Goal: Information Seeking & Learning: Understand process/instructions

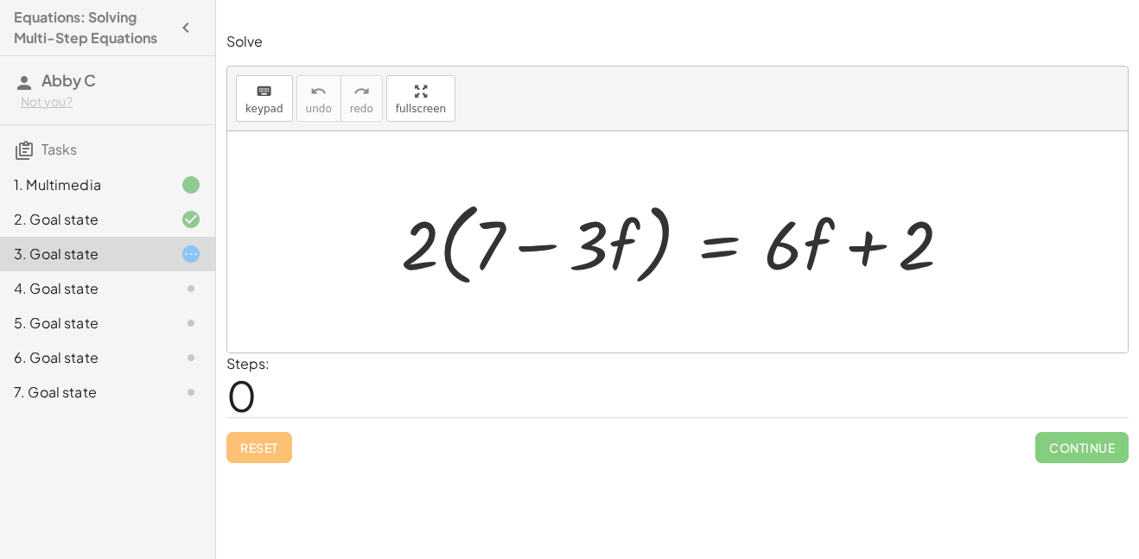
click at [571, 307] on div at bounding box center [677, 241] width 900 height 221
click at [505, 401] on div "Steps: 0" at bounding box center [677, 385] width 902 height 64
click at [245, 379] on span "0" at bounding box center [241, 395] width 30 height 53
click at [244, 388] on span "0" at bounding box center [241, 395] width 30 height 53
drag, startPoint x: 492, startPoint y: 300, endPoint x: 667, endPoint y: 340, distance: 179.9
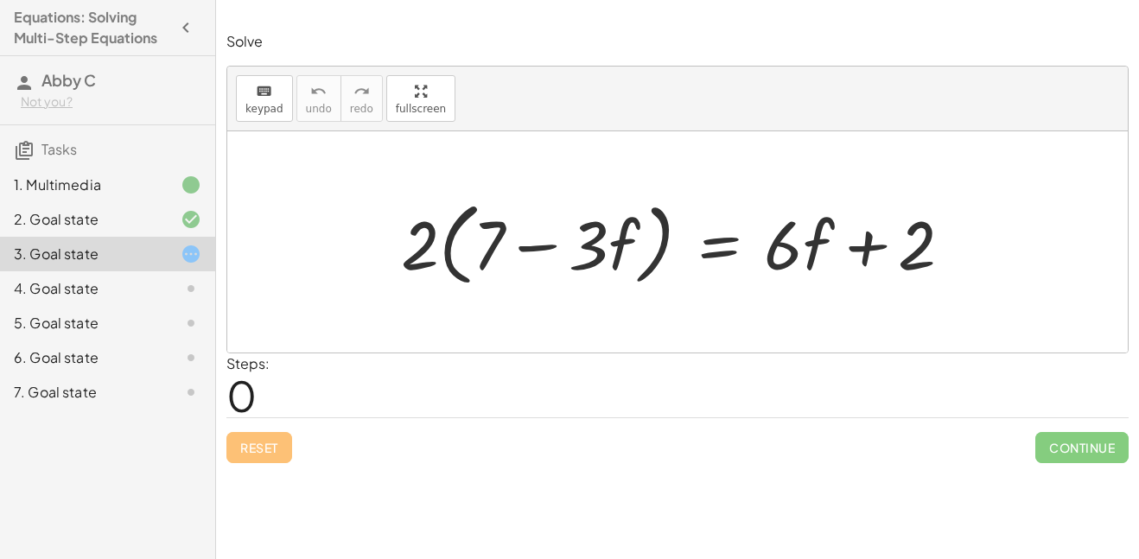
click at [667, 340] on div at bounding box center [677, 241] width 900 height 221
drag, startPoint x: 683, startPoint y: 337, endPoint x: 537, endPoint y: 279, distance: 157.1
click at [537, 279] on div "· 2 · ( + 7 − · 3 · f ) = + · 6 · f + 2" at bounding box center [677, 241] width 900 height 221
drag, startPoint x: 408, startPoint y: 205, endPoint x: 441, endPoint y: 289, distance: 90.8
click at [441, 289] on div at bounding box center [683, 242] width 582 height 99
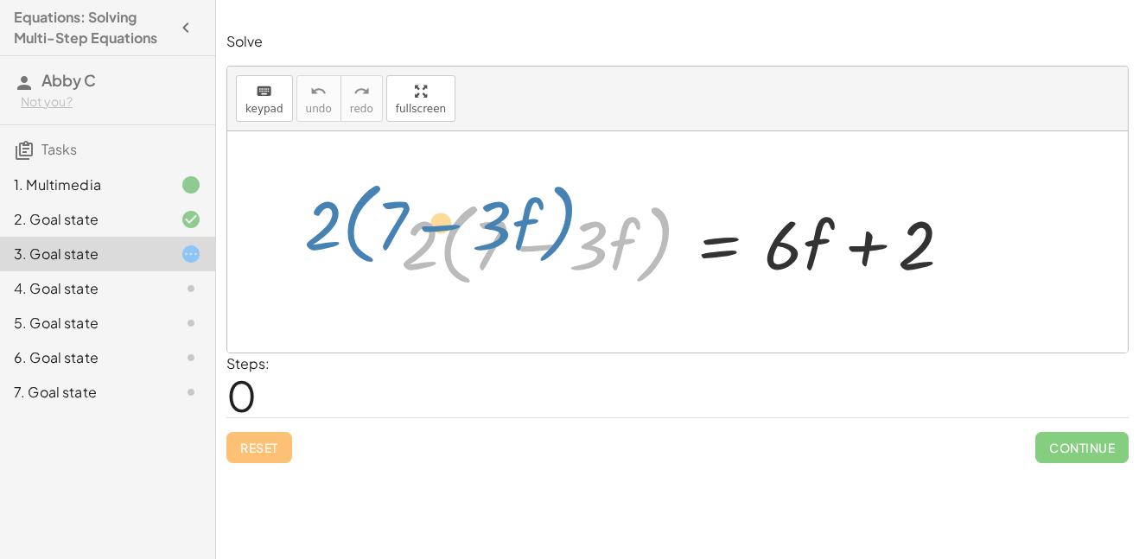
drag, startPoint x: 415, startPoint y: 238, endPoint x: 326, endPoint y: 219, distance: 90.8
click at [326, 219] on div "· 2 · ( + 7 − · 3 · f ) · 2 · ( + 7 − · 3 · f ) = + · 6 · f + 2" at bounding box center [677, 241] width 900 height 221
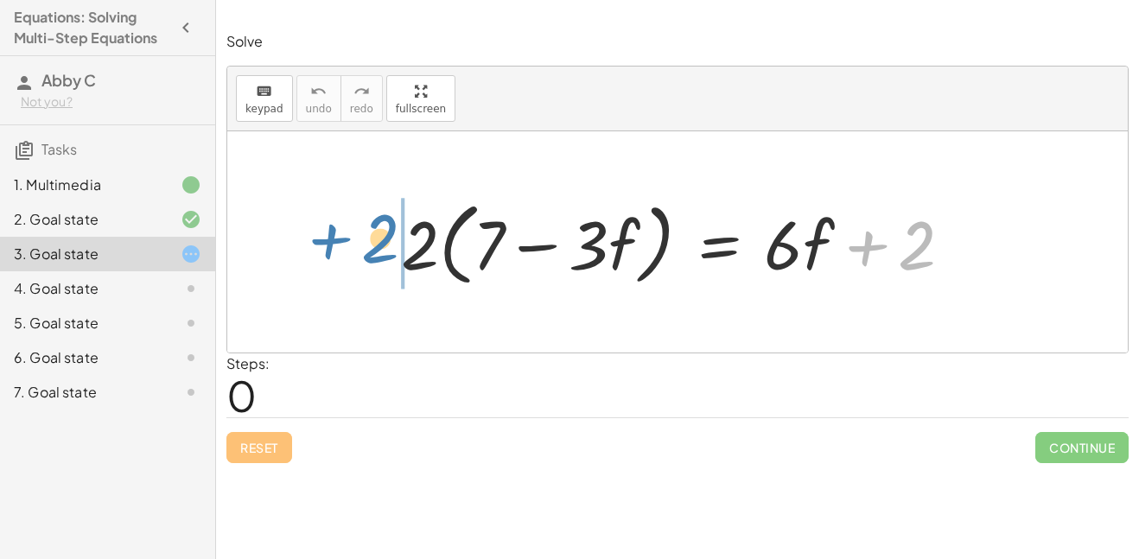
drag, startPoint x: 871, startPoint y: 250, endPoint x: 334, endPoint y: 255, distance: 536.6
click at [334, 255] on div "+ 2 · 2 · ( + 7 − · 3 · f ) = + · 6 · f + 2" at bounding box center [677, 241] width 900 height 221
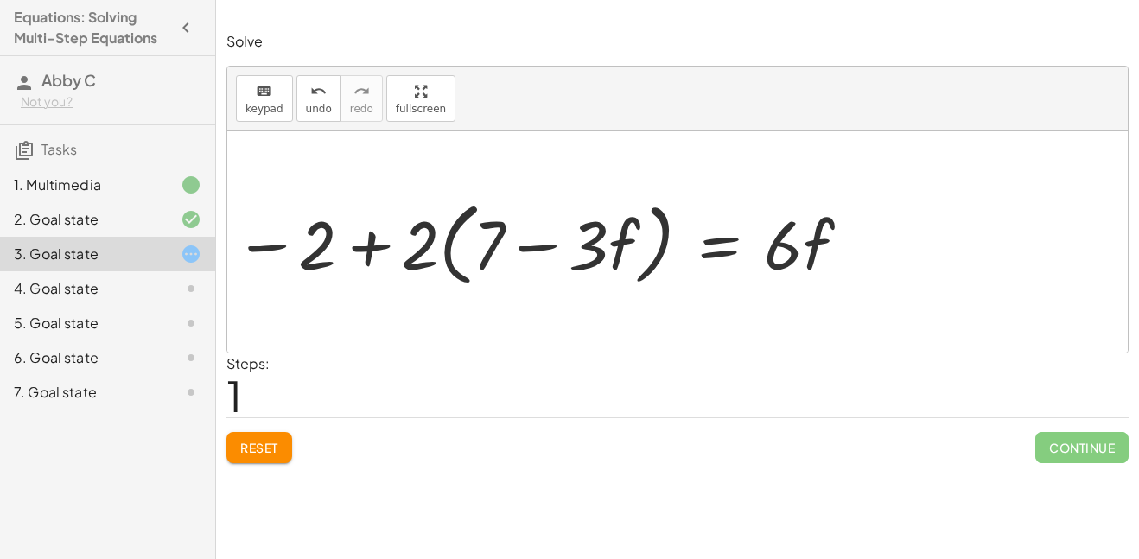
drag, startPoint x: 270, startPoint y: 245, endPoint x: 327, endPoint y: 270, distance: 62.7
click at [327, 270] on div at bounding box center [677, 241] width 900 height 221
click at [429, 245] on div "· 2 · ( + 7 − · 3 · f ) = + · 6 · f + 2" at bounding box center [677, 242] width 604 height 108
drag, startPoint x: 393, startPoint y: 179, endPoint x: 417, endPoint y: 256, distance: 80.6
click at [417, 256] on div "· 2 · ( + 7 − · 3 · f ) = + · 6 · f + 2" at bounding box center [677, 241] width 900 height 221
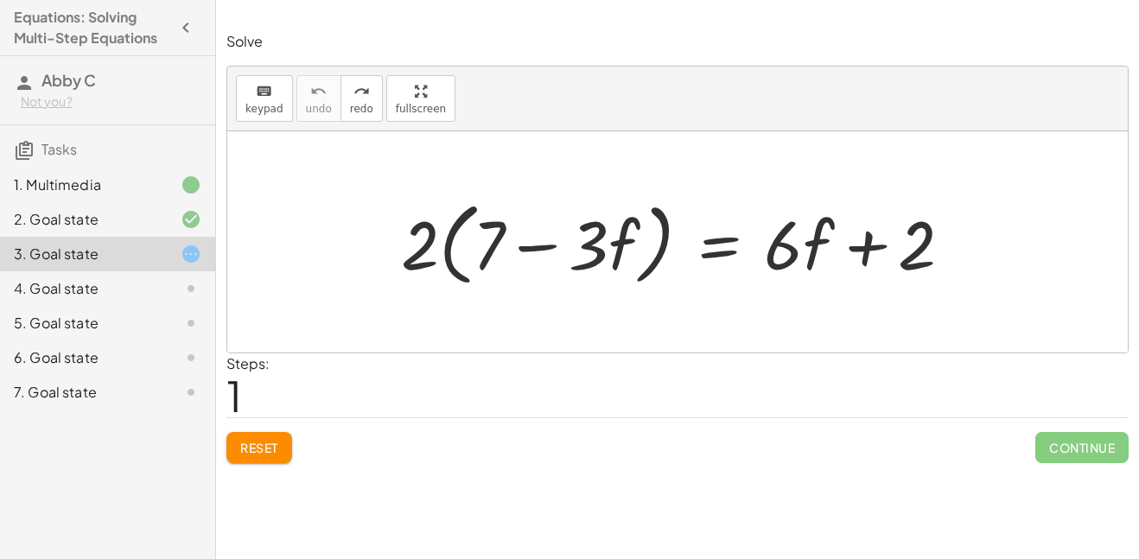
drag, startPoint x: 397, startPoint y: 201, endPoint x: 410, endPoint y: 225, distance: 26.7
click at [410, 225] on div "· 2 · ( + 7 − · 3 · f ) = + · 6 · f + 2" at bounding box center [677, 242] width 604 height 108
drag, startPoint x: 398, startPoint y: 207, endPoint x: 422, endPoint y: 232, distance: 34.9
click at [422, 232] on div "· 2 · ( + 7 − · 3 · f ) = + · 6 · f + 2" at bounding box center [677, 242] width 604 height 108
drag, startPoint x: 404, startPoint y: 204, endPoint x: 427, endPoint y: 231, distance: 35.5
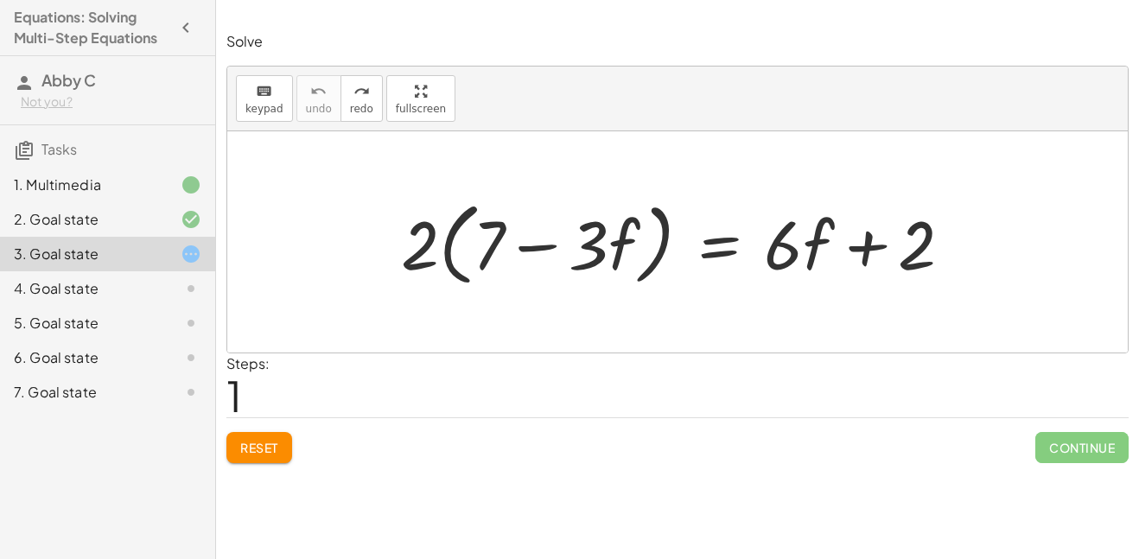
click at [427, 231] on div "· 2 · ( + 7 − · 3 · f ) = + · 6 · f + 2" at bounding box center [677, 242] width 604 height 108
drag, startPoint x: 374, startPoint y: 213, endPoint x: 428, endPoint y: 235, distance: 57.8
click at [428, 235] on div "· 2 · ( + 7 − · 3 · f ) = + · 6 · f + 2" at bounding box center [677, 242] width 604 height 108
drag, startPoint x: 421, startPoint y: 188, endPoint x: 427, endPoint y: 235, distance: 47.1
click at [427, 235] on div "· 2 · ( + 7 − · 3 · f ) = + · 6 · f + 2" at bounding box center [677, 242] width 604 height 108
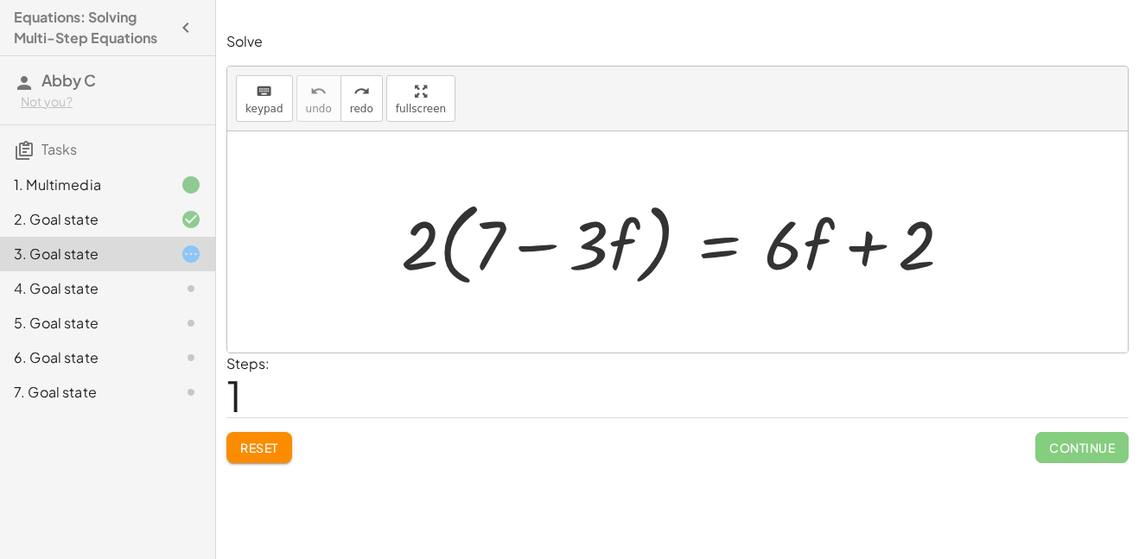
drag, startPoint x: 385, startPoint y: 166, endPoint x: 416, endPoint y: 233, distance: 74.6
click at [416, 233] on div "· 2 · ( + 7 − · 3 · f ) = + · 6 · f + 2" at bounding box center [677, 241] width 900 height 221
drag, startPoint x: 416, startPoint y: 229, endPoint x: 411, endPoint y: 258, distance: 29.7
click at [411, 258] on div "· 2 · ( + 7 − · 3 · f ) = + · 6 · f + 2" at bounding box center [677, 242] width 604 height 108
drag, startPoint x: 414, startPoint y: 258, endPoint x: 430, endPoint y: 220, distance: 41.4
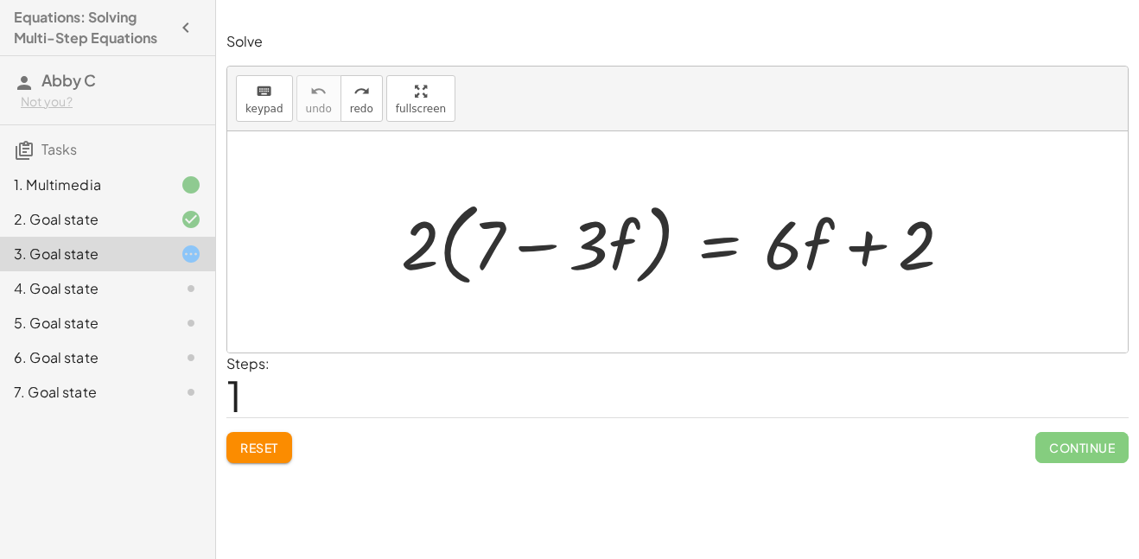
click at [430, 220] on div "· 2 · ( + 7 − · 3 · f ) = + · 6 · f + 2" at bounding box center [677, 242] width 604 height 108
click at [450, 225] on div "· 2 · ( + 7 − · 3 · f ) = + · 6 · f + 2" at bounding box center [677, 242] width 604 height 108
drag, startPoint x: 628, startPoint y: 238, endPoint x: 615, endPoint y: 230, distance: 15.6
click at [615, 230] on div at bounding box center [824, 242] width 530 height 99
drag, startPoint x: 427, startPoint y: 243, endPoint x: 448, endPoint y: 284, distance: 46.8
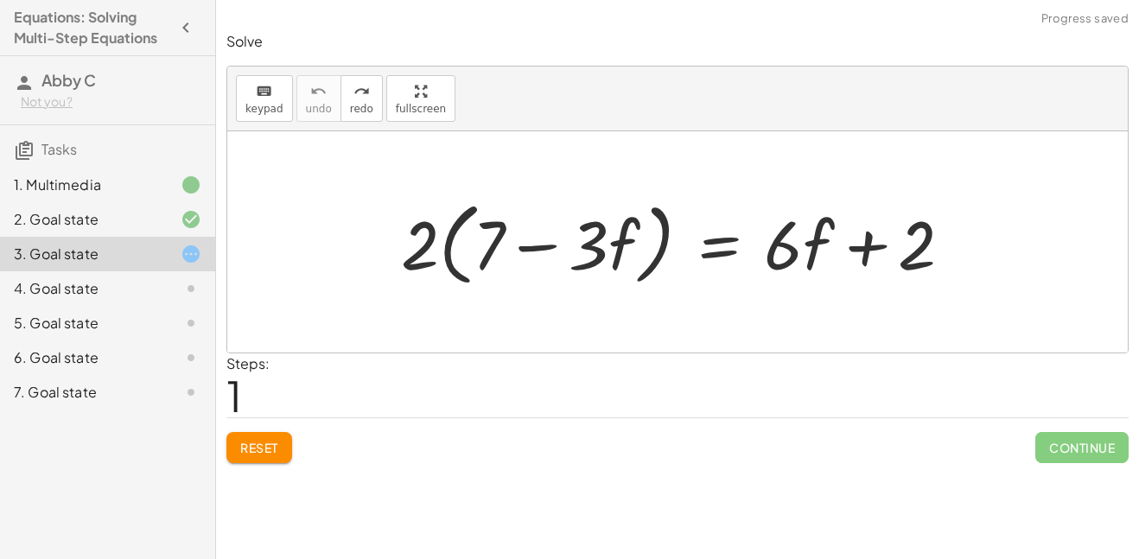
click at [448, 284] on div "· 2 · ( + 7 − · 3 · f ) = + · 6 · f + 2" at bounding box center [677, 242] width 604 height 108
drag, startPoint x: 412, startPoint y: 226, endPoint x: 474, endPoint y: 219, distance: 61.6
click at [474, 219] on div "· 2 · ( + 7 − · 3 · f ) = + · 6 · f + 2" at bounding box center [677, 242] width 604 height 108
drag, startPoint x: 498, startPoint y: 226, endPoint x: 518, endPoint y: 233, distance: 21.0
click at [518, 233] on div "· 2 · ( + 7 − · 3 · f ) = + · 6 · f + 2" at bounding box center [677, 242] width 604 height 108
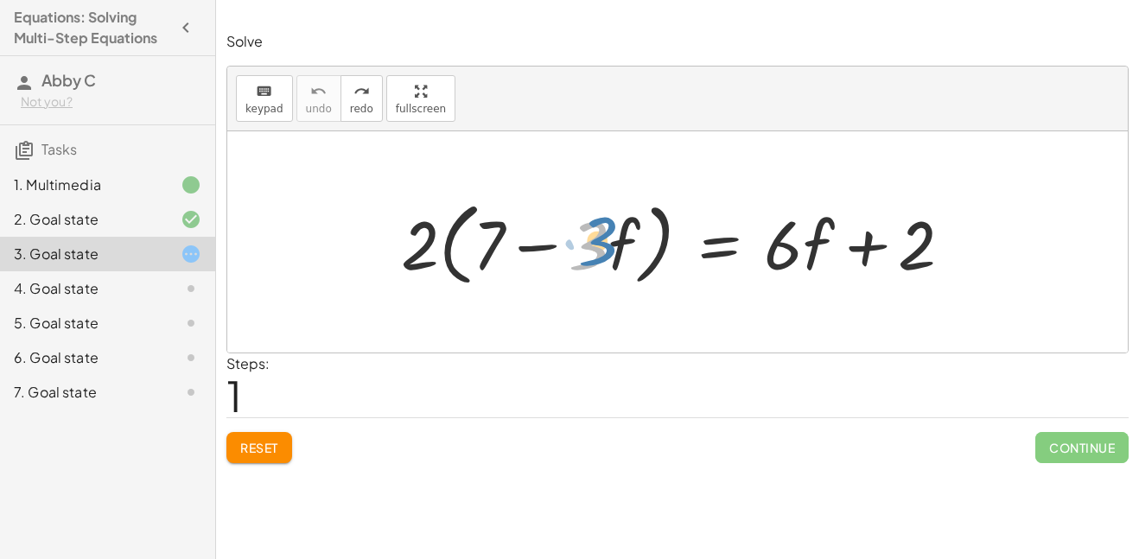
click at [605, 248] on div at bounding box center [824, 242] width 530 height 99
click at [772, 246] on div at bounding box center [824, 242] width 530 height 99
click at [775, 239] on div at bounding box center [824, 242] width 530 height 99
click at [430, 246] on div "· 6 · 2 · ( + 7 − · 3 · f ) = + · 6 · f + 2" at bounding box center [677, 242] width 604 height 108
drag, startPoint x: 387, startPoint y: 208, endPoint x: 419, endPoint y: 261, distance: 61.6
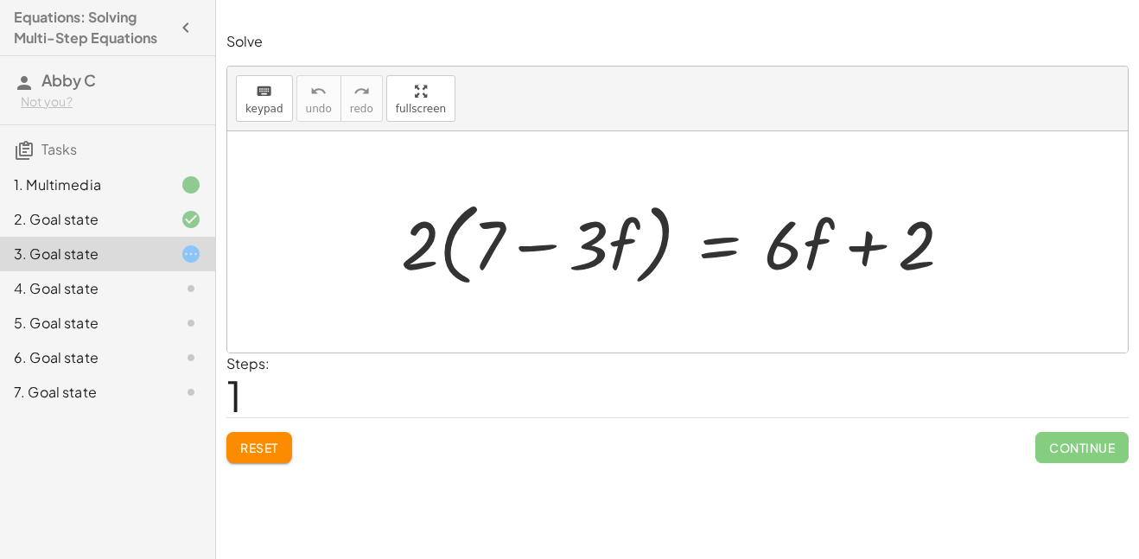
click at [419, 261] on div "· 2 · ( + 7 − · 3 · f ) = + · 6 · f + 2" at bounding box center [677, 242] width 604 height 108
drag, startPoint x: 451, startPoint y: 188, endPoint x: 540, endPoint y: 261, distance: 114.8
click at [540, 261] on div "· 2 · ( + 7 − · 3 · f ) = + · 6 · f + 2" at bounding box center [677, 242] width 604 height 108
drag, startPoint x: 797, startPoint y: 172, endPoint x: 852, endPoint y: 279, distance: 120.6
click at [852, 279] on div "· 2 · ( + 7 − · 3 · f ) = + · 6 · f + 2" at bounding box center [677, 241] width 900 height 221
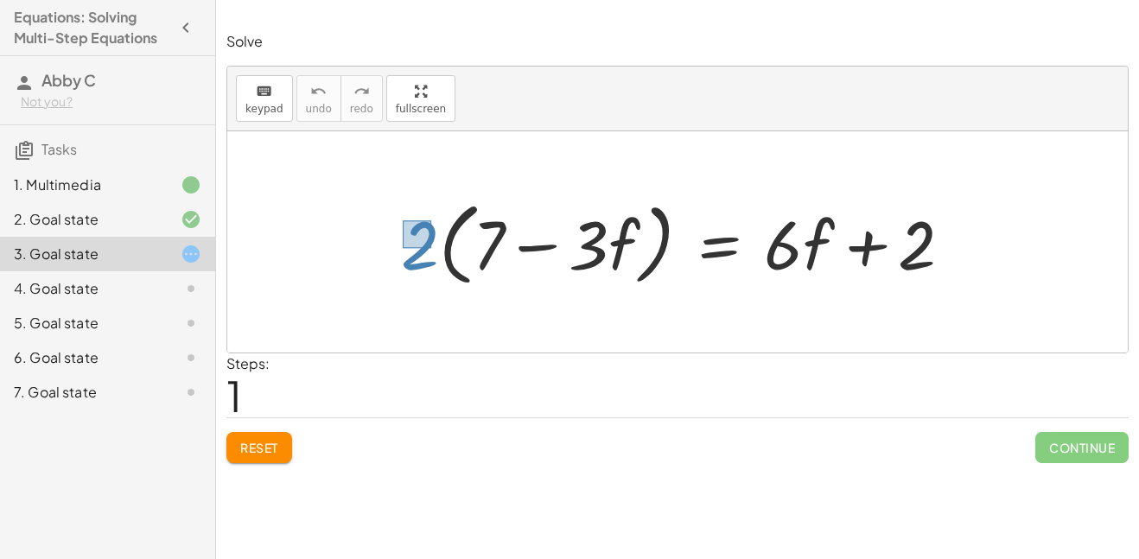
drag, startPoint x: 431, startPoint y: 248, endPoint x: 401, endPoint y: 220, distance: 41.0
drag, startPoint x: 415, startPoint y: 241, endPoint x: 836, endPoint y: 241, distance: 420.8
click at [836, 241] on div at bounding box center [683, 242] width 582 height 99
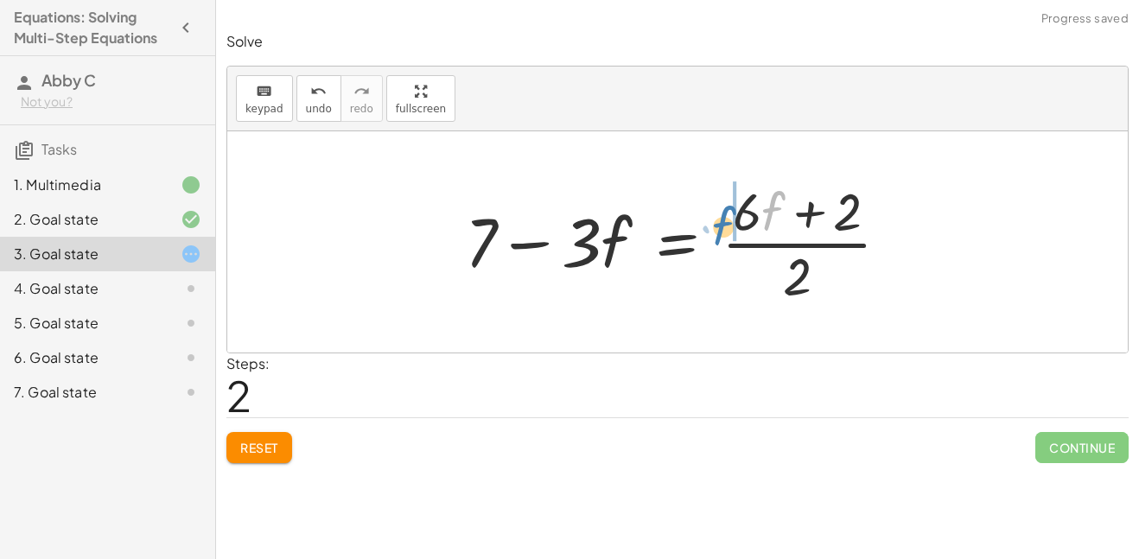
drag, startPoint x: 776, startPoint y: 213, endPoint x: 740, endPoint y: 223, distance: 37.5
click at [740, 223] on div at bounding box center [683, 241] width 455 height 133
drag, startPoint x: 738, startPoint y: 207, endPoint x: 771, endPoint y: 206, distance: 32.8
click at [771, 206] on div at bounding box center [683, 241] width 455 height 133
drag, startPoint x: 737, startPoint y: 185, endPoint x: 785, endPoint y: 239, distance: 72.3
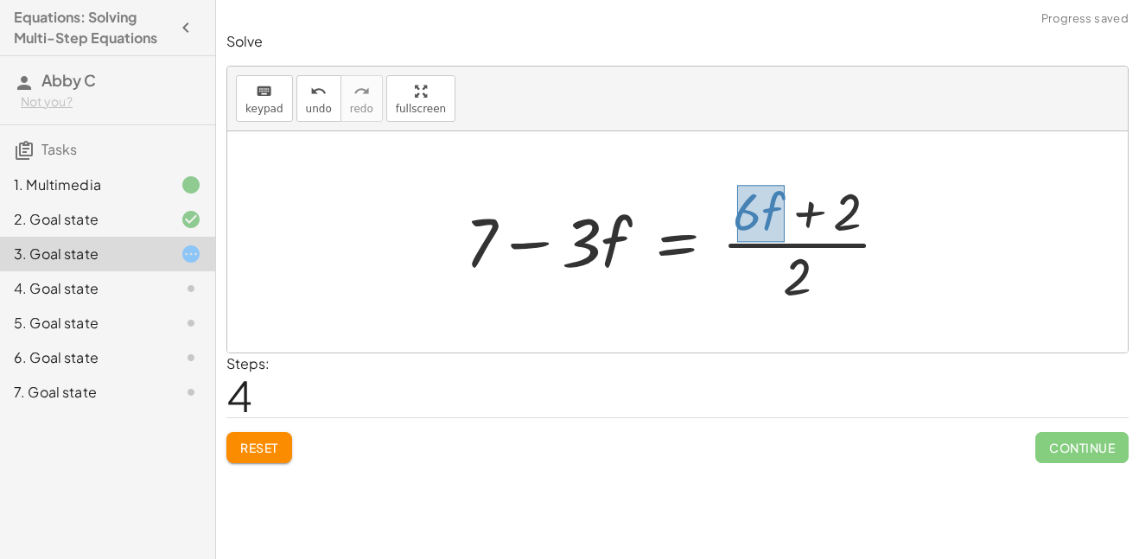
click at [785, 239] on div at bounding box center [683, 241] width 455 height 133
drag, startPoint x: 771, startPoint y: 223, endPoint x: 424, endPoint y: 257, distance: 348.1
click at [424, 257] on div "· 2 · ( + 7 − · 3 · f ) = + · 6 · f + 2 + 7 − · 3 · f = · ( + · 6 · f + 2 ) · 2…" at bounding box center [677, 241] width 900 height 221
click at [321, 85] on icon "undo" at bounding box center [318, 91] width 16 height 21
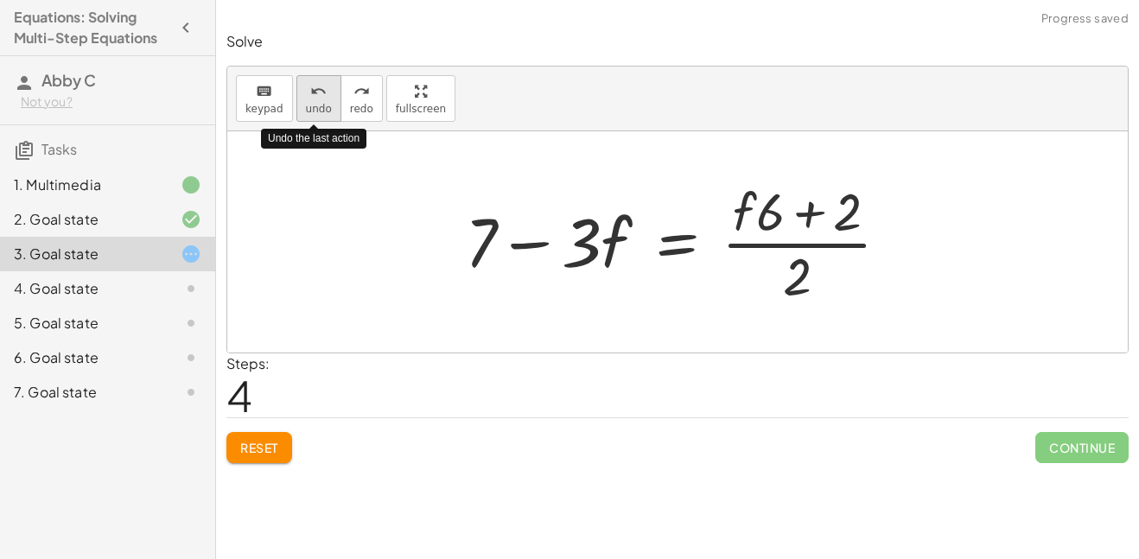
click at [321, 85] on icon "undo" at bounding box center [318, 91] width 16 height 21
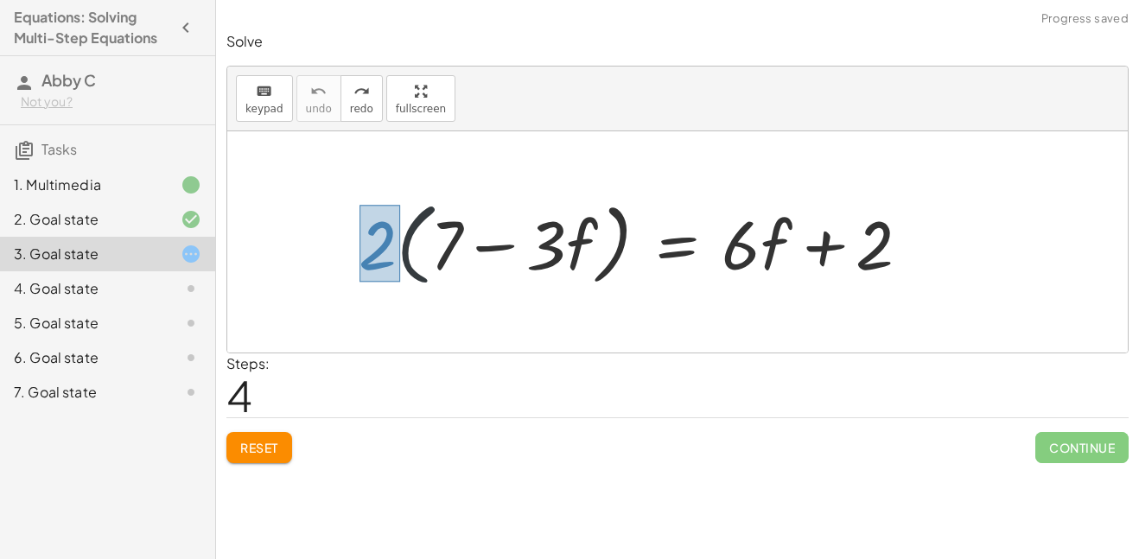
drag, startPoint x: 359, startPoint y: 205, endPoint x: 398, endPoint y: 282, distance: 86.2
click at [398, 282] on div at bounding box center [641, 242] width 582 height 99
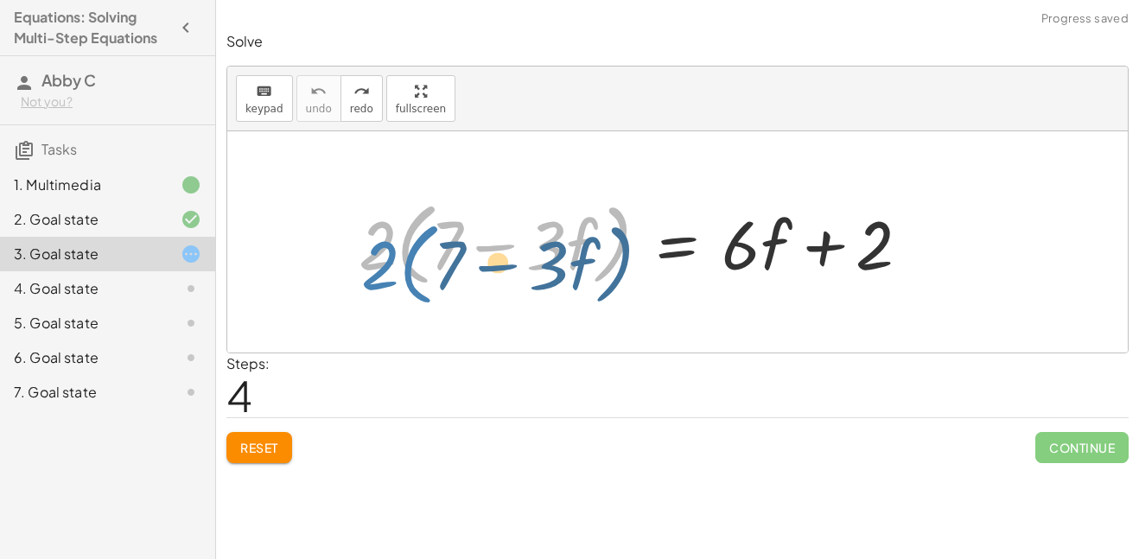
drag, startPoint x: 374, startPoint y: 243, endPoint x: 366, endPoint y: 238, distance: 9.3
click at [366, 238] on div at bounding box center [641, 242] width 582 height 99
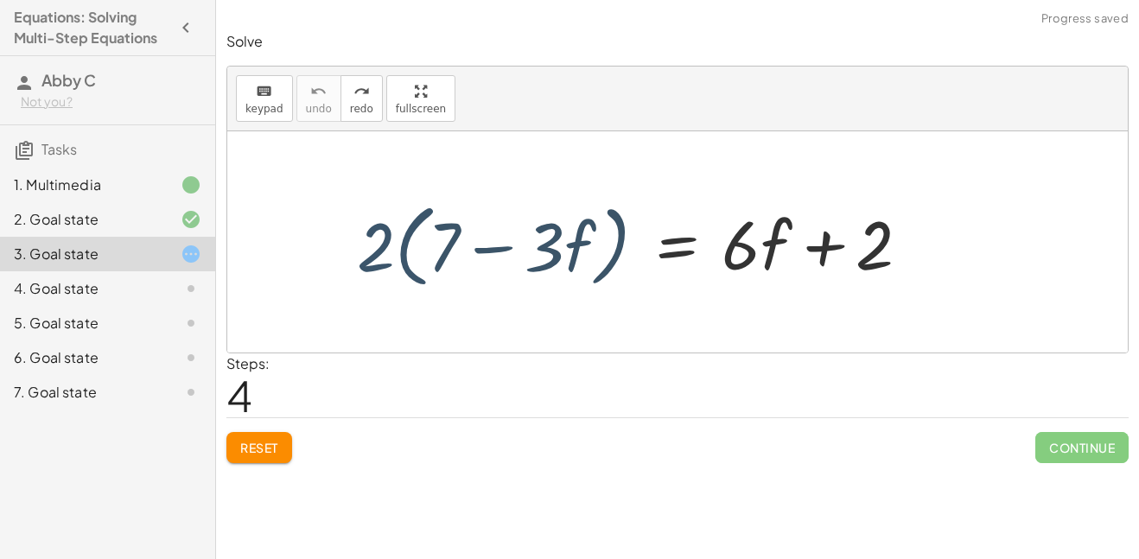
click at [350, 223] on div at bounding box center [641, 242] width 582 height 99
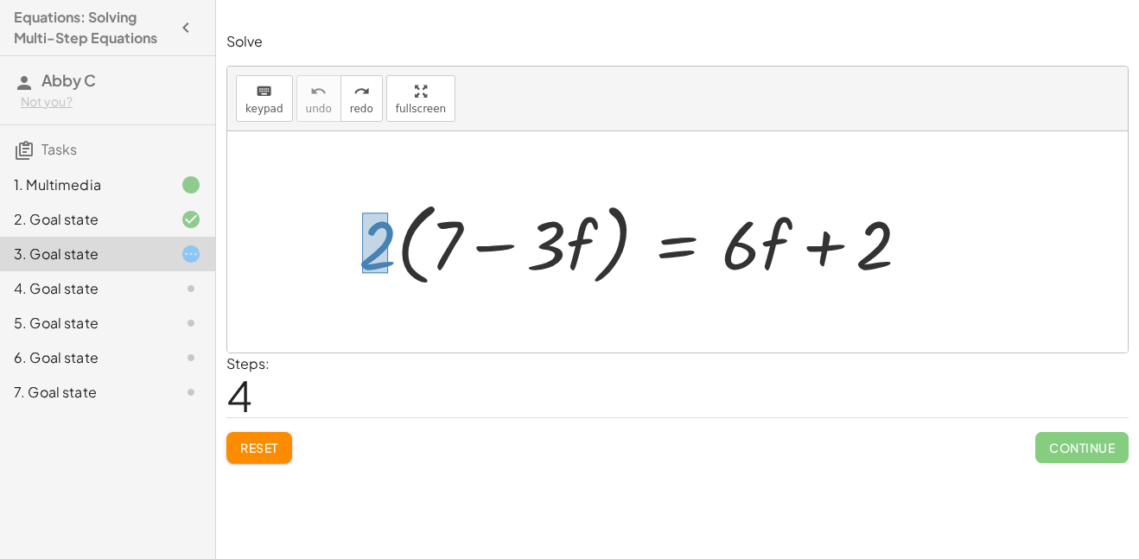
drag, startPoint x: 362, startPoint y: 213, endPoint x: 382, endPoint y: 264, distance: 55.5
click at [382, 264] on div at bounding box center [641, 242] width 582 height 99
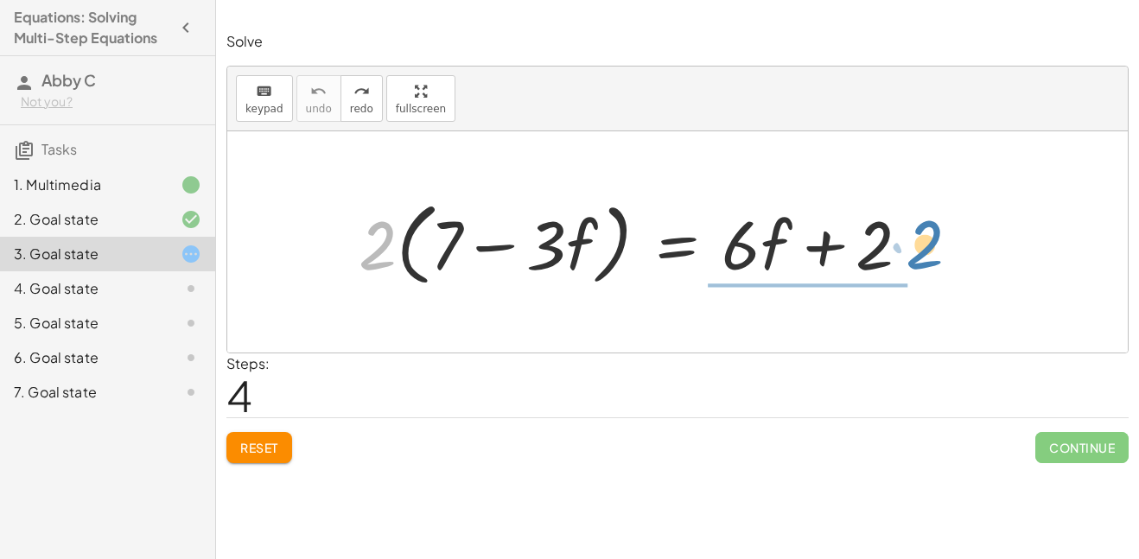
drag, startPoint x: 382, startPoint y: 234, endPoint x: 931, endPoint y: 239, distance: 549.6
click at [931, 239] on div at bounding box center [641, 242] width 582 height 99
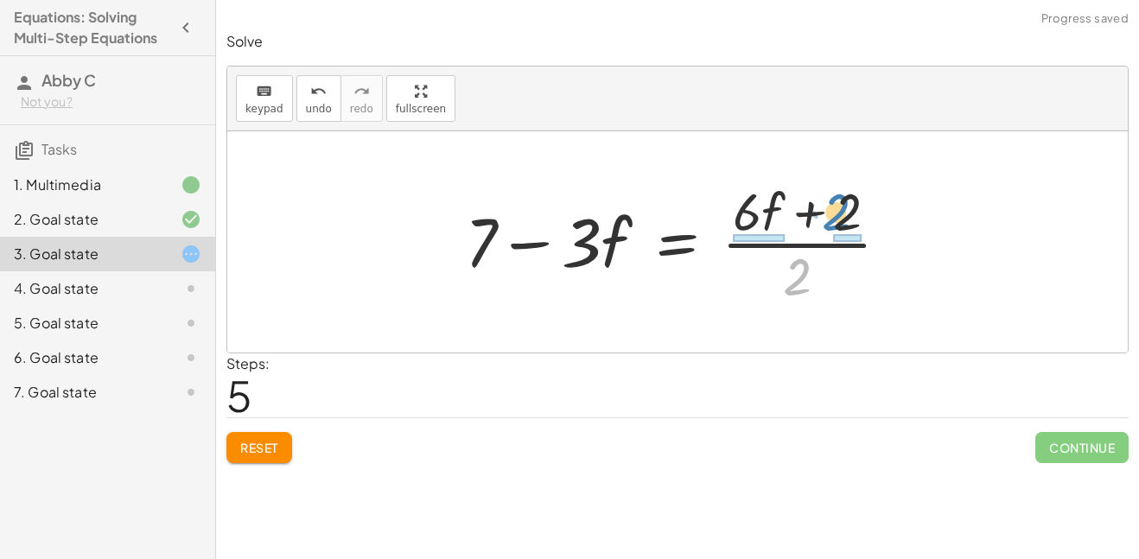
drag, startPoint x: 792, startPoint y: 272, endPoint x: 828, endPoint y: 211, distance: 70.8
click at [828, 211] on div at bounding box center [683, 241] width 455 height 133
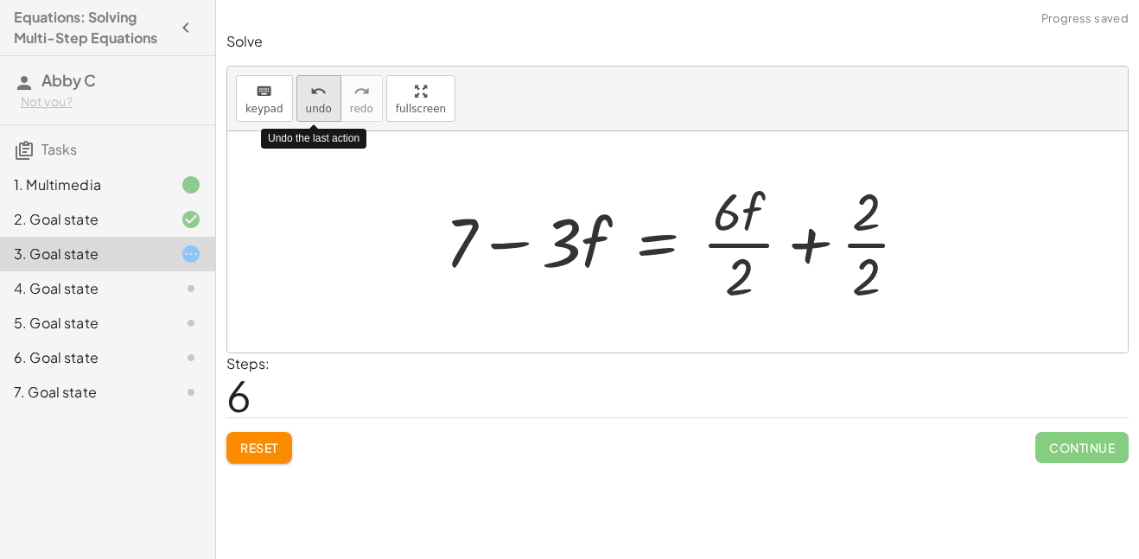
click at [296, 97] on button "undo undo" at bounding box center [318, 98] width 45 height 47
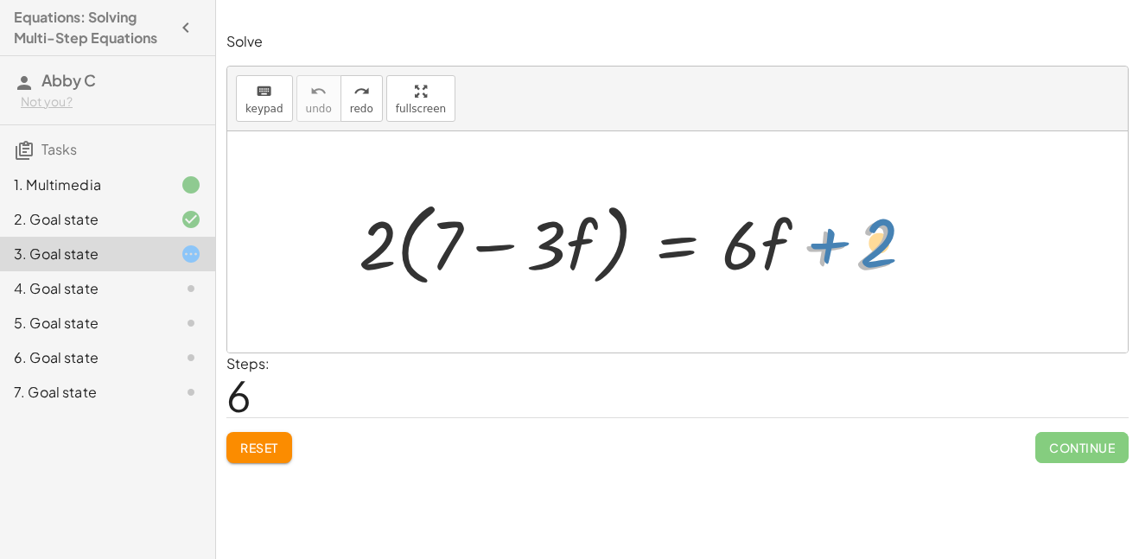
click at [867, 251] on div at bounding box center [641, 242] width 582 height 99
drag, startPoint x: 372, startPoint y: 244, endPoint x: 429, endPoint y: 239, distance: 57.2
click at [429, 239] on div at bounding box center [641, 242] width 582 height 99
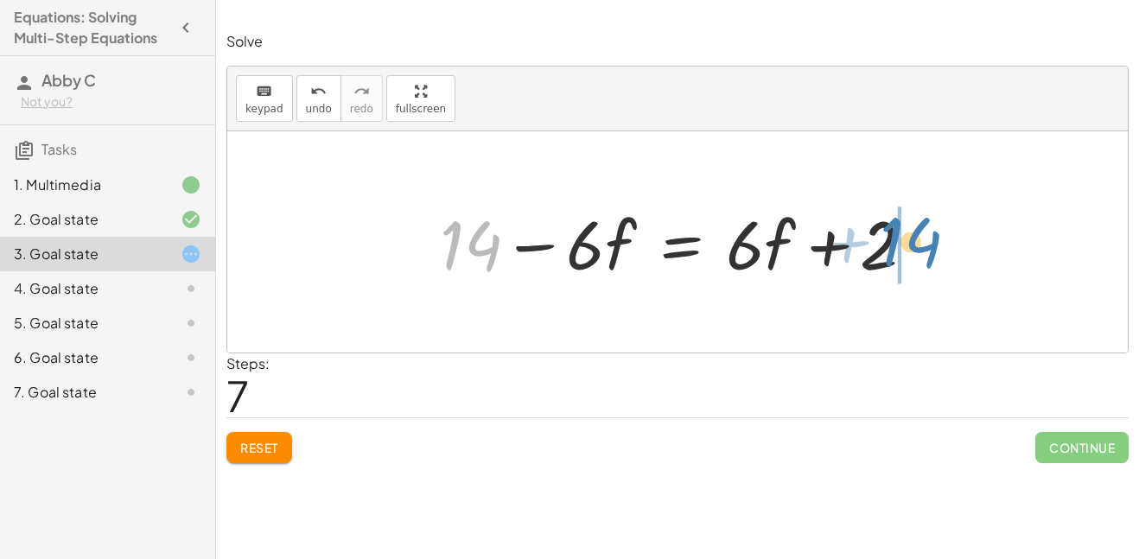
drag, startPoint x: 483, startPoint y: 245, endPoint x: 922, endPoint y: 240, distance: 439.0
click at [922, 240] on div at bounding box center [683, 242] width 505 height 89
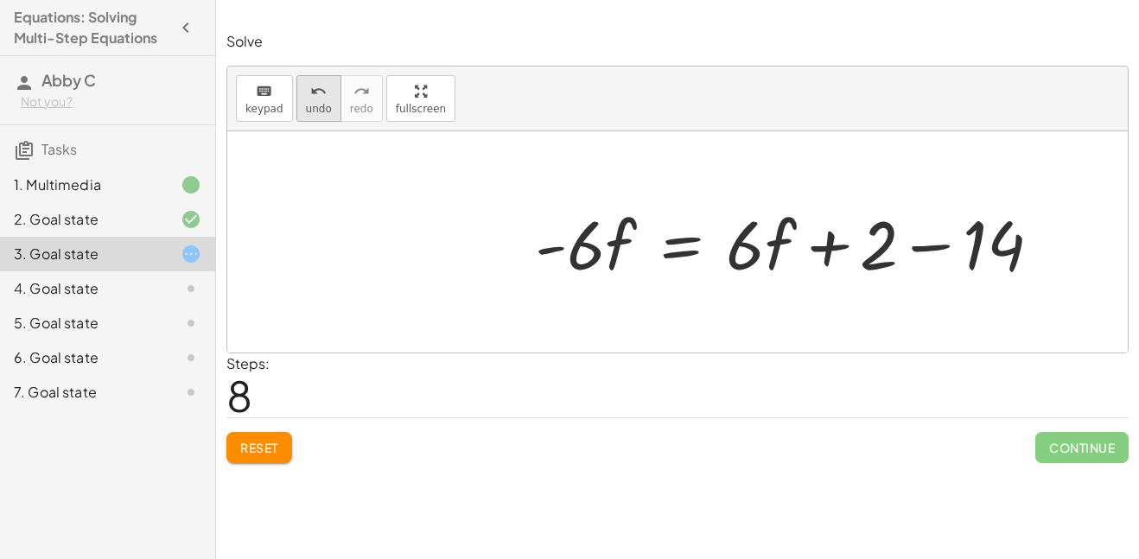
click at [321, 108] on span "undo" at bounding box center [319, 109] width 26 height 12
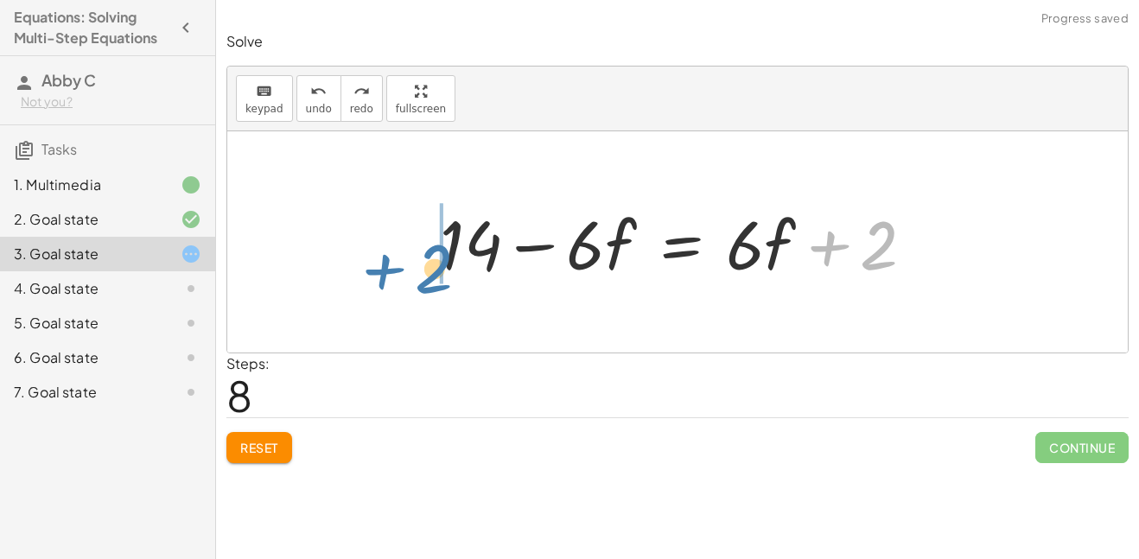
drag, startPoint x: 882, startPoint y: 233, endPoint x: 440, endPoint y: 252, distance: 442.8
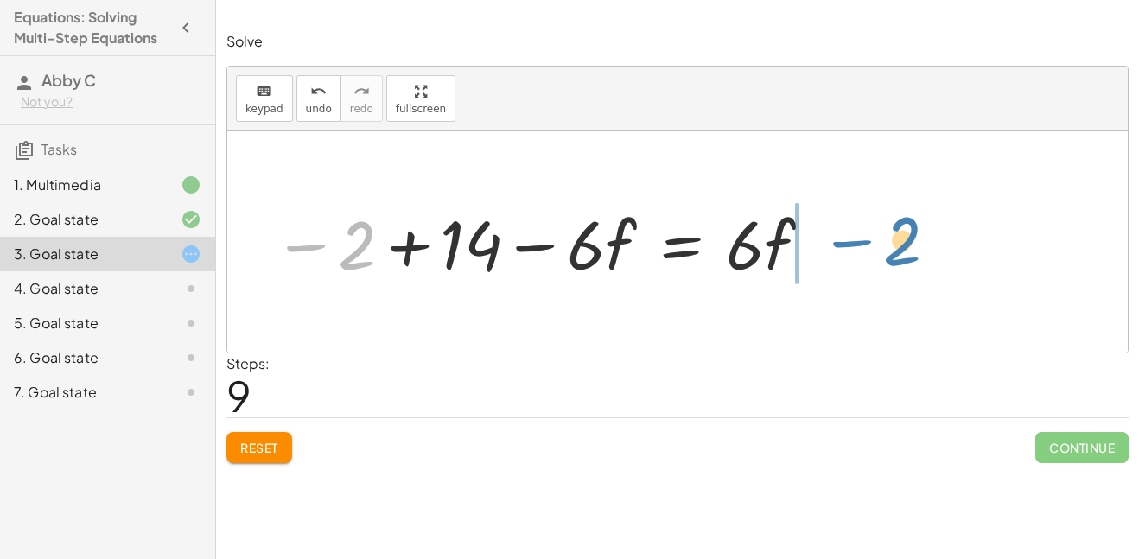
drag, startPoint x: 355, startPoint y: 238, endPoint x: 899, endPoint y: 232, distance: 543.5
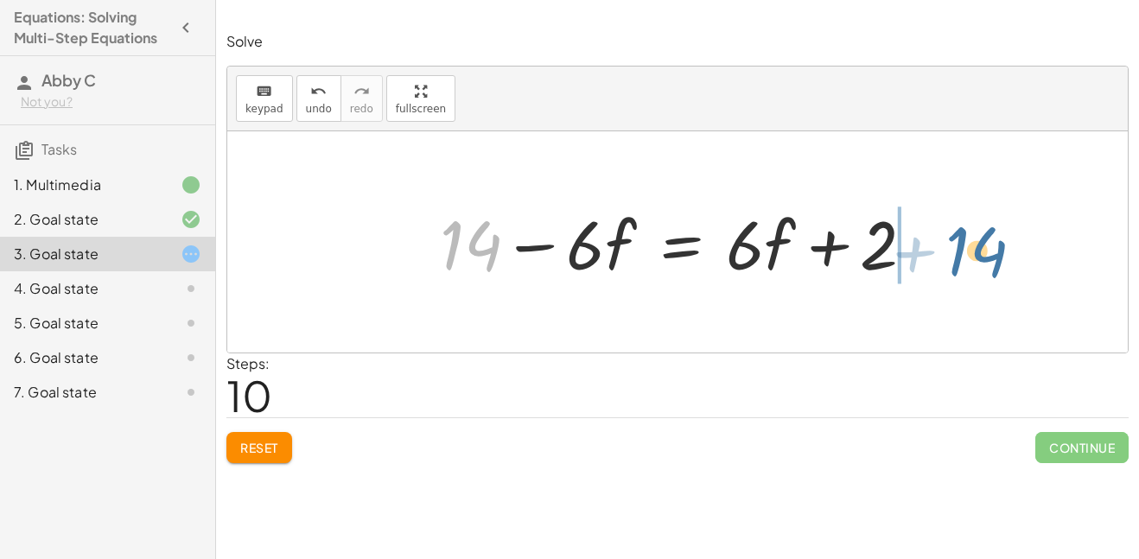
drag, startPoint x: 494, startPoint y: 235, endPoint x: 997, endPoint y: 238, distance: 502.9
click at [997, 238] on div "· 2 · ( + 7 − · 3 · f ) = + · 6 · f + 2 + · 2 · 7 − · 2 · 3 · f = + · 6 · f + 2…" at bounding box center [677, 241] width 900 height 221
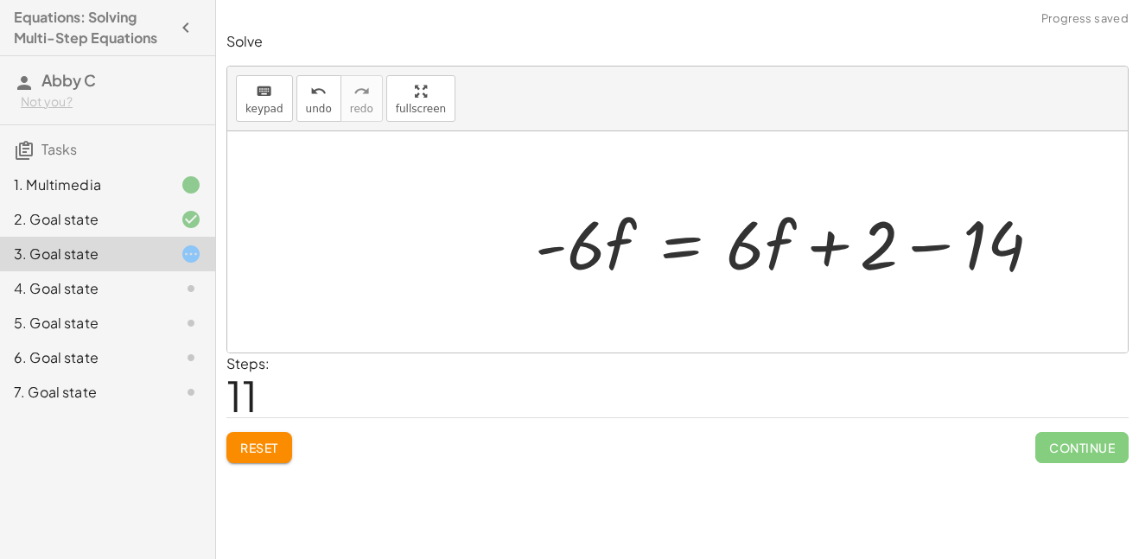
click at [940, 247] on div at bounding box center [794, 242] width 537 height 89
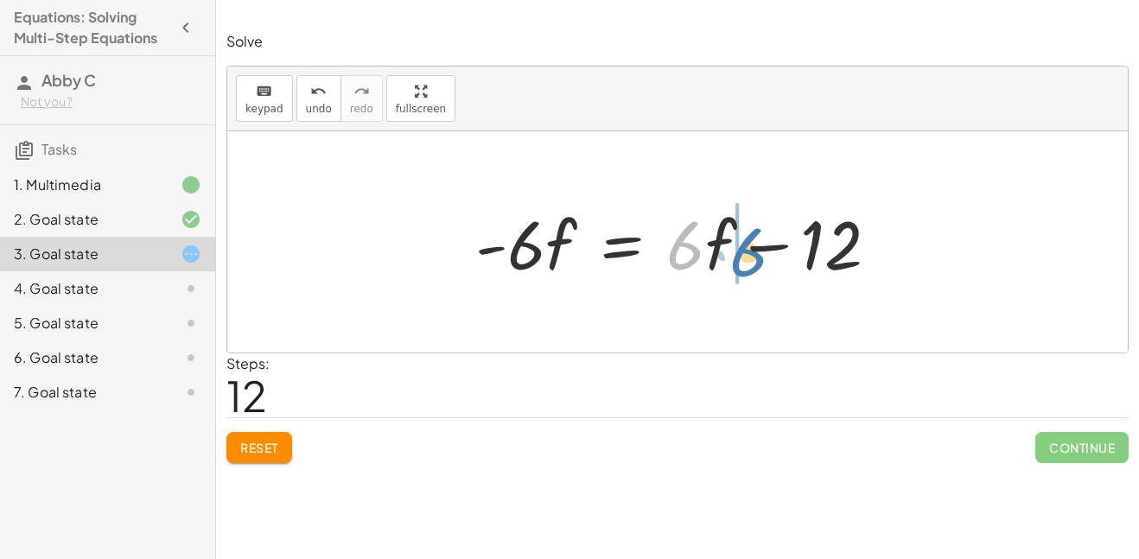
drag, startPoint x: 696, startPoint y: 241, endPoint x: 753, endPoint y: 245, distance: 58.1
click at [753, 245] on div at bounding box center [684, 242] width 435 height 89
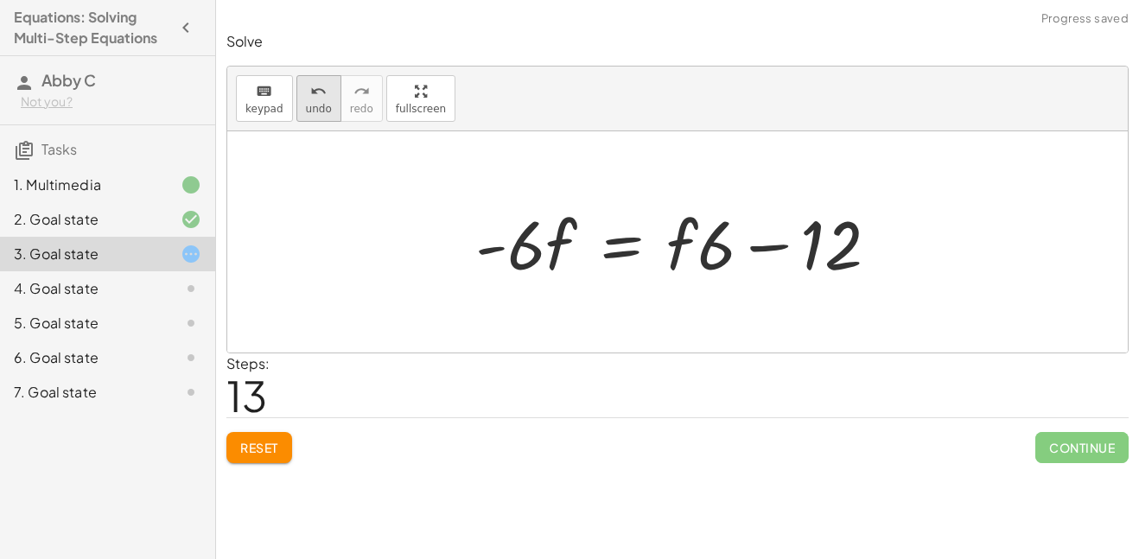
click at [334, 103] on button "undo undo" at bounding box center [318, 98] width 45 height 47
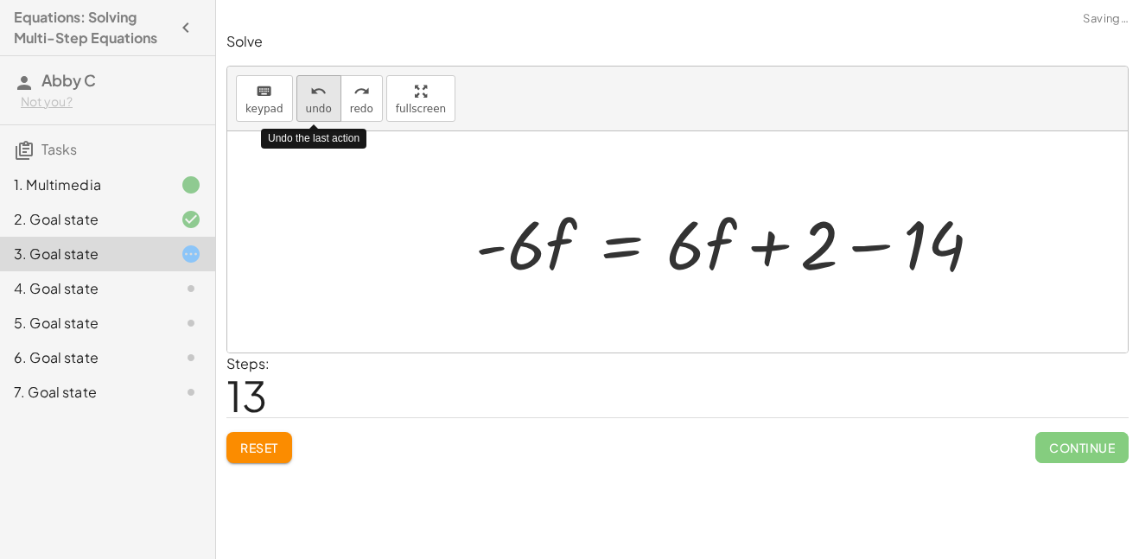
click at [334, 103] on button "undo undo" at bounding box center [318, 98] width 45 height 47
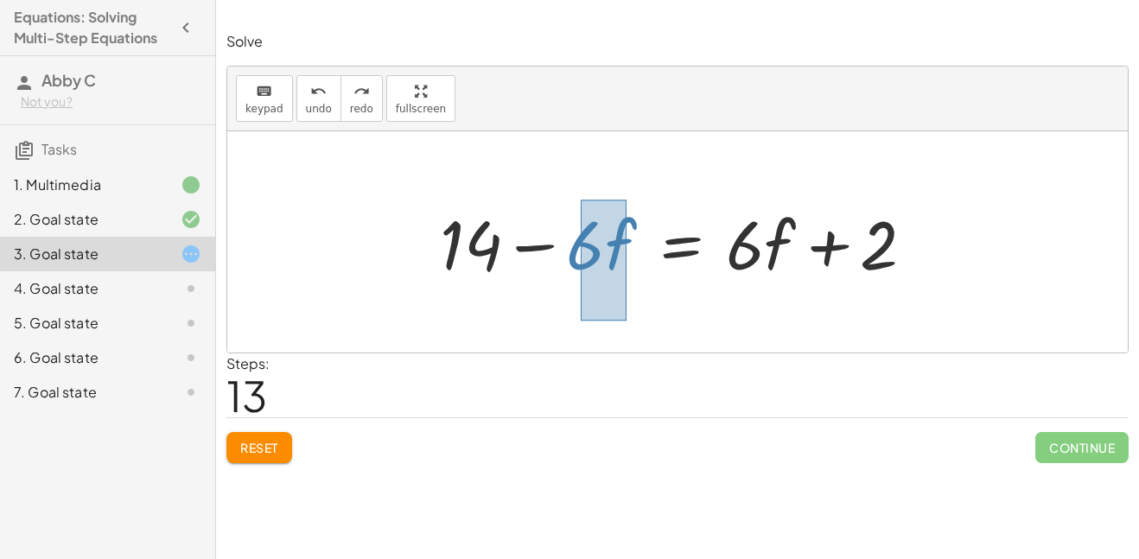
drag, startPoint x: 581, startPoint y: 200, endPoint x: 622, endPoint y: 315, distance: 123.0
click at [622, 315] on div "· 2 · ( + 7 − · 3 · f ) = + · 6 · f + 2 + · 2 · 7 − · 2 · 3 · f = + · 6 · f + 2…" at bounding box center [677, 241] width 900 height 221
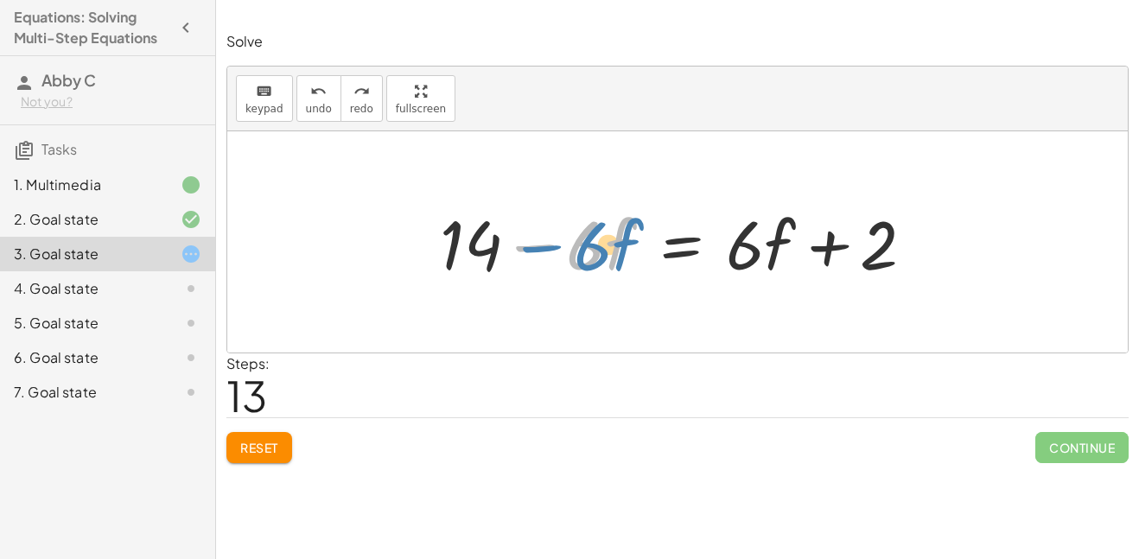
click at [594, 225] on div at bounding box center [683, 242] width 505 height 89
drag, startPoint x: 733, startPoint y: 196, endPoint x: 773, endPoint y: 252, distance: 69.3
click at [773, 252] on div "· 2 · ( + 7 − · 3 · f ) = + · 6 · f + 2 + · 2 · 7 − · 2 · 3 · f = + · 6 · f + 2…" at bounding box center [677, 243] width 527 height 98
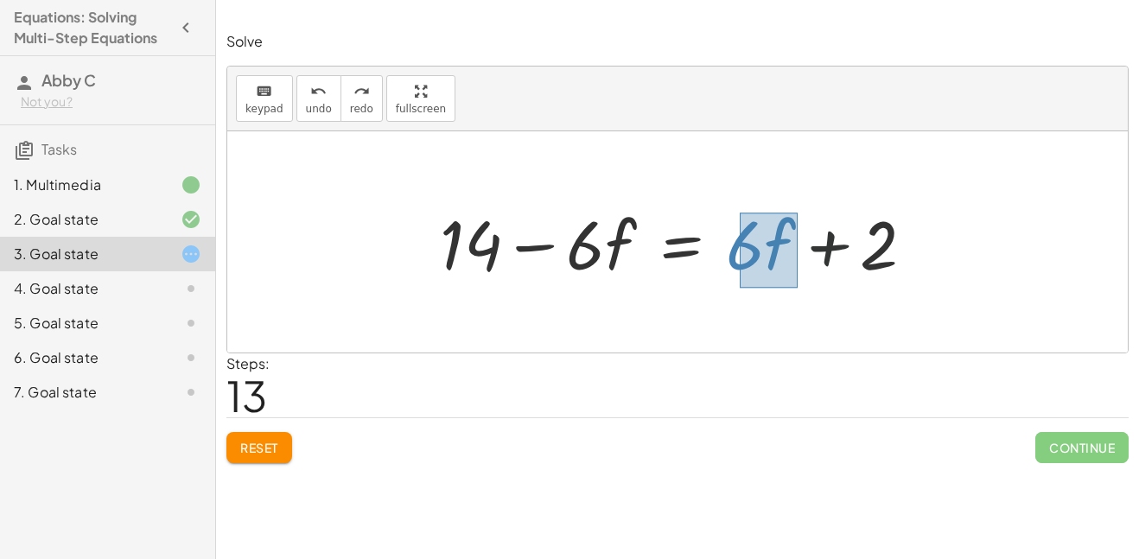
drag, startPoint x: 740, startPoint y: 213, endPoint x: 794, endPoint y: 287, distance: 92.1
click at [794, 287] on div "· 2 · ( + 7 − · 3 · f ) = + · 6 · f + 2 + · 2 · 7 − · 2 · 3 · f = + · 6 · f + 2…" at bounding box center [677, 243] width 527 height 98
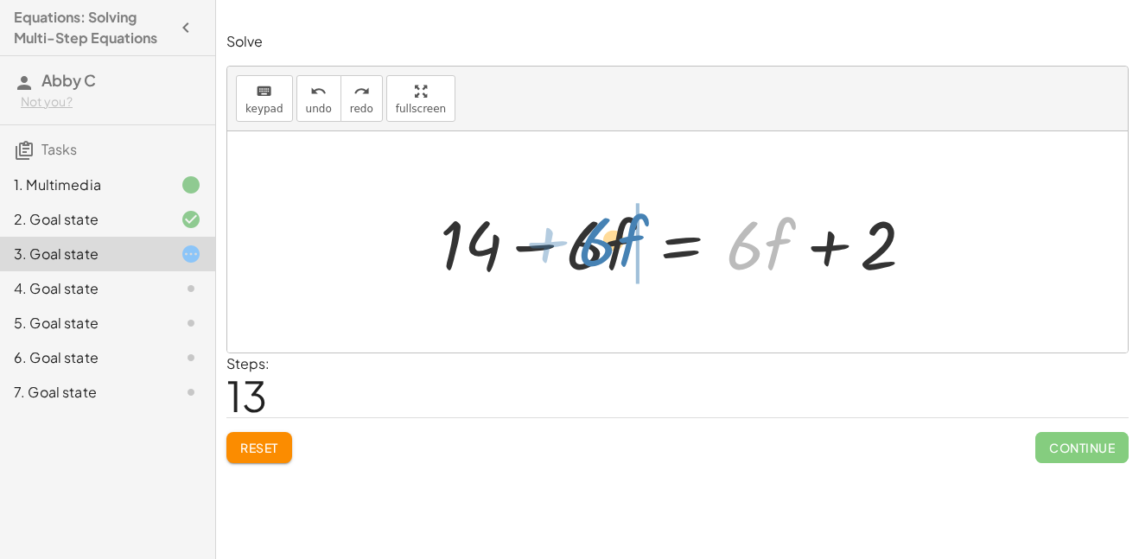
drag, startPoint x: 772, startPoint y: 247, endPoint x: 622, endPoint y: 243, distance: 149.6
click at [622, 243] on div at bounding box center [683, 242] width 505 height 89
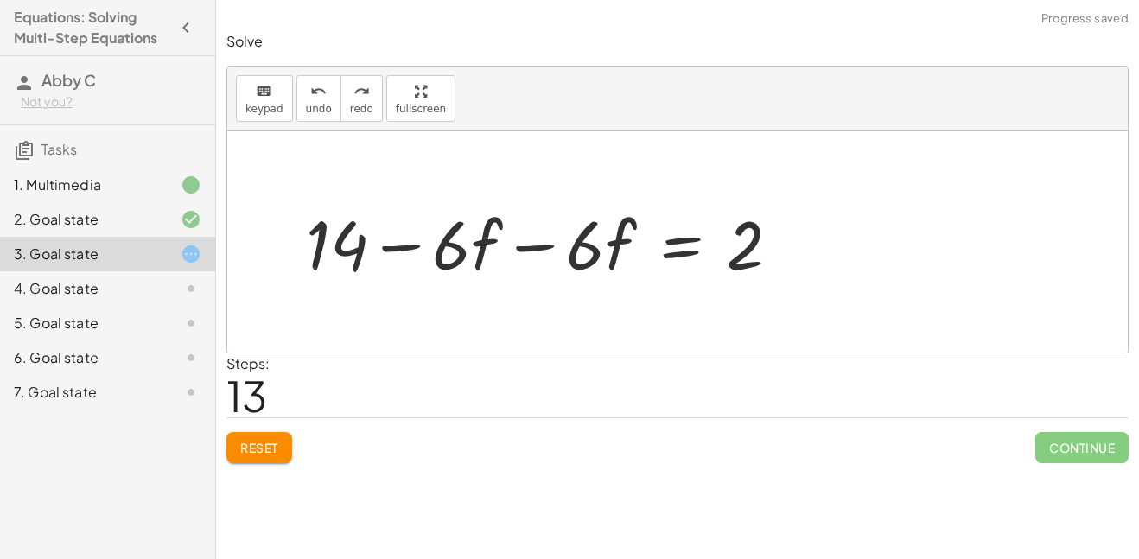
click at [548, 246] on div at bounding box center [683, 242] width 505 height 89
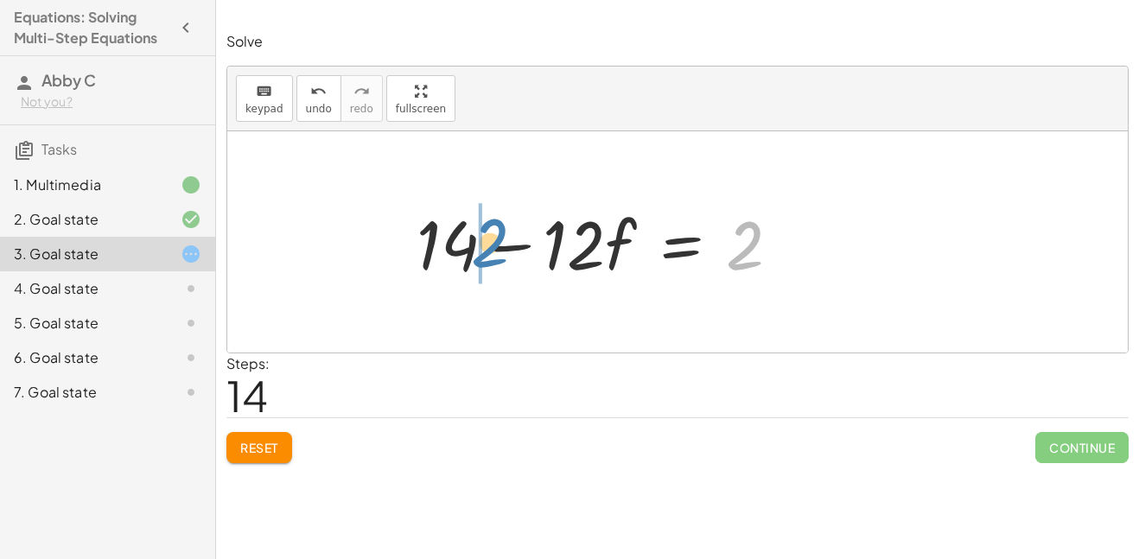
drag, startPoint x: 730, startPoint y: 251, endPoint x: 475, endPoint y: 249, distance: 254.9
click at [475, 249] on div at bounding box center [683, 242] width 505 height 89
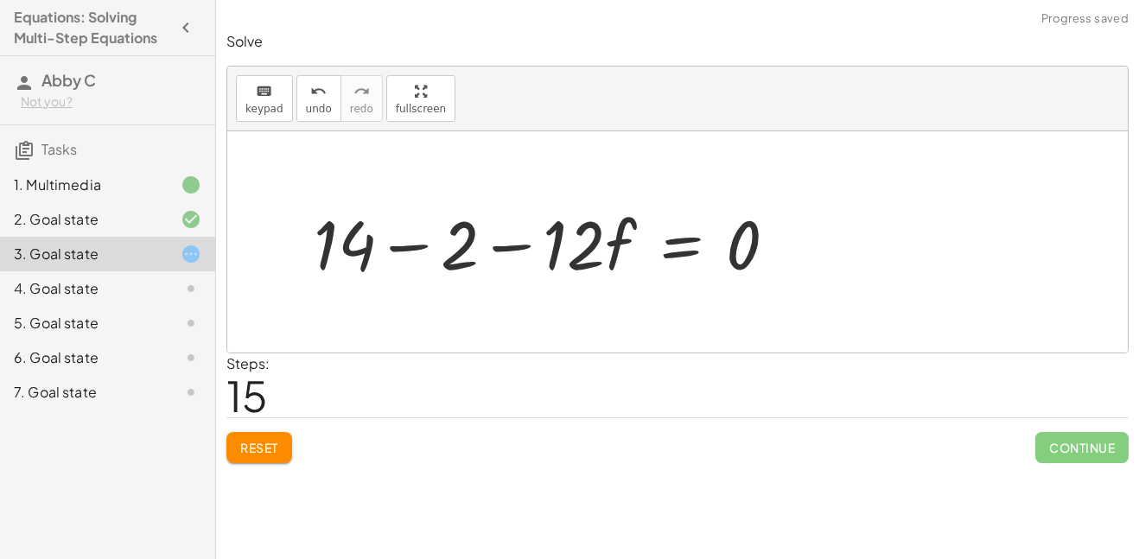
click at [419, 245] on div "· 2 · ( + 7 − · 3 · f ) = + · 6 · f + 2 + · 2 · 7 − · 2 · 3 · f = + · 6 · f + 2…" at bounding box center [677, 243] width 527 height 98
click at [411, 249] on div at bounding box center [677, 241] width 900 height 221
drag, startPoint x: 456, startPoint y: 232, endPoint x: 803, endPoint y: 233, distance: 346.5
click at [803, 233] on div at bounding box center [683, 242] width 505 height 89
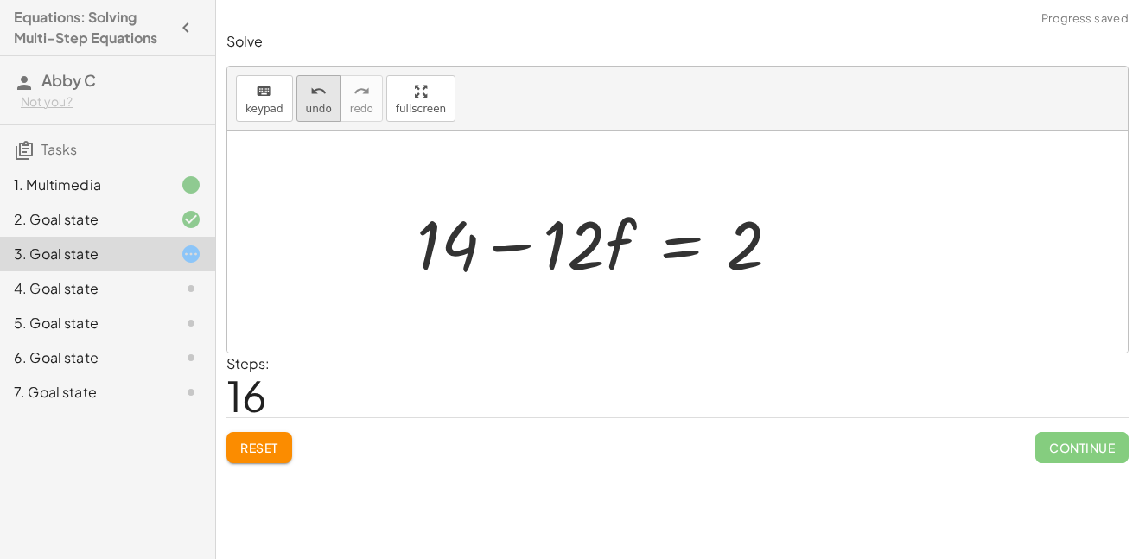
click at [296, 113] on button "undo undo" at bounding box center [318, 98] width 45 height 47
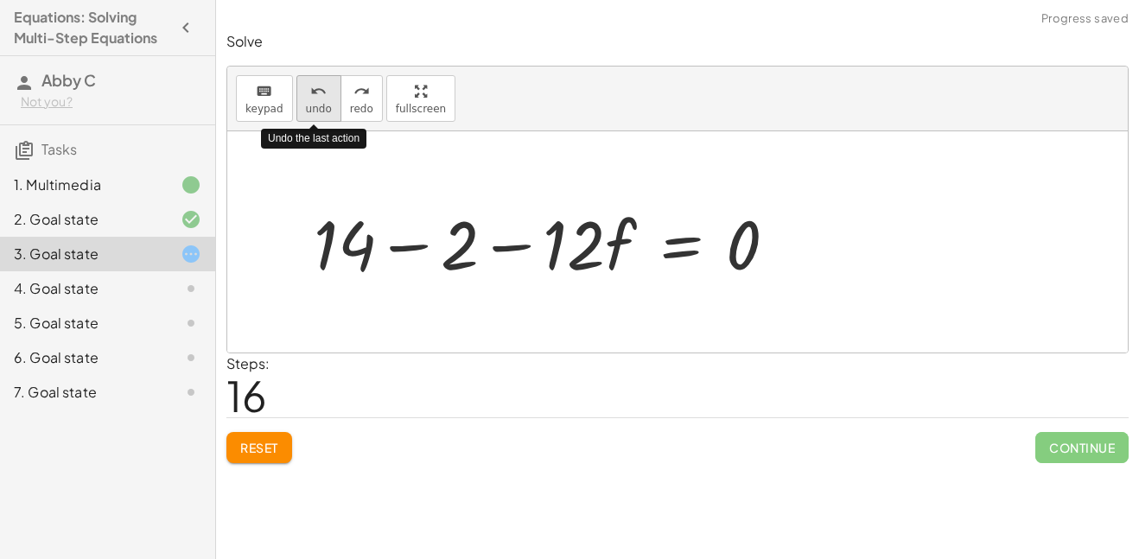
click at [296, 113] on button "undo undo" at bounding box center [318, 98] width 45 height 47
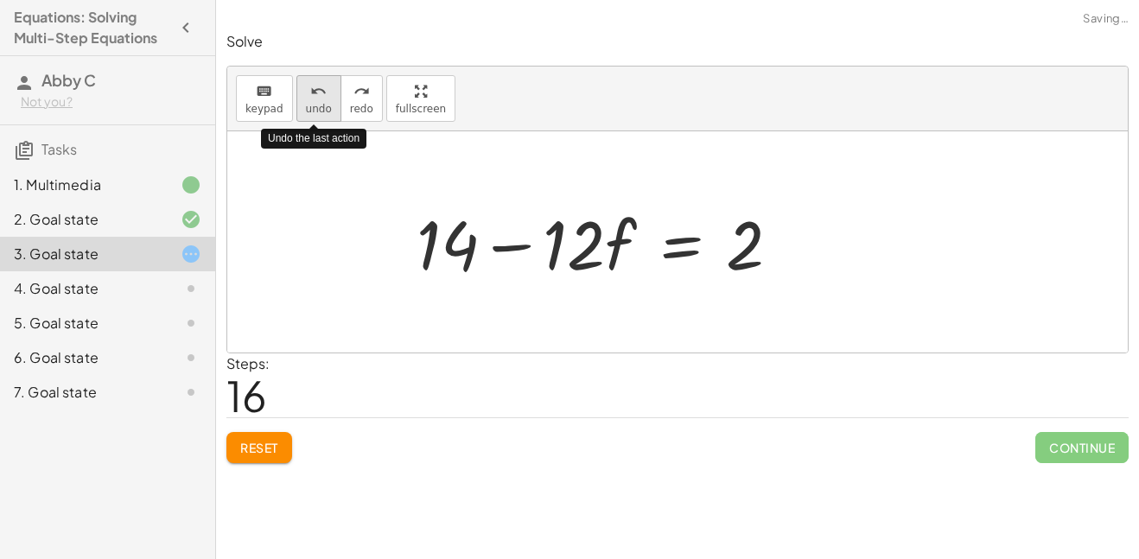
click at [296, 113] on button "undo undo" at bounding box center [318, 98] width 45 height 47
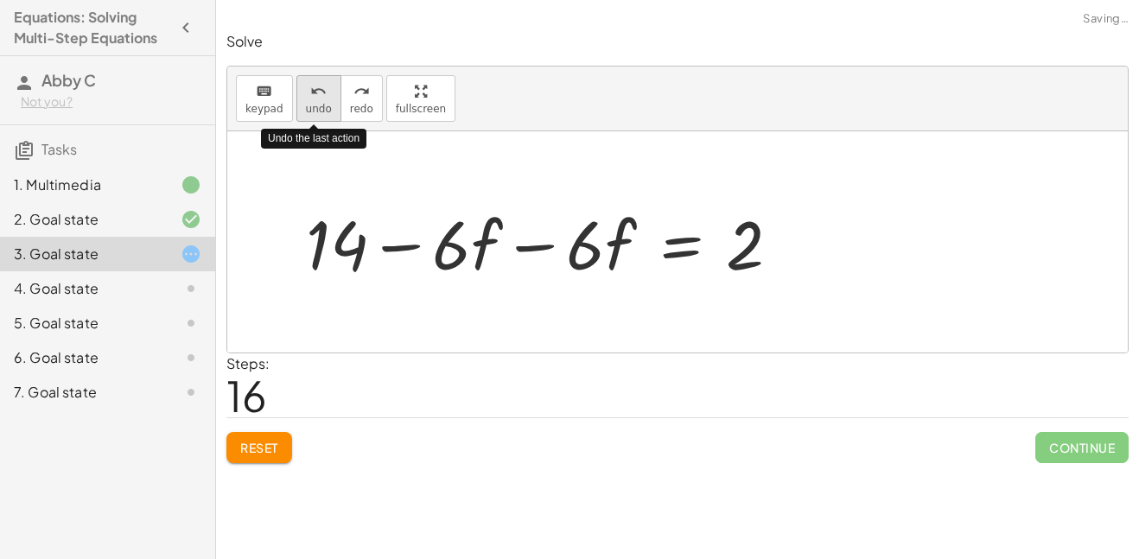
click at [296, 113] on button "undo undo" at bounding box center [318, 98] width 45 height 47
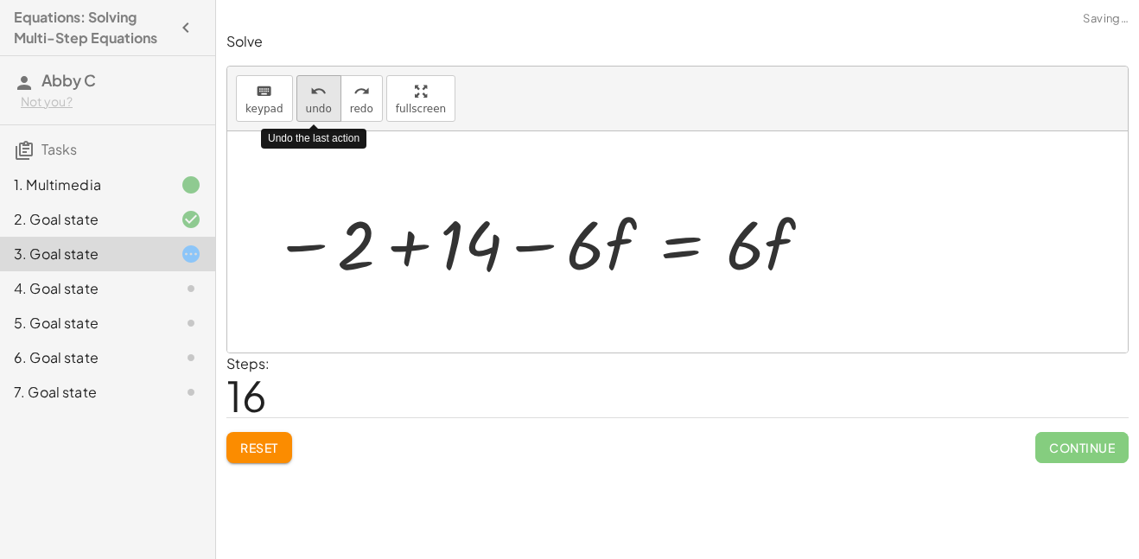
click at [296, 113] on button "undo undo" at bounding box center [318, 98] width 45 height 47
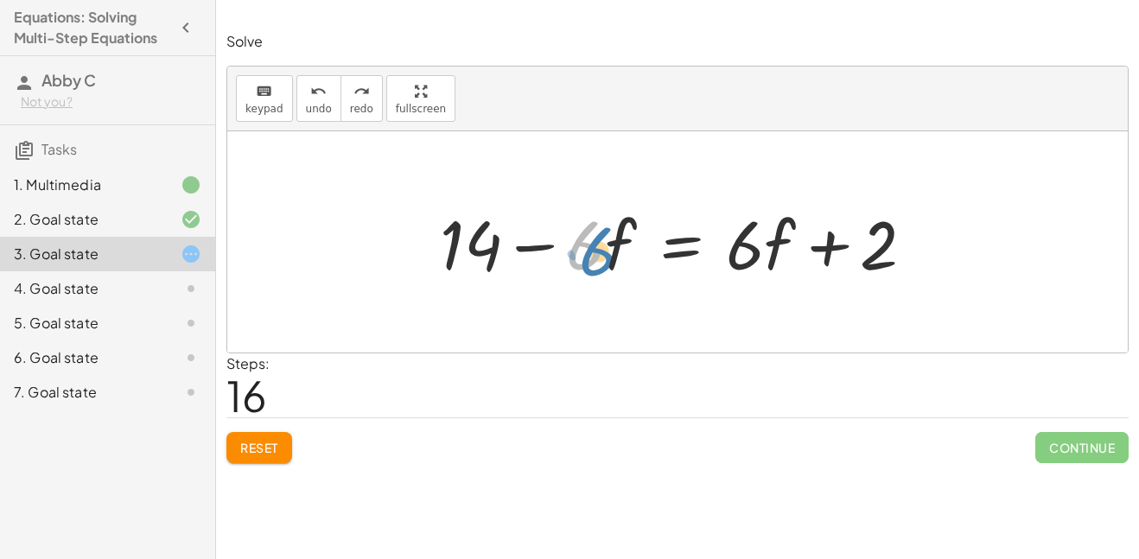
drag, startPoint x: 585, startPoint y: 246, endPoint x: 599, endPoint y: 253, distance: 15.5
click at [599, 253] on div at bounding box center [683, 242] width 505 height 89
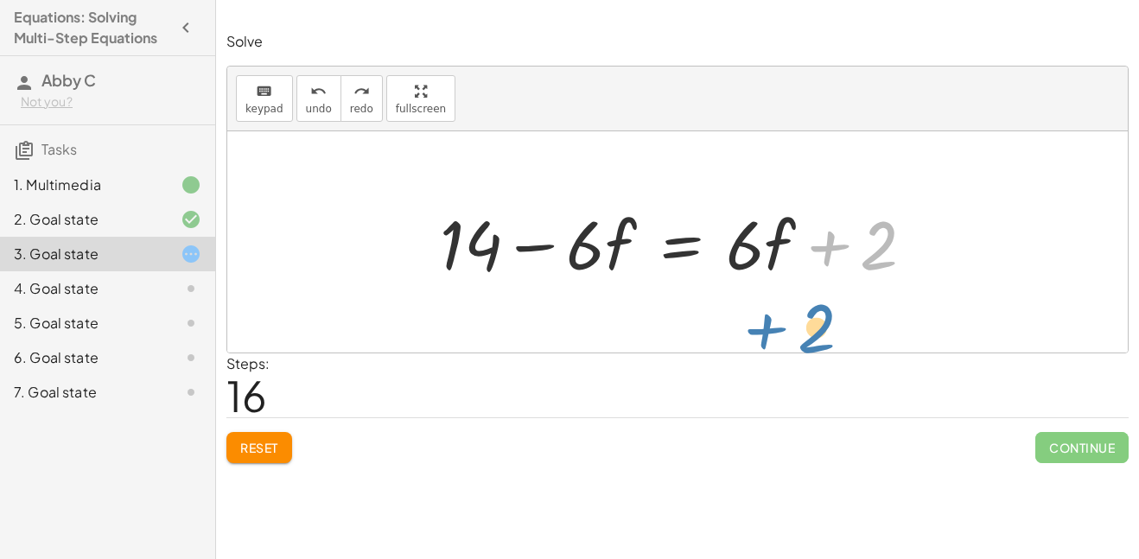
drag, startPoint x: 826, startPoint y: 244, endPoint x: 765, endPoint y: 325, distance: 101.8
click at [765, 325] on div "· 2 · ( + 7 − · 3 · f ) = + · 6 · f + 2 + · 2 · 7 − · 2 · 3 · f = + · 6 · f + 2…" at bounding box center [677, 241] width 900 height 221
drag, startPoint x: 811, startPoint y: 212, endPoint x: 837, endPoint y: 267, distance: 61.1
click at [837, 267] on div at bounding box center [683, 242] width 505 height 89
drag, startPoint x: 833, startPoint y: 245, endPoint x: 863, endPoint y: 235, distance: 31.7
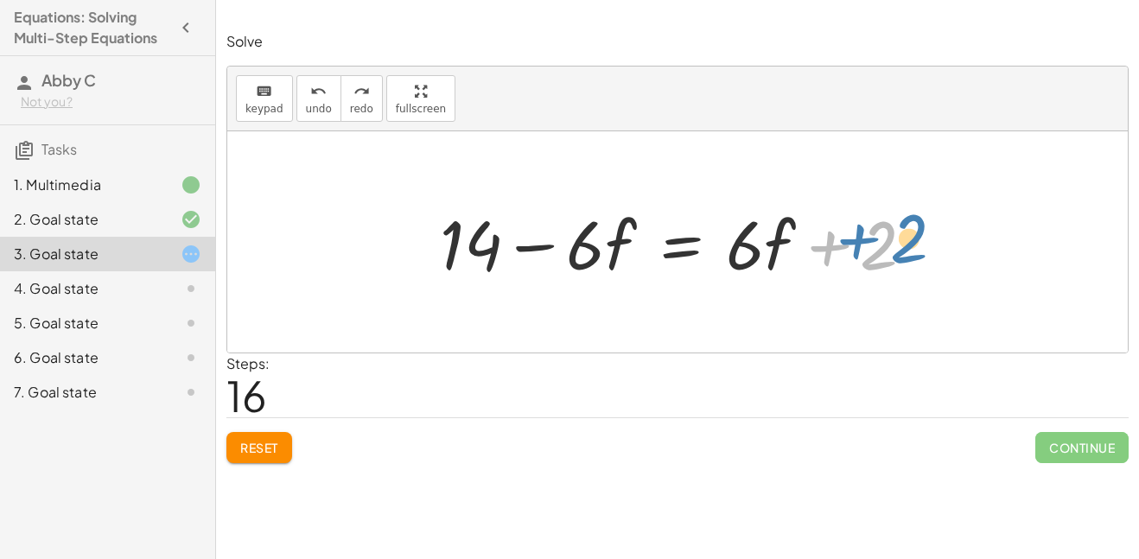
click at [863, 235] on div at bounding box center [683, 242] width 505 height 89
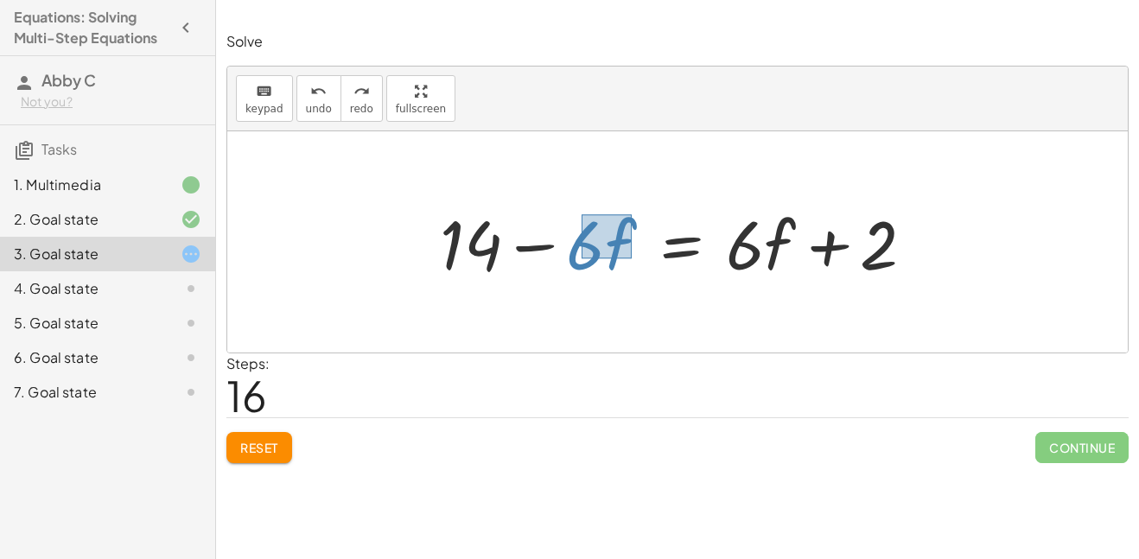
drag, startPoint x: 582, startPoint y: 214, endPoint x: 632, endPoint y: 257, distance: 66.2
click at [632, 257] on div at bounding box center [683, 242] width 505 height 89
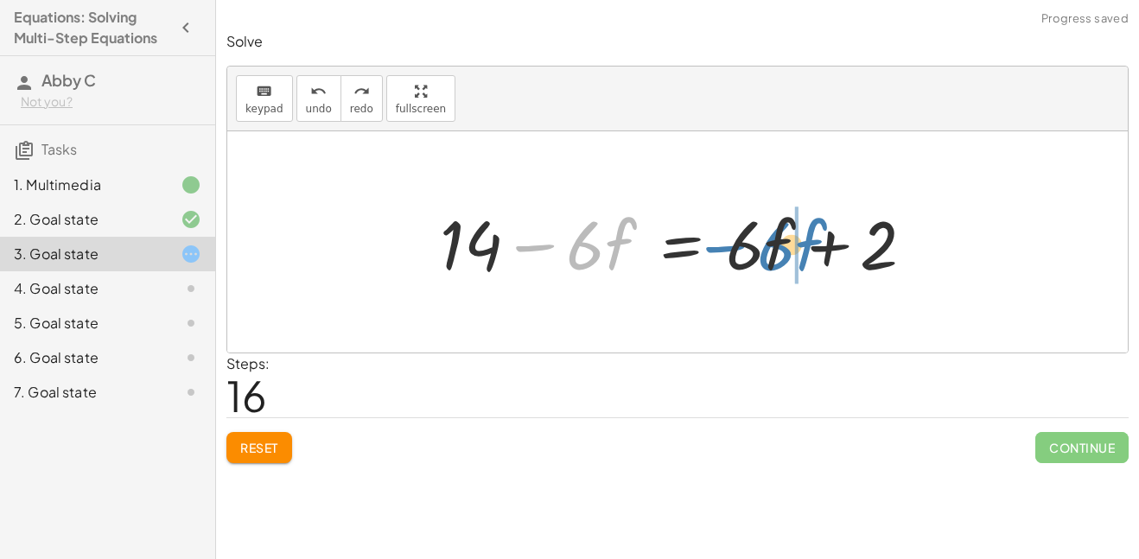
drag, startPoint x: 611, startPoint y: 253, endPoint x: 801, endPoint y: 254, distance: 190.1
click at [801, 254] on div at bounding box center [683, 242] width 505 height 89
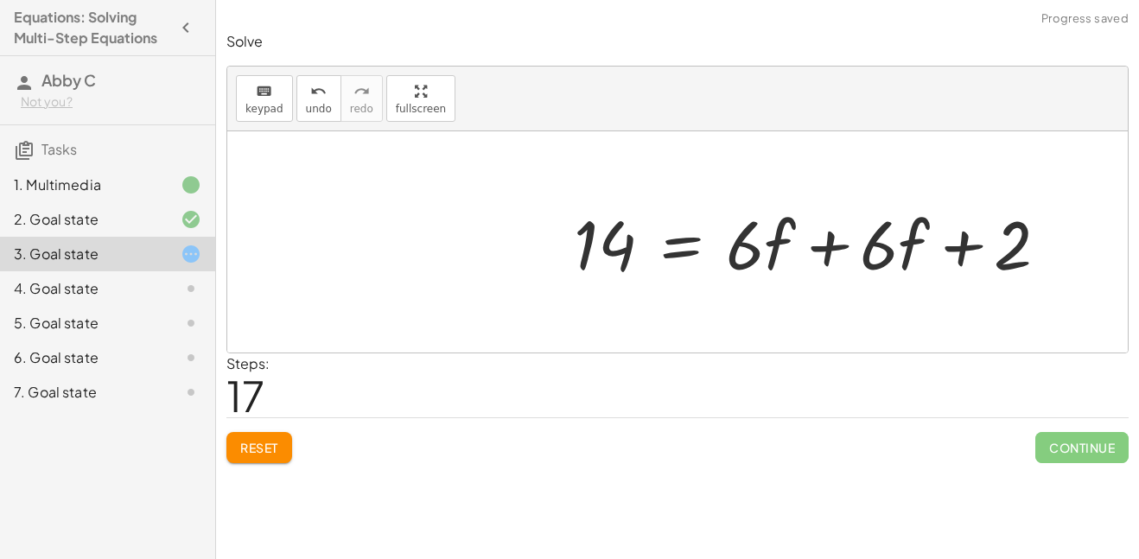
click at [826, 244] on div at bounding box center [683, 242] width 505 height 89
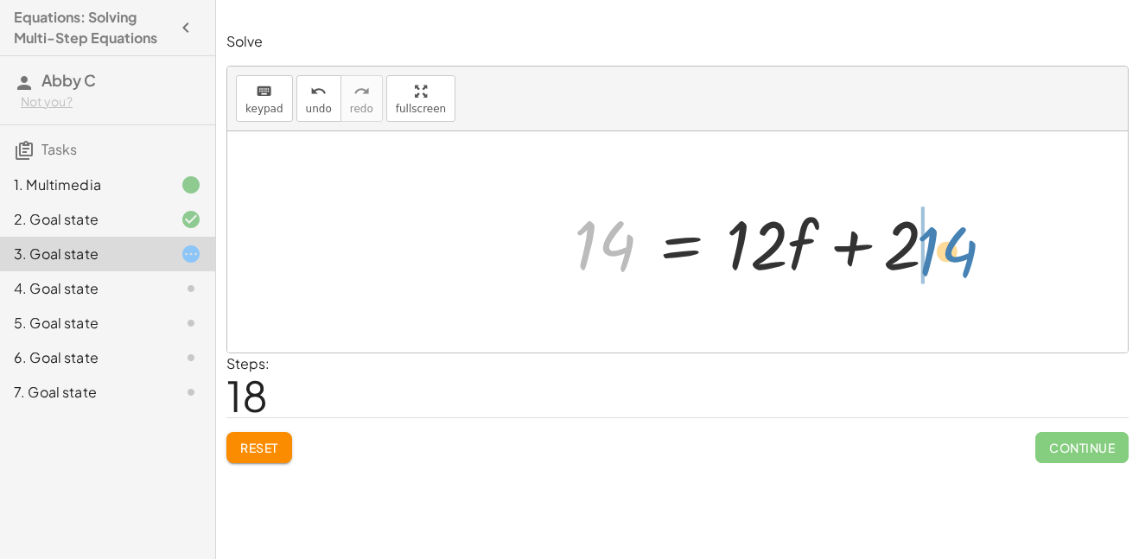
drag, startPoint x: 628, startPoint y: 248, endPoint x: 966, endPoint y: 252, distance: 337.9
click at [966, 252] on div "· 2 · ( + 7 − · 3 · f ) = + · 6 · f + 2 + · 2 · 7 − · 2 · 3 · f = + · 6 · f + 2…" at bounding box center [677, 241] width 900 height 221
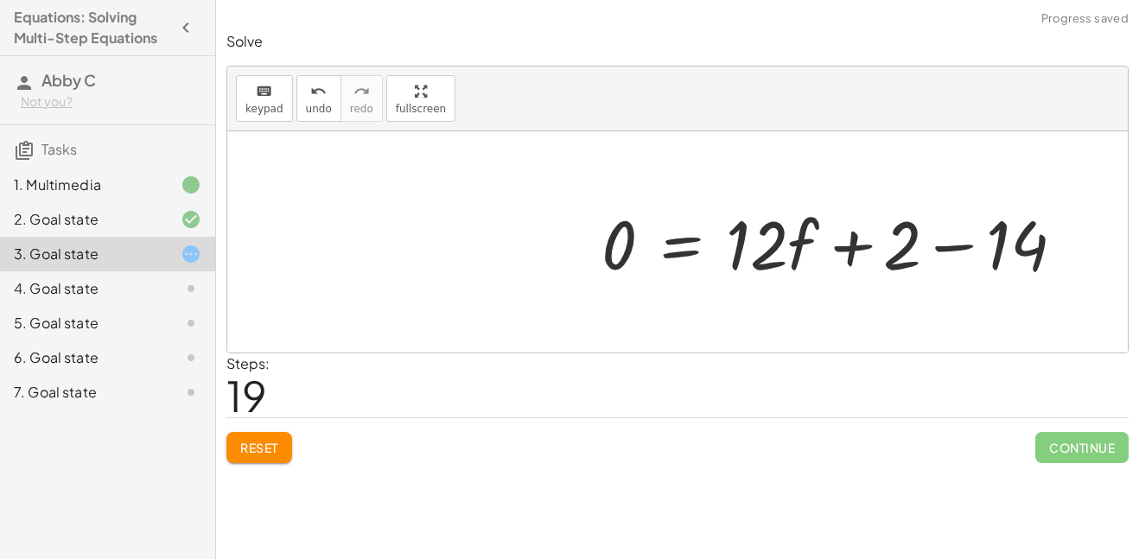
click at [966, 245] on div at bounding box center [677, 241] width 900 height 221
drag, startPoint x: 1004, startPoint y: 242, endPoint x: 702, endPoint y: 285, distance: 305.5
click at [702, 285] on div "· 2 · ( + 7 − · 3 · f ) = + · 6 · f + 2 + · 2 · 7 − · 2 · 3 · f = + · 6 · f + 2…" at bounding box center [677, 241] width 900 height 221
drag, startPoint x: 996, startPoint y: 234, endPoint x: 577, endPoint y: 187, distance: 421.8
click at [577, 187] on div at bounding box center [677, 241] width 900 height 221
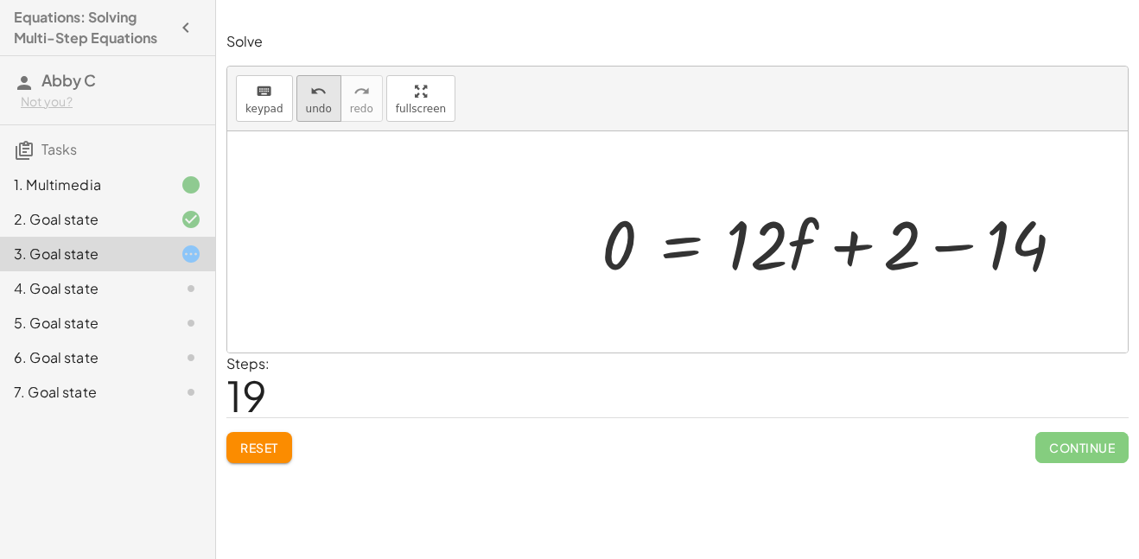
click at [331, 88] on button "undo undo" at bounding box center [318, 98] width 45 height 47
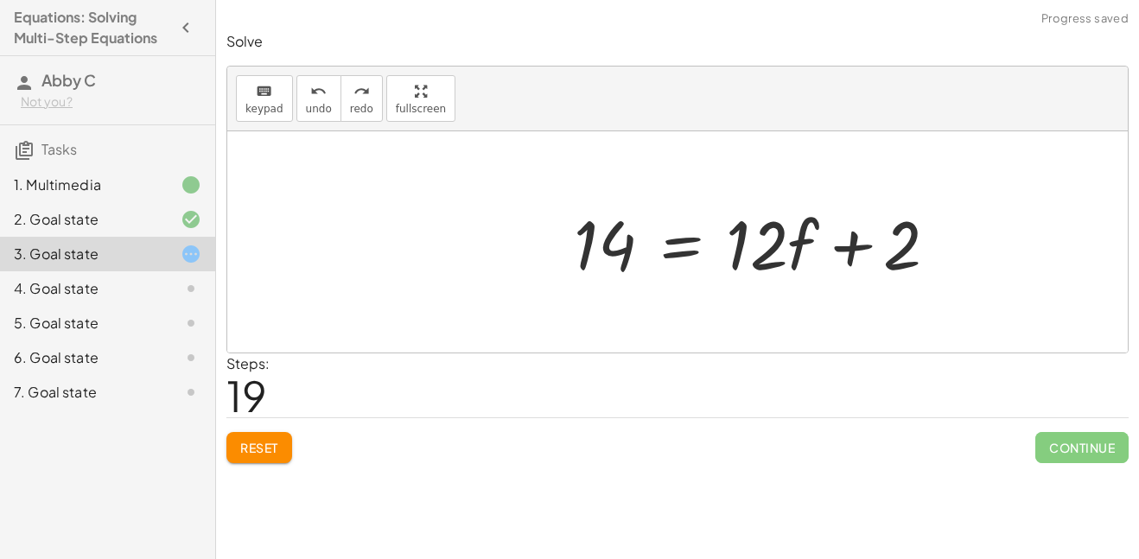
drag, startPoint x: 890, startPoint y: 250, endPoint x: 805, endPoint y: 256, distance: 84.9
click at [805, 256] on div "· 2 · ( + 7 − · 3 · f ) = + · 6 · f + 2 + · 2 · 7 − · 2 · 3 · f = + · 6 · f + 2…" at bounding box center [677, 243] width 527 height 98
drag, startPoint x: 891, startPoint y: 244, endPoint x: 892, endPoint y: 256, distance: 12.1
click at [892, 256] on div "· 2 · ( + 7 − · 3 · f ) = + · 6 · f + 2 + · 2 · 7 − · 2 · 3 · f = + · 6 · f + 2…" at bounding box center [677, 243] width 527 height 98
drag, startPoint x: 892, startPoint y: 256, endPoint x: 869, endPoint y: 366, distance: 112.9
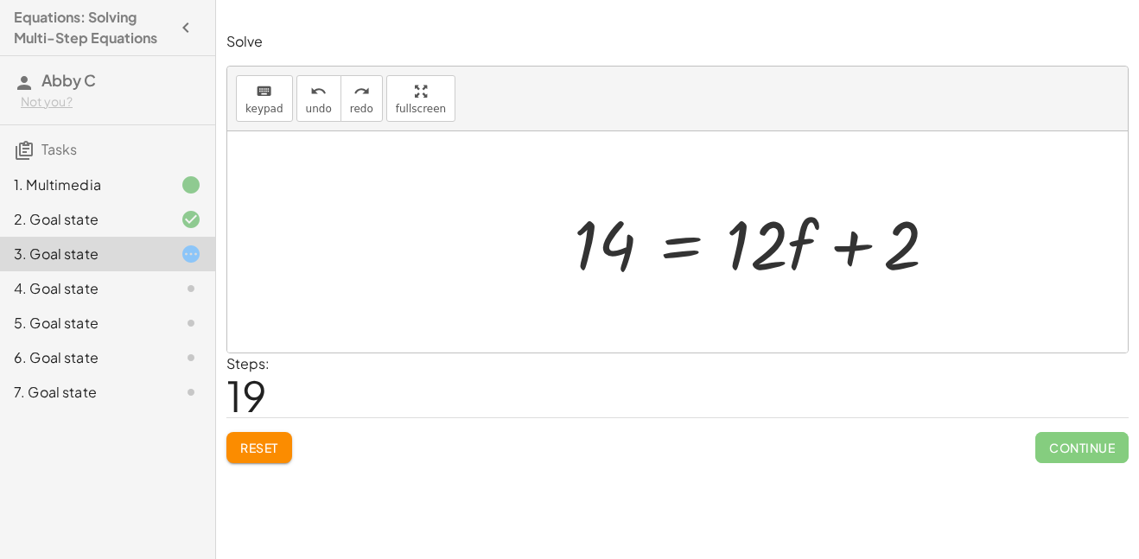
click at [0, 0] on div "Solve keyboard keypad undo undo redo redo fullscreen · 2 · ( + 7 − · 3 · f ) = …" at bounding box center [0, 0] width 0 height 0
drag, startPoint x: 878, startPoint y: 210, endPoint x: 912, endPoint y: 256, distance: 57.4
click at [912, 256] on div "· 2 · ( + 7 − · 3 · f ) = + · 6 · f + 2 + · 2 · 7 − · 2 · 3 · f = + · 6 · f + 2…" at bounding box center [677, 243] width 527 height 98
drag, startPoint x: 897, startPoint y: 206, endPoint x: 911, endPoint y: 270, distance: 66.3
click at [911, 270] on div "· 2 · ( + 7 − · 3 · f ) = + · 6 · f + 2 + · 2 · 7 − · 2 · 3 · f = + · 6 · f + 2…" at bounding box center [677, 243] width 527 height 98
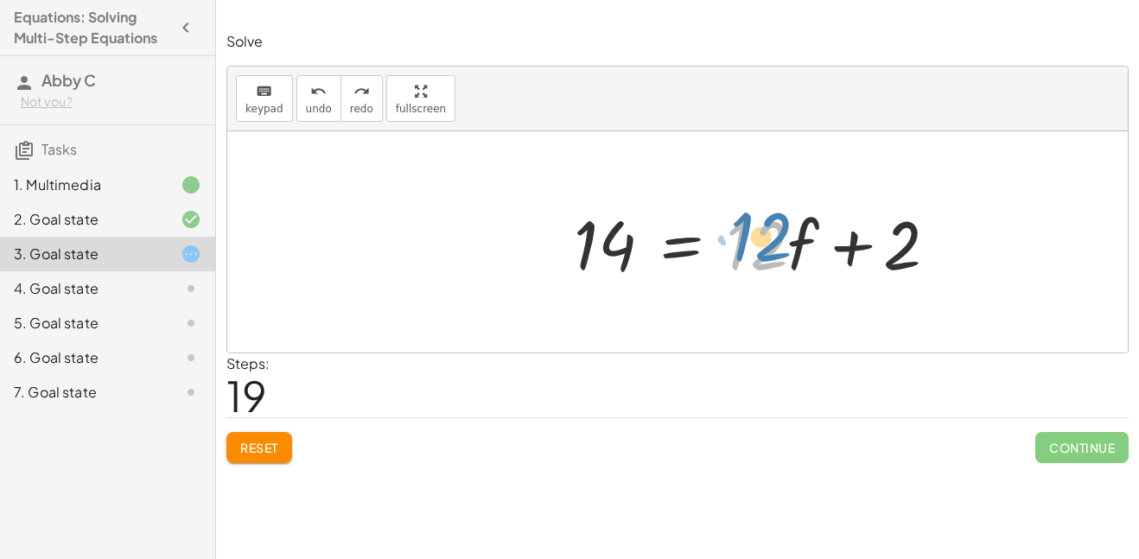
click at [792, 246] on div at bounding box center [607, 242] width 406 height 89
click at [1018, 221] on div at bounding box center [677, 241] width 900 height 221
click at [895, 263] on div "· 2 · ( + 7 − · 3 · f ) = + · 6 · f + 2 + · 2 · 7 − · 2 · 3 · f = + · 6 · f + 2…" at bounding box center [677, 243] width 527 height 98
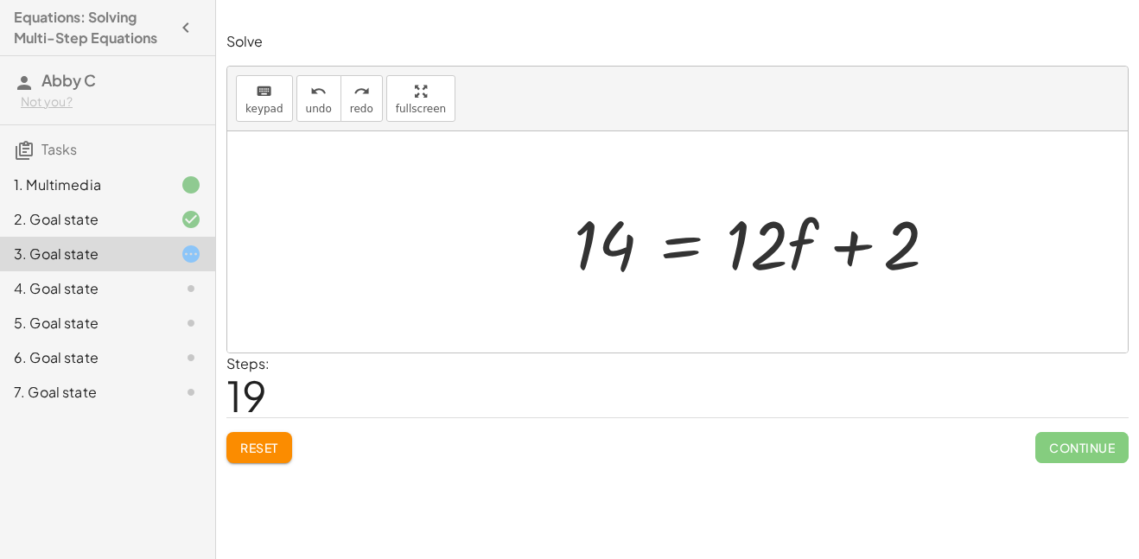
click at [895, 263] on div "· 2 · ( + 7 − · 3 · f ) = + · 6 · f + 2 + · 2 · 7 − · 2 · 3 · f = + · 6 · f + 2…" at bounding box center [677, 243] width 527 height 98
drag, startPoint x: 881, startPoint y: 199, endPoint x: 910, endPoint y: 271, distance: 78.0
click at [910, 271] on div "· 2 · ( + 7 − · 3 · f ) = + · 6 · f + 2 + · 2 · 7 − · 2 · 3 · f = + · 6 · f + 2…" at bounding box center [677, 243] width 527 height 98
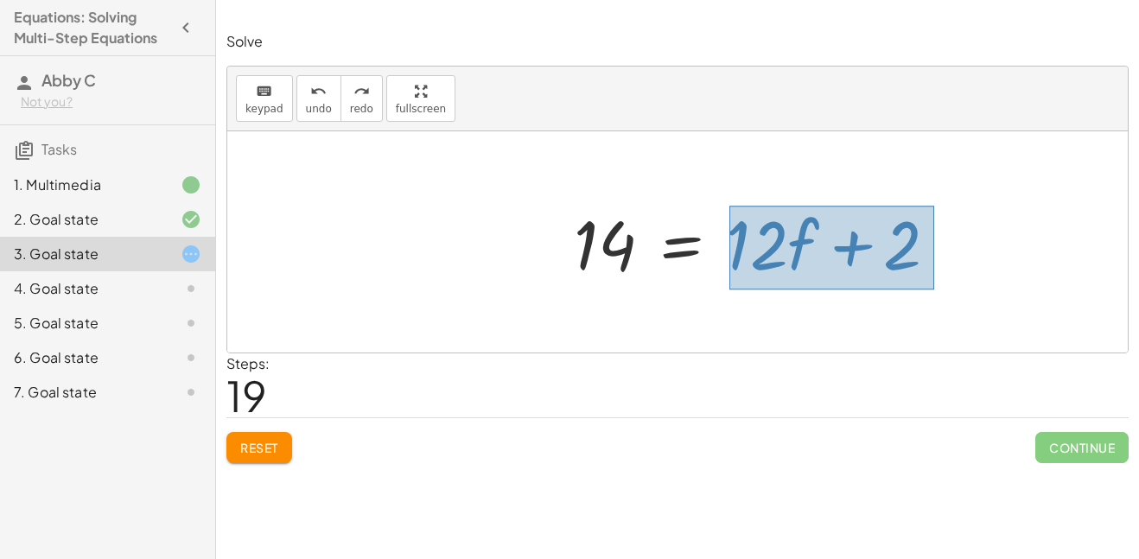
drag, startPoint x: 729, startPoint y: 206, endPoint x: 934, endPoint y: 289, distance: 221.3
click at [934, 289] on div "· 2 · ( + 7 − · 3 · f ) = + · 6 · f + 2 + · 2 · 7 − · 2 · 3 · f = + · 6 · f + 2…" at bounding box center [677, 243] width 527 height 98
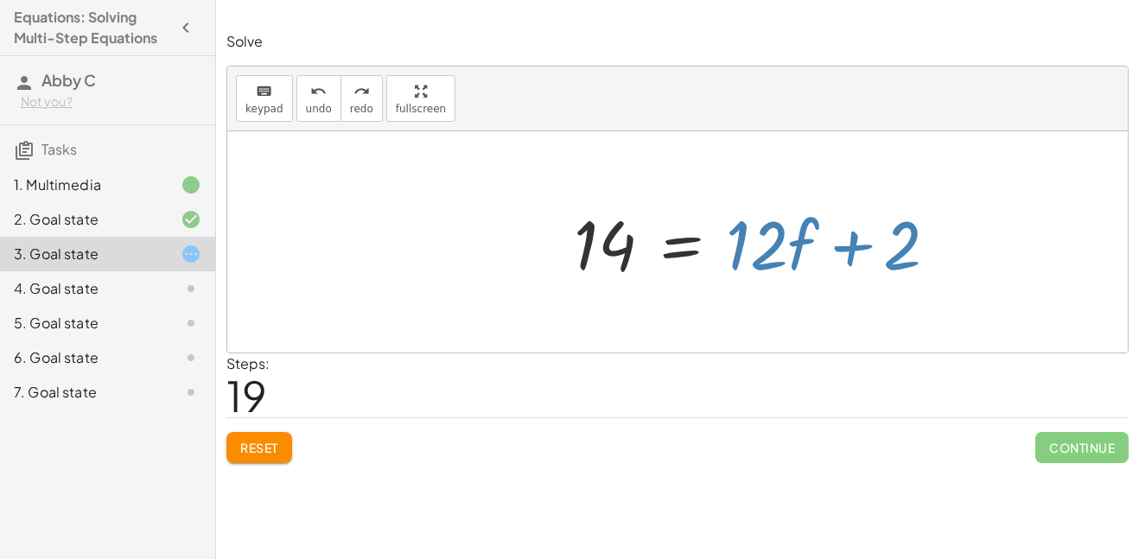
click at [868, 166] on div at bounding box center [677, 241] width 900 height 221
drag, startPoint x: 855, startPoint y: 207, endPoint x: 890, endPoint y: 234, distance: 44.9
click at [890, 234] on div "· 2 · ( + 7 − · 3 · f ) = + · 6 · f + 2 + · 2 · 7 − · 2 · 3 · f = + · 6 · f + 2…" at bounding box center [677, 243] width 527 height 98
drag, startPoint x: 740, startPoint y: 215, endPoint x: 706, endPoint y: 151, distance: 72.3
click at [696, 302] on div at bounding box center [677, 241] width 900 height 221
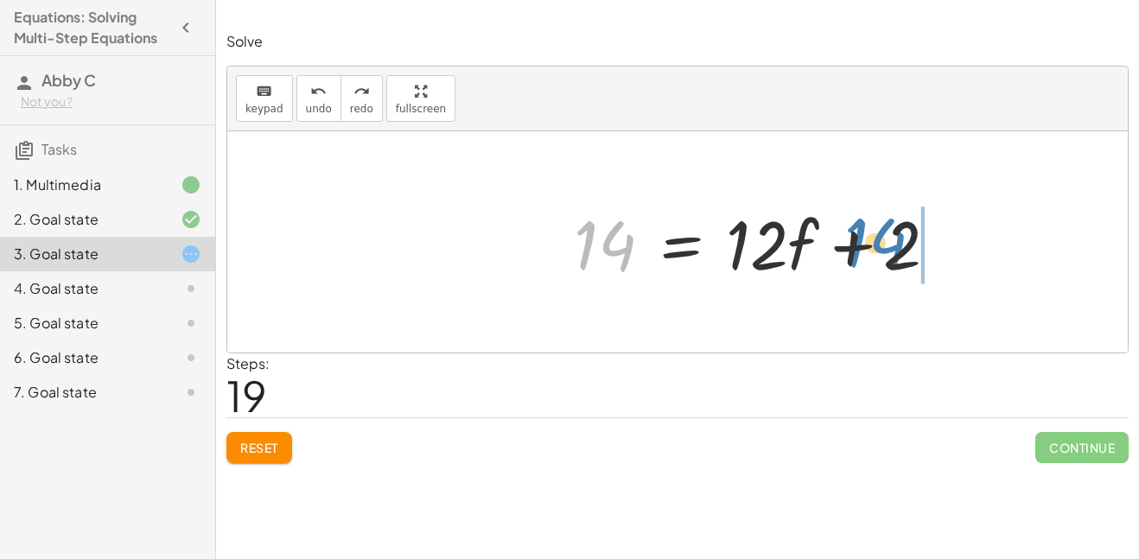
drag, startPoint x: 604, startPoint y: 255, endPoint x: 871, endPoint y: 251, distance: 267.0
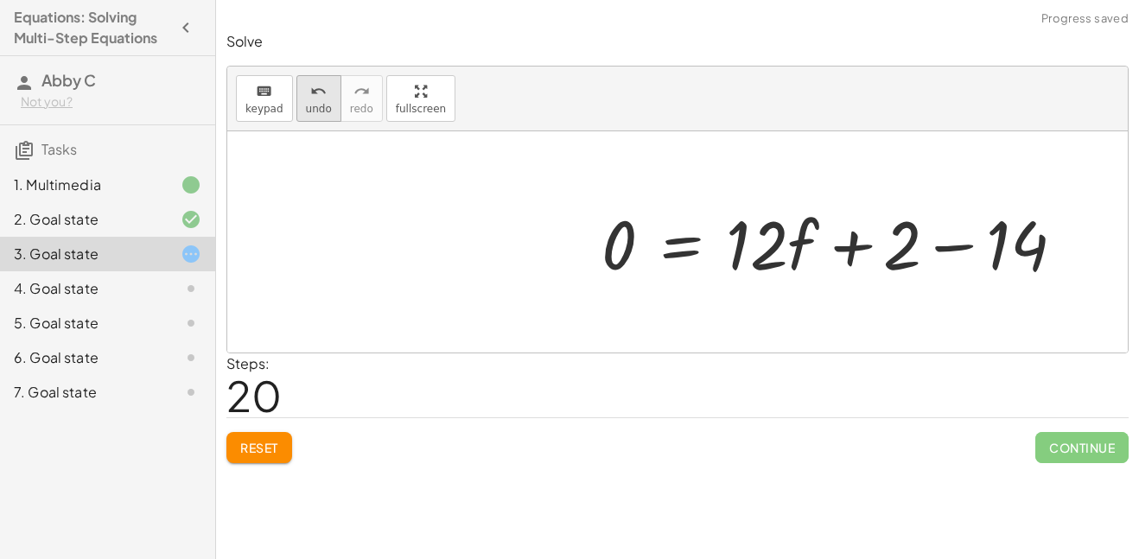
click at [301, 105] on button "undo undo" at bounding box center [318, 98] width 45 height 47
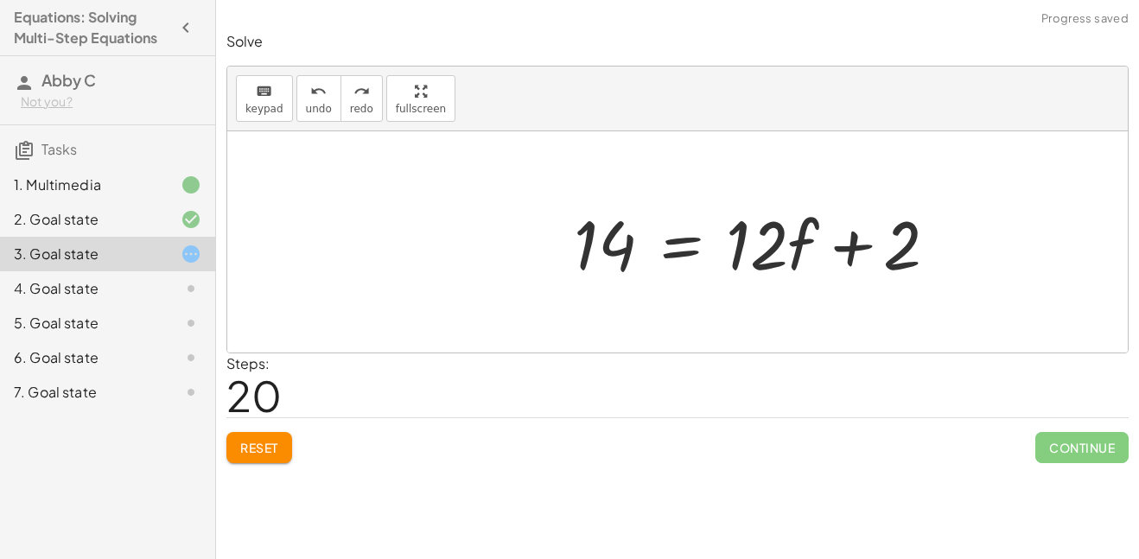
drag, startPoint x: 741, startPoint y: 195, endPoint x: 795, endPoint y: 259, distance: 83.4
click at [795, 259] on div "· 2 · ( + 7 − · 3 · f ) = + · 6 · f + 2 + · 2 · 7 − · 2 · 3 · f = + · 6 · f + 2…" at bounding box center [677, 243] width 527 height 98
drag, startPoint x: 731, startPoint y: 209, endPoint x: 814, endPoint y: 271, distance: 103.7
click at [814, 271] on div "· 2 · ( + 7 − · 3 · f ) = + · 6 · f + 2 + · 2 · 7 − · 2 · 3 · f = + · 6 · f + 2…" at bounding box center [677, 243] width 527 height 98
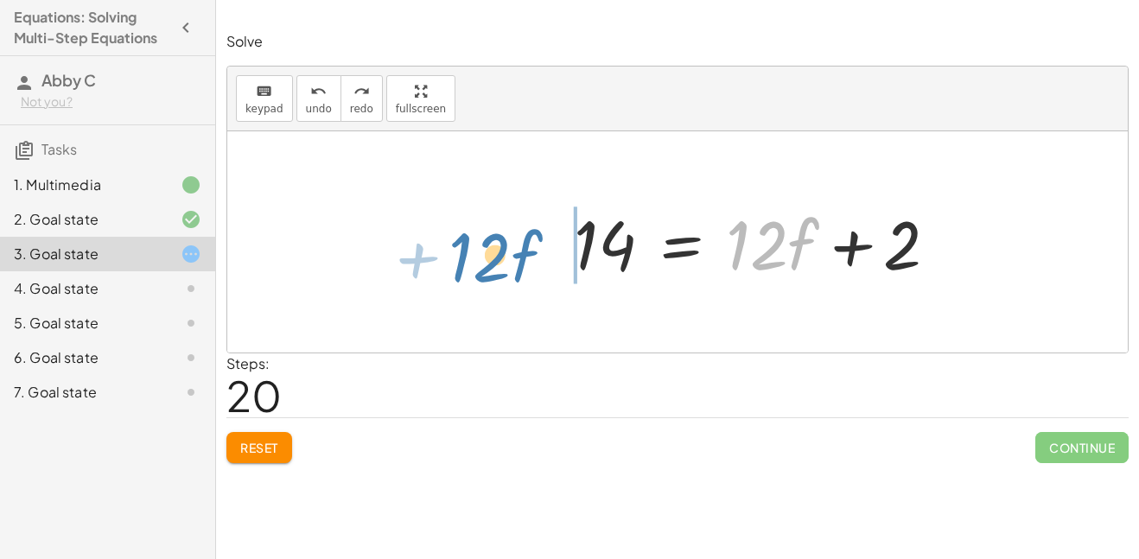
drag, startPoint x: 792, startPoint y: 252, endPoint x: 518, endPoint y: 264, distance: 274.2
click at [518, 264] on div at bounding box center [607, 242] width 406 height 89
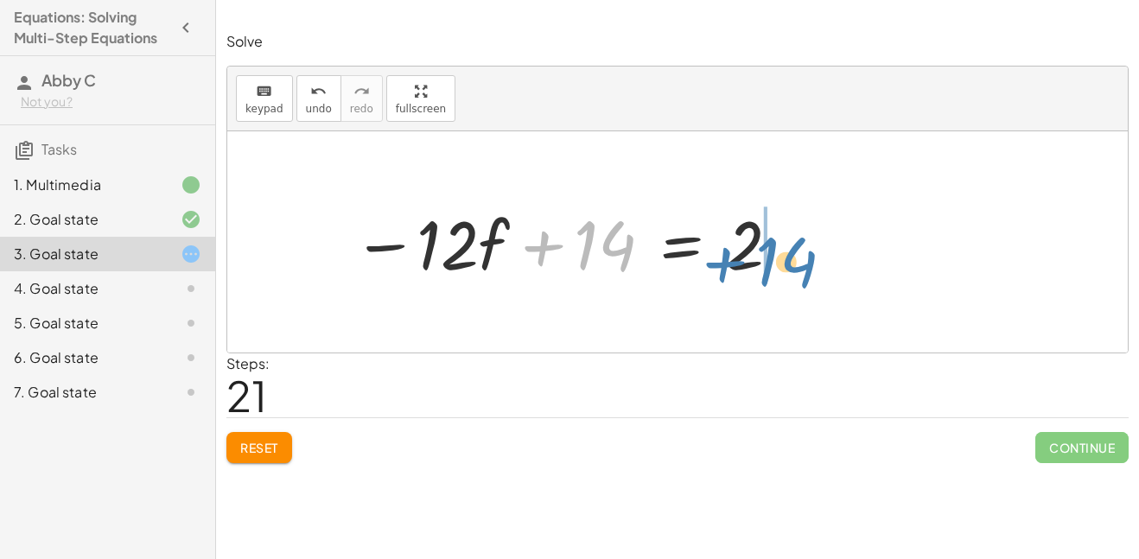
drag, startPoint x: 612, startPoint y: 228, endPoint x: 793, endPoint y: 243, distance: 182.1
click at [793, 243] on div at bounding box center [683, 242] width 505 height 89
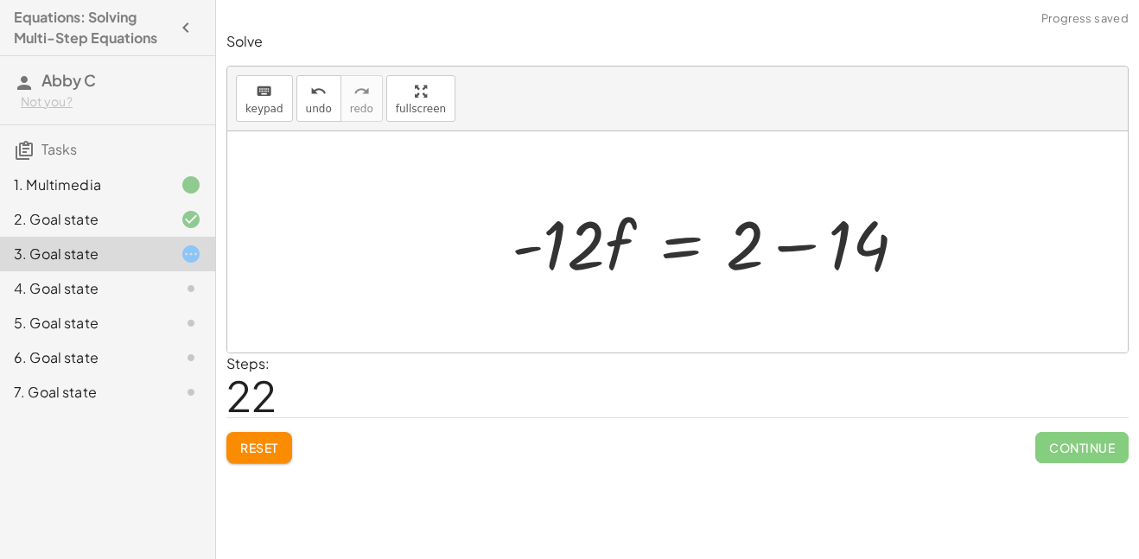
click at [793, 243] on div at bounding box center [683, 242] width 505 height 89
click at [677, 240] on div at bounding box center [683, 242] width 505 height 89
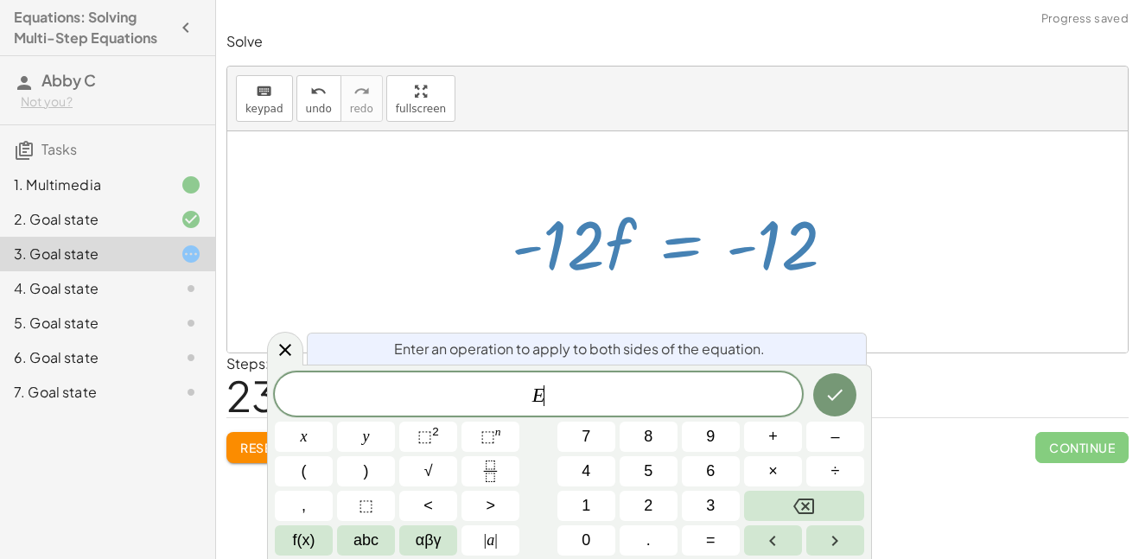
scroll to position [1, 0]
click at [275, 358] on icon at bounding box center [285, 350] width 21 height 21
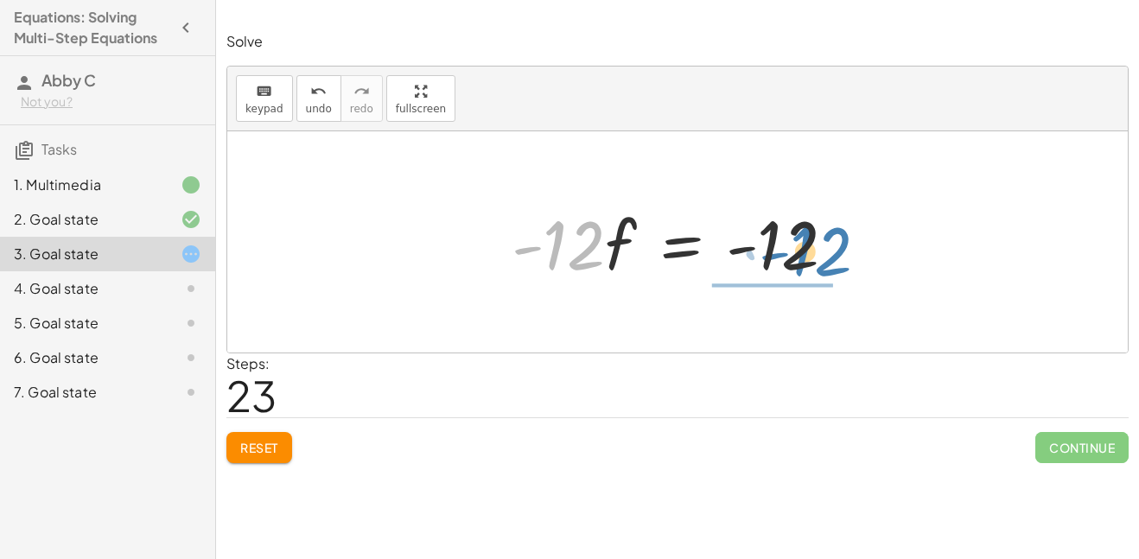
drag, startPoint x: 559, startPoint y: 239, endPoint x: 804, endPoint y: 241, distance: 244.5
click at [804, 241] on div at bounding box center [683, 242] width 505 height 89
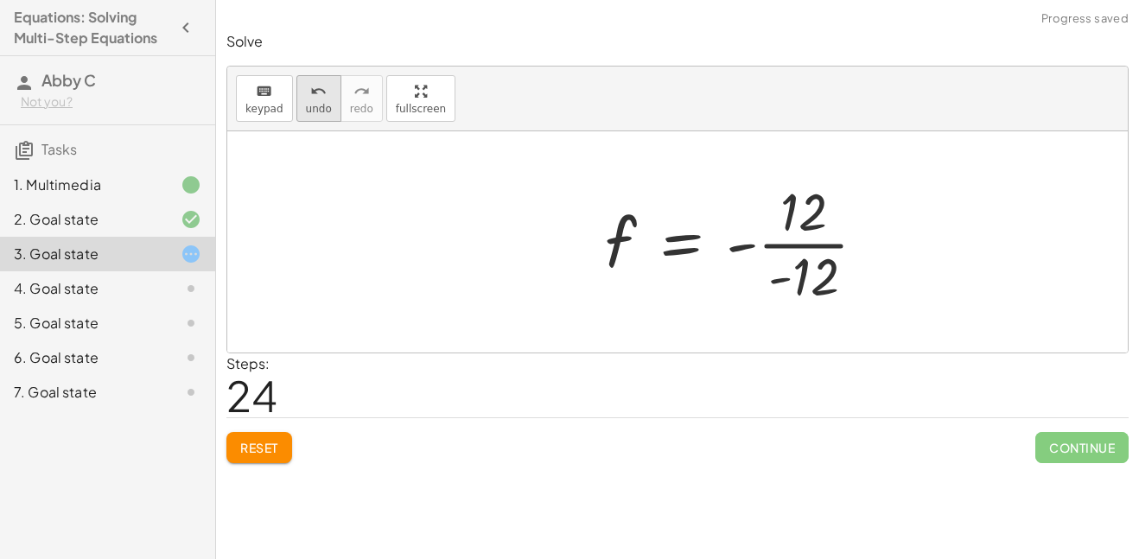
click at [314, 105] on span "undo" at bounding box center [319, 109] width 26 height 12
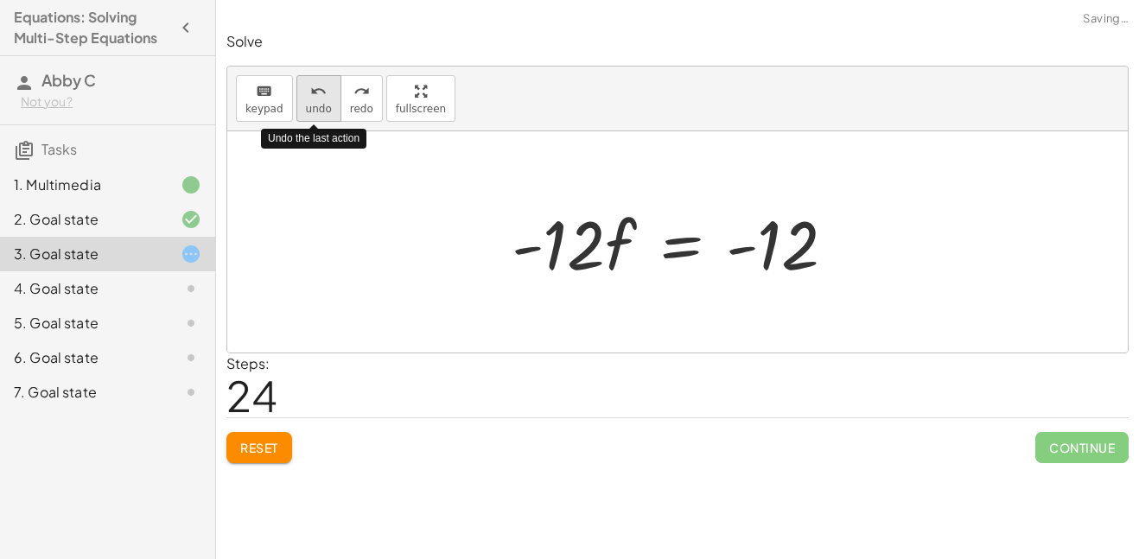
click at [314, 105] on span "undo" at bounding box center [319, 109] width 26 height 12
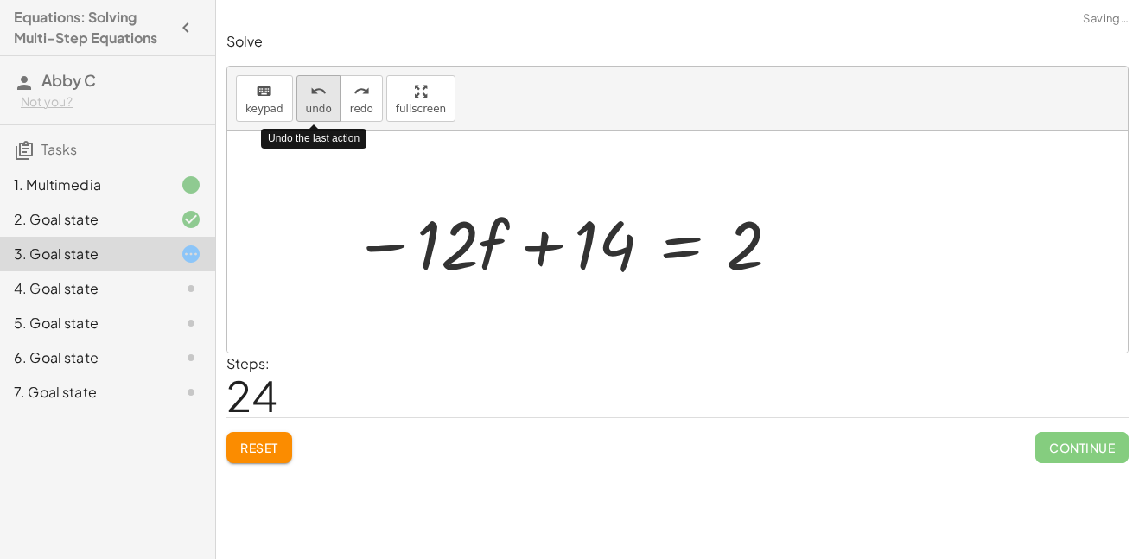
click at [314, 105] on span "undo" at bounding box center [319, 109] width 26 height 12
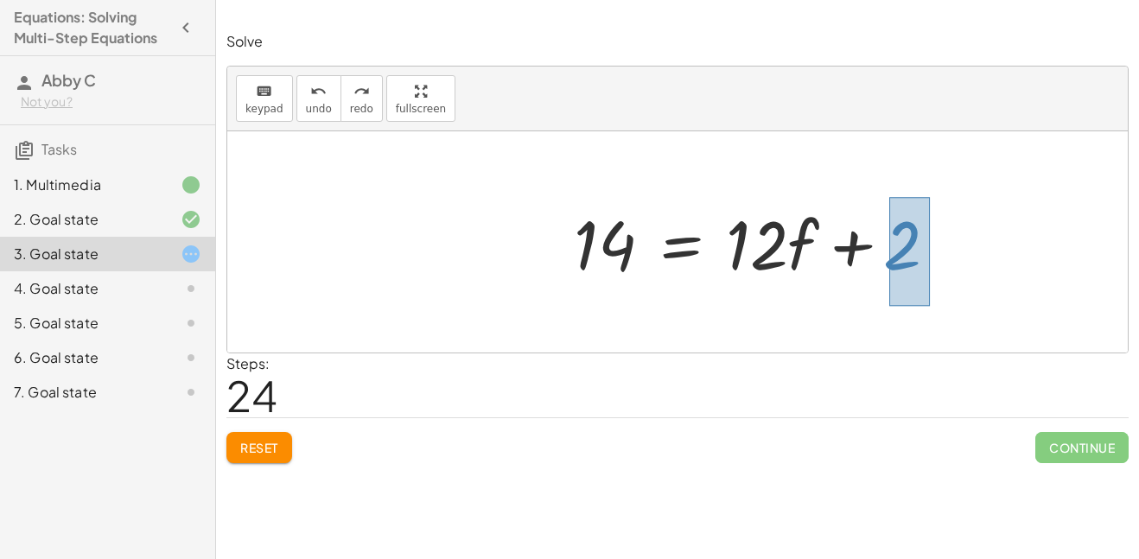
drag, startPoint x: 889, startPoint y: 197, endPoint x: 930, endPoint y: 306, distance: 116.2
click at [930, 306] on div "· 2 · ( + 7 − · 3 · f ) = + · 6 · f + 2 + · 2 · 7 − · 2 · 3 · f = + · 6 · f + 2…" at bounding box center [677, 241] width 900 height 221
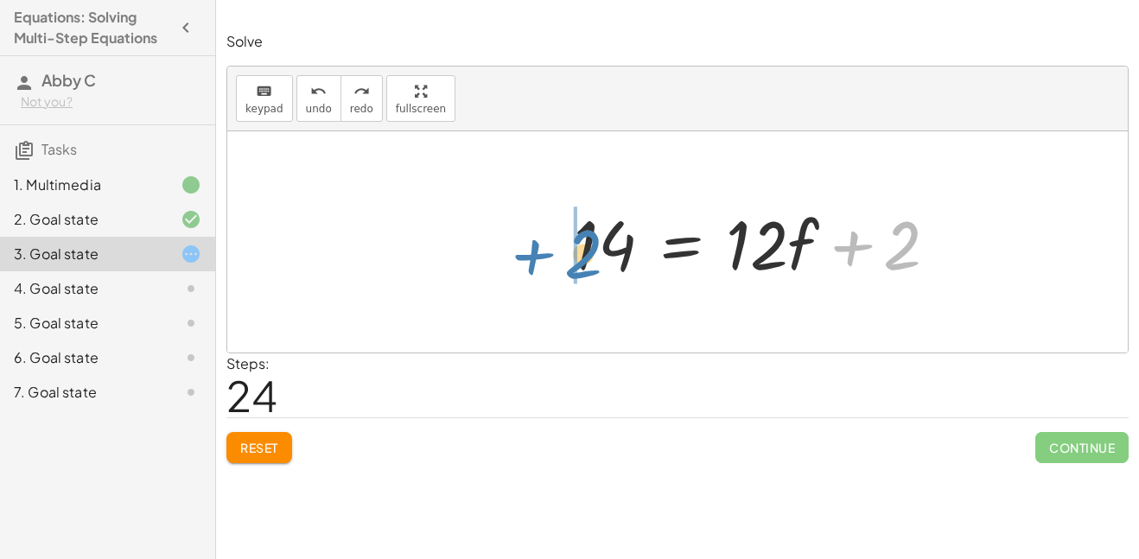
drag, startPoint x: 905, startPoint y: 238, endPoint x: 586, endPoint y: 245, distance: 318.9
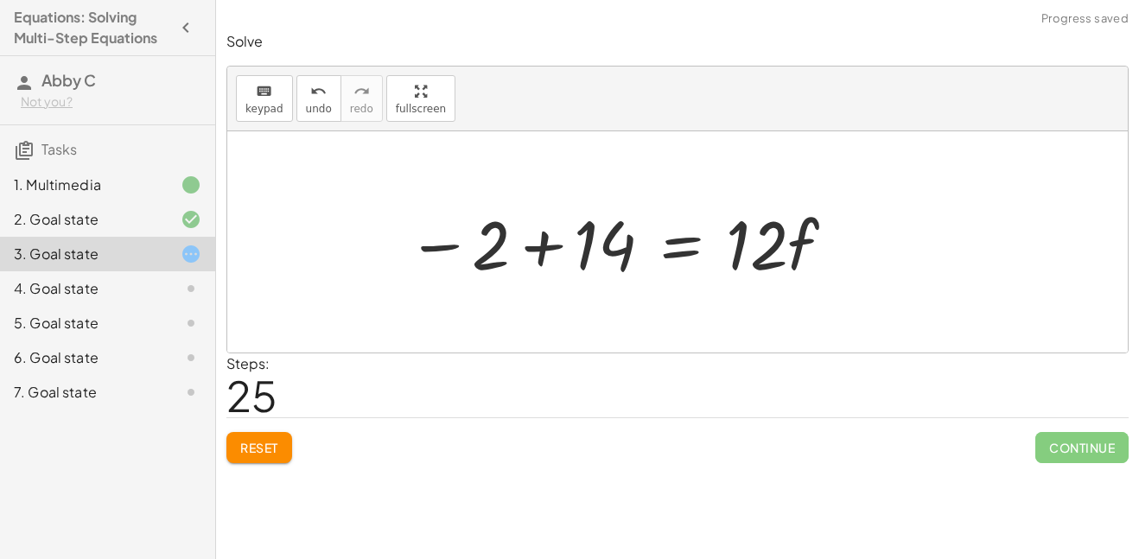
click at [541, 247] on div at bounding box center [683, 242] width 505 height 89
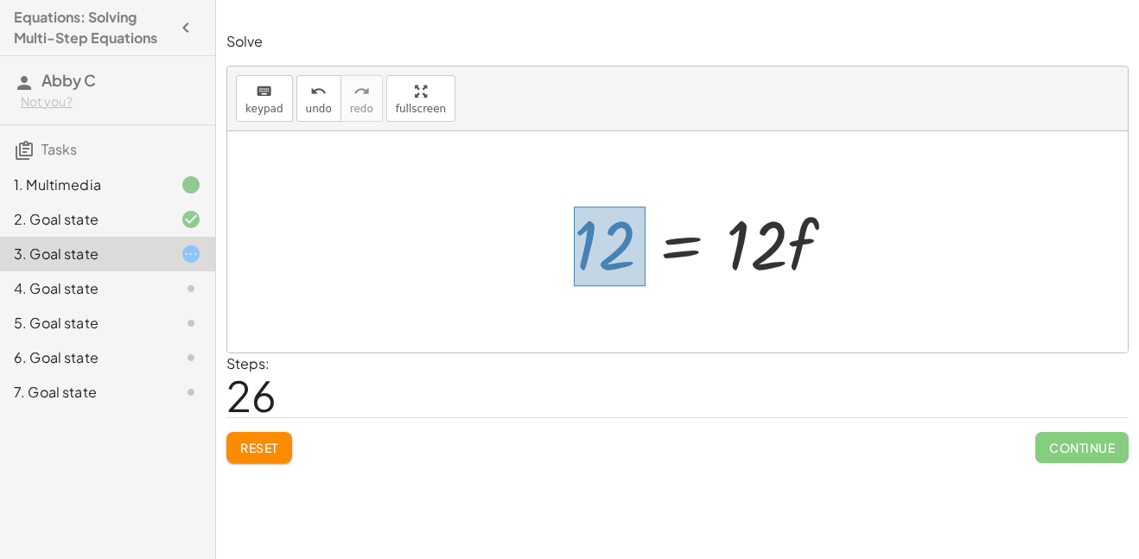
drag, startPoint x: 574, startPoint y: 207, endPoint x: 643, endPoint y: 290, distance: 108.6
click at [643, 290] on div "· 2 · ( + 7 − · 3 · f ) = + · 6 · f + 2 + · 2 · 7 − · 2 · 3 · f = + · 6 · f + 2…" at bounding box center [677, 241] width 900 height 221
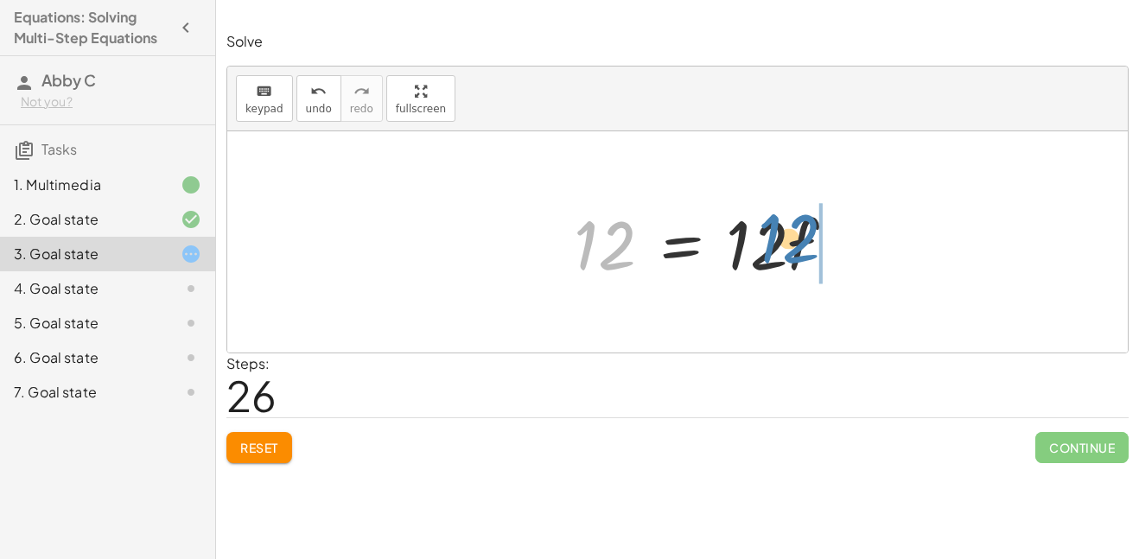
drag, startPoint x: 617, startPoint y: 254, endPoint x: 801, endPoint y: 246, distance: 184.2
click at [801, 246] on div at bounding box center [683, 242] width 505 height 89
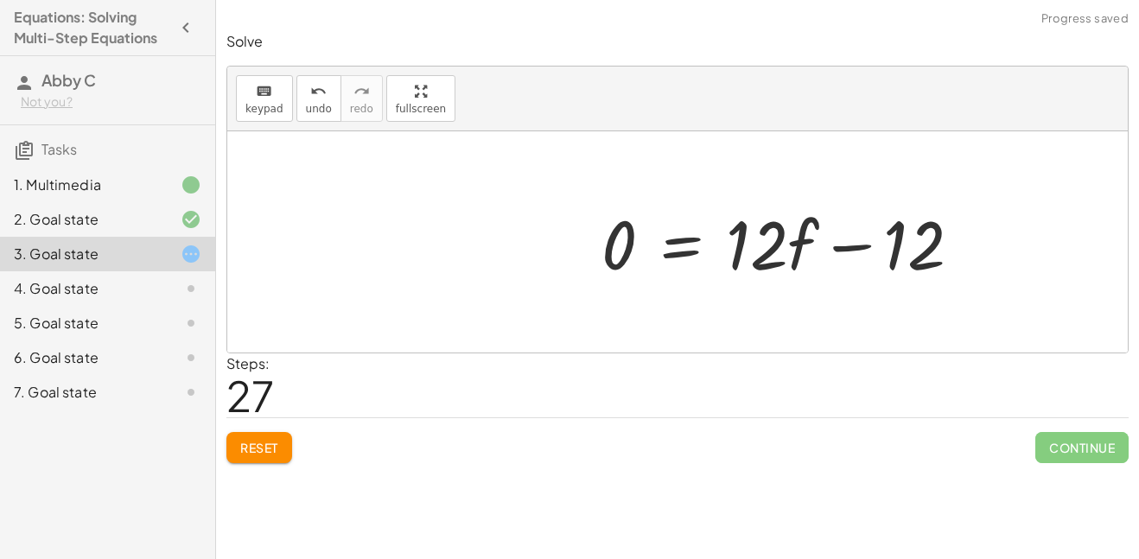
click at [834, 243] on div at bounding box center [683, 242] width 505 height 89
click at [320, 103] on span "undo" at bounding box center [319, 109] width 26 height 12
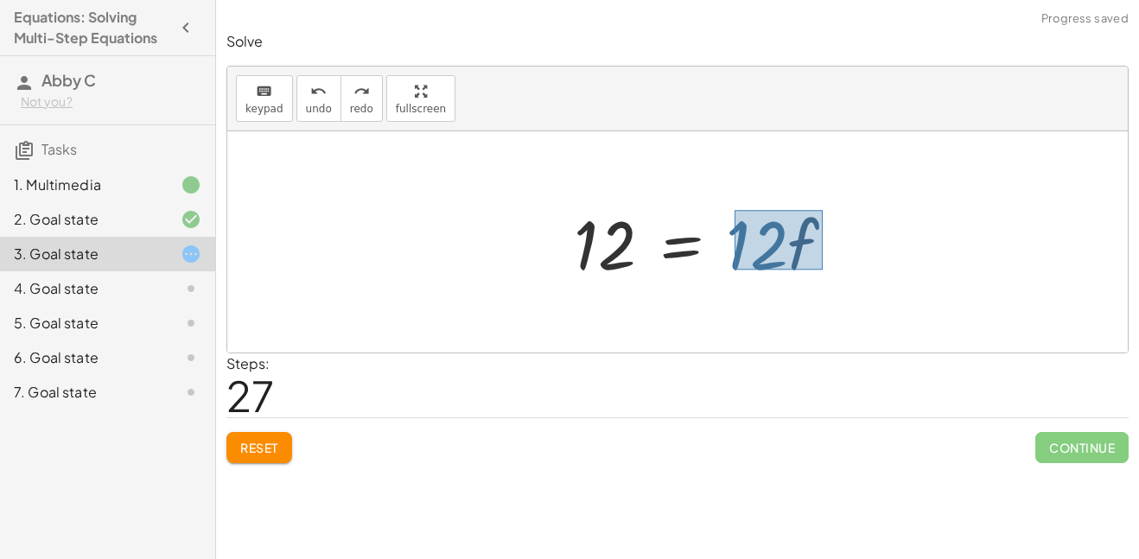
drag, startPoint x: 734, startPoint y: 210, endPoint x: 822, endPoint y: 270, distance: 105.7
click at [822, 270] on div "· 2 · ( + 7 − · 3 · f ) = + · 6 · f + 2 + · 2 · 7 − · 2 · 3 · f = + · 6 · f + 2…" at bounding box center [677, 243] width 527 height 98
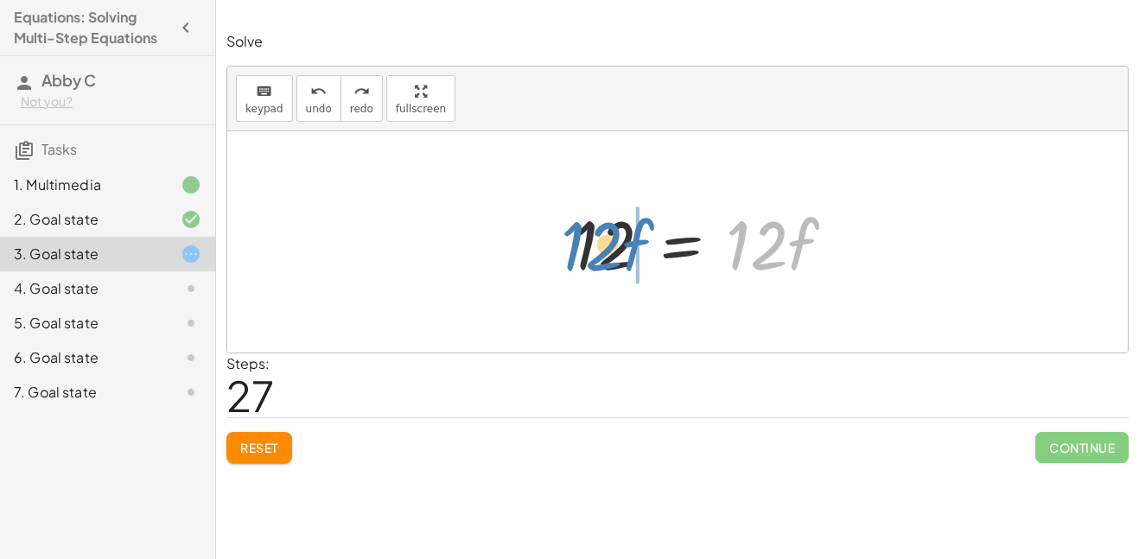
drag, startPoint x: 786, startPoint y: 251, endPoint x: 622, endPoint y: 252, distance: 164.2
click at [622, 252] on div at bounding box center [607, 242] width 406 height 89
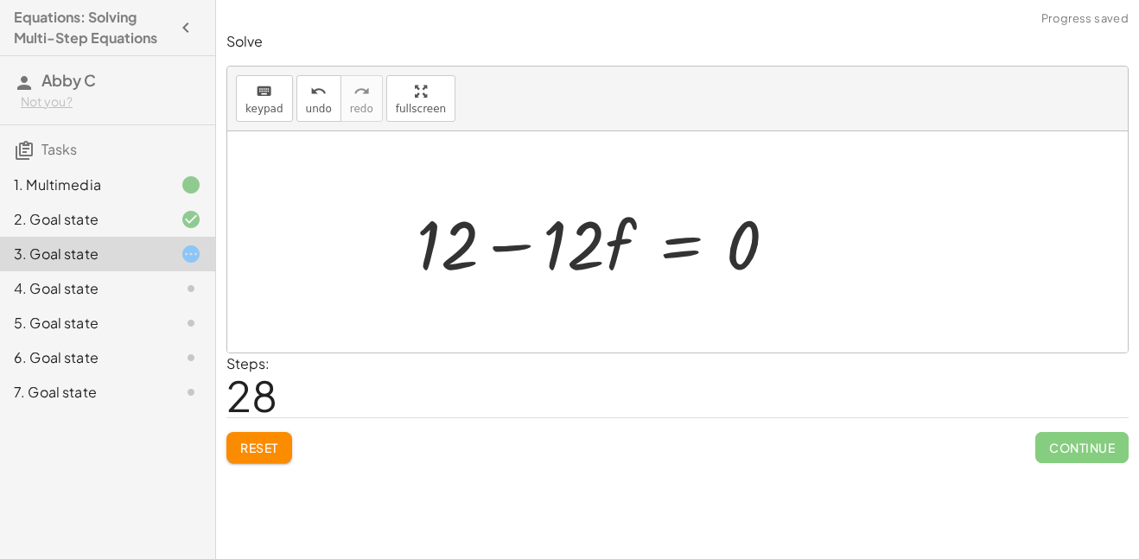
click at [518, 240] on div at bounding box center [683, 242] width 505 height 89
click at [320, 103] on span "undo" at bounding box center [319, 109] width 26 height 12
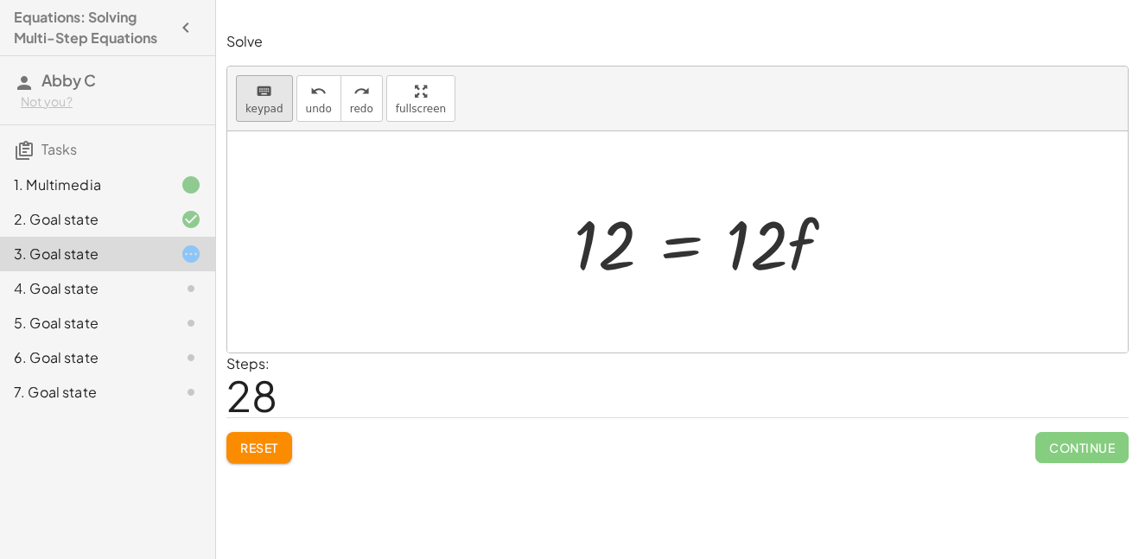
click at [274, 105] on span "keypad" at bounding box center [264, 109] width 38 height 12
click at [257, 104] on span "keypad" at bounding box center [264, 109] width 38 height 12
click at [155, 226] on div at bounding box center [177, 219] width 48 height 21
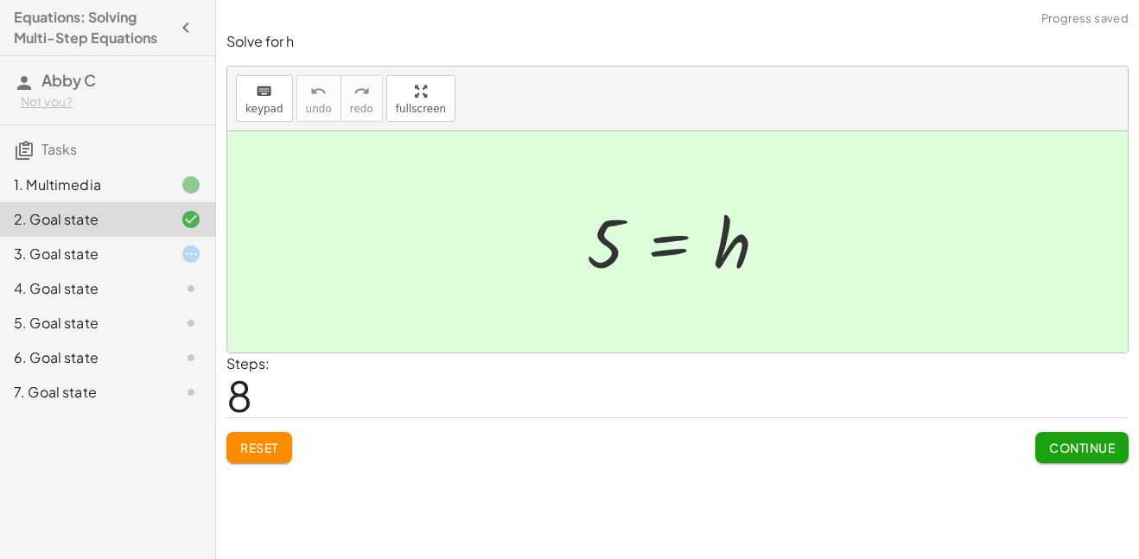
click at [149, 237] on div "1. Multimedia" at bounding box center [107, 254] width 215 height 35
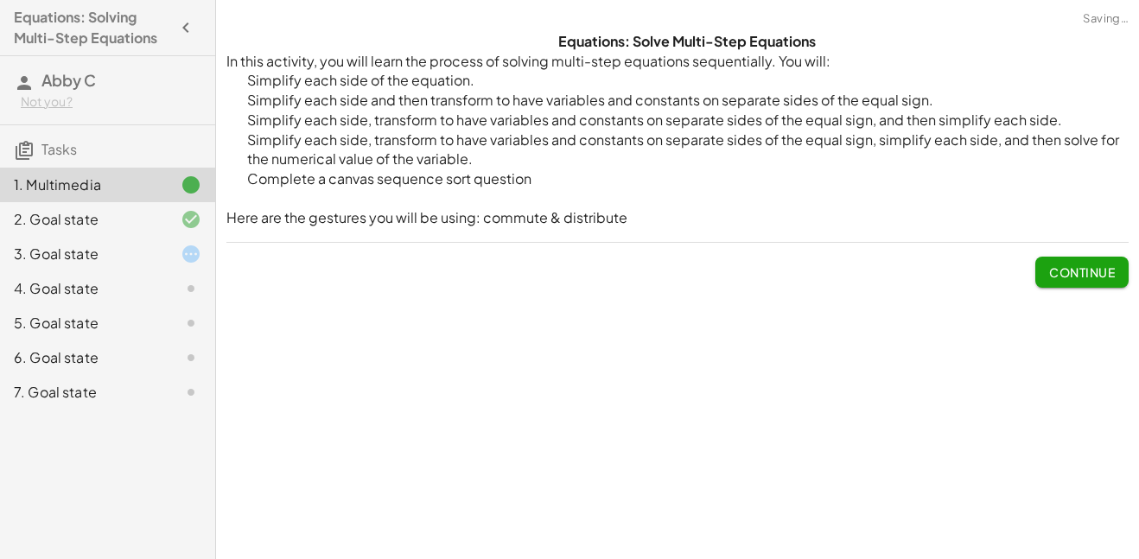
click at [146, 271] on div "2. Goal state" at bounding box center [107, 288] width 215 height 35
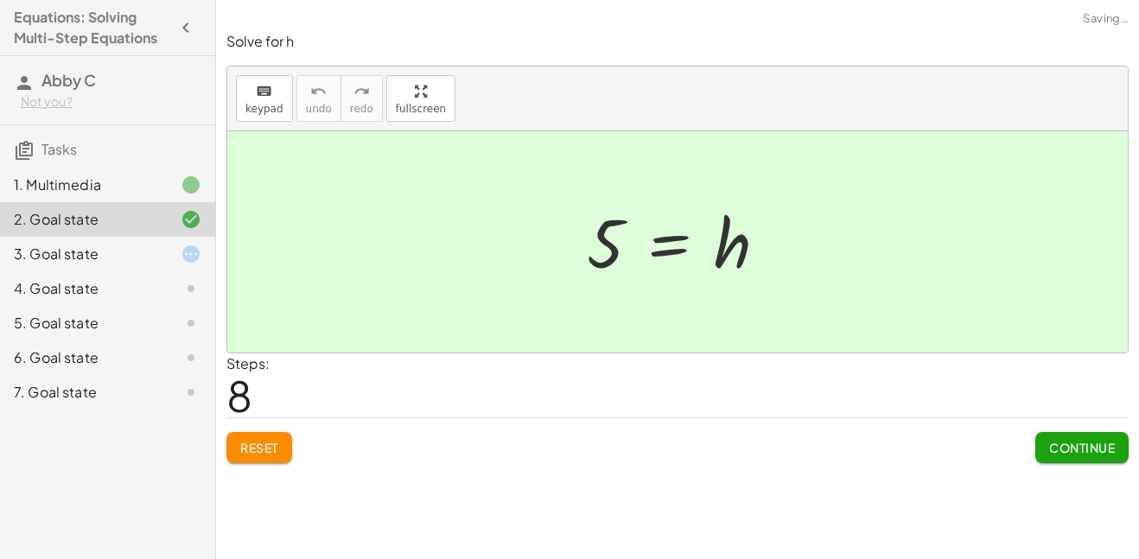
click at [142, 255] on div "3. Goal state" at bounding box center [83, 254] width 139 height 21
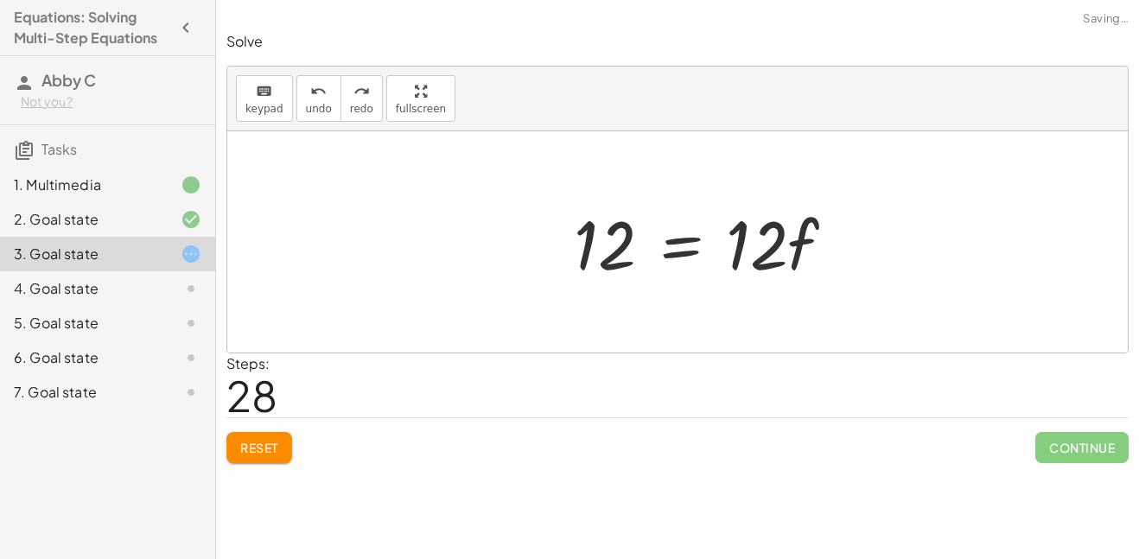
click at [141, 278] on div "4. Goal state" at bounding box center [83, 288] width 139 height 21
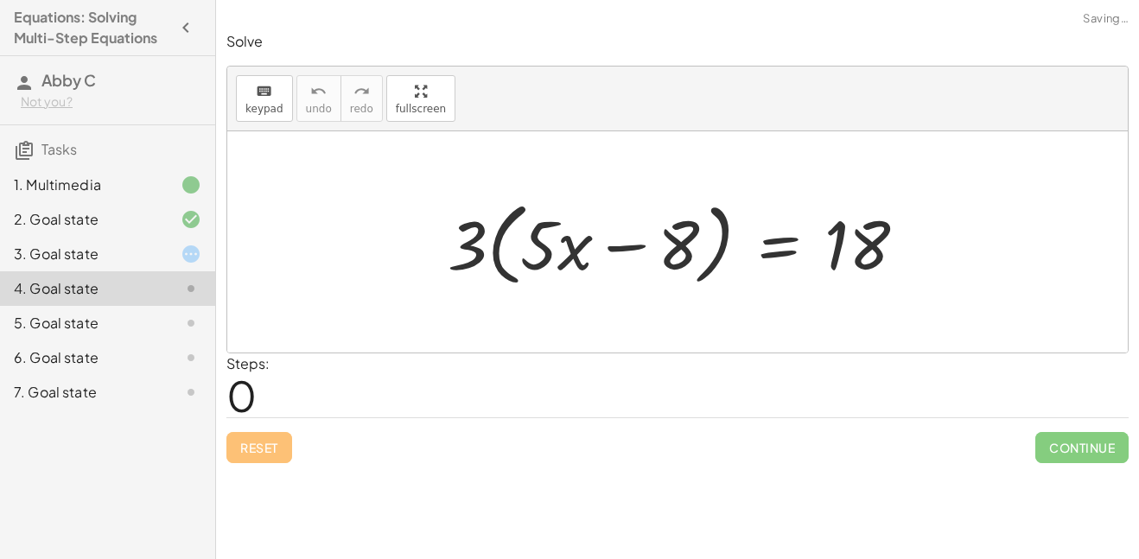
click at [141, 304] on div "4. Goal state" at bounding box center [107, 288] width 215 height 35
click at [137, 333] on div "5. Goal state" at bounding box center [83, 323] width 139 height 21
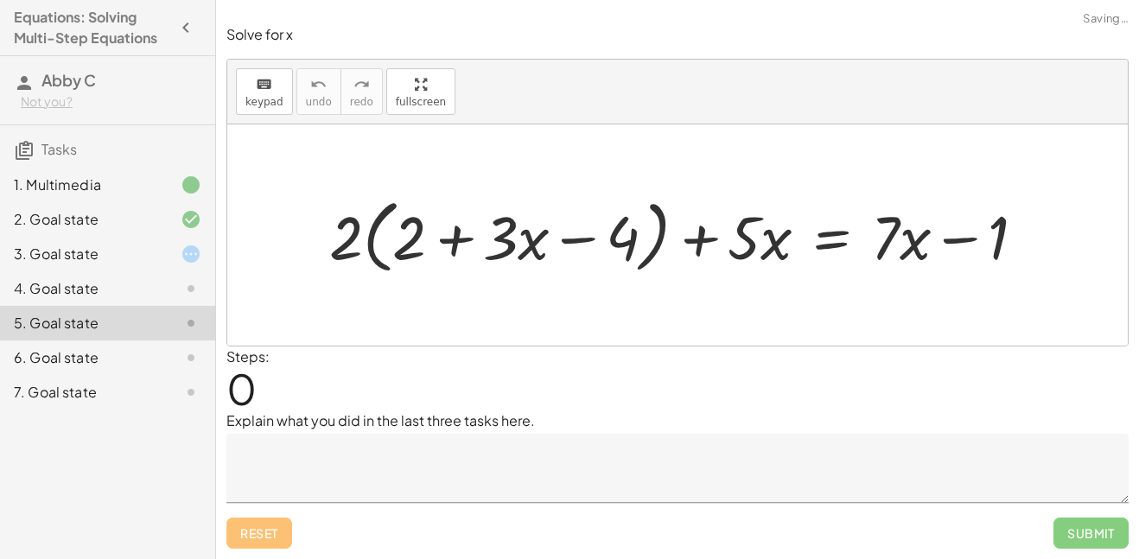
click at [137, 353] on div "6. Goal state" at bounding box center [83, 357] width 139 height 21
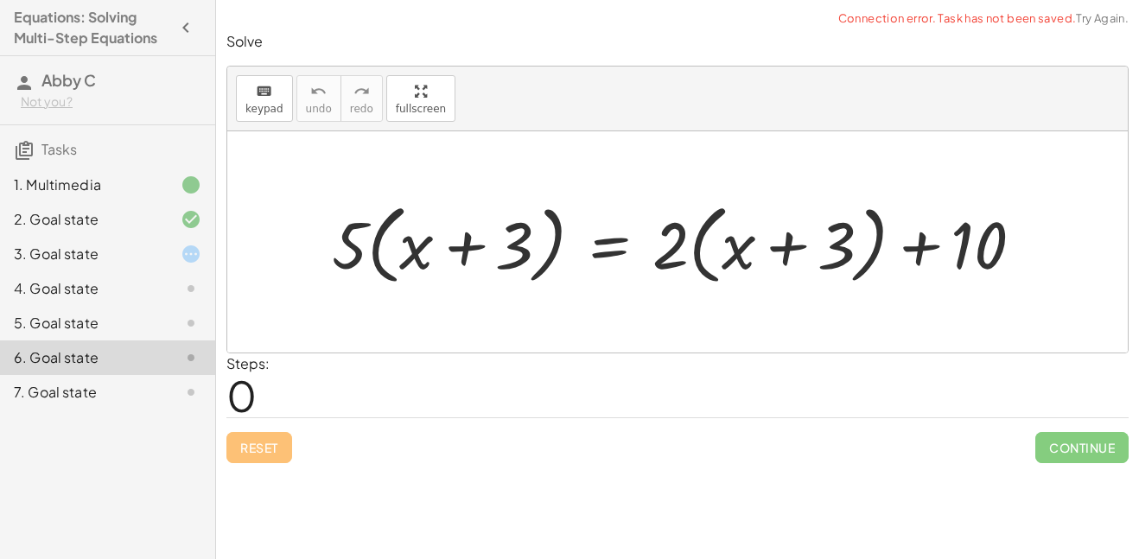
click at [135, 384] on div "7. Goal state" at bounding box center [83, 392] width 139 height 21
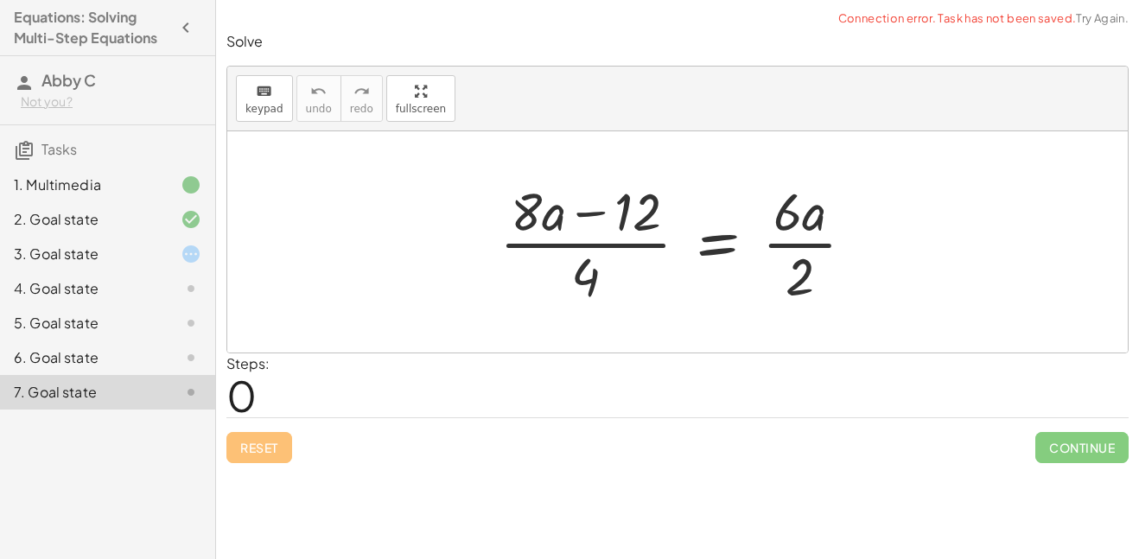
click at [143, 254] on div "3. Goal state" at bounding box center [83, 254] width 139 height 21
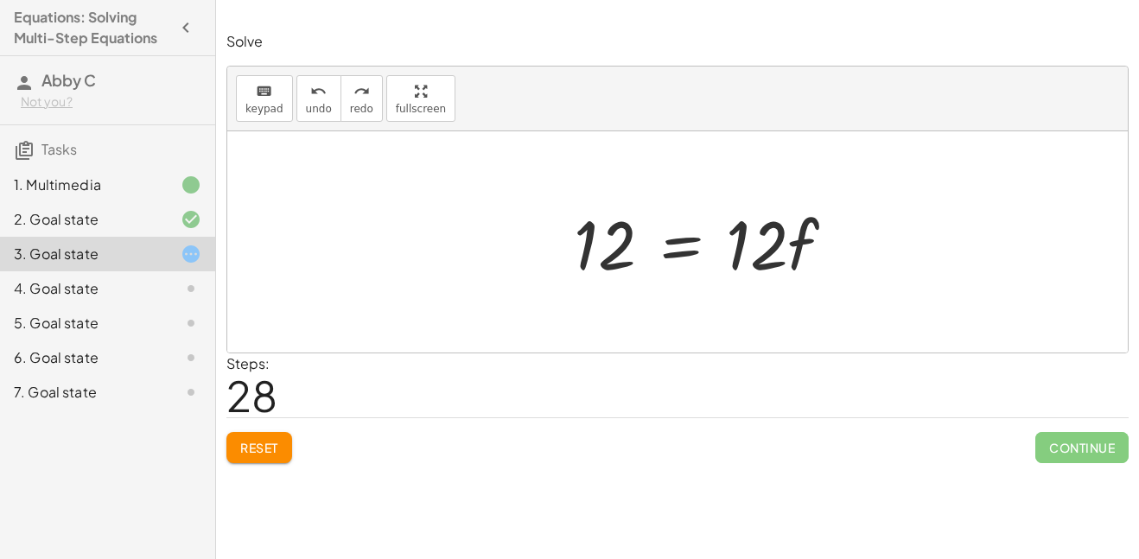
click at [270, 452] on span "Reset" at bounding box center [259, 448] width 38 height 16
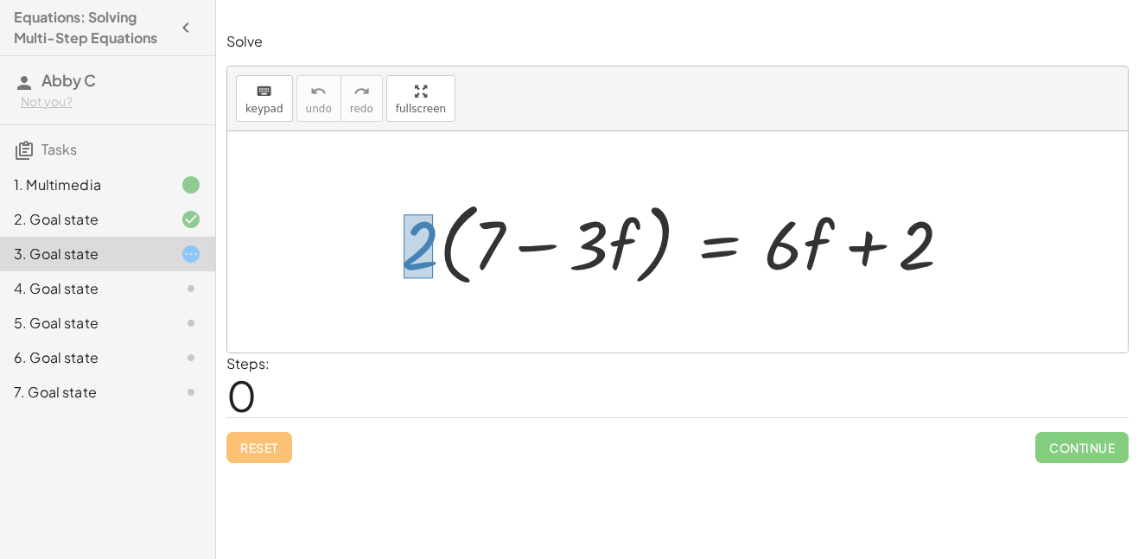
drag, startPoint x: 404, startPoint y: 214, endPoint x: 435, endPoint y: 275, distance: 68.0
click at [435, 275] on div at bounding box center [683, 242] width 582 height 99
drag, startPoint x: 418, startPoint y: 254, endPoint x: 596, endPoint y: 255, distance: 178.0
click at [596, 255] on div at bounding box center [683, 242] width 582 height 99
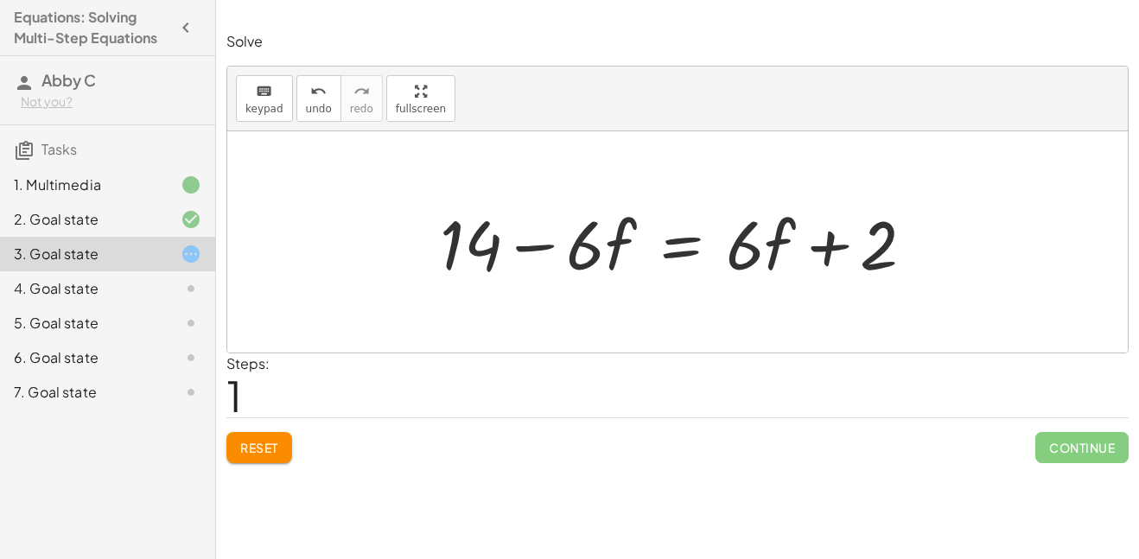
click at [541, 244] on div at bounding box center [683, 242] width 505 height 89
click at [833, 243] on div at bounding box center [683, 242] width 505 height 89
drag, startPoint x: 857, startPoint y: 184, endPoint x: 883, endPoint y: 268, distance: 87.7
click at [883, 268] on div "· 2 · ( + 7 − · 3 · f ) = + · 6 · f + 2 + · 7 · 2 − · 3 · f · 2 = + · 6 · f + 2…" at bounding box center [677, 241] width 900 height 221
drag, startPoint x: 447, startPoint y: 203, endPoint x: 499, endPoint y: 285, distance: 97.6
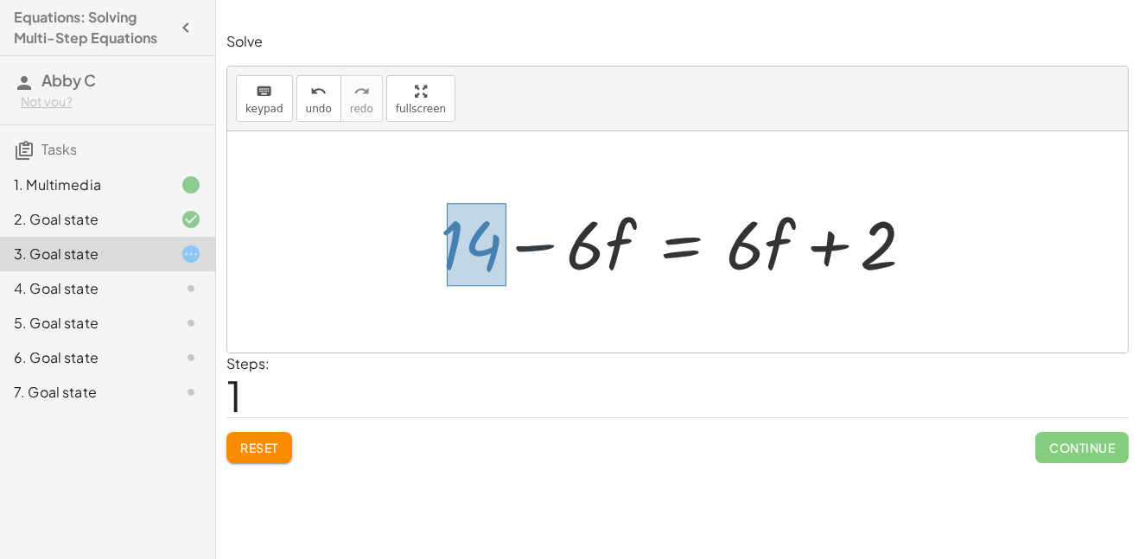
click at [499, 285] on div at bounding box center [683, 242] width 505 height 89
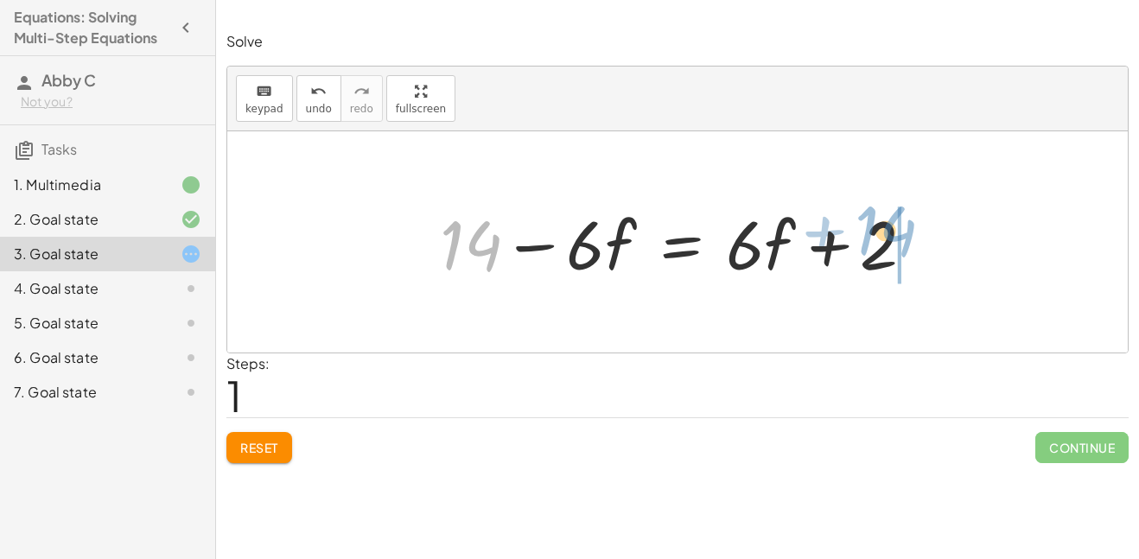
drag, startPoint x: 475, startPoint y: 232, endPoint x: 891, endPoint y: 220, distance: 415.8
click at [891, 220] on div at bounding box center [683, 242] width 505 height 89
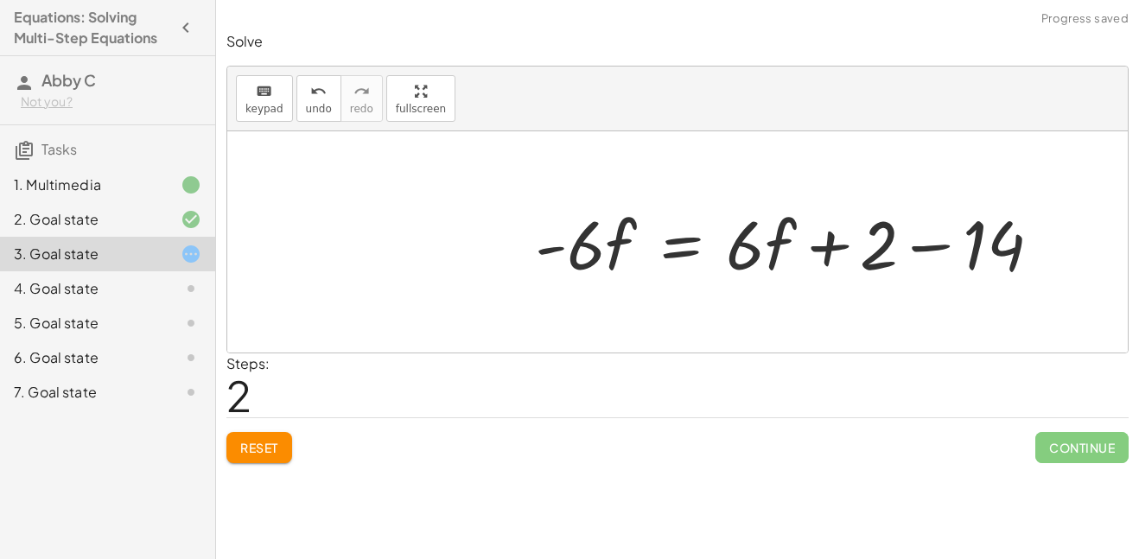
click at [921, 245] on div at bounding box center [794, 242] width 537 height 89
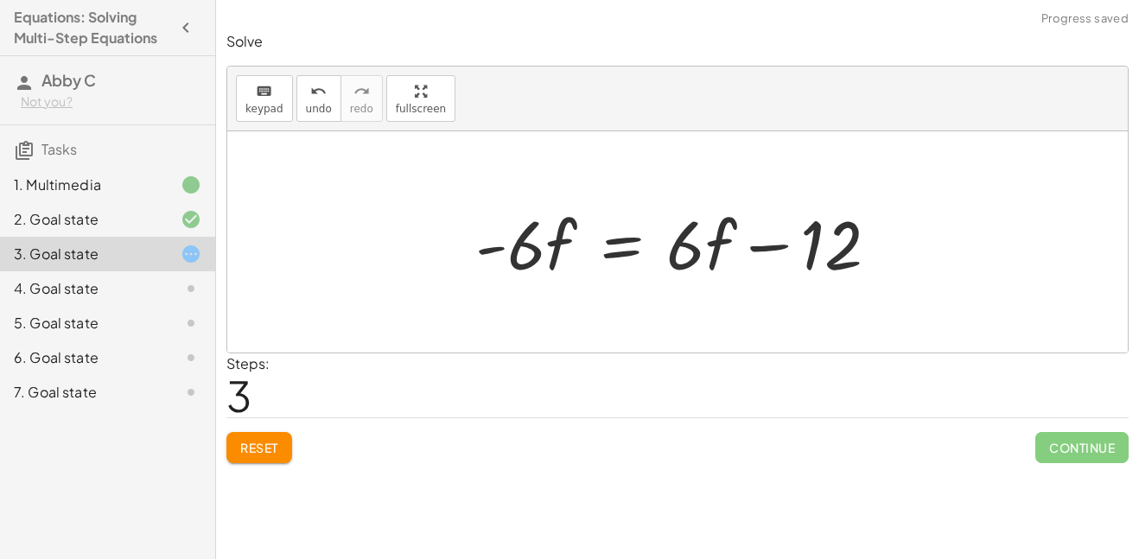
click at [772, 244] on div at bounding box center [684, 242] width 435 height 89
click at [494, 243] on div at bounding box center [684, 242] width 435 height 89
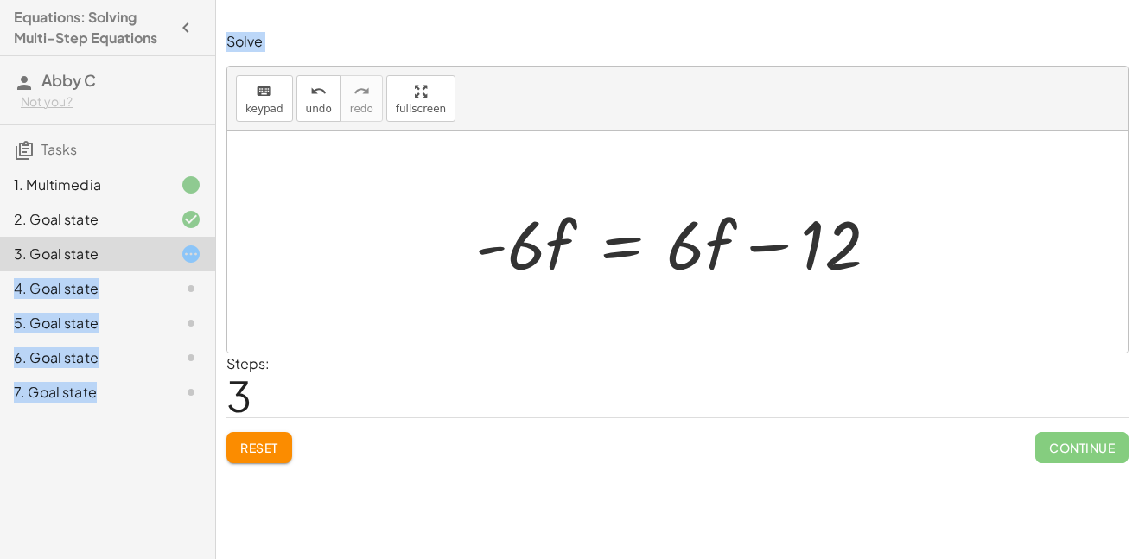
drag, startPoint x: 496, startPoint y: 194, endPoint x: 557, endPoint y: 255, distance: 86.8
click at [557, 255] on div "· 2 · ( + 7 − · 3 · f ) = + · 6 · f + 2 + · 7 · 2 − · 3 · f · 2 = + · 6 · f + 2…" at bounding box center [677, 243] width 456 height 98
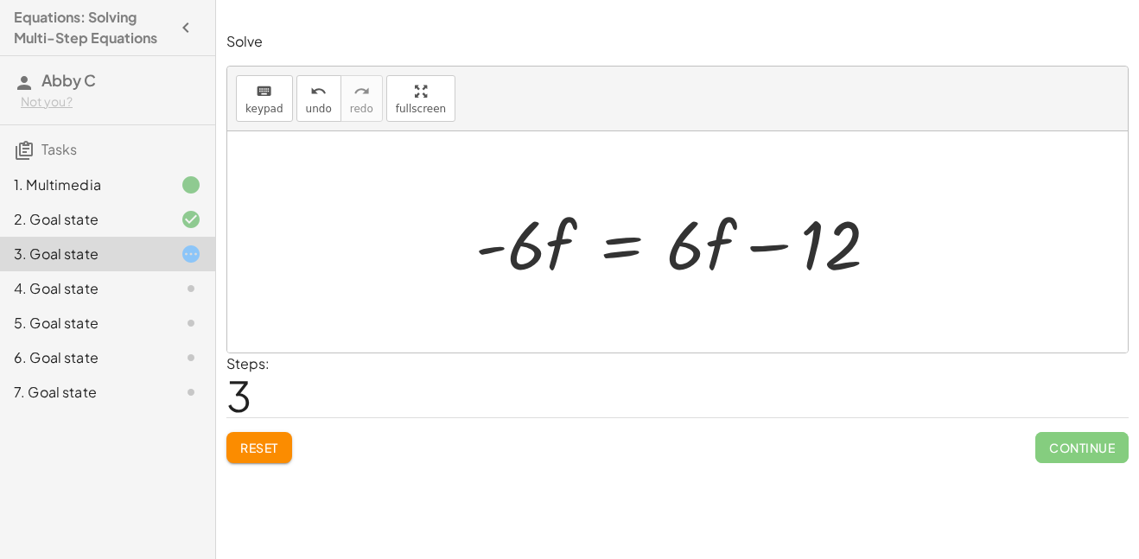
click at [551, 371] on div "Steps: 3" at bounding box center [677, 385] width 902 height 64
drag, startPoint x: 504, startPoint y: 205, endPoint x: 574, endPoint y: 291, distance: 111.2
click at [574, 291] on div "· 2 · ( + 7 − · 3 · f ) = + · 6 · f + 2 + · 7 · 2 − · 3 · f · 2 = + · 6 · f + 2…" at bounding box center [677, 241] width 900 height 221
drag, startPoint x: 540, startPoint y: 252, endPoint x: 739, endPoint y: 257, distance: 198.8
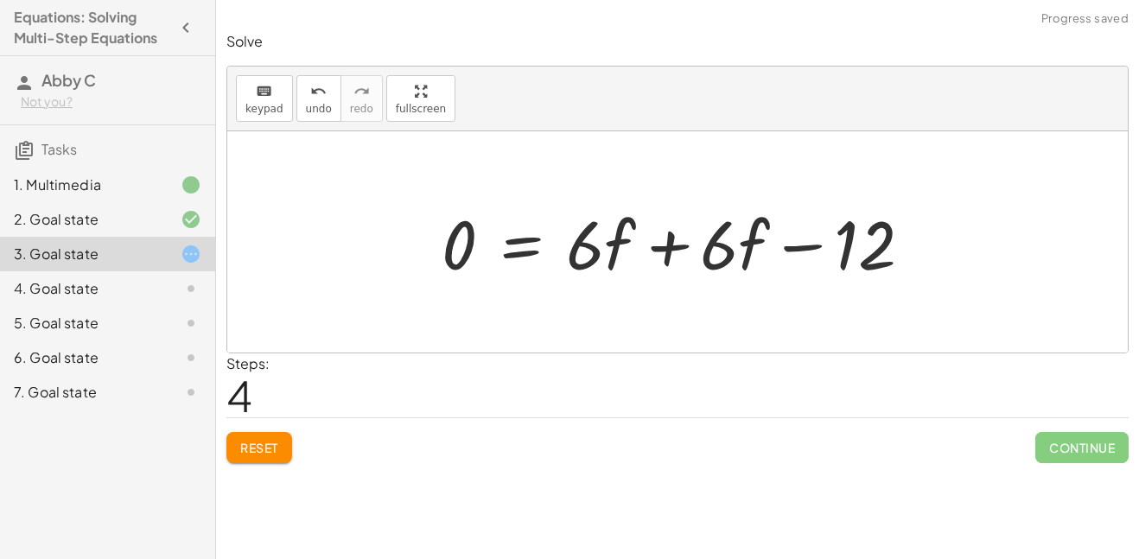
click at [664, 247] on div at bounding box center [684, 242] width 502 height 89
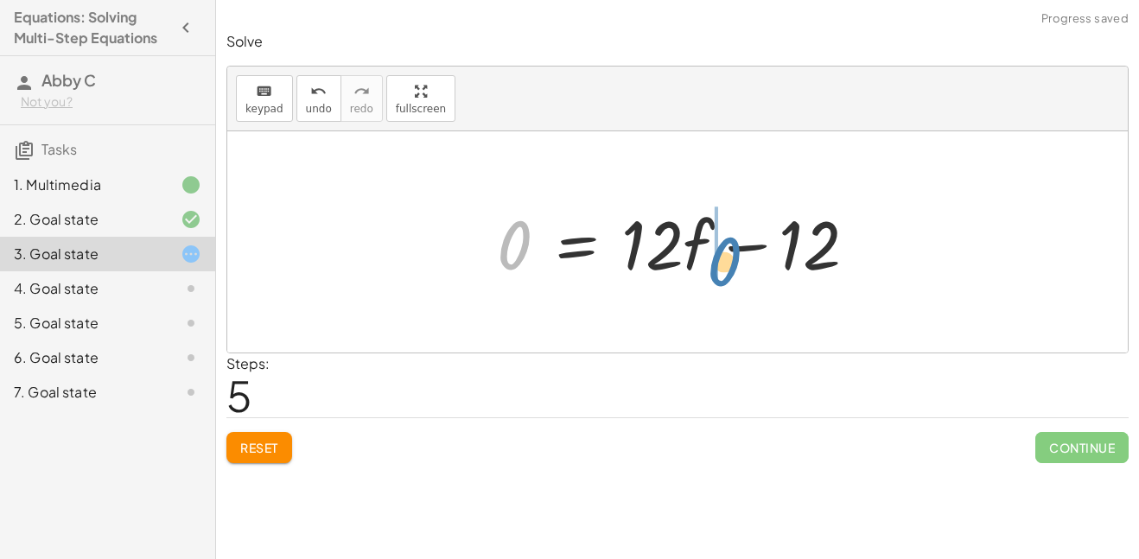
drag, startPoint x: 510, startPoint y: 239, endPoint x: 718, endPoint y: 249, distance: 208.5
click at [718, 249] on div at bounding box center [683, 242] width 391 height 89
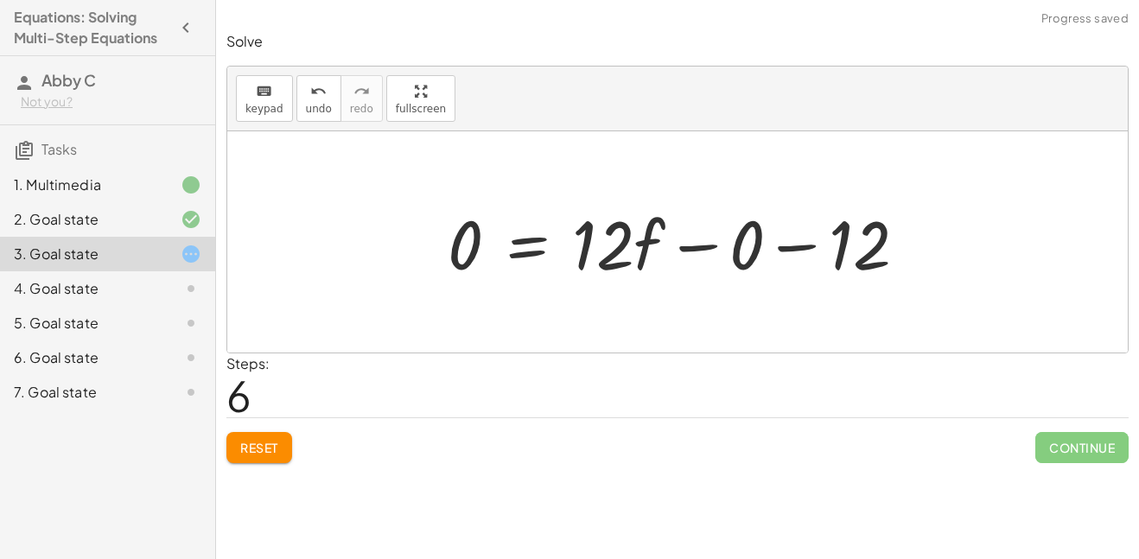
click at [790, 252] on div at bounding box center [684, 242] width 490 height 89
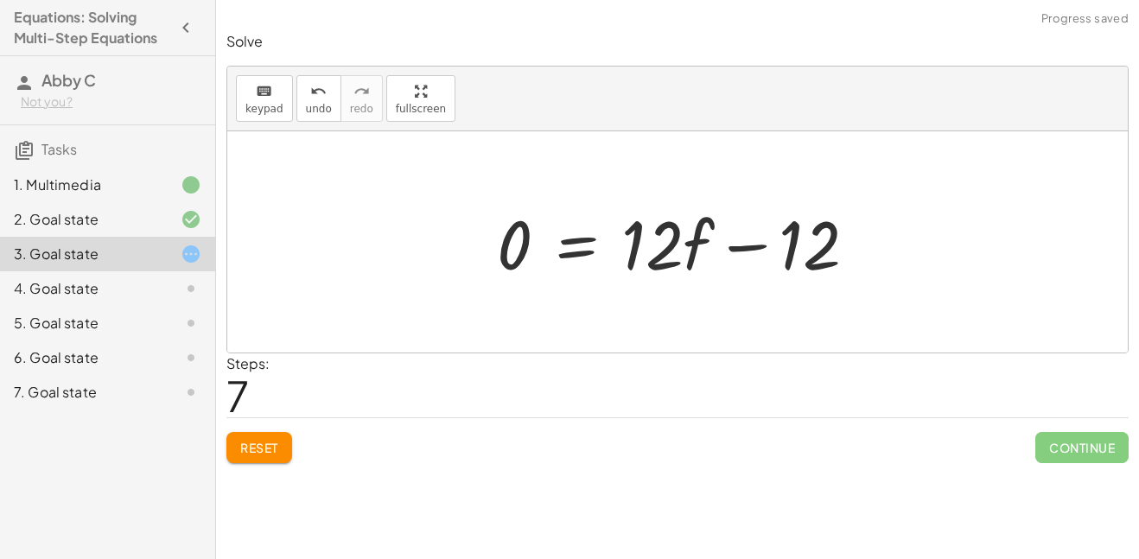
click at [748, 246] on div at bounding box center [683, 242] width 391 height 89
drag, startPoint x: 512, startPoint y: 245, endPoint x: 511, endPoint y: 277, distance: 32.0
click at [511, 277] on div at bounding box center [683, 242] width 391 height 89
click at [674, 240] on div at bounding box center [683, 242] width 391 height 89
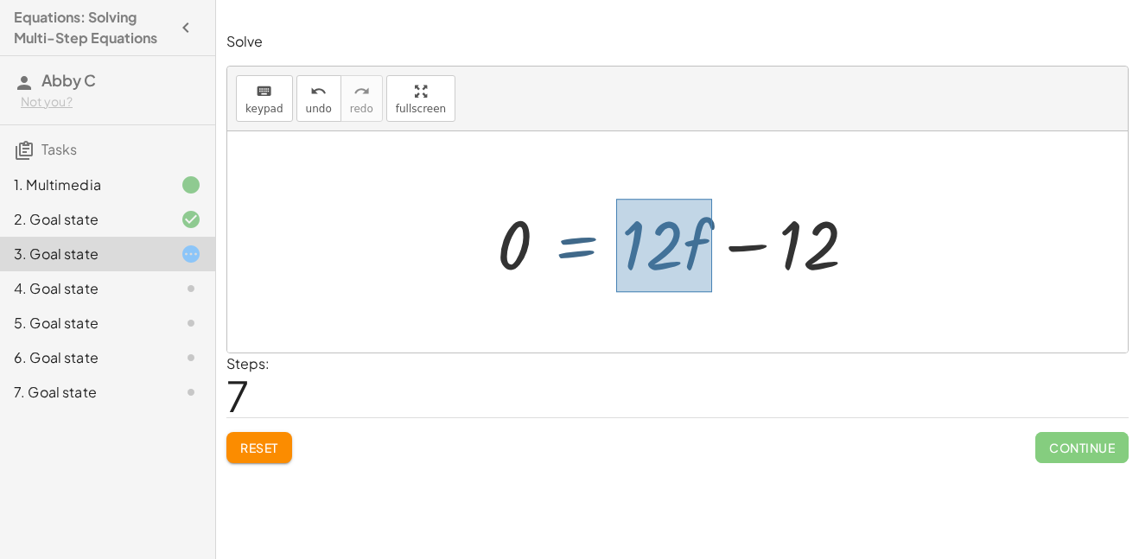
drag, startPoint x: 616, startPoint y: 199, endPoint x: 712, endPoint y: 293, distance: 134.4
click at [712, 293] on div "· 2 · ( + 7 − · 3 · f ) = + · 6 · f + 2 + · 7 · 2 − · 3 · f · 2 = + · 6 · f + 2…" at bounding box center [677, 241] width 900 height 221
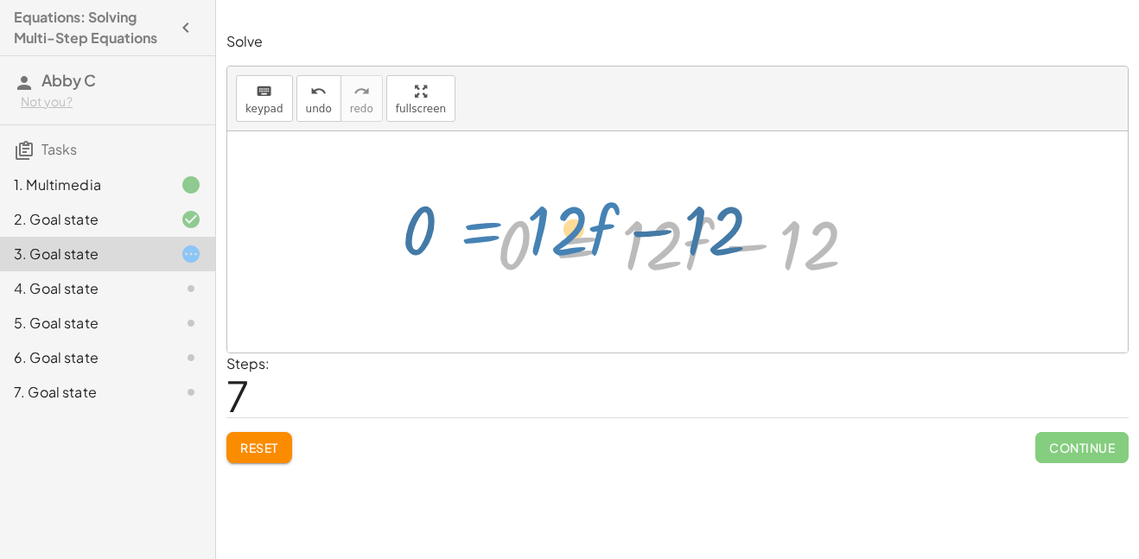
drag, startPoint x: 671, startPoint y: 263, endPoint x: 565, endPoint y: 252, distance: 106.8
click at [565, 252] on div at bounding box center [683, 242] width 391 height 89
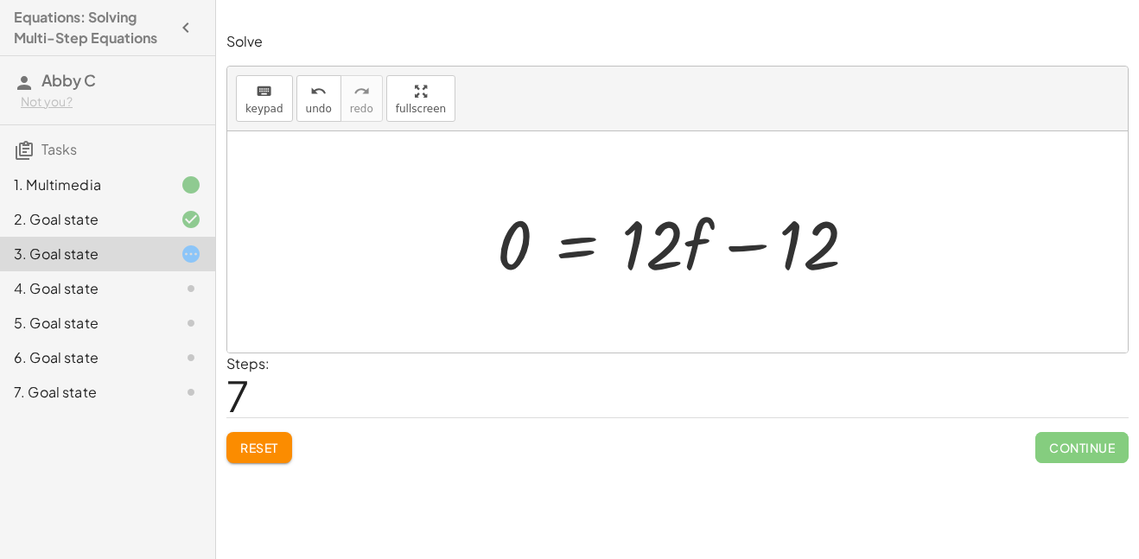
click at [734, 201] on div at bounding box center [683, 242] width 391 height 89
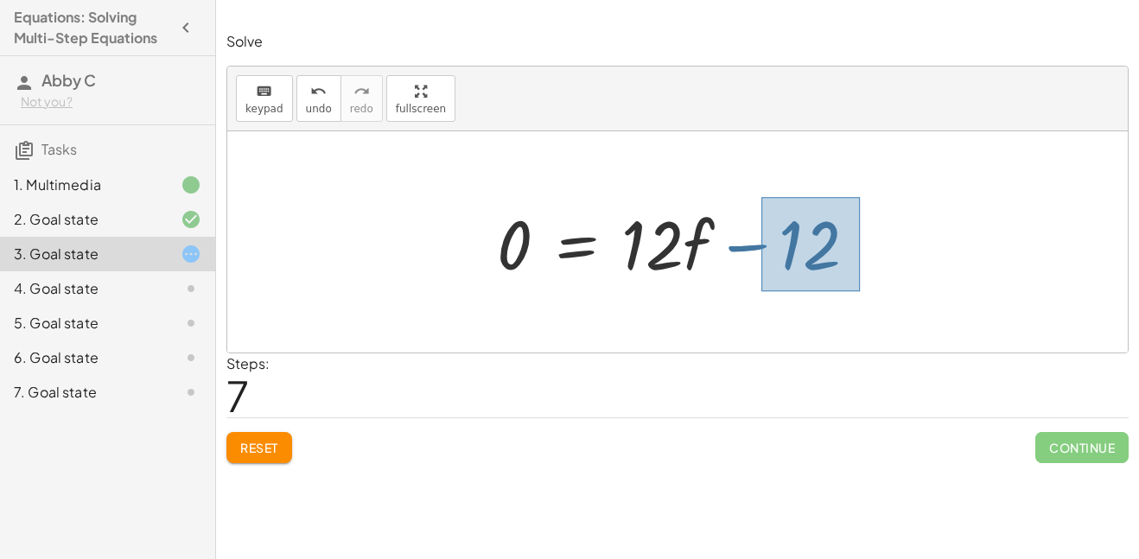
drag, startPoint x: 761, startPoint y: 197, endPoint x: 859, endPoint y: 289, distance: 134.5
click at [859, 289] on div "· 2 · ( + 7 − · 3 · f ) = + · 6 · f + 2 + · 7 · 2 − · 3 · f · 2 = + · 6 · f + 2…" at bounding box center [677, 243] width 413 height 98
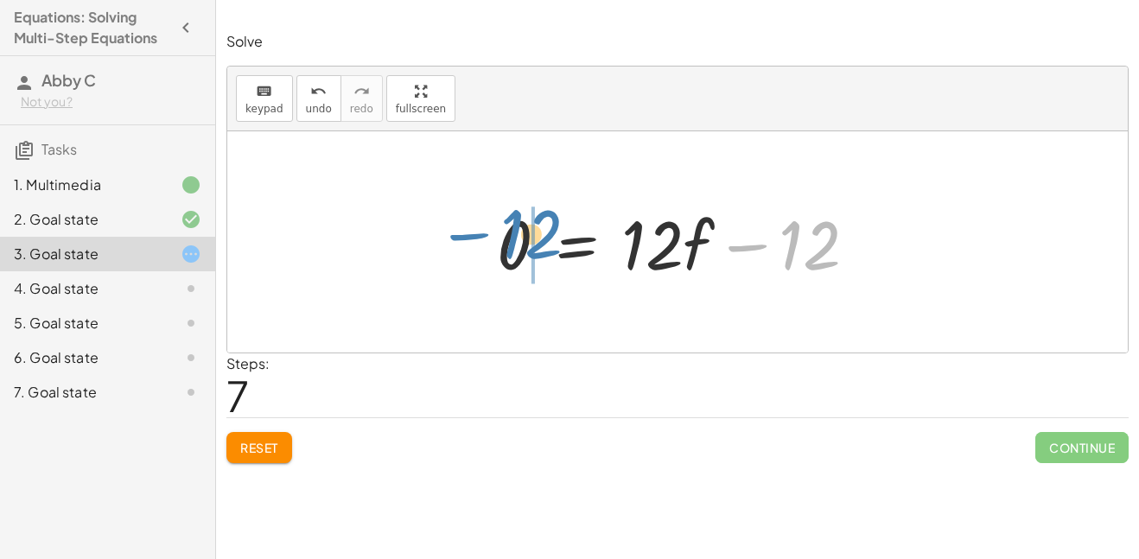
drag, startPoint x: 815, startPoint y: 250, endPoint x: 538, endPoint y: 238, distance: 276.8
click at [538, 238] on div at bounding box center [683, 242] width 391 height 89
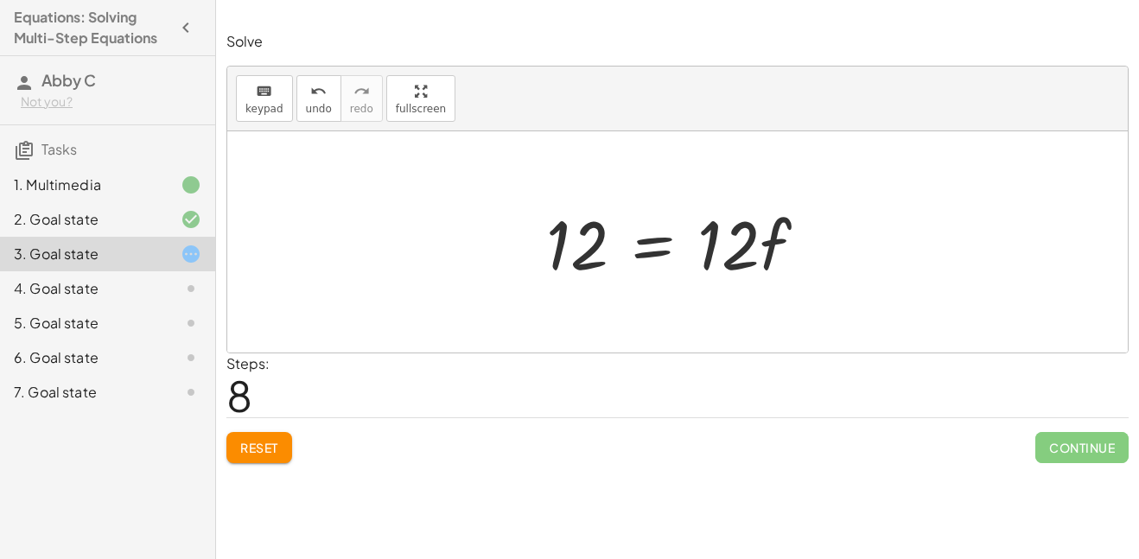
drag, startPoint x: 551, startPoint y: 193, endPoint x: 743, endPoint y: 228, distance: 195.1
click at [743, 228] on div "· 2 · ( + 7 − · 3 · f ) = + · 6 · f + 2 + · 7 · 2 − · 3 · f · 2 = + · 6 · f + 2…" at bounding box center [677, 243] width 314 height 98
drag, startPoint x: 515, startPoint y: 178, endPoint x: 679, endPoint y: 250, distance: 179.2
click at [679, 250] on div "· 2 · ( + 7 − · 3 · f ) = + · 6 · f + 2 + · 7 · 2 − · 3 · f · 2 = + · 6 · f + 2…" at bounding box center [677, 241] width 900 height 221
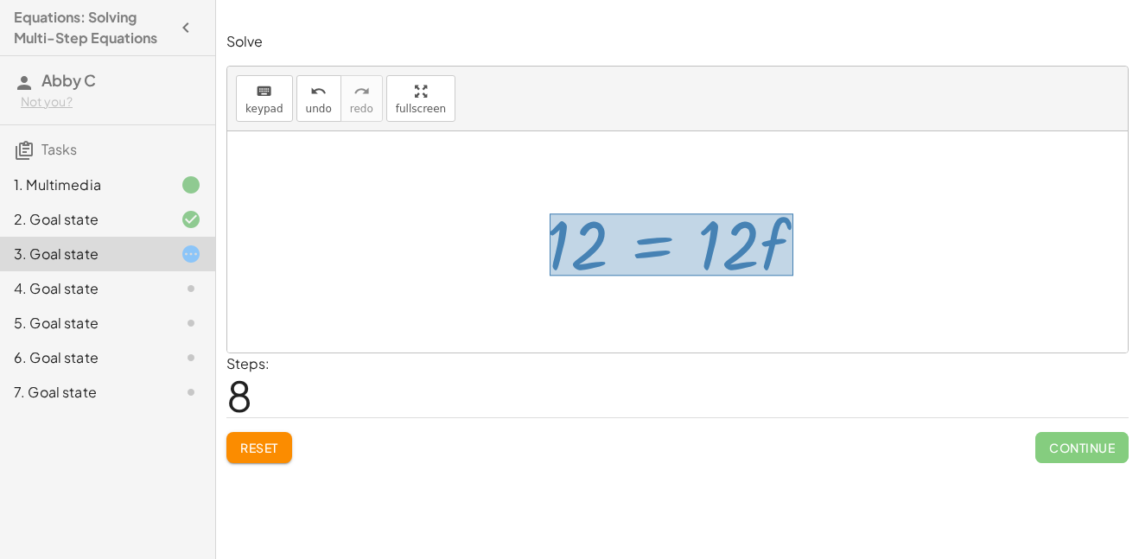
drag, startPoint x: 550, startPoint y: 213, endPoint x: 793, endPoint y: 275, distance: 251.3
click at [793, 275] on div at bounding box center [683, 242] width 292 height 89
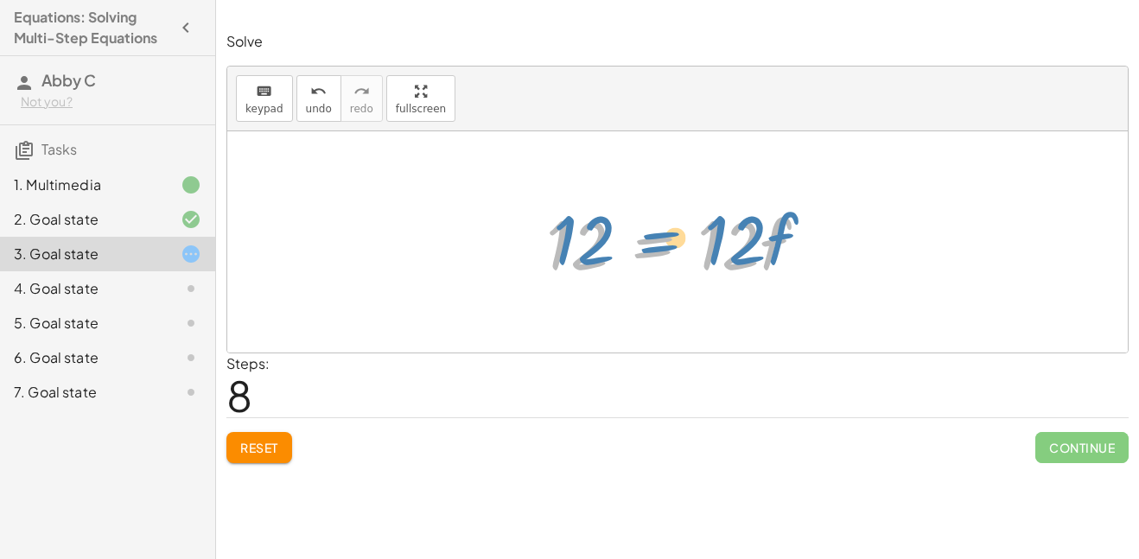
drag, startPoint x: 659, startPoint y: 245, endPoint x: 664, endPoint y: 231, distance: 15.3
click at [664, 231] on div at bounding box center [683, 242] width 292 height 89
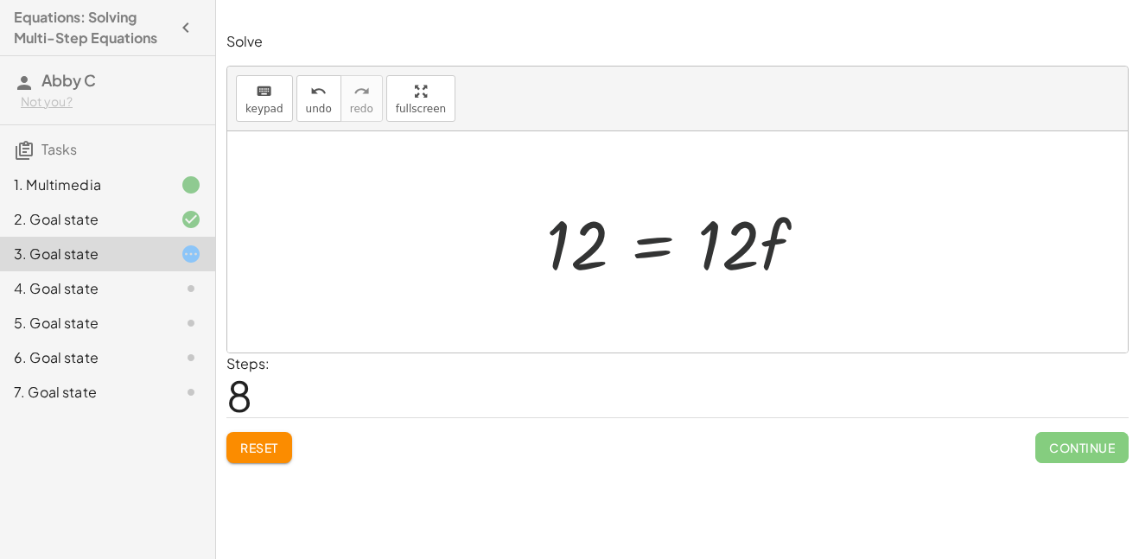
click at [671, 294] on div at bounding box center [677, 241] width 900 height 221
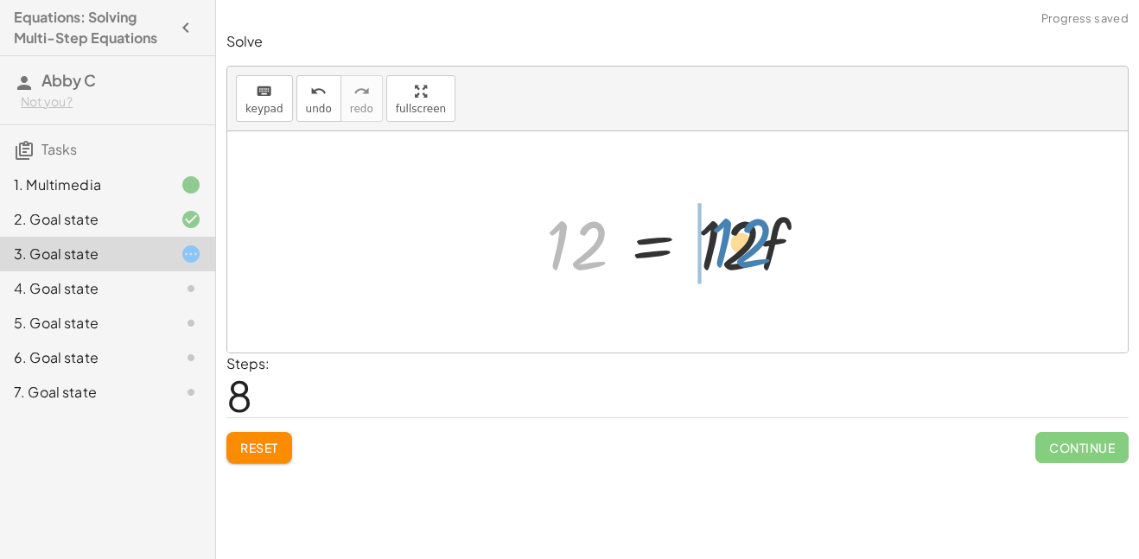
drag, startPoint x: 546, startPoint y: 219, endPoint x: 704, endPoint y: 213, distance: 158.2
click at [704, 213] on div at bounding box center [683, 242] width 292 height 89
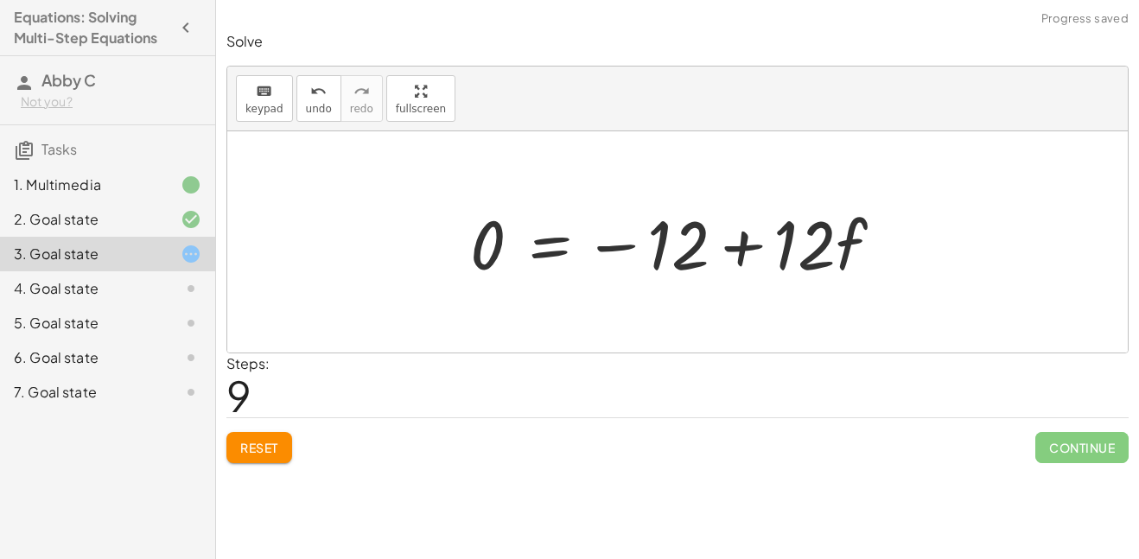
click at [738, 240] on div at bounding box center [683, 242] width 444 height 89
click at [626, 245] on div at bounding box center [683, 242] width 444 height 89
click at [315, 104] on span "undo" at bounding box center [319, 109] width 26 height 12
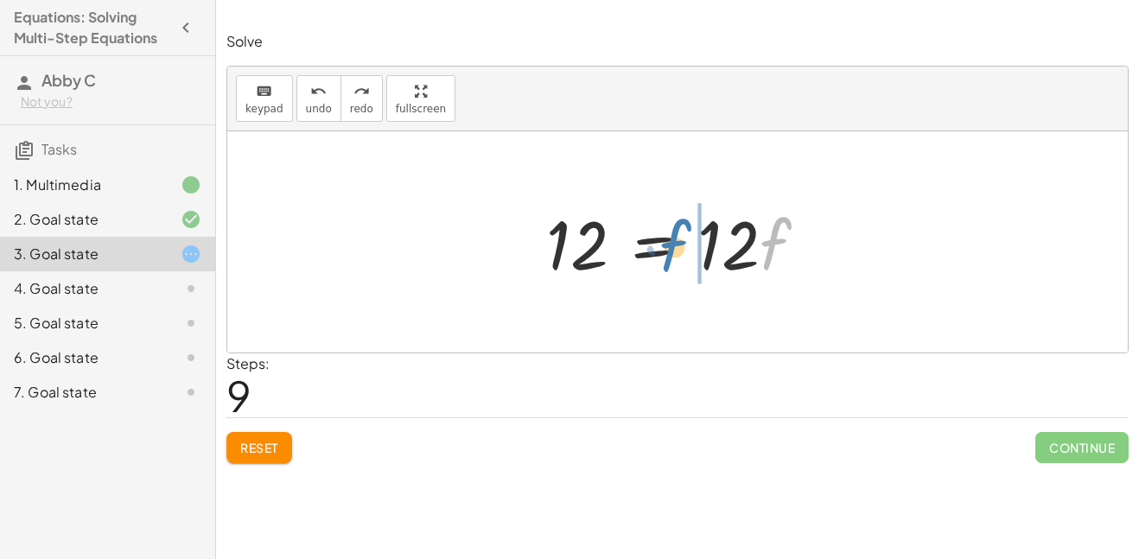
drag, startPoint x: 779, startPoint y: 241, endPoint x: 697, endPoint y: 239, distance: 81.2
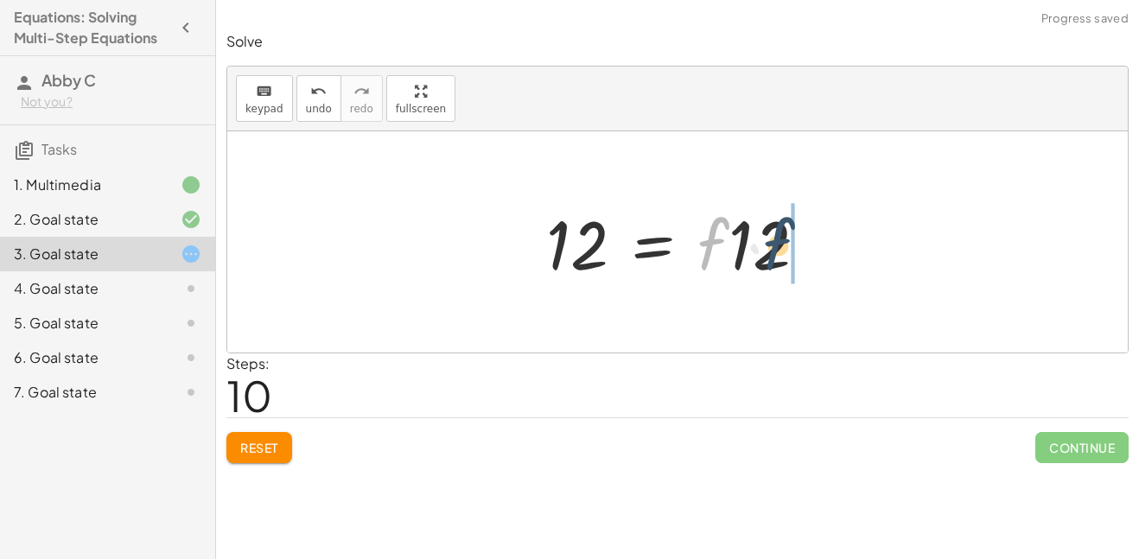
drag, startPoint x: 707, startPoint y: 243, endPoint x: 777, endPoint y: 241, distance: 70.0
click at [777, 241] on div at bounding box center [683, 242] width 292 height 89
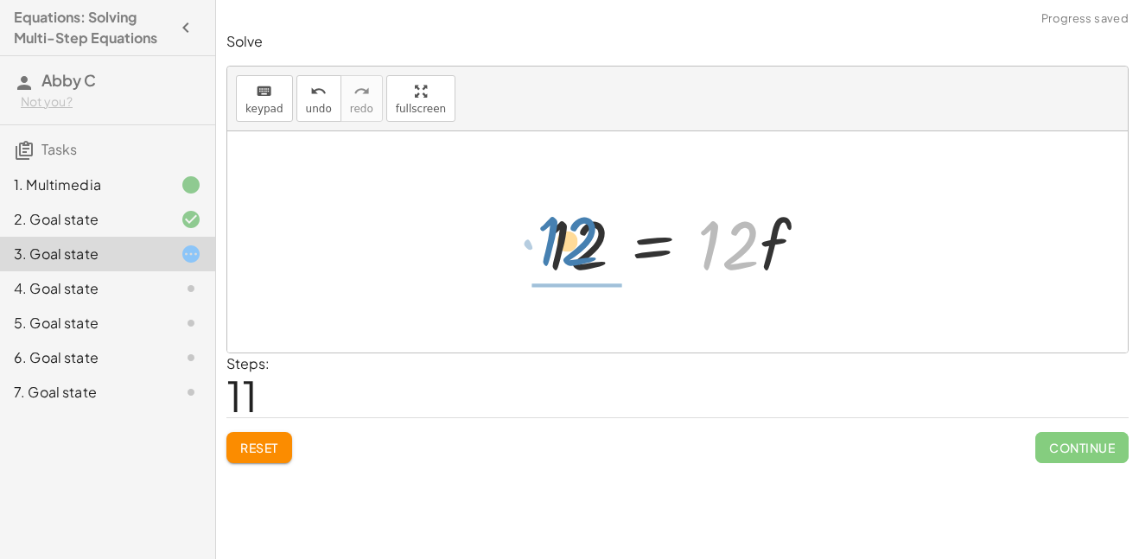
drag, startPoint x: 734, startPoint y: 251, endPoint x: 574, endPoint y: 246, distance: 160.8
click at [574, 246] on div at bounding box center [683, 242] width 292 height 89
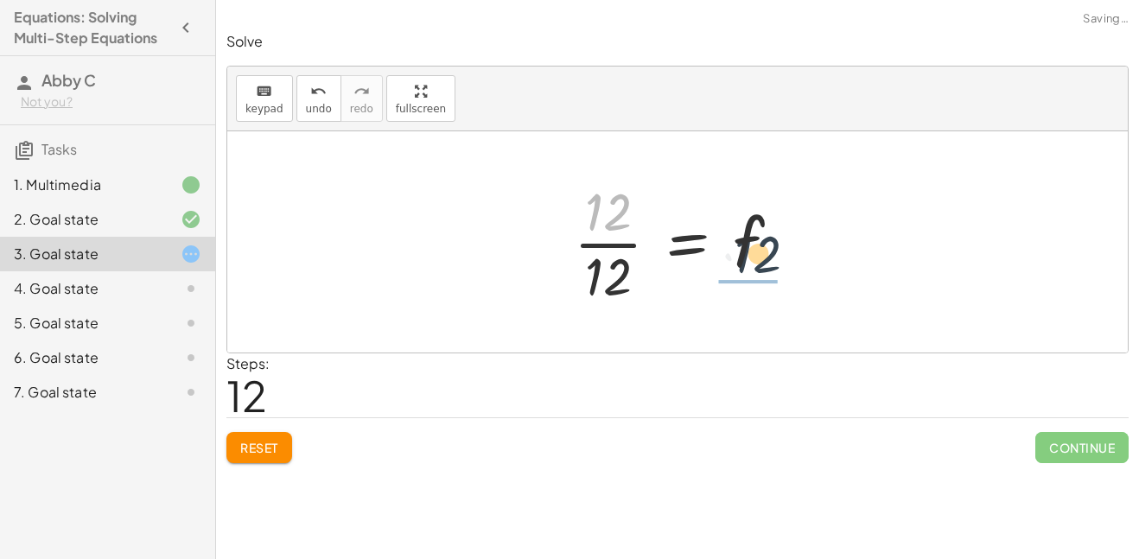
drag, startPoint x: 607, startPoint y: 215, endPoint x: 757, endPoint y: 246, distance: 153.5
click at [757, 246] on div at bounding box center [684, 241] width 238 height 133
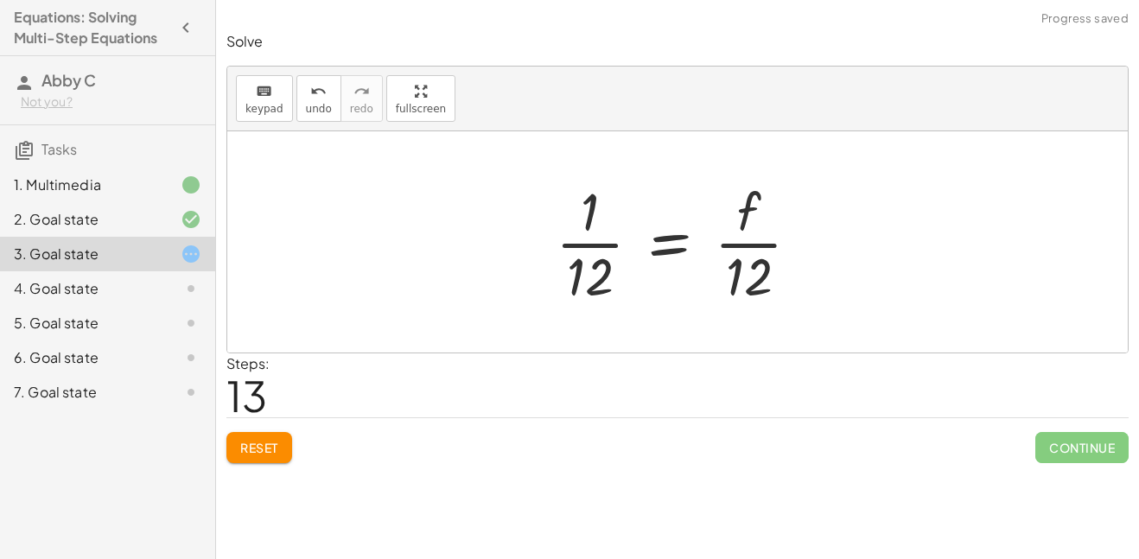
click at [620, 264] on div at bounding box center [684, 241] width 275 height 133
drag, startPoint x: 587, startPoint y: 286, endPoint x: 764, endPoint y: 221, distance: 188.6
click at [764, 221] on div at bounding box center [683, 241] width 275 height 133
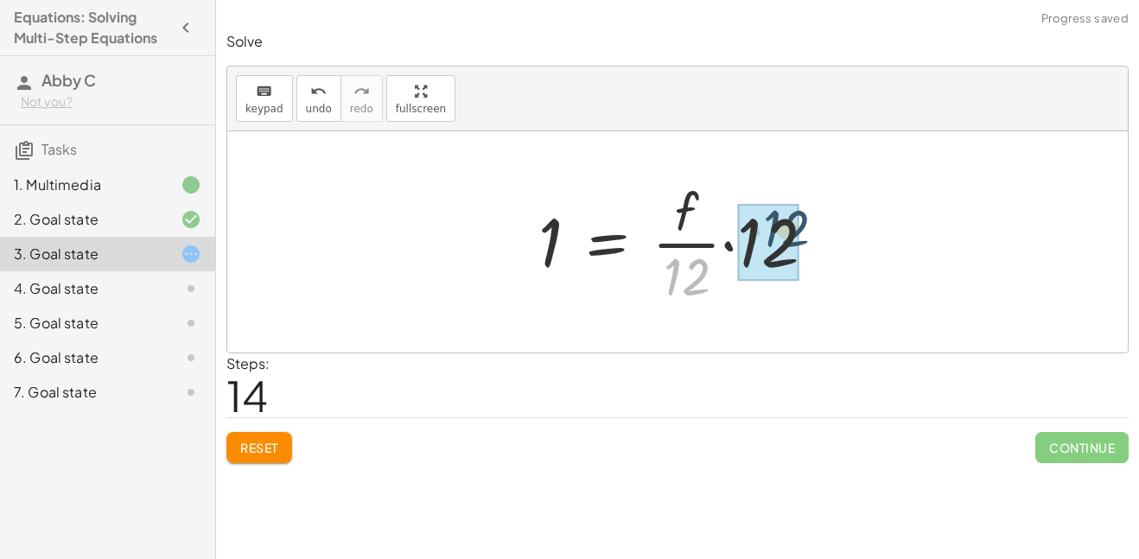
drag, startPoint x: 691, startPoint y: 283, endPoint x: 794, endPoint y: 234, distance: 114.0
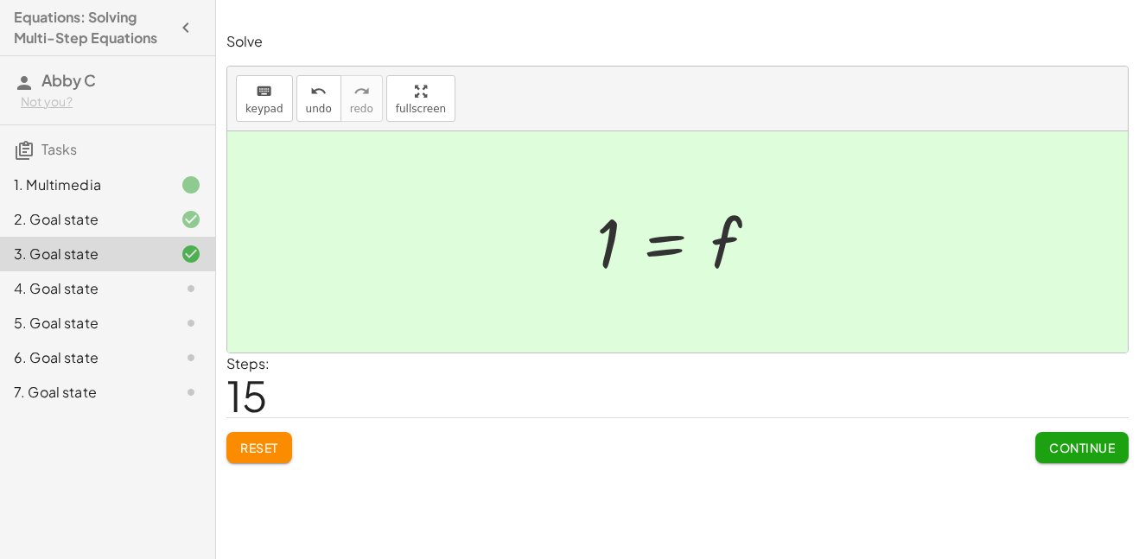
click at [1063, 442] on span "Continue" at bounding box center [1082, 448] width 66 height 16
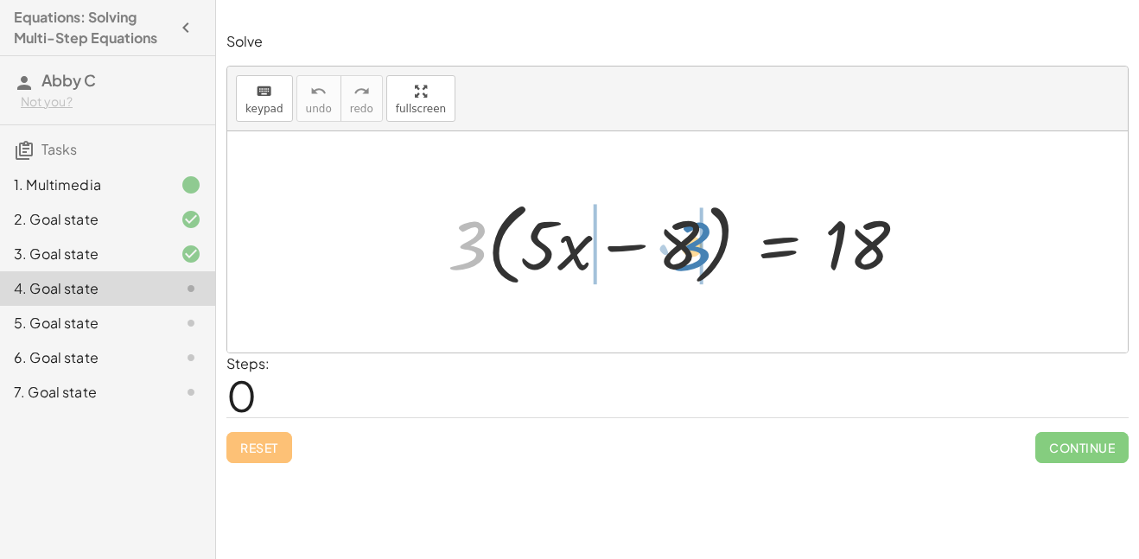
drag, startPoint x: 468, startPoint y: 246, endPoint x: 690, endPoint y: 246, distance: 221.2
click at [690, 246] on div at bounding box center [683, 242] width 489 height 99
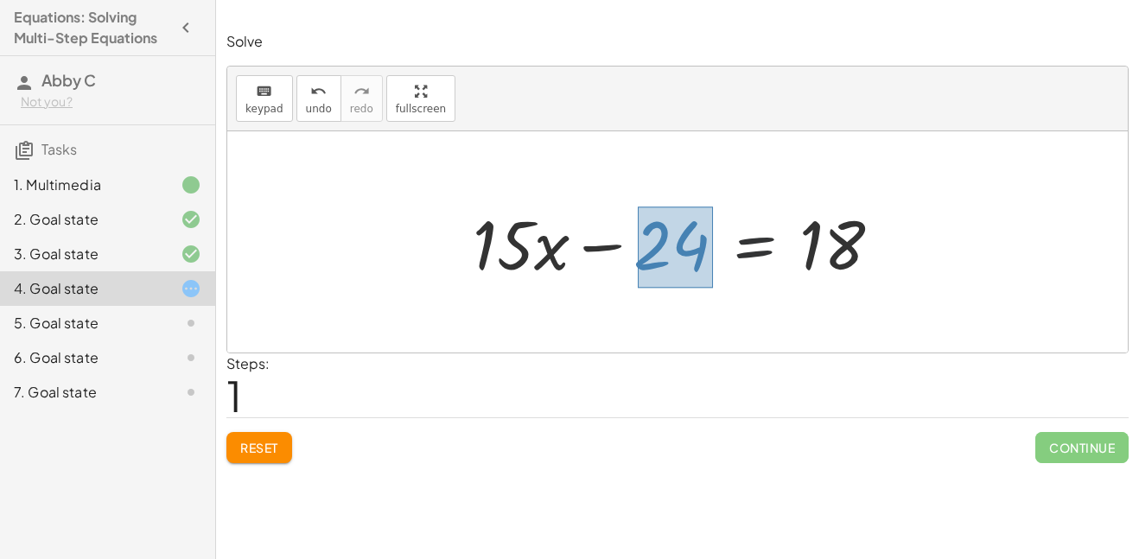
drag, startPoint x: 638, startPoint y: 207, endPoint x: 711, endPoint y: 286, distance: 108.2
click at [711, 286] on div "· 3 · ( + · 5 · x − 8 ) = 18 + · 5 · x · 3 − · 8 · 3 = 18 + · · x − = 18 15 24" at bounding box center [677, 243] width 461 height 98
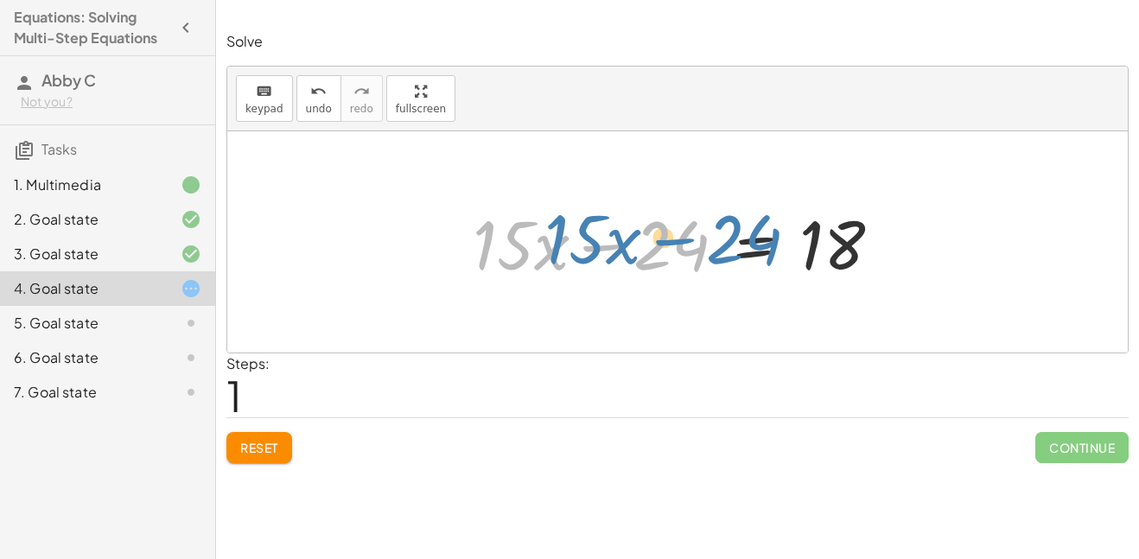
drag, startPoint x: 690, startPoint y: 257, endPoint x: 746, endPoint y: 250, distance: 56.7
click at [746, 250] on div at bounding box center [684, 242] width 440 height 89
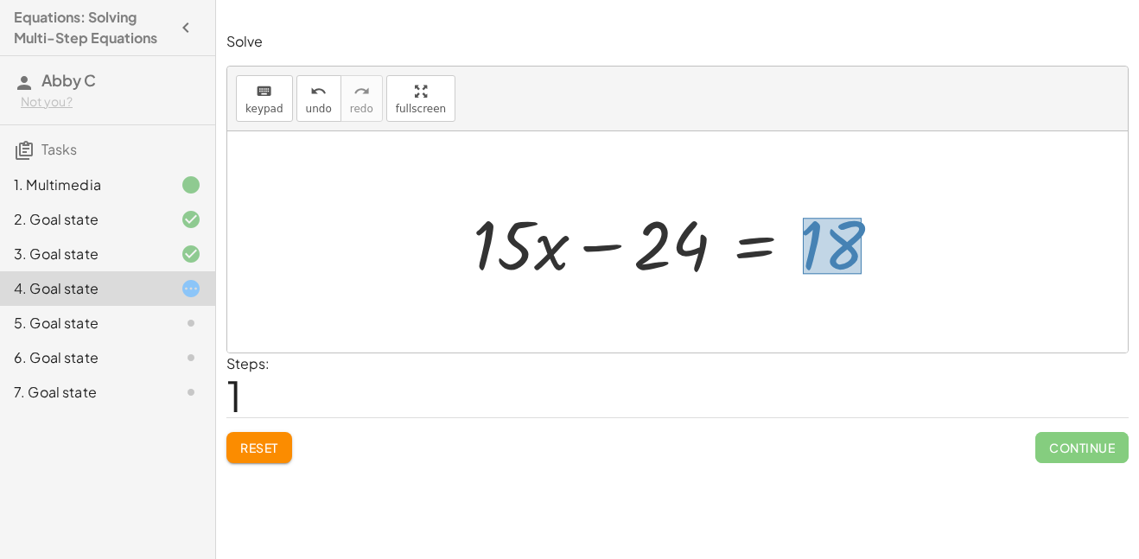
drag, startPoint x: 803, startPoint y: 218, endPoint x: 862, endPoint y: 273, distance: 80.7
click at [862, 273] on div at bounding box center [684, 242] width 440 height 89
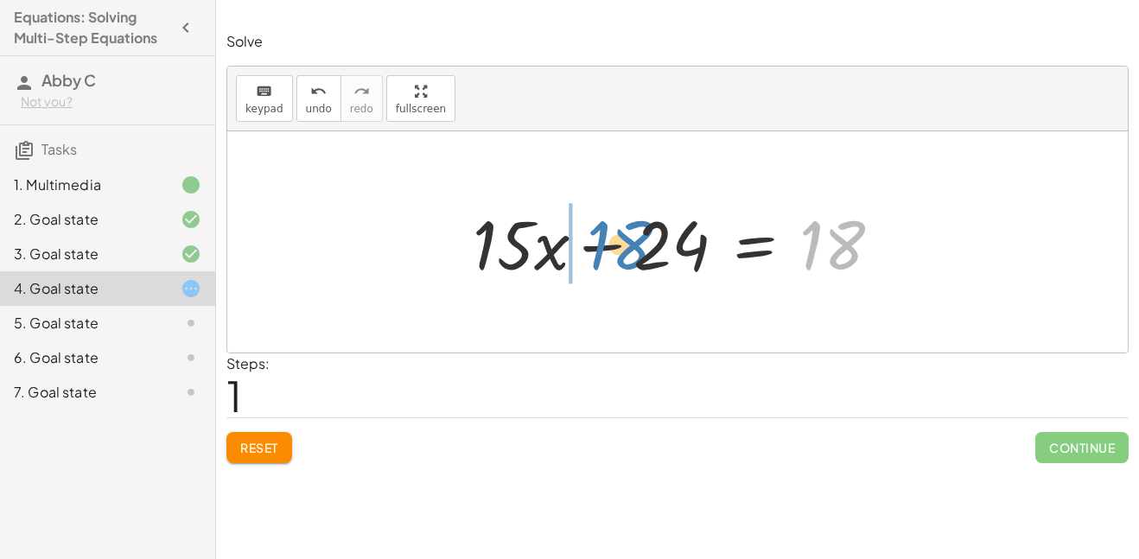
drag, startPoint x: 845, startPoint y: 256, endPoint x: 635, endPoint y: 256, distance: 210.0
click at [635, 256] on div at bounding box center [684, 242] width 440 height 89
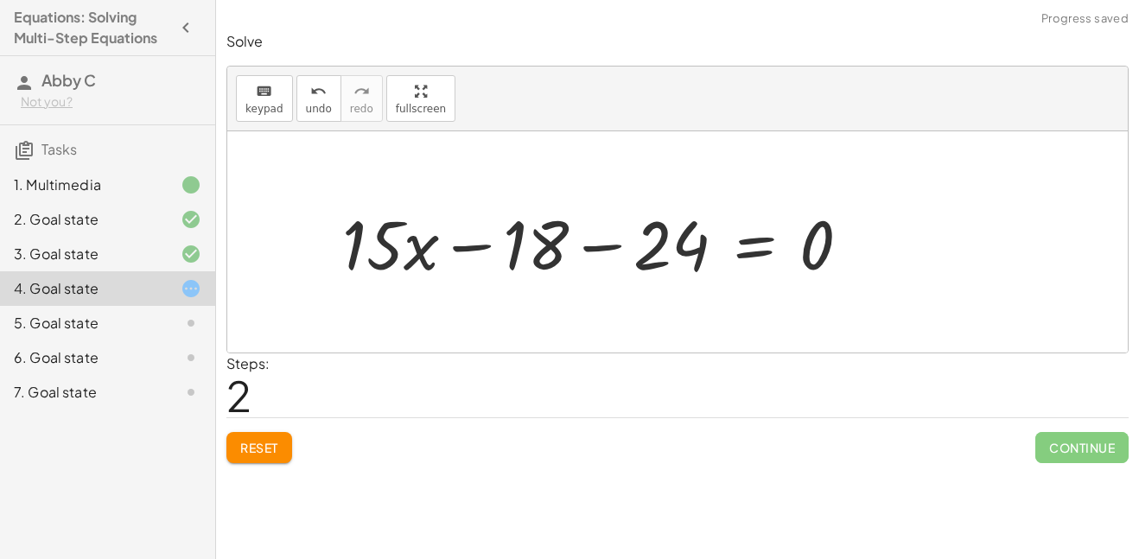
click at [610, 245] on div at bounding box center [603, 242] width 539 height 89
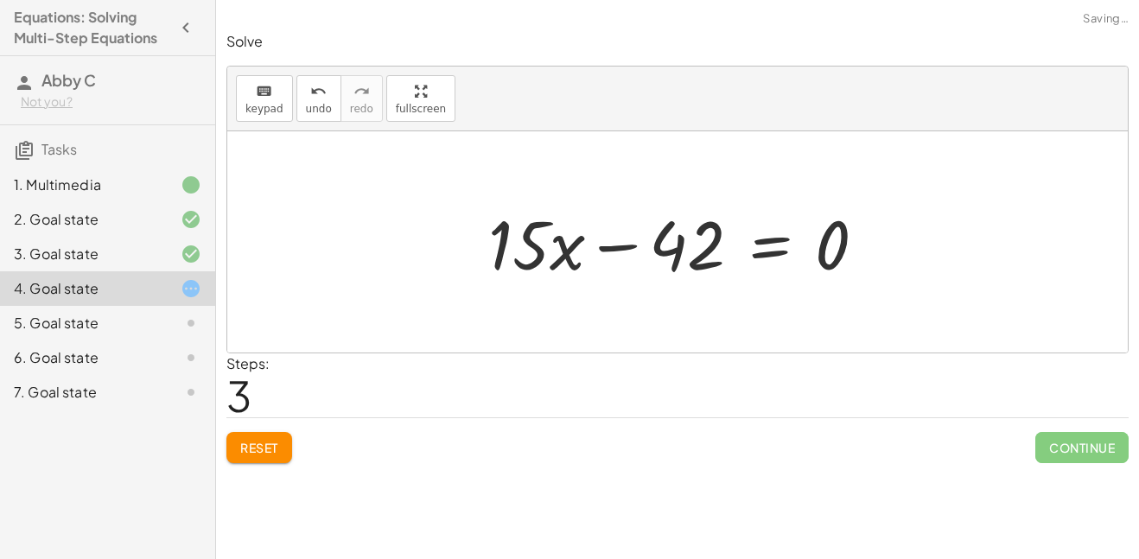
click at [612, 245] on div at bounding box center [684, 242] width 409 height 89
drag, startPoint x: 839, startPoint y: 251, endPoint x: 633, endPoint y: 252, distance: 206.5
click at [633, 252] on div at bounding box center [684, 242] width 409 height 89
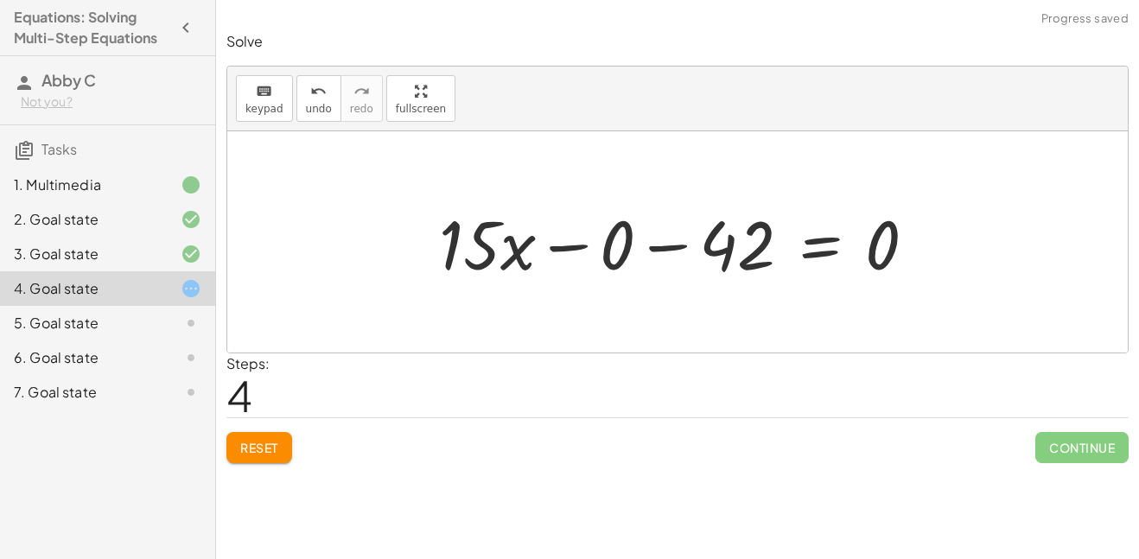
click at [563, 247] on div at bounding box center [684, 242] width 508 height 89
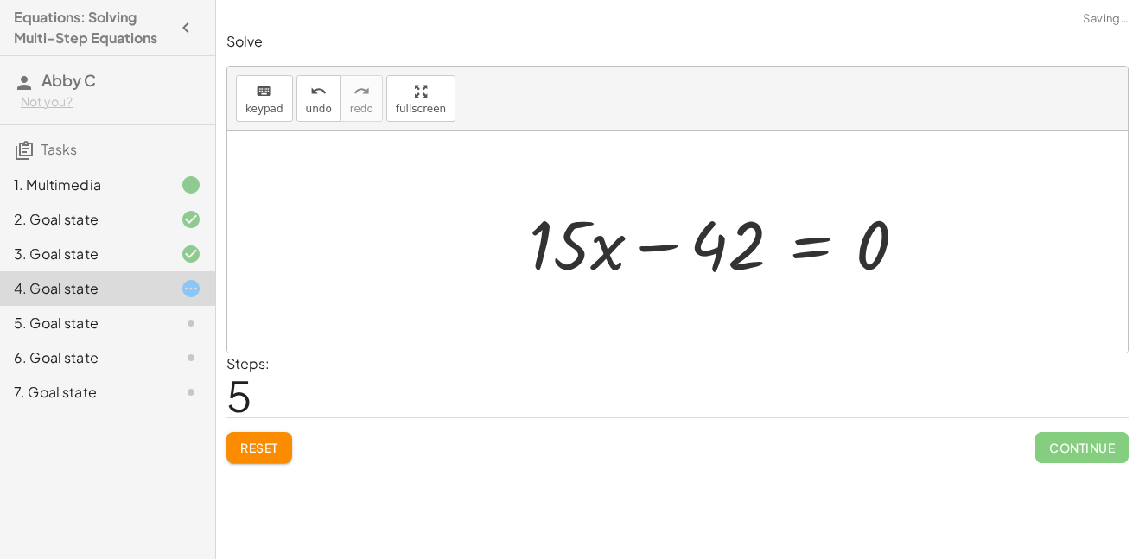
click at [666, 255] on div at bounding box center [724, 242] width 409 height 89
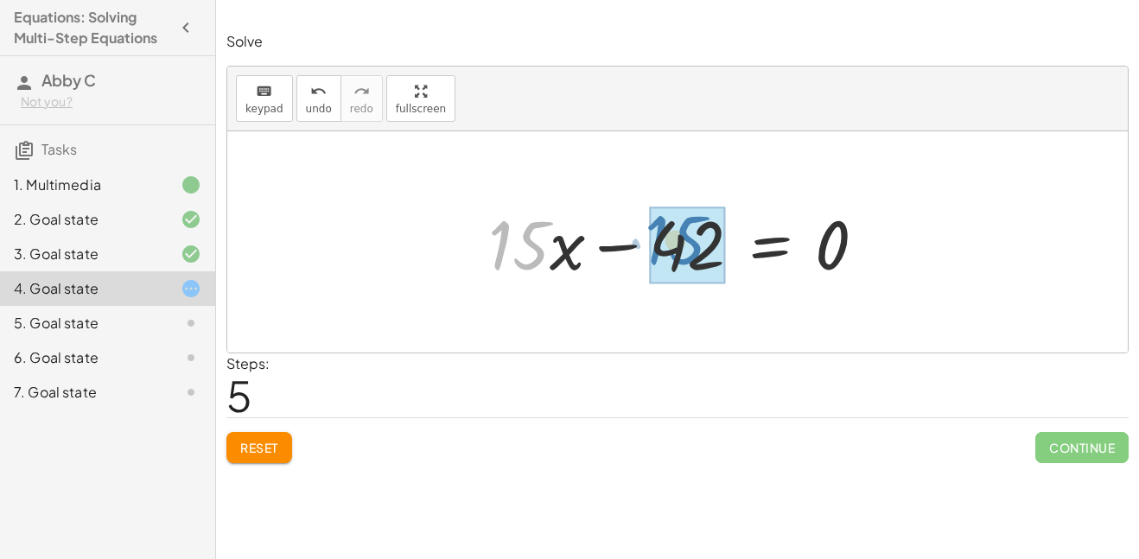
drag, startPoint x: 517, startPoint y: 248, endPoint x: 673, endPoint y: 244, distance: 156.5
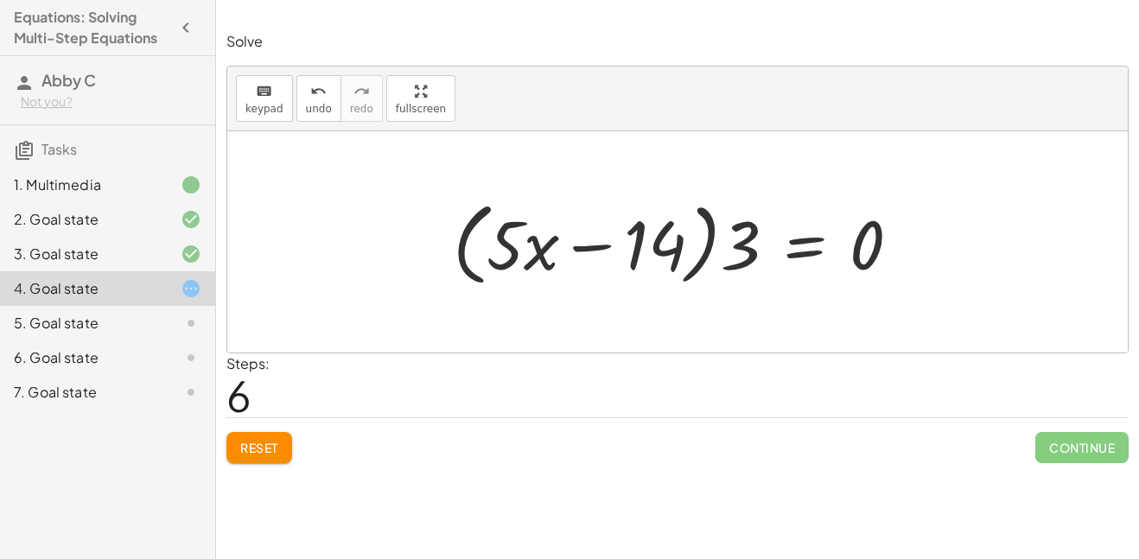
click at [269, 437] on button "Reset" at bounding box center [259, 447] width 66 height 31
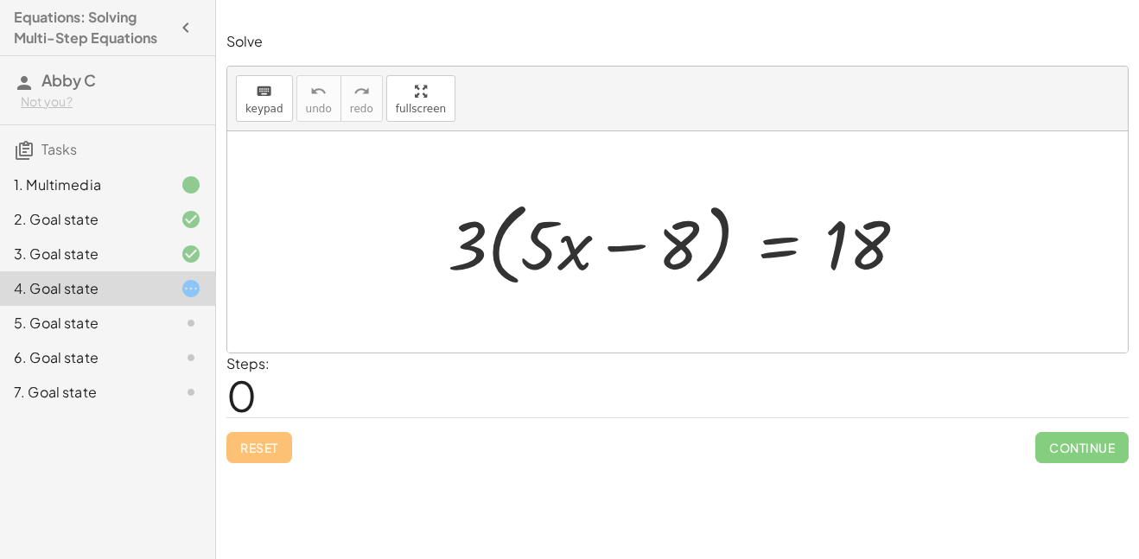
click at [497, 236] on div at bounding box center [683, 242] width 489 height 99
drag, startPoint x: 476, startPoint y: 242, endPoint x: 533, endPoint y: 245, distance: 57.1
click at [533, 245] on div at bounding box center [683, 242] width 489 height 99
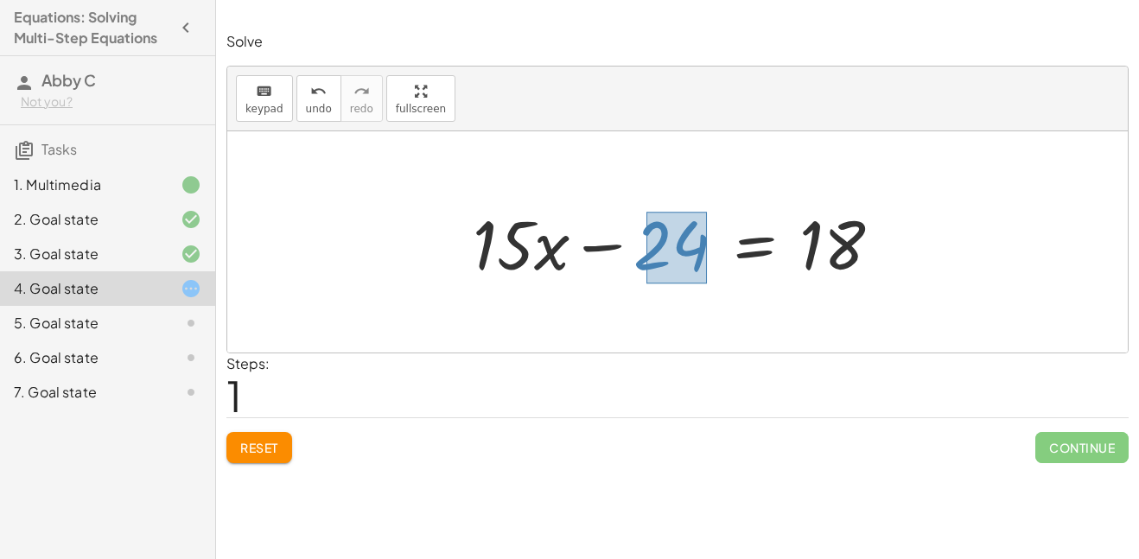
drag, startPoint x: 646, startPoint y: 212, endPoint x: 705, endPoint y: 281, distance: 90.7
click at [705, 281] on div at bounding box center [684, 242] width 440 height 89
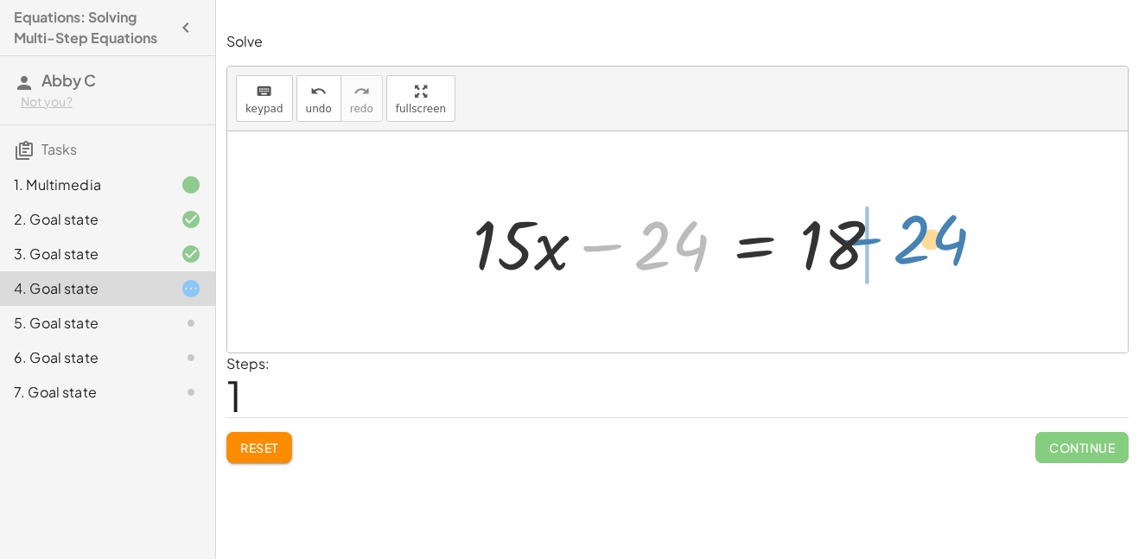
drag, startPoint x: 688, startPoint y: 264, endPoint x: 966, endPoint y: 259, distance: 278.3
click at [966, 259] on div "· 3 · ( + · 5 · x − 8 ) = 18 + · 3 · 5 · x − · 3 · 8 = 18 − 24 + · x − = 18 · 1…" at bounding box center [677, 241] width 900 height 221
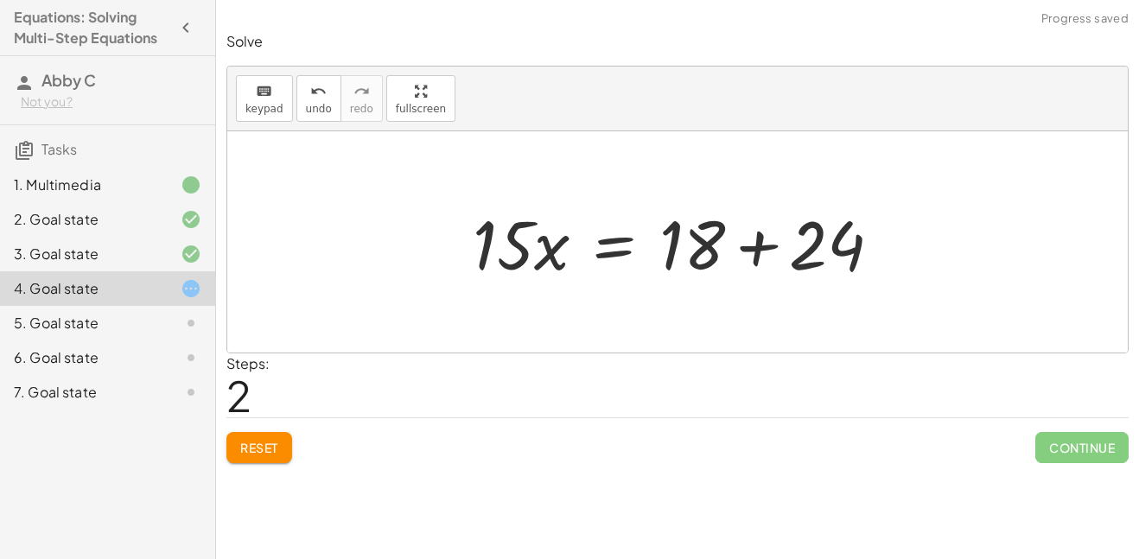
click at [902, 245] on div at bounding box center [684, 242] width 440 height 89
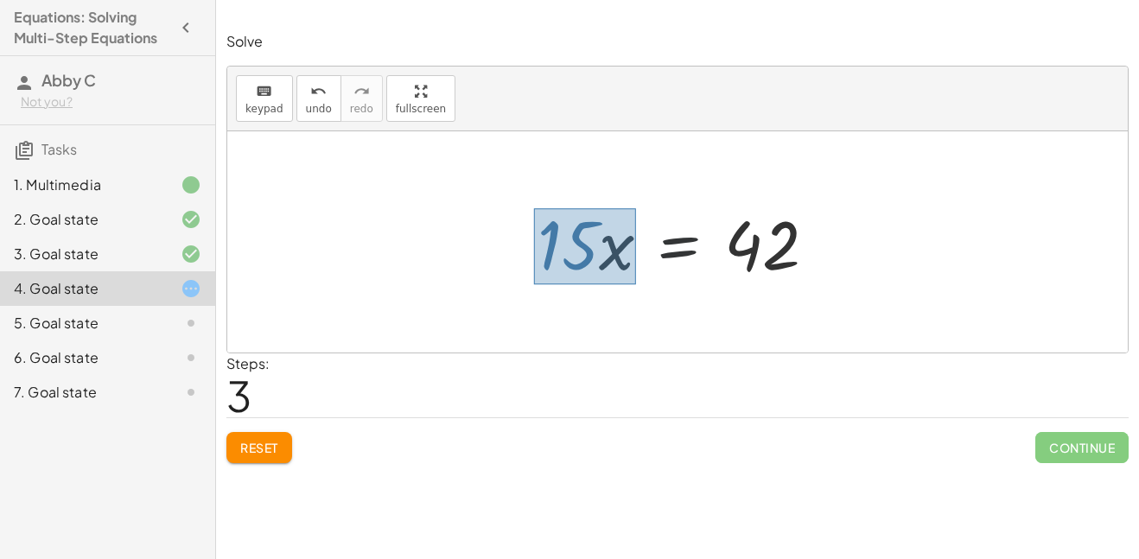
drag, startPoint x: 534, startPoint y: 208, endPoint x: 633, endPoint y: 280, distance: 122.5
click at [633, 280] on div at bounding box center [684, 242] width 310 height 89
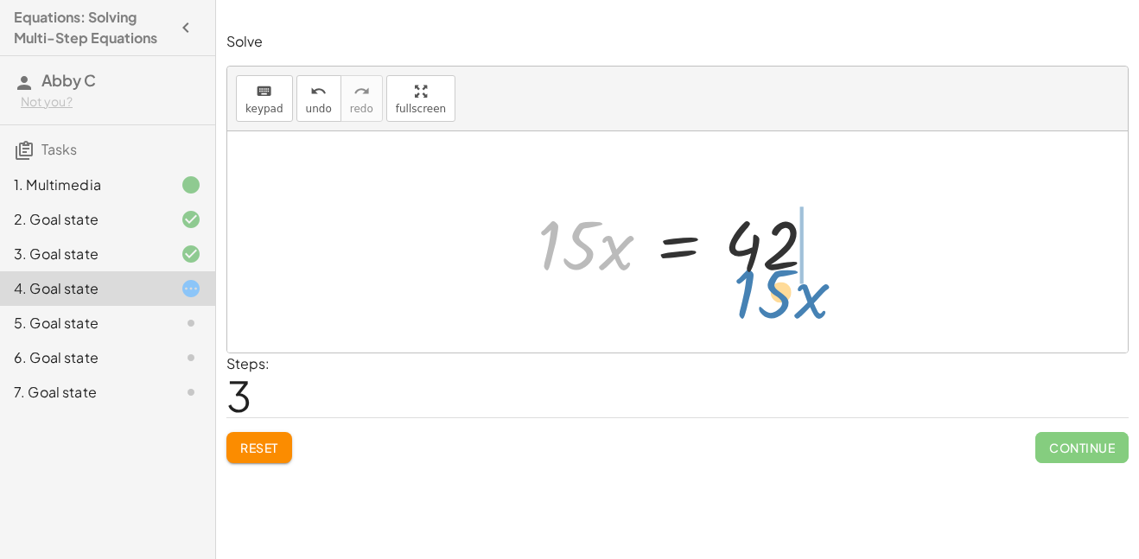
drag, startPoint x: 583, startPoint y: 253, endPoint x: 777, endPoint y: 293, distance: 197.6
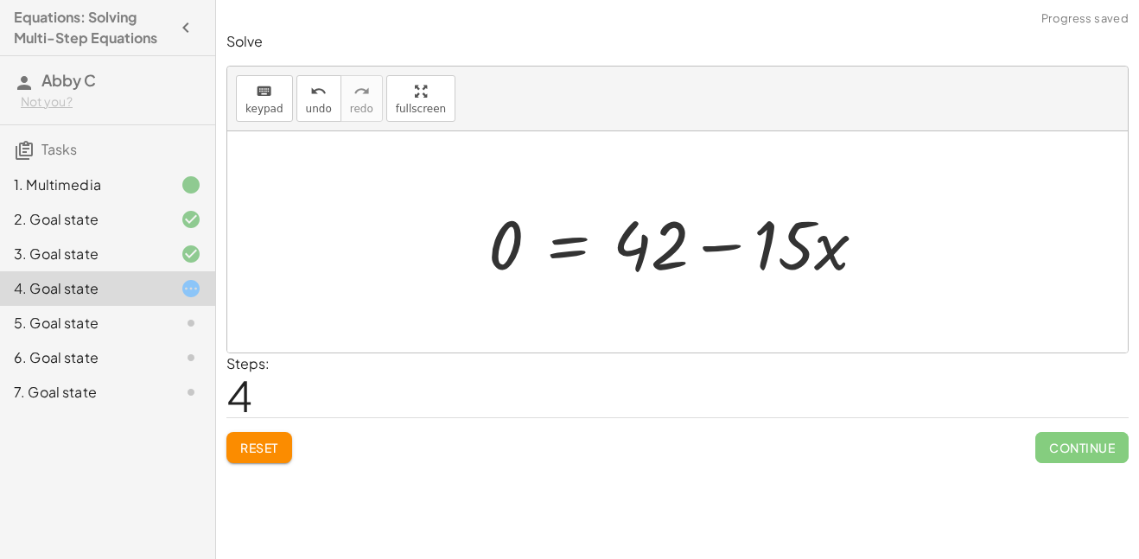
click at [729, 245] on div at bounding box center [684, 242] width 409 height 89
click at [315, 107] on span "undo" at bounding box center [319, 109] width 26 height 12
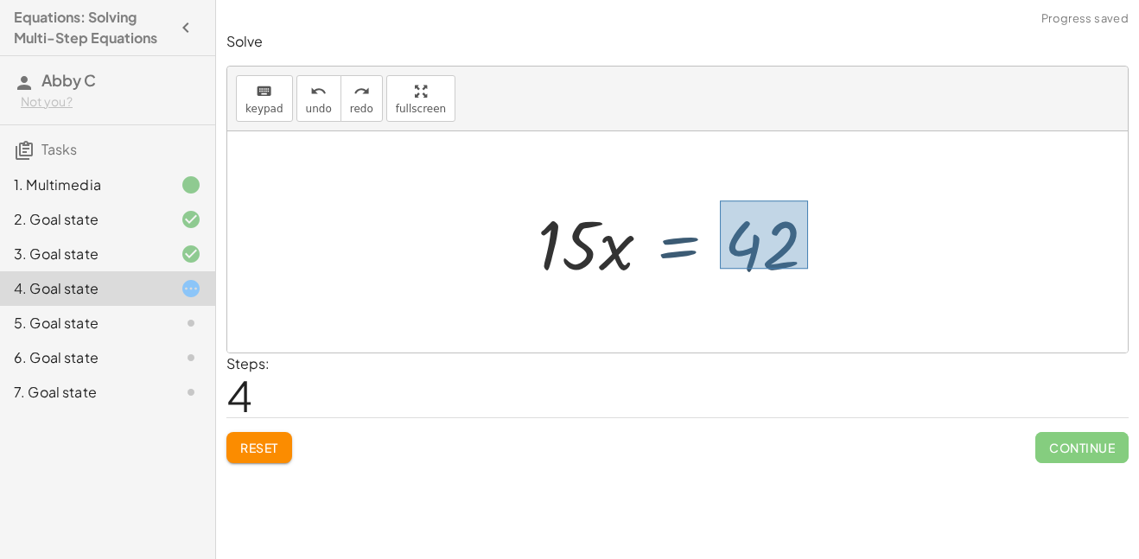
drag, startPoint x: 720, startPoint y: 200, endPoint x: 811, endPoint y: 278, distance: 120.2
click at [811, 278] on div at bounding box center [684, 242] width 310 height 89
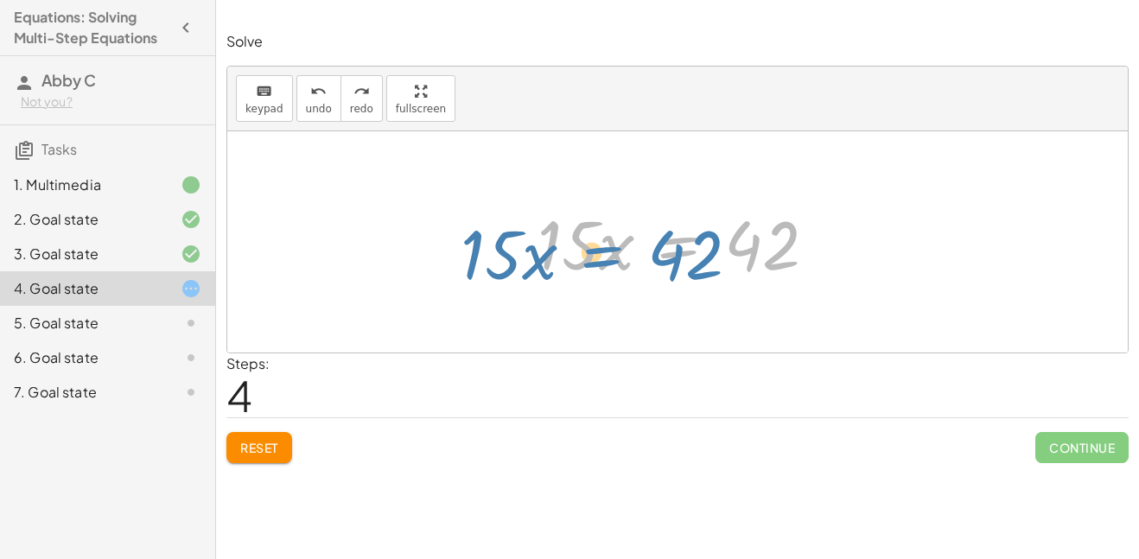
drag, startPoint x: 760, startPoint y: 228, endPoint x: 722, endPoint y: 235, distance: 39.5
click at [722, 235] on div at bounding box center [684, 242] width 310 height 89
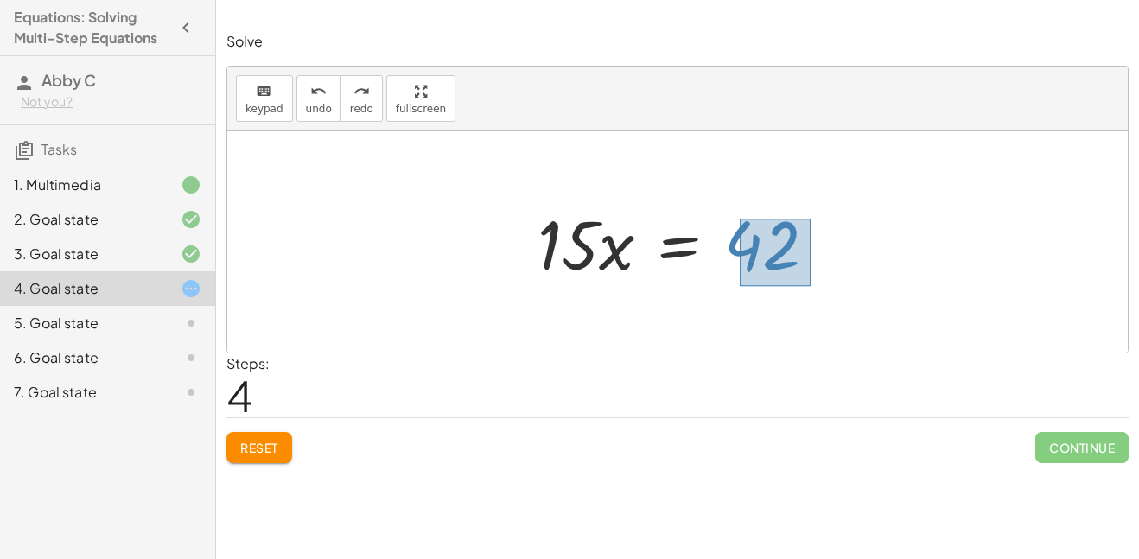
drag, startPoint x: 740, startPoint y: 219, endPoint x: 811, endPoint y: 283, distance: 96.0
click at [811, 283] on div at bounding box center [684, 242] width 310 height 89
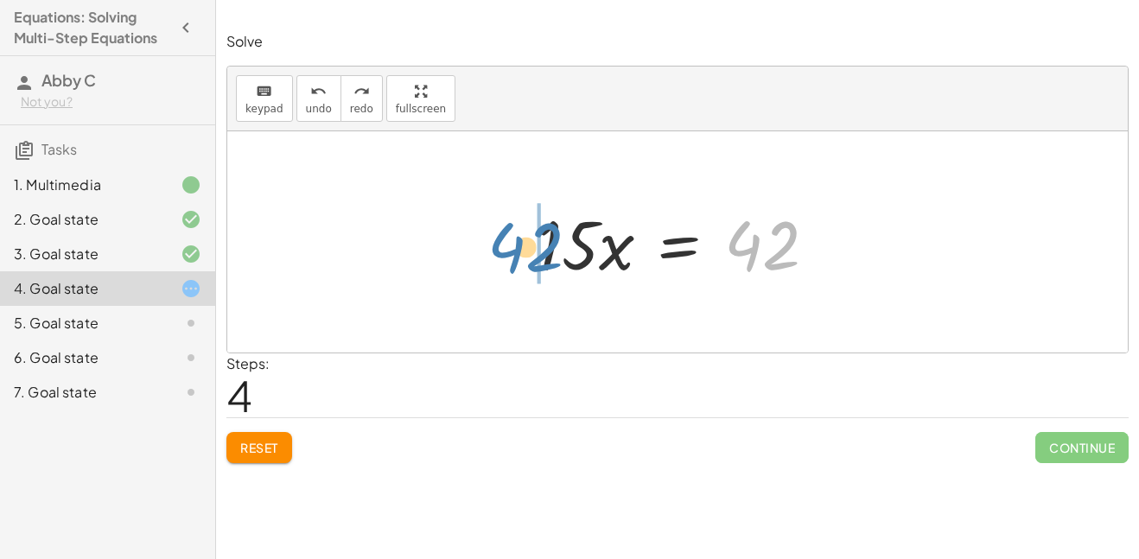
drag, startPoint x: 771, startPoint y: 260, endPoint x: 535, endPoint y: 263, distance: 235.9
click at [535, 263] on div at bounding box center [684, 242] width 310 height 89
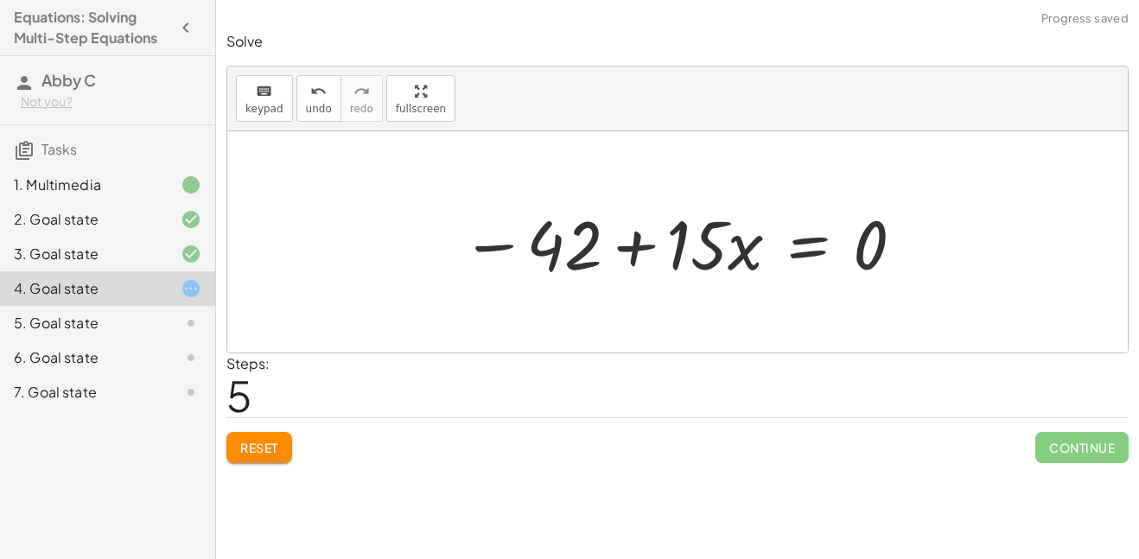
click at [640, 237] on div at bounding box center [684, 242] width 462 height 89
click at [313, 96] on icon "undo" at bounding box center [318, 91] width 16 height 21
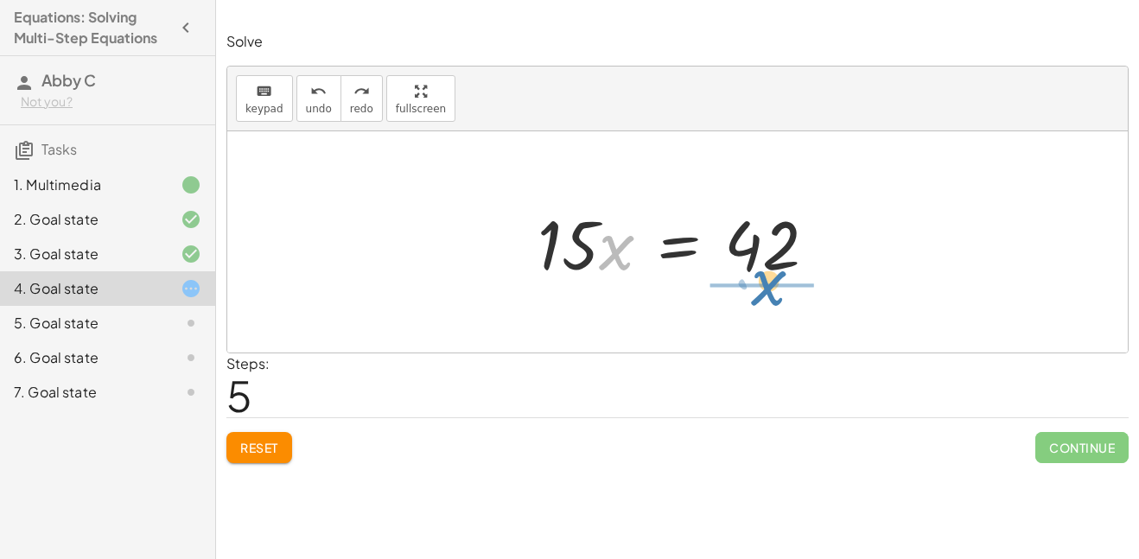
drag, startPoint x: 615, startPoint y: 244, endPoint x: 766, endPoint y: 283, distance: 155.5
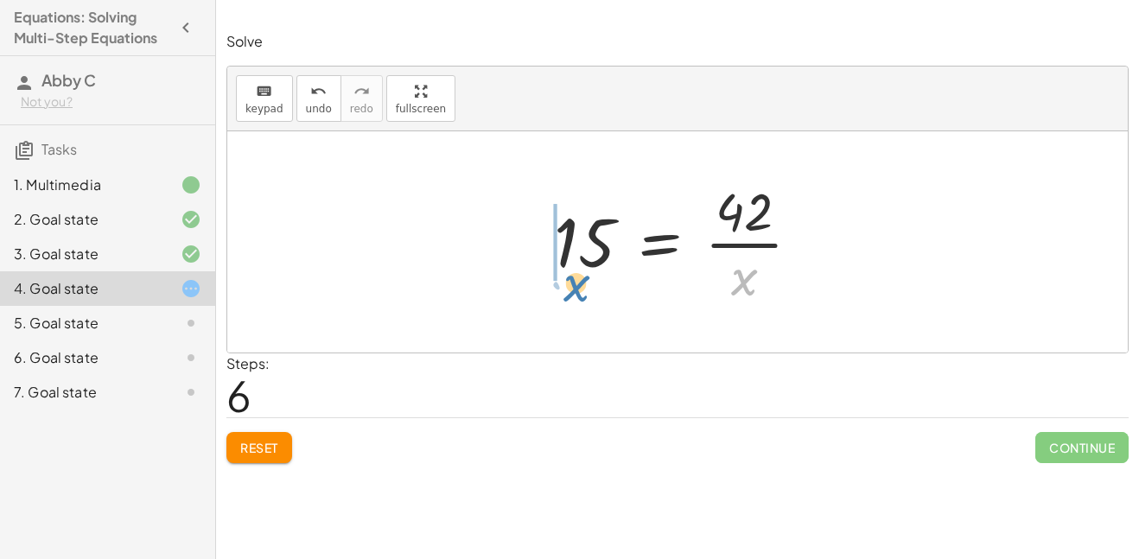
drag, startPoint x: 733, startPoint y: 277, endPoint x: 569, endPoint y: 288, distance: 163.7
click at [569, 288] on div at bounding box center [683, 241] width 277 height 133
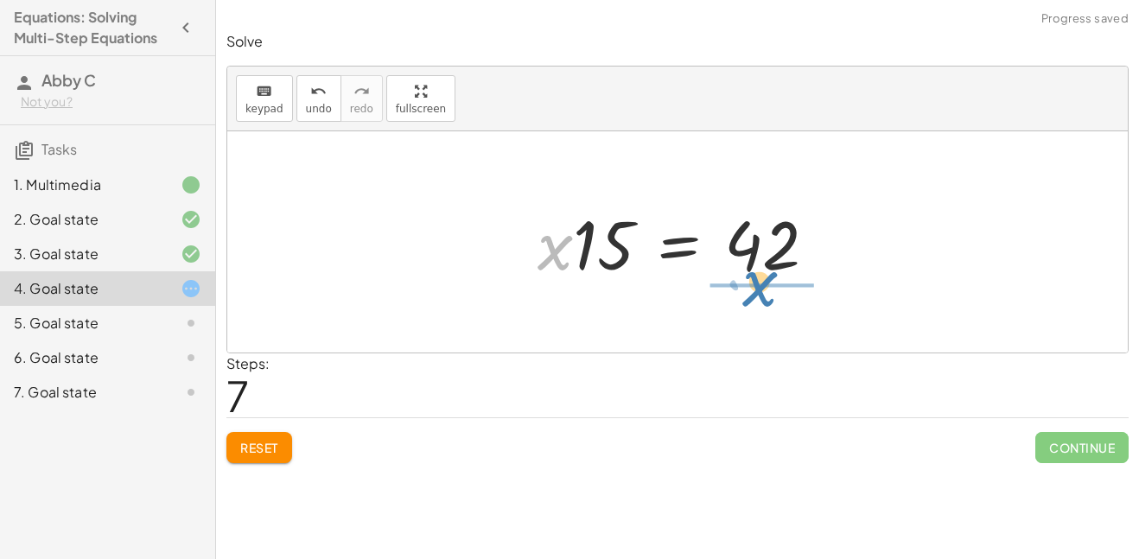
drag, startPoint x: 554, startPoint y: 255, endPoint x: 759, endPoint y: 292, distance: 208.1
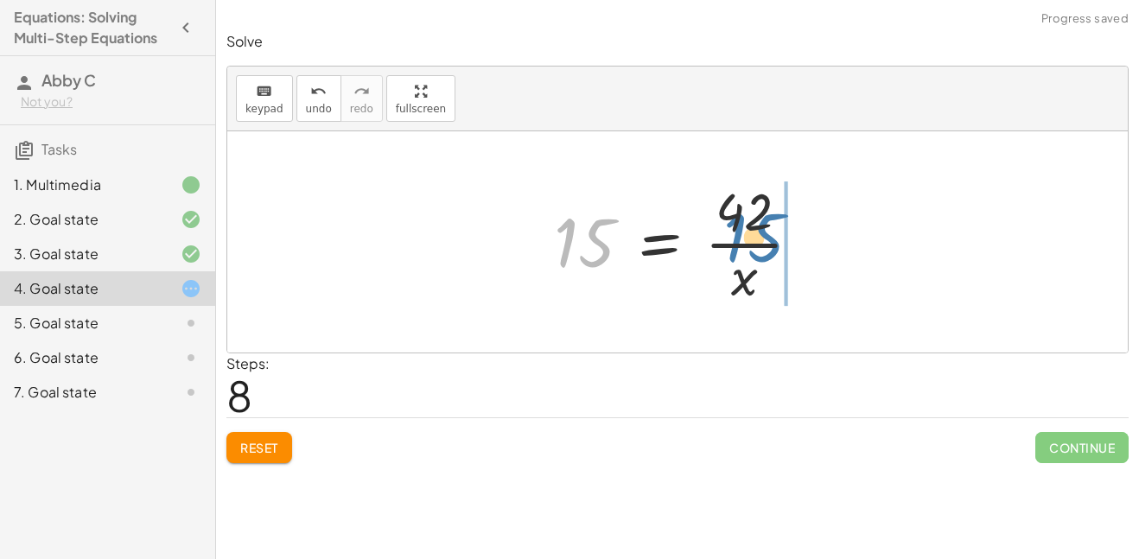
drag, startPoint x: 597, startPoint y: 238, endPoint x: 768, endPoint y: 233, distance: 171.2
click at [768, 233] on div at bounding box center [683, 241] width 277 height 133
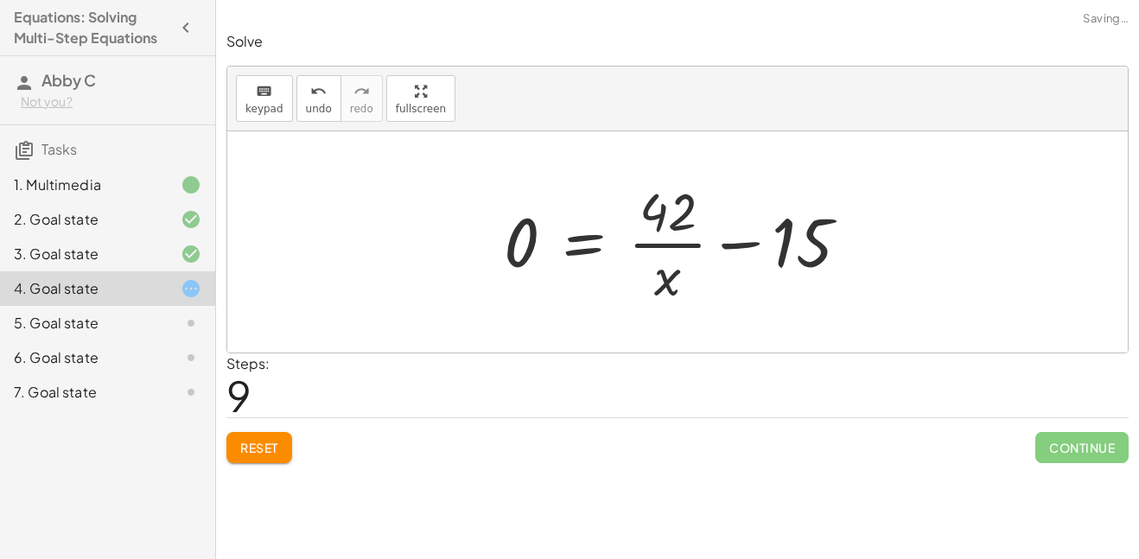
click at [742, 243] on div at bounding box center [683, 241] width 377 height 133
click at [315, 99] on icon "undo" at bounding box center [318, 91] width 16 height 21
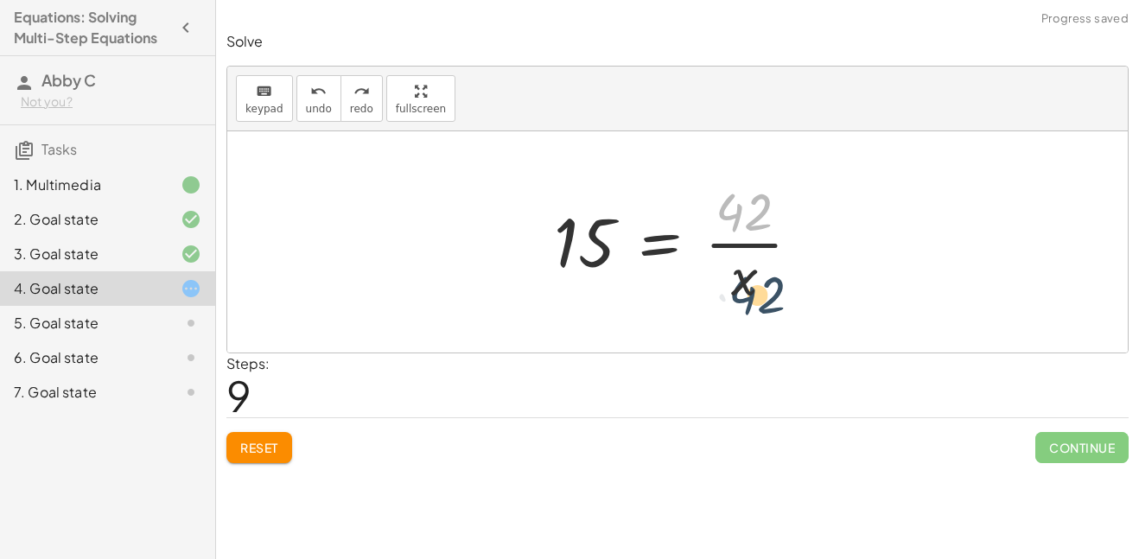
drag, startPoint x: 748, startPoint y: 216, endPoint x: 753, endPoint y: 294, distance: 77.9
click at [753, 294] on div at bounding box center [683, 241] width 277 height 133
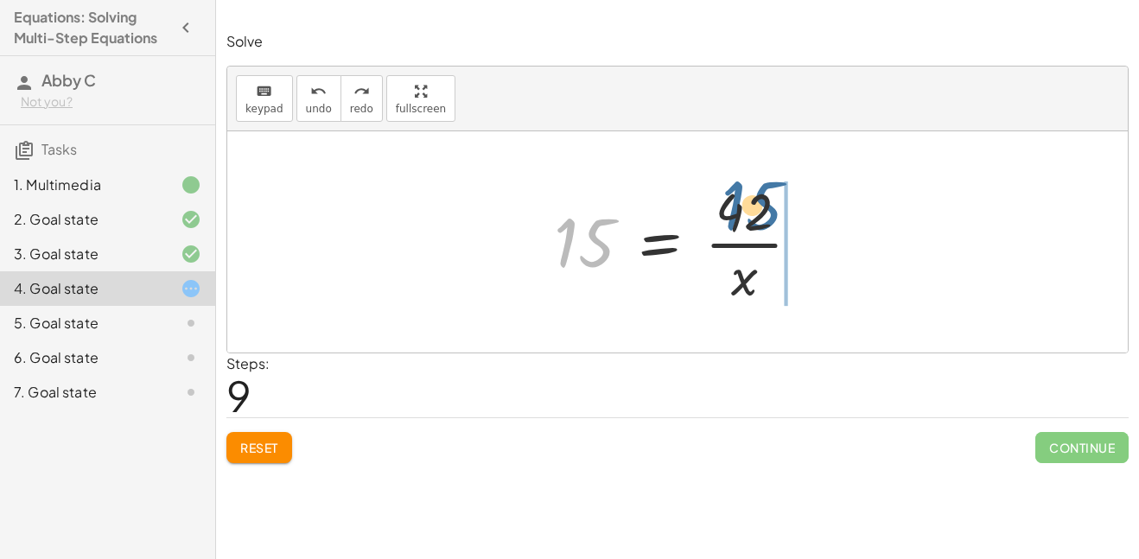
drag, startPoint x: 594, startPoint y: 232, endPoint x: 761, endPoint y: 194, distance: 171.0
click at [761, 194] on div at bounding box center [683, 241] width 277 height 133
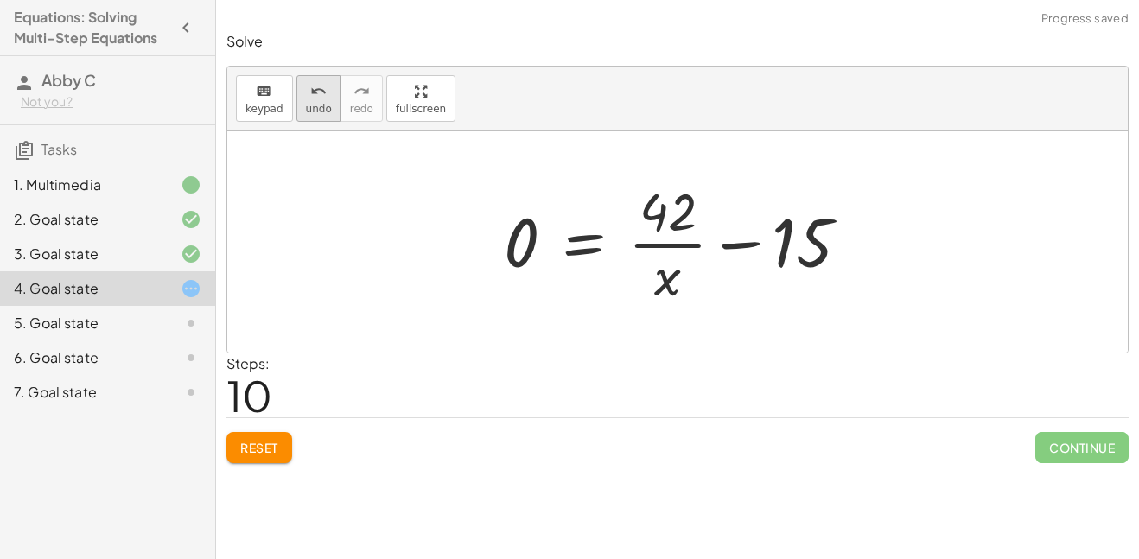
click at [316, 89] on icon "undo" at bounding box center [318, 91] width 16 height 21
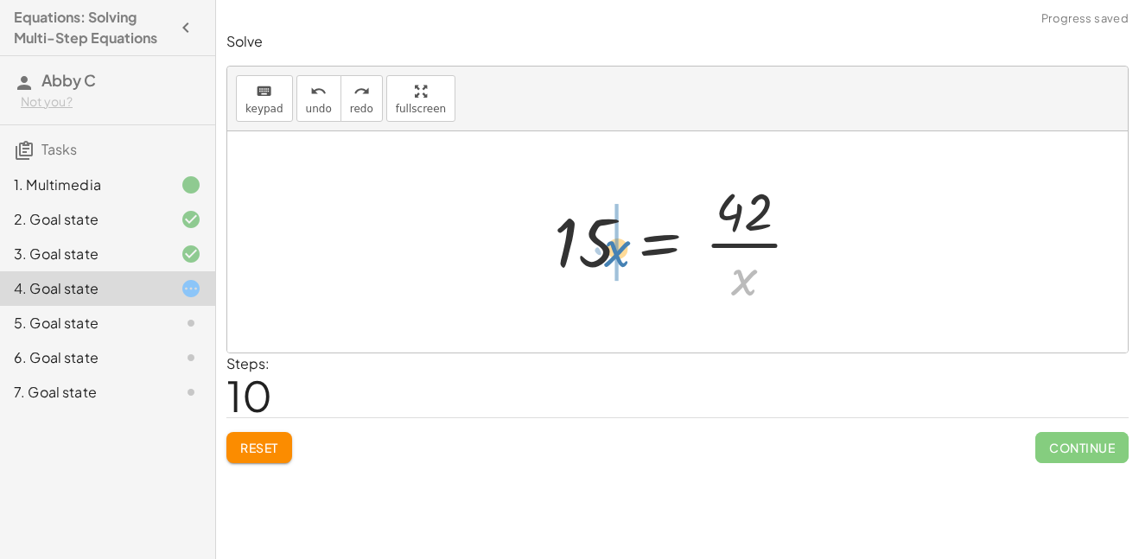
drag, startPoint x: 749, startPoint y: 277, endPoint x: 621, endPoint y: 248, distance: 131.2
click at [621, 248] on div at bounding box center [683, 241] width 277 height 133
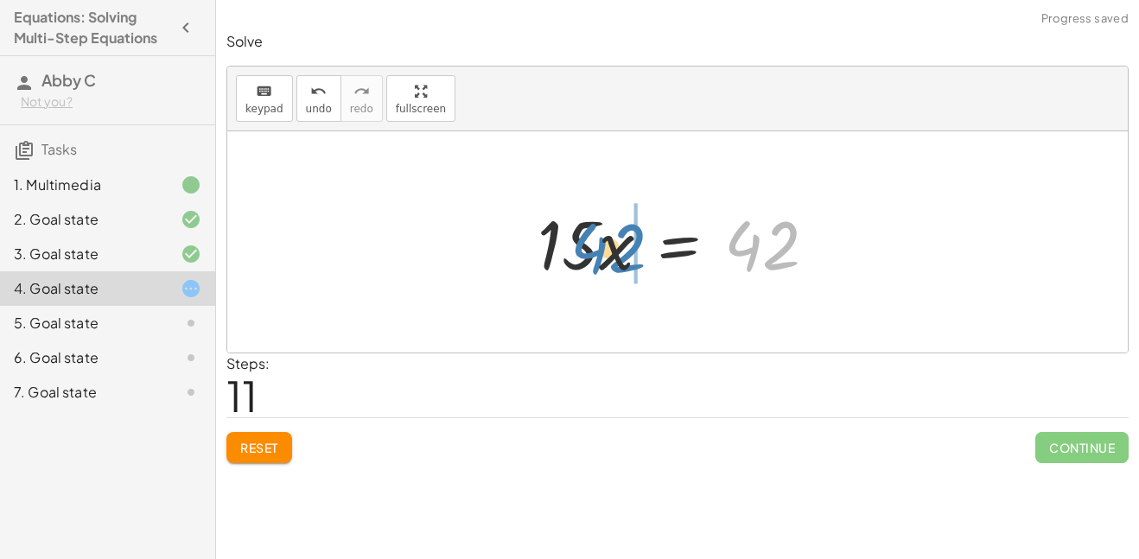
drag, startPoint x: 747, startPoint y: 240, endPoint x: 594, endPoint y: 243, distance: 153.0
click at [594, 243] on div at bounding box center [684, 242] width 310 height 89
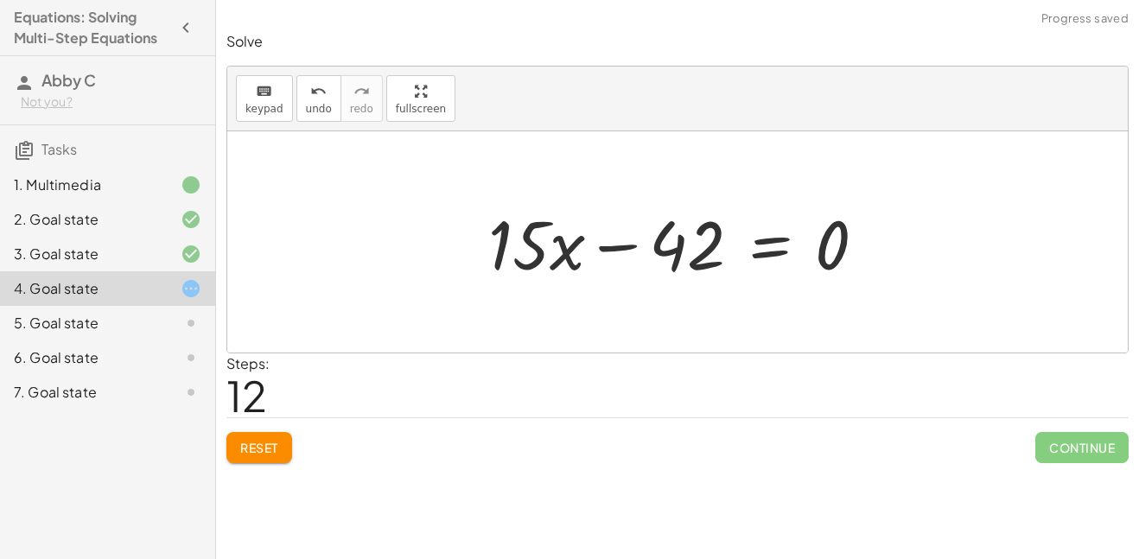
click at [598, 248] on div at bounding box center [684, 242] width 409 height 89
click at [310, 96] on icon "undo" at bounding box center [318, 91] width 16 height 21
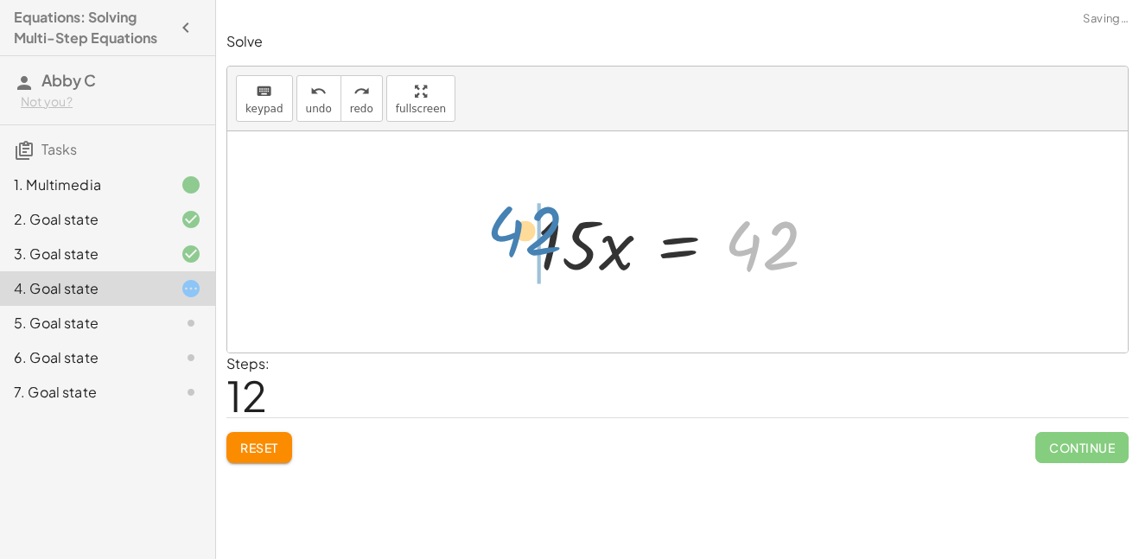
drag, startPoint x: 744, startPoint y: 226, endPoint x: 512, endPoint y: 232, distance: 231.7
click at [512, 232] on div "· 3 · ( + · 5 · x − 8 ) = 18 + · 3 · 5 · x − · 3 · 8 = 18 + · 15 · x − 24 = 18 …" at bounding box center [678, 243] width 332 height 98
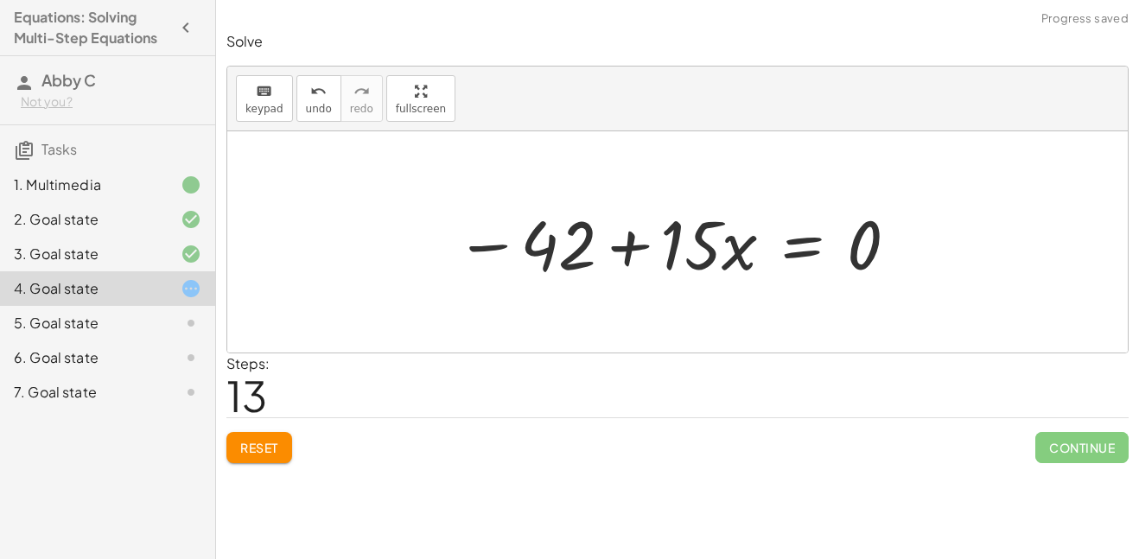
click at [518, 245] on div at bounding box center [678, 242] width 462 height 89
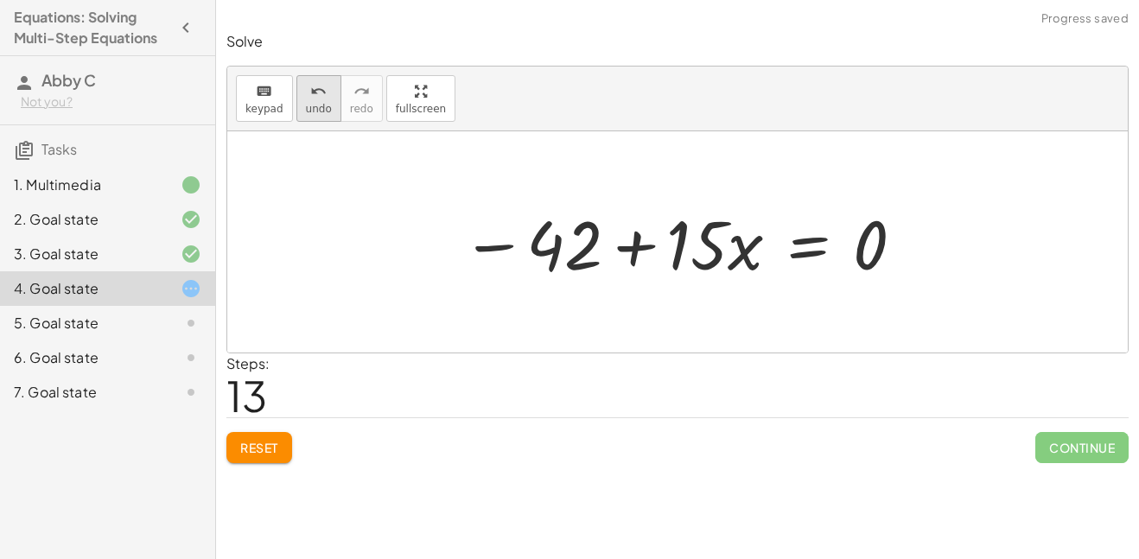
click at [326, 103] on span "undo" at bounding box center [319, 109] width 26 height 12
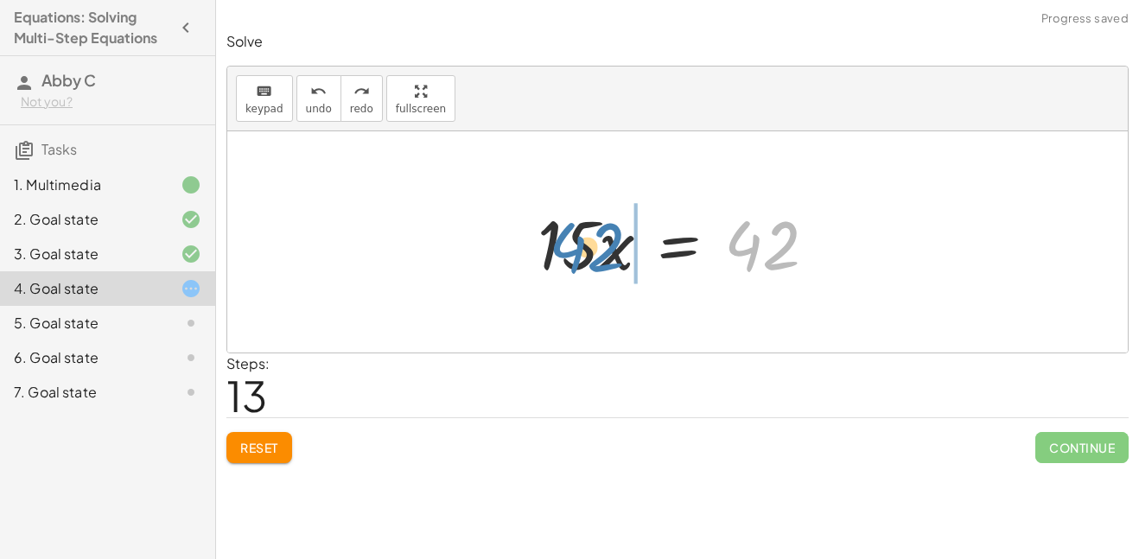
drag, startPoint x: 778, startPoint y: 246, endPoint x: 604, endPoint y: 248, distance: 173.7
click at [604, 248] on div at bounding box center [684, 242] width 310 height 89
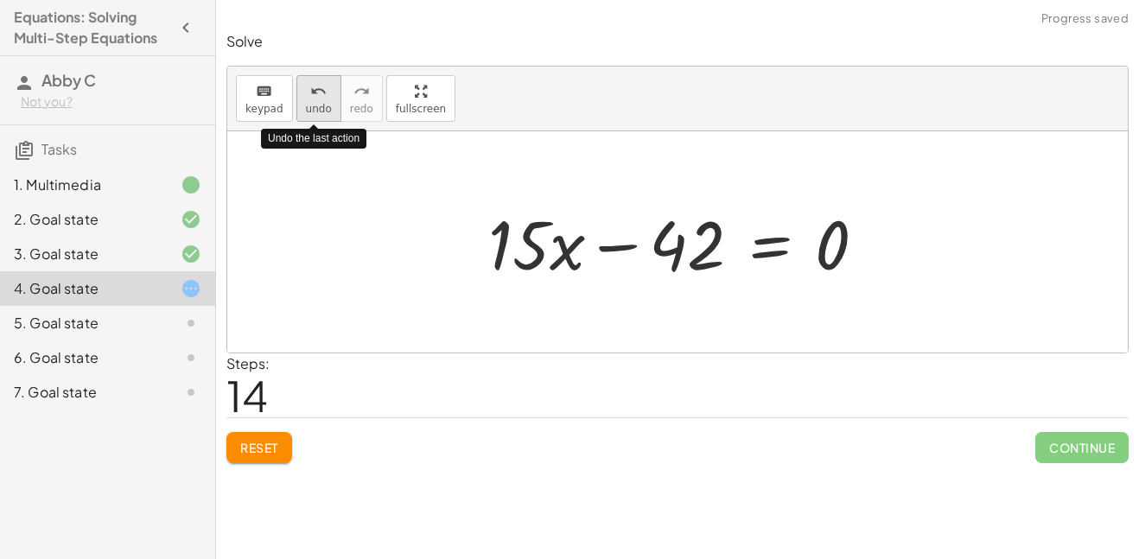
click at [327, 92] on button "undo undo" at bounding box center [318, 98] width 45 height 47
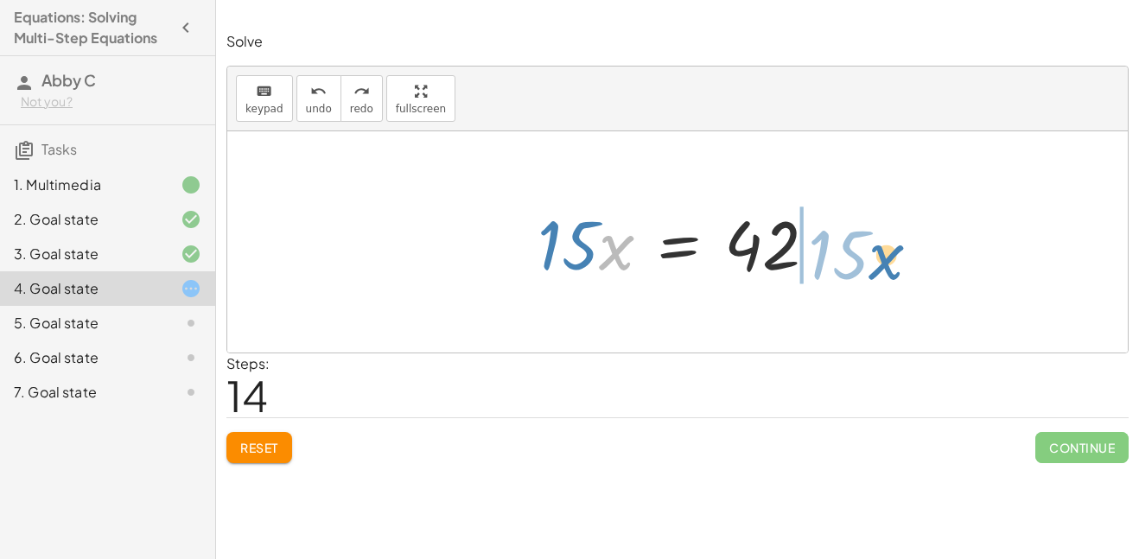
drag, startPoint x: 602, startPoint y: 255, endPoint x: 872, endPoint y: 261, distance: 269.7
click at [872, 261] on div "· 3 · ( + · 5 · x − 8 ) = 18 + · 3 · 5 · x − · 3 · 8 = 18 + · 15 · x − 24 = 18 …" at bounding box center [677, 241] width 900 height 221
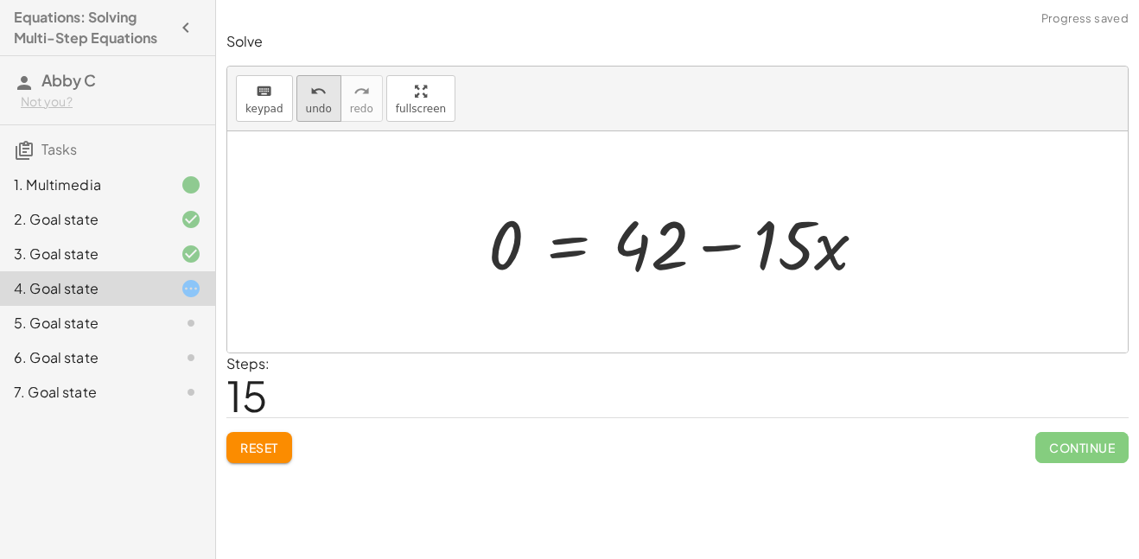
click at [306, 107] on span "undo" at bounding box center [319, 109] width 26 height 12
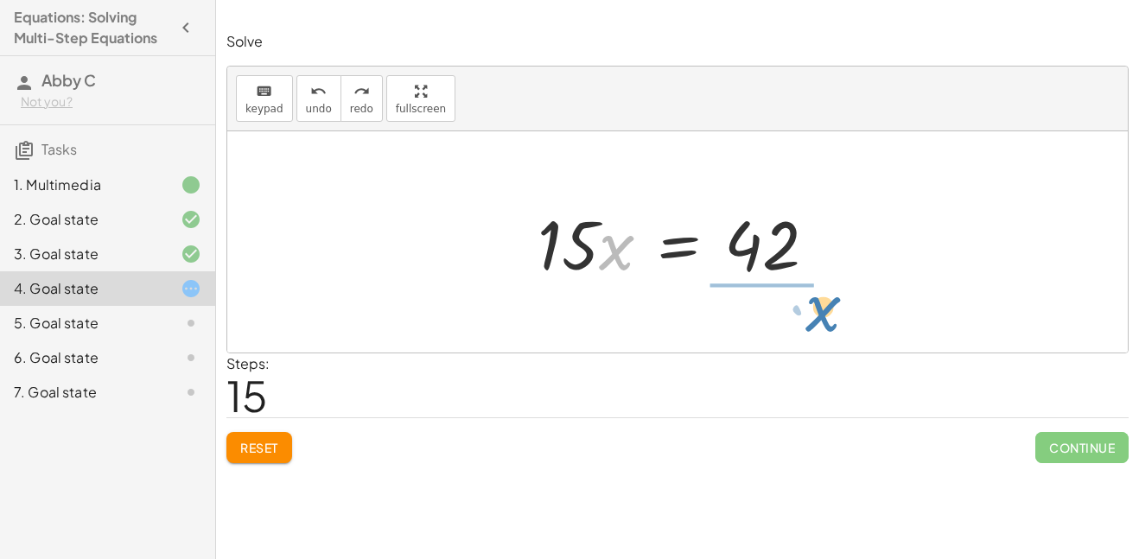
drag, startPoint x: 617, startPoint y: 262, endPoint x: 803, endPoint y: 309, distance: 191.8
click at [803, 309] on div "· 3 · ( + · 5 · x − 8 ) = 18 + · 3 · 5 · x − · 3 · 8 = 18 + · 15 · x − 24 = 18 …" at bounding box center [677, 241] width 900 height 221
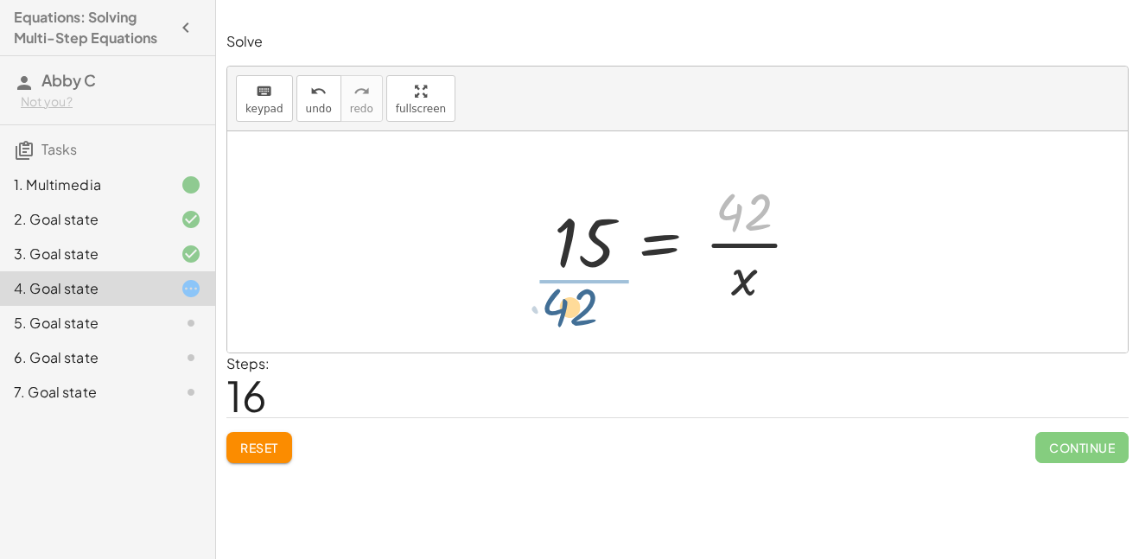
drag, startPoint x: 746, startPoint y: 217, endPoint x: 571, endPoint y: 308, distance: 197.1
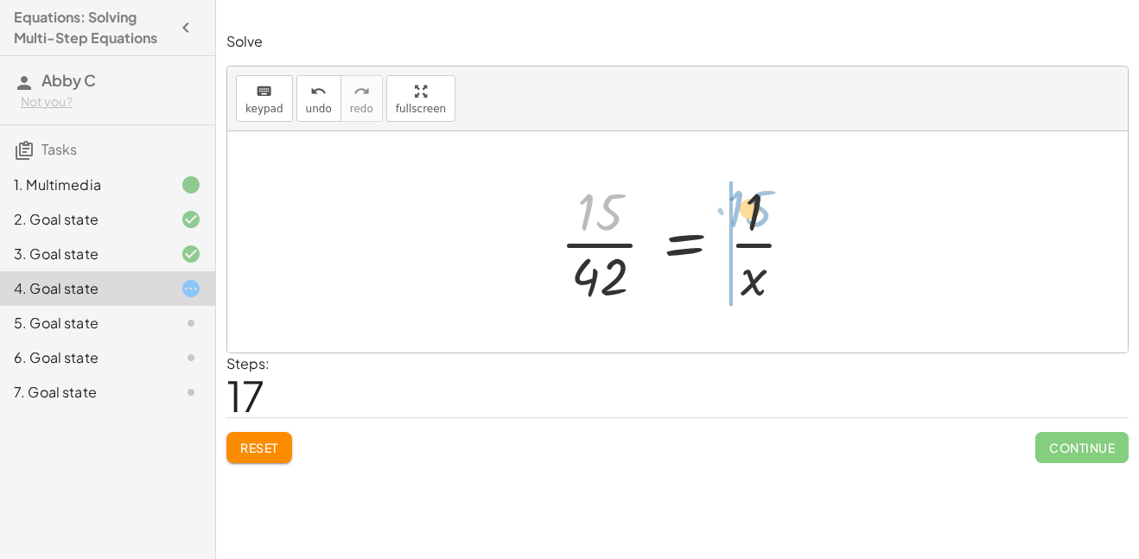
drag, startPoint x: 614, startPoint y: 212, endPoint x: 765, endPoint y: 207, distance: 150.4
click at [765, 207] on div at bounding box center [684, 241] width 266 height 133
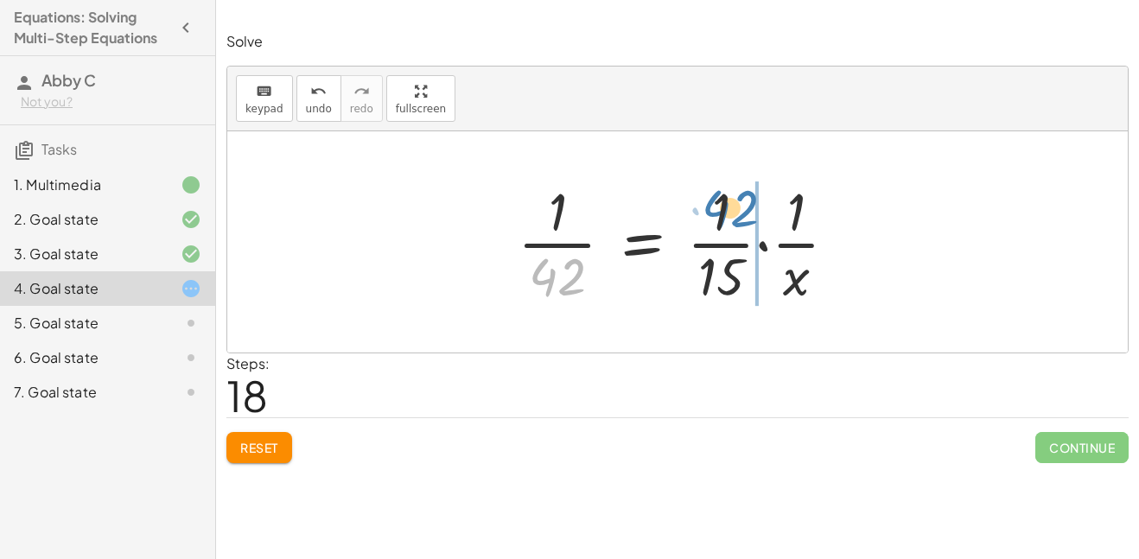
drag, startPoint x: 565, startPoint y: 281, endPoint x: 737, endPoint y: 210, distance: 186.0
click at [737, 210] on div at bounding box center [684, 241] width 351 height 133
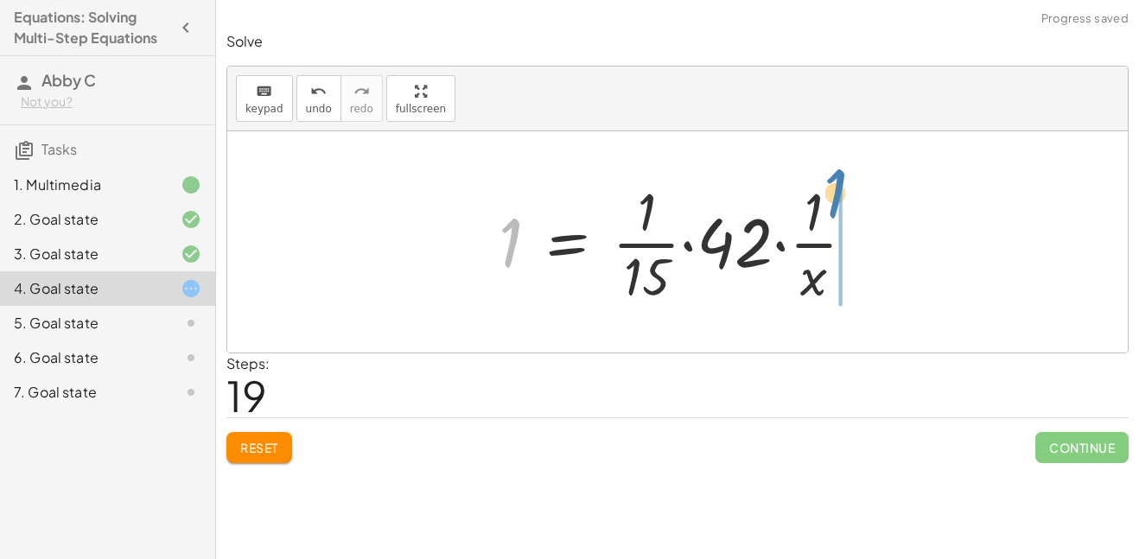
drag, startPoint x: 514, startPoint y: 238, endPoint x: 851, endPoint y: 200, distance: 339.1
click at [851, 200] on div at bounding box center [683, 241] width 387 height 133
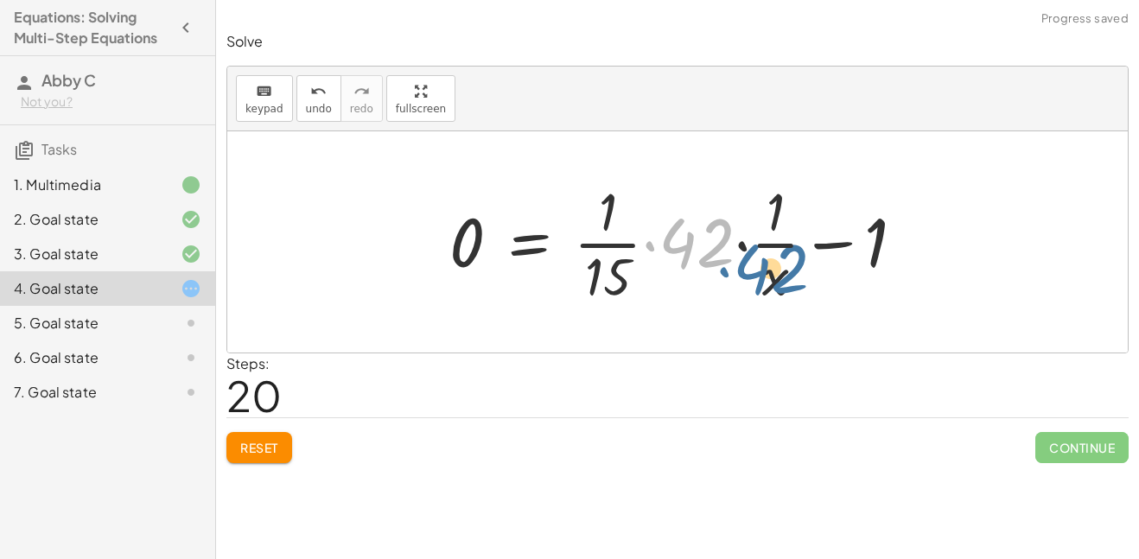
drag, startPoint x: 671, startPoint y: 240, endPoint x: 746, endPoint y: 266, distance: 78.7
click at [746, 266] on div at bounding box center [684, 241] width 486 height 133
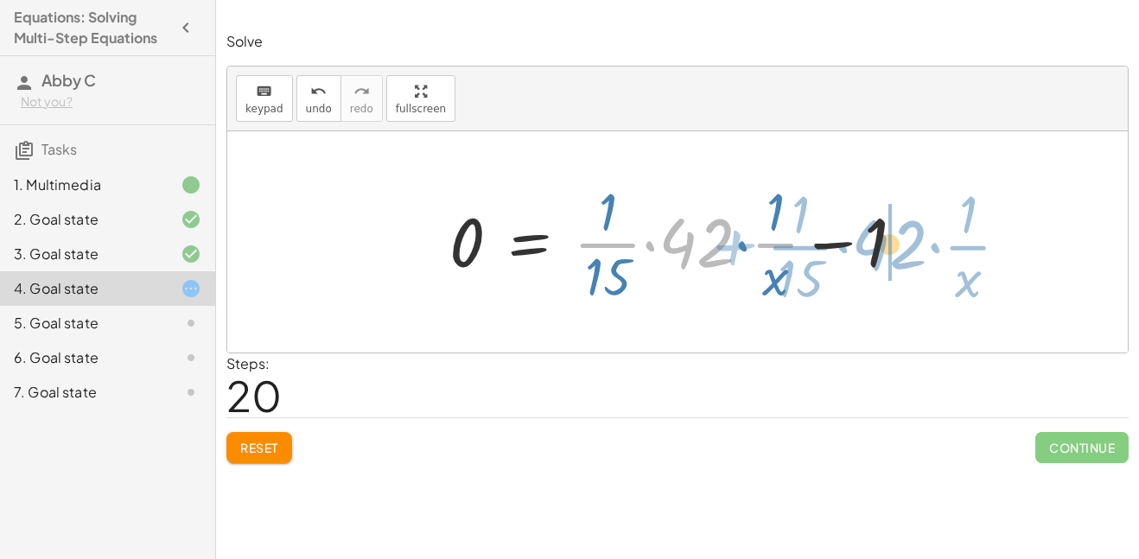
drag, startPoint x: 673, startPoint y: 244, endPoint x: 867, endPoint y: 245, distance: 193.6
click at [867, 245] on div at bounding box center [684, 241] width 486 height 133
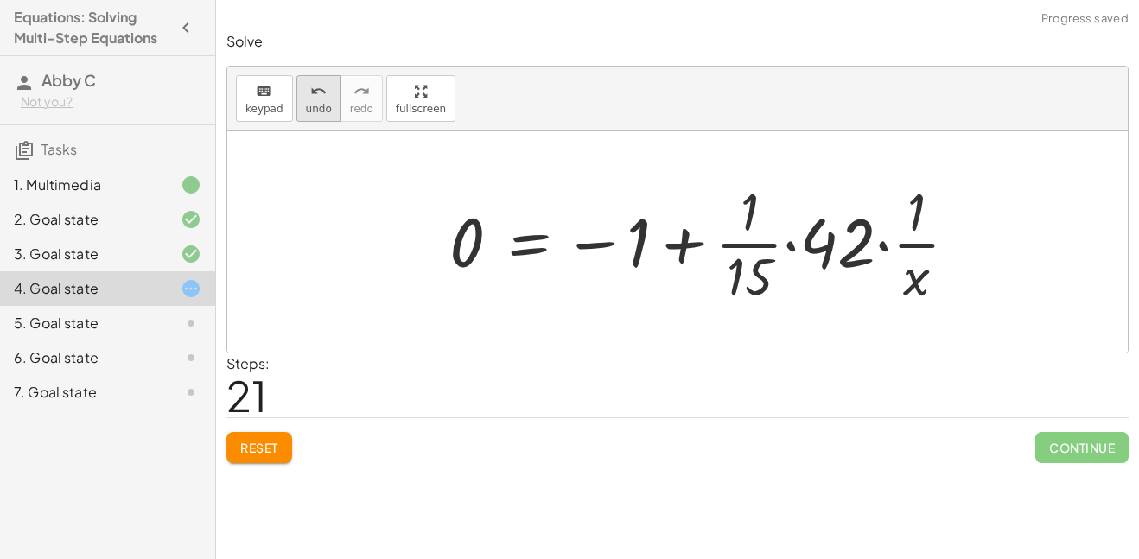
click at [320, 92] on icon "undo" at bounding box center [318, 91] width 16 height 21
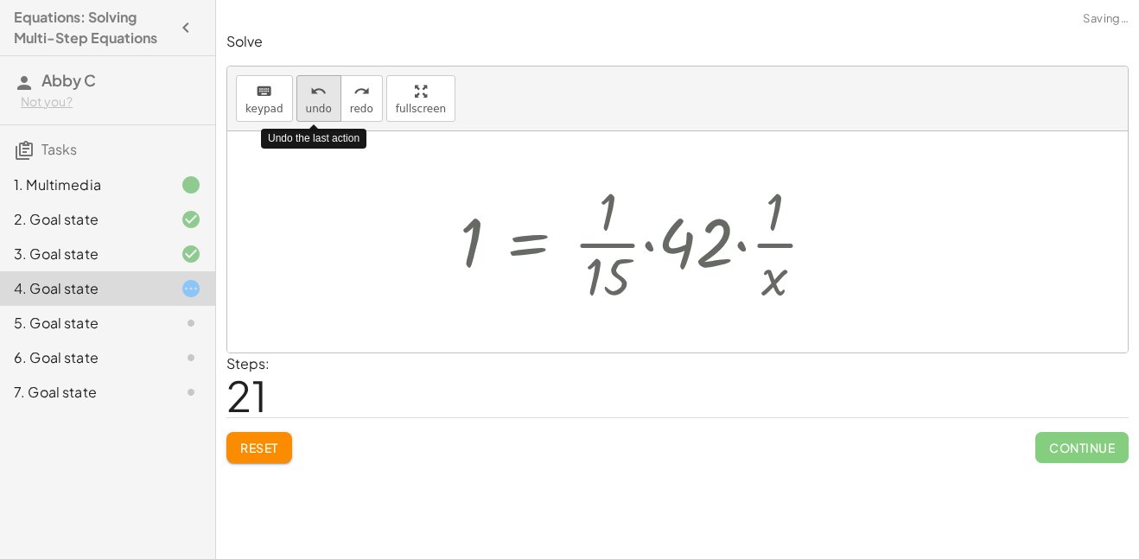
click at [320, 92] on icon "undo" at bounding box center [318, 91] width 16 height 21
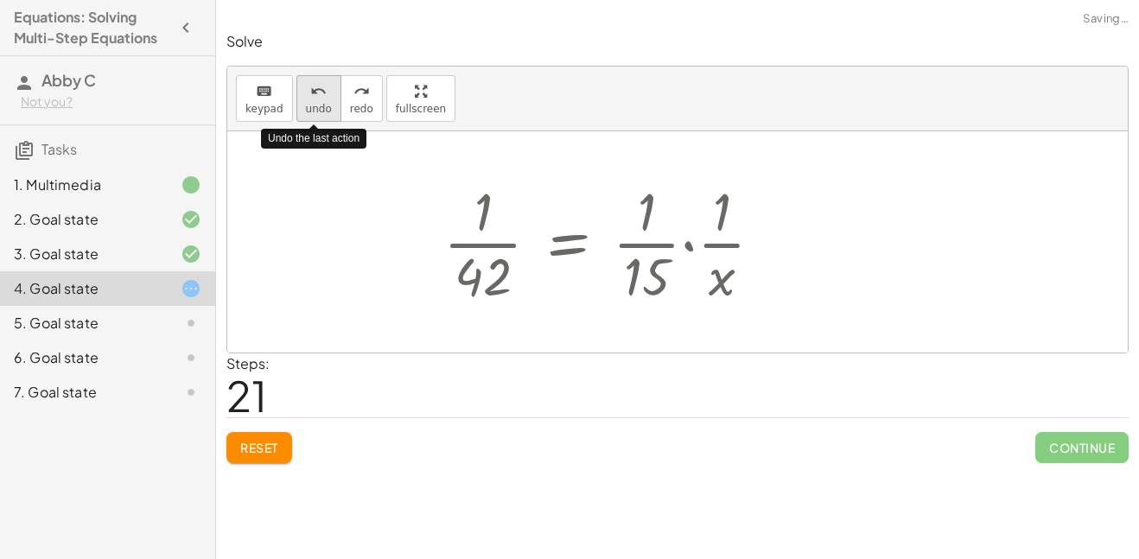
click at [320, 92] on icon "undo" at bounding box center [318, 91] width 16 height 21
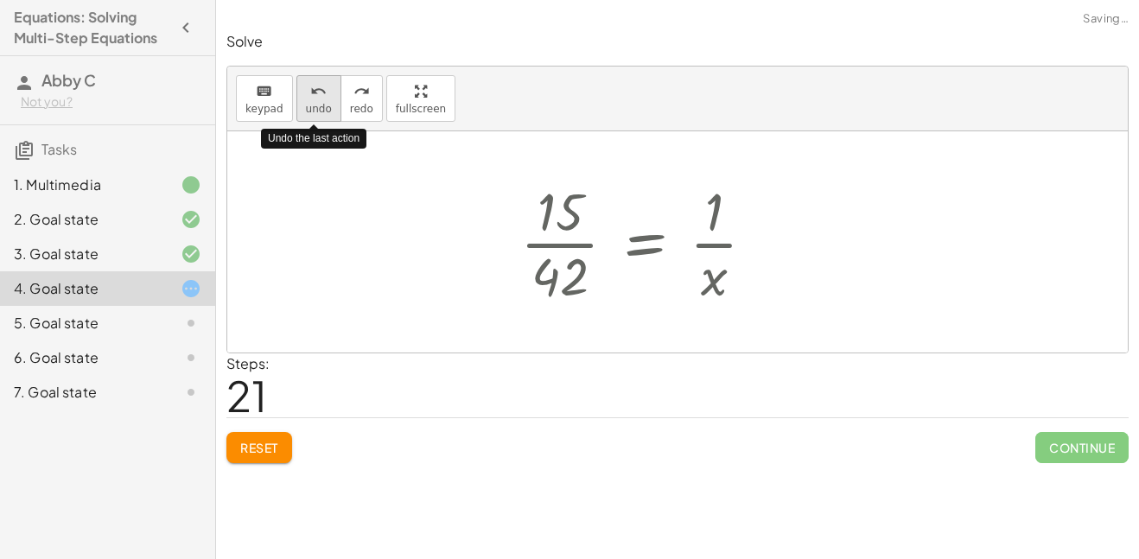
click at [320, 92] on icon "undo" at bounding box center [318, 91] width 16 height 21
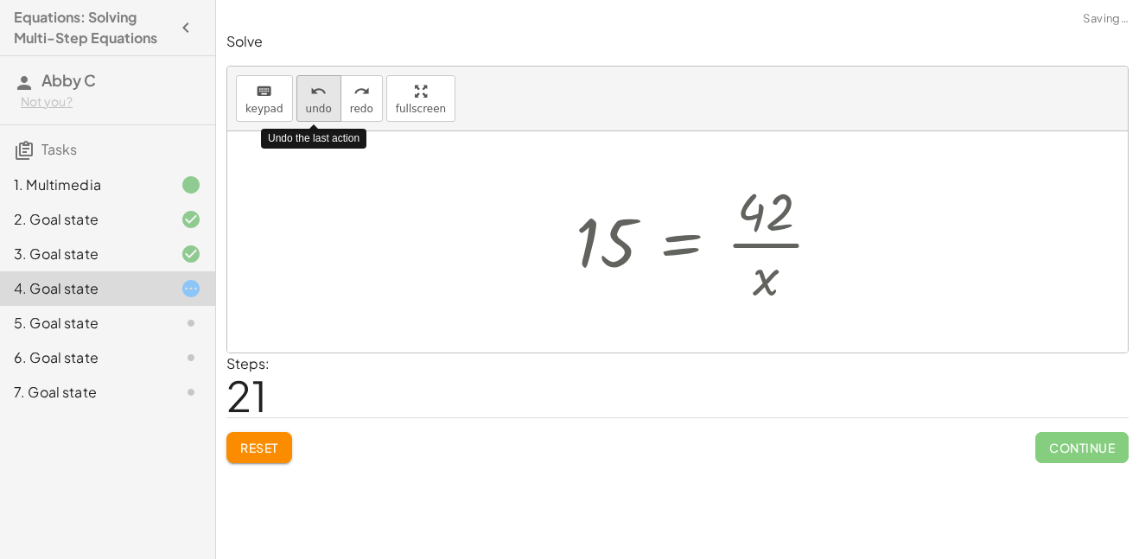
click at [320, 92] on icon "undo" at bounding box center [318, 91] width 16 height 21
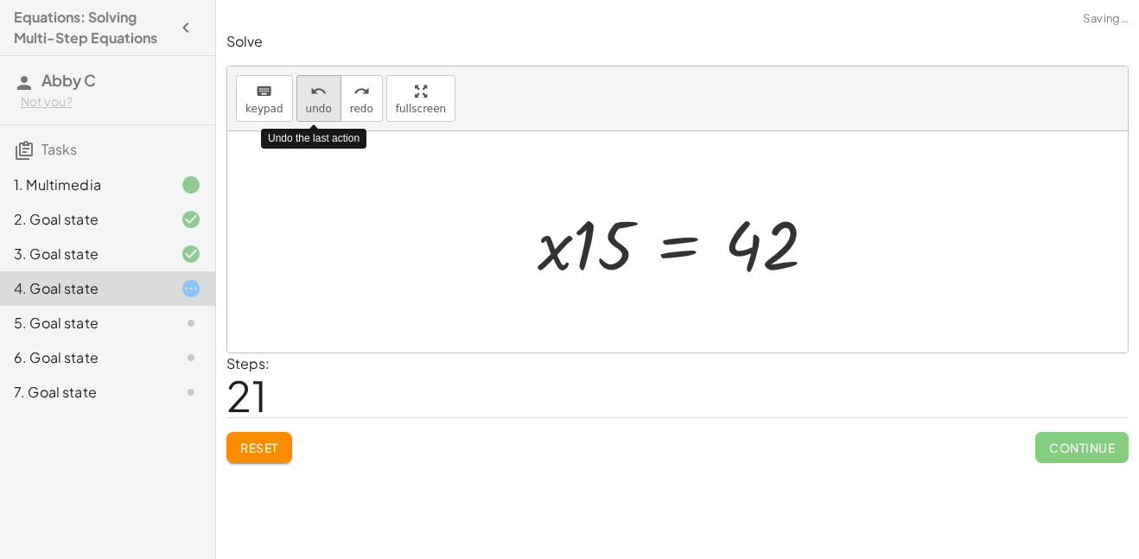
click at [320, 92] on icon "undo" at bounding box center [318, 91] width 16 height 21
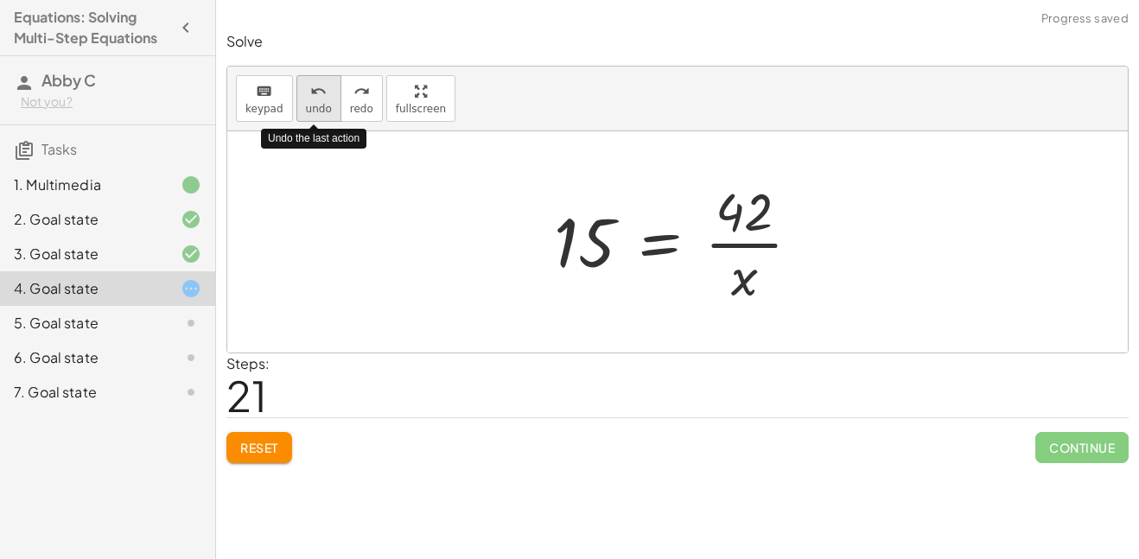
click at [320, 92] on icon "undo" at bounding box center [318, 91] width 16 height 21
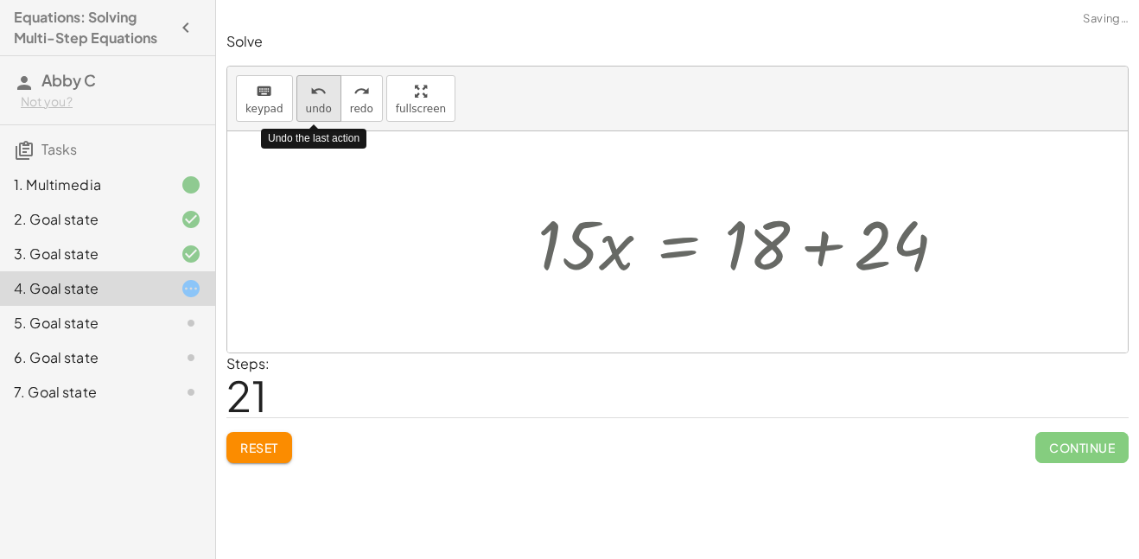
click at [320, 92] on icon "undo" at bounding box center [318, 91] width 16 height 21
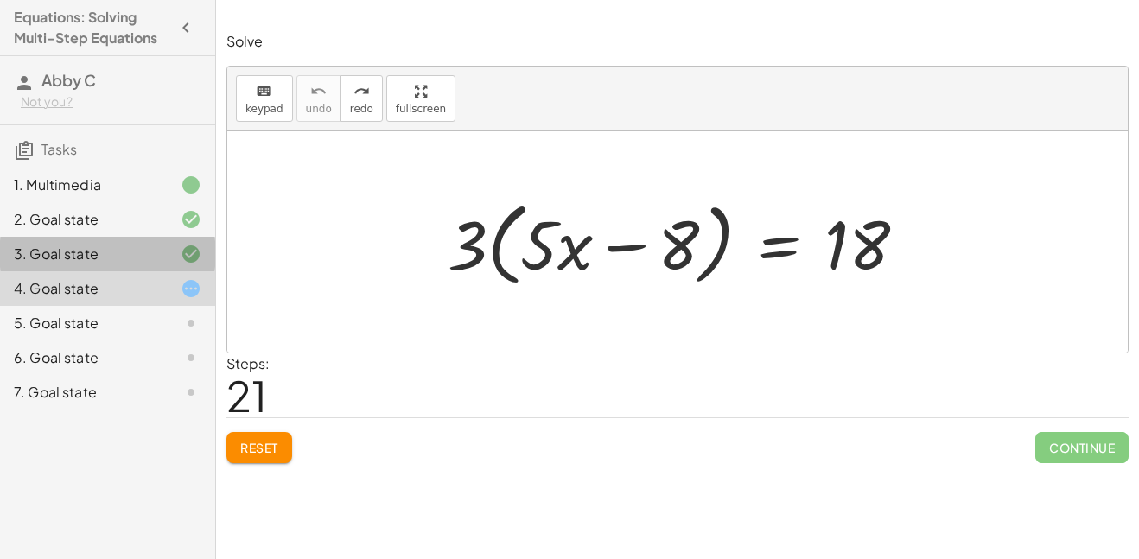
click at [165, 251] on div at bounding box center [177, 254] width 48 height 21
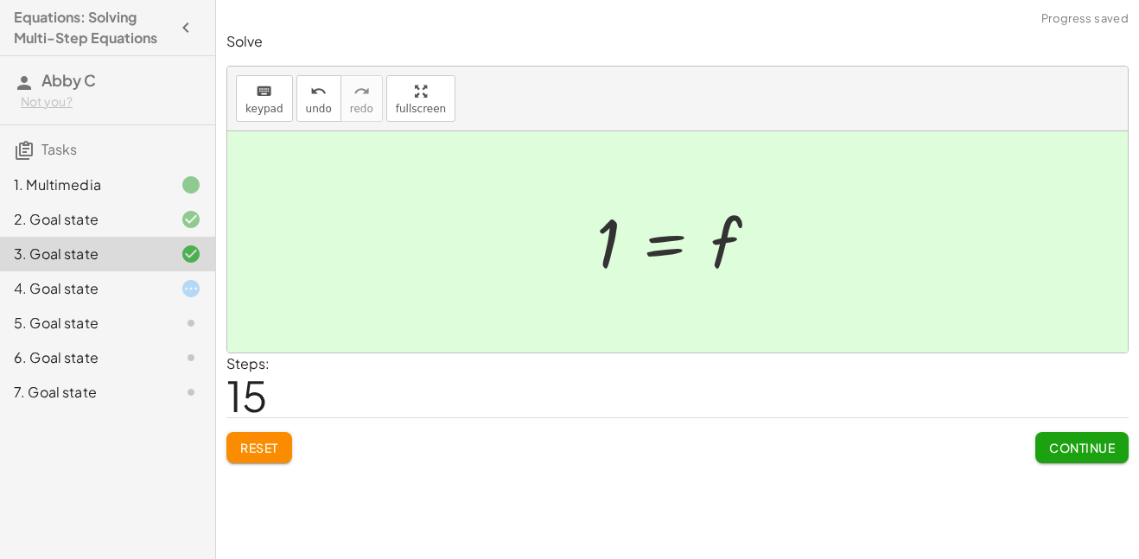
click at [147, 287] on div "4. Goal state" at bounding box center [83, 288] width 139 height 21
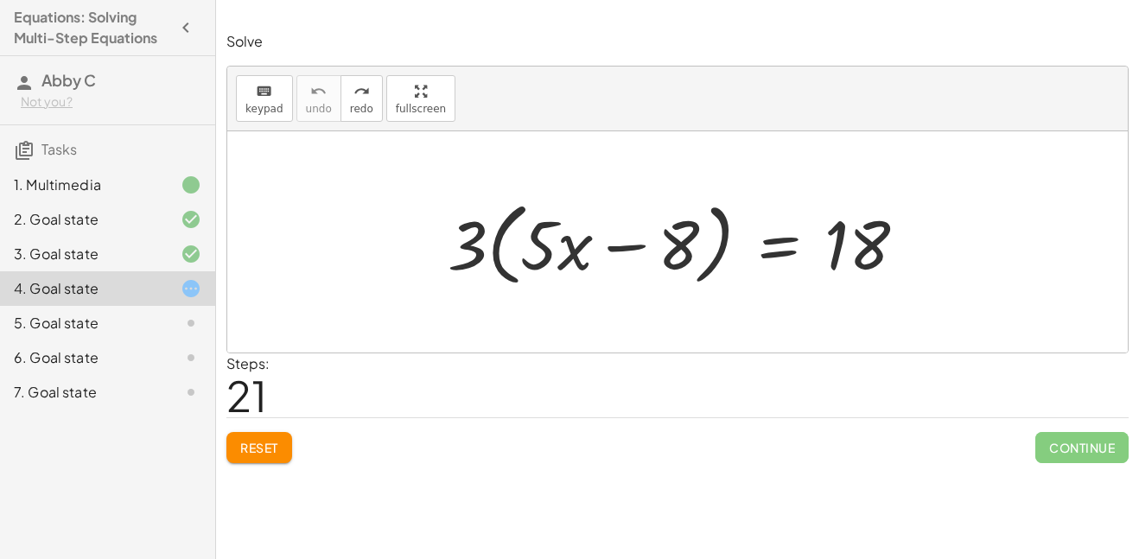
click at [271, 436] on button "Reset" at bounding box center [259, 447] width 66 height 31
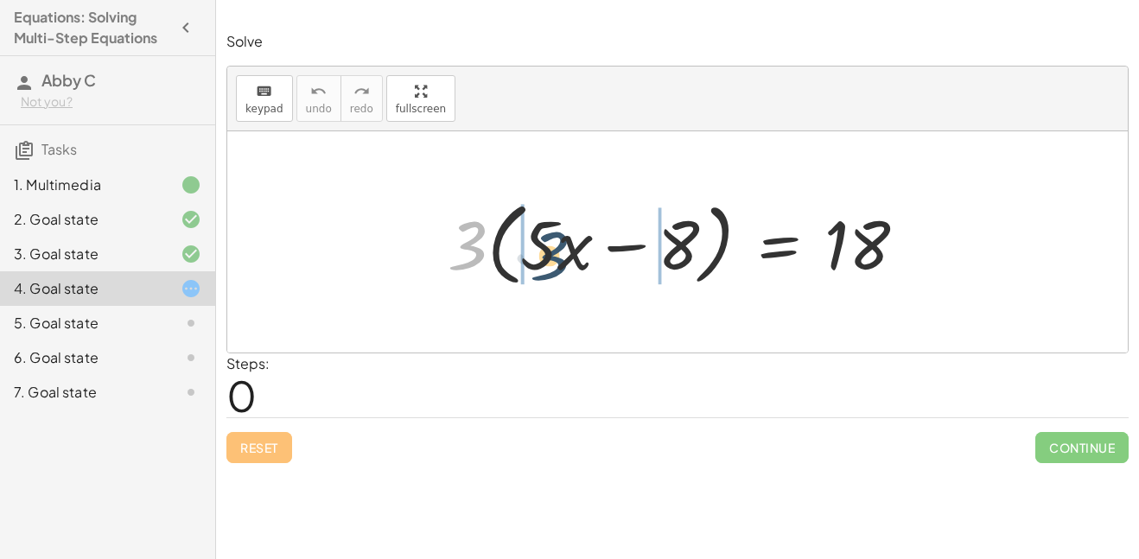
drag, startPoint x: 469, startPoint y: 243, endPoint x: 548, endPoint y: 251, distance: 79.0
click at [548, 251] on div at bounding box center [683, 242] width 489 height 99
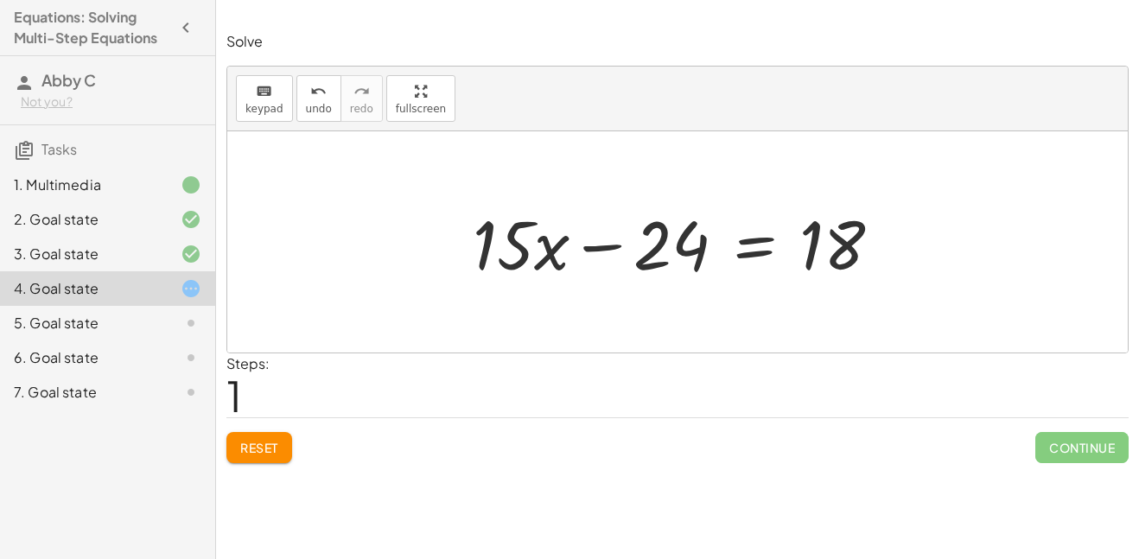
click at [234, 459] on button "Reset" at bounding box center [259, 447] width 66 height 31
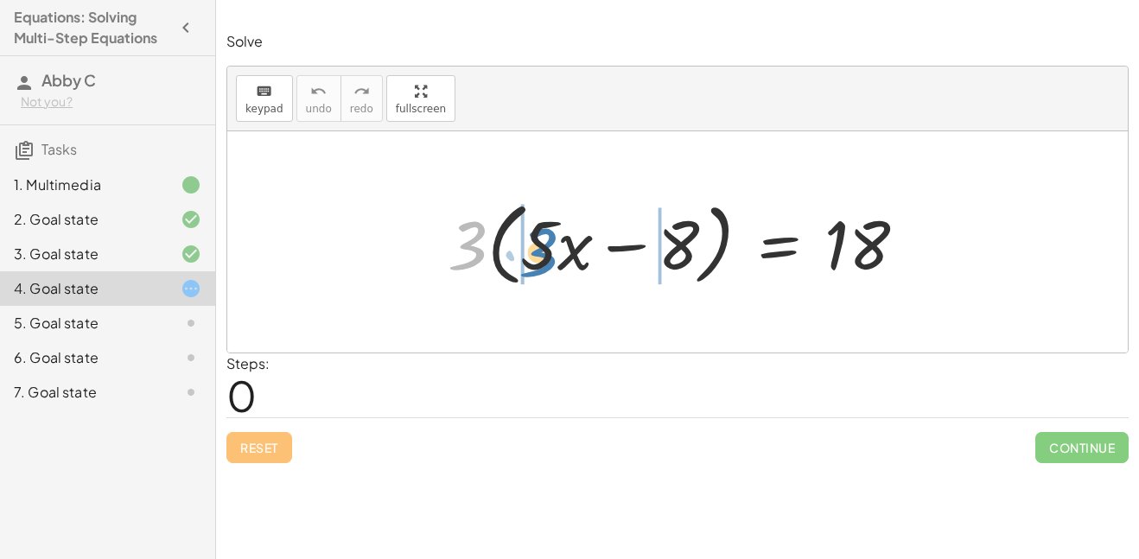
drag, startPoint x: 468, startPoint y: 247, endPoint x: 539, endPoint y: 252, distance: 71.0
click at [539, 252] on div at bounding box center [683, 242] width 489 height 99
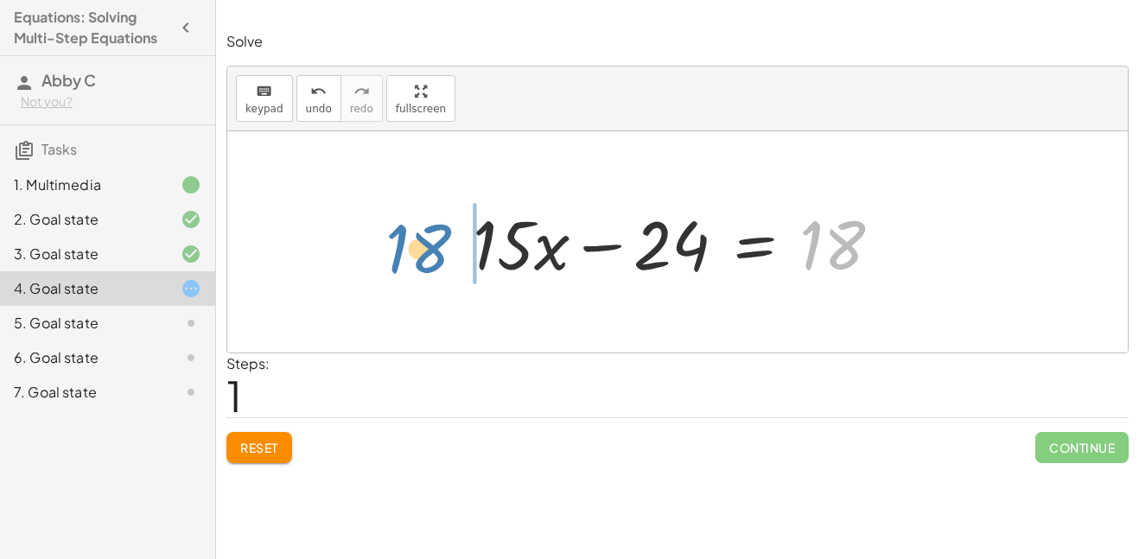
drag, startPoint x: 837, startPoint y: 229, endPoint x: 427, endPoint y: 235, distance: 410.5
click at [427, 235] on div "· 3 · ( + · 5 · x − 8 ) = 18 + · 3 · 5 · x − · 3 · 8 = 18 18 + · x − = 18 · 15 …" at bounding box center [677, 241] width 900 height 221
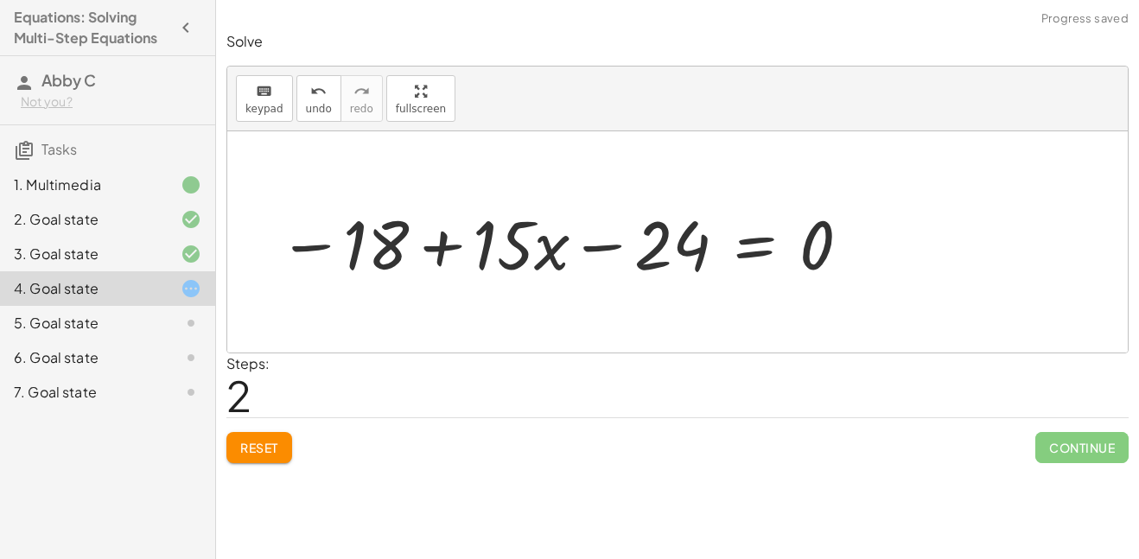
click at [444, 240] on div at bounding box center [566, 242] width 592 height 89
click at [594, 244] on div at bounding box center [566, 242] width 592 height 89
click at [323, 108] on span "undo" at bounding box center [319, 109] width 26 height 12
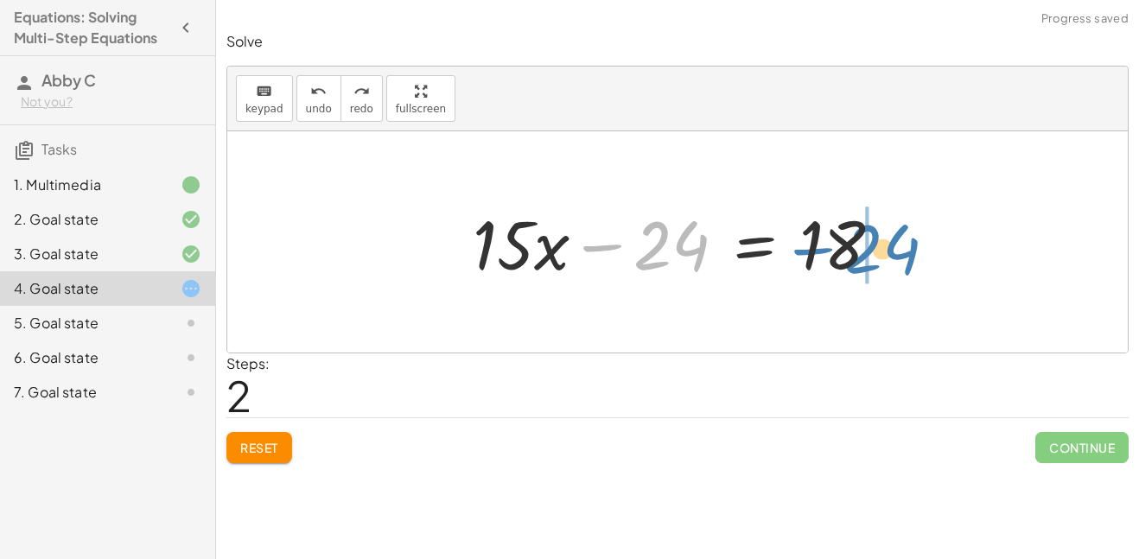
drag, startPoint x: 662, startPoint y: 243, endPoint x: 906, endPoint y: 243, distance: 244.5
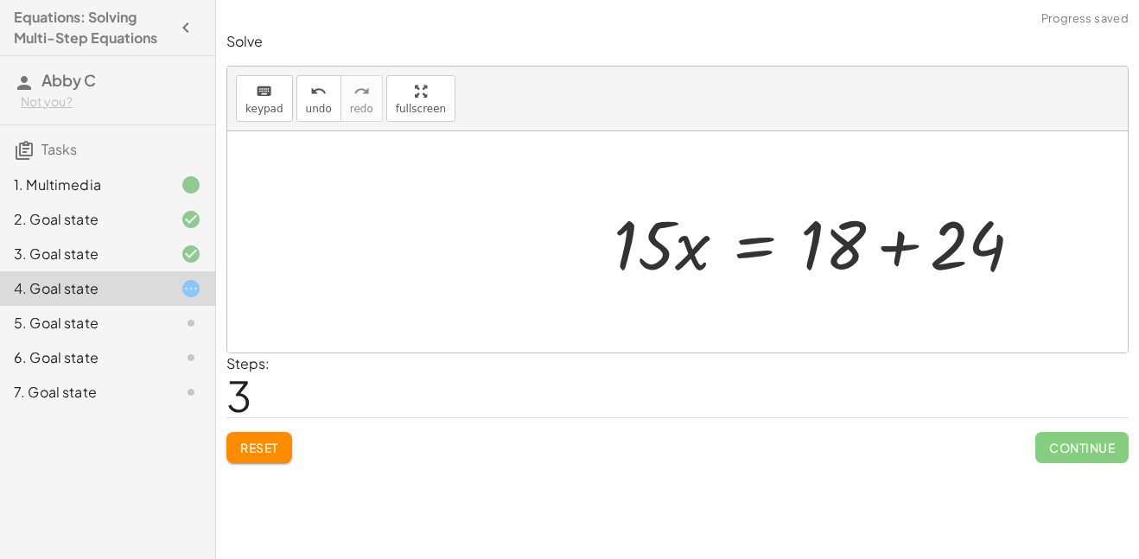
click at [893, 243] on div at bounding box center [825, 242] width 440 height 89
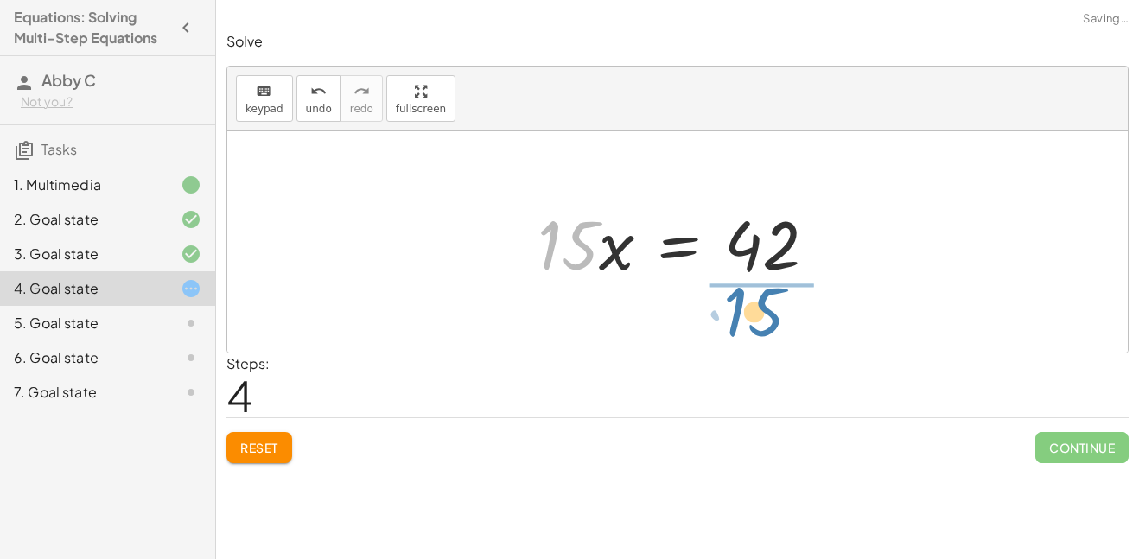
drag, startPoint x: 567, startPoint y: 248, endPoint x: 756, endPoint y: 313, distance: 200.0
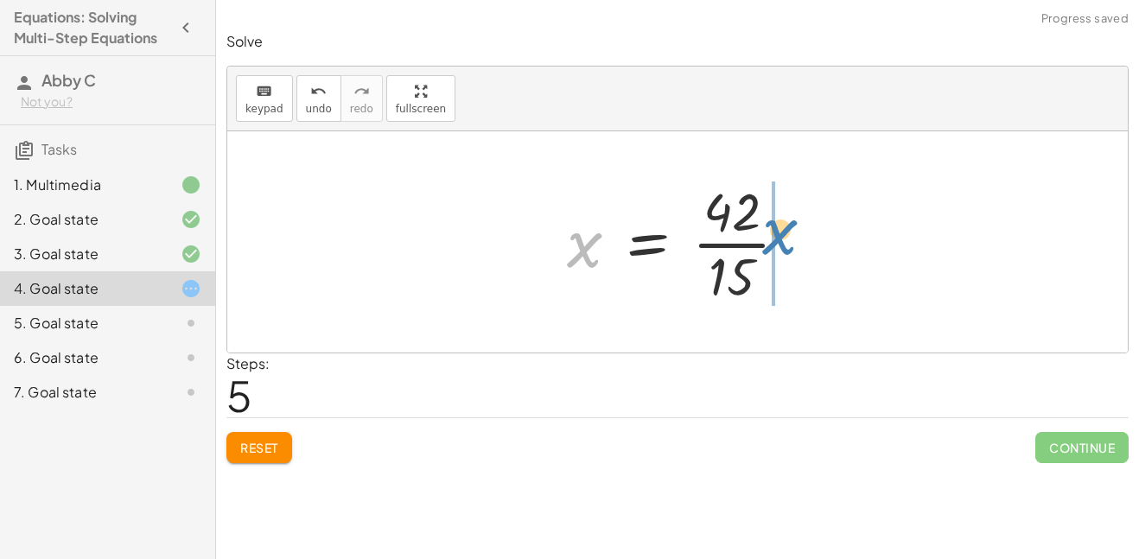
drag, startPoint x: 583, startPoint y: 254, endPoint x: 776, endPoint y: 239, distance: 193.3
click at [776, 239] on div at bounding box center [684, 241] width 252 height 133
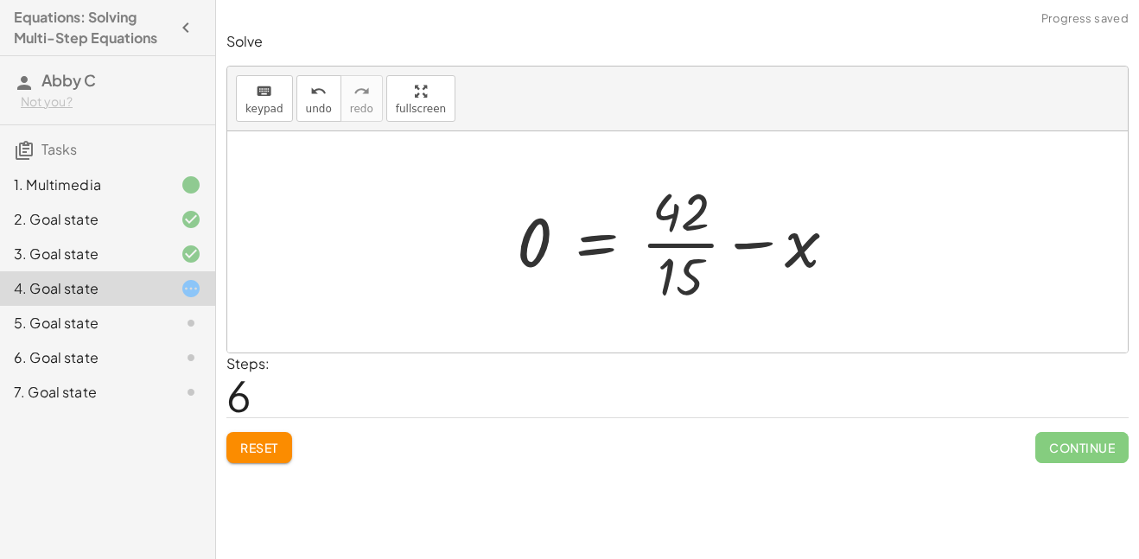
click at [753, 242] on div at bounding box center [684, 241] width 352 height 133
click at [321, 103] on span "undo" at bounding box center [319, 109] width 26 height 12
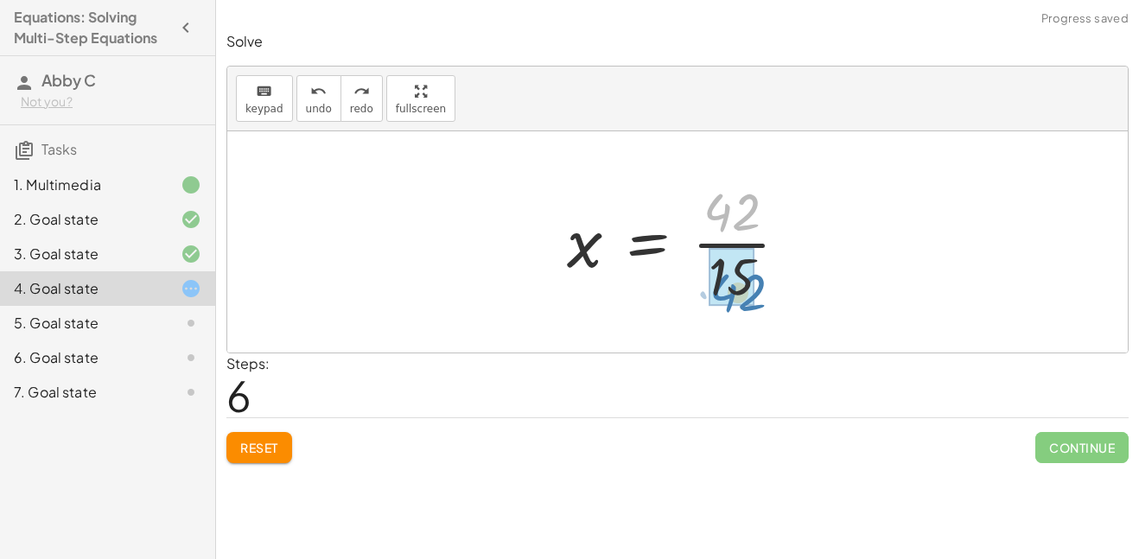
drag, startPoint x: 730, startPoint y: 204, endPoint x: 734, endPoint y: 271, distance: 67.5
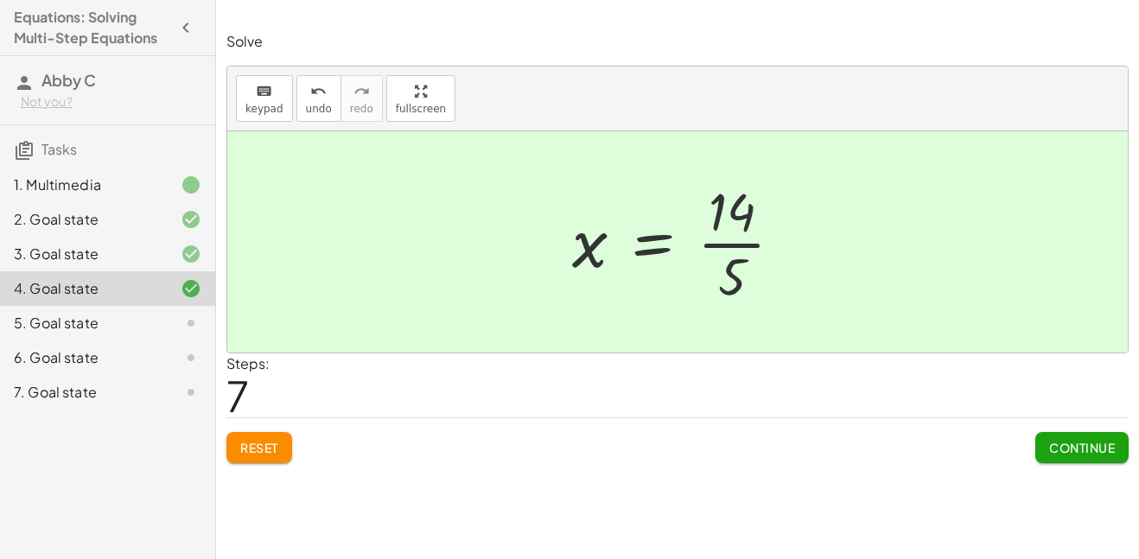
click at [1093, 442] on span "Continue" at bounding box center [1082, 448] width 66 height 16
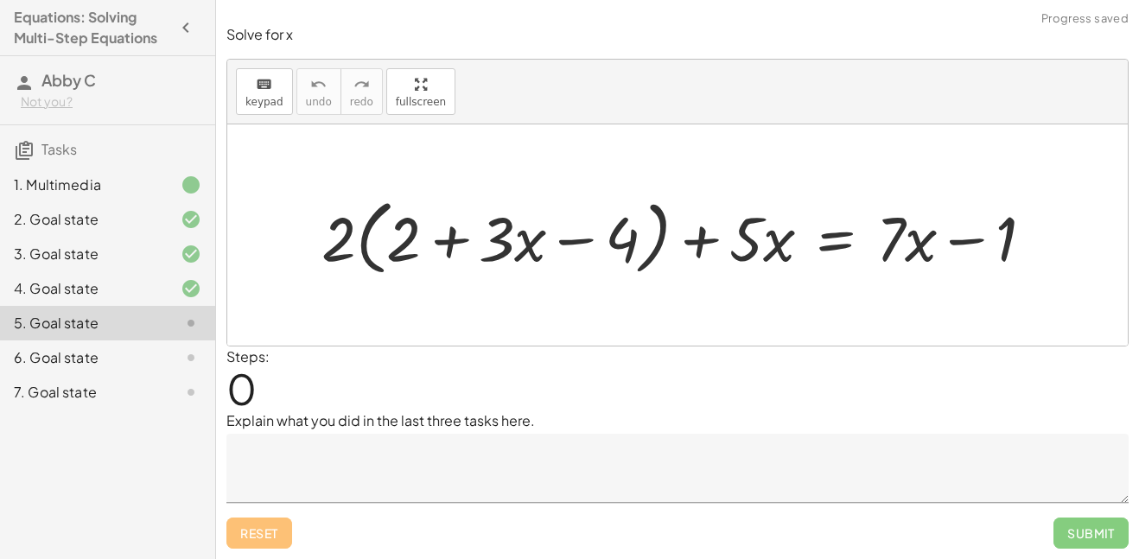
click at [347, 441] on textarea at bounding box center [677, 468] width 902 height 69
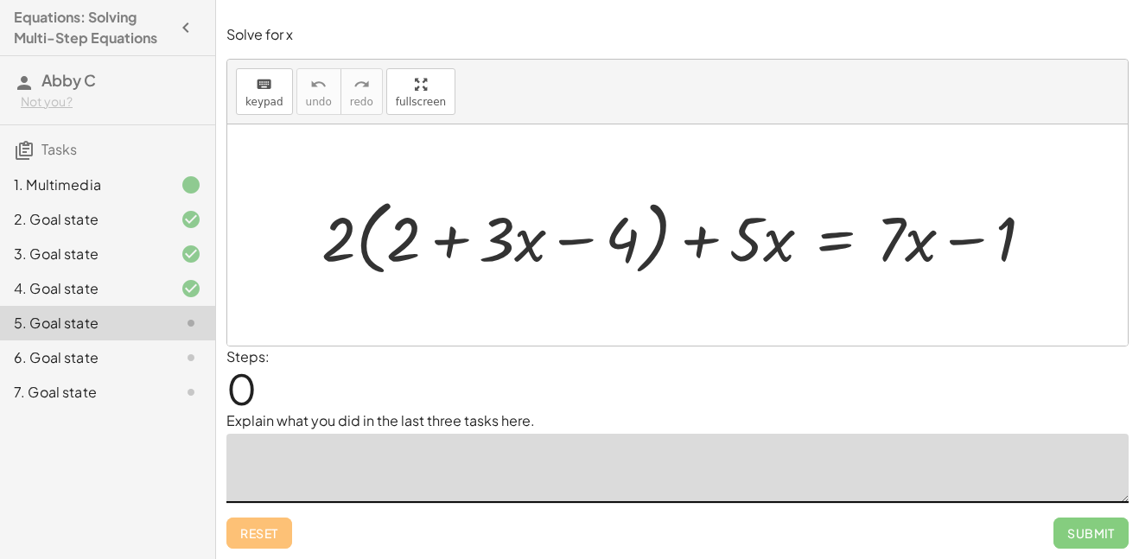
click at [403, 322] on div at bounding box center [677, 234] width 900 height 221
drag, startPoint x: 342, startPoint y: 233, endPoint x: 403, endPoint y: 238, distance: 60.6
click at [403, 238] on div at bounding box center [684, 235] width 743 height 91
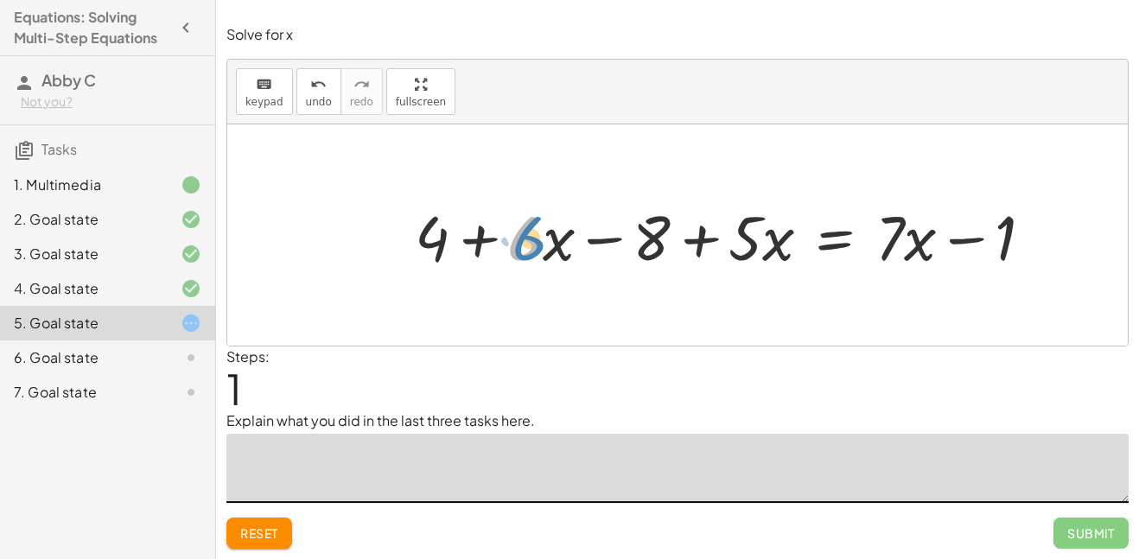
click at [538, 248] on div at bounding box center [730, 234] width 649 height 81
drag, startPoint x: 518, startPoint y: 207, endPoint x: 568, endPoint y: 277, distance: 85.6
click at [568, 277] on div "+ · 2 · ( + 2 + · 3 · x − 4 ) + · 5 · x = + · 7 · x − 1 + · 2 · 2 + · 2 · 3 · x…" at bounding box center [724, 235] width 671 height 90
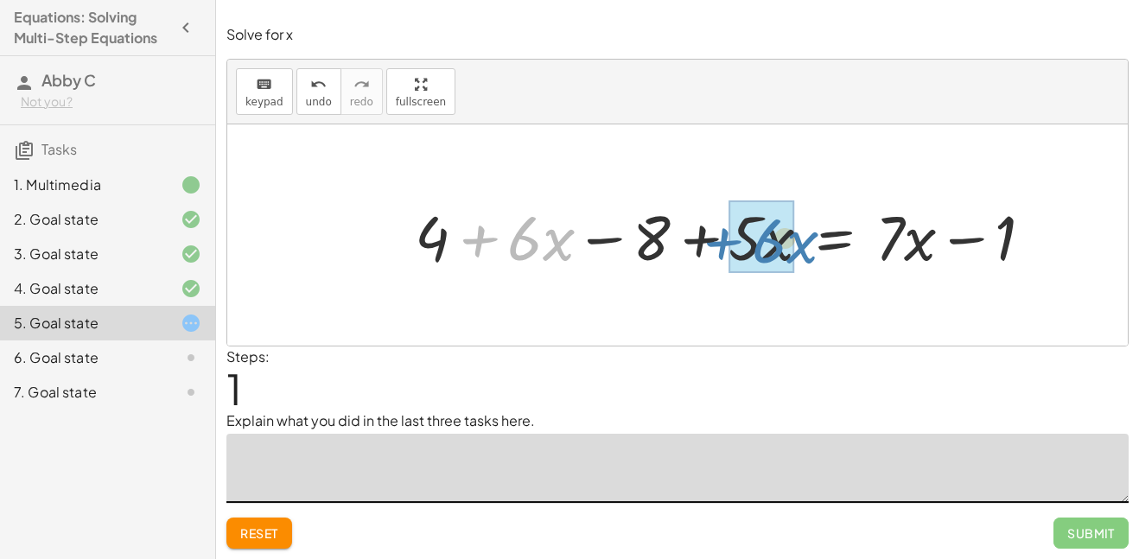
drag, startPoint x: 544, startPoint y: 247, endPoint x: 787, endPoint y: 249, distance: 243.7
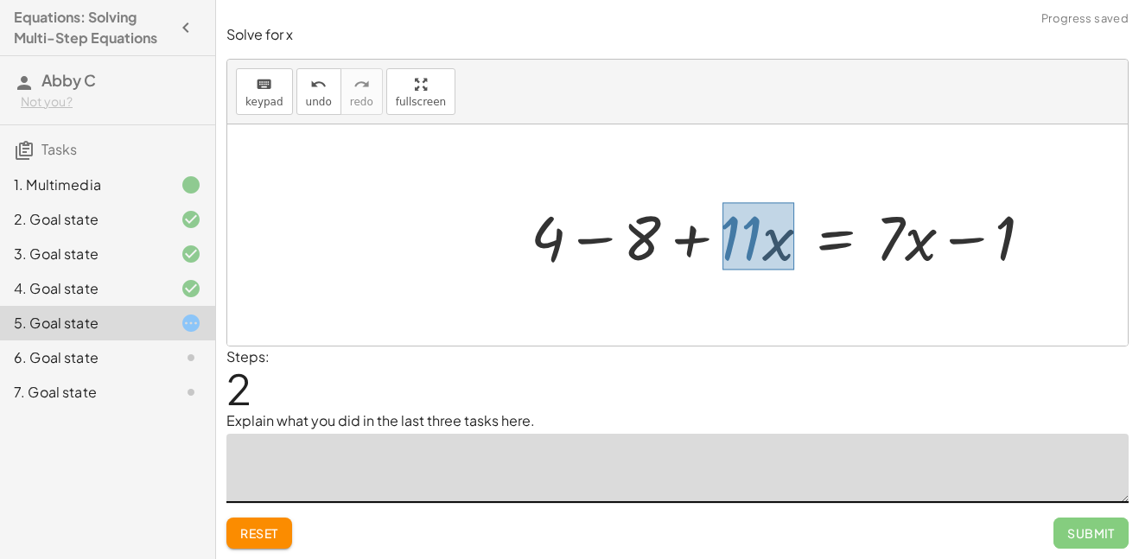
drag, startPoint x: 722, startPoint y: 202, endPoint x: 791, endPoint y: 266, distance: 93.5
click at [791, 266] on div at bounding box center [788, 234] width 533 height 81
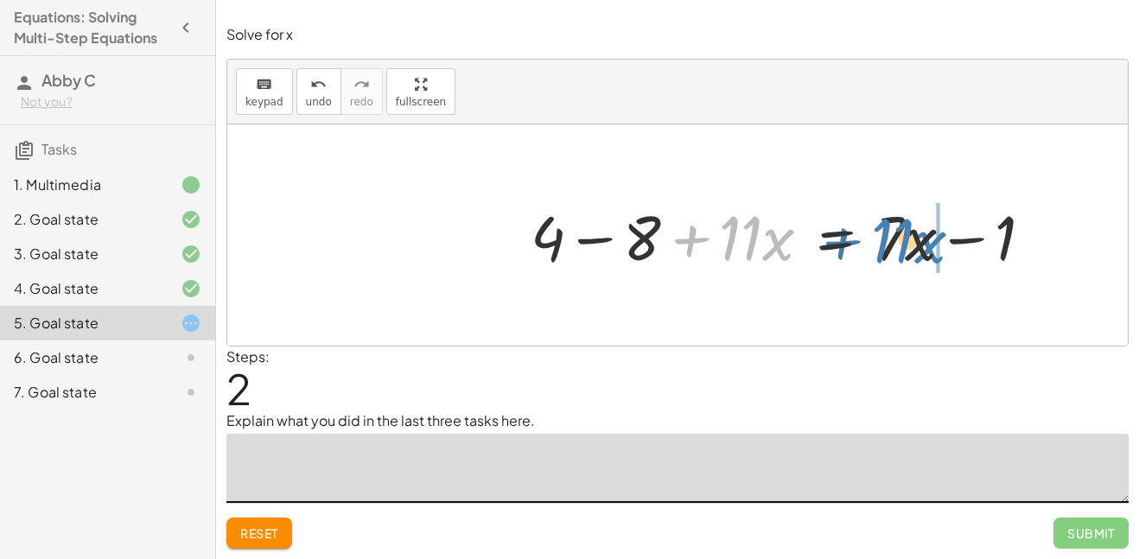
drag, startPoint x: 758, startPoint y: 239, endPoint x: 923, endPoint y: 242, distance: 165.1
click at [923, 242] on div at bounding box center [788, 234] width 533 height 81
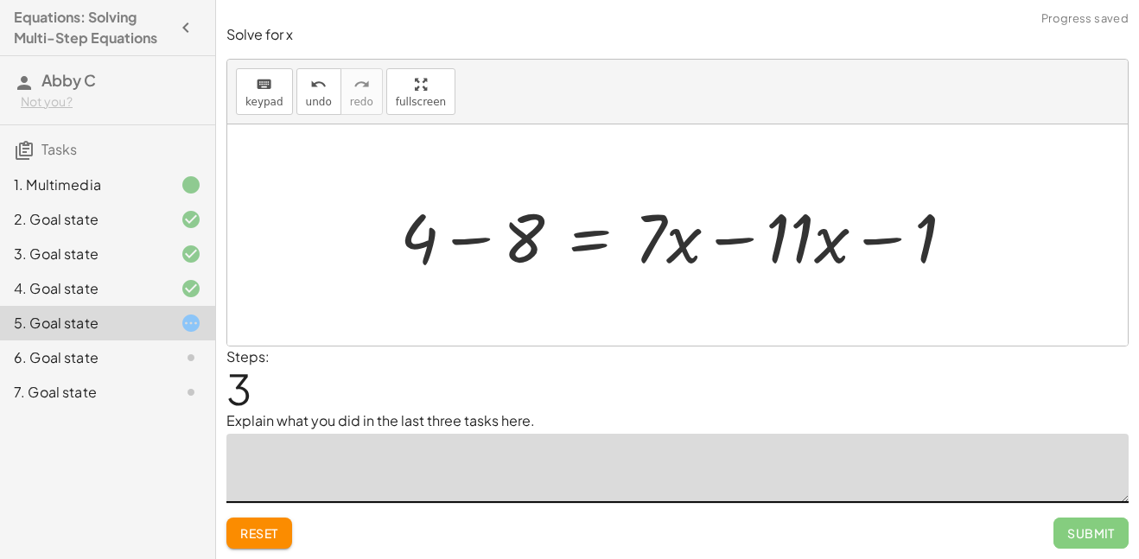
click at [747, 237] on div at bounding box center [683, 235] width 585 height 89
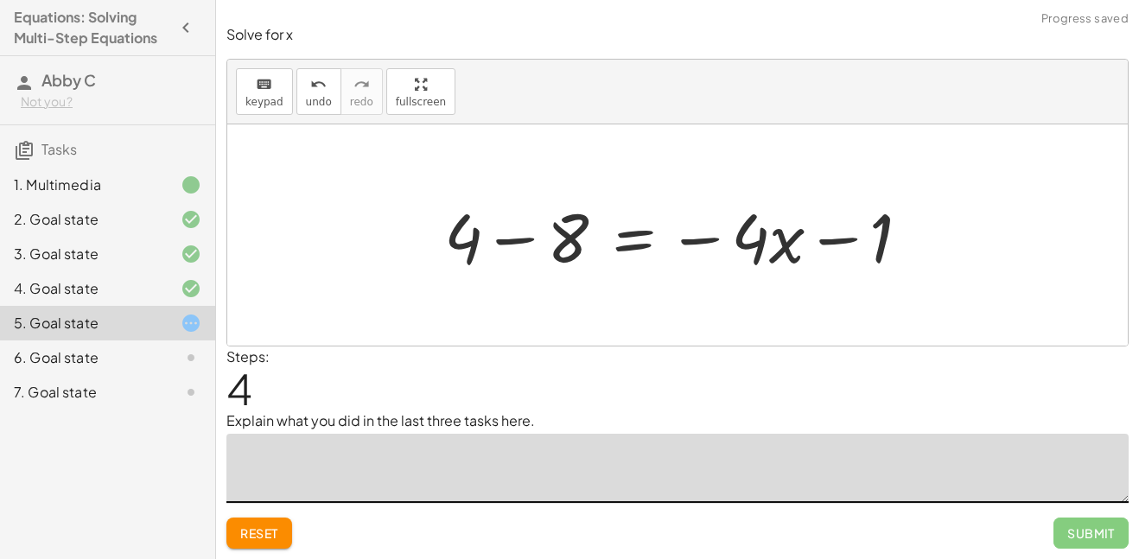
click at [829, 236] on div at bounding box center [684, 235] width 497 height 89
click at [703, 239] on div at bounding box center [684, 235] width 497 height 89
click at [518, 233] on div at bounding box center [684, 235] width 497 height 89
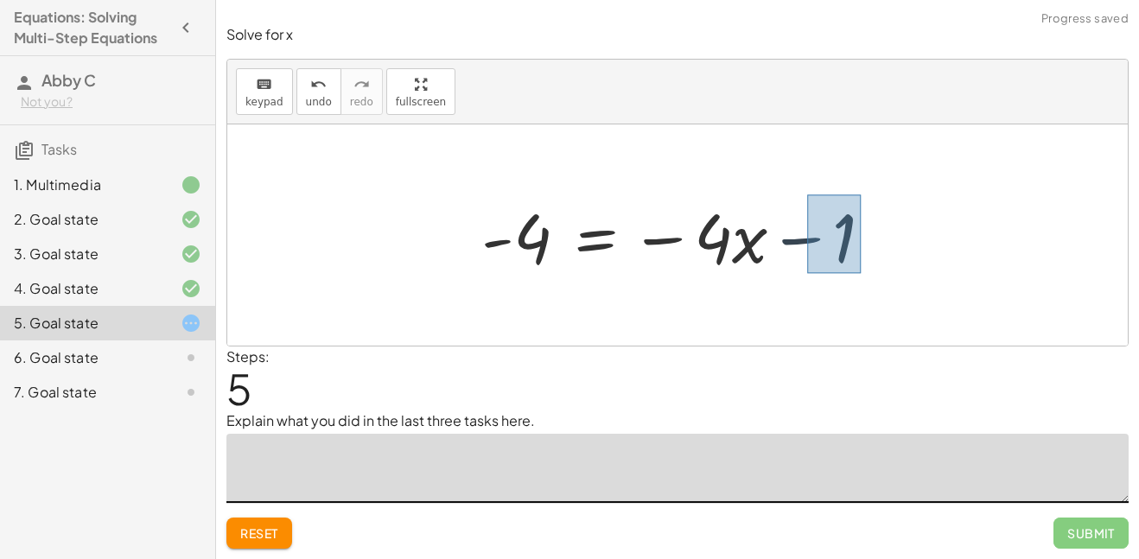
drag, startPoint x: 807, startPoint y: 194, endPoint x: 860, endPoint y: 276, distance: 96.8
click at [860, 276] on div at bounding box center [684, 235] width 423 height 89
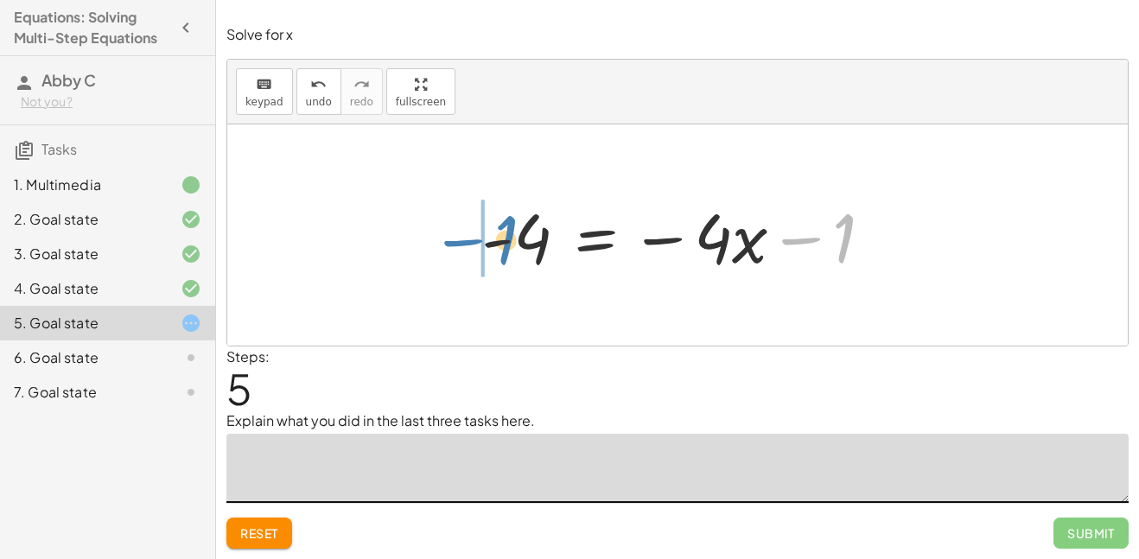
drag, startPoint x: 829, startPoint y: 232, endPoint x: 492, endPoint y: 233, distance: 337.0
click at [492, 233] on div at bounding box center [684, 235] width 423 height 89
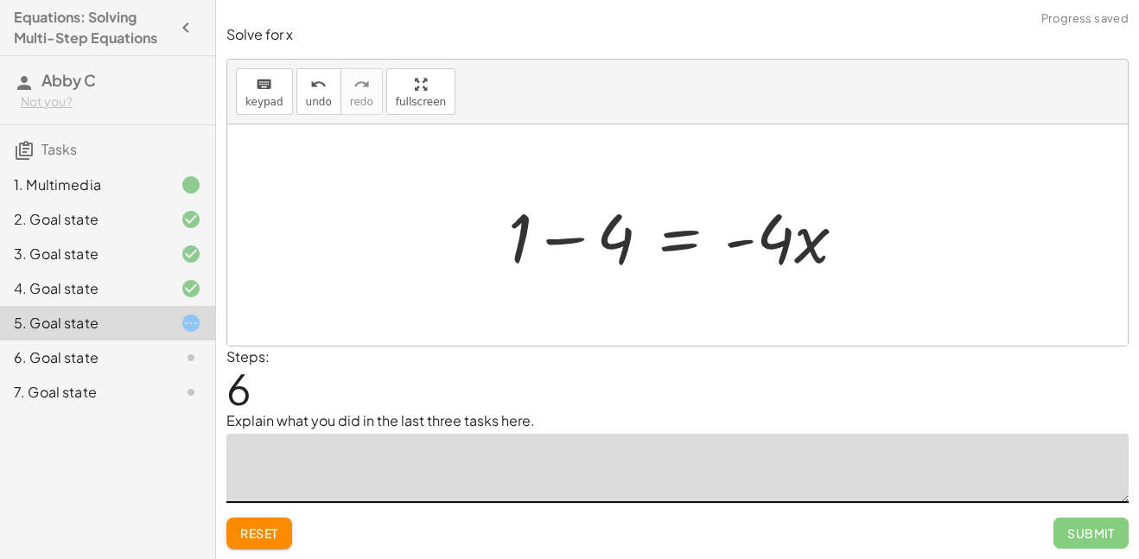
click at [551, 237] on div at bounding box center [683, 235] width 369 height 89
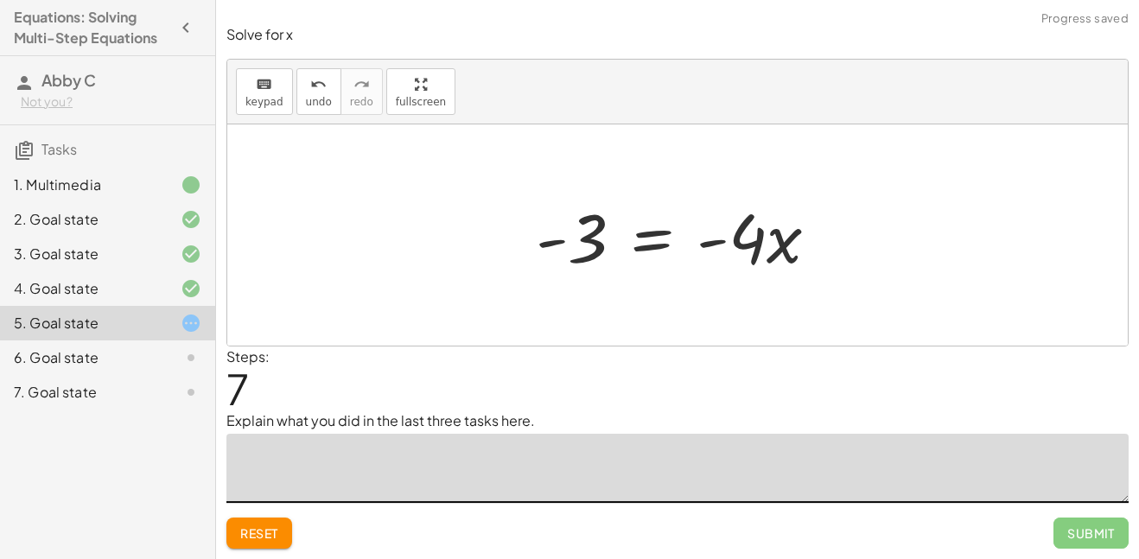
click at [568, 240] on div at bounding box center [684, 235] width 314 height 89
click at [720, 242] on div at bounding box center [684, 235] width 314 height 89
drag, startPoint x: 578, startPoint y: 216, endPoint x: 751, endPoint y: 222, distance: 172.9
click at [751, 222] on div at bounding box center [684, 235] width 314 height 89
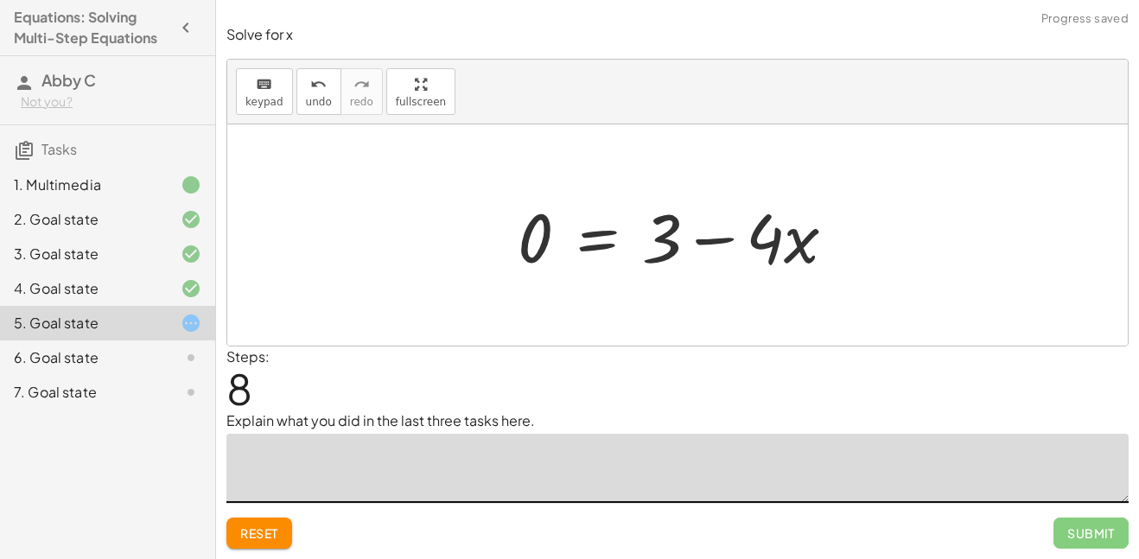
click at [723, 236] on div at bounding box center [683, 235] width 349 height 89
click at [310, 75] on icon "undo" at bounding box center [318, 84] width 16 height 21
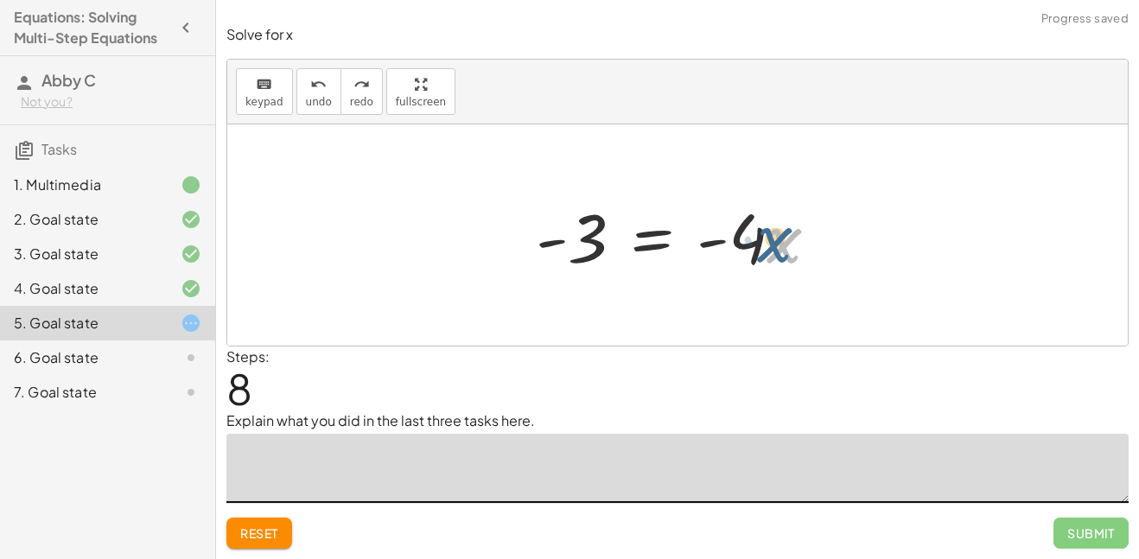
drag, startPoint x: 792, startPoint y: 250, endPoint x: 791, endPoint y: 232, distance: 17.3
click at [791, 232] on div at bounding box center [684, 235] width 314 height 89
drag, startPoint x: 762, startPoint y: 234, endPoint x: 584, endPoint y: 293, distance: 187.5
click at [584, 293] on div "+ · 2 · ( + 2 + · 3 · x − 4 ) + · 5 · x = + · 7 · x − 1 + · 2 · 2 + · 2 · 3 · x…" at bounding box center [677, 234] width 900 height 221
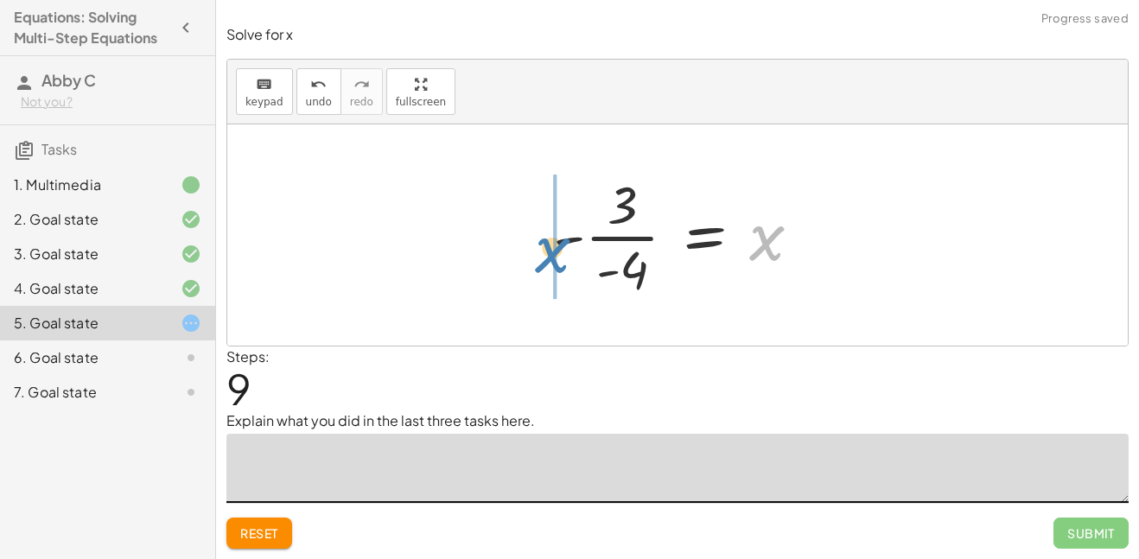
drag, startPoint x: 756, startPoint y: 241, endPoint x: 544, endPoint y: 232, distance: 212.8
click at [544, 232] on div at bounding box center [683, 234] width 279 height 133
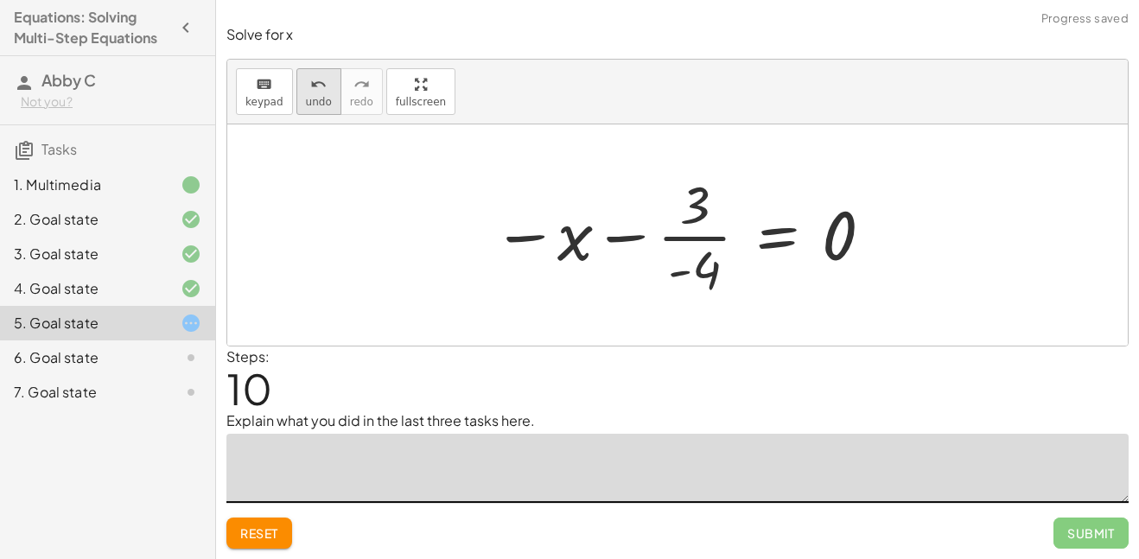
click at [313, 96] on span "undo" at bounding box center [319, 102] width 26 height 12
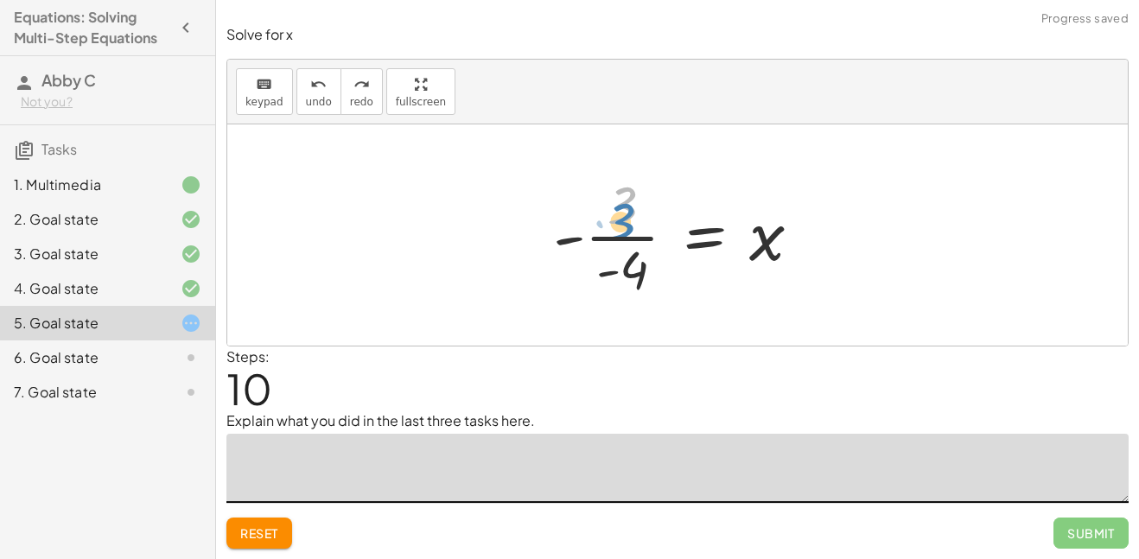
click at [622, 200] on div at bounding box center [683, 234] width 279 height 133
click at [638, 276] on div at bounding box center [683, 234] width 279 height 133
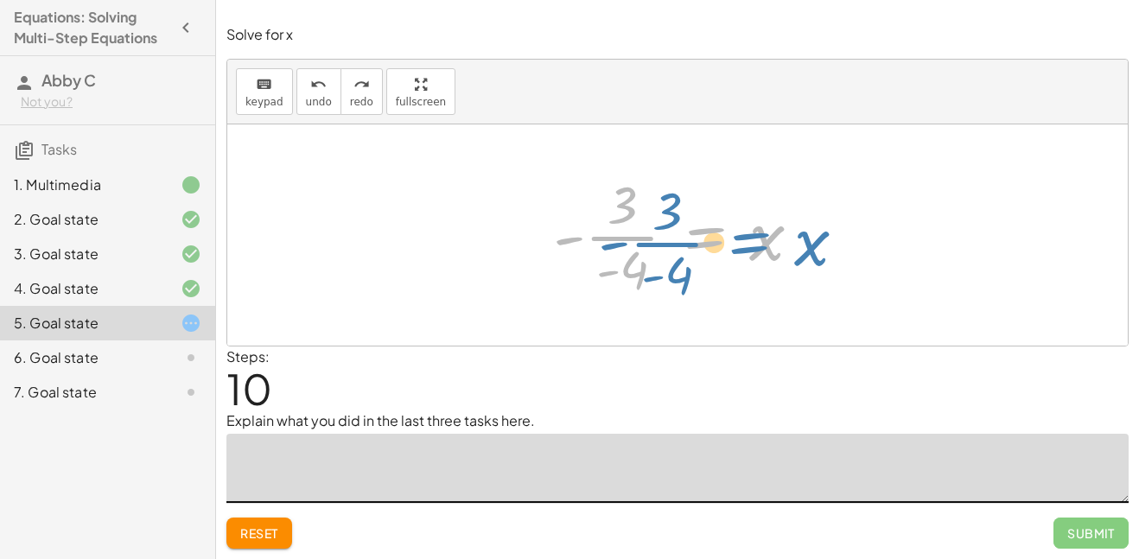
drag, startPoint x: 708, startPoint y: 240, endPoint x: 752, endPoint y: 245, distance: 44.3
click at [752, 245] on div at bounding box center [683, 234] width 279 height 133
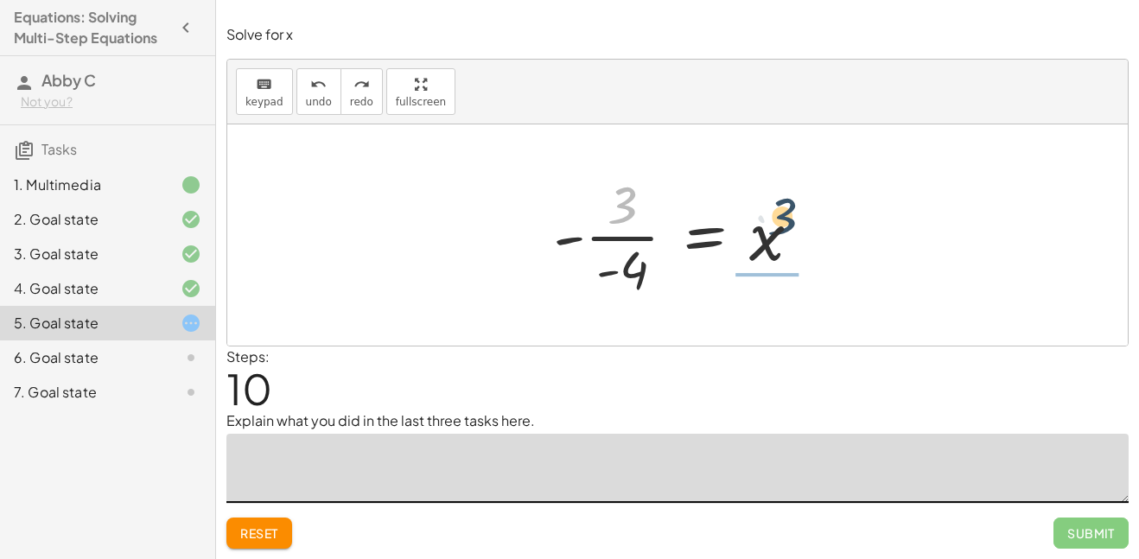
drag, startPoint x: 628, startPoint y: 207, endPoint x: 798, endPoint y: 226, distance: 171.3
click at [798, 226] on div at bounding box center [683, 234] width 279 height 133
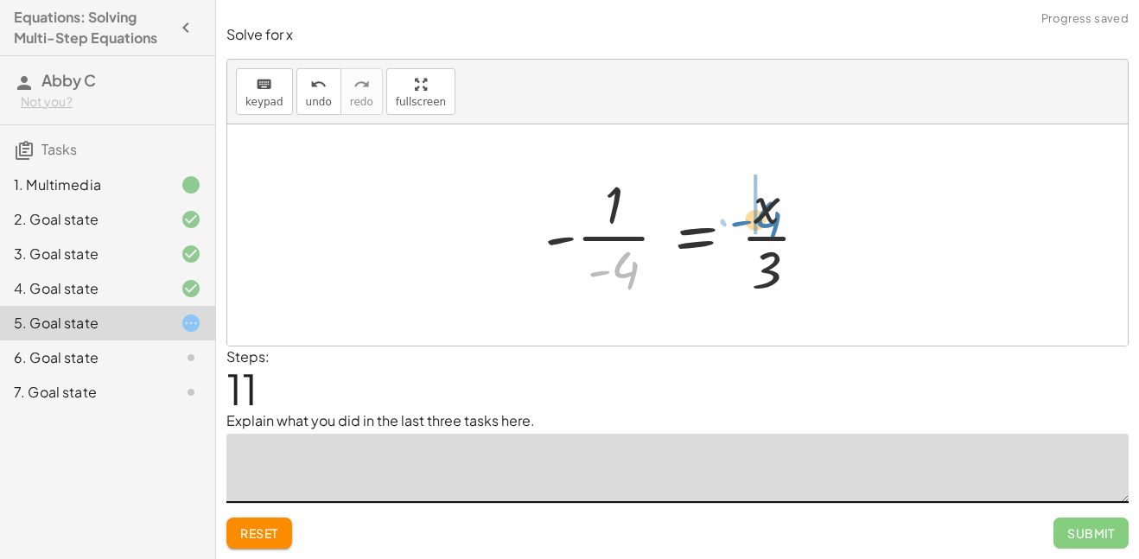
drag, startPoint x: 632, startPoint y: 270, endPoint x: 772, endPoint y: 219, distance: 149.0
click at [772, 219] on div at bounding box center [684, 234] width 296 height 133
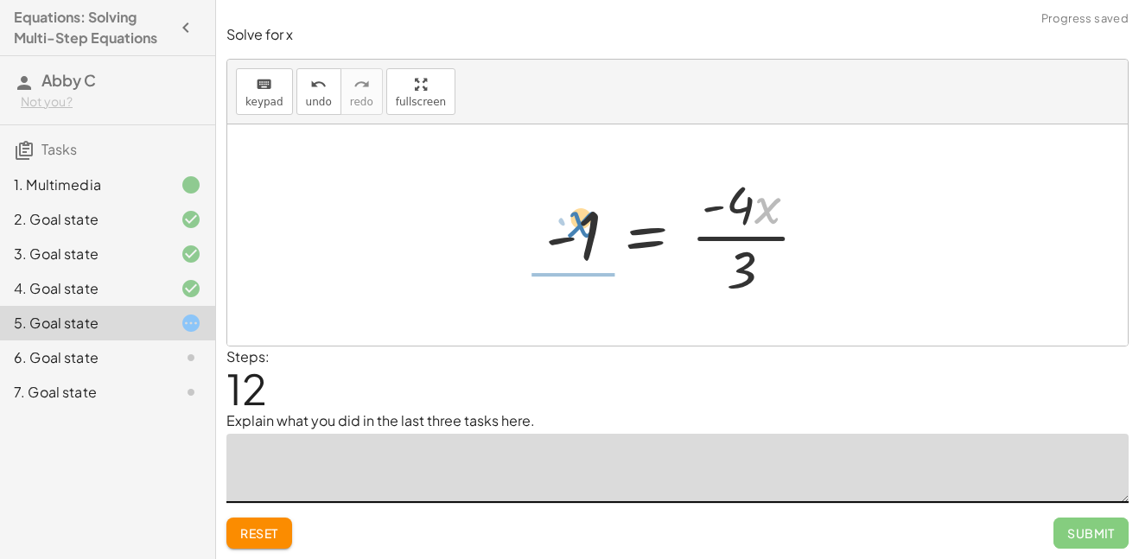
drag, startPoint x: 758, startPoint y: 214, endPoint x: 571, endPoint y: 230, distance: 187.3
click at [571, 230] on div at bounding box center [684, 234] width 295 height 133
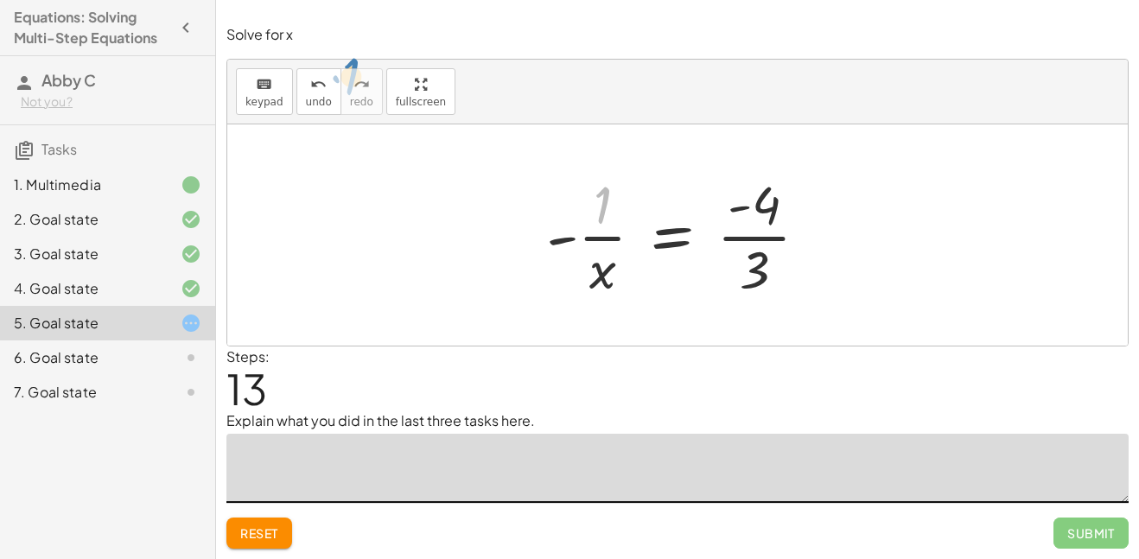
click at [348, 82] on div "keyboard keypad undo undo redo redo fullscreen + · 2 · ( + 2 + · 3 · x − 4 ) + …" at bounding box center [677, 203] width 900 height 286
click at [772, 277] on div at bounding box center [683, 234] width 293 height 133
click at [310, 92] on icon "undo" at bounding box center [318, 84] width 16 height 21
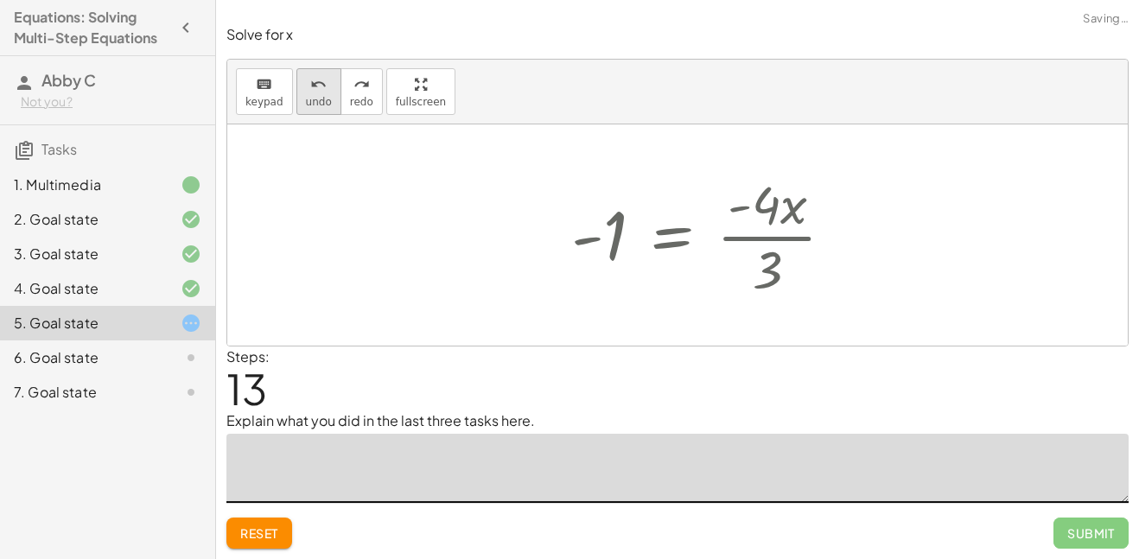
click at [310, 92] on icon "undo" at bounding box center [318, 84] width 16 height 21
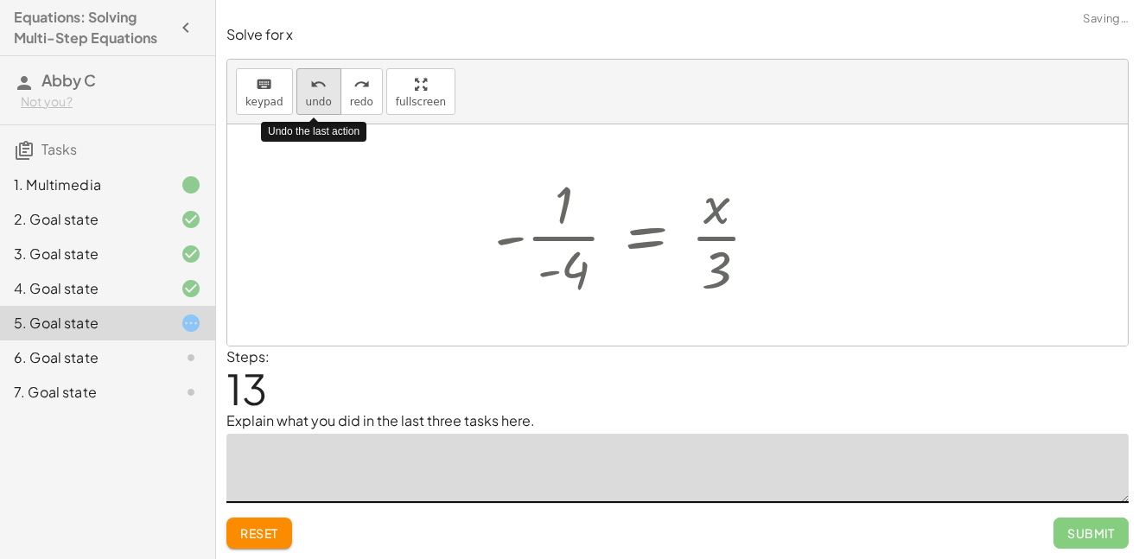
click at [310, 92] on icon "undo" at bounding box center [318, 84] width 16 height 21
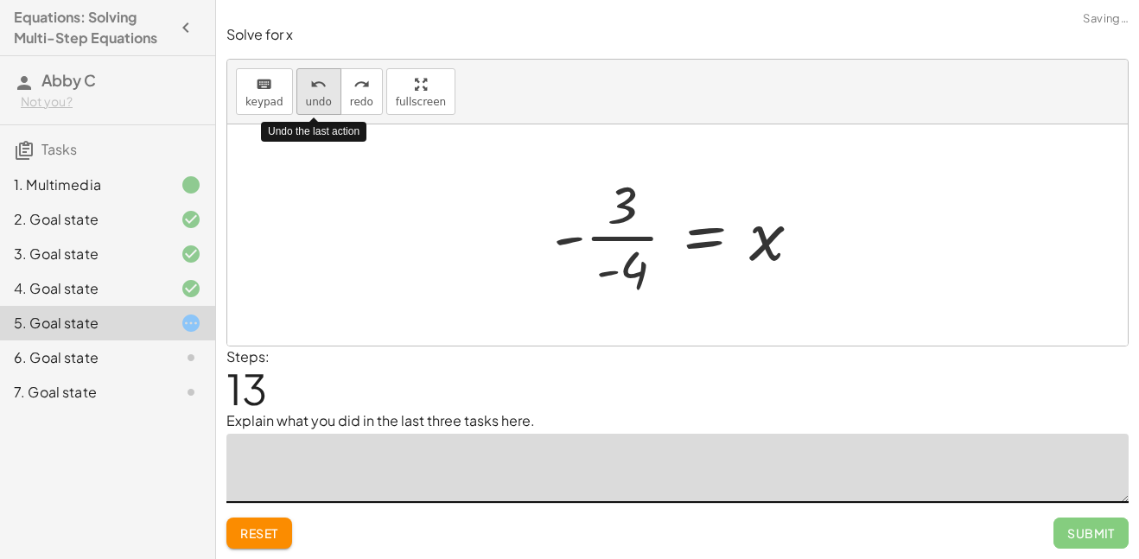
click at [310, 92] on icon "undo" at bounding box center [318, 84] width 16 height 21
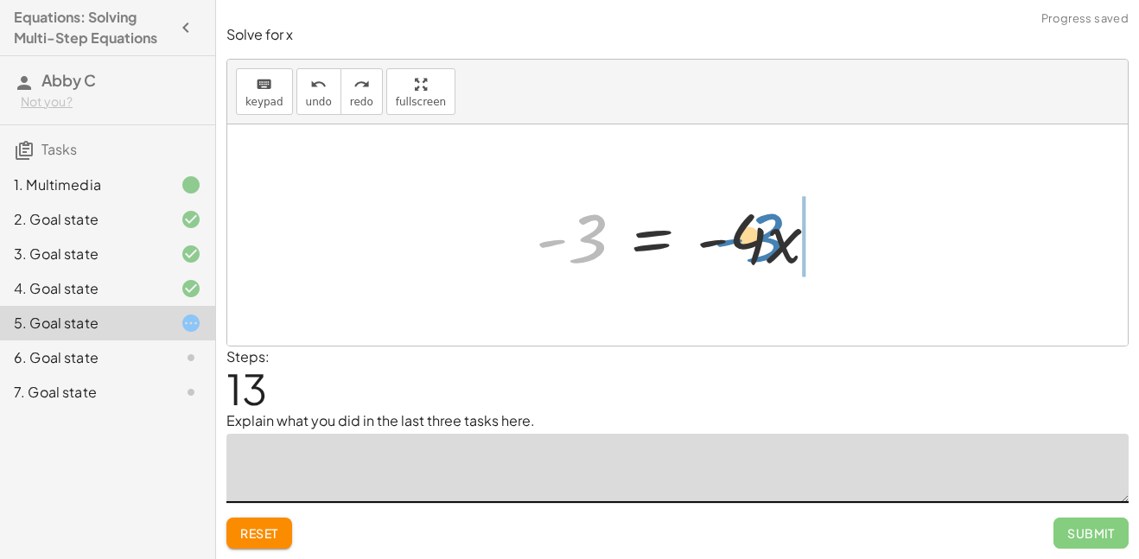
drag, startPoint x: 590, startPoint y: 242, endPoint x: 770, endPoint y: 242, distance: 179.7
click at [770, 242] on div at bounding box center [684, 235] width 314 height 89
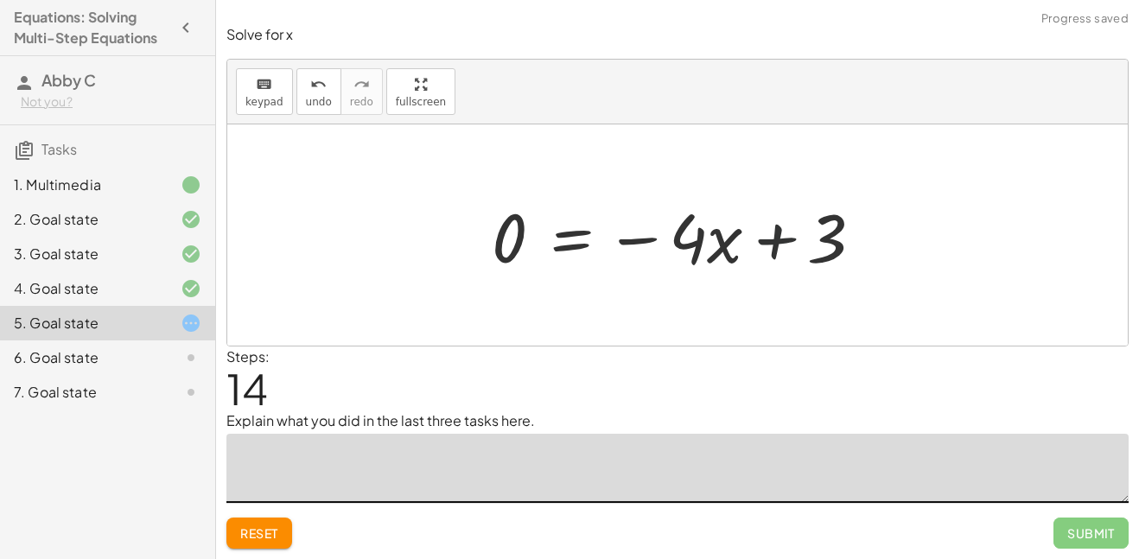
click at [803, 243] on div at bounding box center [684, 235] width 403 height 89
drag, startPoint x: 734, startPoint y: 247, endPoint x: 522, endPoint y: 250, distance: 211.7
click at [522, 250] on div at bounding box center [684, 235] width 403 height 89
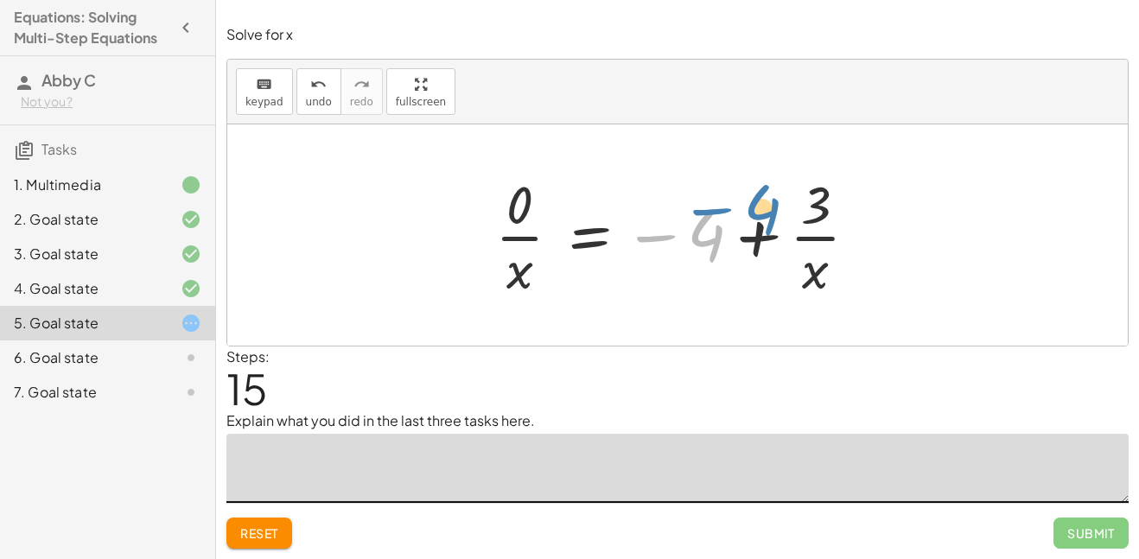
drag, startPoint x: 701, startPoint y: 232, endPoint x: 750, endPoint y: 207, distance: 55.7
click at [750, 207] on div at bounding box center [683, 234] width 394 height 133
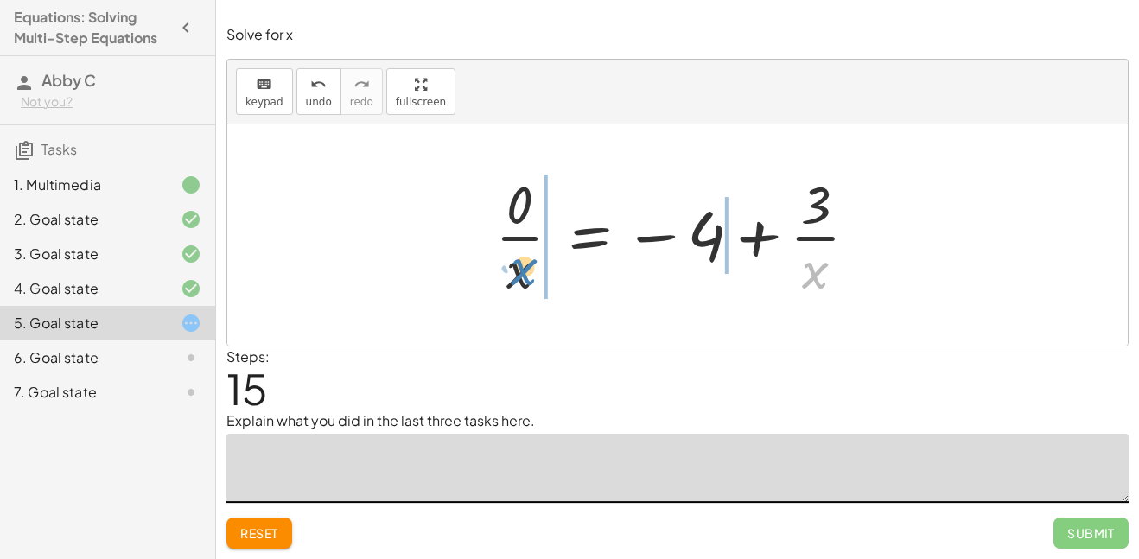
drag, startPoint x: 809, startPoint y: 262, endPoint x: 509, endPoint y: 258, distance: 299.9
click at [509, 258] on div at bounding box center [683, 234] width 394 height 133
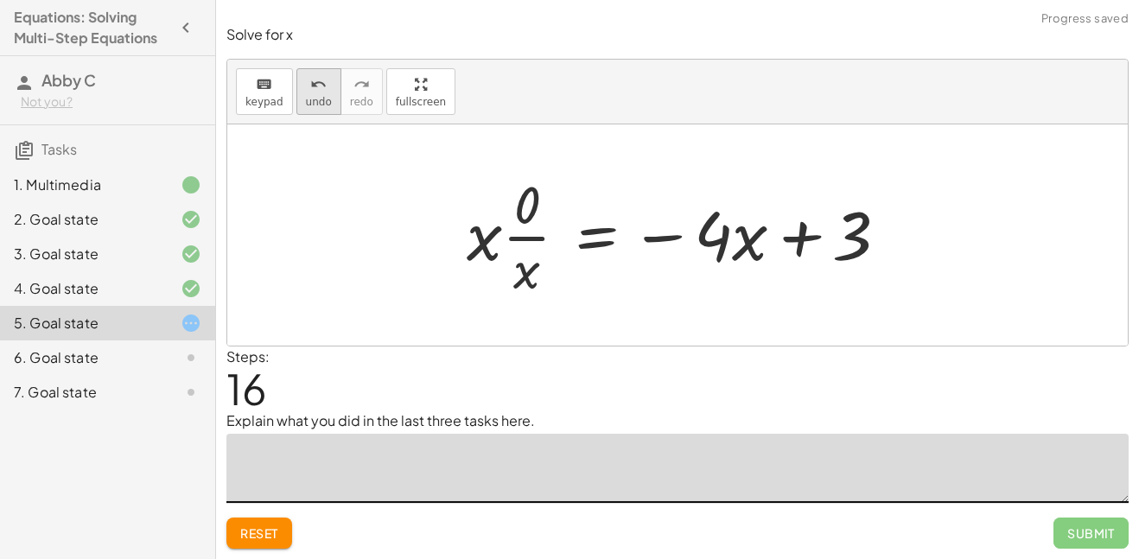
click at [306, 85] on div "undo" at bounding box center [319, 83] width 26 height 21
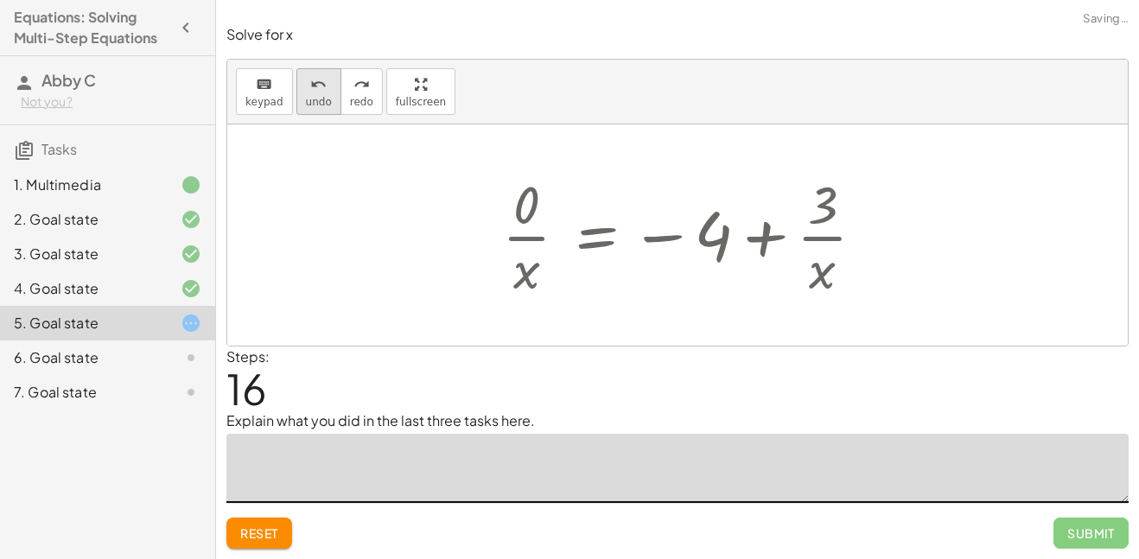
click at [306, 85] on div "undo" at bounding box center [319, 83] width 26 height 21
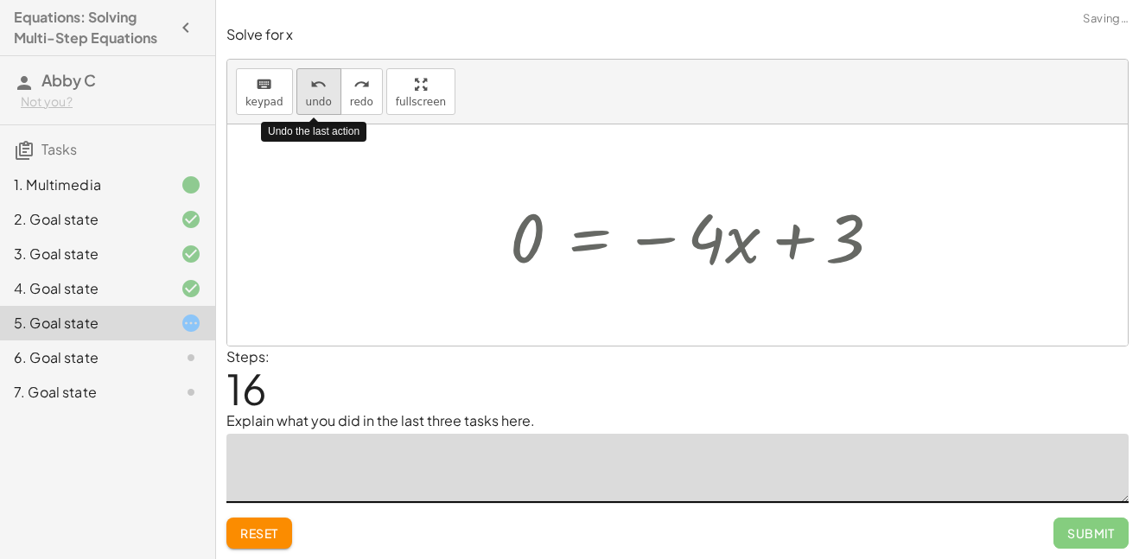
click at [306, 85] on div "undo" at bounding box center [319, 83] width 26 height 21
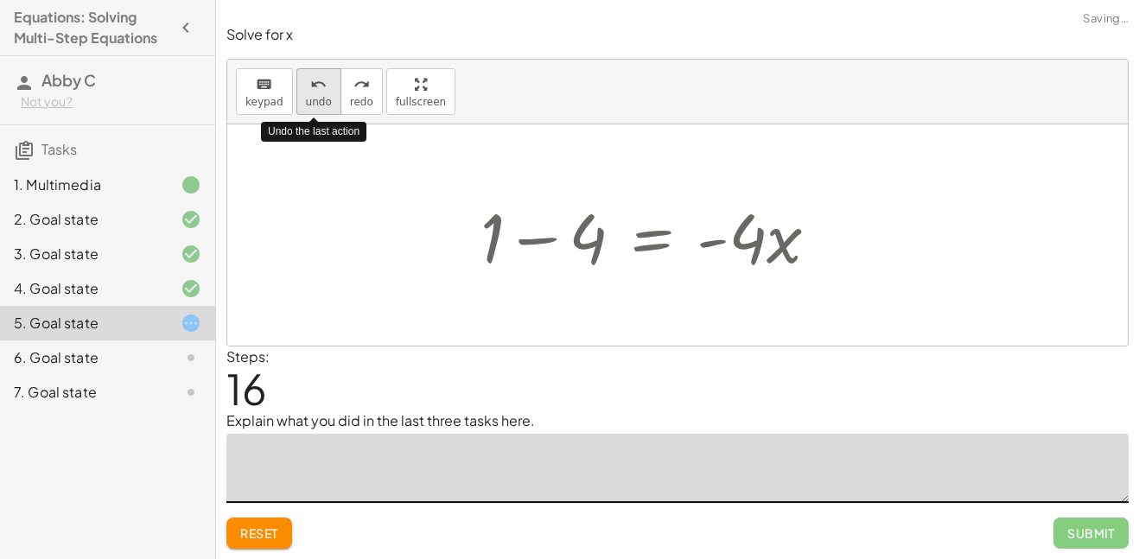
click at [306, 85] on div "undo" at bounding box center [319, 83] width 26 height 21
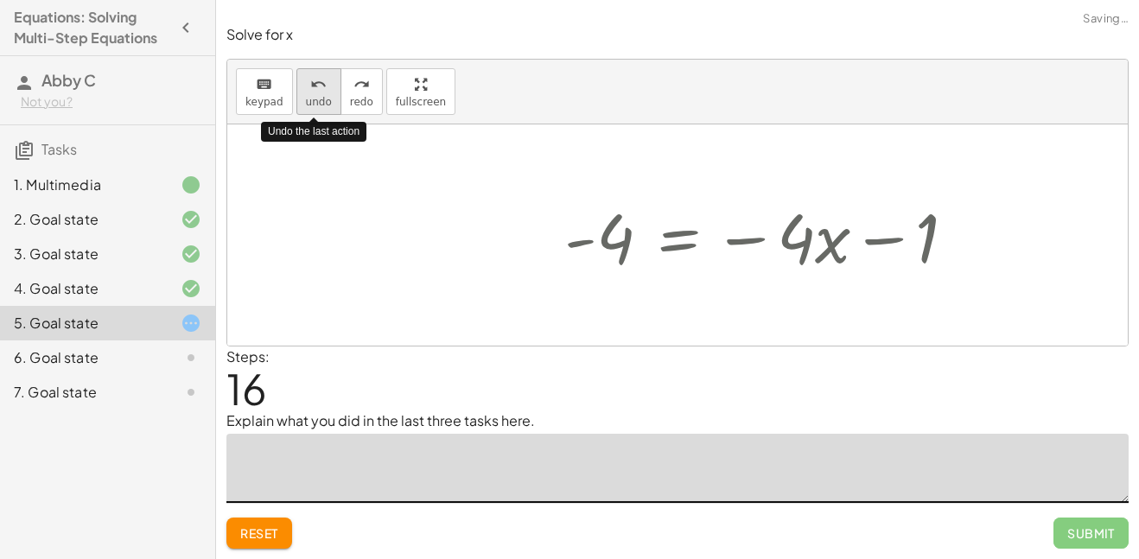
click at [306, 85] on div "undo" at bounding box center [319, 83] width 26 height 21
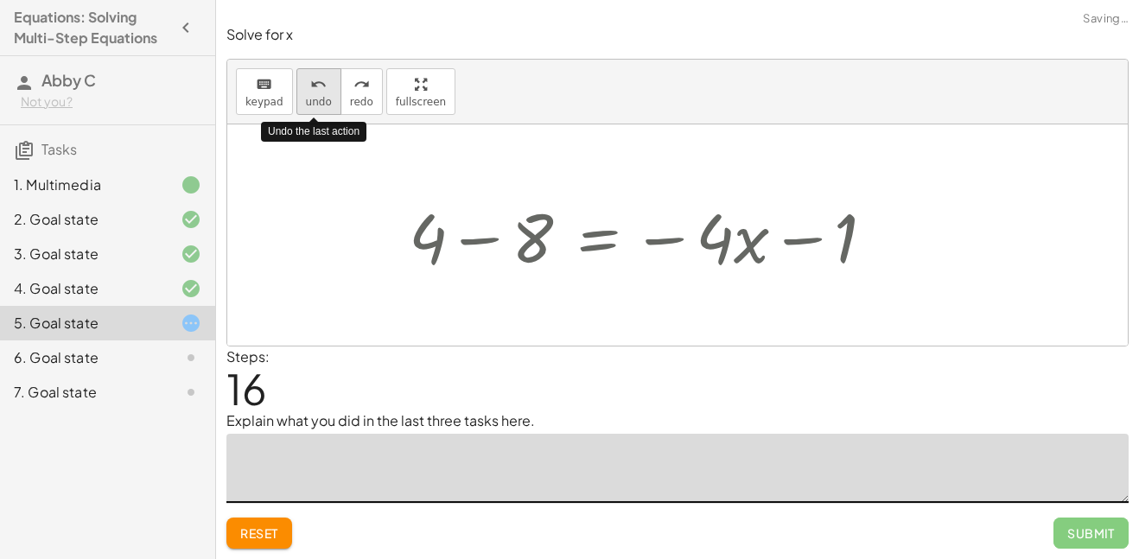
click at [306, 85] on div "undo" at bounding box center [319, 83] width 26 height 21
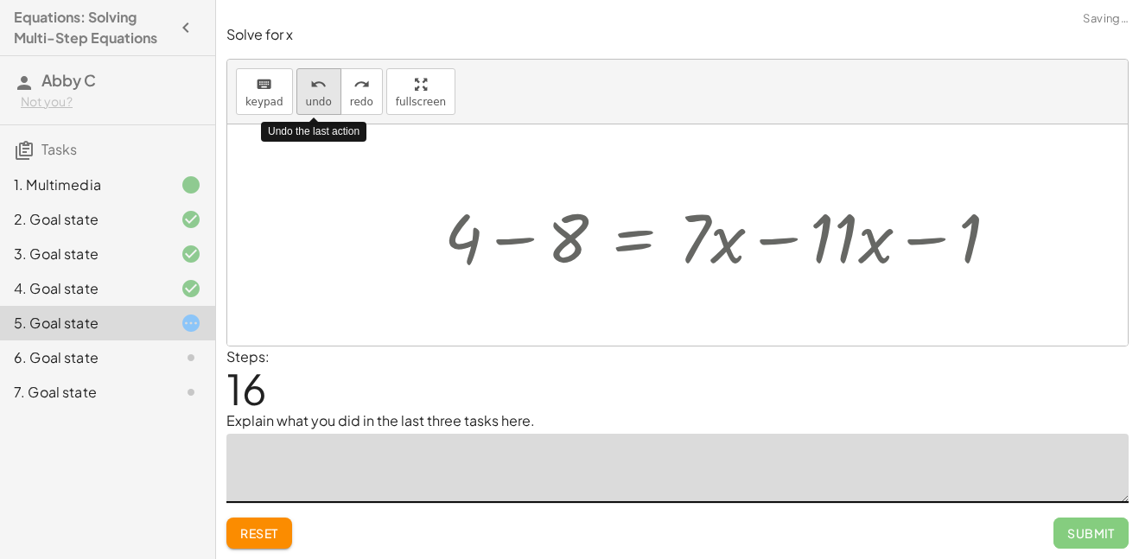
click at [306, 85] on div "undo" at bounding box center [319, 83] width 26 height 21
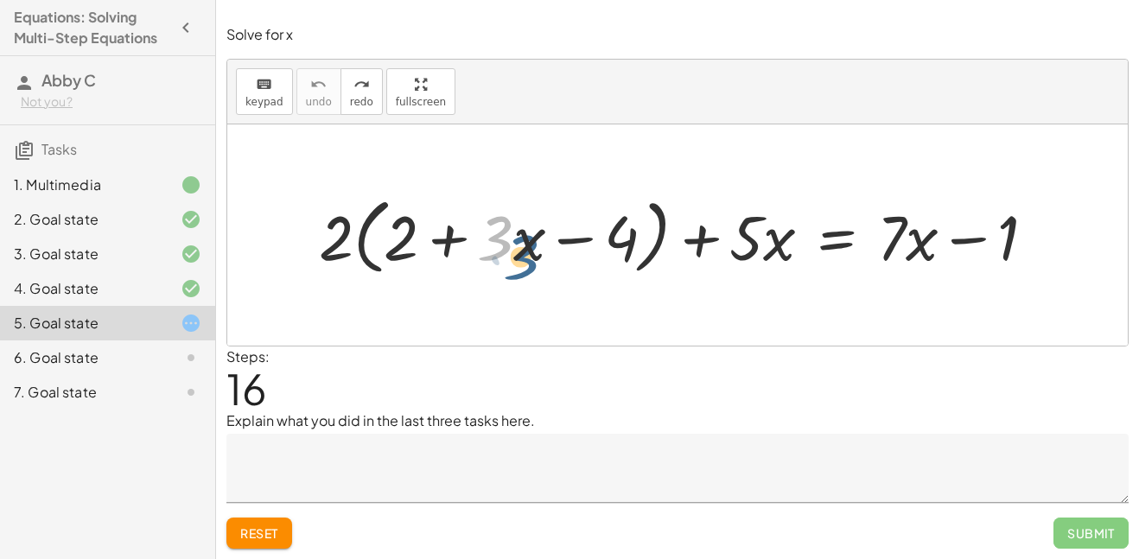
drag, startPoint x: 499, startPoint y: 231, endPoint x: 521, endPoint y: 245, distance: 26.1
click at [521, 245] on div at bounding box center [683, 234] width 747 height 91
drag, startPoint x: 482, startPoint y: 185, endPoint x: 539, endPoint y: 311, distance: 138.4
click at [539, 311] on div "+ · 2 · ( + 2 + · 3 · x − 4 ) + · 5 · x = + · 7 · x − 1" at bounding box center [677, 234] width 900 height 221
drag, startPoint x: 494, startPoint y: 224, endPoint x: 577, endPoint y: 273, distance: 96.5
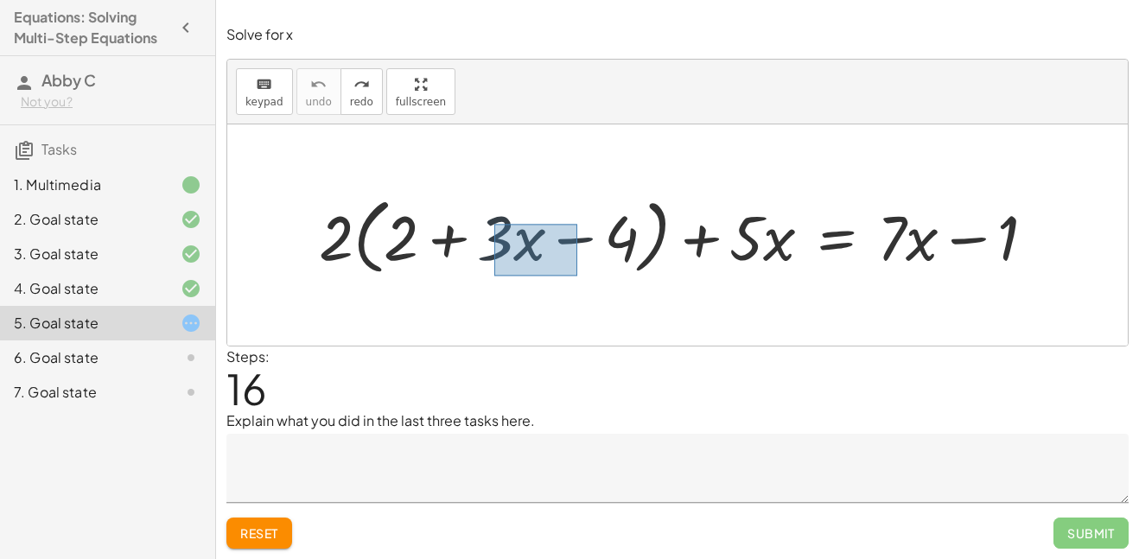
click at [577, 273] on div at bounding box center [683, 234] width 747 height 91
click at [503, 223] on div at bounding box center [683, 234] width 747 height 91
drag, startPoint x: 486, startPoint y: 207, endPoint x: 535, endPoint y: 263, distance: 73.5
click at [535, 263] on div at bounding box center [683, 234] width 747 height 91
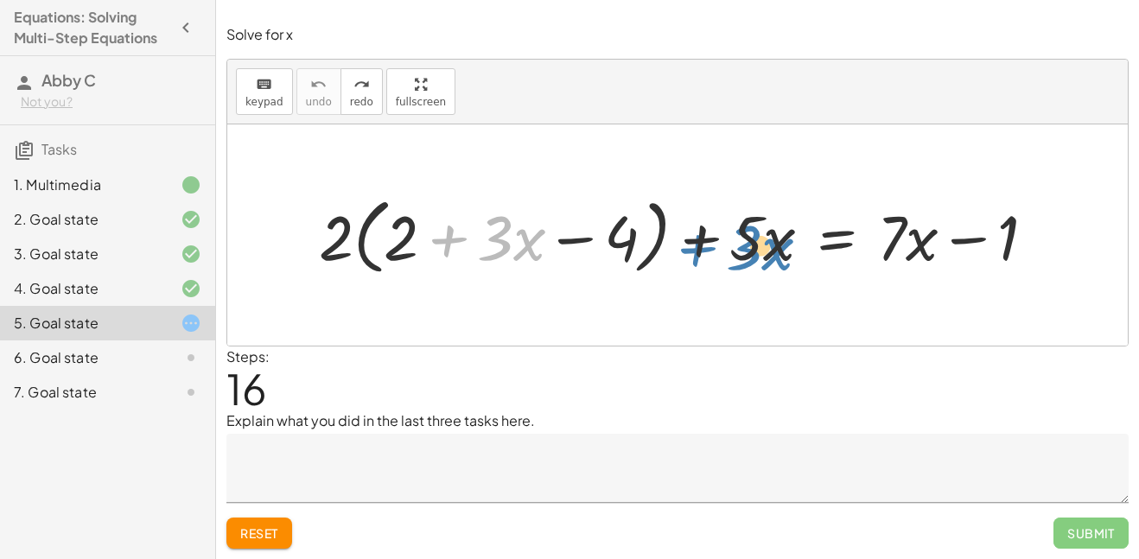
drag, startPoint x: 499, startPoint y: 231, endPoint x: 748, endPoint y: 238, distance: 249.0
click at [748, 238] on div at bounding box center [683, 234] width 747 height 91
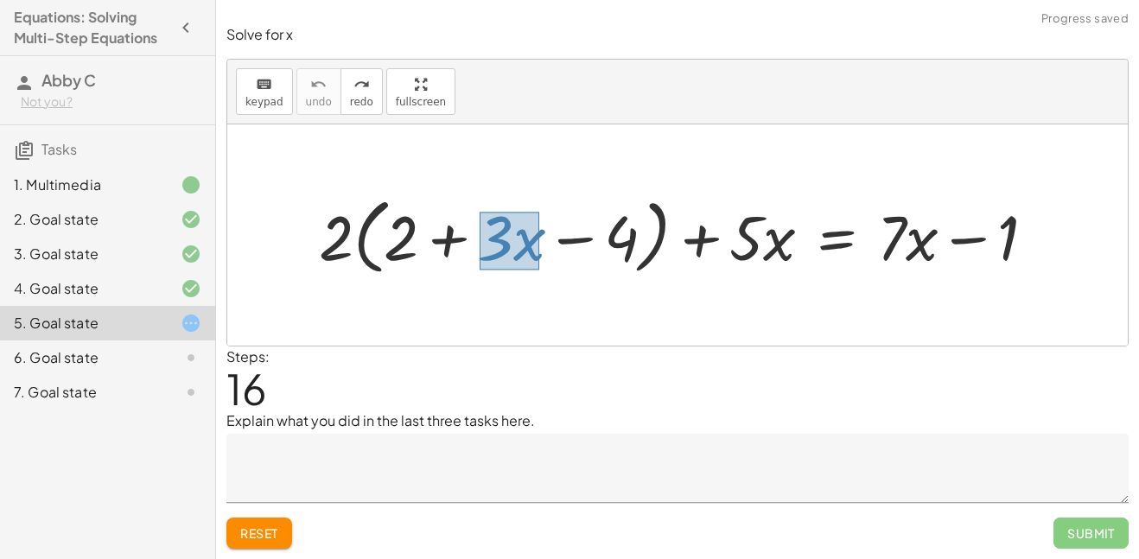
drag, startPoint x: 480, startPoint y: 212, endPoint x: 539, endPoint y: 262, distance: 77.9
click at [539, 262] on div at bounding box center [683, 234] width 747 height 91
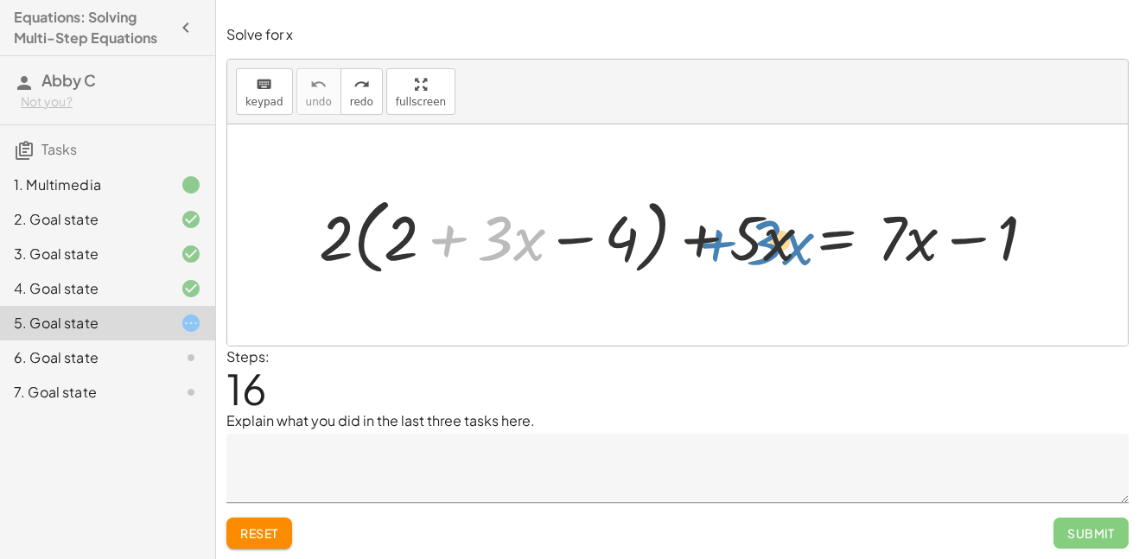
drag, startPoint x: 521, startPoint y: 247, endPoint x: 790, endPoint y: 251, distance: 268.8
click at [790, 251] on div at bounding box center [683, 234] width 747 height 91
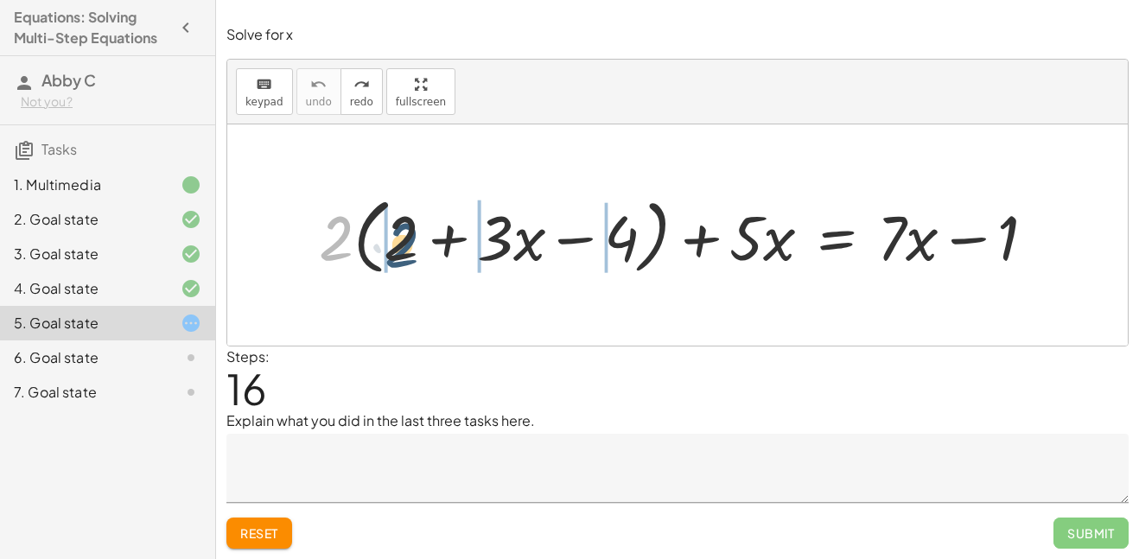
drag, startPoint x: 331, startPoint y: 226, endPoint x: 395, endPoint y: 229, distance: 64.0
click at [395, 229] on div at bounding box center [683, 234] width 747 height 91
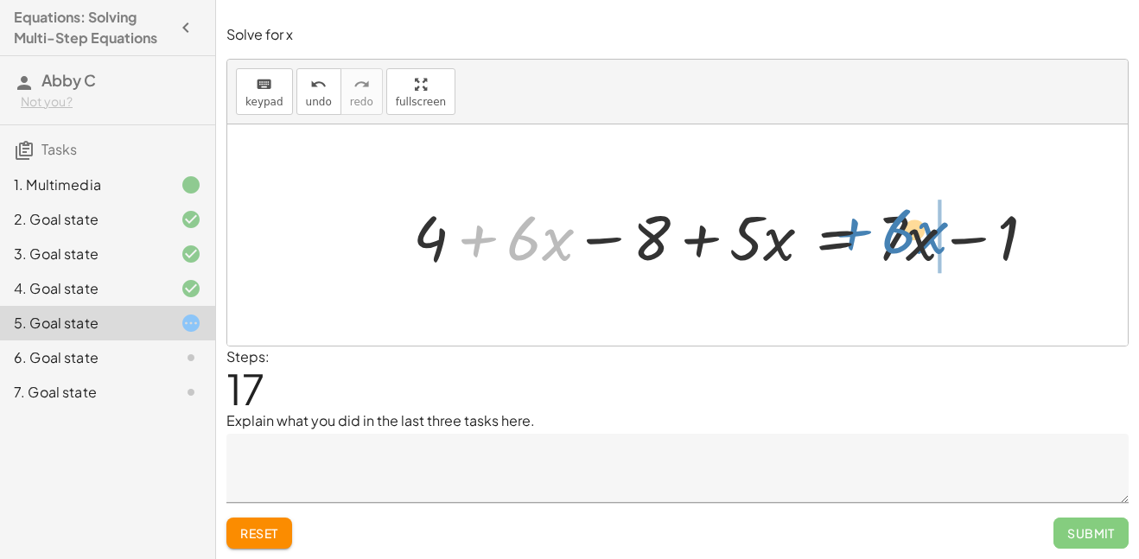
drag, startPoint x: 479, startPoint y: 236, endPoint x: 853, endPoint y: 229, distance: 374.2
click at [853, 229] on div at bounding box center [730, 234] width 653 height 81
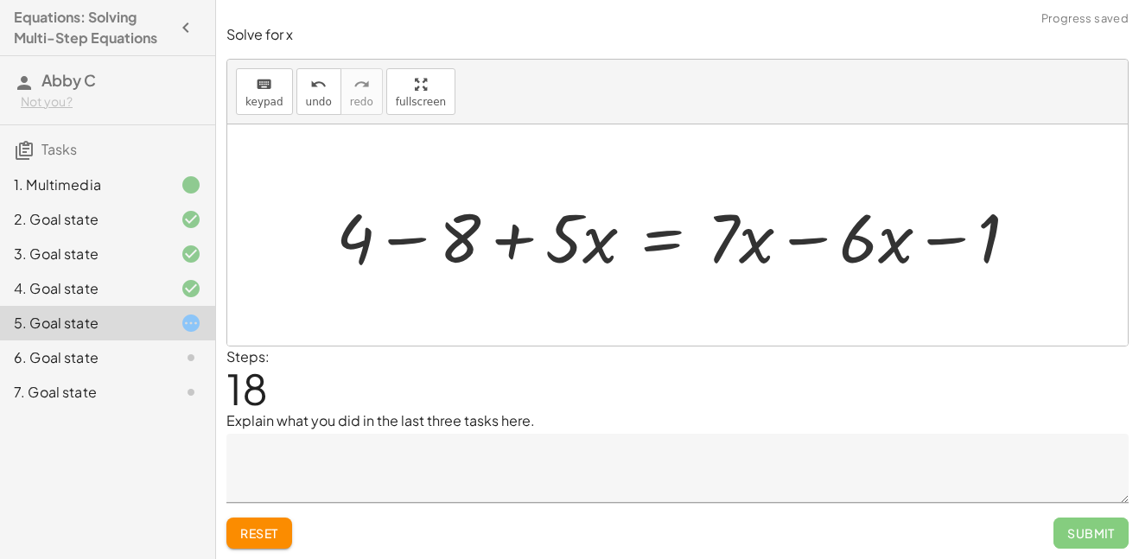
click at [818, 235] on div at bounding box center [683, 235] width 713 height 89
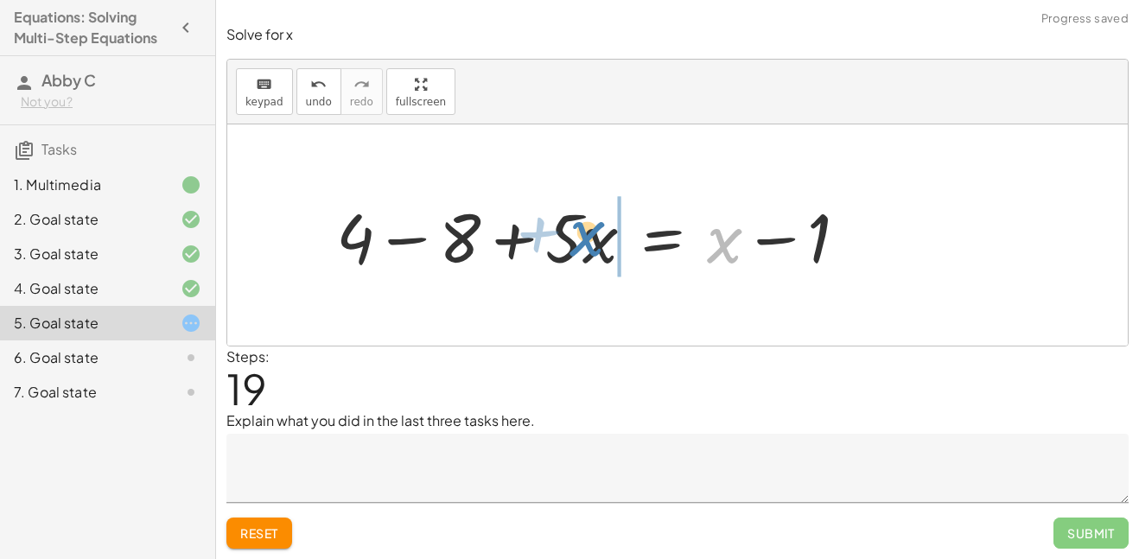
drag, startPoint x: 725, startPoint y: 248, endPoint x: 595, endPoint y: 249, distance: 129.6
click at [595, 249] on div at bounding box center [598, 235] width 543 height 89
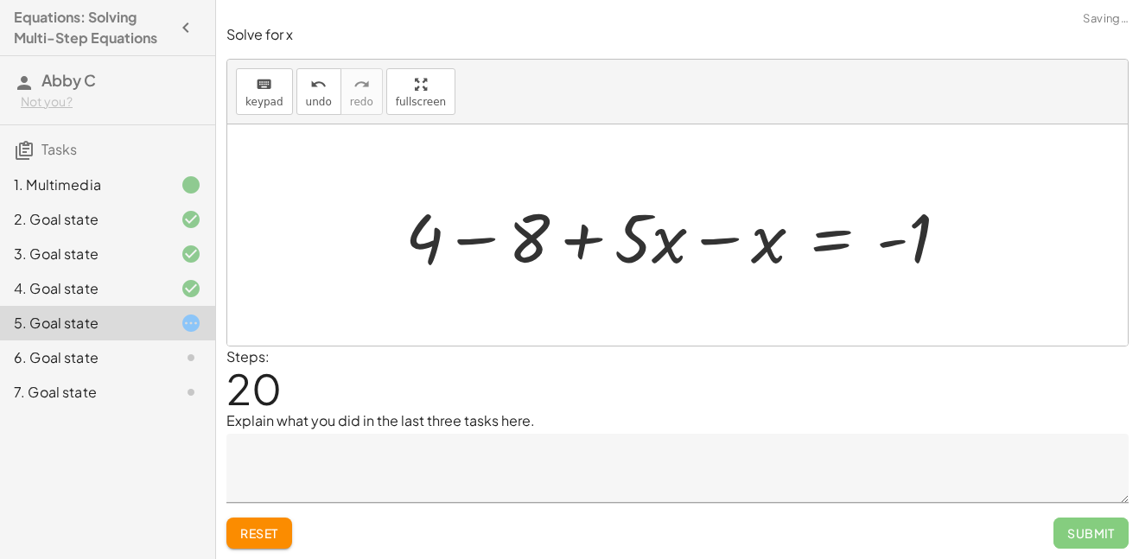
click at [720, 238] on div at bounding box center [684, 235] width 575 height 89
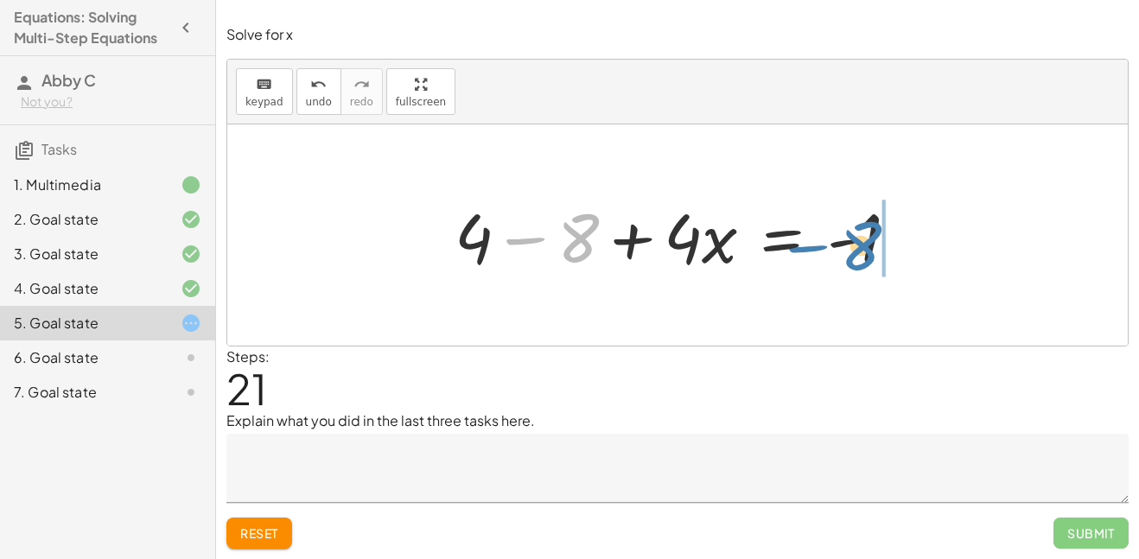
drag, startPoint x: 581, startPoint y: 245, endPoint x: 873, endPoint y: 250, distance: 292.1
click at [873, 250] on div at bounding box center [683, 235] width 475 height 89
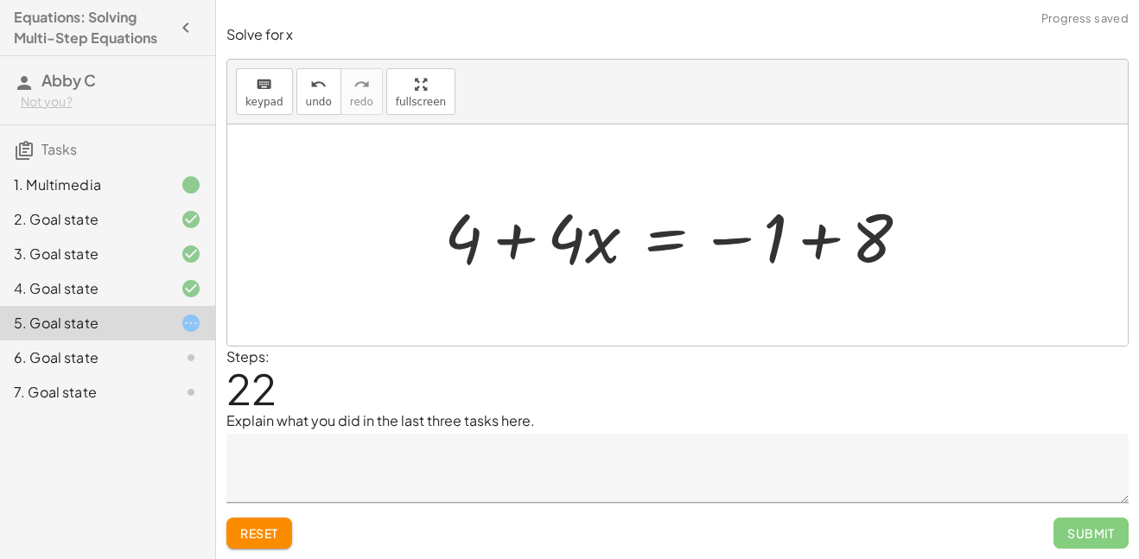
click at [830, 240] on div at bounding box center [684, 235] width 497 height 89
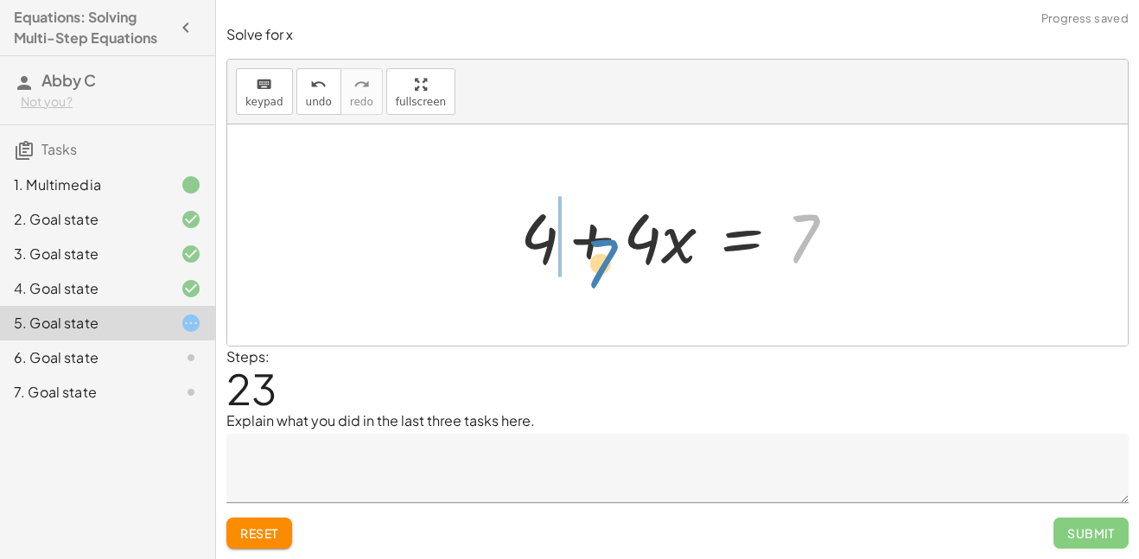
drag, startPoint x: 805, startPoint y: 240, endPoint x: 597, endPoint y: 261, distance: 209.3
click at [597, 261] on div at bounding box center [685, 235] width 346 height 89
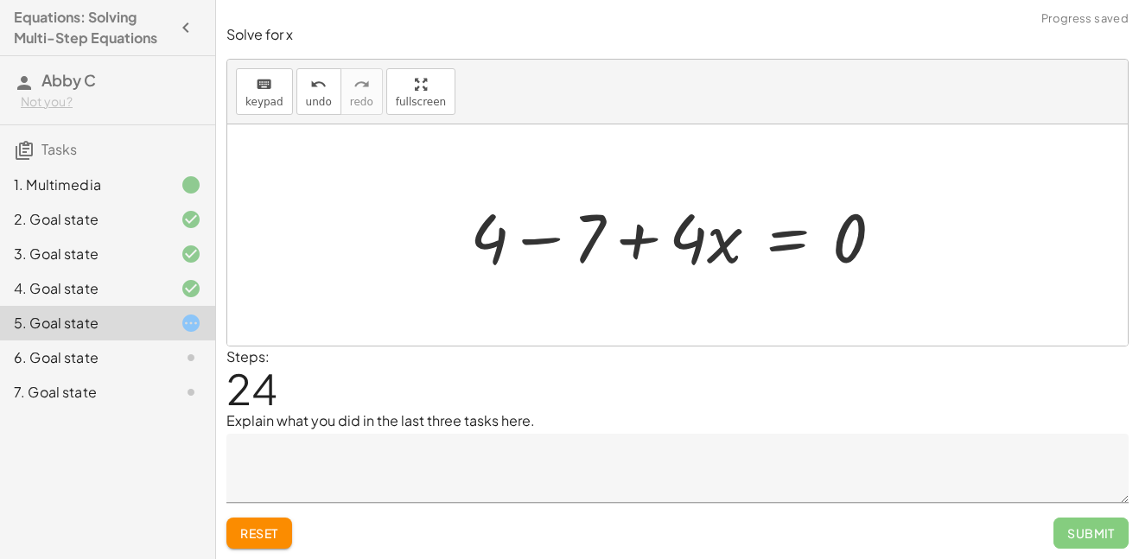
click at [531, 238] on div at bounding box center [683, 235] width 444 height 89
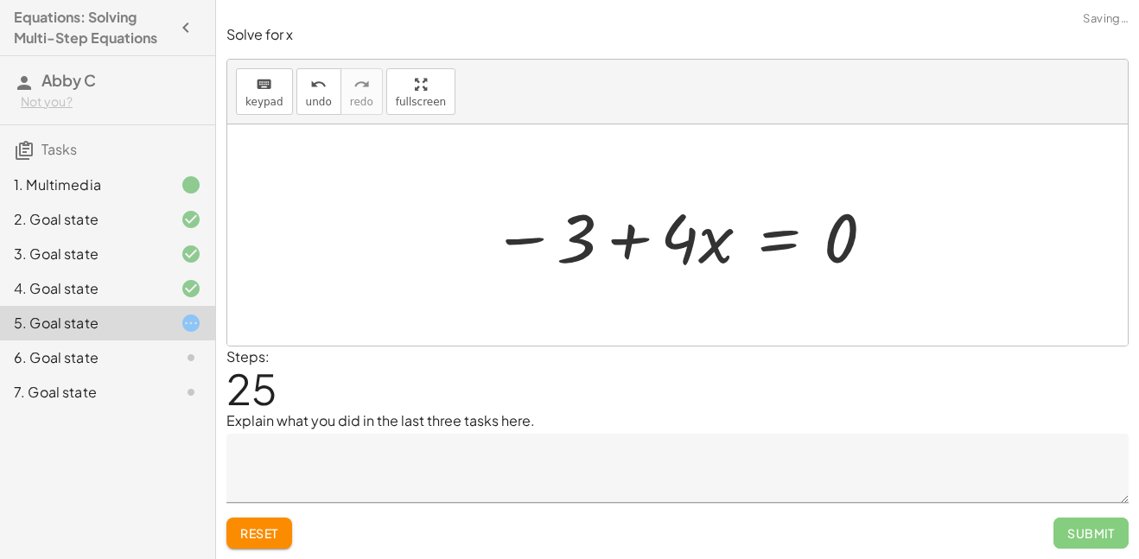
click at [617, 234] on div at bounding box center [684, 235] width 403 height 89
click at [321, 97] on span "undo" at bounding box center [319, 102] width 26 height 12
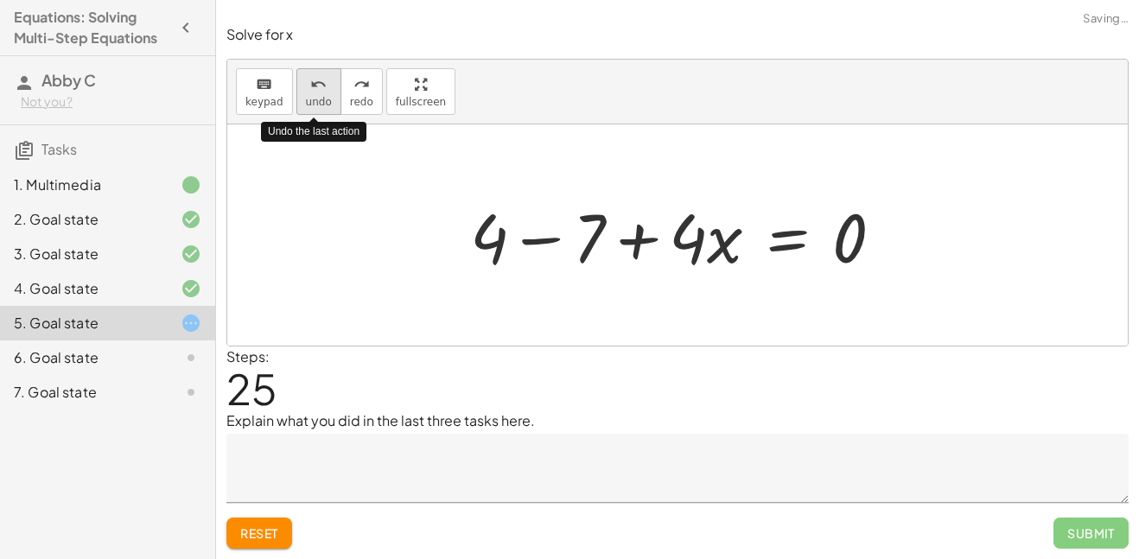
click at [321, 97] on span "undo" at bounding box center [319, 102] width 26 height 12
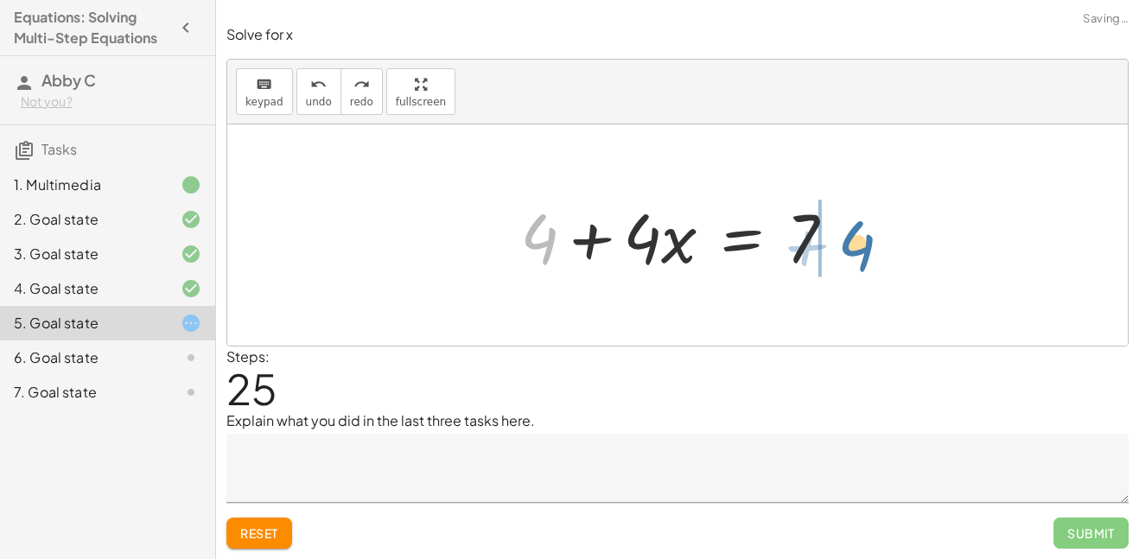
drag, startPoint x: 541, startPoint y: 232, endPoint x: 860, endPoint y: 234, distance: 318.9
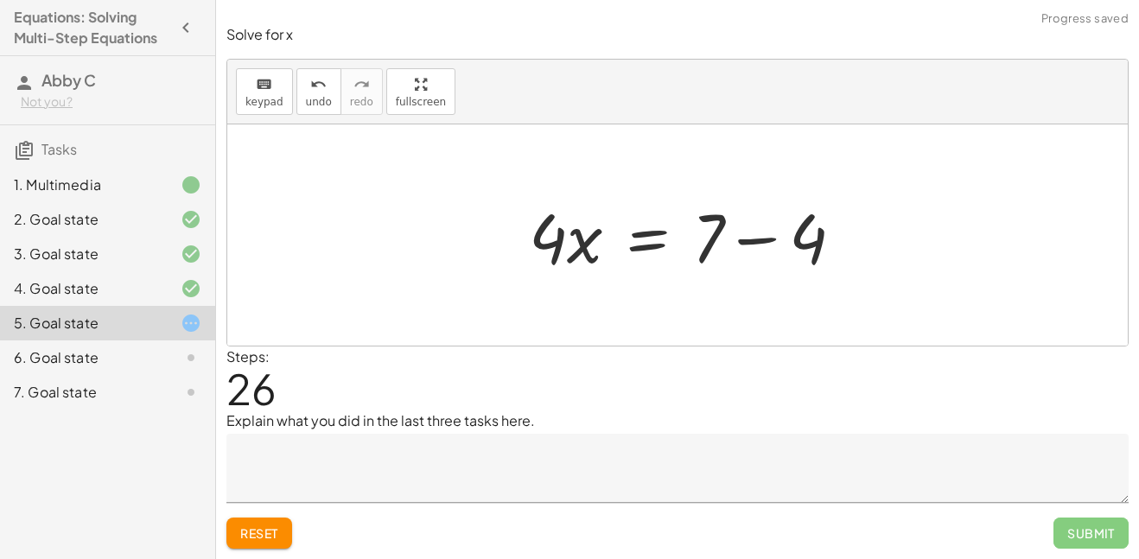
click at [852, 232] on div at bounding box center [693, 235] width 346 height 89
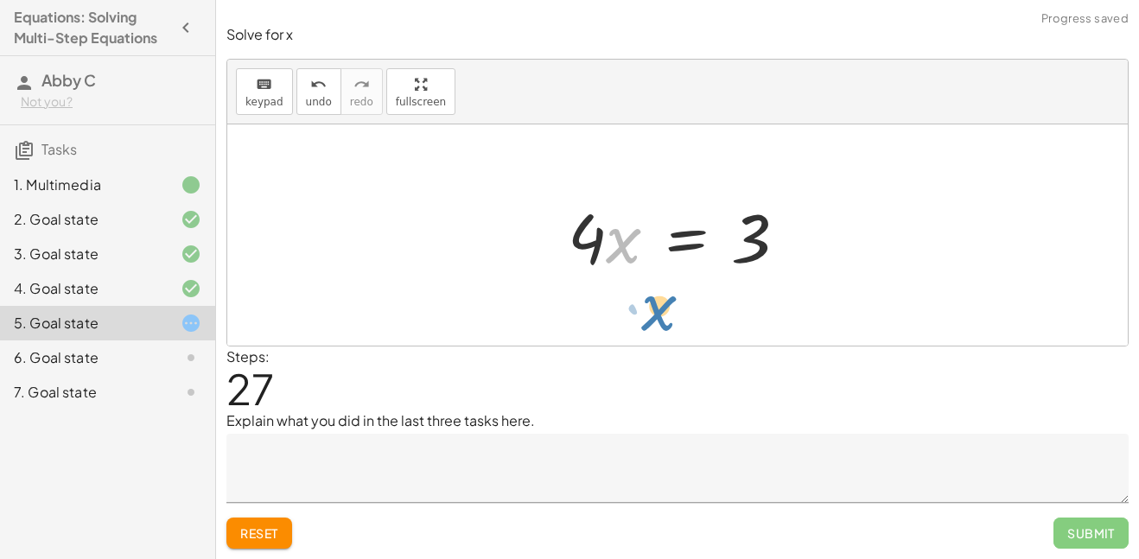
drag, startPoint x: 618, startPoint y: 251, endPoint x: 653, endPoint y: 318, distance: 76.1
click at [653, 318] on div "+ · 2 · ( + 2 + · 3 · x − 4 ) + · 5 · x = + · 7 · x − 1 + · 2 · 2 + · 2 · 3 · x…" at bounding box center [677, 234] width 900 height 221
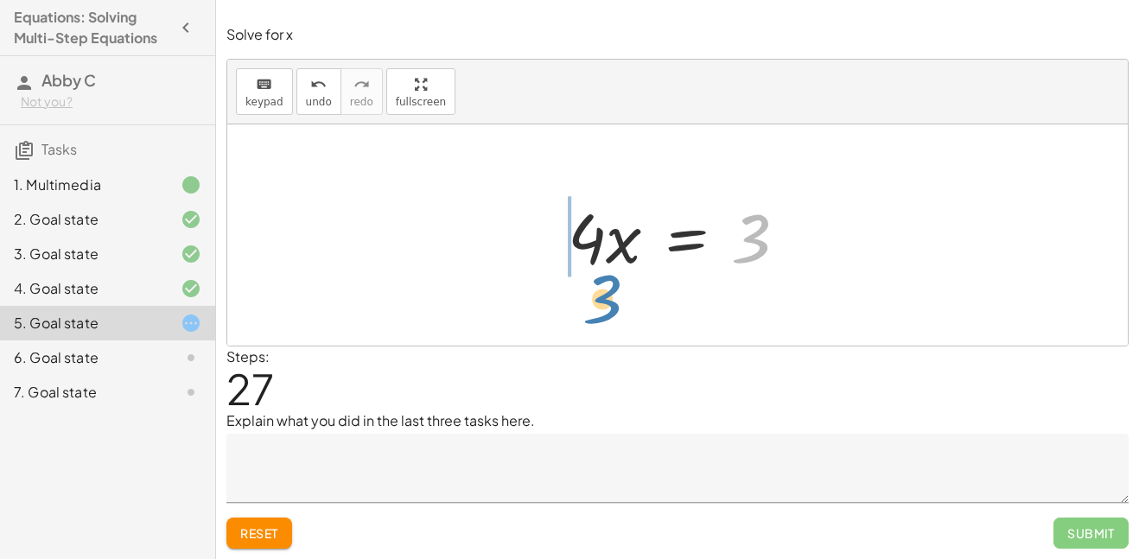
drag, startPoint x: 750, startPoint y: 252, endPoint x: 601, endPoint y: 313, distance: 161.3
click at [601, 313] on div "+ · 2 · ( + 2 + · 3 · x − 4 ) + · 5 · x = + · 7 · x − 1 + · 2 · 2 + · 2 · 3 · x…" at bounding box center [677, 234] width 900 height 221
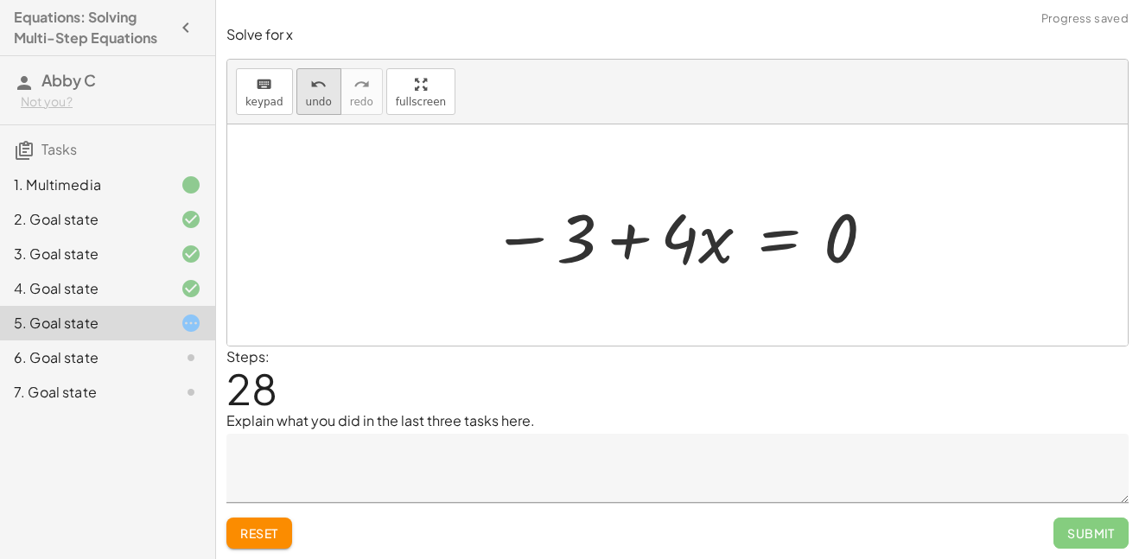
click at [322, 105] on span "undo" at bounding box center [319, 102] width 26 height 12
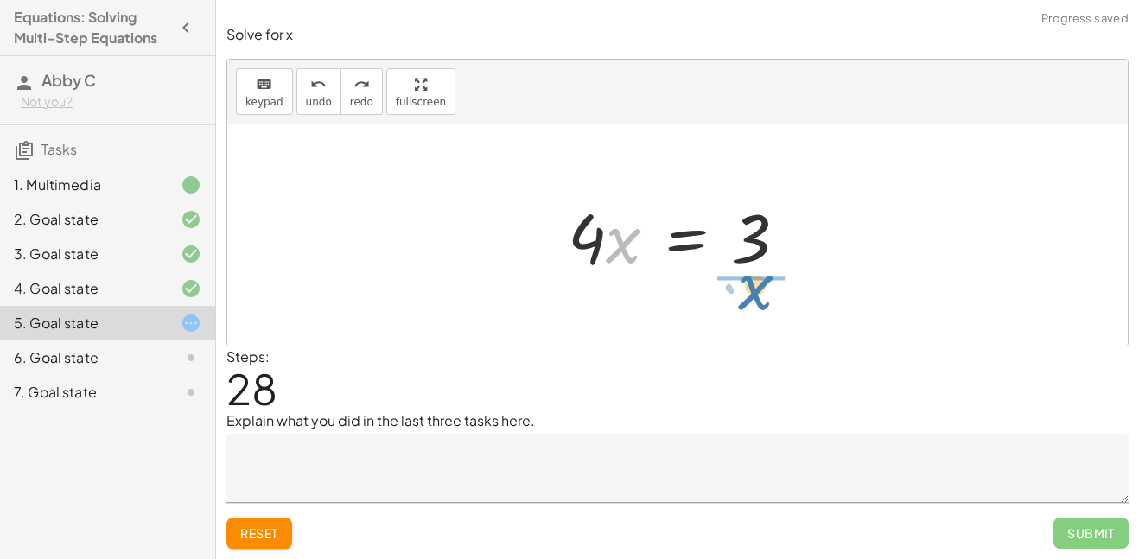
drag, startPoint x: 620, startPoint y: 234, endPoint x: 750, endPoint y: 287, distance: 140.7
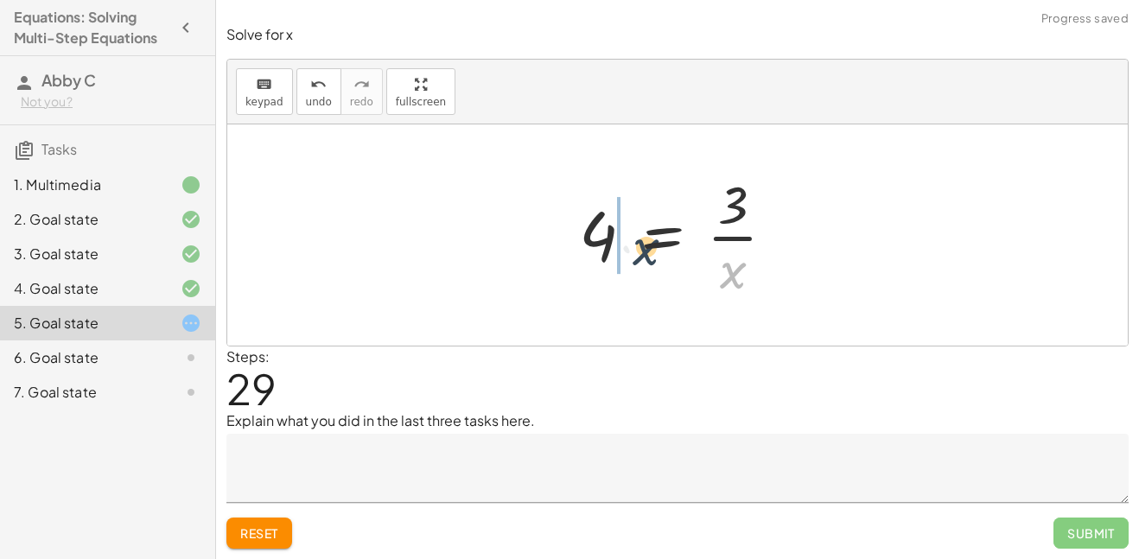
drag, startPoint x: 722, startPoint y: 272, endPoint x: 616, endPoint y: 243, distance: 110.3
click at [616, 243] on div at bounding box center [683, 234] width 227 height 133
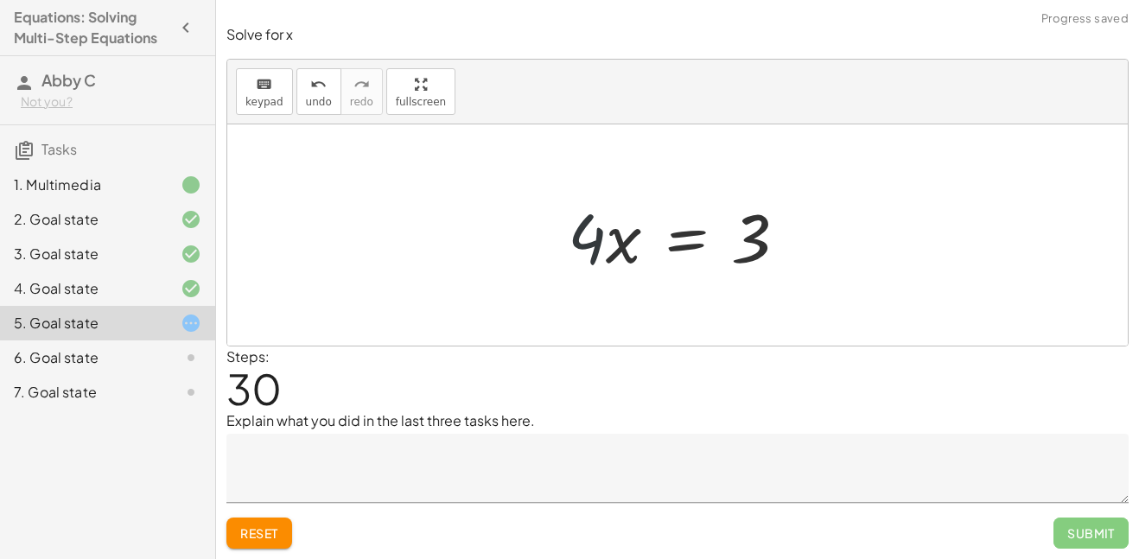
click at [569, 228] on div at bounding box center [684, 235] width 251 height 89
drag, startPoint x: 581, startPoint y: 233, endPoint x: 775, endPoint y: 293, distance: 203.4
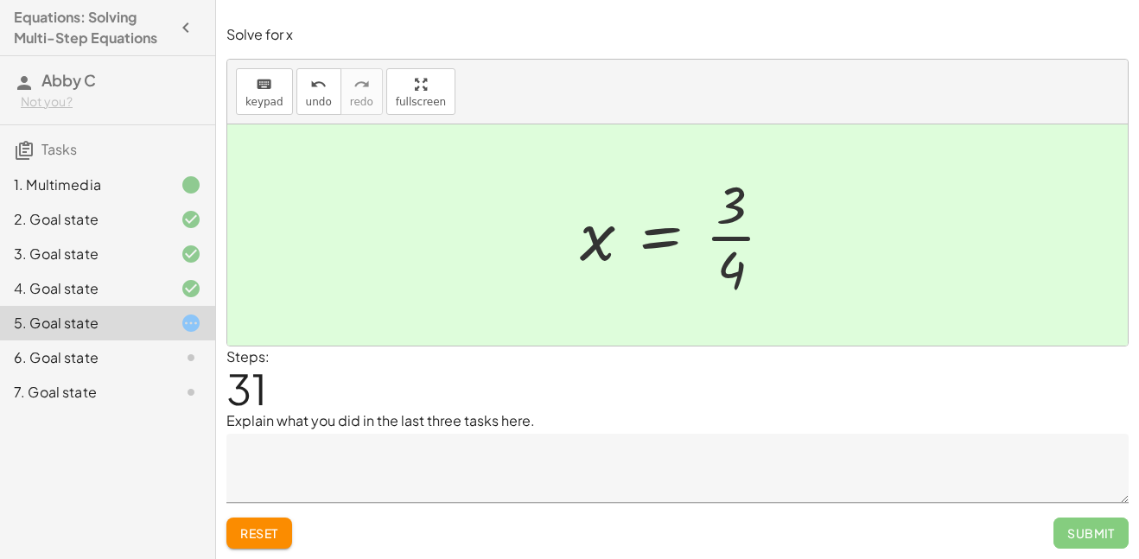
click at [849, 451] on textarea at bounding box center [677, 468] width 902 height 69
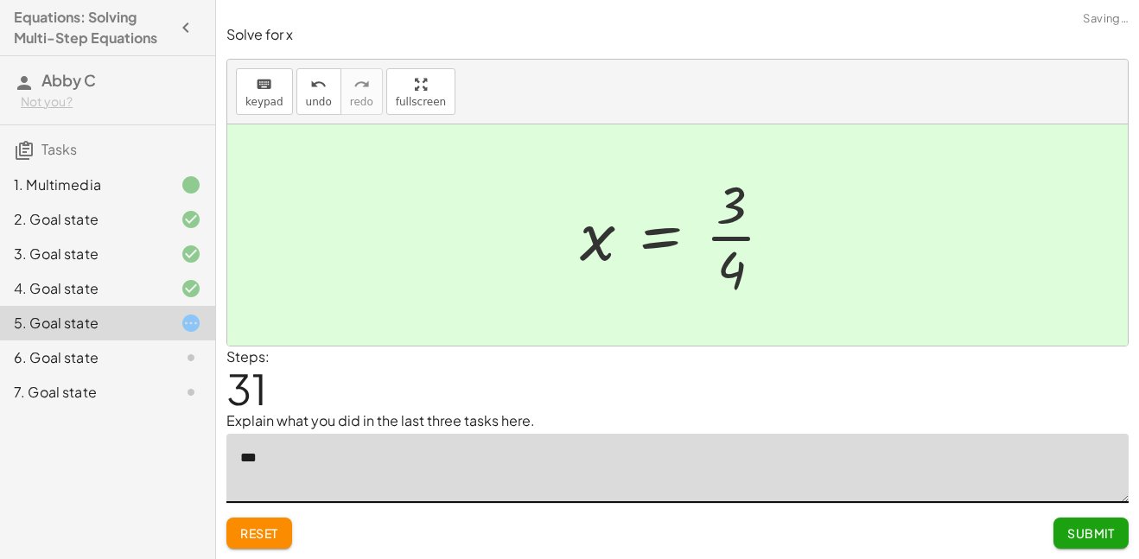
type textarea "*"
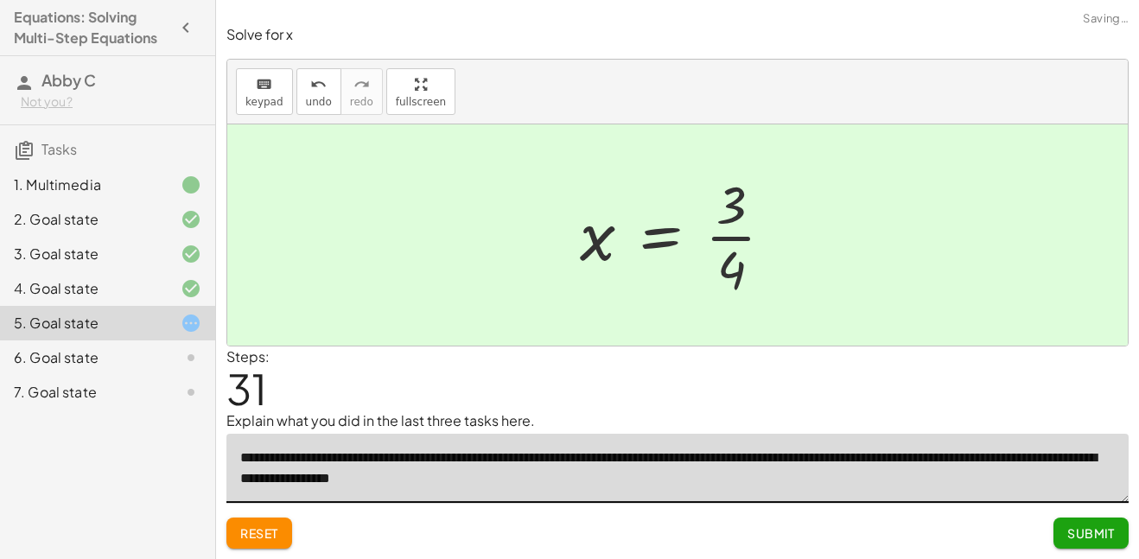
type textarea "**********"
click at [1088, 532] on span "Submit" at bounding box center [1091, 533] width 48 height 16
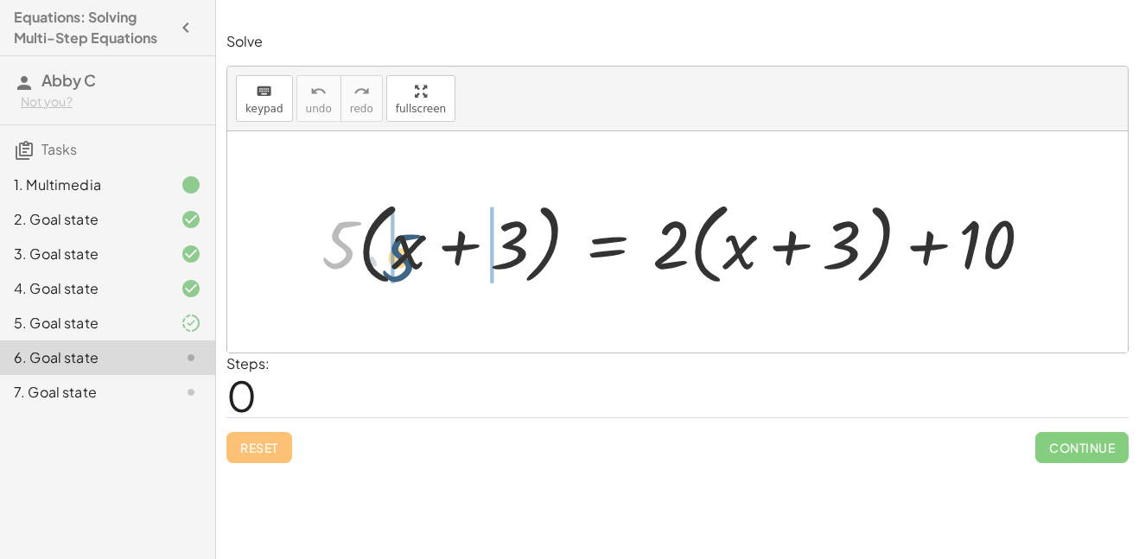
drag, startPoint x: 346, startPoint y: 242, endPoint x: 404, endPoint y: 246, distance: 58.9
click at [404, 246] on div at bounding box center [684, 242] width 742 height 99
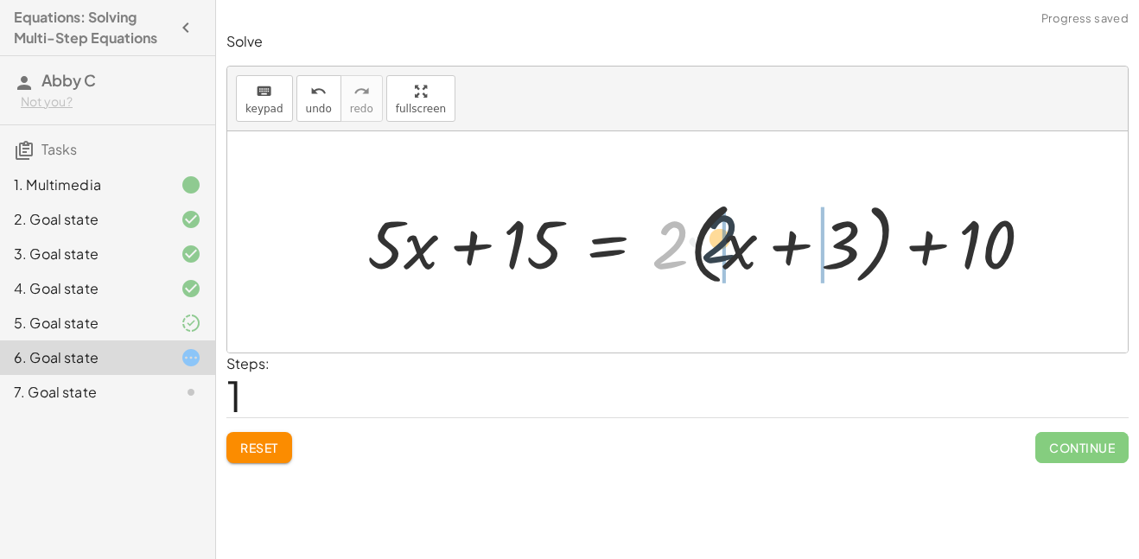
drag, startPoint x: 654, startPoint y: 252, endPoint x: 718, endPoint y: 245, distance: 64.3
click at [718, 245] on div at bounding box center [707, 242] width 696 height 99
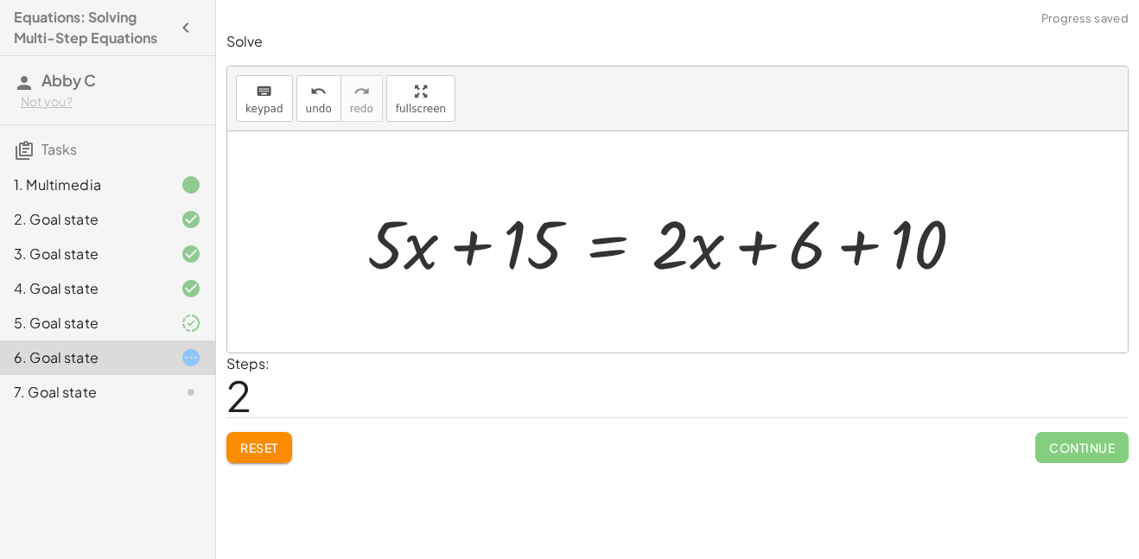
click at [863, 252] on div at bounding box center [672, 242] width 627 height 88
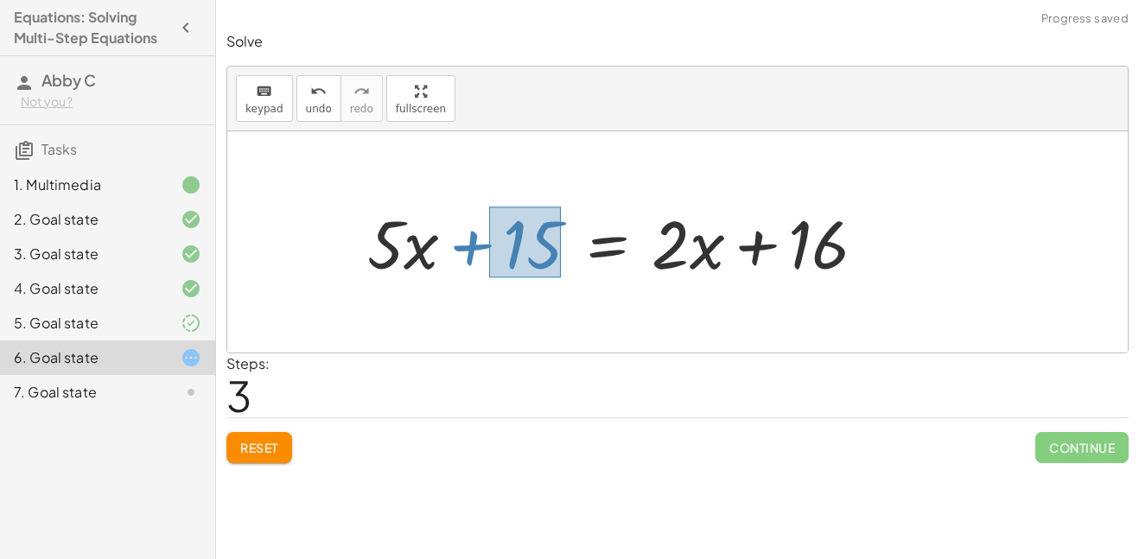
drag, startPoint x: 489, startPoint y: 207, endPoint x: 561, endPoint y: 281, distance: 103.3
click at [561, 281] on div at bounding box center [624, 242] width 530 height 88
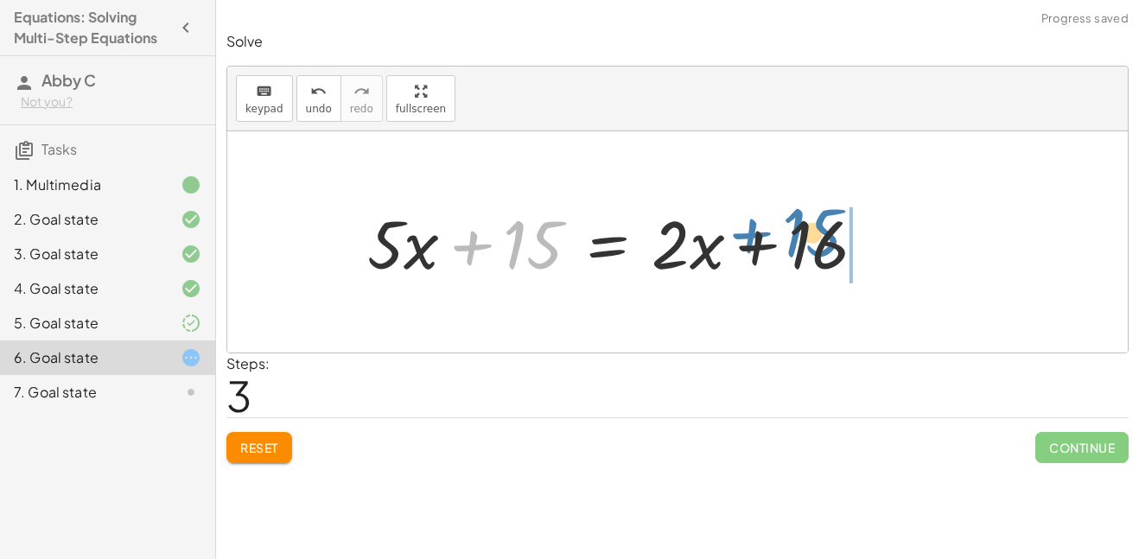
drag, startPoint x: 533, startPoint y: 255, endPoint x: 812, endPoint y: 244, distance: 279.3
click at [812, 244] on div at bounding box center [624, 242] width 530 height 88
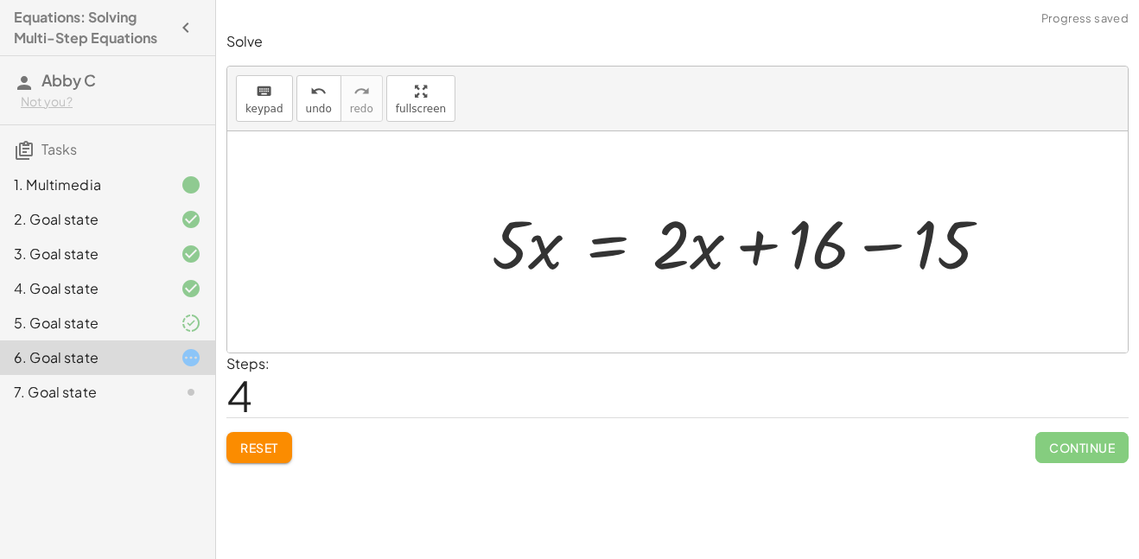
click at [872, 250] on div at bounding box center [748, 242] width 530 height 88
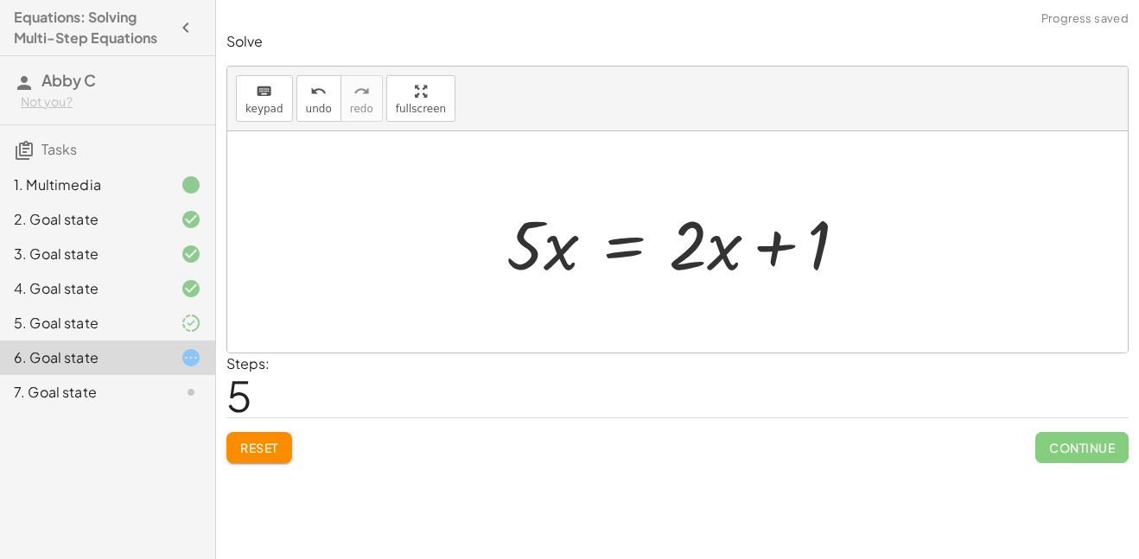
click at [775, 248] on div at bounding box center [684, 242] width 372 height 89
drag, startPoint x: 524, startPoint y: 235, endPoint x: 556, endPoint y: 237, distance: 32.9
click at [556, 237] on div at bounding box center [684, 242] width 372 height 89
drag, startPoint x: 525, startPoint y: 206, endPoint x: 582, endPoint y: 283, distance: 96.3
click at [582, 283] on div at bounding box center [684, 242] width 372 height 89
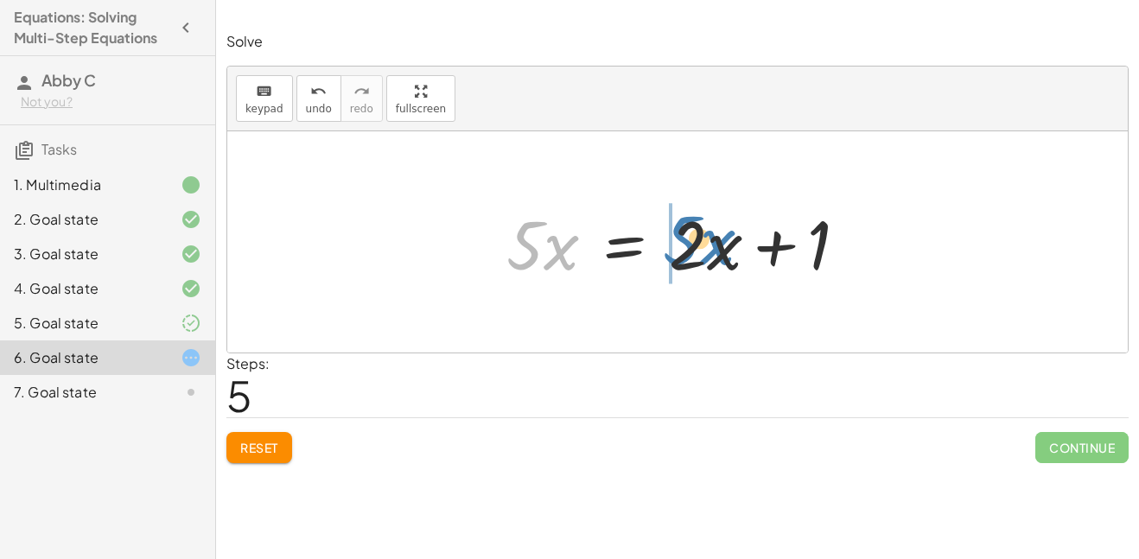
drag, startPoint x: 554, startPoint y: 261, endPoint x: 715, endPoint y: 257, distance: 160.8
click at [715, 257] on div at bounding box center [684, 242] width 372 height 89
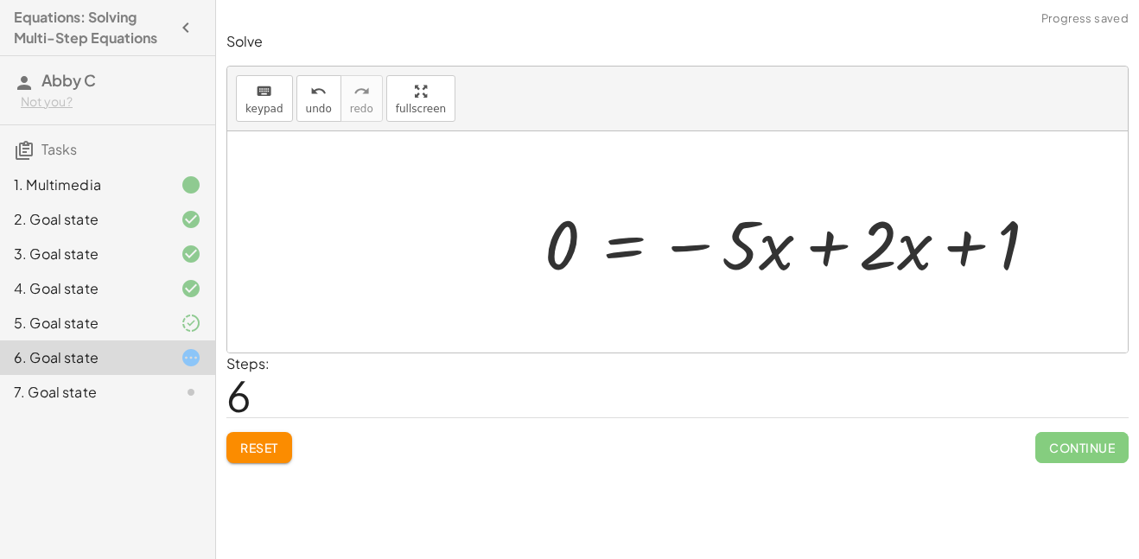
click at [819, 249] on div at bounding box center [798, 242] width 524 height 89
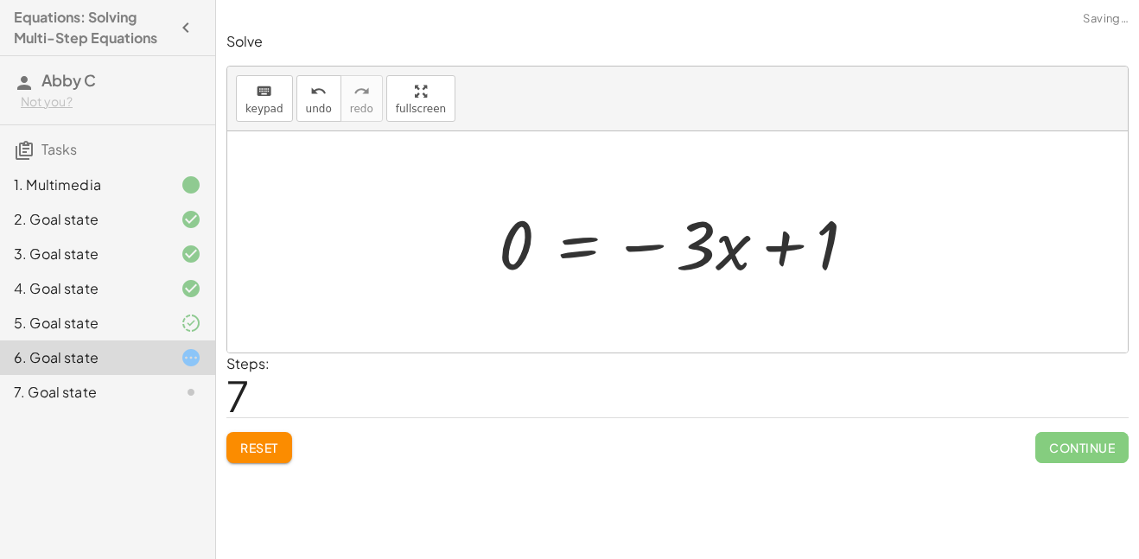
click at [649, 243] on div at bounding box center [684, 242] width 388 height 89
click at [794, 249] on div at bounding box center [684, 242] width 388 height 89
click at [257, 458] on button "Reset" at bounding box center [259, 447] width 66 height 31
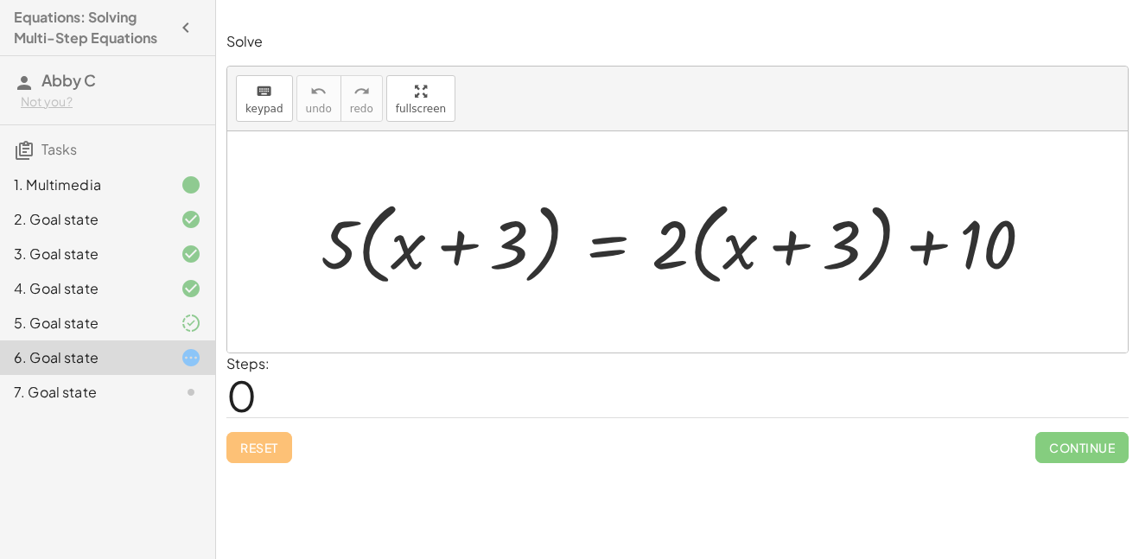
click at [794, 245] on div at bounding box center [684, 242] width 744 height 99
click at [456, 247] on div at bounding box center [684, 242] width 744 height 99
click at [924, 257] on div at bounding box center [684, 242] width 744 height 99
click at [345, 253] on div at bounding box center [684, 242] width 744 height 99
drag, startPoint x: 344, startPoint y: 253, endPoint x: 530, endPoint y: 236, distance: 186.6
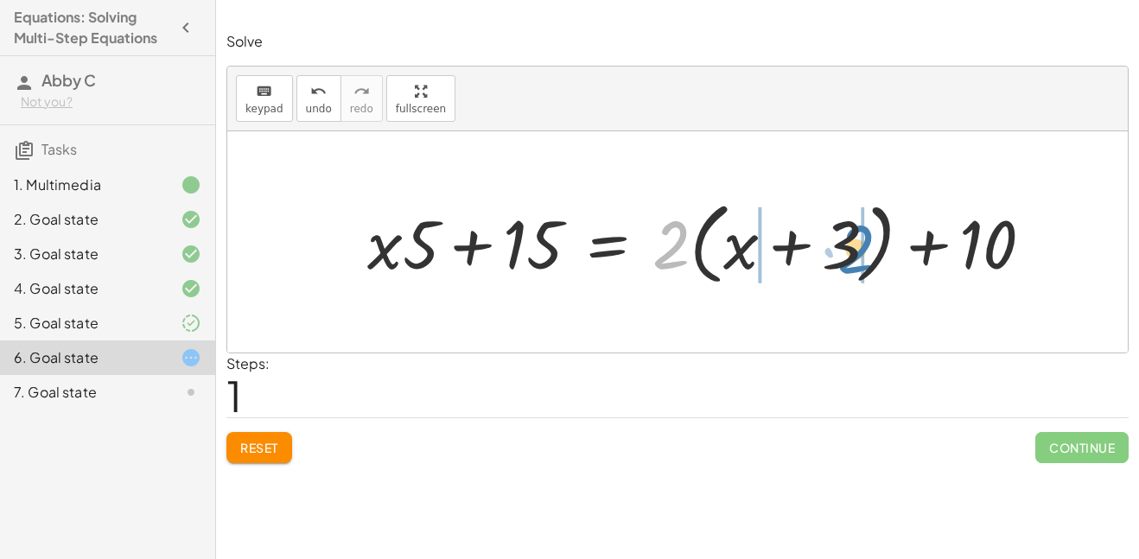
drag, startPoint x: 666, startPoint y: 246, endPoint x: 852, endPoint y: 251, distance: 185.9
click at [852, 251] on div at bounding box center [707, 242] width 697 height 99
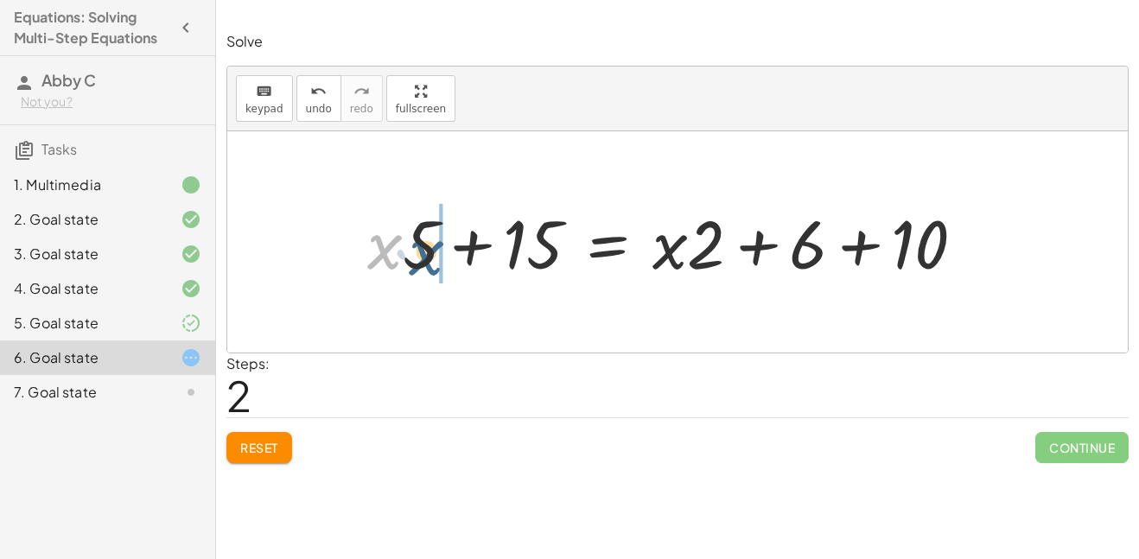
drag, startPoint x: 360, startPoint y: 232, endPoint x: 385, endPoint y: 222, distance: 26.8
click at [385, 222] on div at bounding box center [673, 242] width 629 height 88
drag, startPoint x: 382, startPoint y: 213, endPoint x: 437, endPoint y: 271, distance: 80.1
click at [437, 271] on div at bounding box center [673, 242] width 629 height 88
drag, startPoint x: 417, startPoint y: 257, endPoint x: 734, endPoint y: 245, distance: 317.3
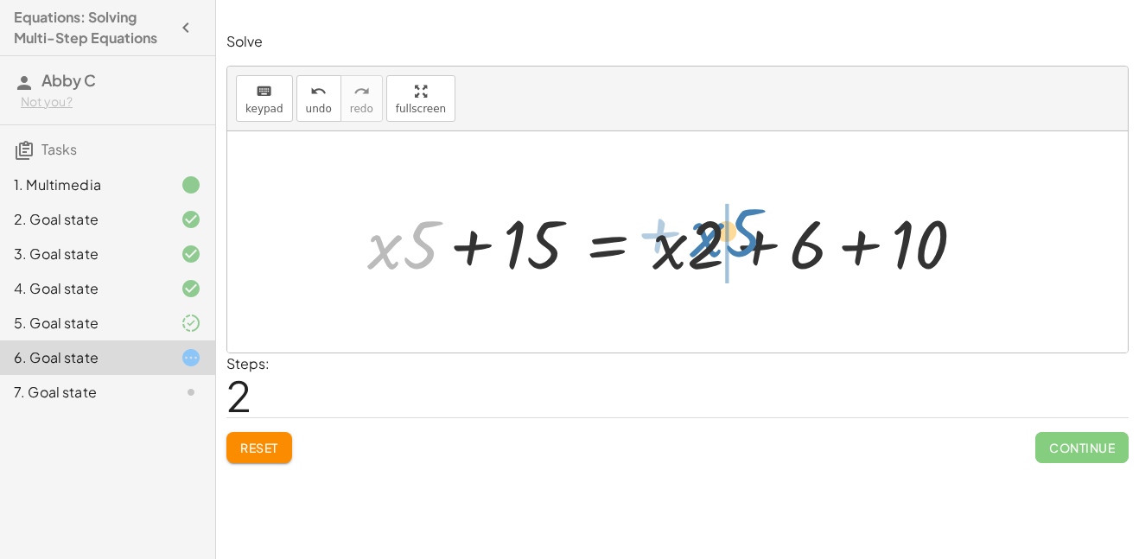
click at [734, 245] on div at bounding box center [673, 242] width 629 height 88
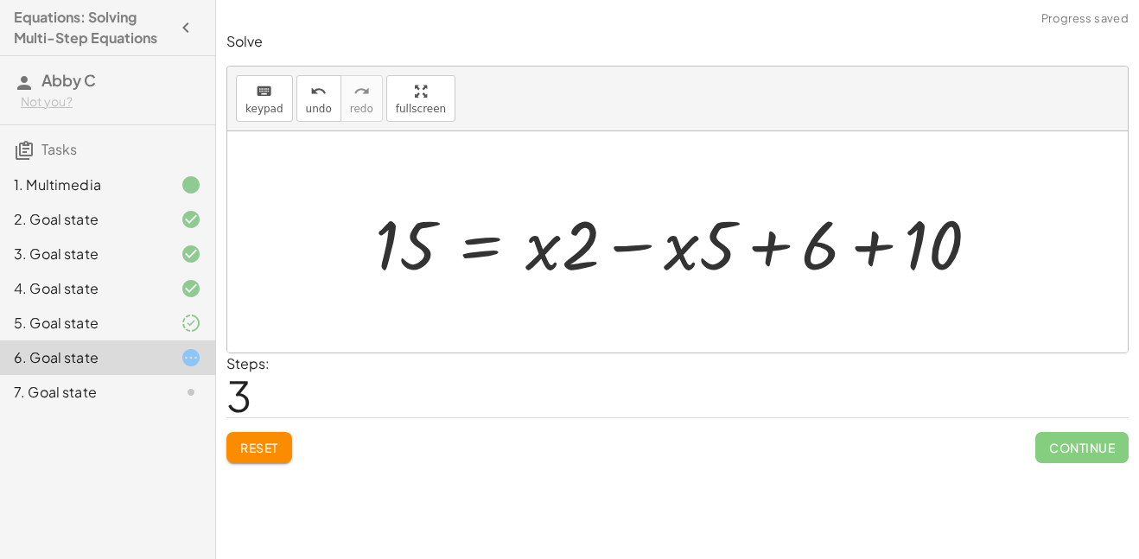
click at [645, 245] on div at bounding box center [683, 242] width 635 height 89
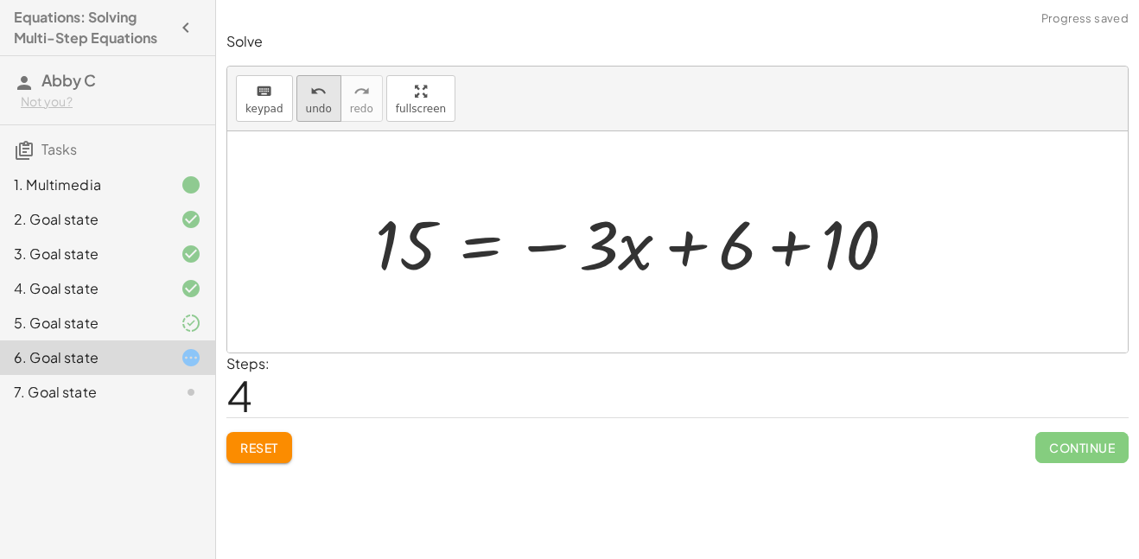
click at [310, 85] on icon "undo" at bounding box center [318, 91] width 16 height 21
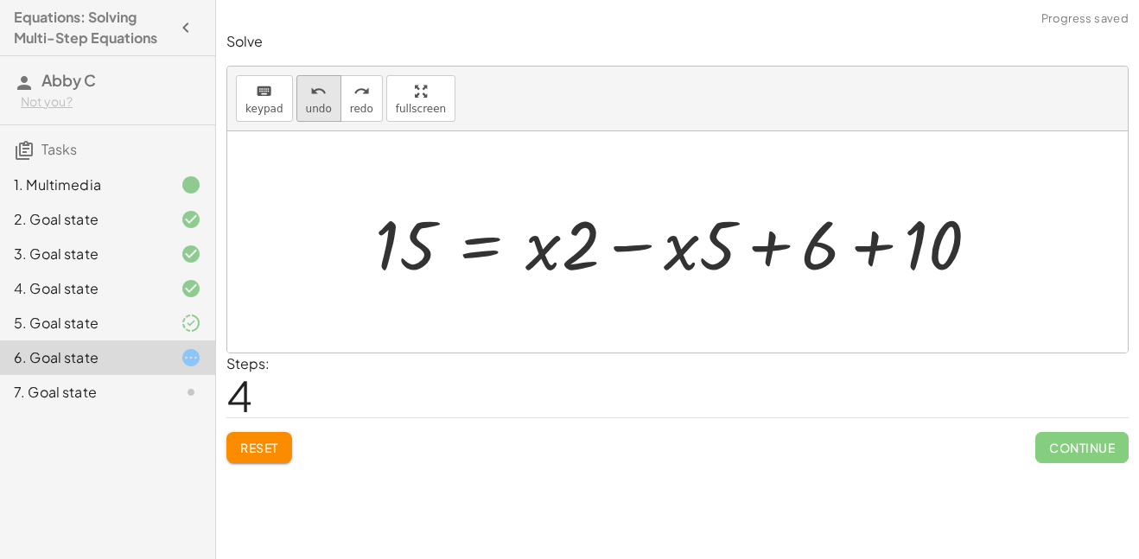
click at [306, 96] on div "undo" at bounding box center [319, 90] width 26 height 21
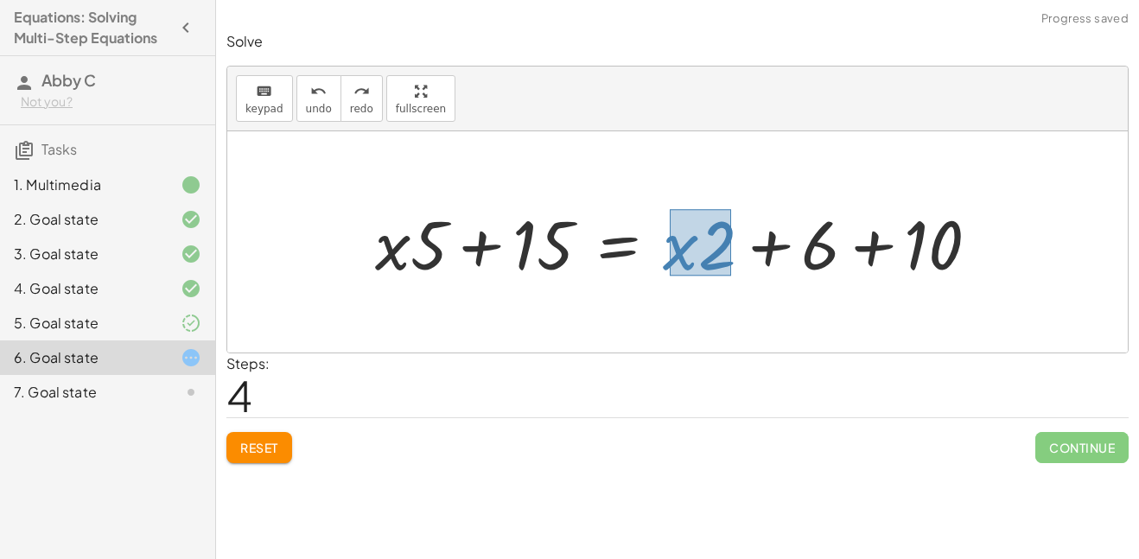
drag, startPoint x: 670, startPoint y: 209, endPoint x: 730, endPoint y: 277, distance: 90.6
click at [730, 277] on div at bounding box center [683, 242] width 635 height 89
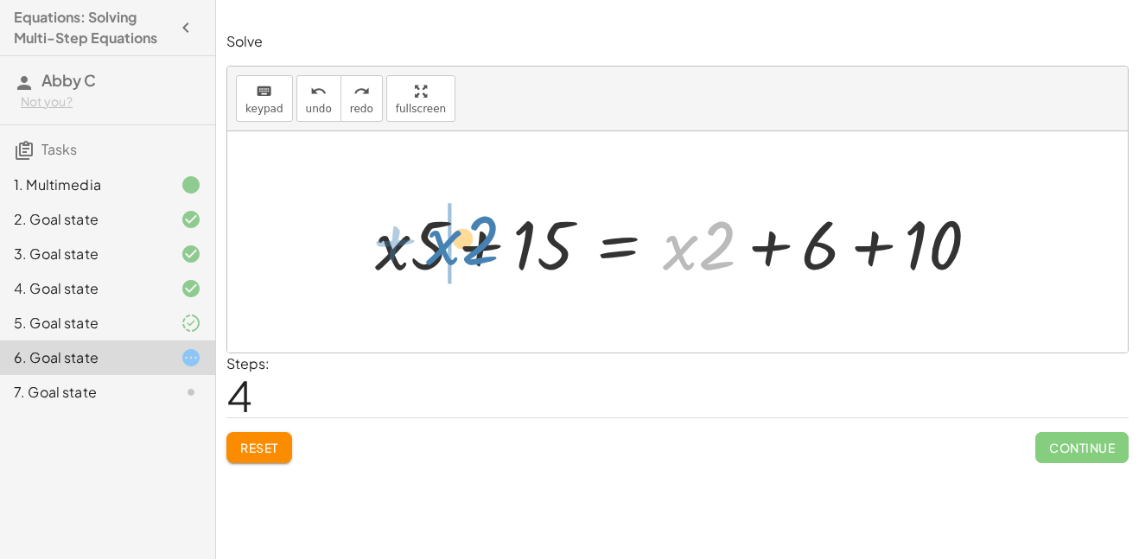
drag, startPoint x: 709, startPoint y: 243, endPoint x: 505, endPoint y: 247, distance: 204.0
click at [505, 247] on div at bounding box center [683, 242] width 635 height 89
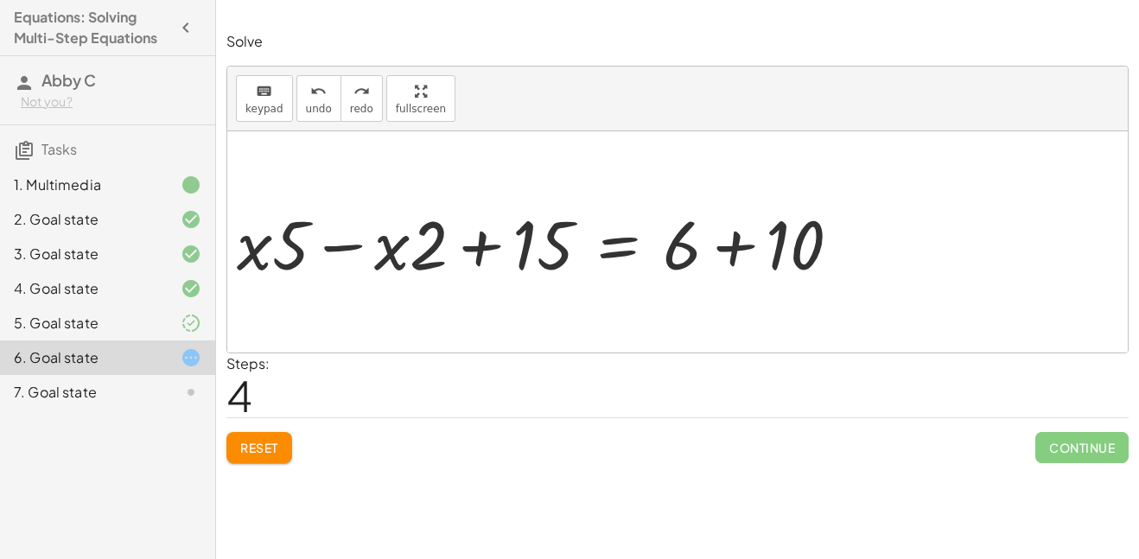
click at [349, 241] on div "· 5 · ( + x + 3 ) = + · 2 · ( + x + 3 ) + 10 + · x · 5 + · 3 · 5 = + · 2 · ( + …" at bounding box center [677, 243] width 657 height 98
click at [345, 242] on div at bounding box center [677, 241] width 900 height 221
click at [345, 245] on div at bounding box center [677, 241] width 900 height 221
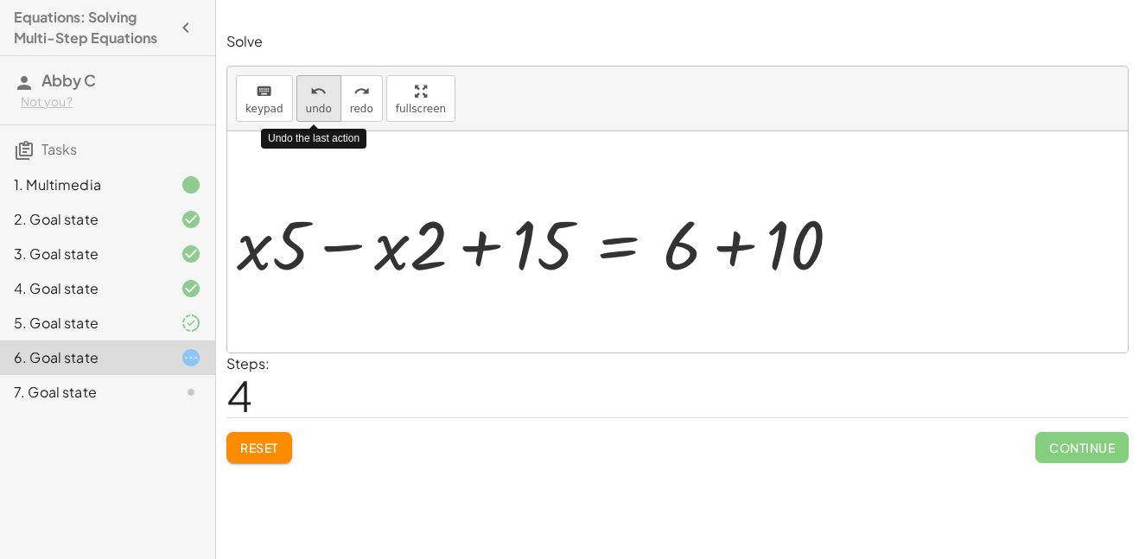
click at [310, 89] on icon "undo" at bounding box center [318, 91] width 16 height 21
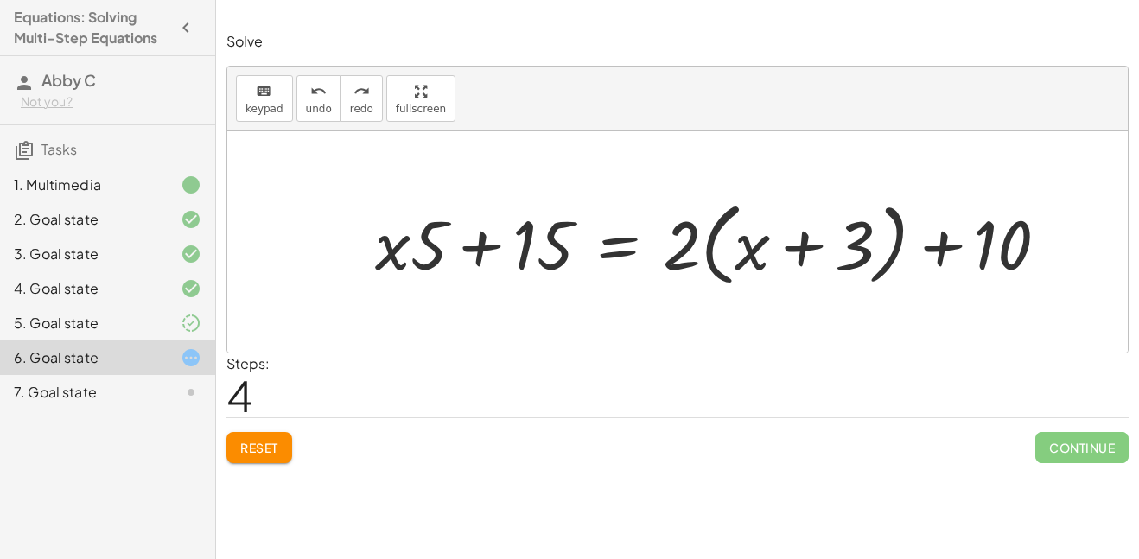
click at [275, 452] on span "Reset" at bounding box center [259, 448] width 38 height 16
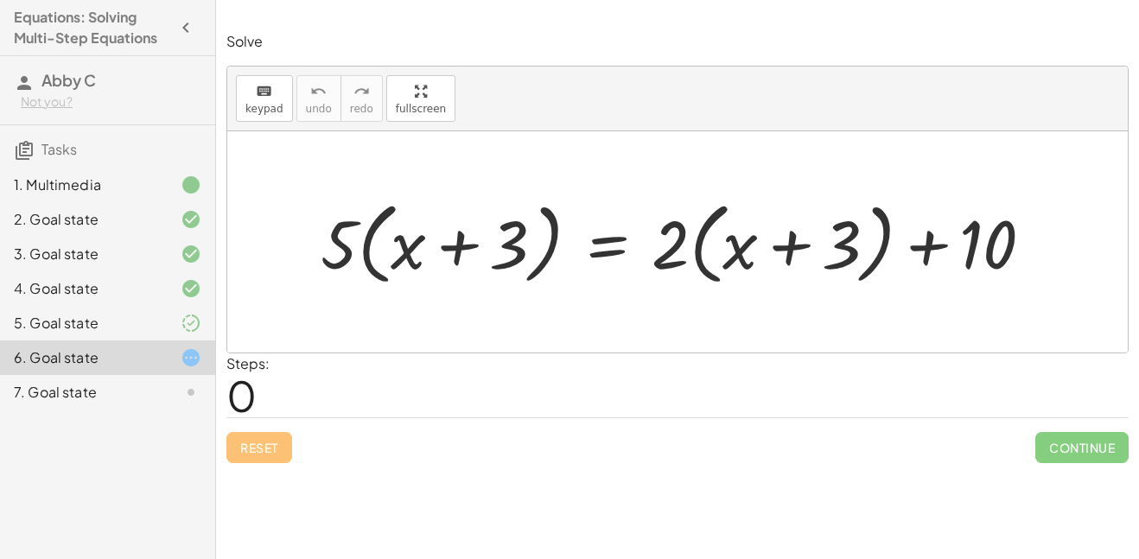
click at [67, 398] on div "7. Goal state" at bounding box center [83, 392] width 139 height 21
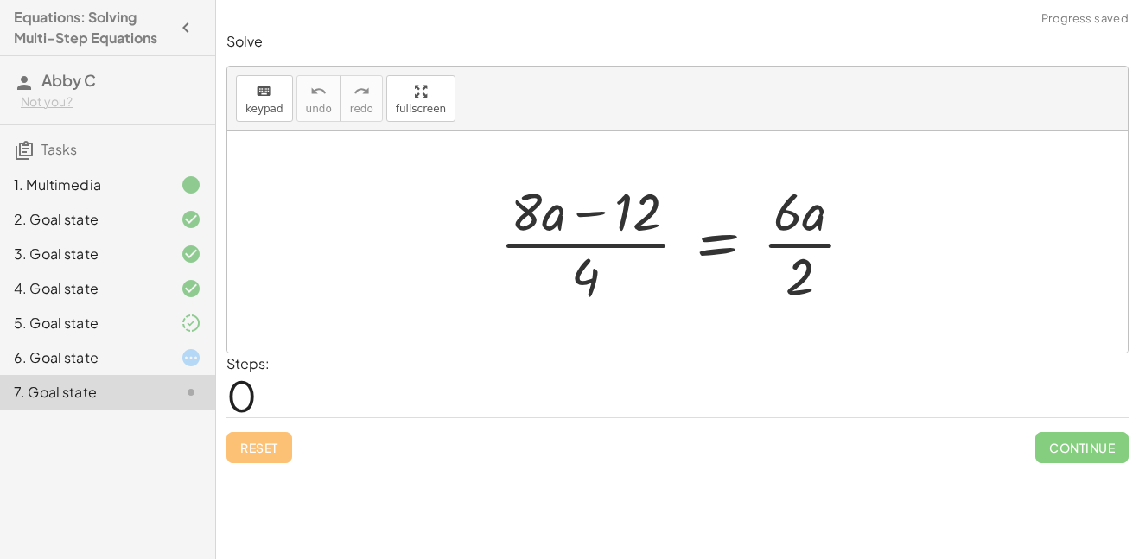
click at [90, 359] on div "6. Goal state" at bounding box center [83, 357] width 139 height 21
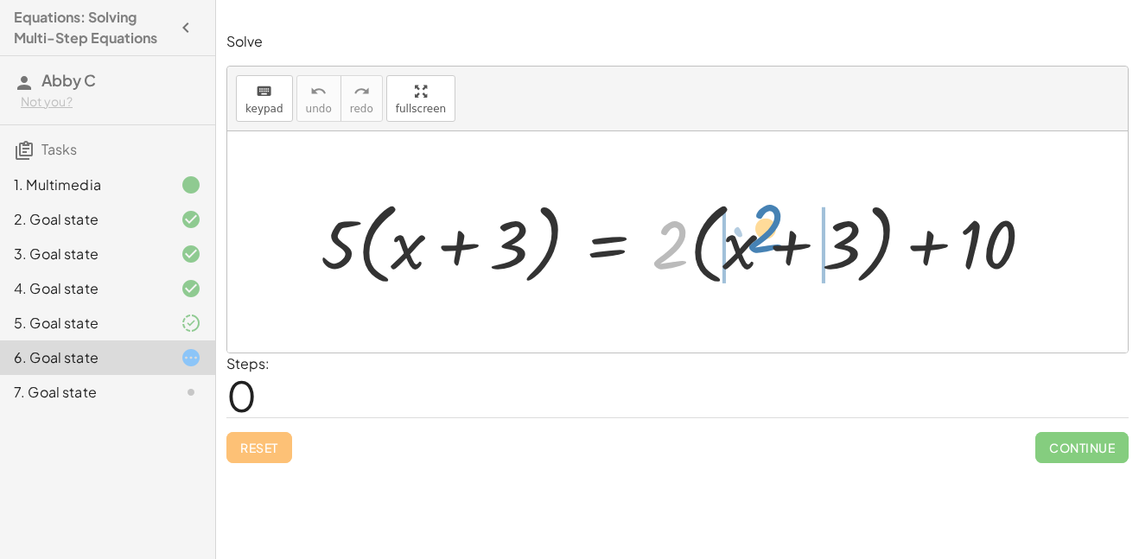
drag, startPoint x: 676, startPoint y: 238, endPoint x: 762, endPoint y: 223, distance: 87.6
click at [762, 223] on div at bounding box center [684, 242] width 744 height 99
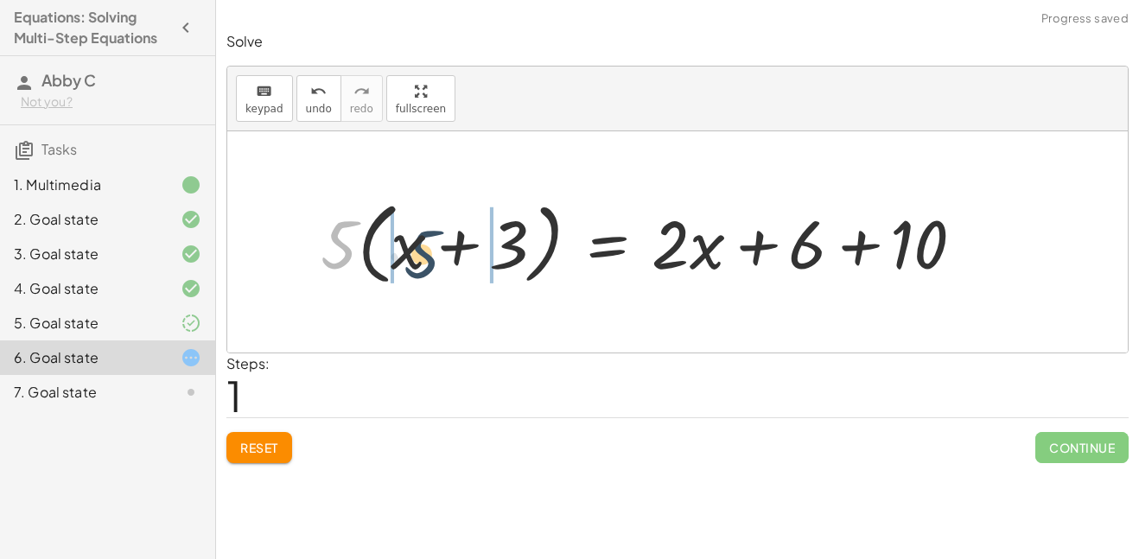
drag, startPoint x: 341, startPoint y: 242, endPoint x: 407, endPoint y: 245, distance: 65.8
click at [407, 245] on div at bounding box center [649, 242] width 675 height 99
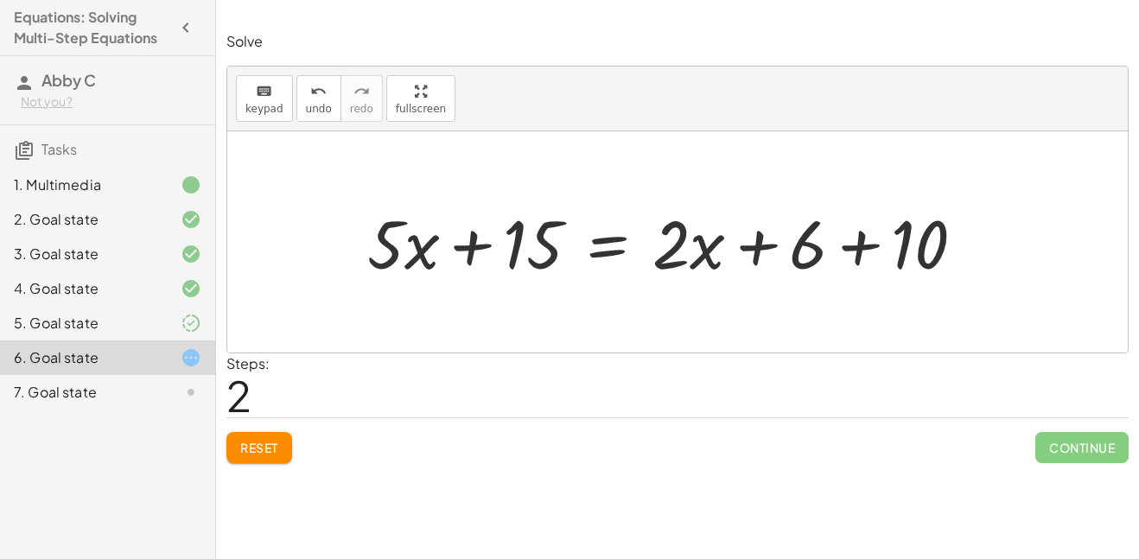
click at [755, 244] on div at bounding box center [673, 242] width 629 height 88
click at [851, 245] on div at bounding box center [673, 242] width 629 height 88
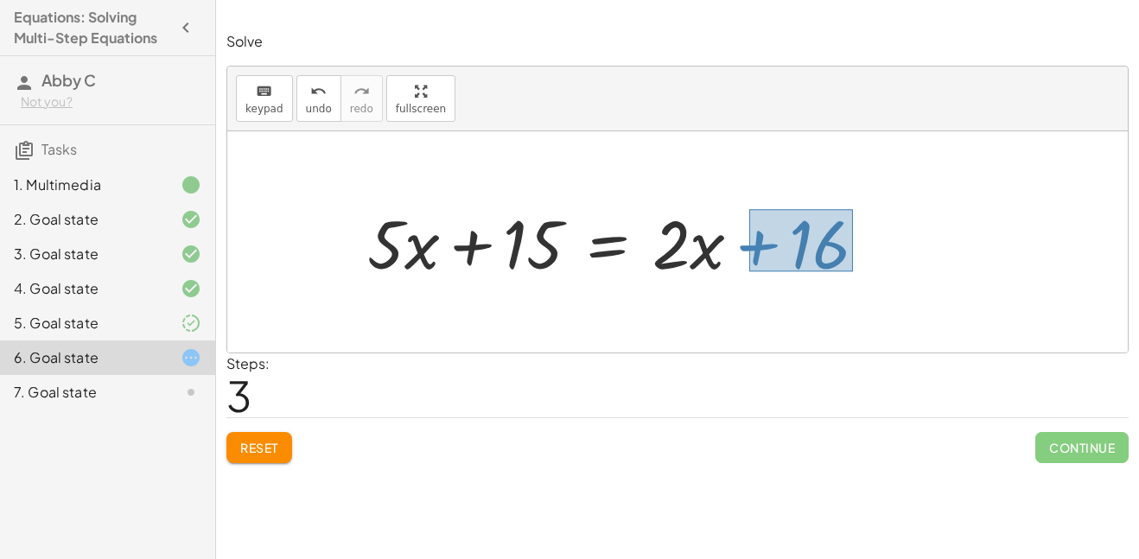
drag, startPoint x: 749, startPoint y: 209, endPoint x: 853, endPoint y: 271, distance: 120.9
click at [853, 271] on div at bounding box center [624, 242] width 531 height 88
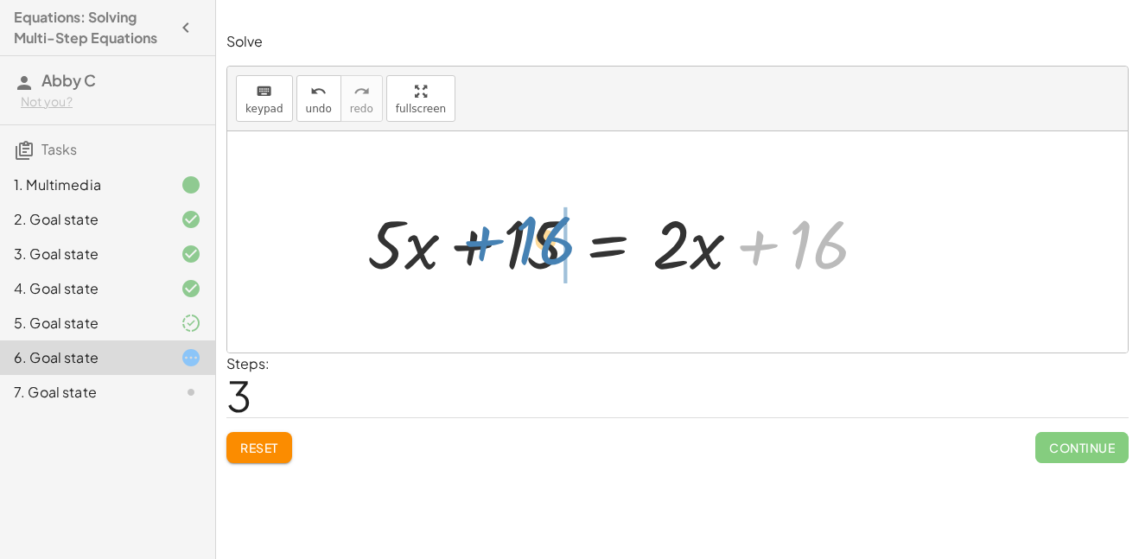
drag, startPoint x: 826, startPoint y: 253, endPoint x: 552, endPoint y: 247, distance: 274.0
click at [552, 247] on div at bounding box center [624, 242] width 531 height 88
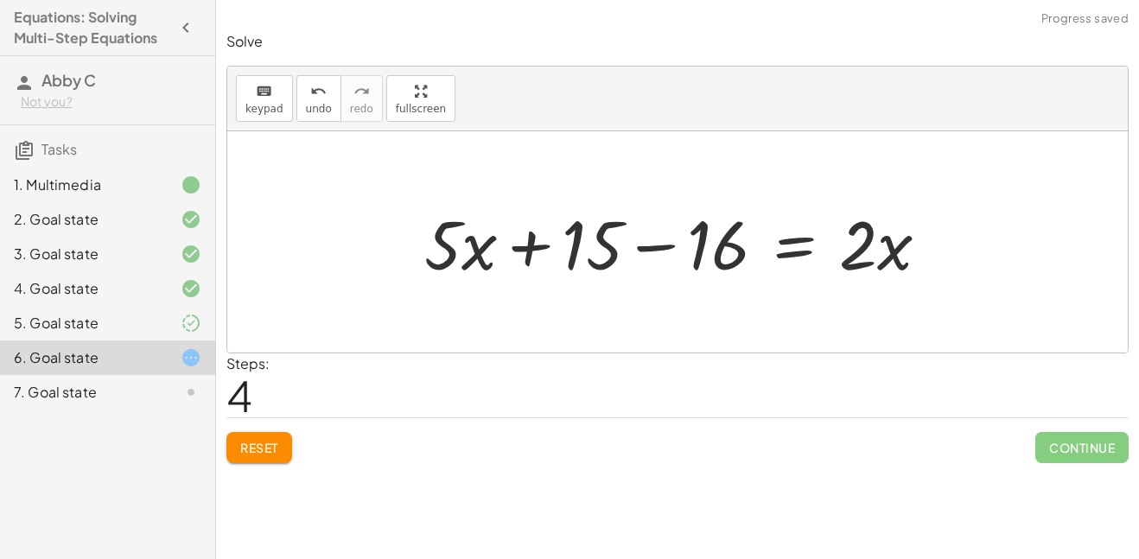
click at [650, 246] on div at bounding box center [684, 242] width 536 height 89
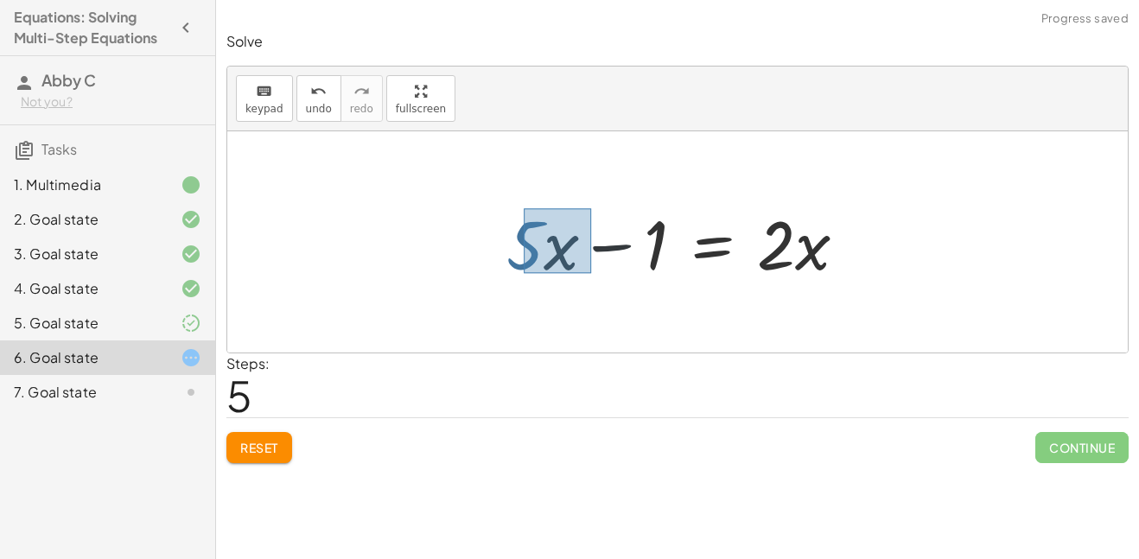
drag, startPoint x: 524, startPoint y: 208, endPoint x: 579, endPoint y: 276, distance: 87.2
click at [579, 276] on div at bounding box center [684, 242] width 372 height 89
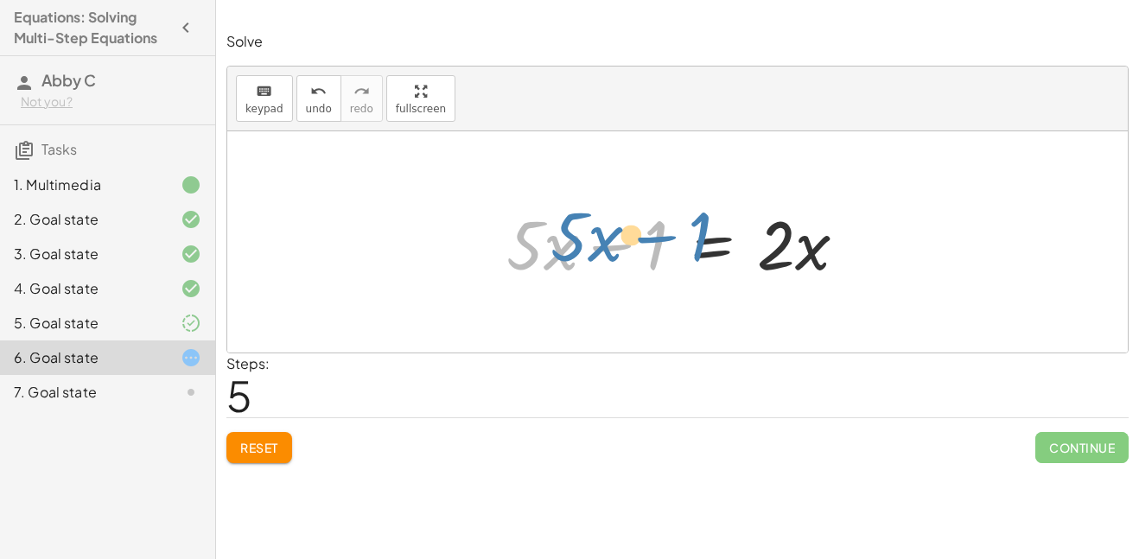
drag, startPoint x: 545, startPoint y: 250, endPoint x: 531, endPoint y: 251, distance: 13.9
click at [531, 251] on div at bounding box center [684, 242] width 372 height 89
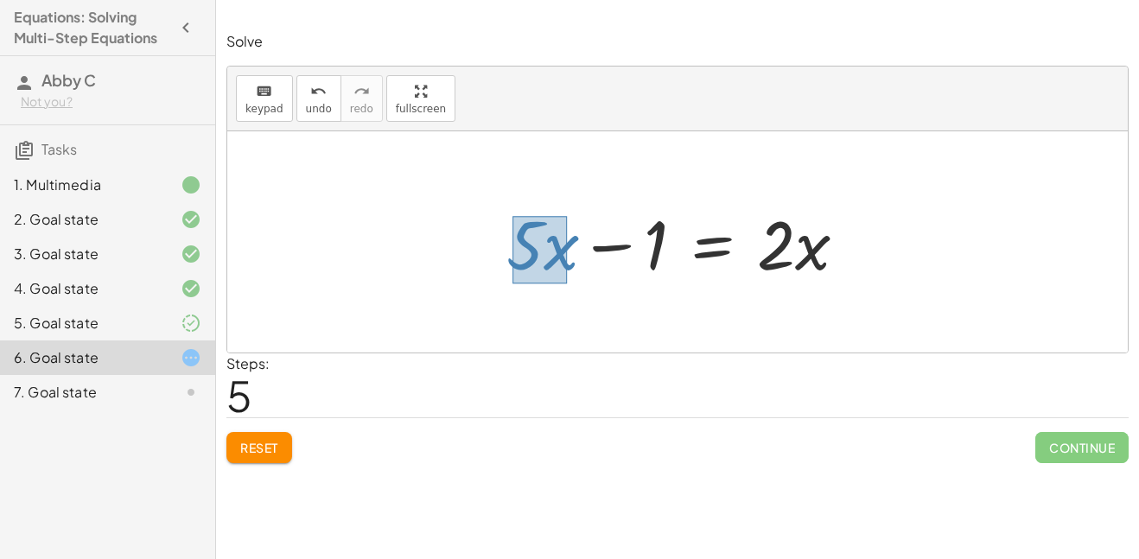
drag, startPoint x: 512, startPoint y: 216, endPoint x: 566, endPoint y: 279, distance: 82.8
click at [566, 279] on div at bounding box center [684, 242] width 372 height 89
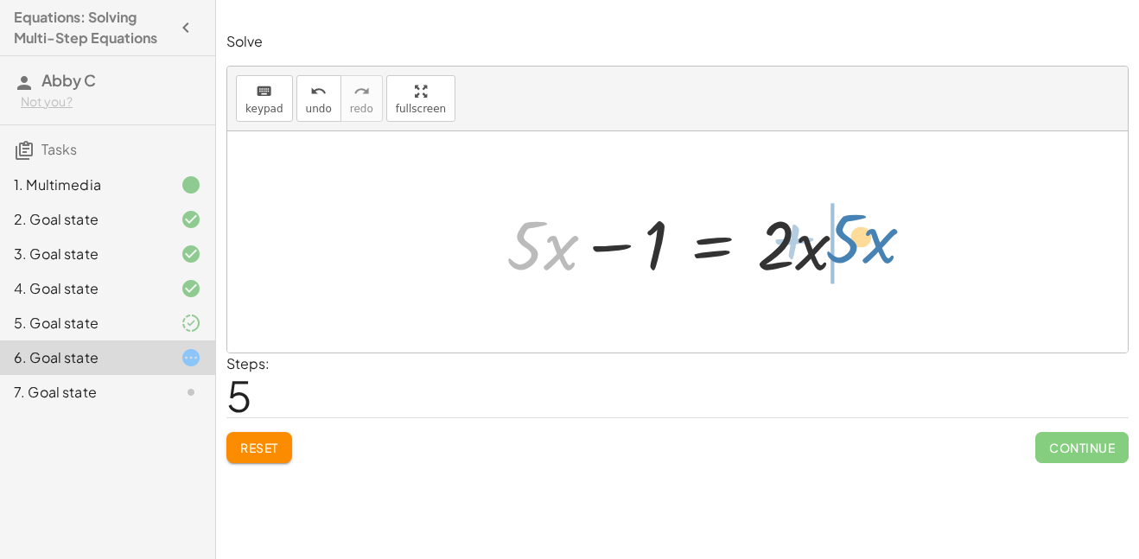
drag, startPoint x: 546, startPoint y: 258, endPoint x: 863, endPoint y: 251, distance: 317.2
click at [863, 251] on div at bounding box center [684, 242] width 372 height 89
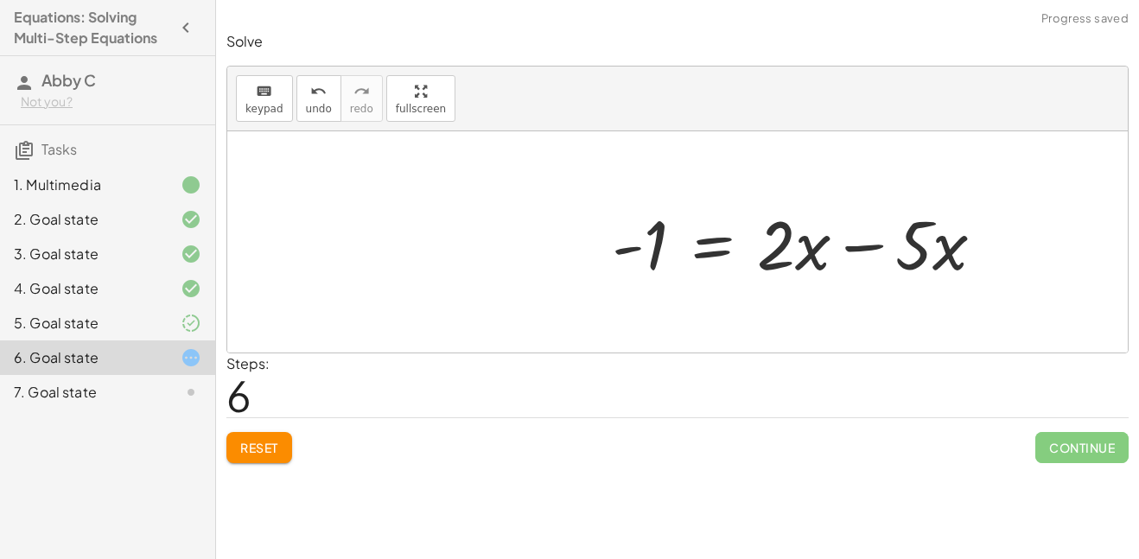
click at [862, 251] on div at bounding box center [684, 242] width 372 height 89
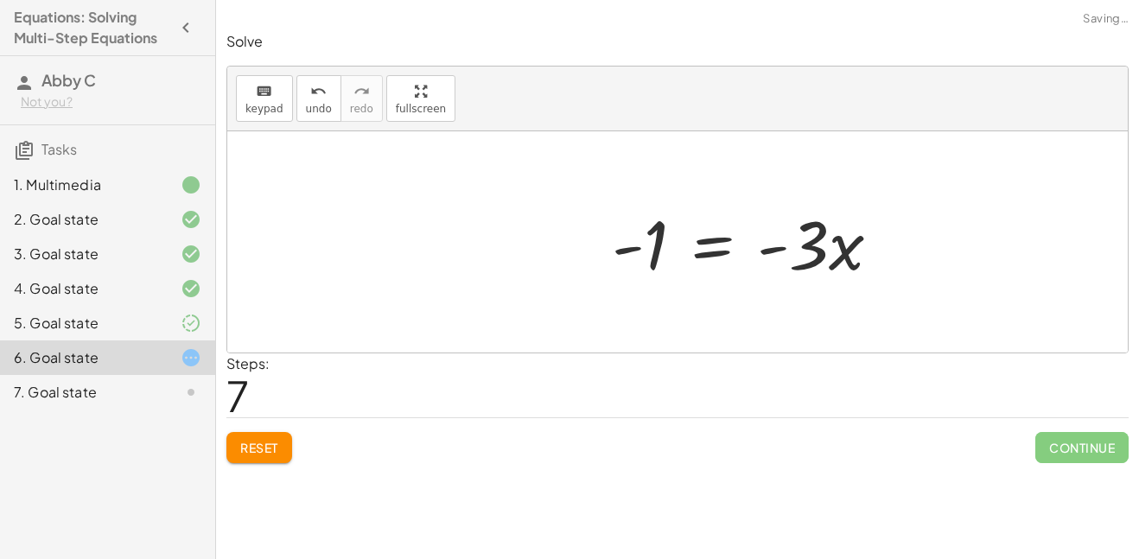
click at [781, 250] on div at bounding box center [684, 242] width 372 height 89
drag, startPoint x: 821, startPoint y: 251, endPoint x: 654, endPoint y: 309, distance: 176.8
click at [654, 309] on div "· 5 · ( + x + 3 ) = + · 2 · ( + x + 3 ) + 10 · 5 · ( + x + 3 ) = + · 2 · x + · …" at bounding box center [677, 241] width 900 height 221
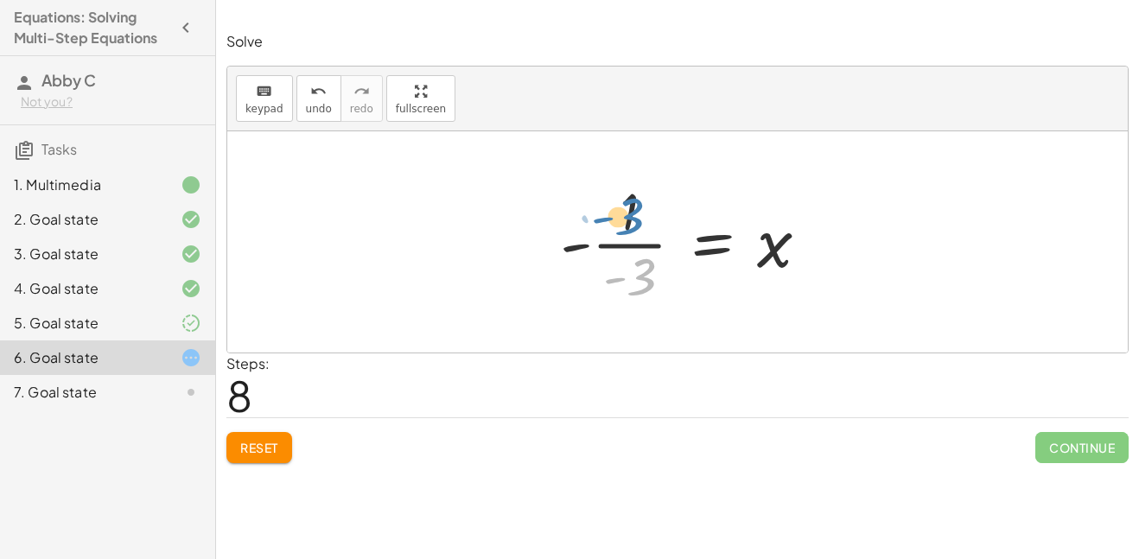
drag, startPoint x: 645, startPoint y: 291, endPoint x: 633, endPoint y: 231, distance: 61.7
click at [633, 231] on div at bounding box center [684, 241] width 372 height 133
drag, startPoint x: 580, startPoint y: 245, endPoint x: 646, endPoint y: 256, distance: 67.5
click at [646, 256] on div at bounding box center [684, 241] width 372 height 133
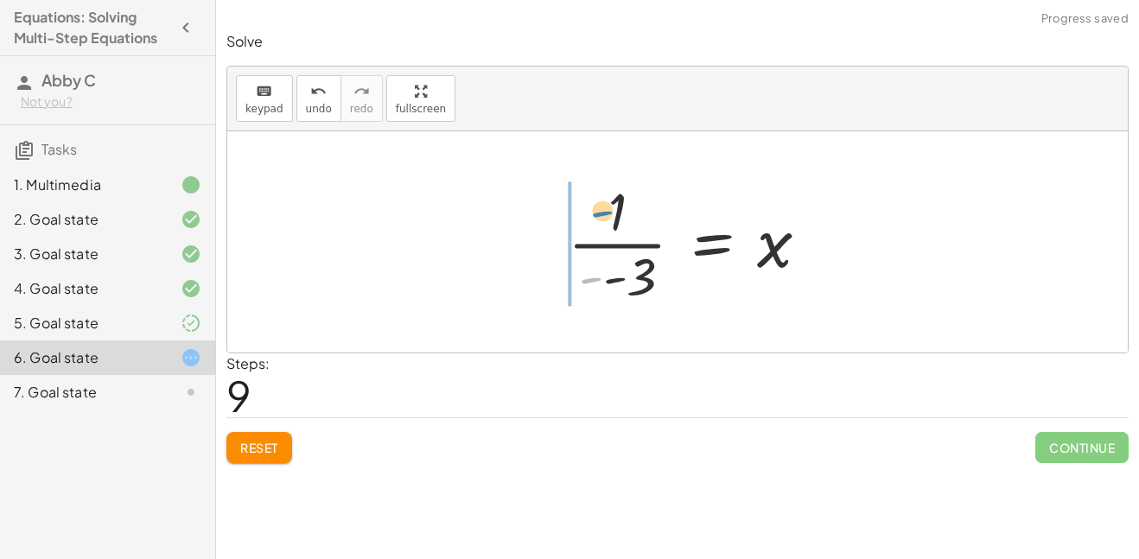
drag, startPoint x: 594, startPoint y: 278, endPoint x: 606, endPoint y: 212, distance: 67.6
click at [606, 212] on div at bounding box center [684, 241] width 372 height 133
click at [283, 436] on button "Reset" at bounding box center [259, 447] width 66 height 31
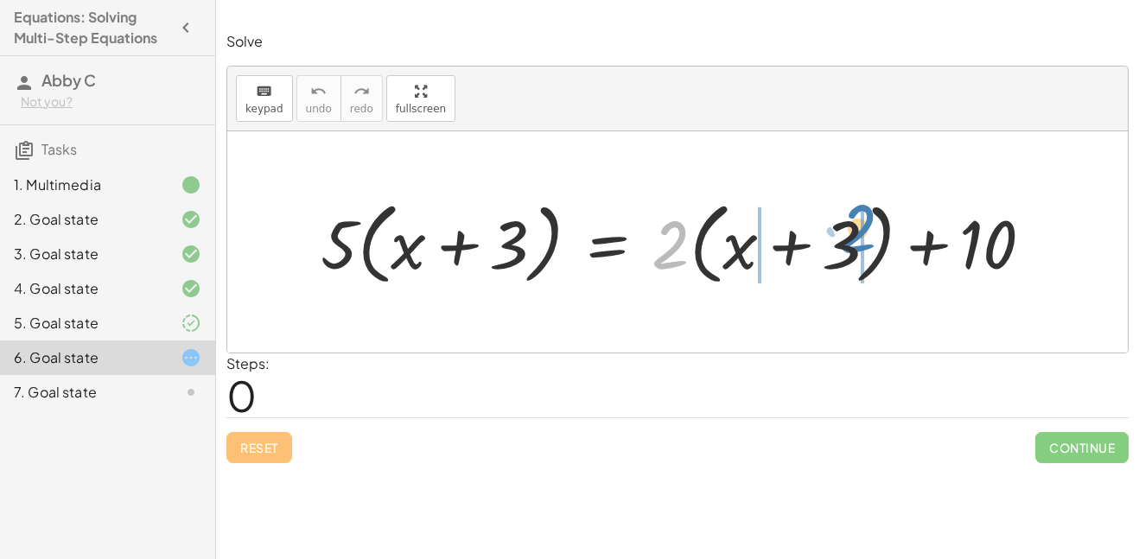
drag, startPoint x: 671, startPoint y: 217, endPoint x: 856, endPoint y: 200, distance: 186.5
click at [856, 200] on div at bounding box center [684, 242] width 744 height 99
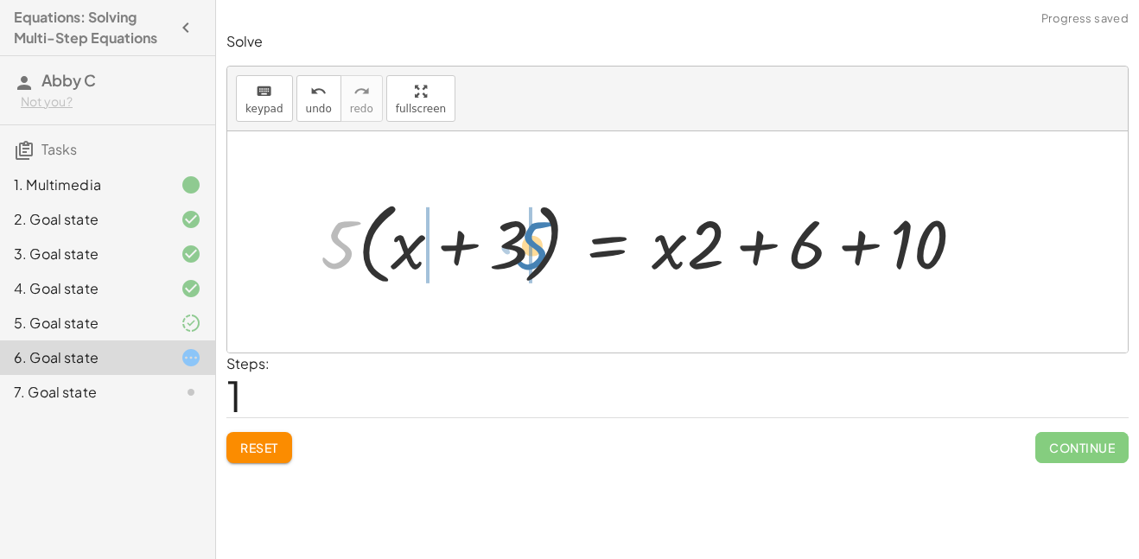
drag, startPoint x: 349, startPoint y: 240, endPoint x: 542, endPoint y: 242, distance: 192.7
click at [542, 242] on div at bounding box center [649, 242] width 675 height 99
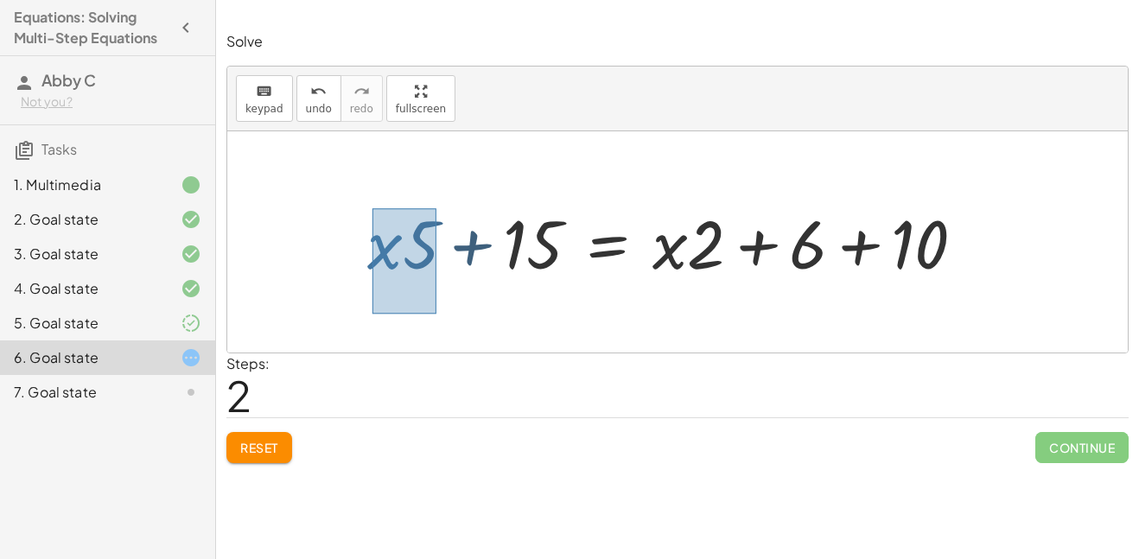
drag, startPoint x: 372, startPoint y: 208, endPoint x: 429, endPoint y: 308, distance: 114.1
click at [429, 308] on div "· 5 · ( + x + 3 ) = + · 2 · ( + x + 3 ) + 10 · 5 · ( + x + 3 ) = + · x · 2 + · …" at bounding box center [677, 241] width 900 height 221
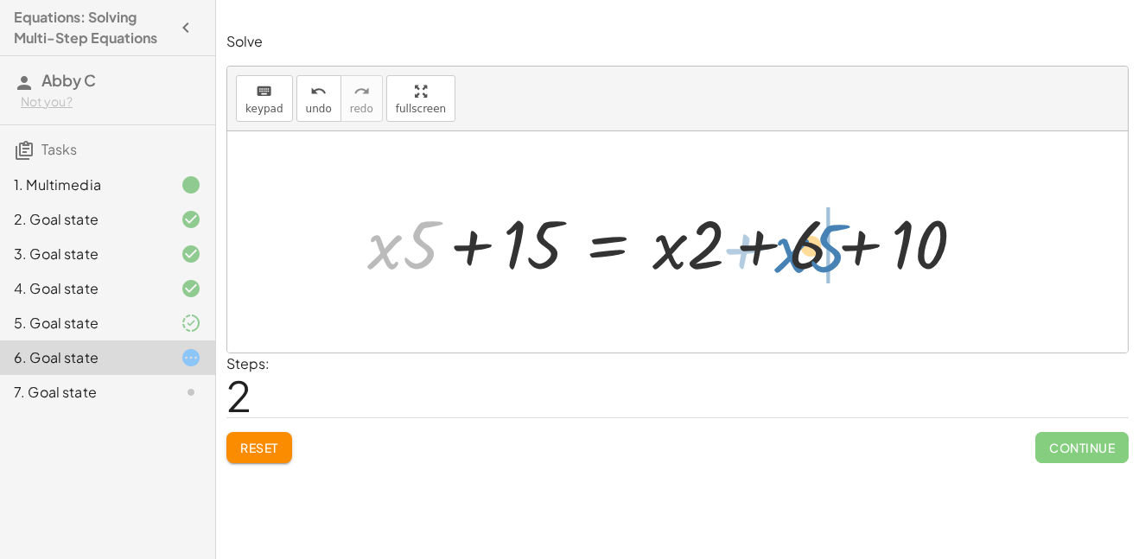
drag, startPoint x: 389, startPoint y: 237, endPoint x: 792, endPoint y: 240, distance: 403.5
click at [792, 240] on div at bounding box center [673, 242] width 629 height 88
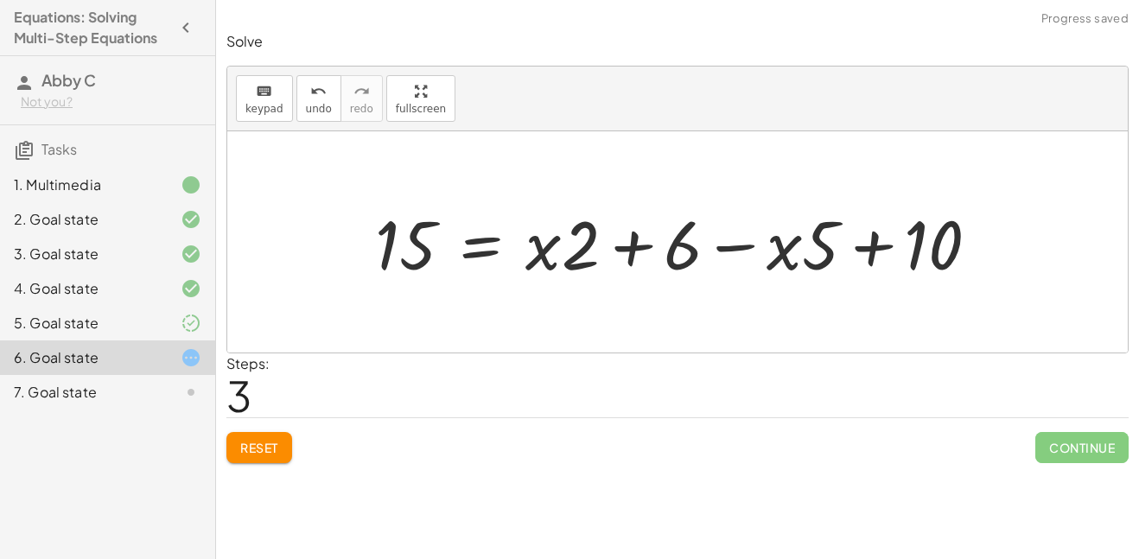
click at [752, 241] on div at bounding box center [683, 242] width 635 height 89
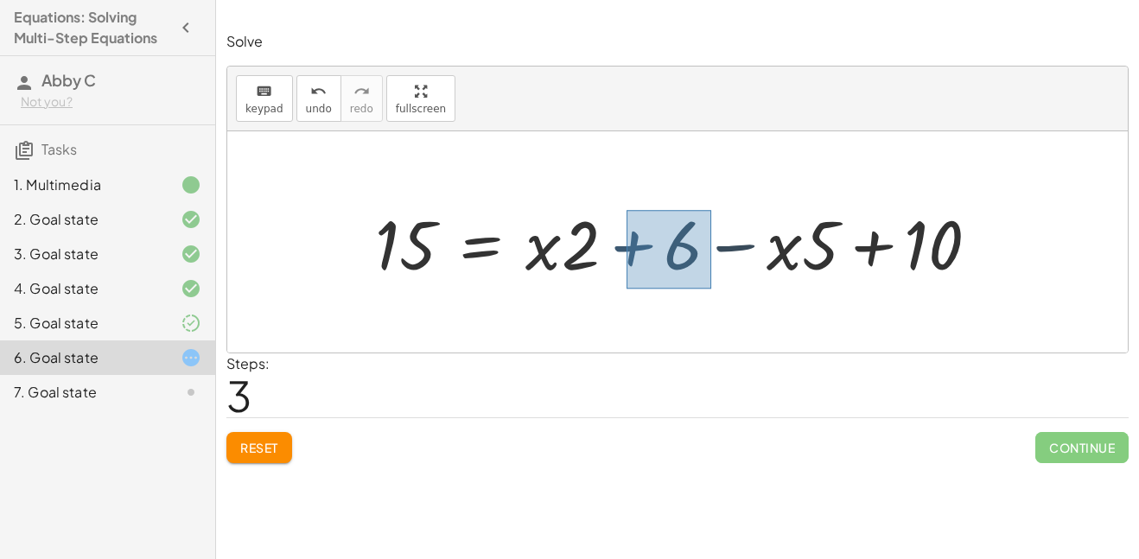
drag, startPoint x: 626, startPoint y: 210, endPoint x: 703, endPoint y: 283, distance: 106.3
click at [703, 283] on div at bounding box center [683, 242] width 635 height 89
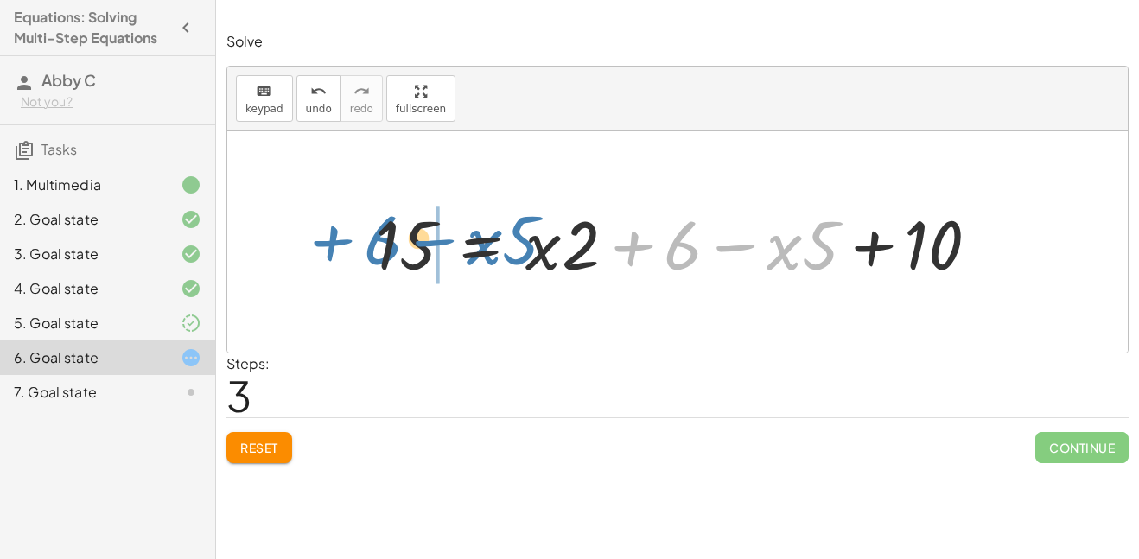
drag, startPoint x: 674, startPoint y: 255, endPoint x: 352, endPoint y: 250, distance: 322.3
click at [352, 250] on div "· 5 · ( + x + 3 ) = + · 2 · ( + x + 3 ) + 10 · 5 · ( + x + 3 ) = + · x · 2 + · …" at bounding box center [677, 243] width 657 height 98
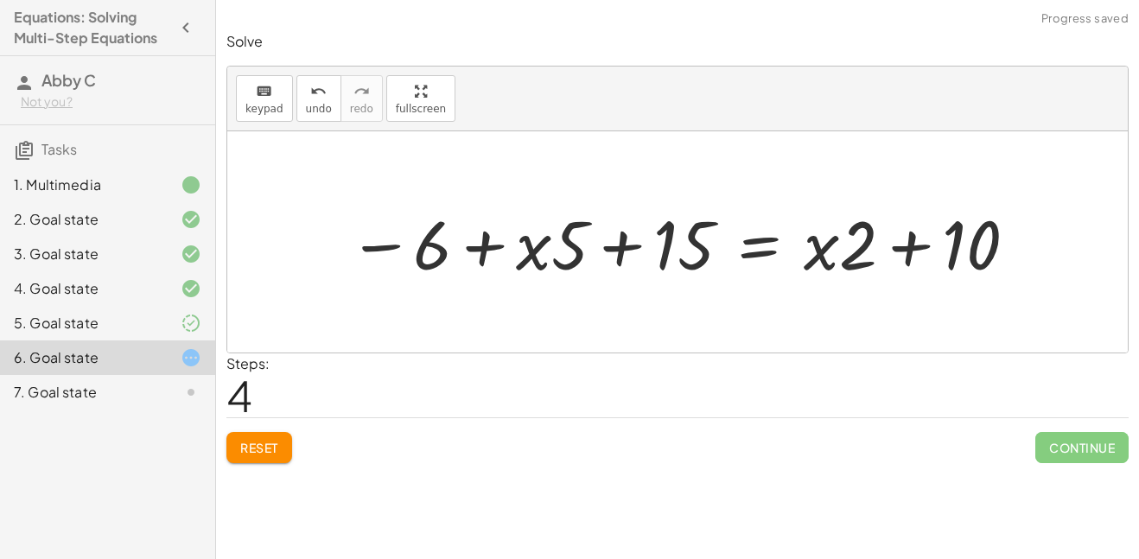
click at [605, 241] on div at bounding box center [684, 242] width 688 height 89
click at [484, 242] on div at bounding box center [684, 242] width 688 height 89
click at [323, 99] on div "undo" at bounding box center [319, 90] width 26 height 21
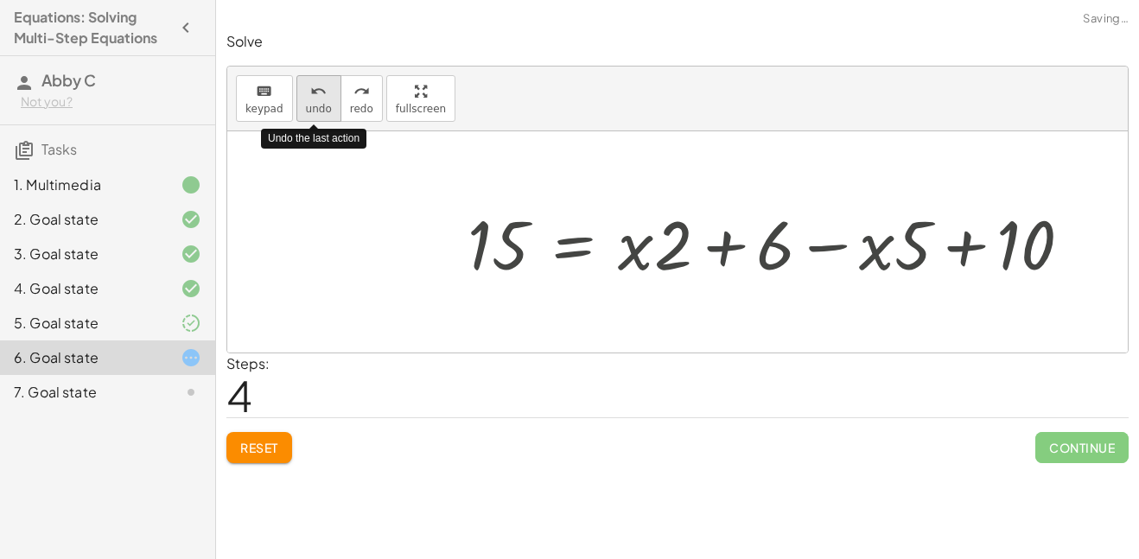
click at [323, 99] on div "undo" at bounding box center [319, 90] width 26 height 21
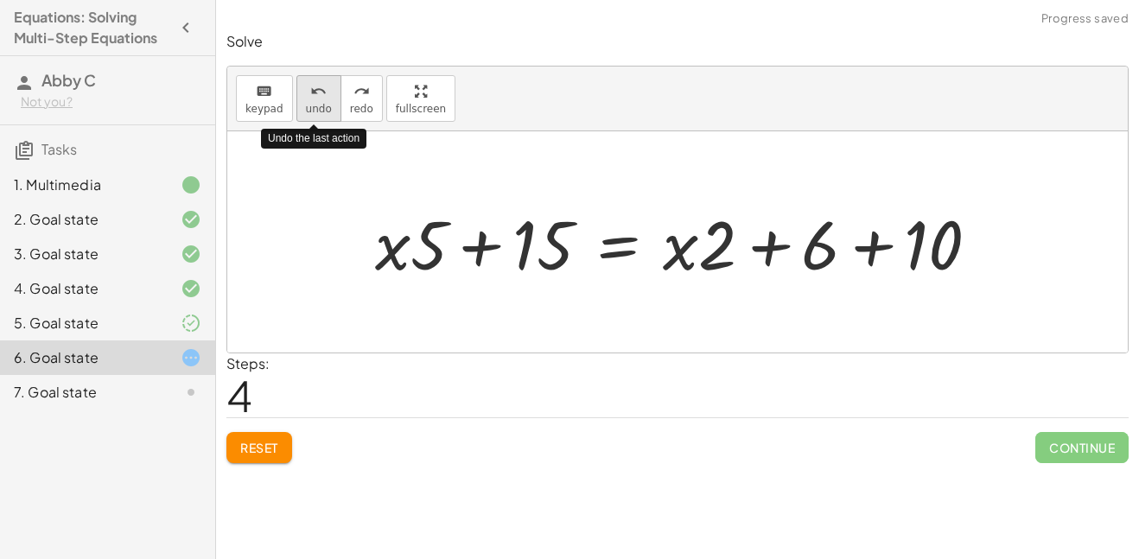
click at [325, 98] on div "undo" at bounding box center [319, 90] width 26 height 21
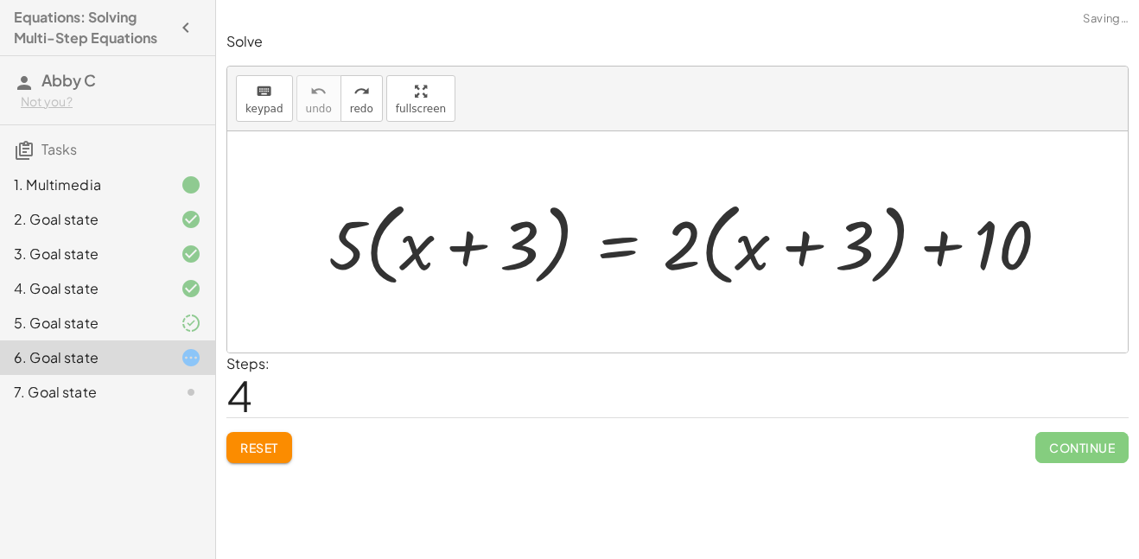
click at [262, 440] on span "Reset" at bounding box center [259, 448] width 38 height 16
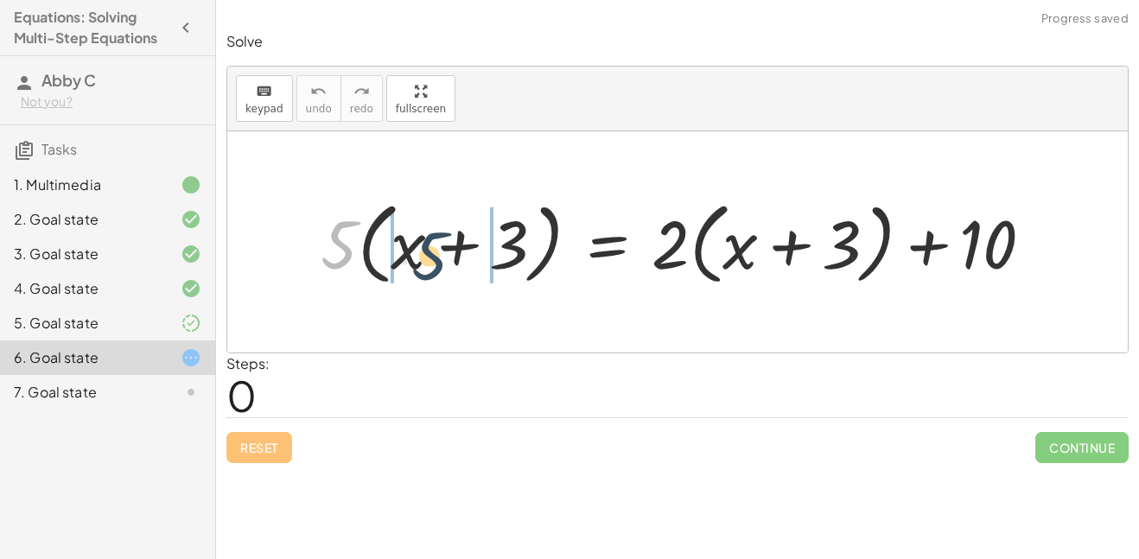
drag, startPoint x: 346, startPoint y: 244, endPoint x: 461, endPoint y: 254, distance: 115.4
click at [461, 254] on div at bounding box center [684, 242] width 744 height 99
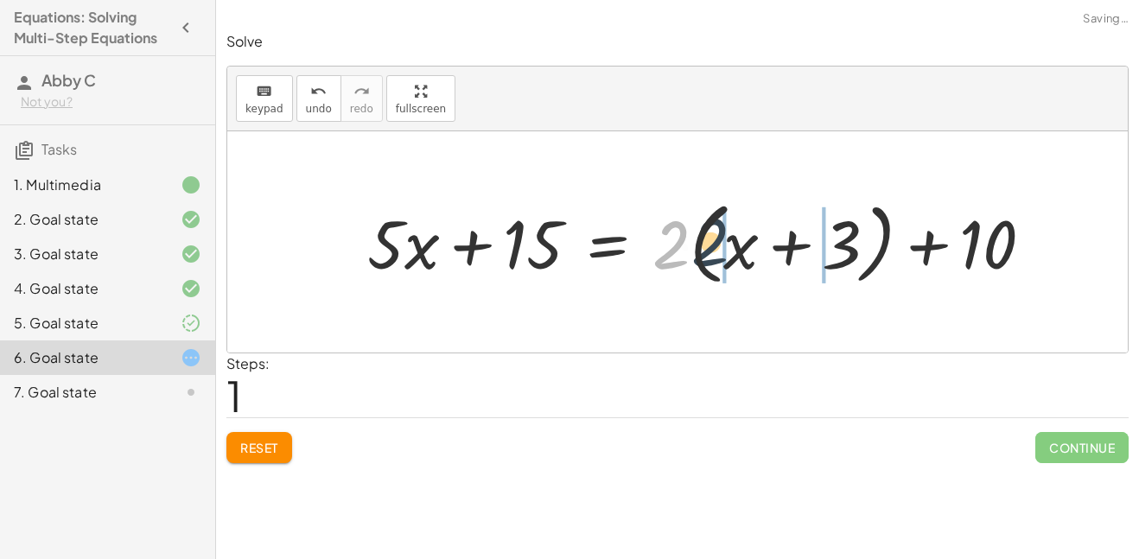
drag, startPoint x: 666, startPoint y: 250, endPoint x: 783, endPoint y: 245, distance: 116.7
click at [783, 245] on div at bounding box center [707, 242] width 697 height 99
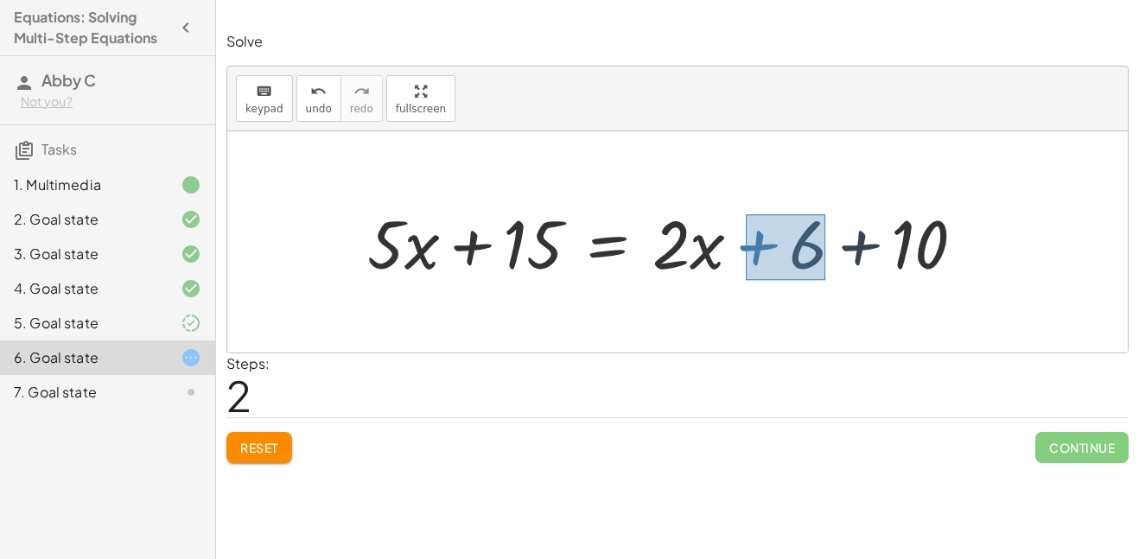
drag, startPoint x: 746, startPoint y: 214, endPoint x: 817, endPoint y: 277, distance: 95.5
click at [817, 277] on div at bounding box center [673, 242] width 629 height 88
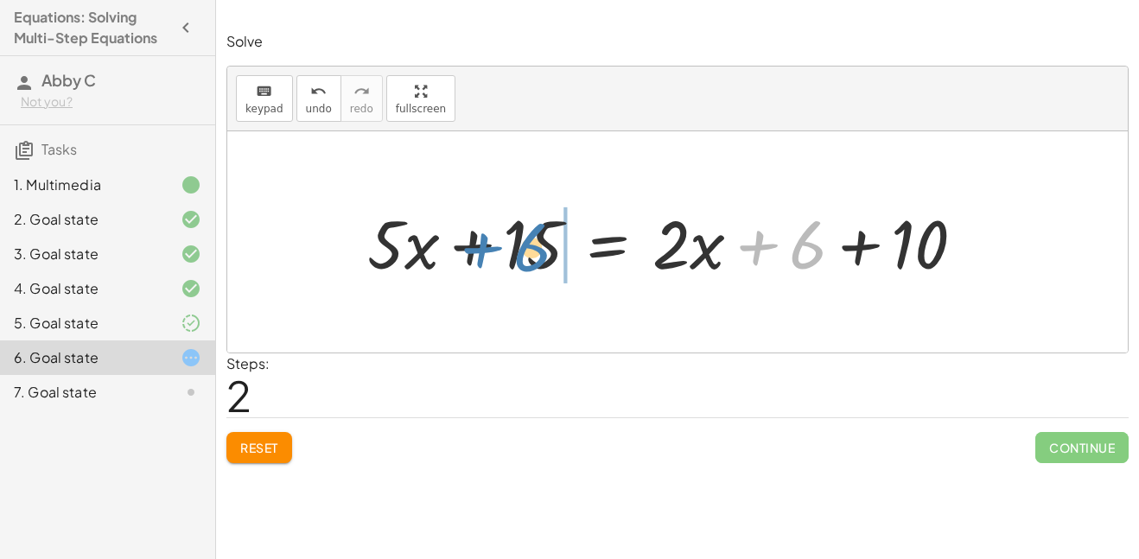
drag, startPoint x: 804, startPoint y: 263, endPoint x: 531, endPoint y: 264, distance: 272.2
click at [531, 264] on div at bounding box center [673, 242] width 629 height 88
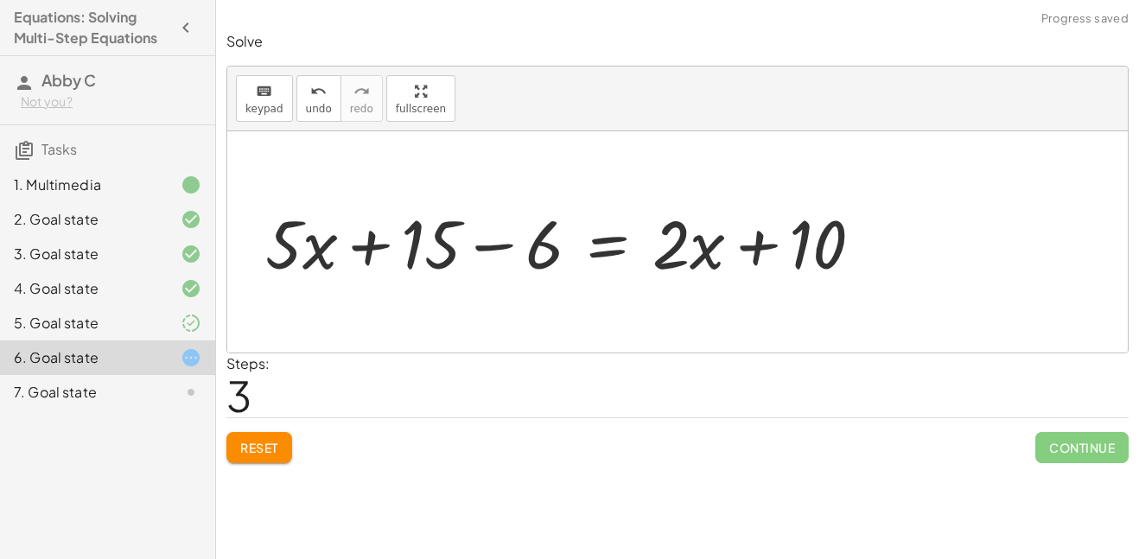
click at [501, 249] on div at bounding box center [571, 242] width 629 height 88
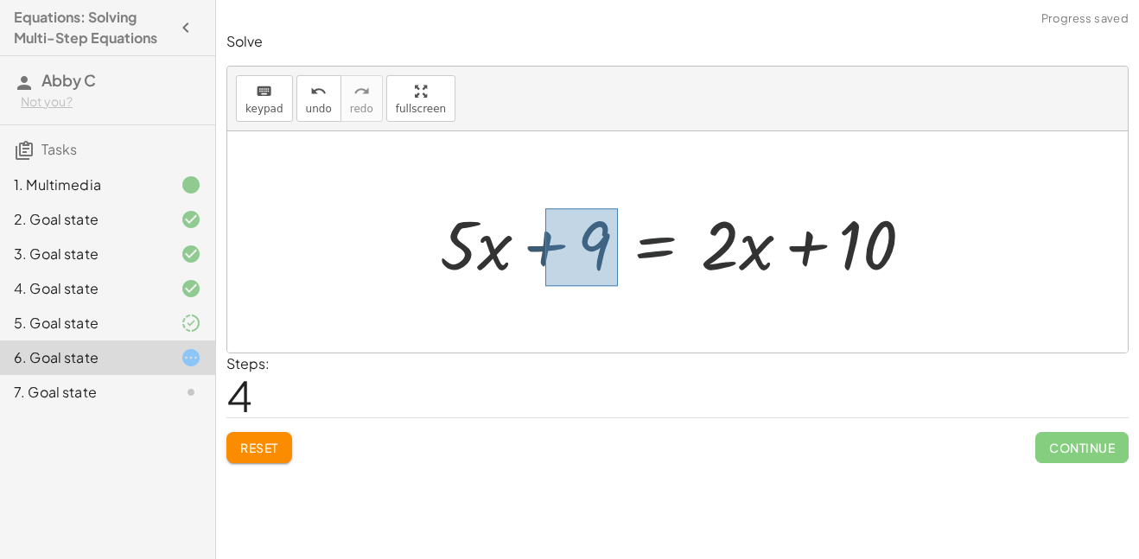
drag, startPoint x: 545, startPoint y: 208, endPoint x: 620, endPoint y: 293, distance: 113.2
click at [620, 293] on div "· 5 · ( + x + 3 ) = + · 2 · ( + x + 3 ) + 10 + · 5 · x + · 5 · 3 = + · 2 · ( + …" at bounding box center [677, 241] width 900 height 221
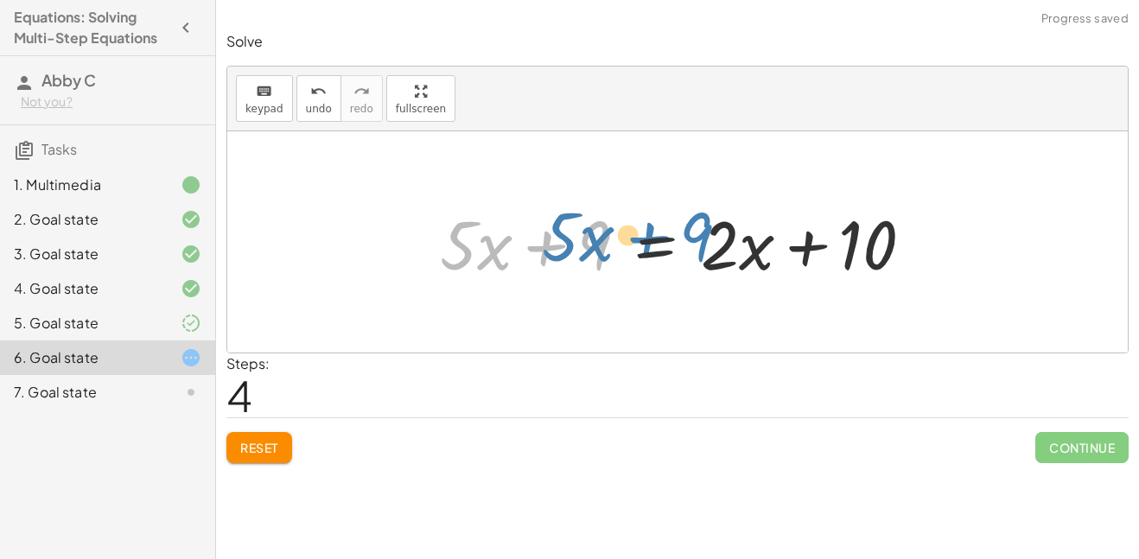
drag, startPoint x: 578, startPoint y: 245, endPoint x: 591, endPoint y: 240, distance: 13.7
click at [591, 240] on div at bounding box center [683, 242] width 505 height 89
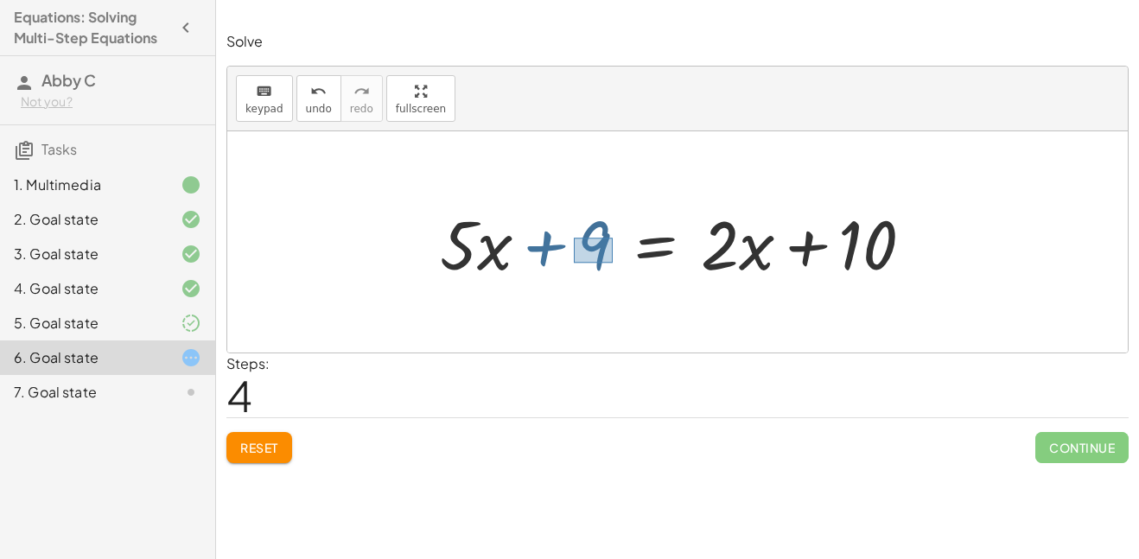
drag, startPoint x: 574, startPoint y: 238, endPoint x: 611, endPoint y: 264, distance: 45.3
click at [611, 264] on div at bounding box center [683, 242] width 505 height 89
click at [594, 223] on div at bounding box center [683, 242] width 505 height 89
drag, startPoint x: 587, startPoint y: 223, endPoint x: 597, endPoint y: 246, distance: 25.5
click at [597, 246] on div at bounding box center [683, 242] width 505 height 89
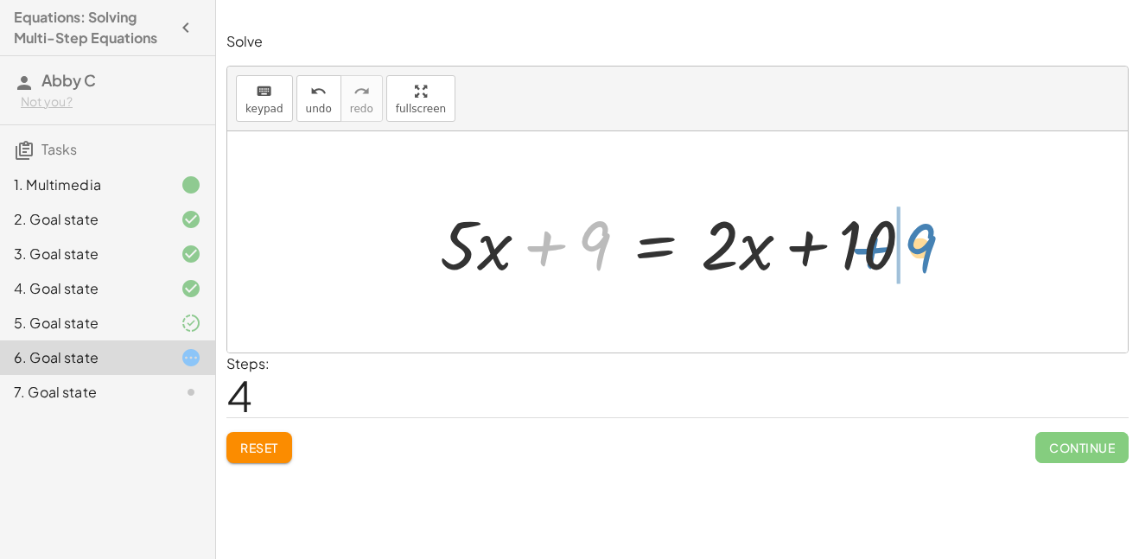
drag, startPoint x: 598, startPoint y: 245, endPoint x: 933, endPoint y: 246, distance: 335.3
click at [933, 246] on div at bounding box center [683, 242] width 505 height 89
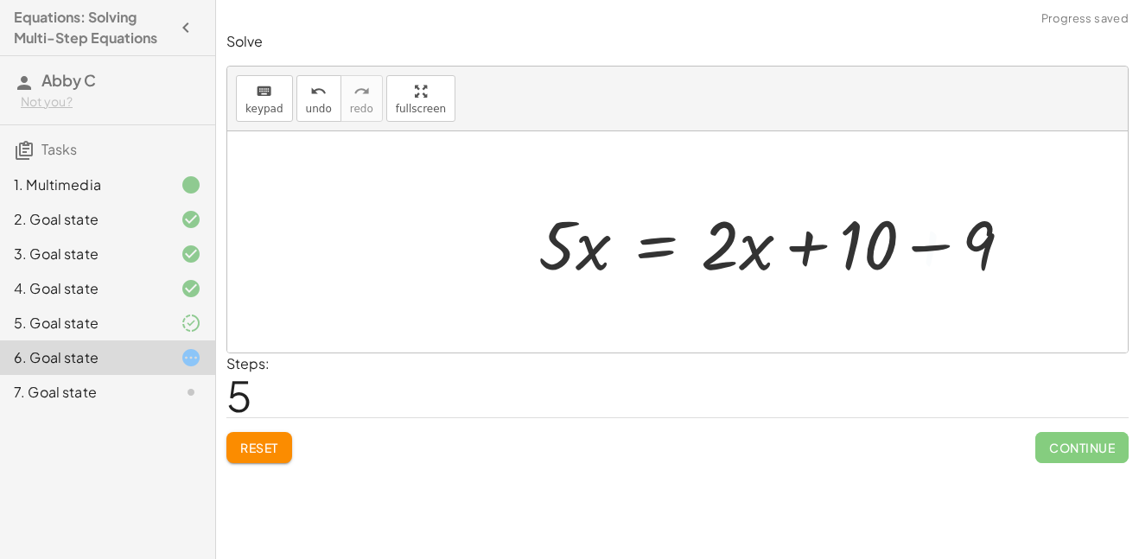
click at [920, 245] on div at bounding box center [782, 242] width 505 height 89
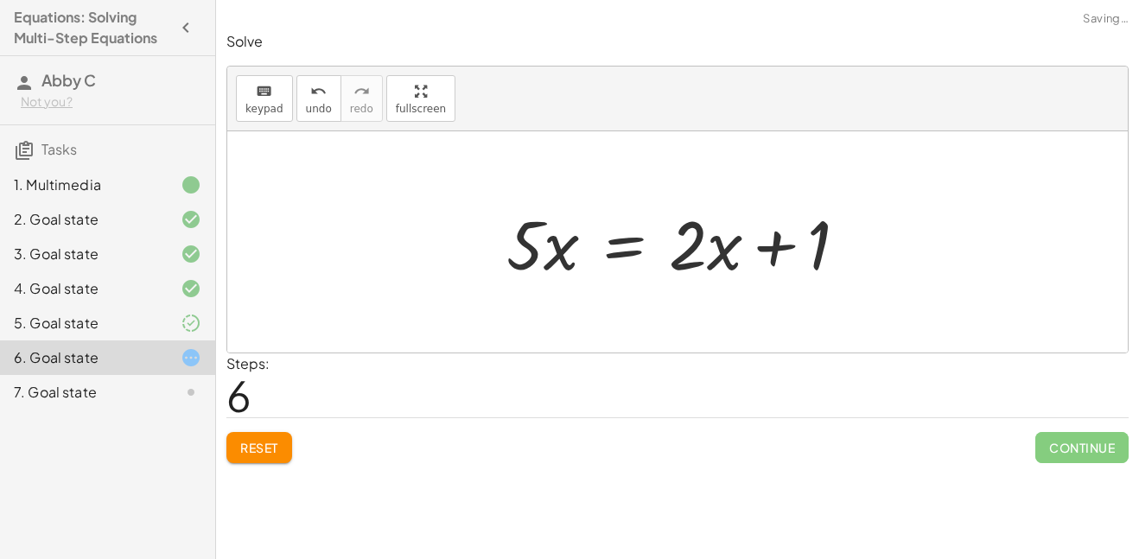
click at [777, 234] on div at bounding box center [684, 242] width 372 height 89
drag, startPoint x: 670, startPoint y: 213, endPoint x: 748, endPoint y: 290, distance: 110.6
click at [748, 290] on div "· 5 · ( + x + 3 ) = + · 2 · ( + x + 3 ) + 10 + · 5 · x + · 5 · 3 = + · 2 · ( + …" at bounding box center [677, 241] width 900 height 221
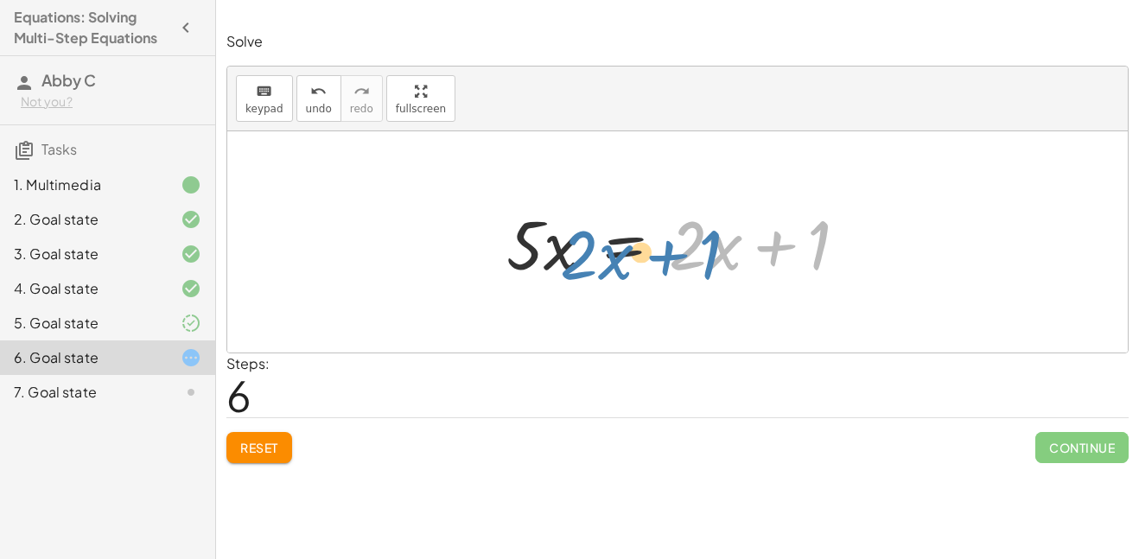
drag, startPoint x: 715, startPoint y: 248, endPoint x: 600, endPoint y: 251, distance: 115.8
click at [600, 251] on div at bounding box center [684, 242] width 372 height 89
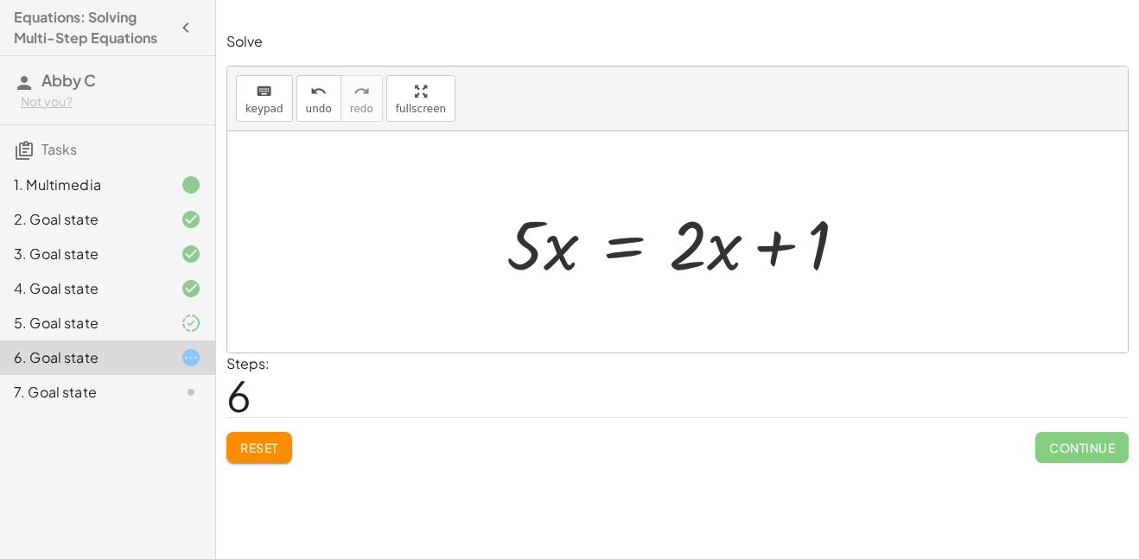
click at [257, 448] on span "Reset" at bounding box center [259, 448] width 38 height 16
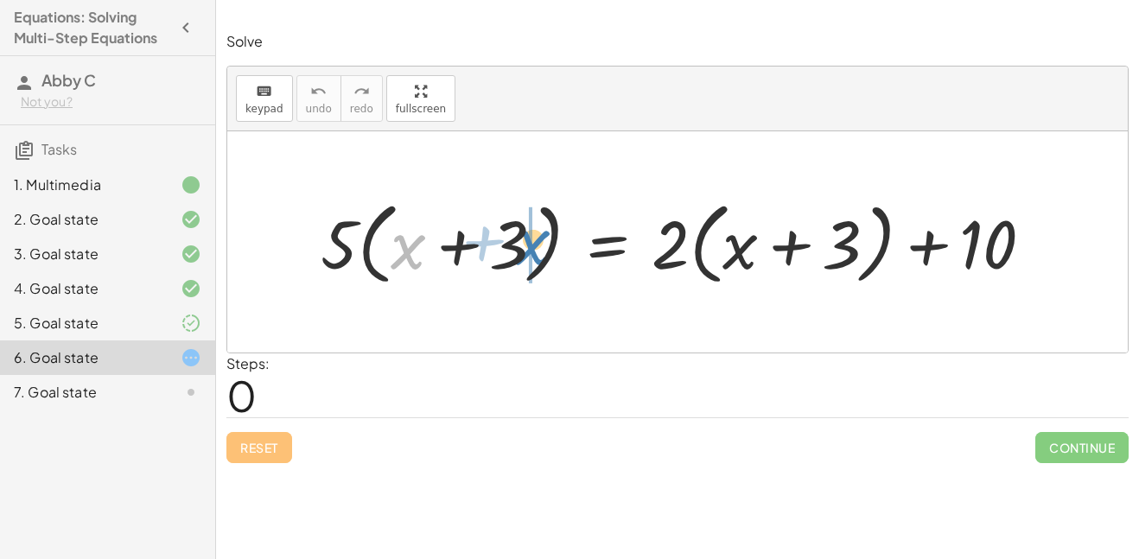
drag, startPoint x: 405, startPoint y: 251, endPoint x: 527, endPoint y: 241, distance: 122.2
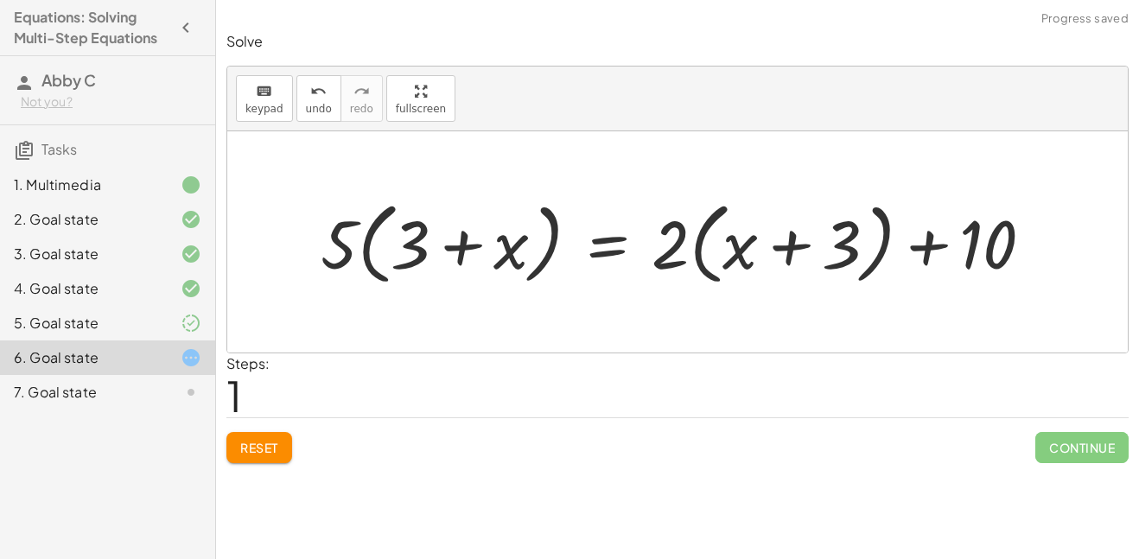
click at [463, 244] on div at bounding box center [684, 242] width 744 height 99
drag, startPoint x: 728, startPoint y: 247, endPoint x: 855, endPoint y: 232, distance: 128.0
click at [855, 232] on div at bounding box center [684, 242] width 744 height 99
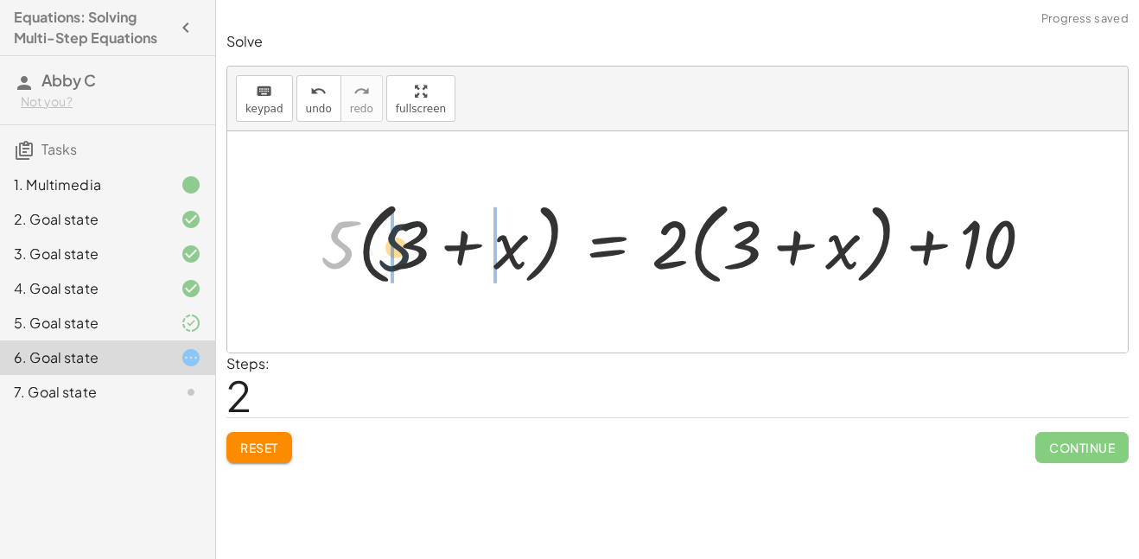
drag, startPoint x: 340, startPoint y: 246, endPoint x: 403, endPoint y: 251, distance: 62.4
click at [403, 251] on div at bounding box center [684, 242] width 744 height 99
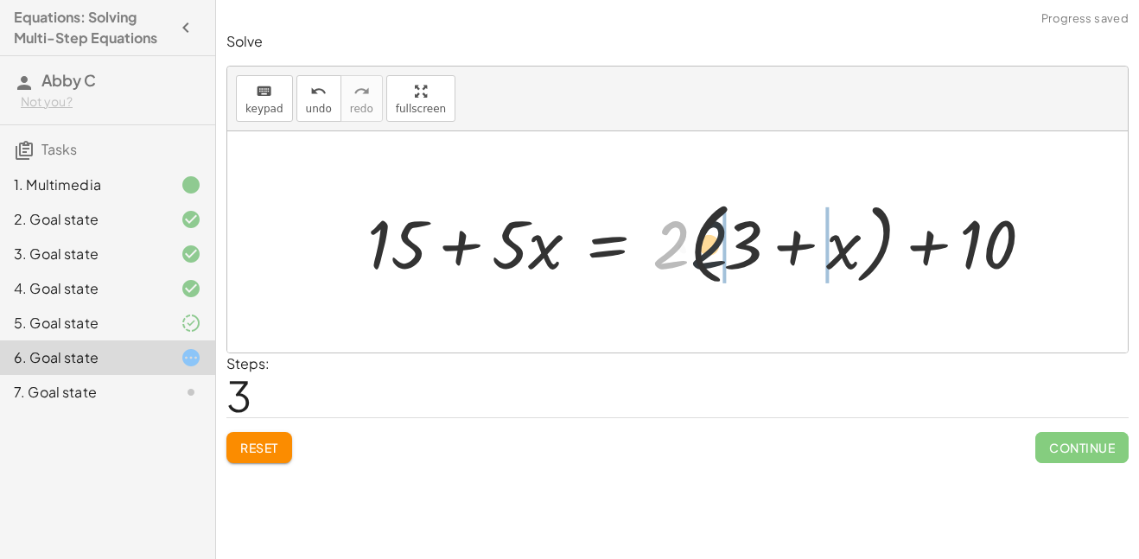
drag, startPoint x: 676, startPoint y: 225, endPoint x: 766, endPoint y: 226, distance: 90.7
click at [766, 226] on div at bounding box center [707, 242] width 697 height 99
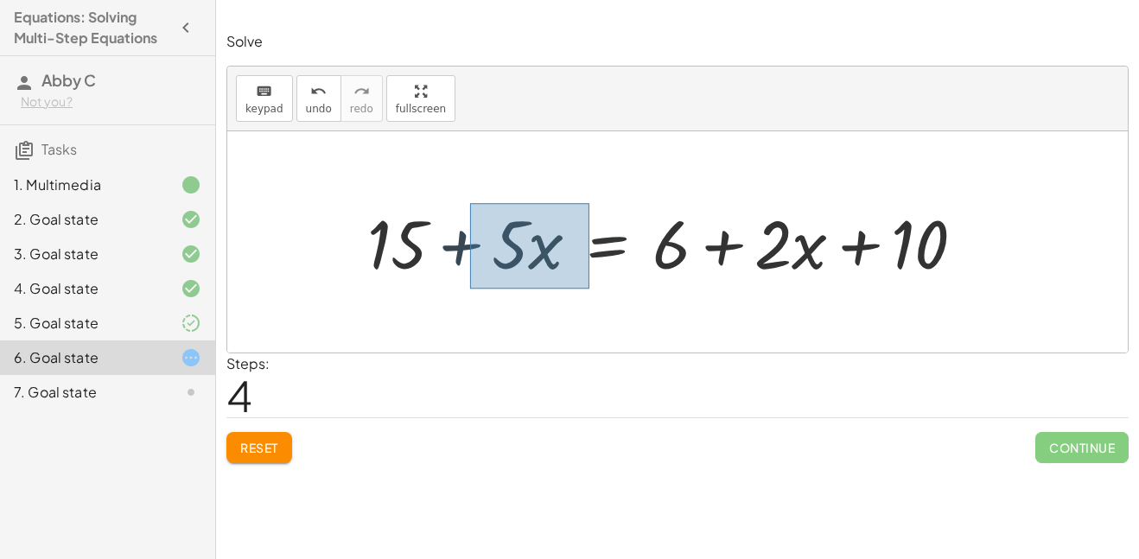
drag, startPoint x: 470, startPoint y: 203, endPoint x: 588, endPoint y: 291, distance: 147.6
click at [588, 291] on div "· 5 · ( + x + 3 ) = + · 2 · ( + x + 3 ) + 10 · 5 · ( + 3 + x ) = + · 2 · ( + x …" at bounding box center [677, 241] width 900 height 221
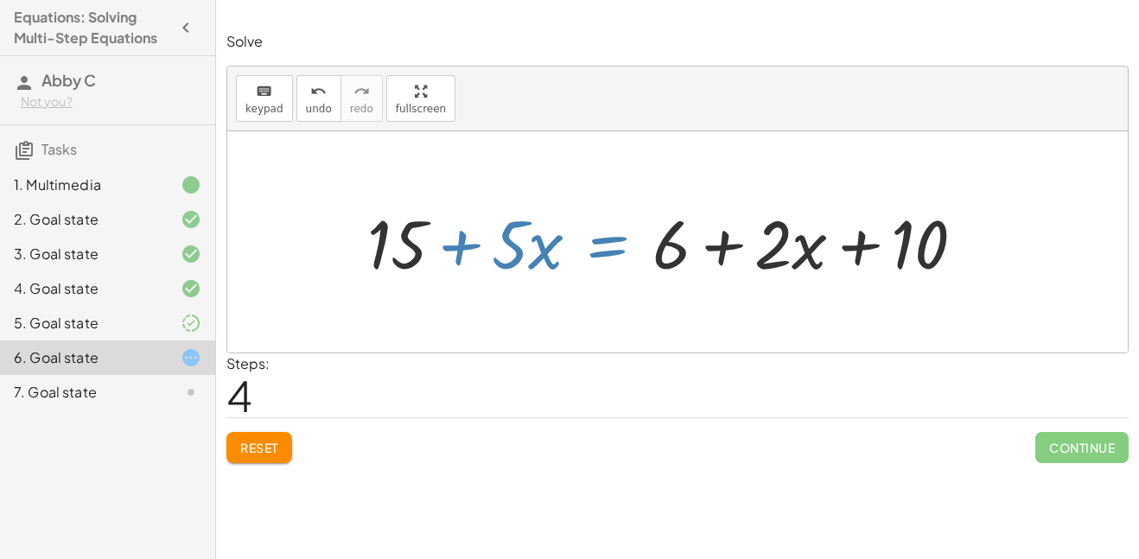
click at [516, 213] on div at bounding box center [673, 242] width 629 height 88
drag, startPoint x: 505, startPoint y: 210, endPoint x: 545, endPoint y: 268, distance: 70.7
click at [545, 268] on div at bounding box center [673, 242] width 629 height 88
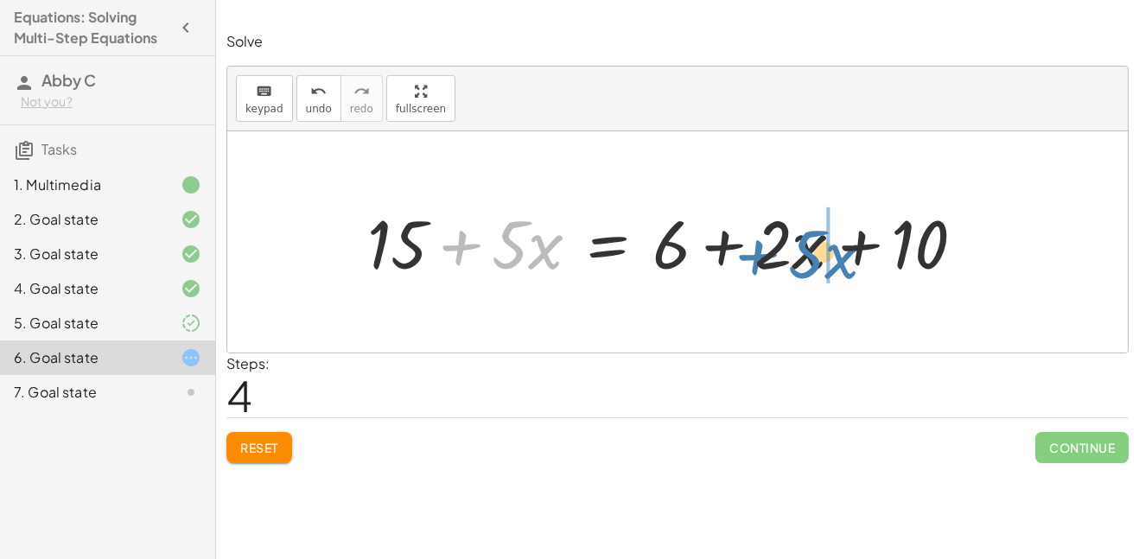
drag, startPoint x: 537, startPoint y: 257, endPoint x: 830, endPoint y: 263, distance: 292.1
click at [830, 263] on div at bounding box center [673, 242] width 629 height 88
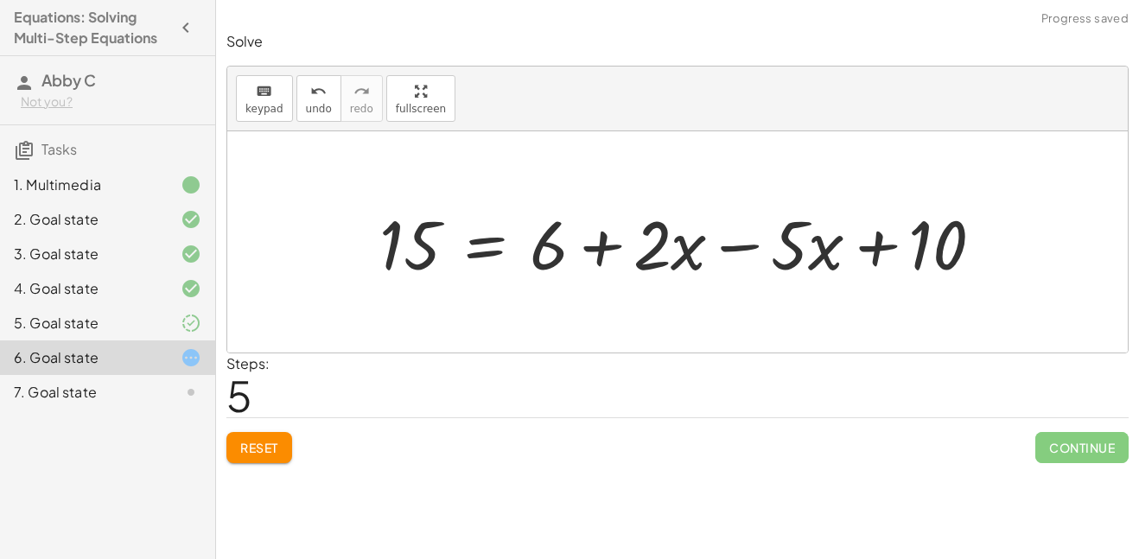
click at [860, 242] on div at bounding box center [688, 242] width 635 height 89
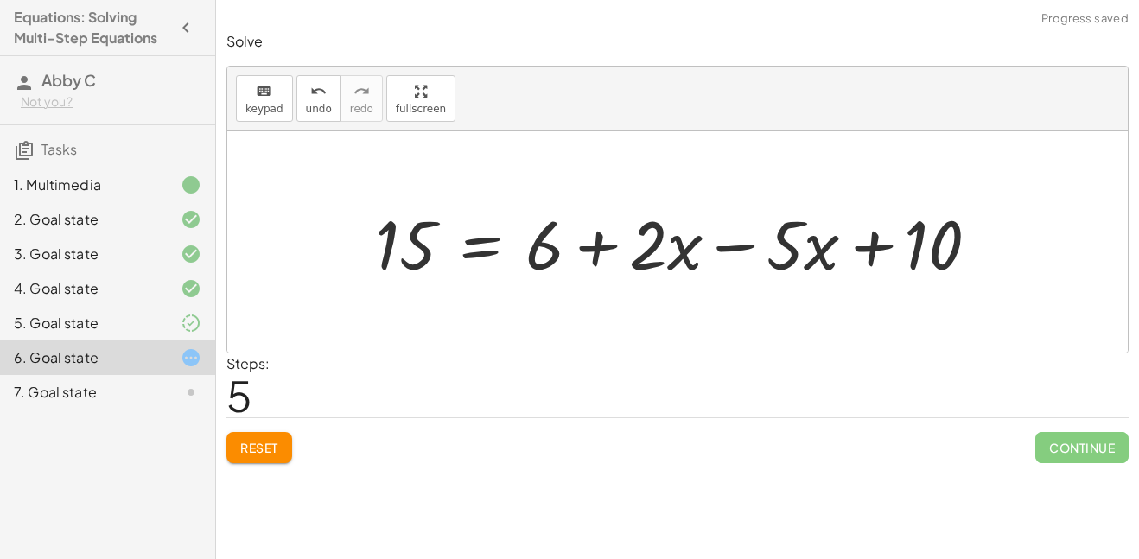
click at [734, 246] on div at bounding box center [683, 242] width 635 height 89
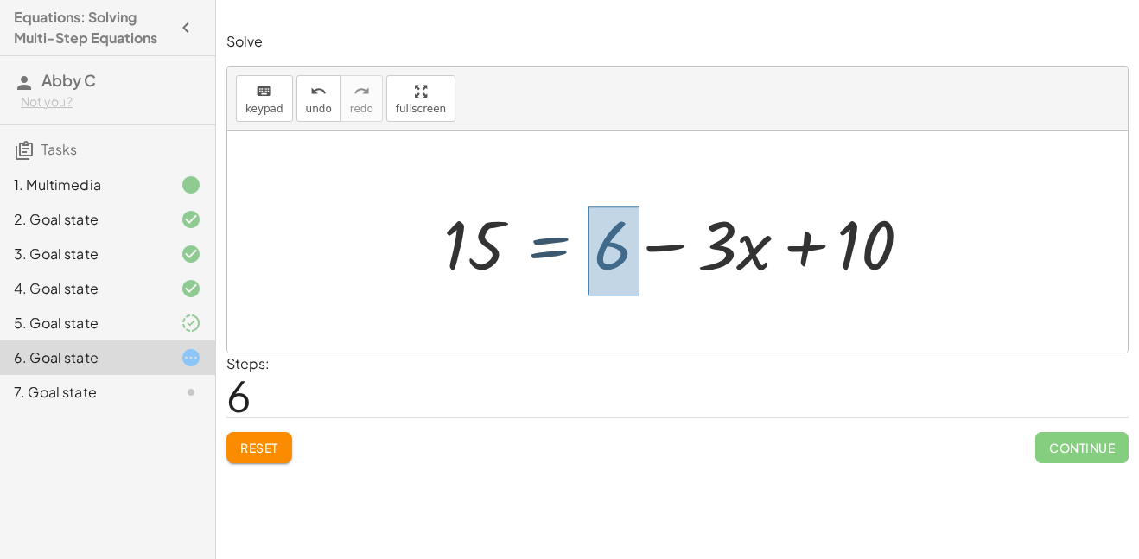
drag, startPoint x: 588, startPoint y: 207, endPoint x: 638, endPoint y: 295, distance: 101.4
click at [638, 295] on div "· 5 · ( + x + 3 ) = + · 2 · ( + x + 3 ) + 10 · 5 · ( + 3 + x ) = + · 2 · ( + x …" at bounding box center [677, 241] width 900 height 221
click at [593, 232] on div at bounding box center [684, 242] width 499 height 89
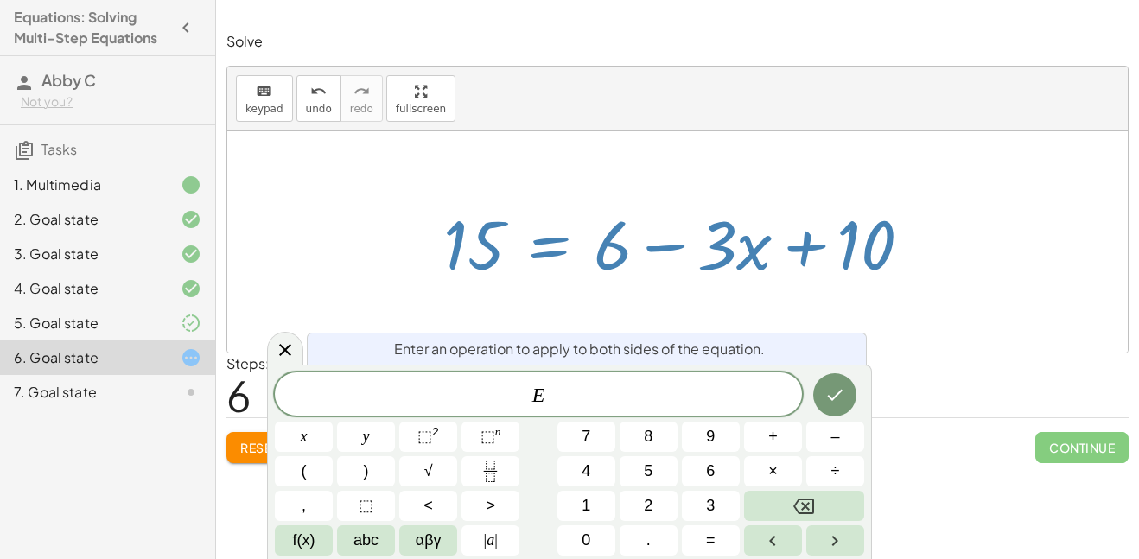
click at [597, 226] on div at bounding box center [684, 242] width 499 height 89
click at [285, 340] on icon at bounding box center [285, 350] width 21 height 21
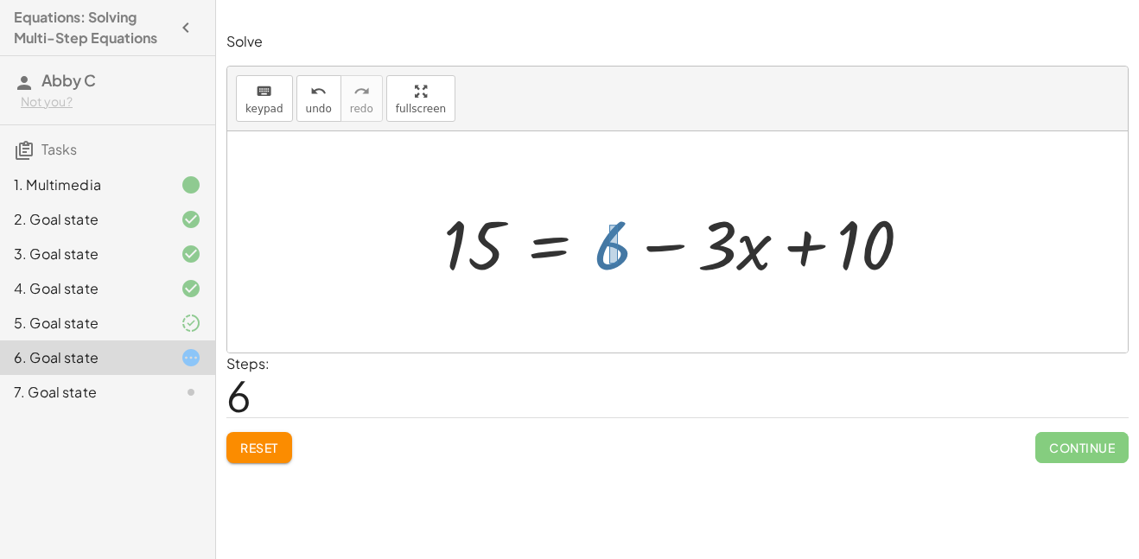
drag, startPoint x: 609, startPoint y: 225, endPoint x: 614, endPoint y: 254, distance: 29.7
click at [614, 254] on div at bounding box center [684, 242] width 499 height 89
drag, startPoint x: 614, startPoint y: 254, endPoint x: 875, endPoint y: 248, distance: 261.9
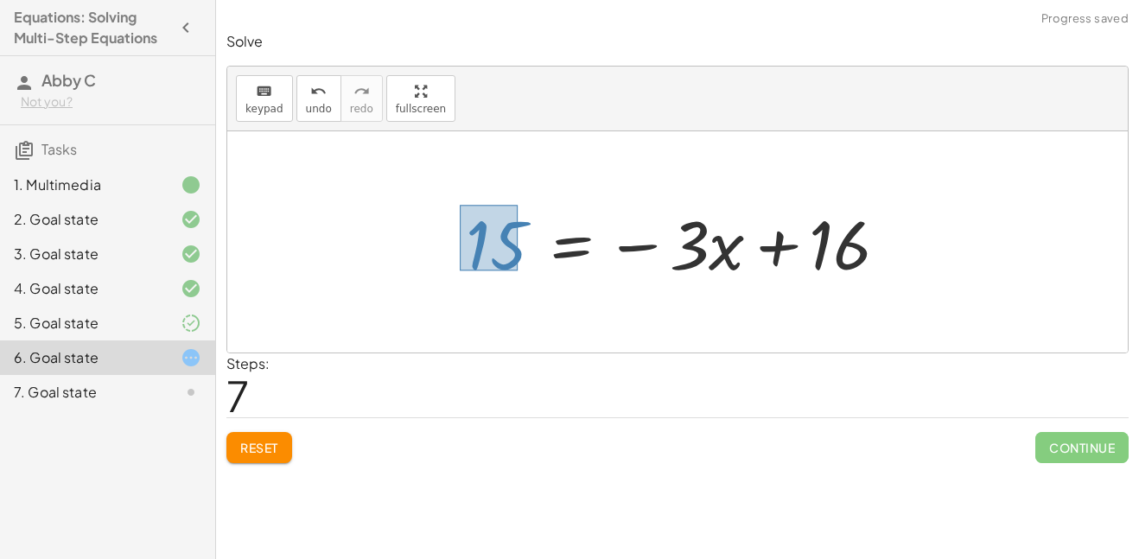
drag, startPoint x: 460, startPoint y: 205, endPoint x: 516, endPoint y: 270, distance: 85.8
click at [516, 270] on div at bounding box center [683, 242] width 453 height 89
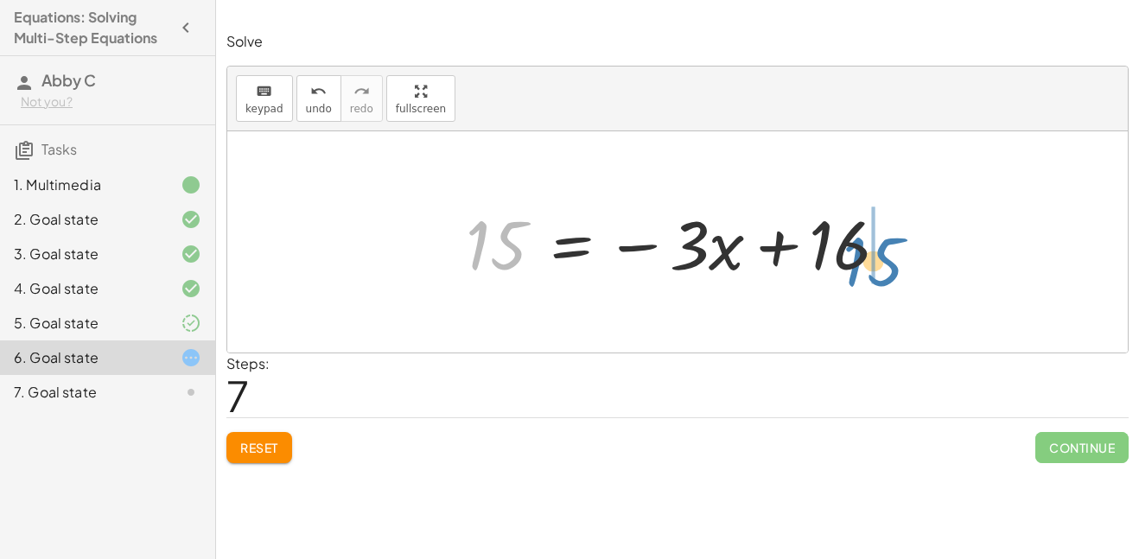
drag, startPoint x: 493, startPoint y: 249, endPoint x: 871, endPoint y: 258, distance: 378.6
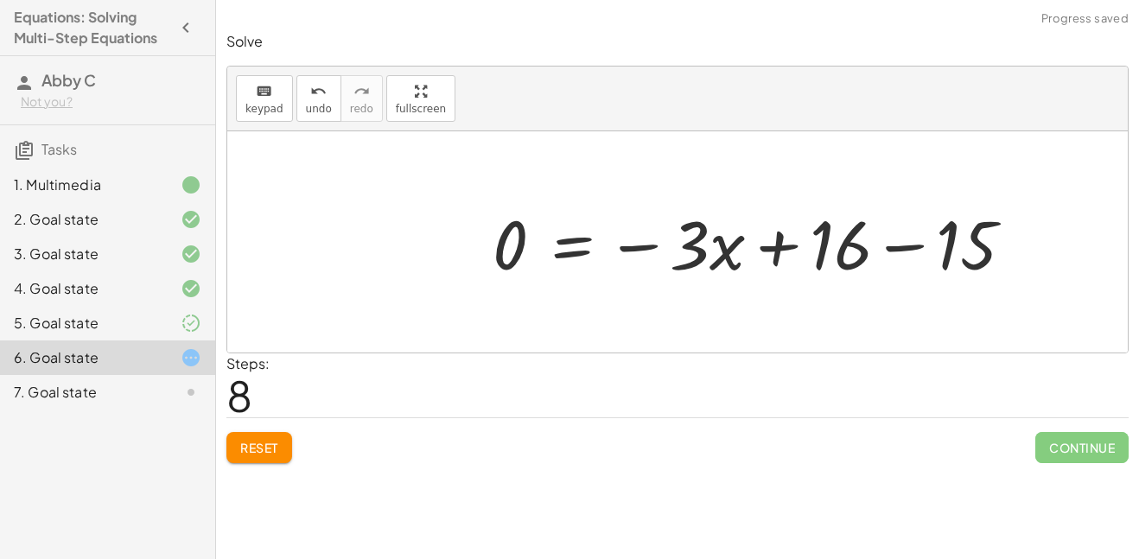
click at [890, 249] on div at bounding box center [760, 242] width 552 height 89
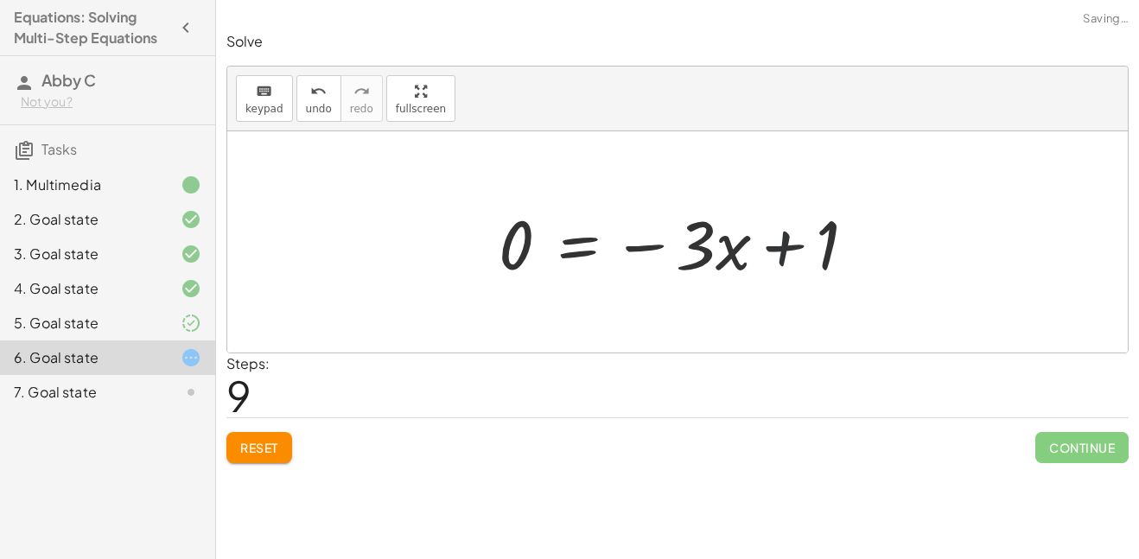
click at [785, 245] on div at bounding box center [684, 242] width 388 height 89
click at [655, 245] on div at bounding box center [684, 242] width 388 height 89
click at [250, 454] on span "Reset" at bounding box center [259, 448] width 38 height 16
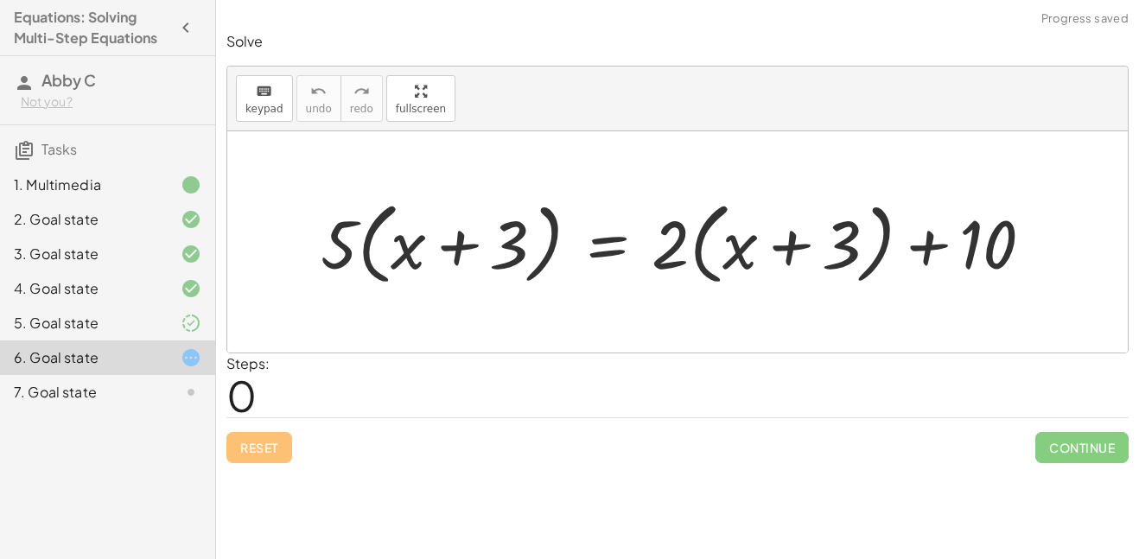
click at [167, 329] on div at bounding box center [177, 323] width 48 height 21
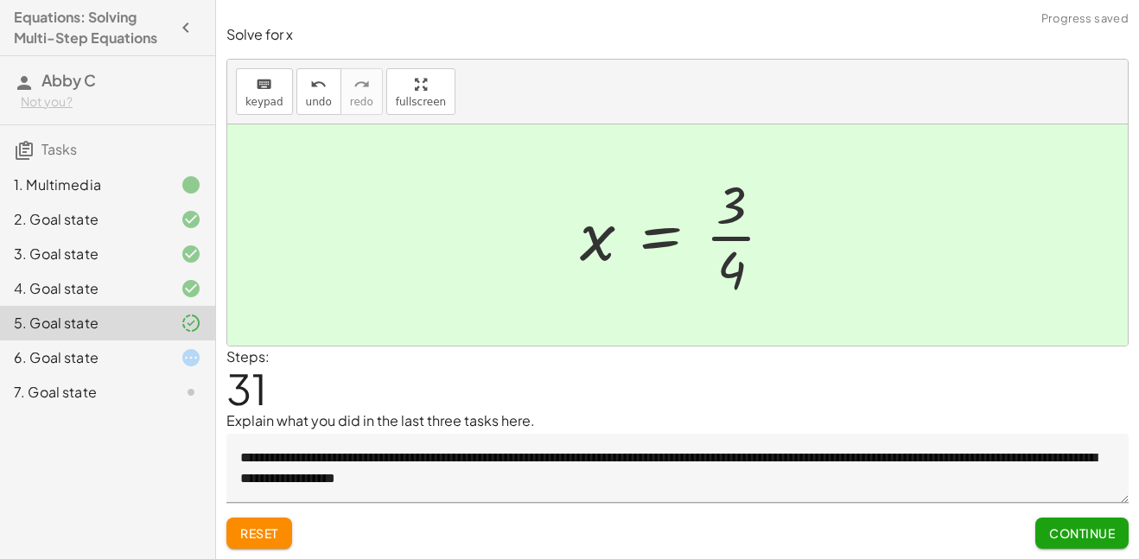
click at [183, 340] on div "4. Goal state" at bounding box center [107, 357] width 215 height 35
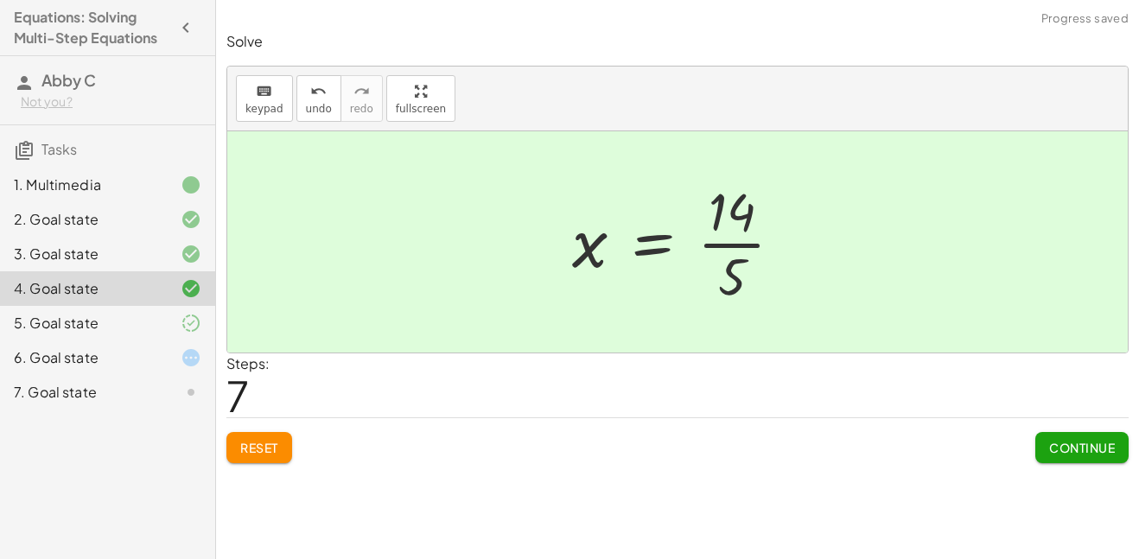
click at [188, 261] on icon at bounding box center [191, 254] width 21 height 21
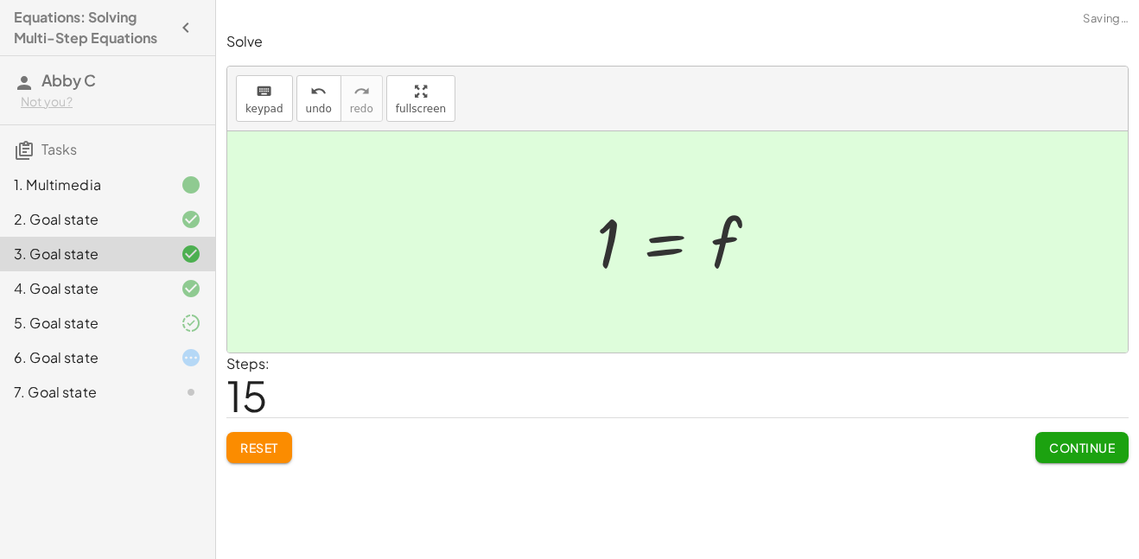
click at [193, 216] on icon at bounding box center [191, 219] width 21 height 21
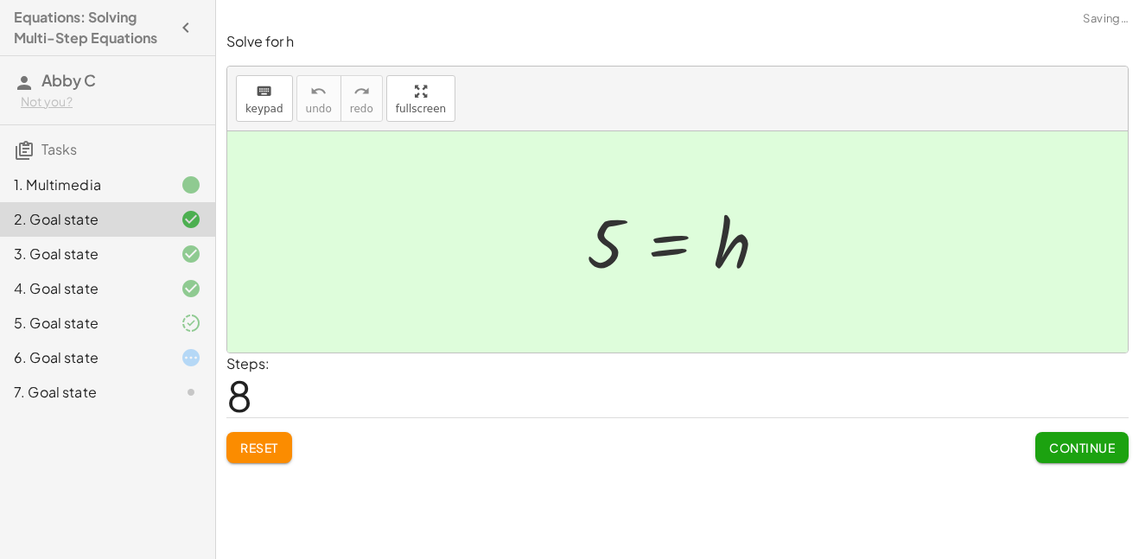
click at [190, 183] on icon at bounding box center [191, 185] width 21 height 21
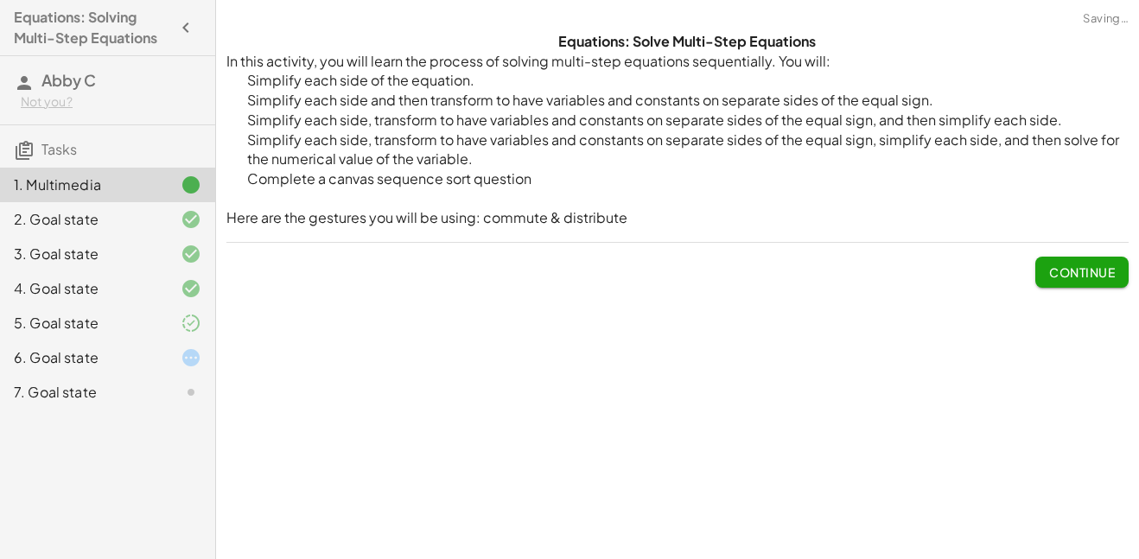
click at [196, 213] on icon at bounding box center [191, 219] width 21 height 21
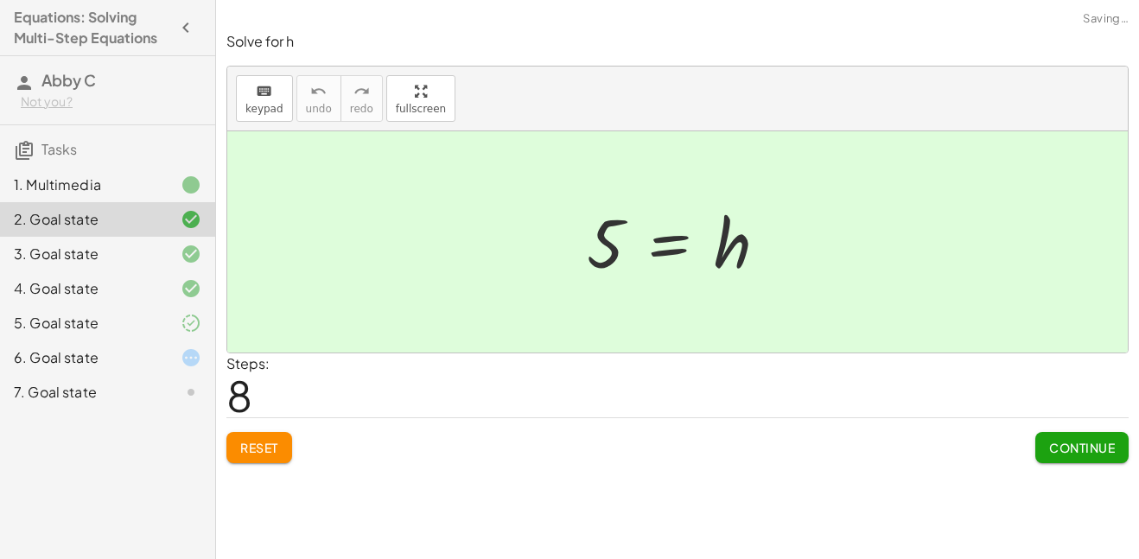
click at [198, 306] on div "3. Goal state" at bounding box center [107, 323] width 215 height 35
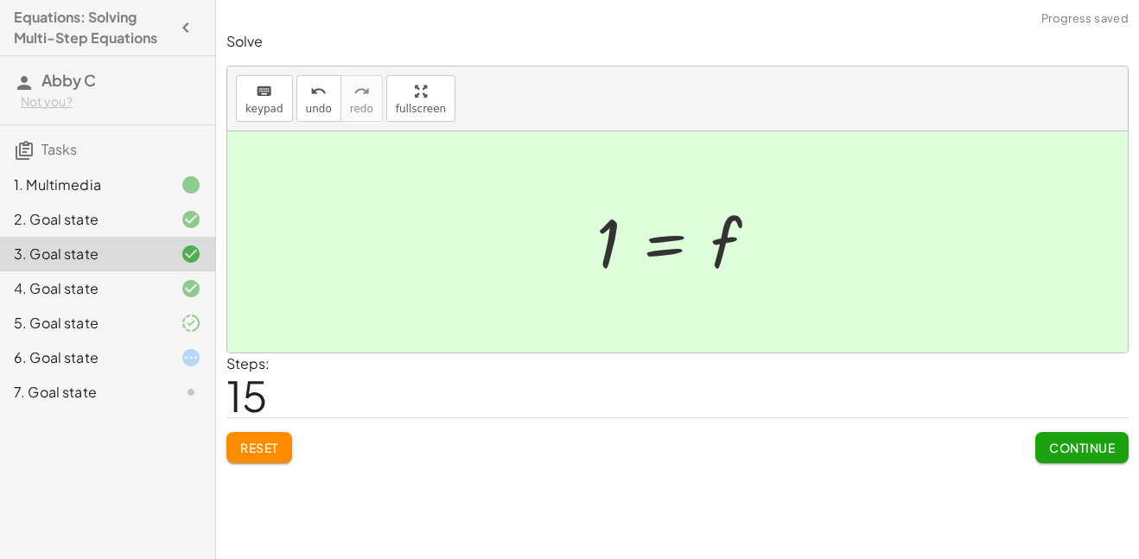
click at [202, 340] on div "4. Goal state" at bounding box center [107, 357] width 215 height 35
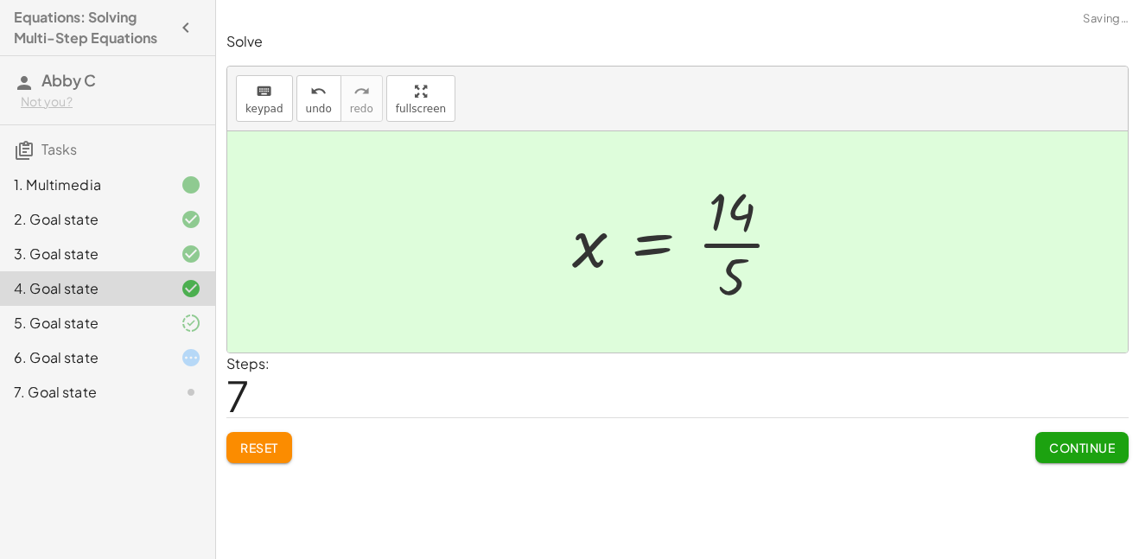
click at [200, 314] on icon at bounding box center [191, 323] width 21 height 21
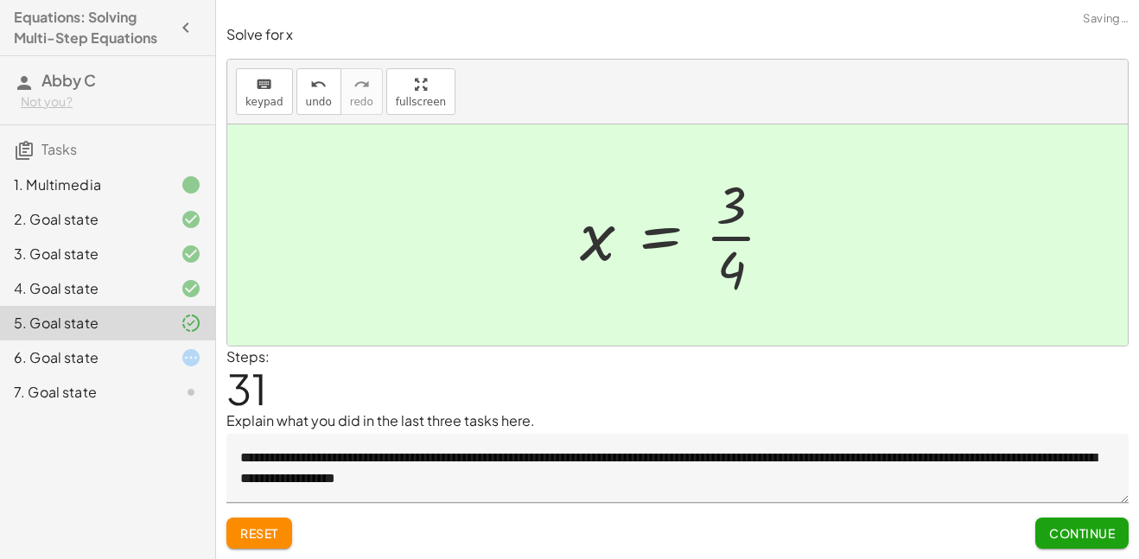
click at [200, 347] on icon at bounding box center [191, 357] width 21 height 21
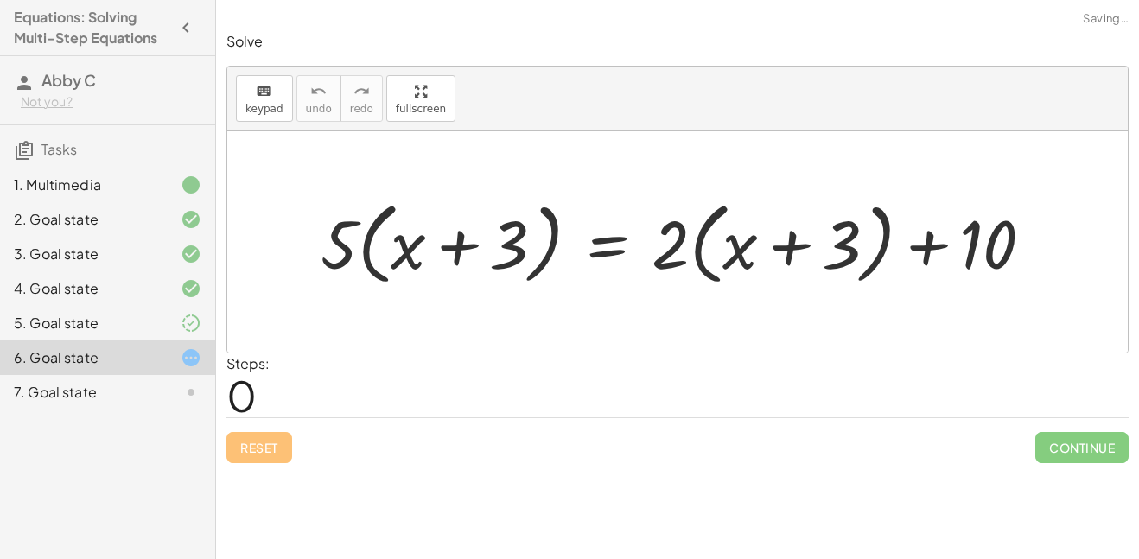
click at [211, 390] on div "7. Goal state" at bounding box center [107, 392] width 215 height 35
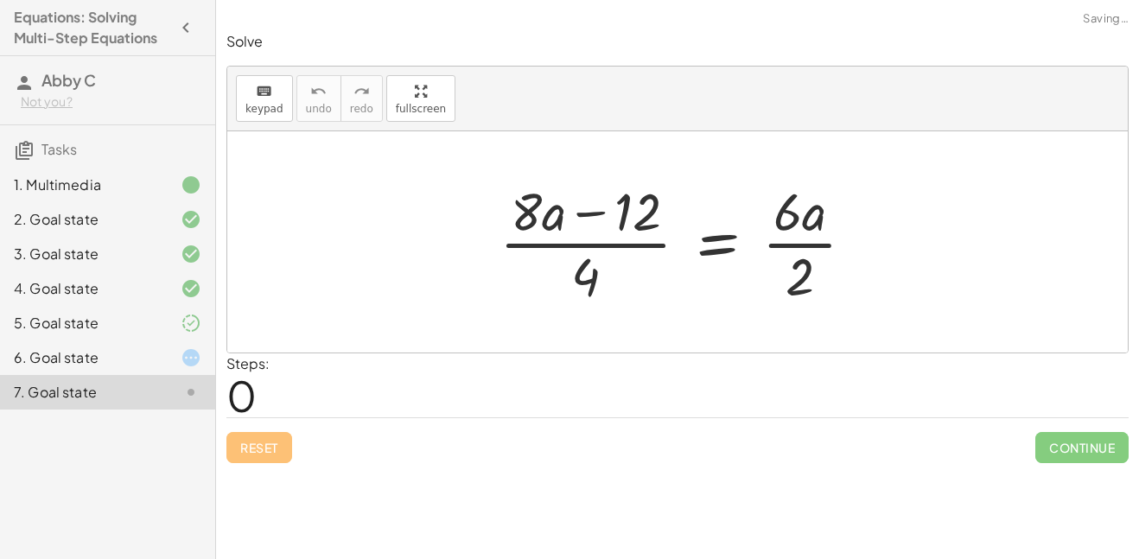
click at [198, 355] on icon at bounding box center [191, 357] width 21 height 21
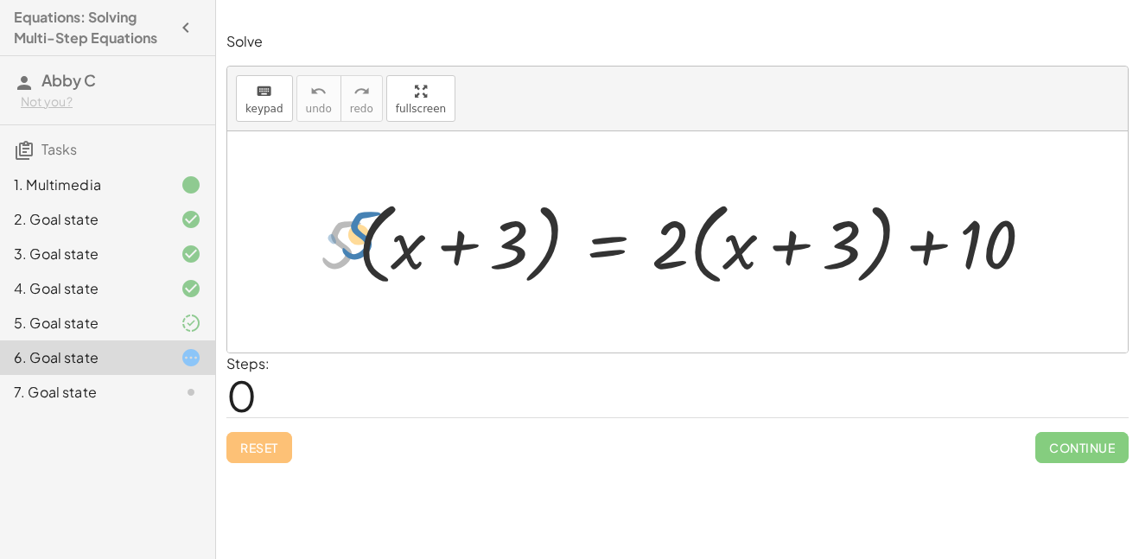
drag, startPoint x: 325, startPoint y: 212, endPoint x: 338, endPoint y: 202, distance: 16.1
click at [338, 202] on div at bounding box center [684, 242] width 744 height 99
drag, startPoint x: 324, startPoint y: 191, endPoint x: 475, endPoint y: 225, distance: 154.9
click at [475, 225] on div "· 5 · ( + x + 3 ) = + · 2 · ( + x + 3 ) + 10" at bounding box center [678, 241] width 766 height 107
drag, startPoint x: 328, startPoint y: 253, endPoint x: 437, endPoint y: 257, distance: 109.0
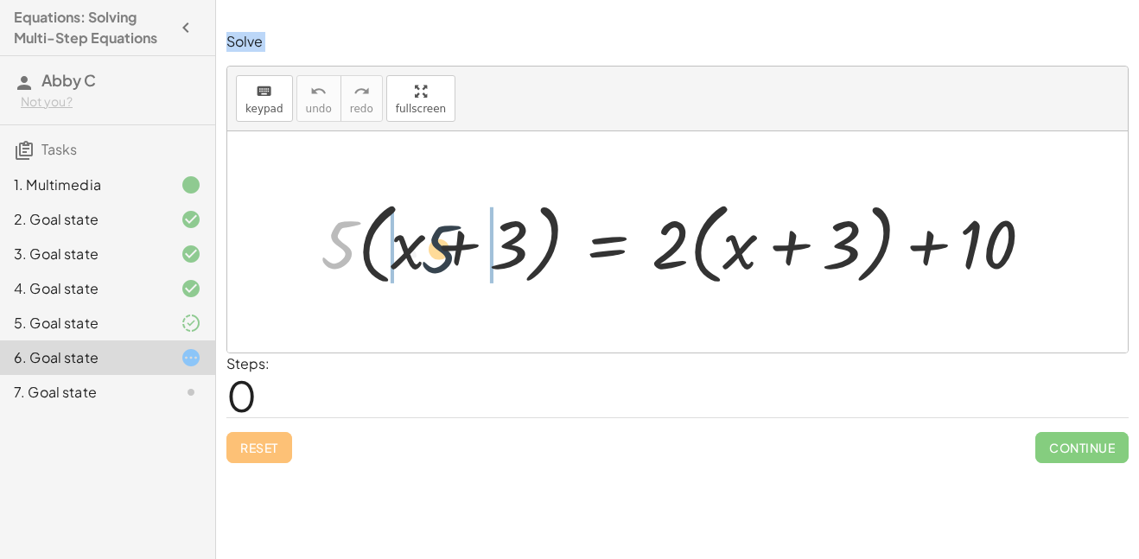
click at [437, 257] on div at bounding box center [684, 242] width 744 height 99
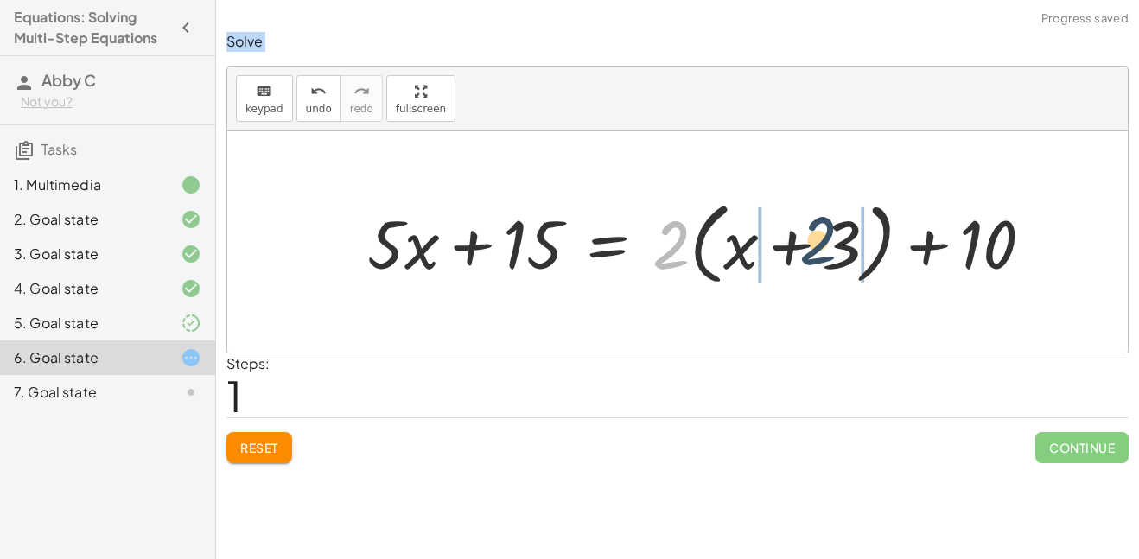
drag, startPoint x: 666, startPoint y: 247, endPoint x: 817, endPoint y: 242, distance: 150.4
click at [817, 242] on div at bounding box center [707, 242] width 697 height 99
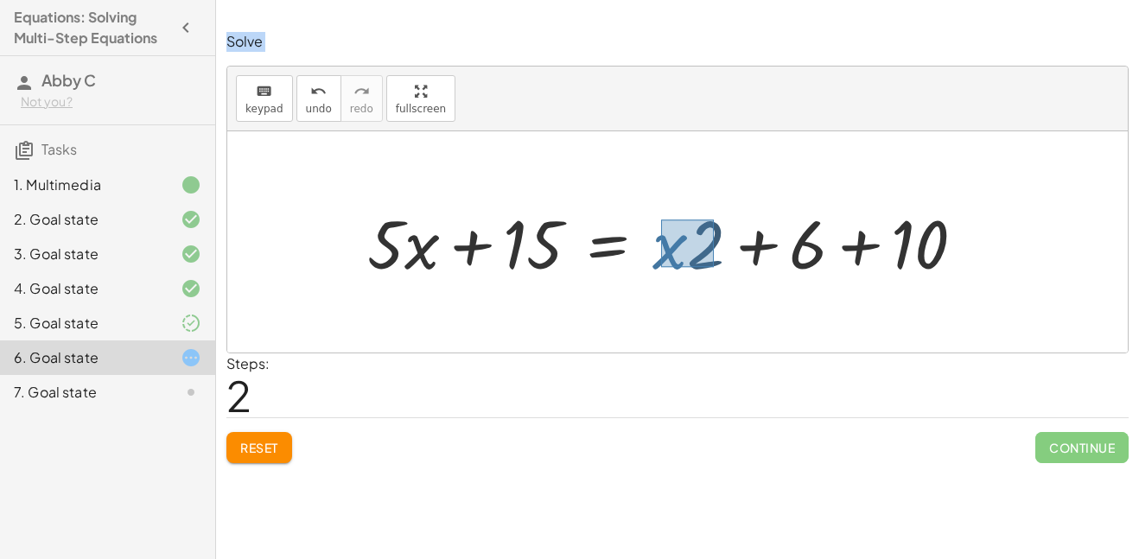
drag, startPoint x: 661, startPoint y: 219, endPoint x: 713, endPoint y: 267, distance: 70.3
click at [713, 267] on div at bounding box center [673, 242] width 629 height 88
drag, startPoint x: 710, startPoint y: 265, endPoint x: 439, endPoint y: 264, distance: 271.3
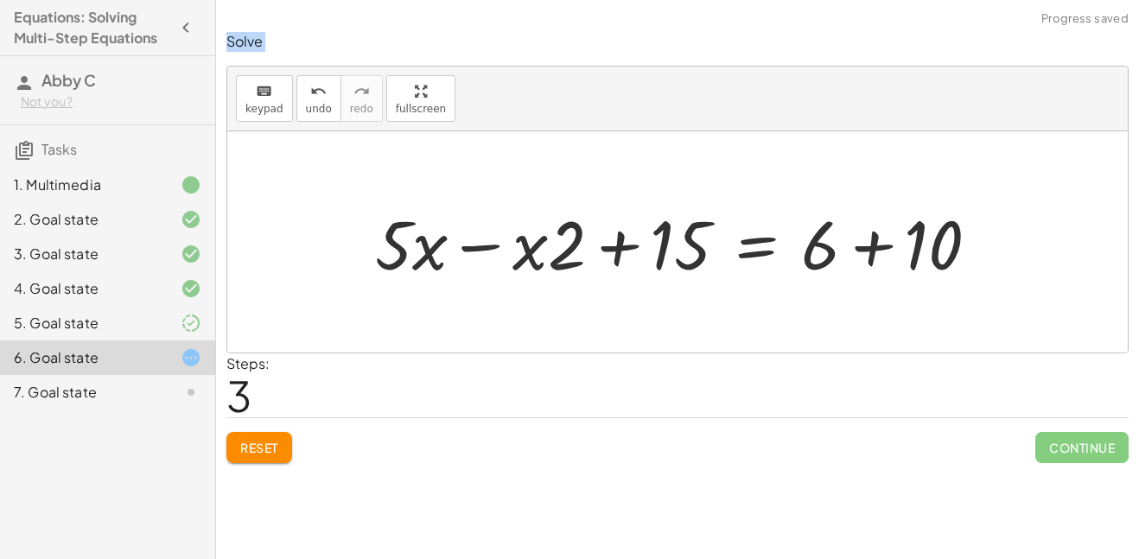
click at [474, 249] on div at bounding box center [683, 242] width 635 height 89
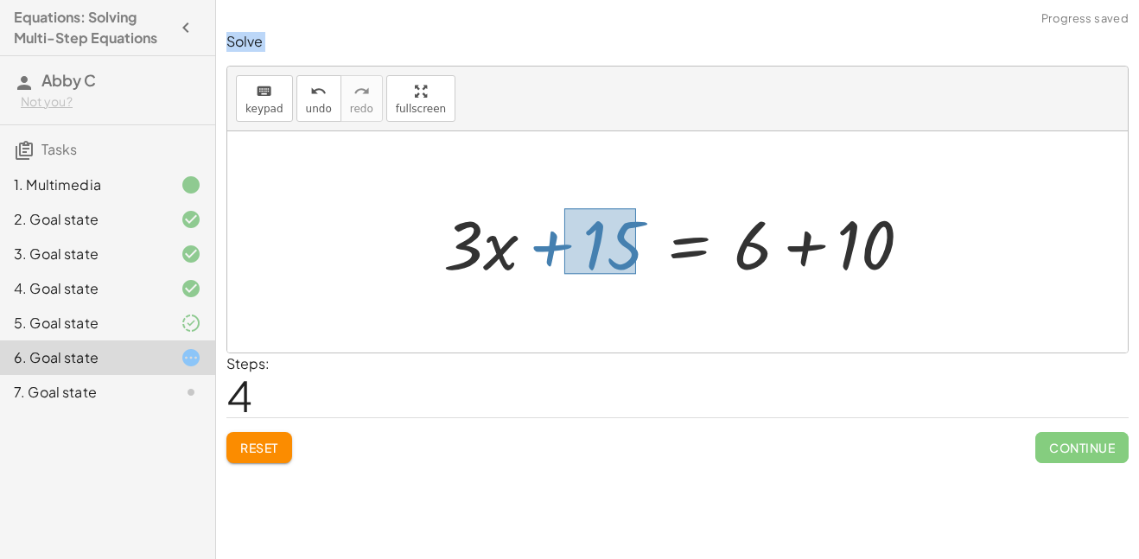
drag, startPoint x: 564, startPoint y: 208, endPoint x: 636, endPoint y: 270, distance: 94.9
click at [636, 270] on div at bounding box center [684, 242] width 499 height 89
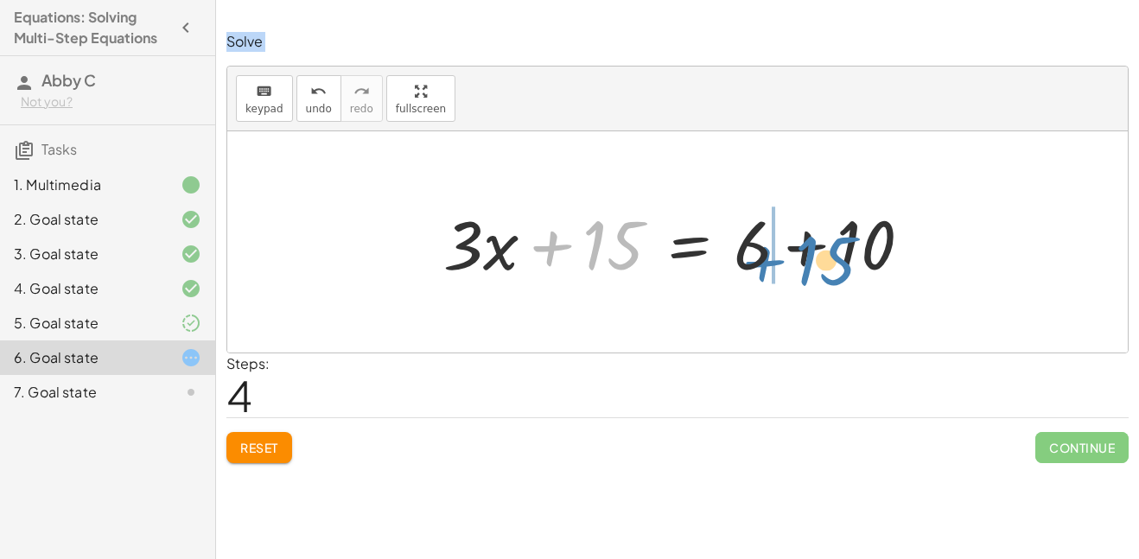
drag, startPoint x: 613, startPoint y: 245, endPoint x: 820, endPoint y: 254, distance: 207.6
click at [820, 254] on div at bounding box center [684, 242] width 499 height 89
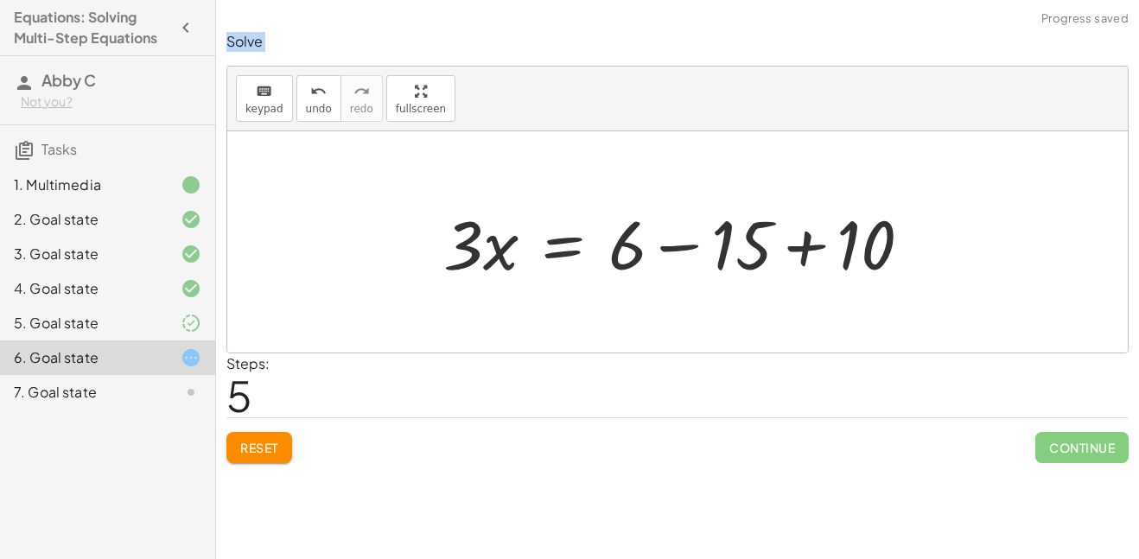
click at [683, 243] on div at bounding box center [684, 242] width 499 height 89
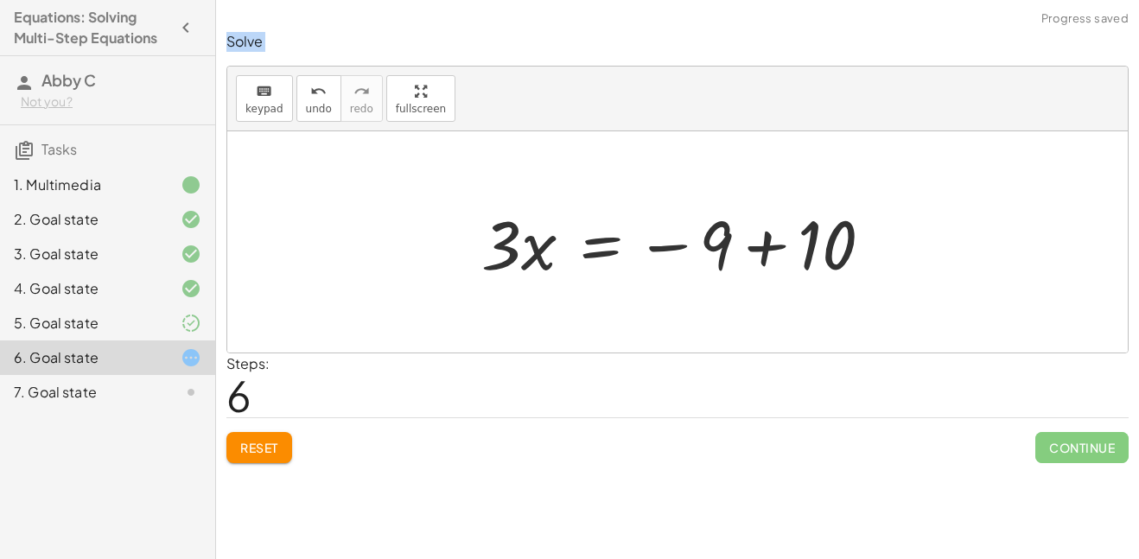
click at [767, 243] on div at bounding box center [684, 242] width 422 height 89
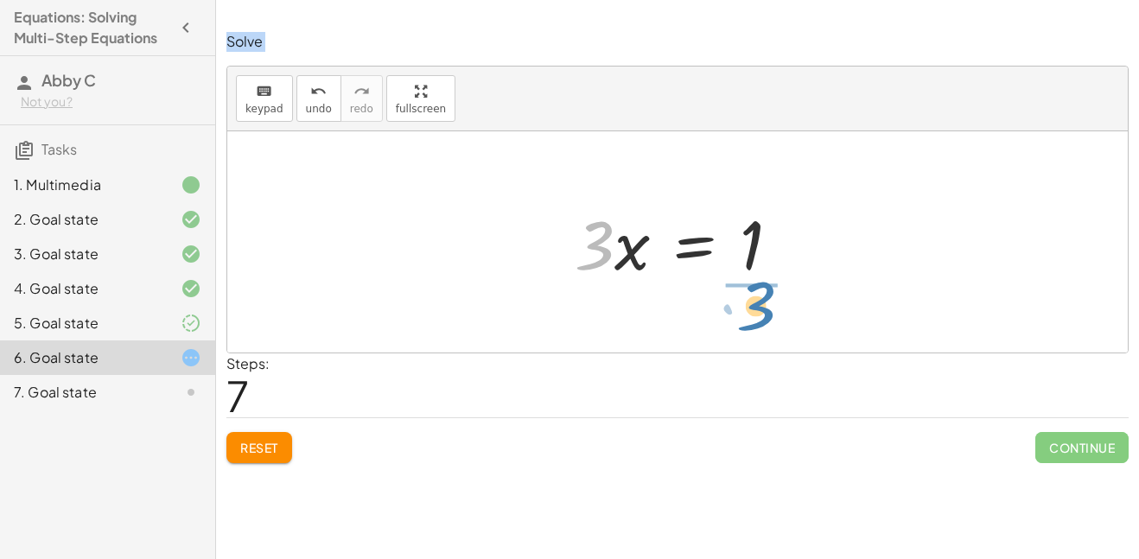
drag, startPoint x: 598, startPoint y: 249, endPoint x: 759, endPoint y: 319, distance: 175.3
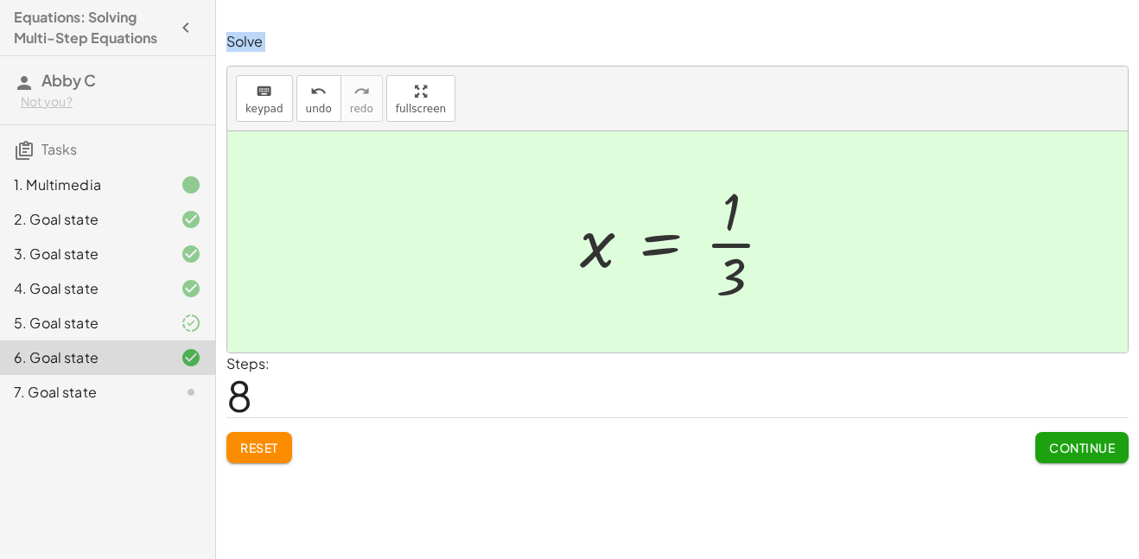
click at [1111, 449] on span "Continue" at bounding box center [1082, 448] width 66 height 16
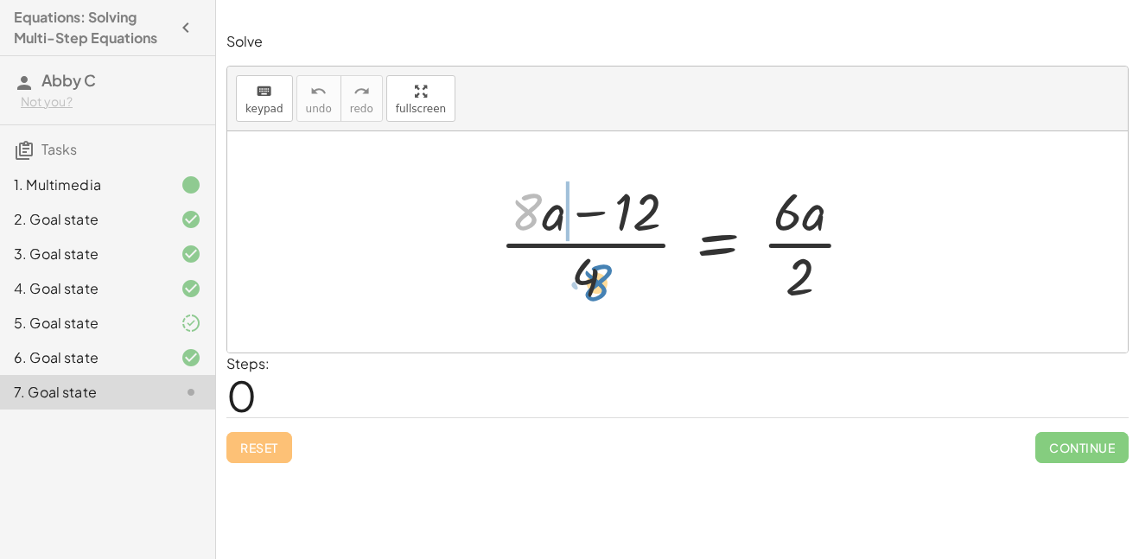
drag, startPoint x: 518, startPoint y: 208, endPoint x: 582, endPoint y: 271, distance: 90.4
click at [582, 271] on div at bounding box center [683, 241] width 385 height 133
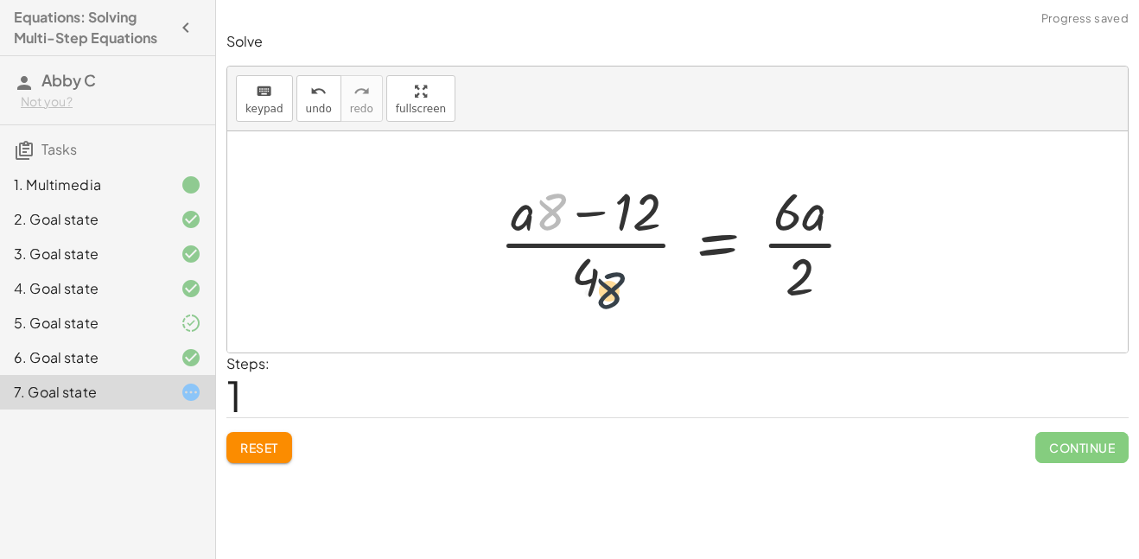
drag, startPoint x: 548, startPoint y: 215, endPoint x: 612, endPoint y: 302, distance: 107.5
click at [612, 302] on div at bounding box center [683, 241] width 385 height 133
drag, startPoint x: 546, startPoint y: 213, endPoint x: 505, endPoint y: 210, distance: 40.8
click at [505, 210] on div at bounding box center [683, 241] width 385 height 133
drag, startPoint x: 536, startPoint y: 238, endPoint x: 548, endPoint y: 232, distance: 13.9
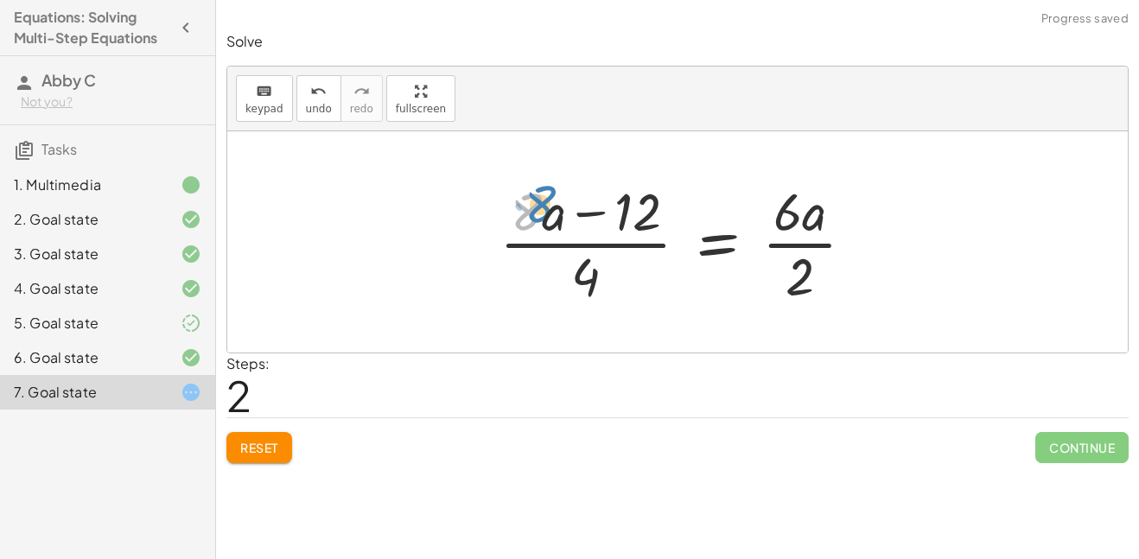
click at [548, 232] on div at bounding box center [683, 241] width 385 height 133
drag, startPoint x: 591, startPoint y: 192, endPoint x: 597, endPoint y: 169, distance: 23.3
click at [597, 169] on div "· ( + · 8 · a − 12 ) · 4 = · 6 · a · 2 · ( + · a · 8 − 12 ) · 4 = · 6 · a · 2 −…" at bounding box center [677, 241] width 900 height 221
drag, startPoint x: 594, startPoint y: 282, endPoint x: 538, endPoint y: 219, distance: 83.8
click at [538, 219] on div at bounding box center [683, 241] width 385 height 133
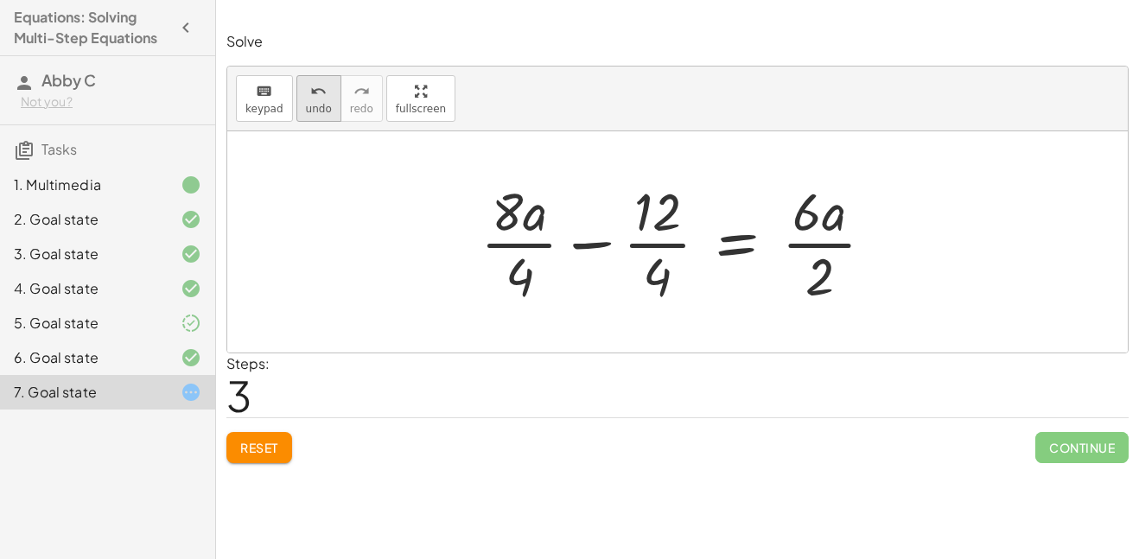
click at [298, 112] on button "undo undo" at bounding box center [318, 98] width 45 height 47
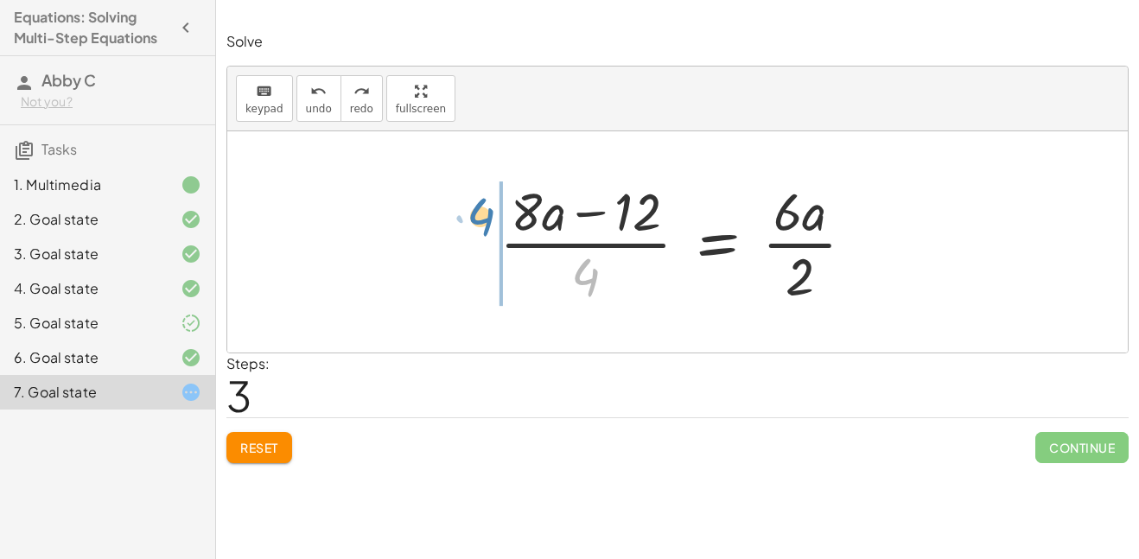
drag, startPoint x: 577, startPoint y: 273, endPoint x: 472, endPoint y: 213, distance: 121.5
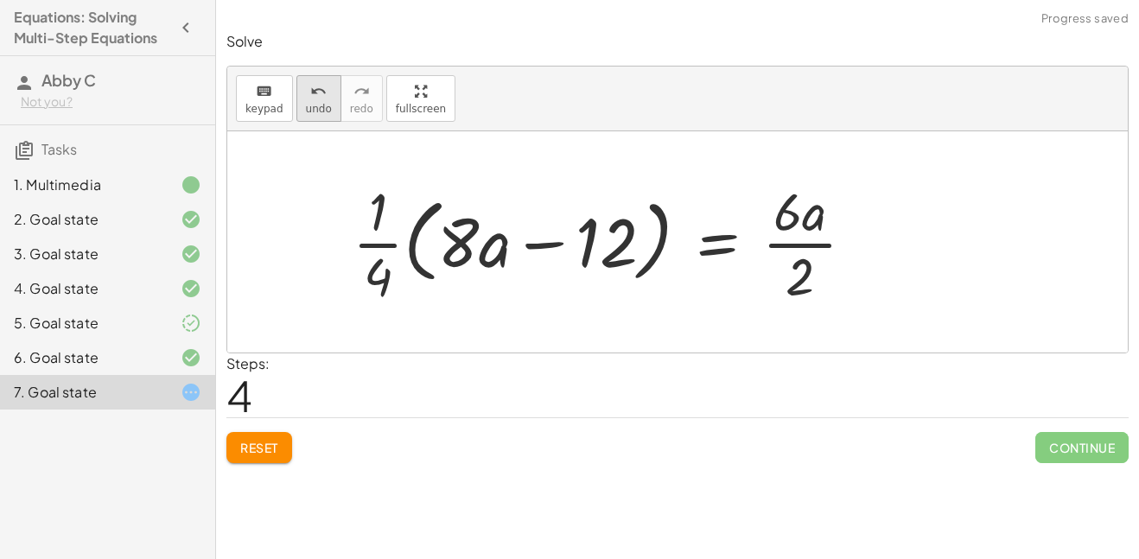
click at [325, 108] on span "undo" at bounding box center [319, 109] width 26 height 12
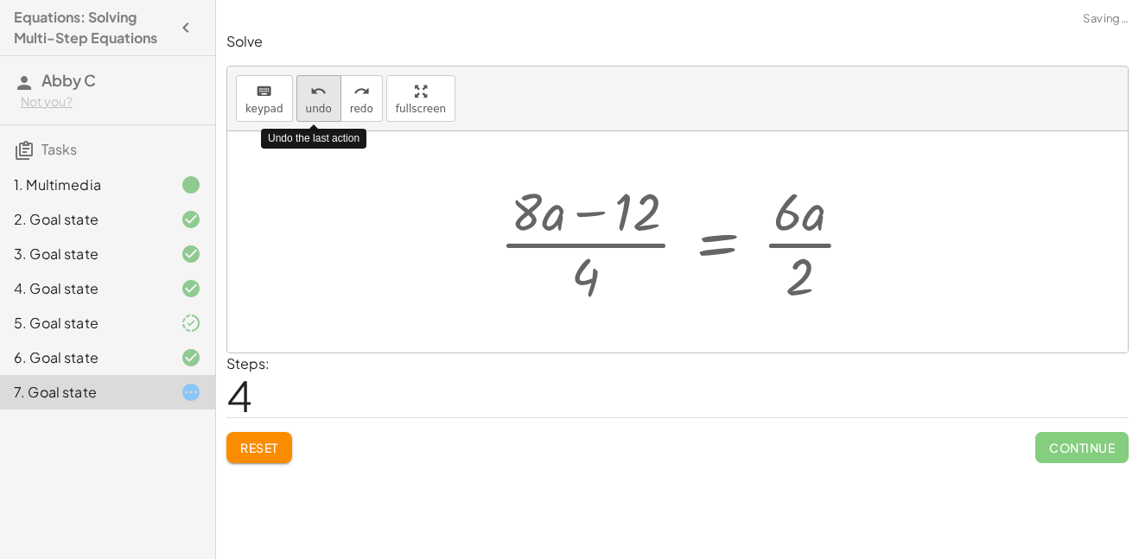
click at [325, 108] on span "undo" at bounding box center [319, 109] width 26 height 12
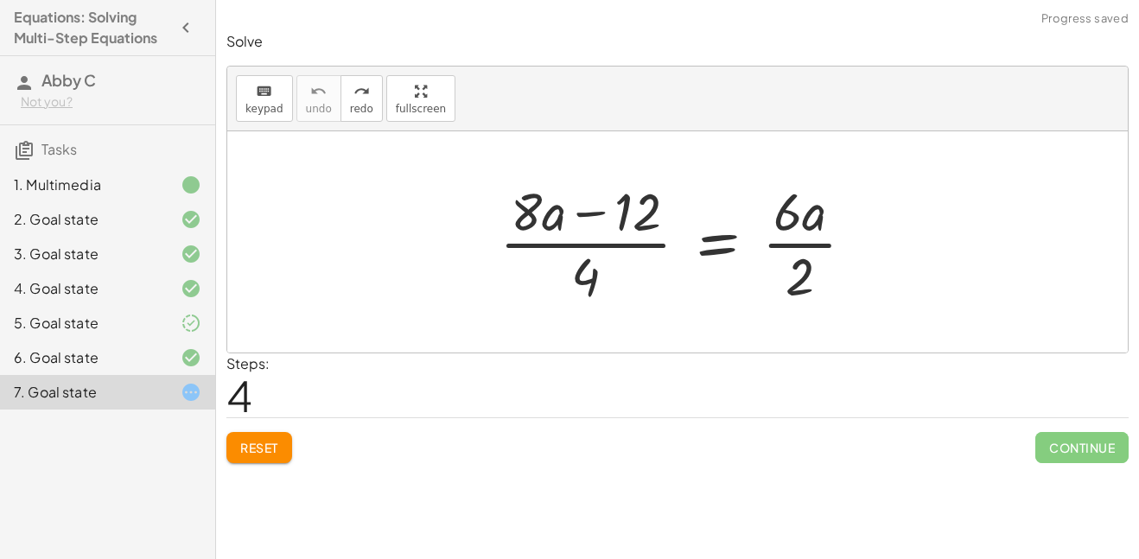
click at [264, 434] on button "Reset" at bounding box center [259, 447] width 66 height 31
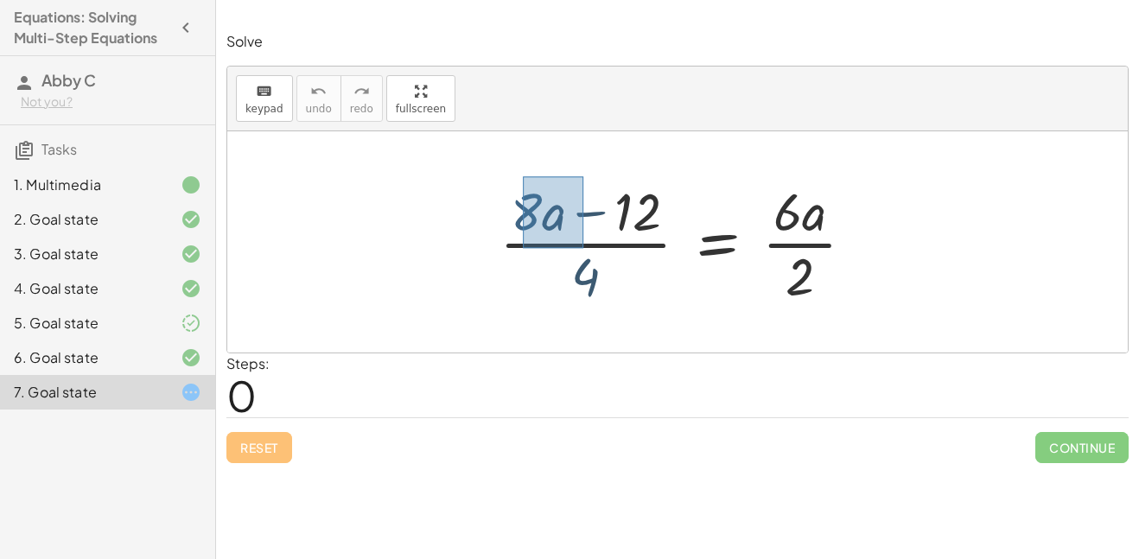
drag, startPoint x: 523, startPoint y: 176, endPoint x: 578, endPoint y: 244, distance: 87.2
click at [578, 244] on div at bounding box center [683, 241] width 385 height 133
click at [508, 178] on div at bounding box center [683, 241] width 385 height 133
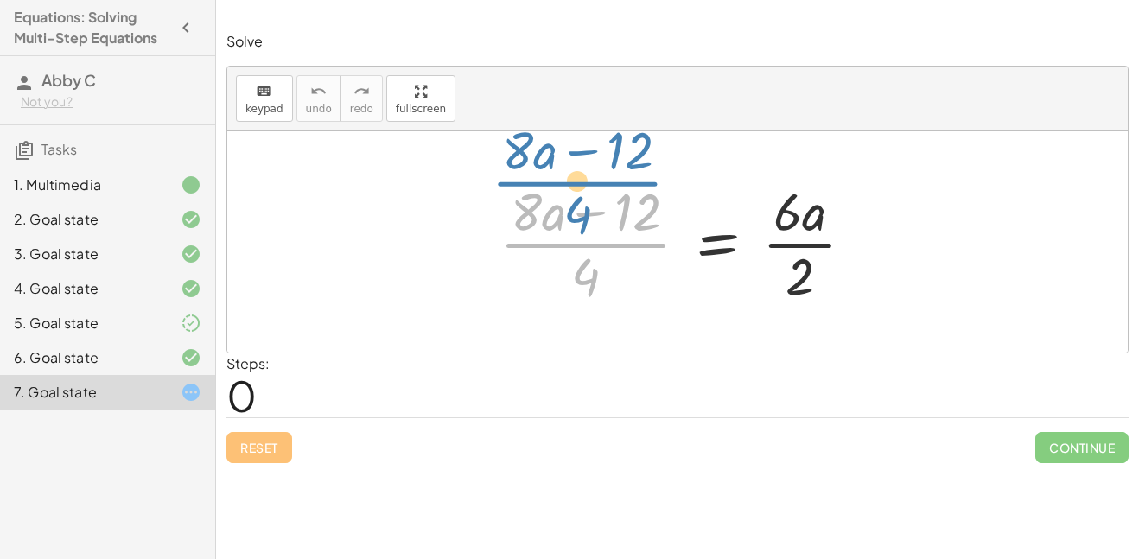
drag, startPoint x: 585, startPoint y: 259, endPoint x: 566, endPoint y: 217, distance: 46.4
click at [566, 217] on div at bounding box center [683, 241] width 385 height 133
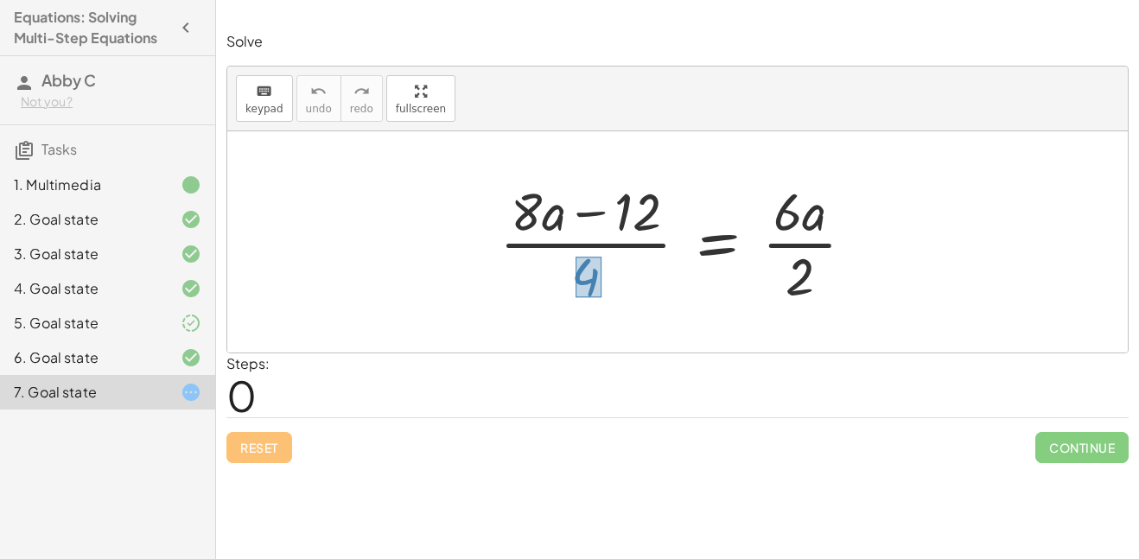
drag, startPoint x: 575, startPoint y: 257, endPoint x: 592, endPoint y: 295, distance: 41.4
click at [592, 295] on div at bounding box center [683, 241] width 385 height 133
drag, startPoint x: 589, startPoint y: 286, endPoint x: 803, endPoint y: 283, distance: 213.4
click at [803, 283] on div at bounding box center [683, 241] width 385 height 133
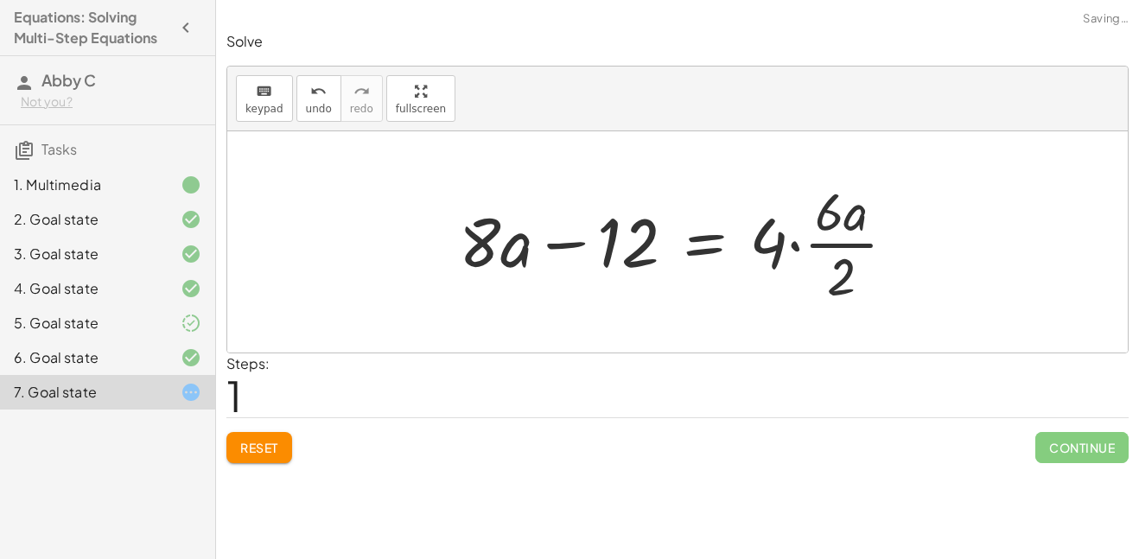
click at [796, 248] on div at bounding box center [683, 241] width 467 height 133
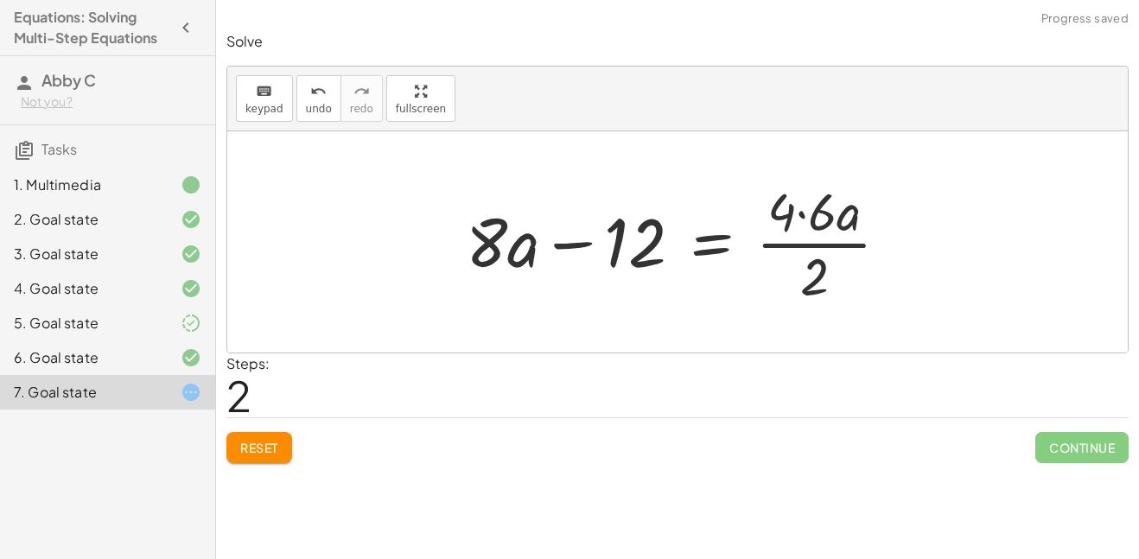
click at [803, 217] on div at bounding box center [684, 241] width 455 height 133
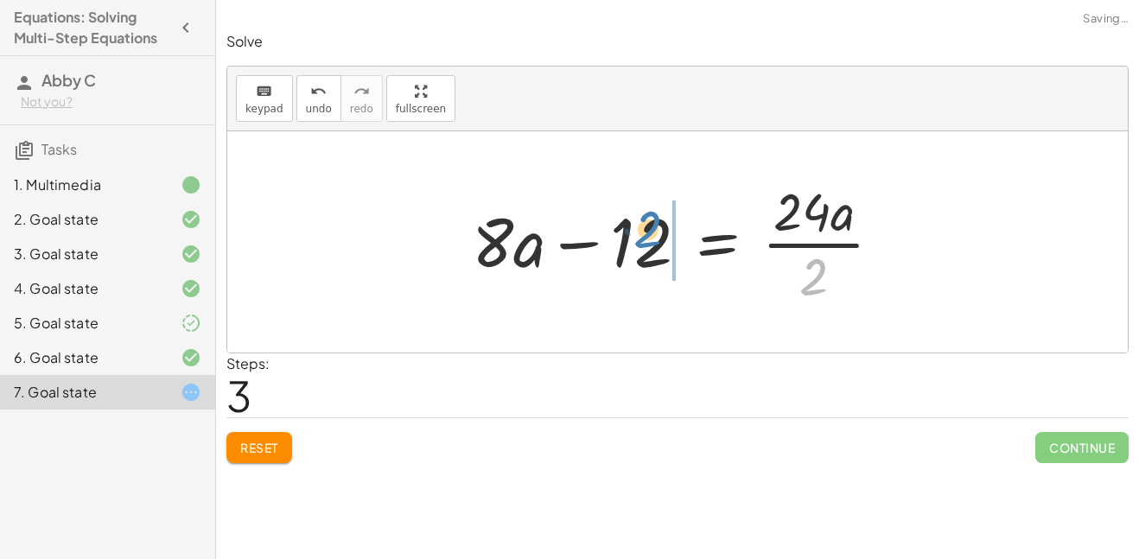
drag, startPoint x: 814, startPoint y: 277, endPoint x: 653, endPoint y: 230, distance: 167.4
click at [653, 230] on div at bounding box center [684, 241] width 442 height 133
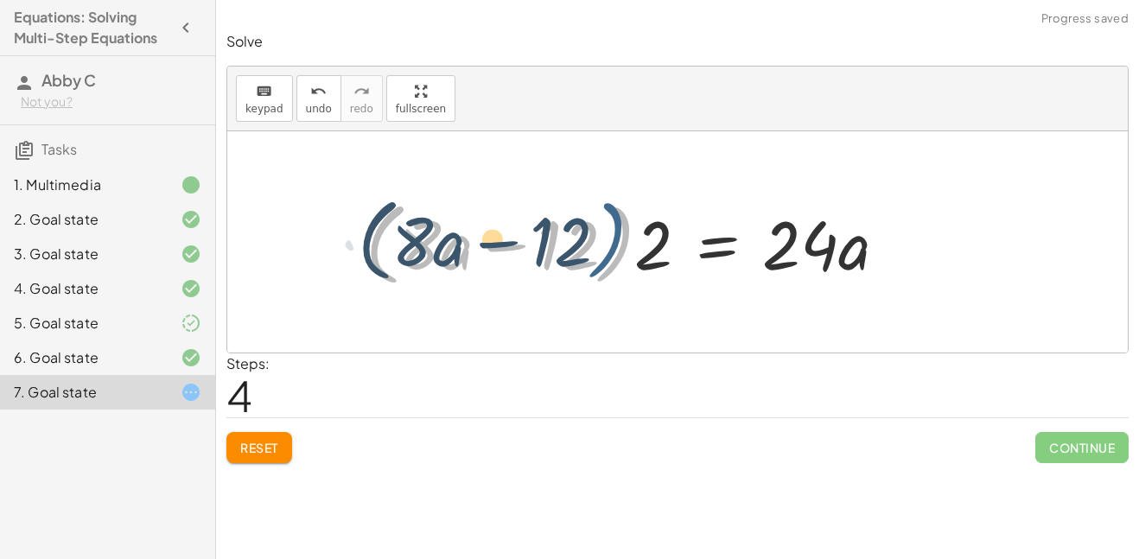
drag, startPoint x: 629, startPoint y: 249, endPoint x: 641, endPoint y: 248, distance: 12.1
click at [641, 248] on div at bounding box center [633, 242] width 552 height 99
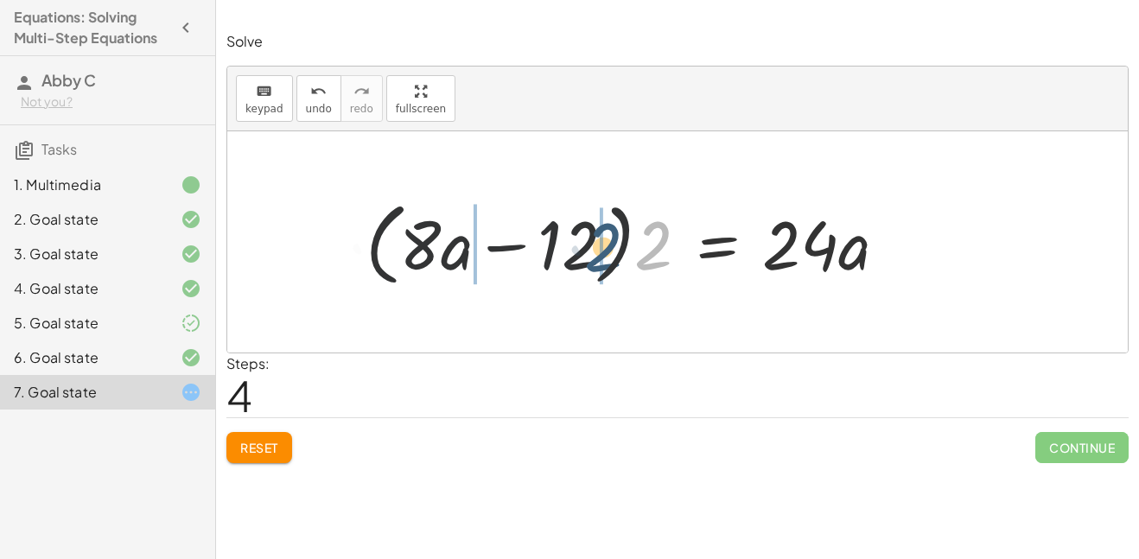
drag, startPoint x: 651, startPoint y: 251, endPoint x: 587, endPoint y: 254, distance: 64.0
click at [587, 254] on div at bounding box center [633, 242] width 552 height 99
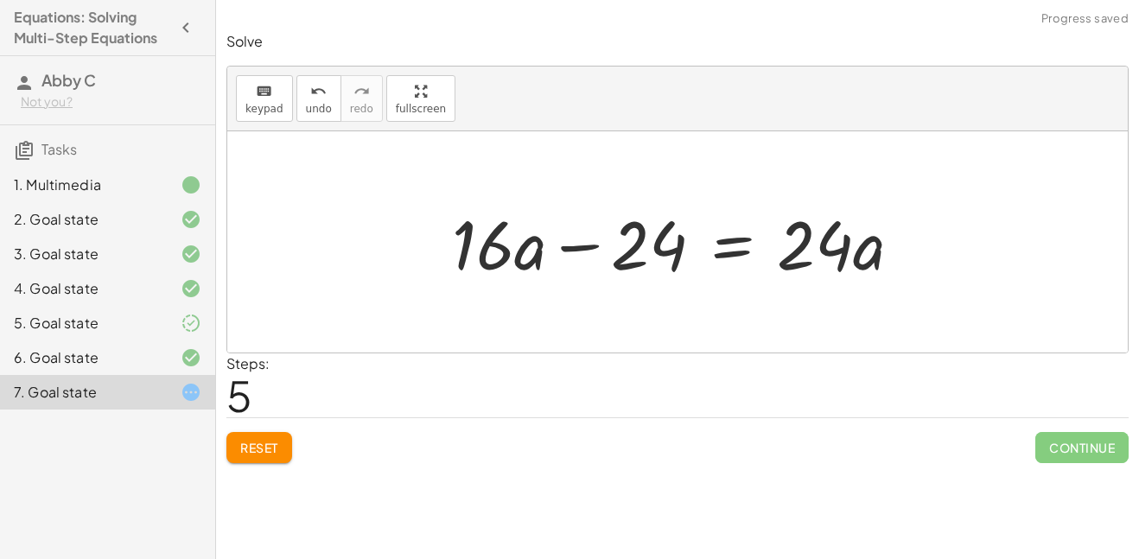
click at [579, 247] on div at bounding box center [683, 242] width 481 height 89
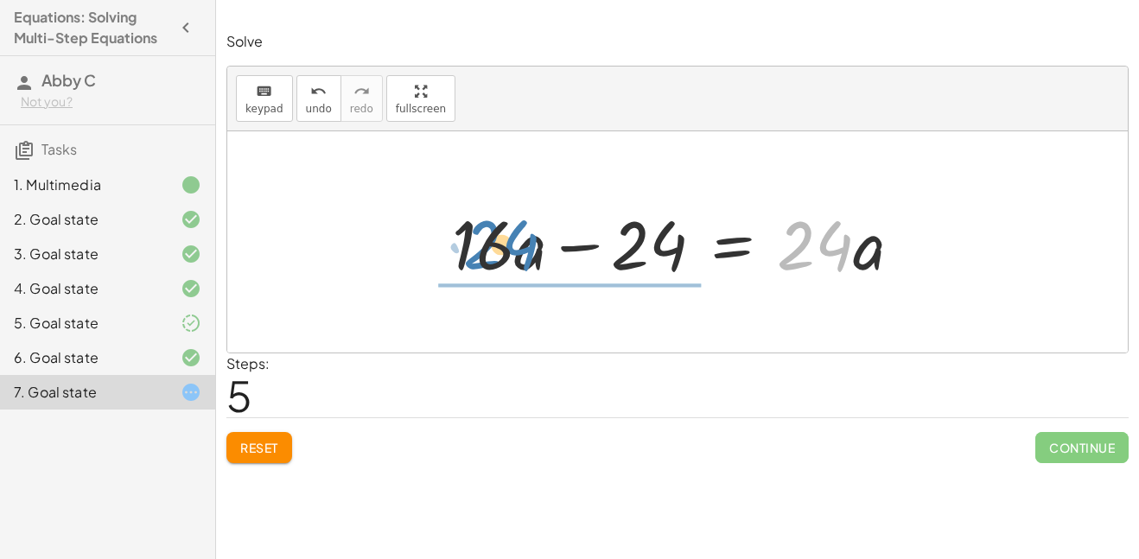
drag, startPoint x: 789, startPoint y: 224, endPoint x: 476, endPoint y: 223, distance: 312.8
click at [476, 223] on div at bounding box center [683, 242] width 481 height 89
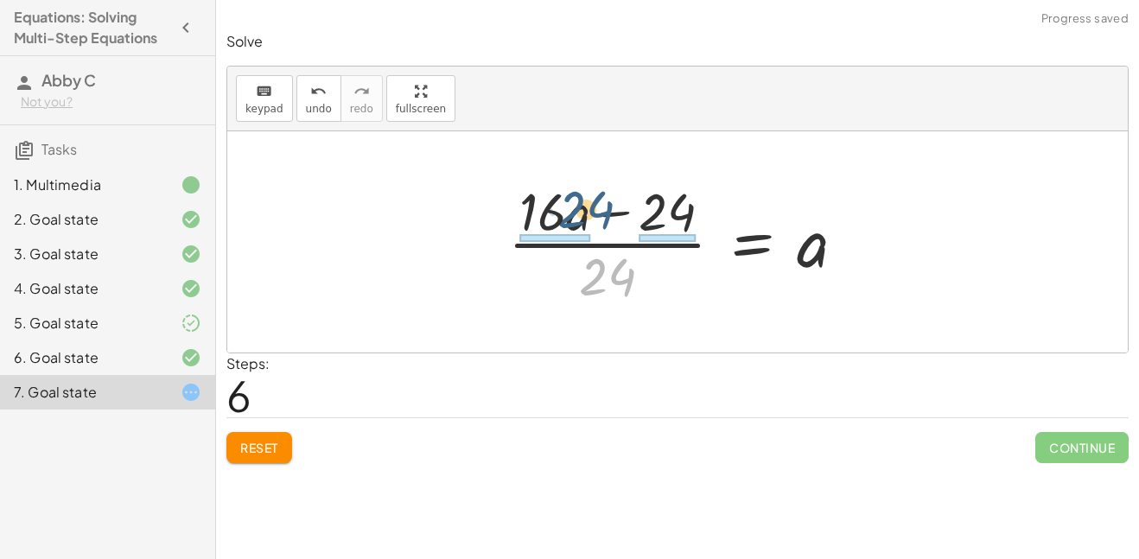
drag, startPoint x: 594, startPoint y: 263, endPoint x: 576, endPoint y: 196, distance: 69.0
click at [576, 196] on div at bounding box center [683, 241] width 369 height 133
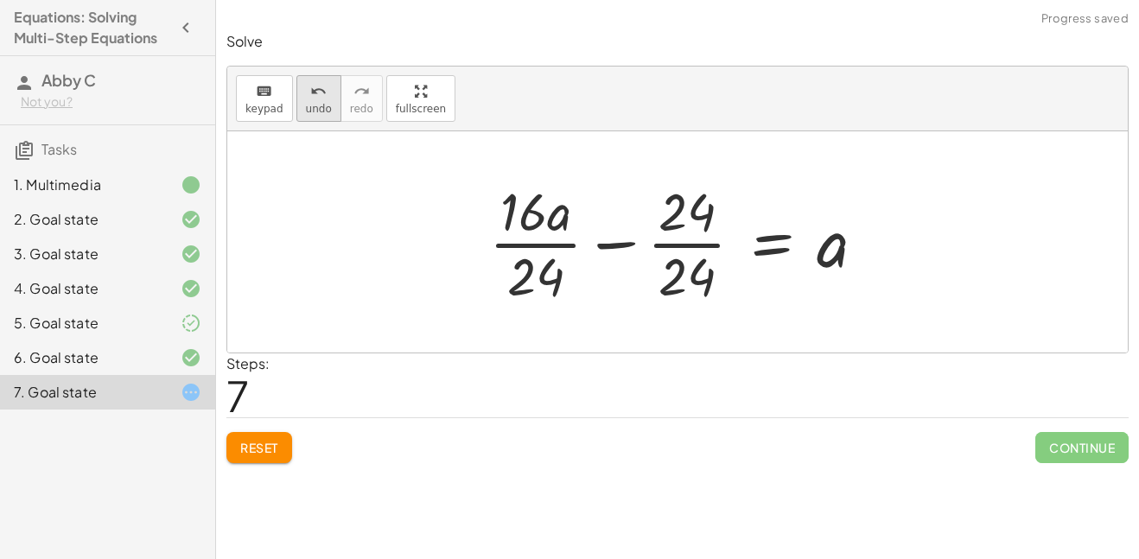
click at [315, 115] on button "undo undo" at bounding box center [318, 98] width 45 height 47
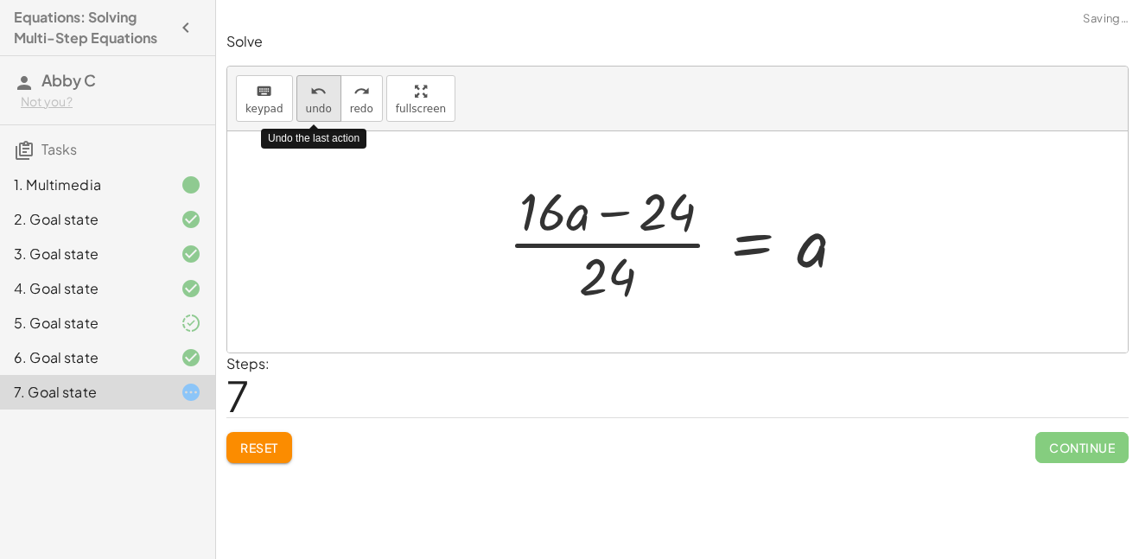
click at [315, 115] on button "undo undo" at bounding box center [318, 98] width 45 height 47
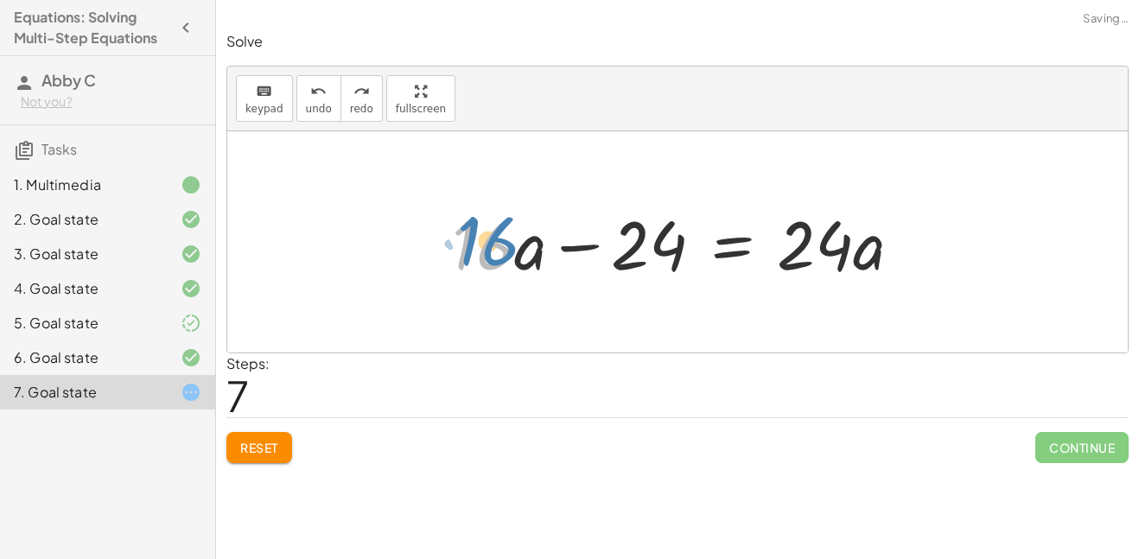
click at [464, 225] on div at bounding box center [683, 242] width 481 height 89
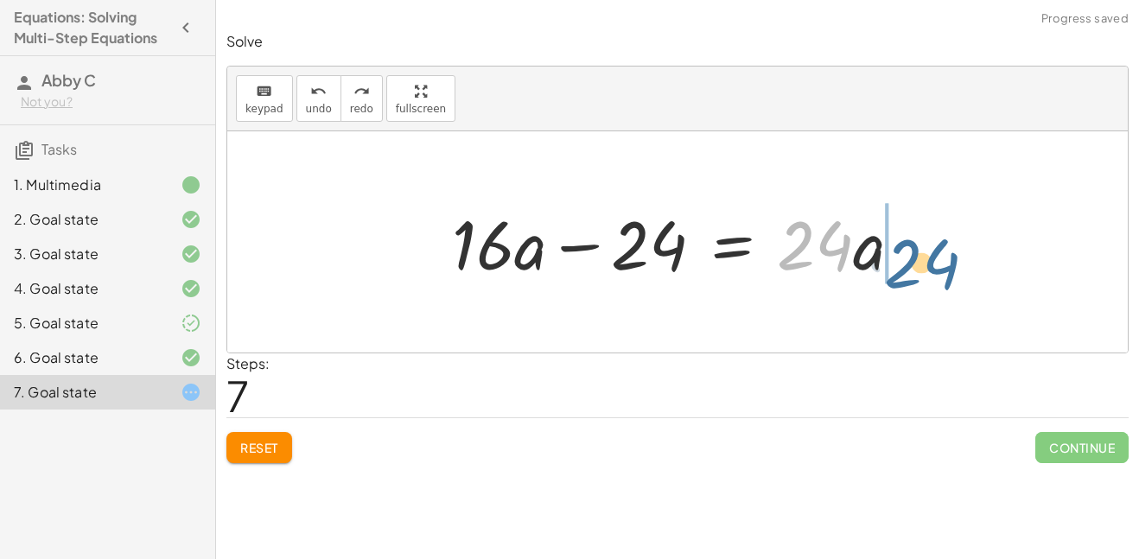
drag, startPoint x: 795, startPoint y: 239, endPoint x: 832, endPoint y: 232, distance: 38.0
click at [832, 232] on div at bounding box center [683, 242] width 481 height 89
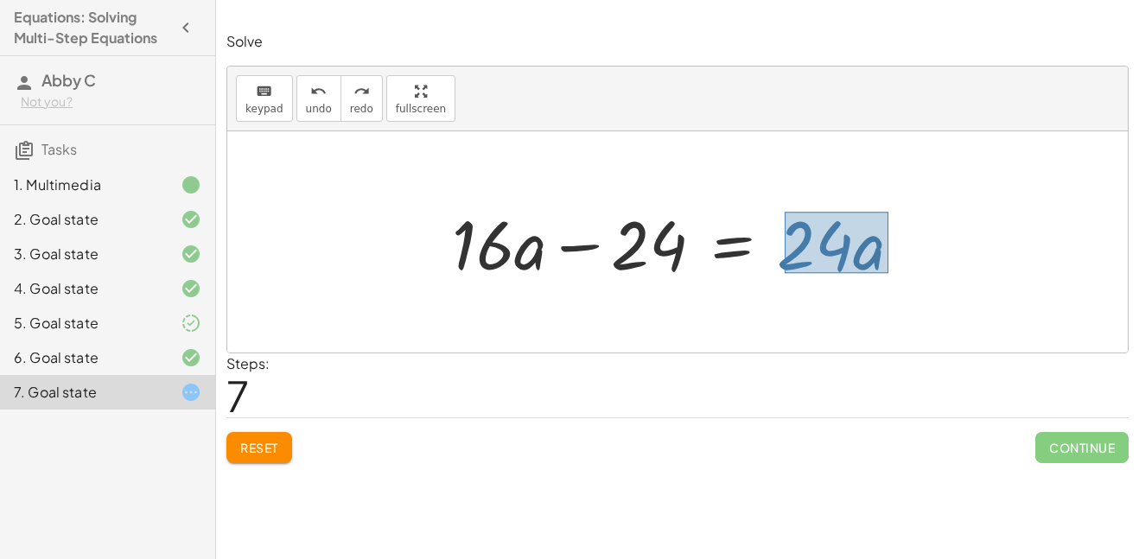
drag, startPoint x: 785, startPoint y: 212, endPoint x: 882, endPoint y: 270, distance: 114.0
click at [882, 270] on div at bounding box center [683, 242] width 481 height 89
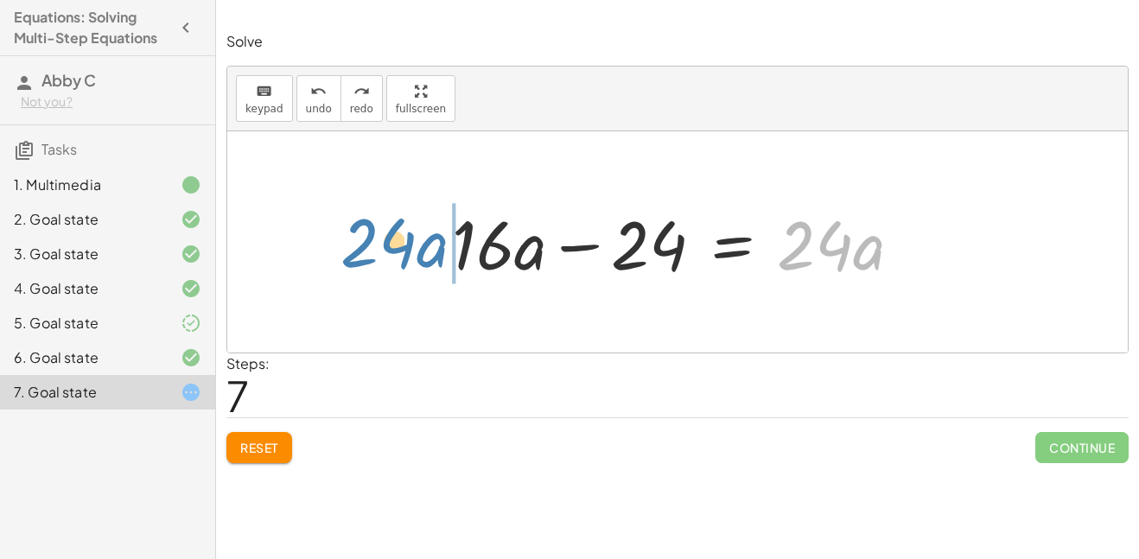
drag, startPoint x: 860, startPoint y: 264, endPoint x: 425, endPoint y: 261, distance: 434.6
click at [426, 261] on div "· ( + · 8 · a − 12 ) · 4 = · 6 · a · 2 + · 8 · a − 12 = · 4 · · 6 · a · 2 + · 8…" at bounding box center [677, 243] width 503 height 98
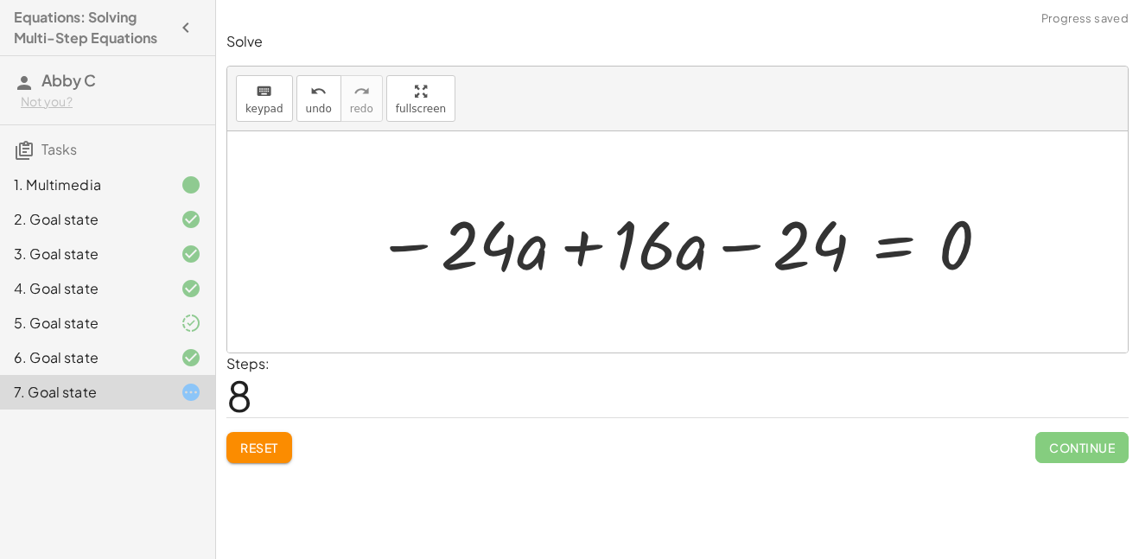
click at [569, 253] on div at bounding box center [683, 242] width 633 height 89
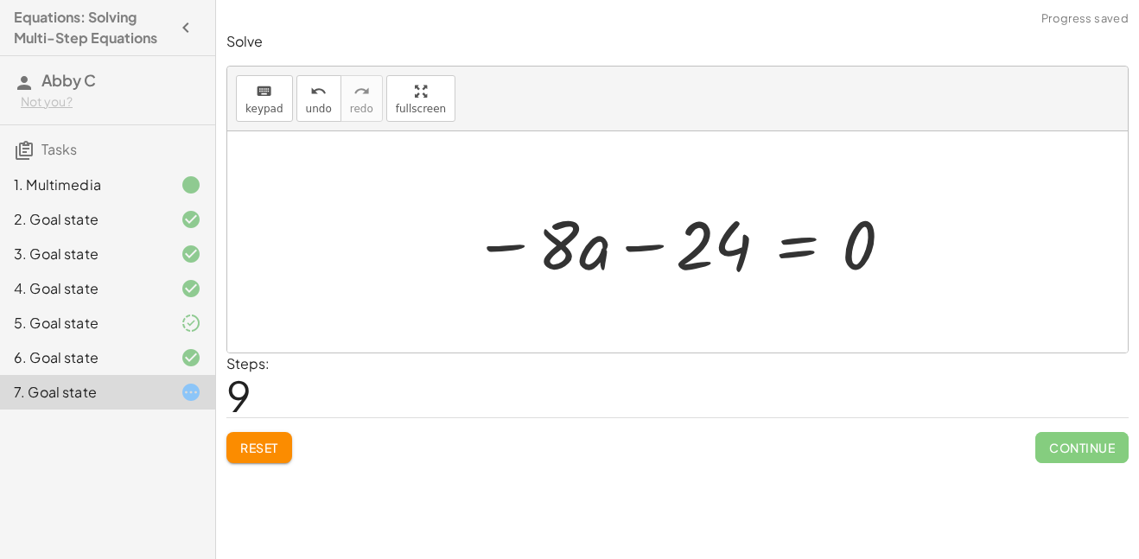
click at [660, 249] on div at bounding box center [684, 242] width 440 height 89
drag, startPoint x: 860, startPoint y: 244, endPoint x: 633, endPoint y: 254, distance: 227.5
click at [633, 254] on div at bounding box center [684, 242] width 440 height 89
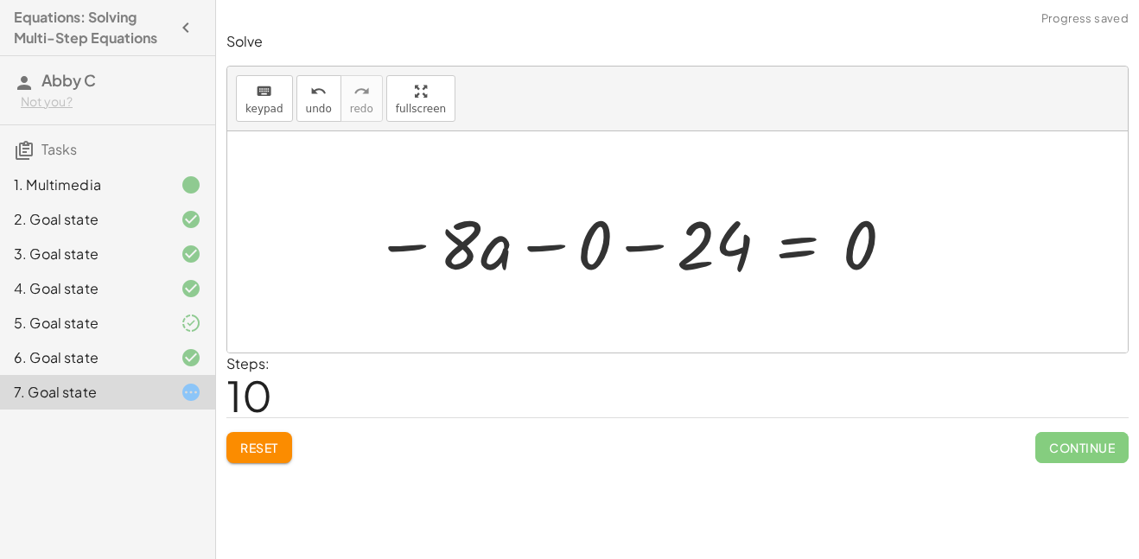
click at [559, 247] on div at bounding box center [635, 242] width 538 height 89
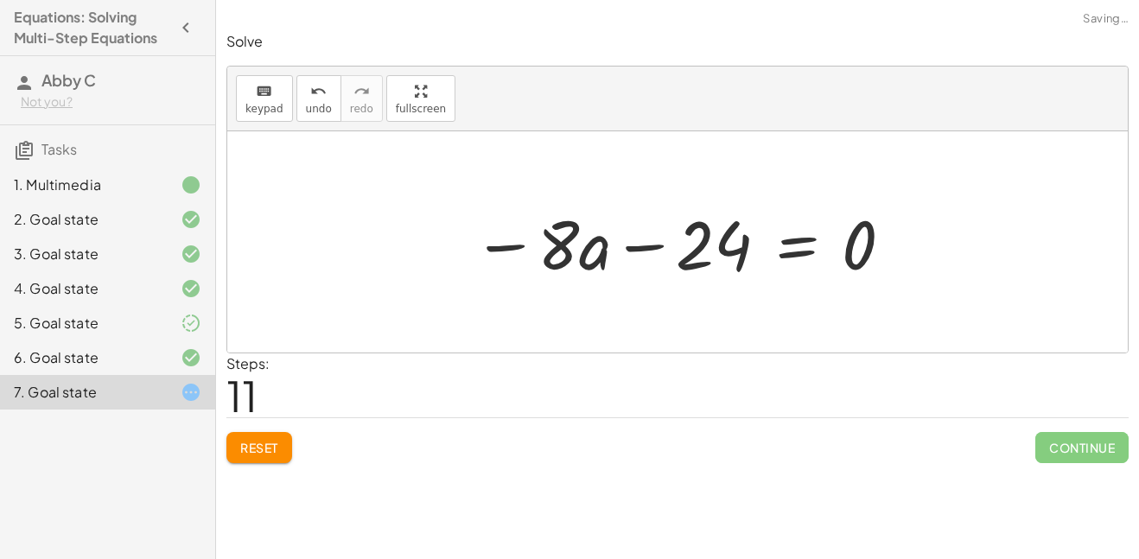
click at [644, 239] on div at bounding box center [684, 242] width 440 height 89
click at [513, 243] on div at bounding box center [684, 242] width 440 height 89
click at [276, 432] on button "Reset" at bounding box center [259, 447] width 66 height 31
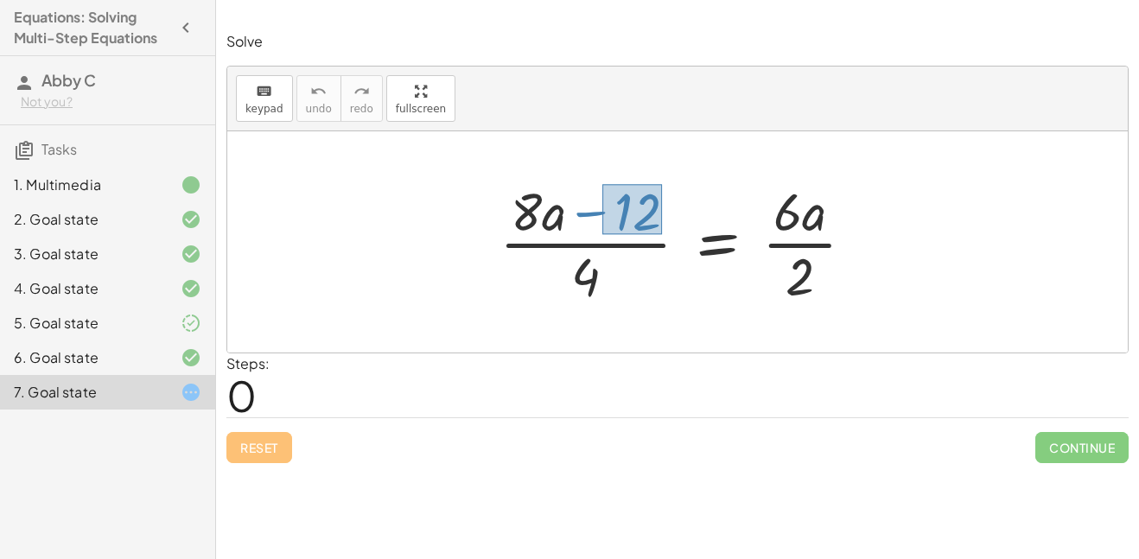
drag, startPoint x: 602, startPoint y: 184, endPoint x: 661, endPoint y: 234, distance: 77.2
click at [661, 234] on div at bounding box center [683, 241] width 385 height 133
drag, startPoint x: 652, startPoint y: 220, endPoint x: 636, endPoint y: 291, distance: 72.5
click at [636, 291] on div at bounding box center [683, 241] width 385 height 133
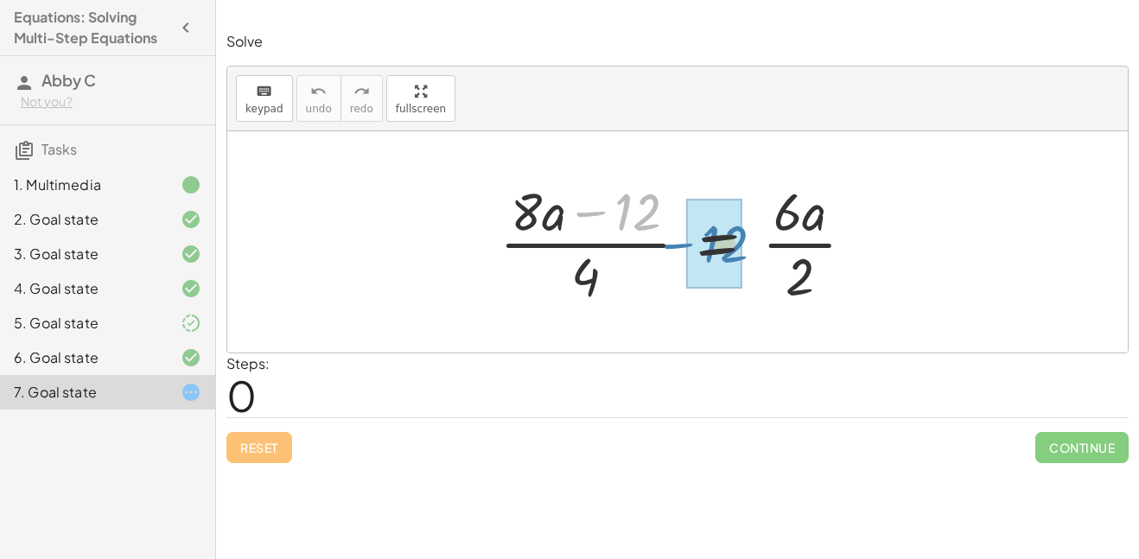
drag, startPoint x: 625, startPoint y: 198, endPoint x: 709, endPoint y: 230, distance: 90.5
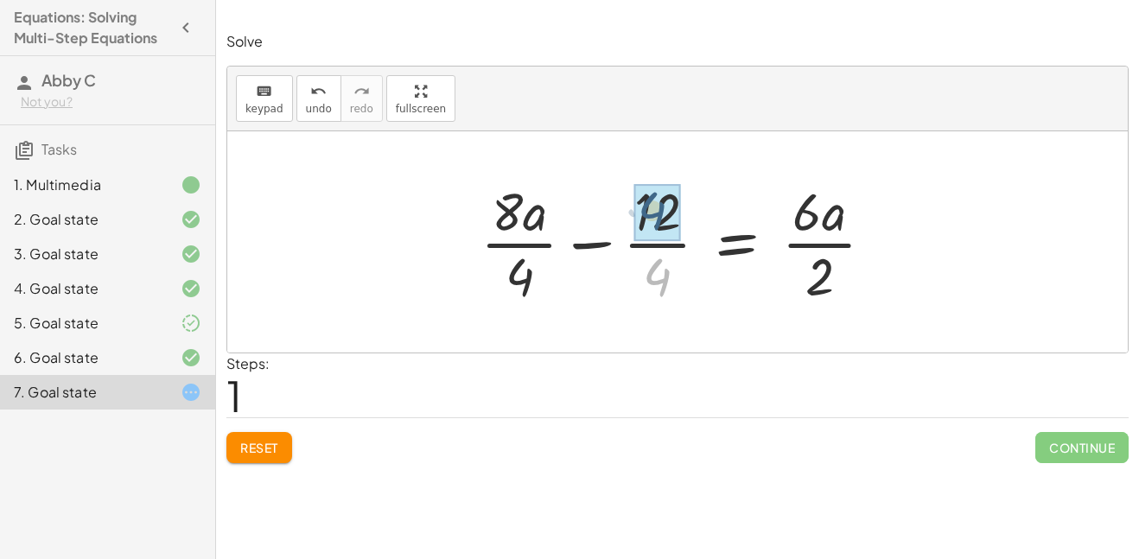
drag, startPoint x: 664, startPoint y: 289, endPoint x: 660, endPoint y: 222, distance: 67.5
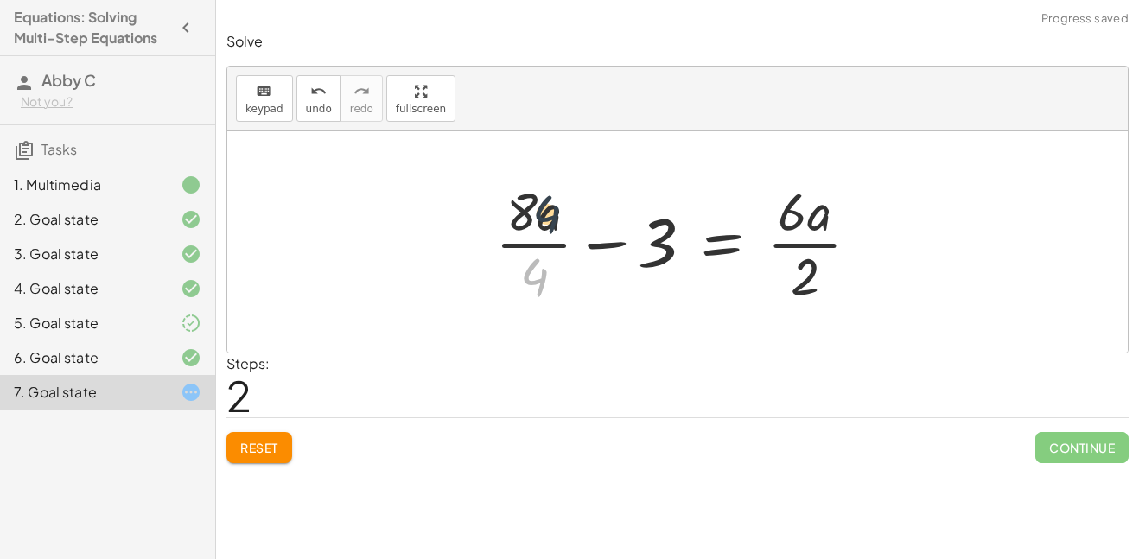
drag, startPoint x: 541, startPoint y: 284, endPoint x: 552, endPoint y: 218, distance: 67.5
click at [552, 218] on div at bounding box center [683, 241] width 395 height 133
drag, startPoint x: 540, startPoint y: 287, endPoint x: 528, endPoint y: 213, distance: 74.4
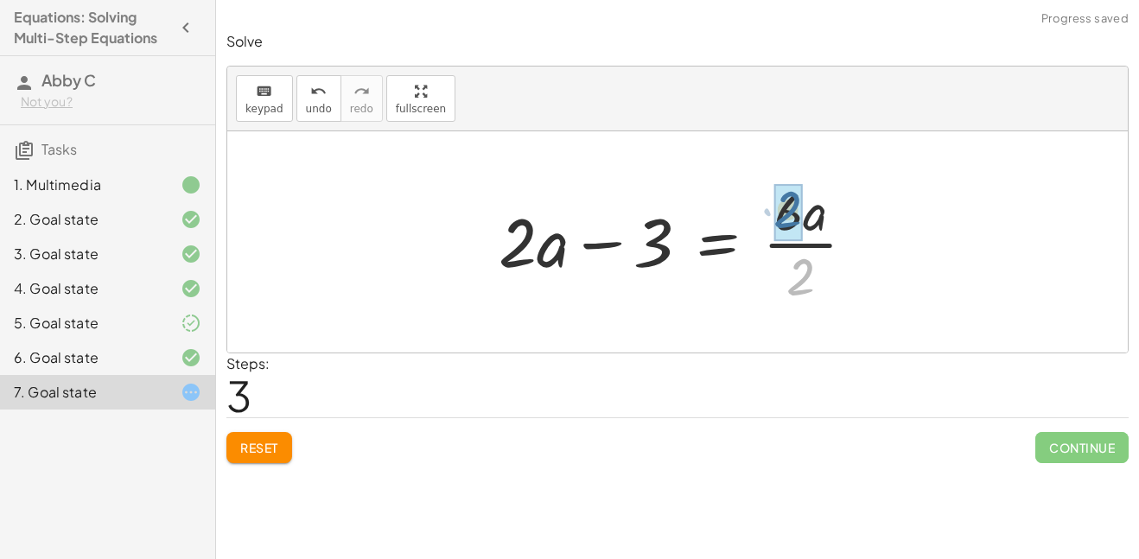
drag, startPoint x: 811, startPoint y: 274, endPoint x: 798, endPoint y: 207, distance: 68.6
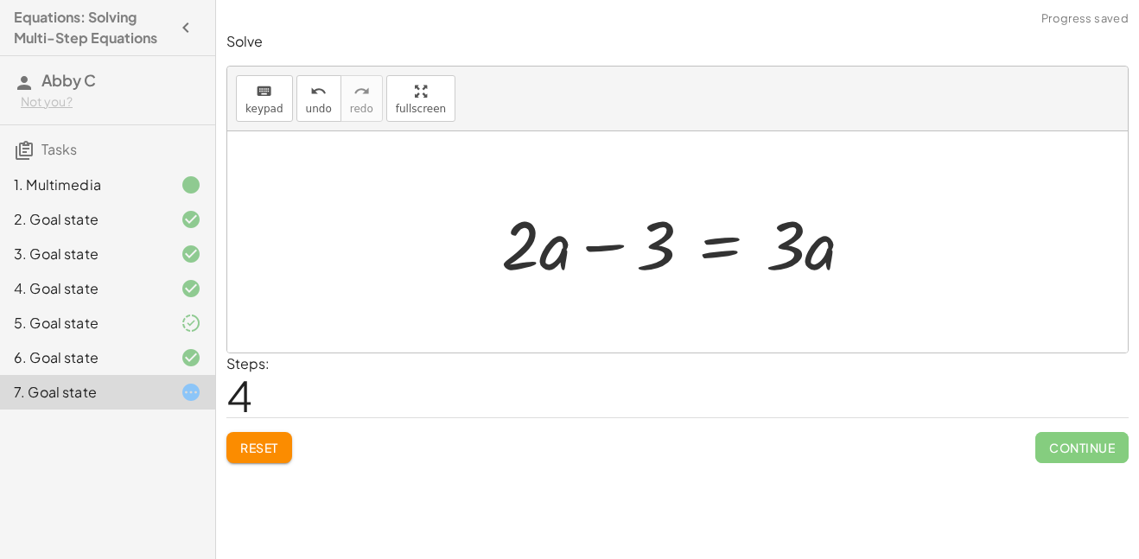
click at [609, 248] on div at bounding box center [685, 242] width 384 height 89
drag, startPoint x: 772, startPoint y: 217, endPoint x: 782, endPoint y: 215, distance: 10.5
click at [782, 215] on div at bounding box center [685, 242] width 384 height 89
drag, startPoint x: 772, startPoint y: 221, endPoint x: 834, endPoint y: 279, distance: 84.4
click at [834, 279] on div at bounding box center [685, 242] width 384 height 89
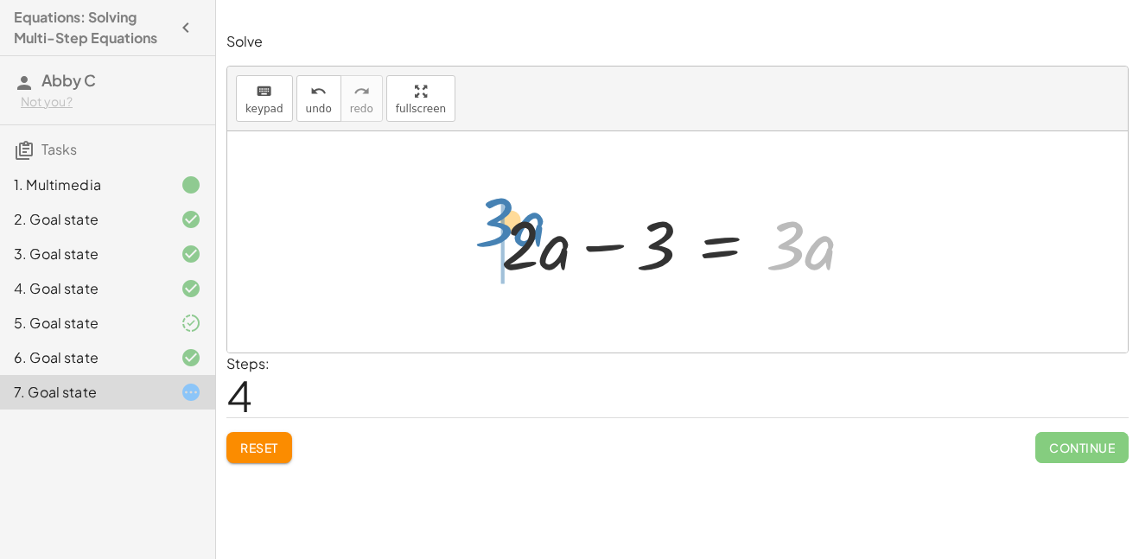
drag, startPoint x: 815, startPoint y: 260, endPoint x: 525, endPoint y: 239, distance: 291.1
click at [525, 239] on div at bounding box center [685, 242] width 384 height 89
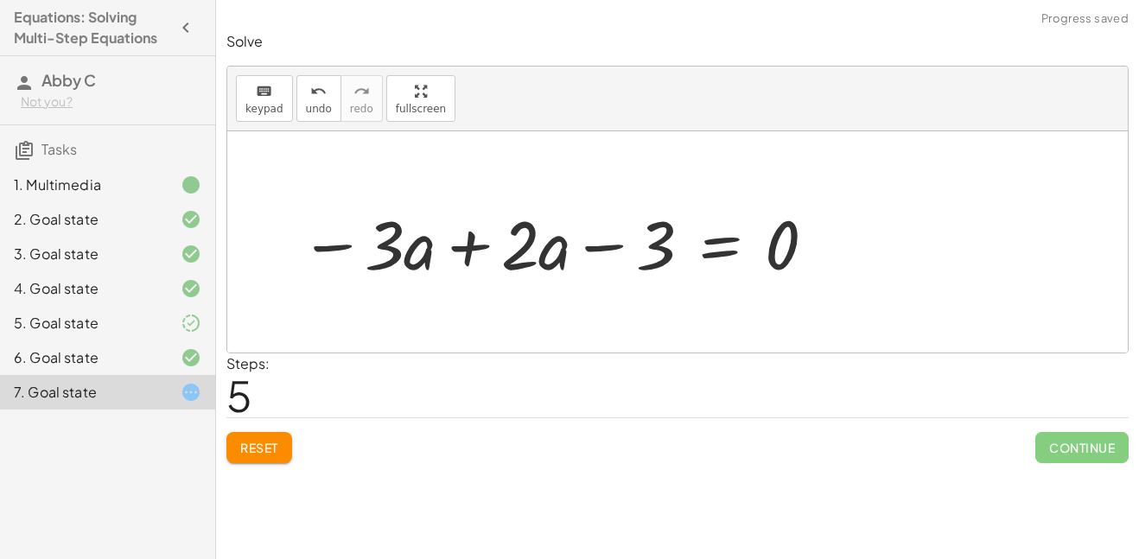
click at [478, 246] on div at bounding box center [559, 242] width 536 height 89
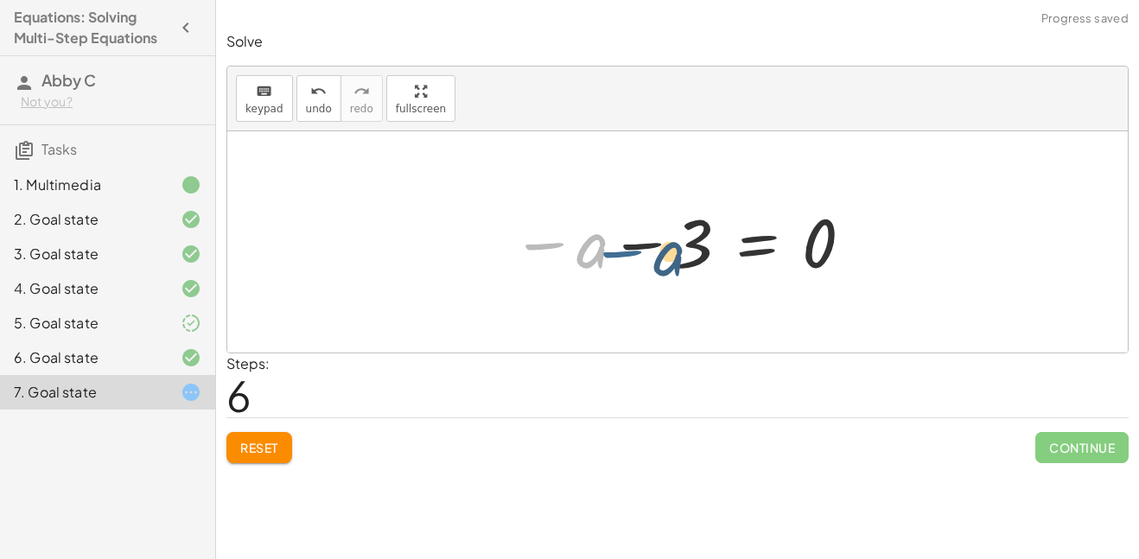
drag, startPoint x: 538, startPoint y: 245, endPoint x: 616, endPoint y: 244, distance: 77.8
click at [616, 244] on div at bounding box center [683, 243] width 361 height 86
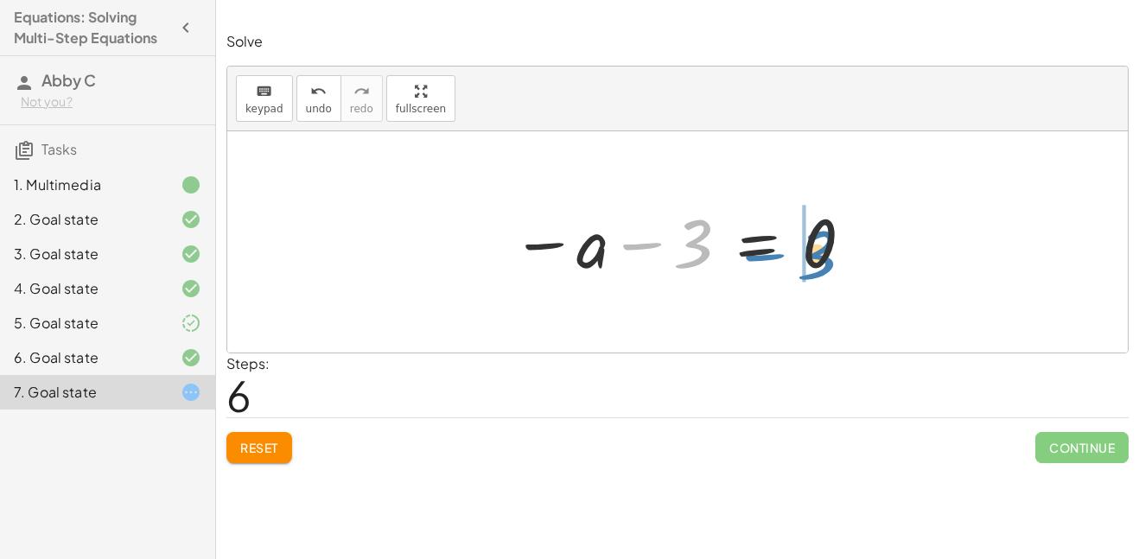
drag, startPoint x: 705, startPoint y: 245, endPoint x: 829, endPoint y: 260, distance: 124.4
click at [829, 260] on div at bounding box center [683, 243] width 361 height 86
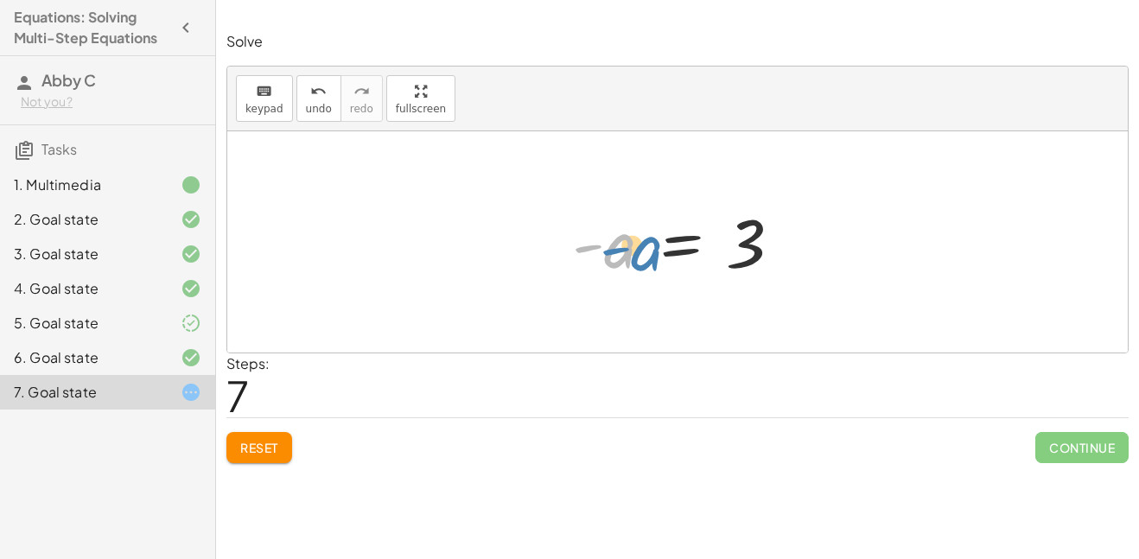
click at [623, 252] on div at bounding box center [683, 243] width 241 height 86
click at [244, 467] on div "Solve keyboard keypad undo undo redo redo fullscreen · ( + · 8 · a − 12 ) · 4 =…" at bounding box center [677, 248] width 923 height 452
click at [268, 424] on div "Reset Continue" at bounding box center [677, 440] width 902 height 46
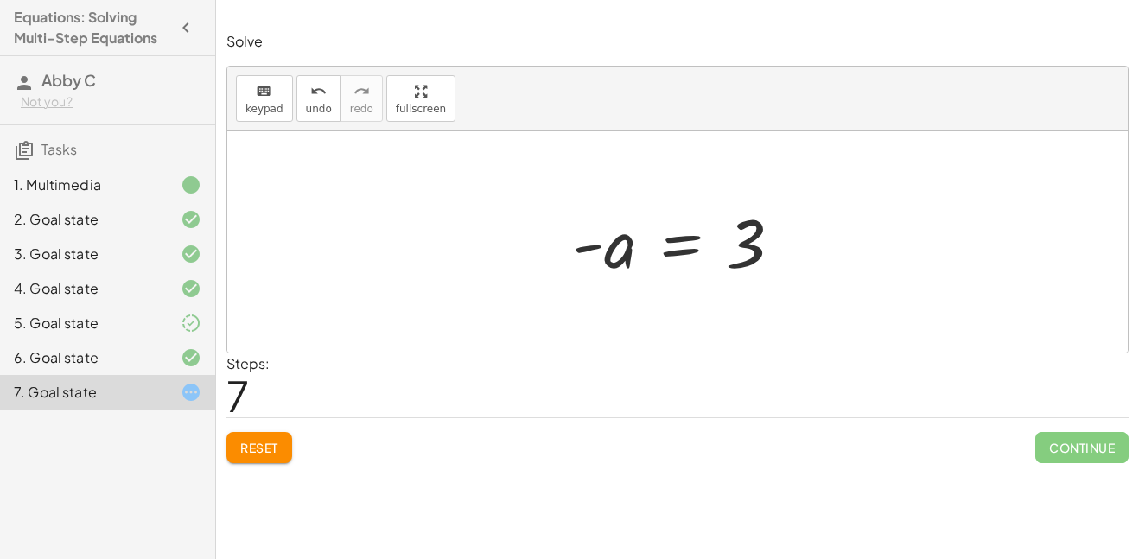
click at [270, 435] on button "Reset" at bounding box center [259, 447] width 66 height 31
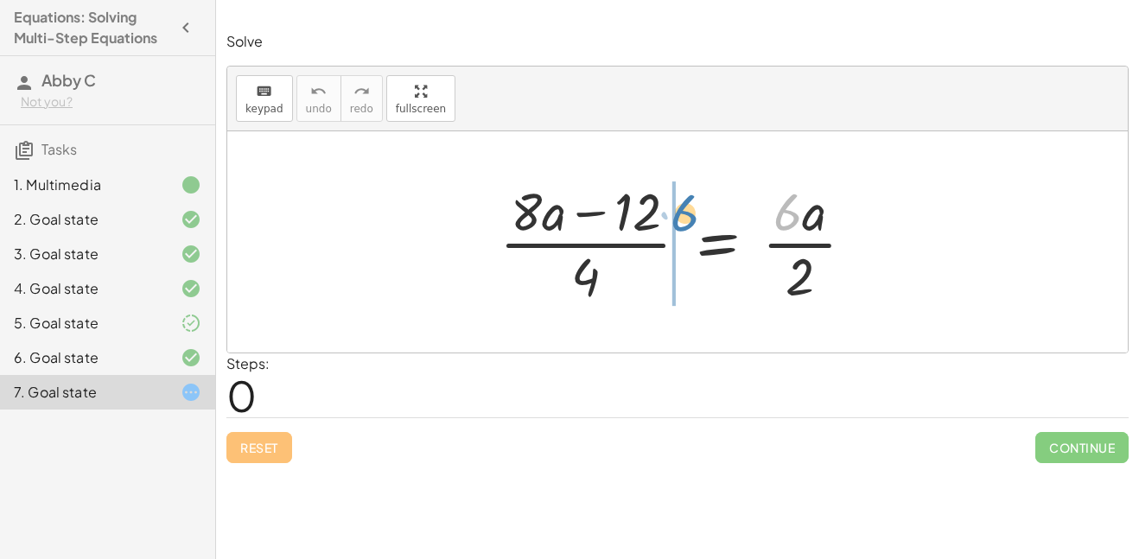
drag, startPoint x: 792, startPoint y: 222, endPoint x: 689, endPoint y: 222, distance: 102.8
click at [689, 222] on div at bounding box center [683, 241] width 385 height 133
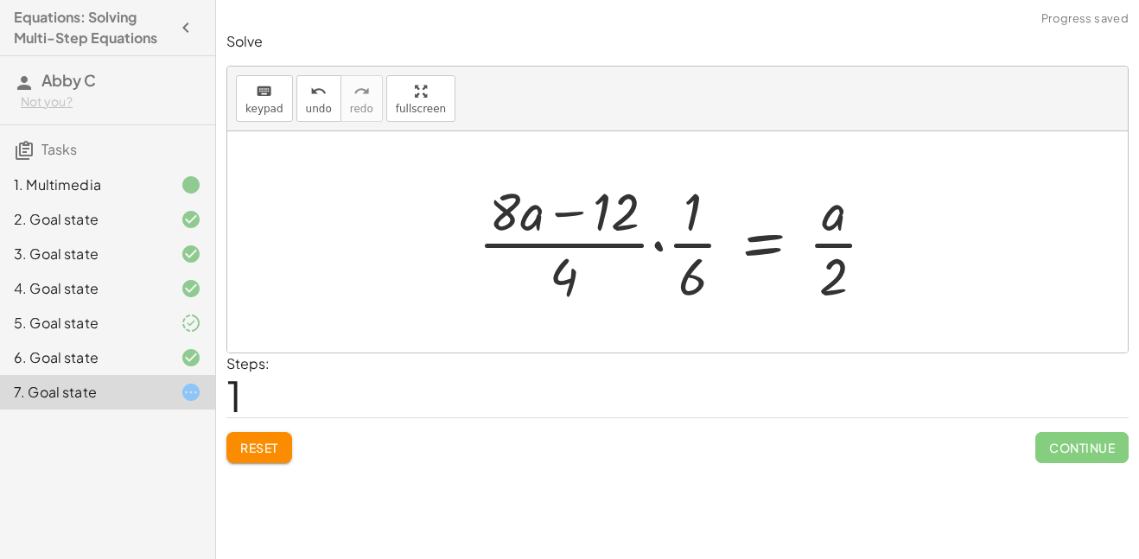
click at [659, 245] on div at bounding box center [683, 241] width 429 height 133
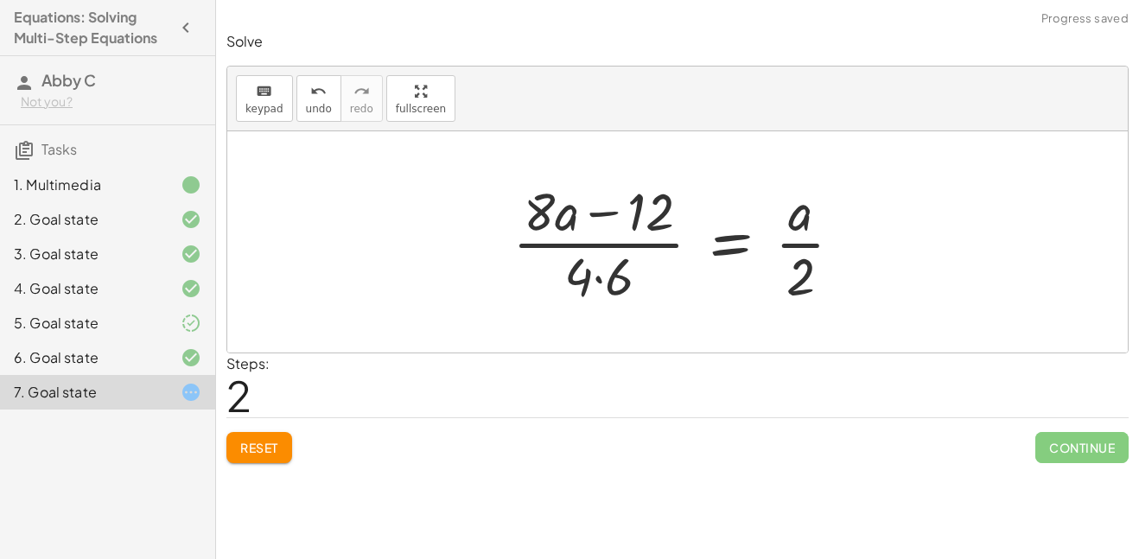
click at [595, 276] on div at bounding box center [684, 241] width 361 height 133
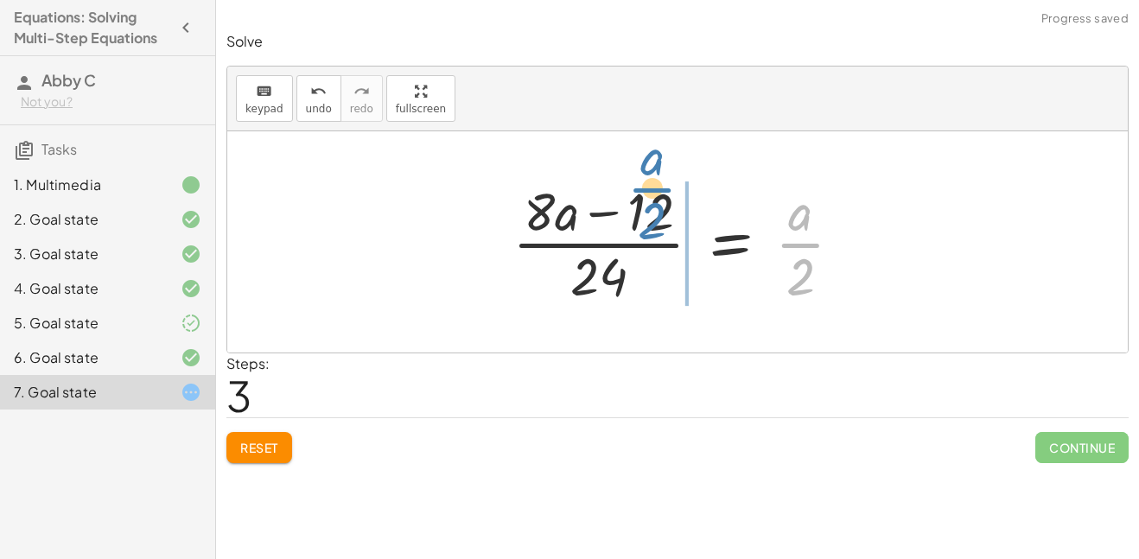
drag, startPoint x: 802, startPoint y: 257, endPoint x: 654, endPoint y: 197, distance: 159.7
click at [654, 197] on div at bounding box center [684, 241] width 361 height 133
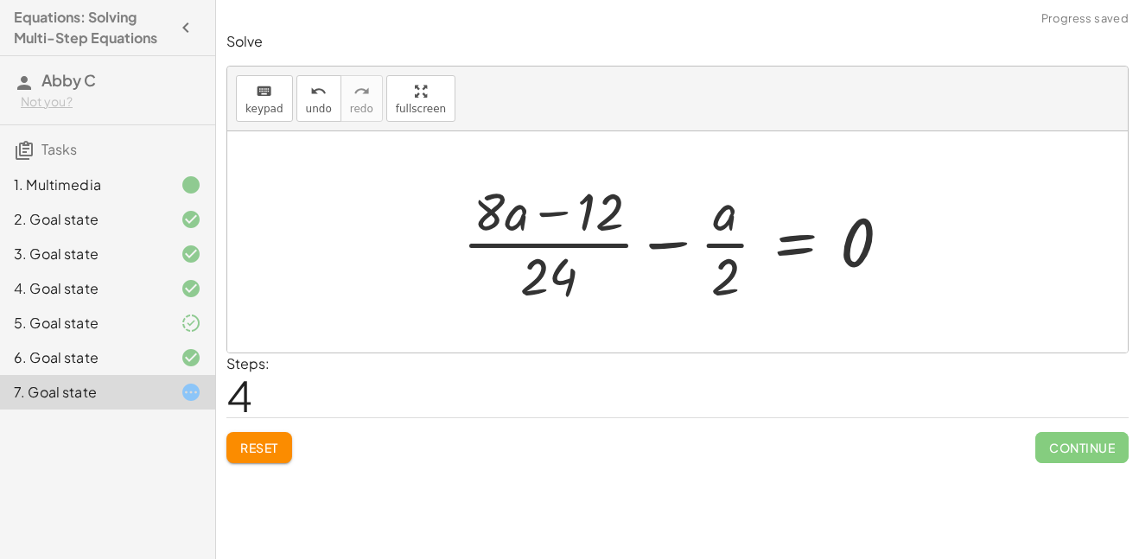
click at [658, 241] on div at bounding box center [684, 241] width 460 height 133
drag, startPoint x: 722, startPoint y: 276, endPoint x: 715, endPoint y: 257, distance: 19.9
click at [715, 257] on div at bounding box center [684, 241] width 460 height 133
drag, startPoint x: 729, startPoint y: 270, endPoint x: 629, endPoint y: 190, distance: 128.5
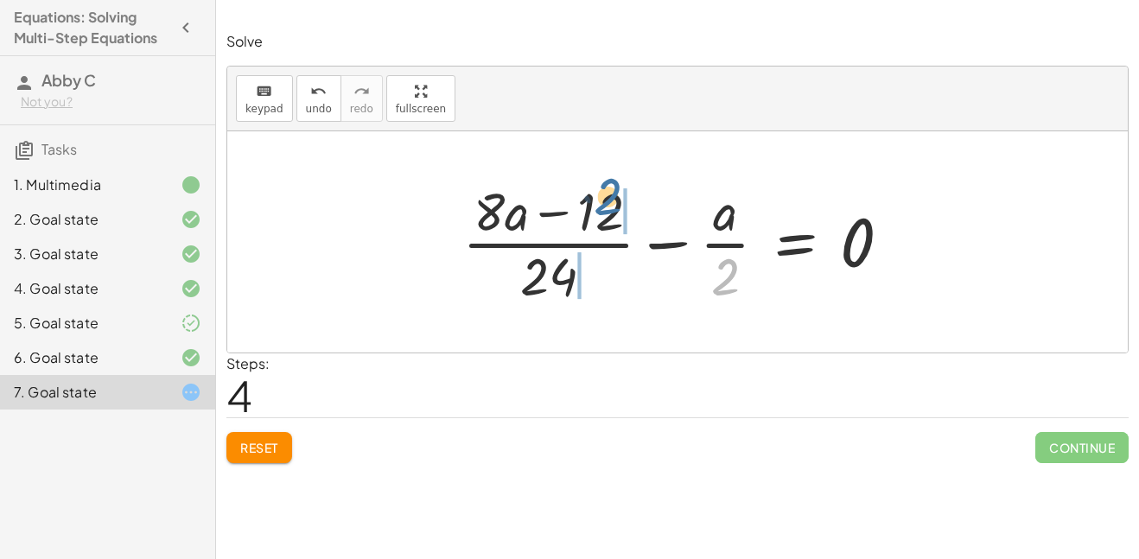
click at [629, 190] on div at bounding box center [684, 241] width 460 height 133
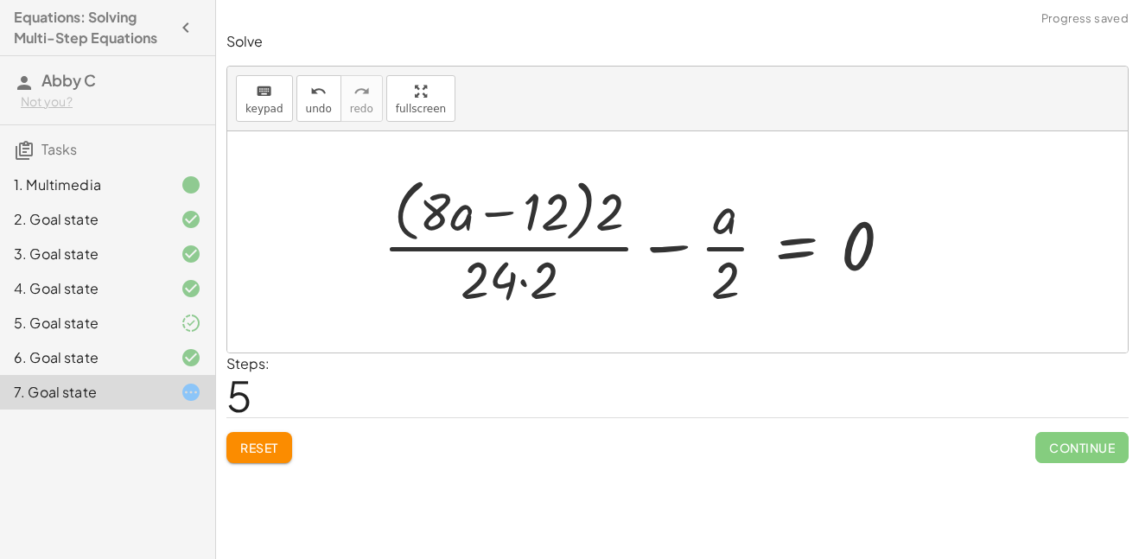
click at [588, 211] on div at bounding box center [644, 241] width 540 height 141
drag, startPoint x: 617, startPoint y: 218, endPoint x: 566, endPoint y: 215, distance: 51.0
click at [566, 215] on div at bounding box center [644, 241] width 540 height 141
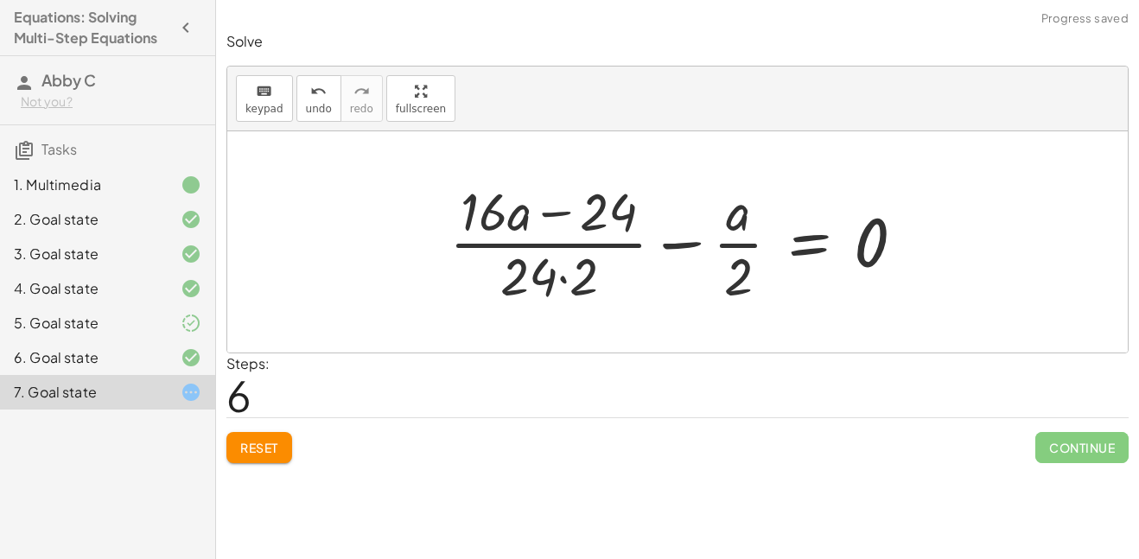
click at [558, 277] on div at bounding box center [684, 241] width 486 height 133
click at [285, 444] on button "Reset" at bounding box center [259, 447] width 66 height 31
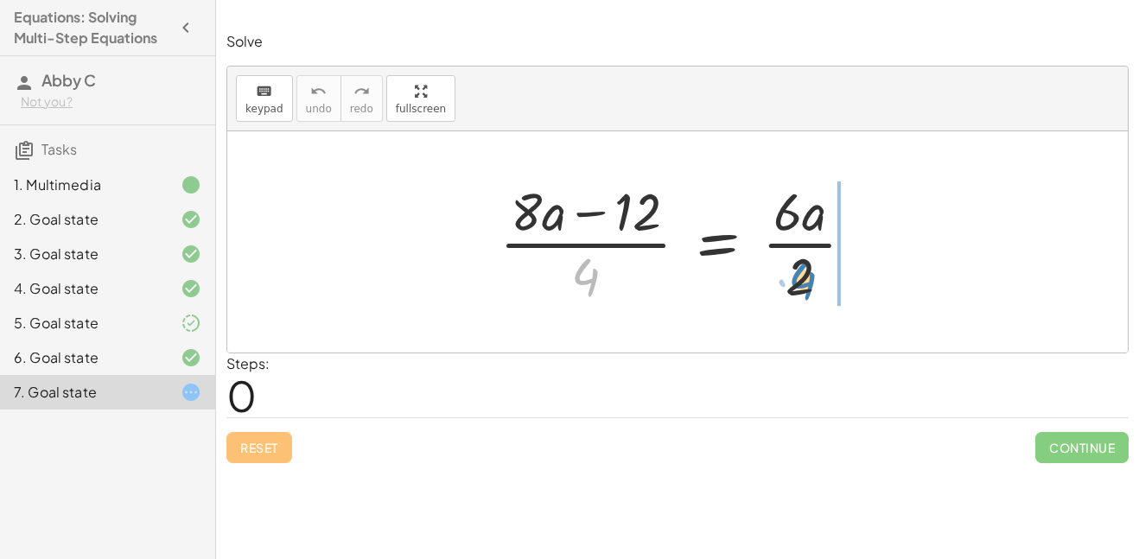
drag, startPoint x: 581, startPoint y: 279, endPoint x: 798, endPoint y: 279, distance: 216.9
click at [798, 279] on div at bounding box center [683, 241] width 385 height 133
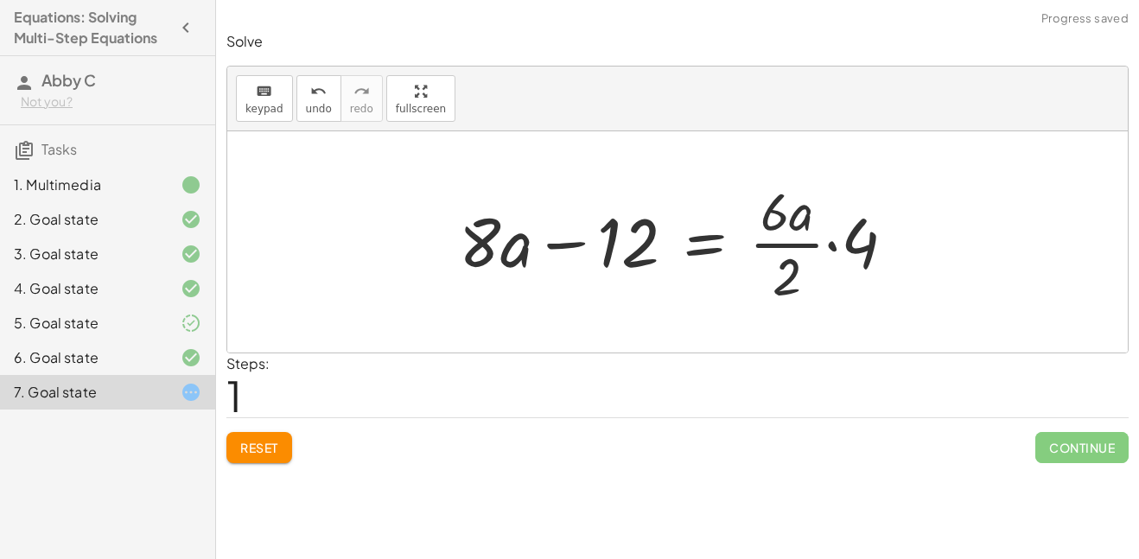
click at [842, 244] on div at bounding box center [683, 241] width 467 height 133
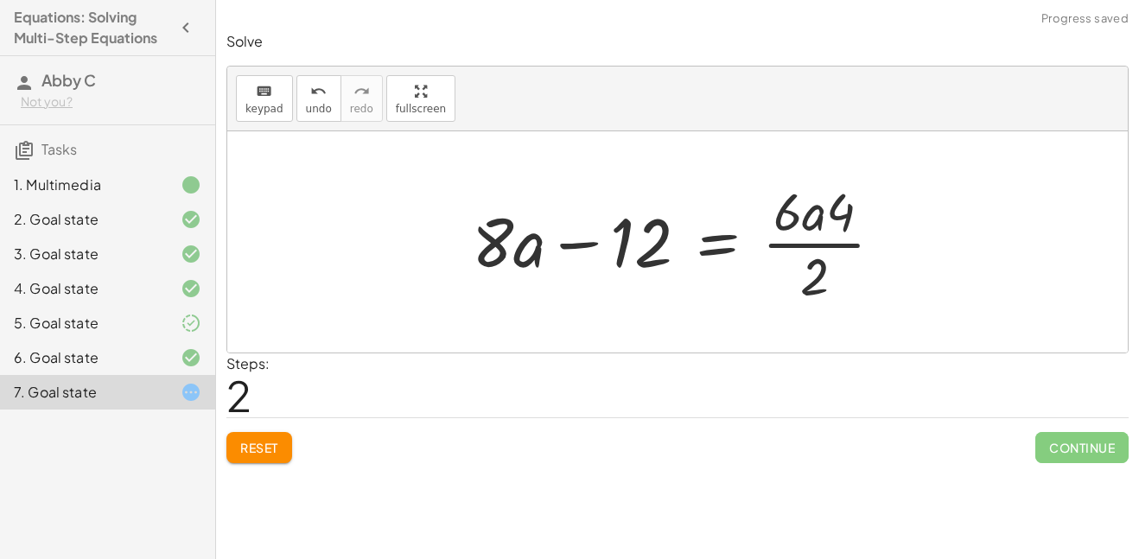
click at [272, 441] on span "Reset" at bounding box center [259, 448] width 38 height 16
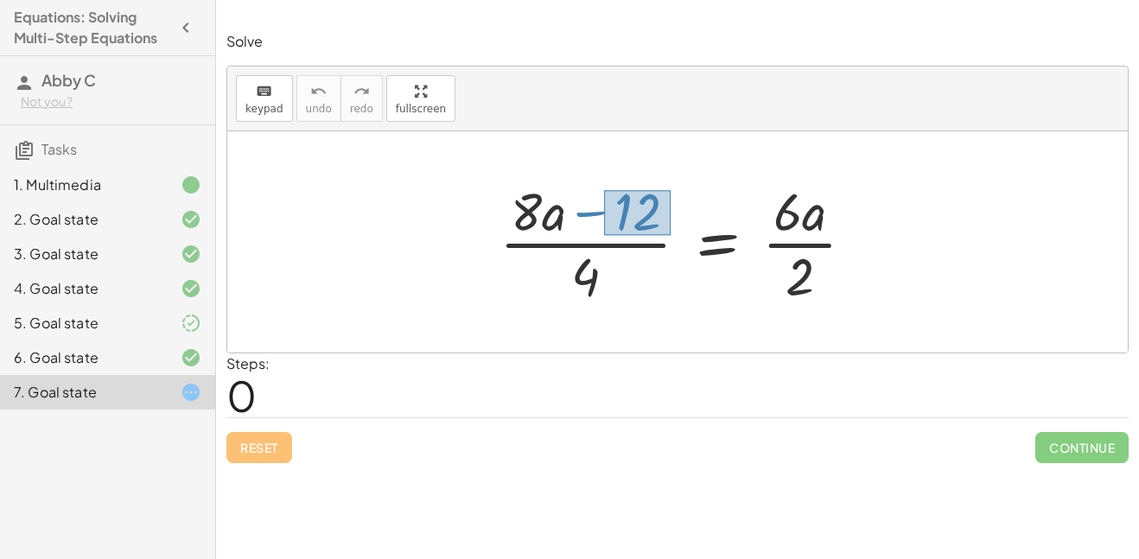
drag, startPoint x: 604, startPoint y: 190, endPoint x: 671, endPoint y: 234, distance: 79.8
click at [671, 234] on div at bounding box center [683, 241] width 385 height 133
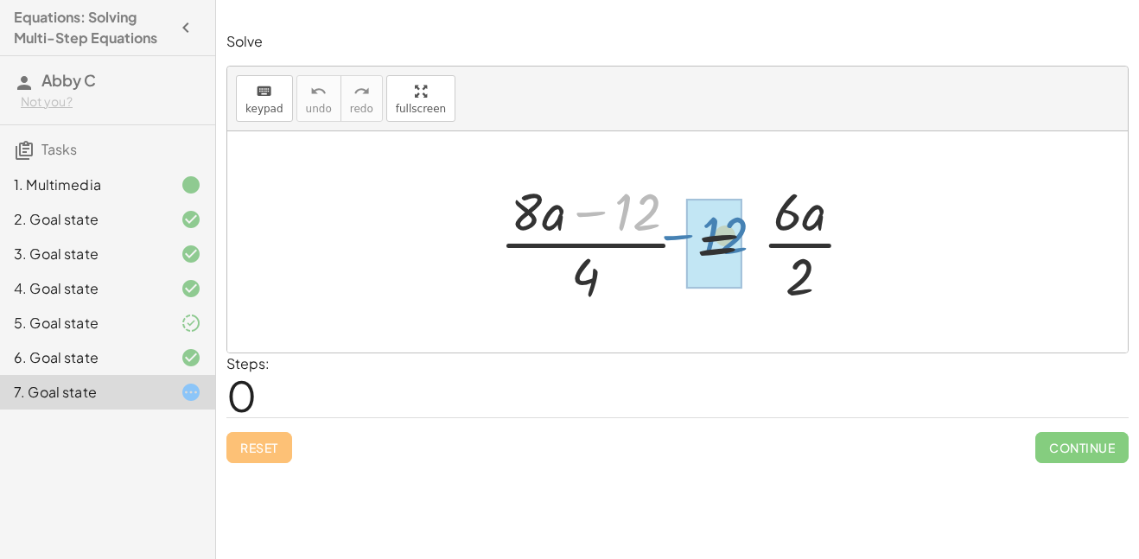
drag, startPoint x: 658, startPoint y: 225, endPoint x: 736, endPoint y: 258, distance: 85.5
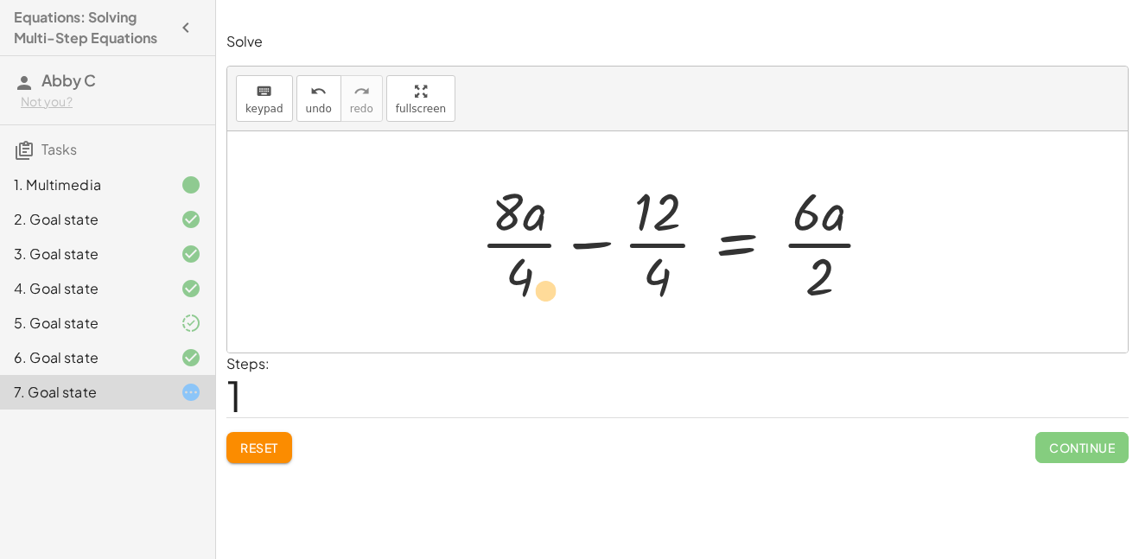
drag, startPoint x: 534, startPoint y: 214, endPoint x: 543, endPoint y: 295, distance: 80.8
click at [543, 295] on div at bounding box center [684, 241] width 424 height 133
drag, startPoint x: 539, startPoint y: 223, endPoint x: 563, endPoint y: 289, distance: 69.7
click at [563, 289] on div at bounding box center [684, 241] width 424 height 133
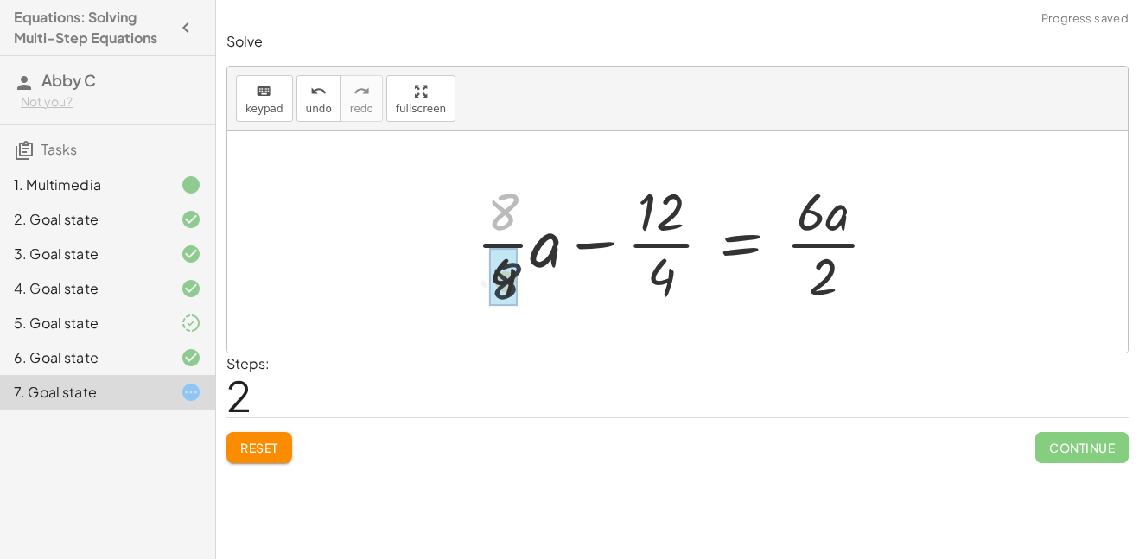
drag, startPoint x: 508, startPoint y: 226, endPoint x: 510, endPoint y: 289, distance: 63.1
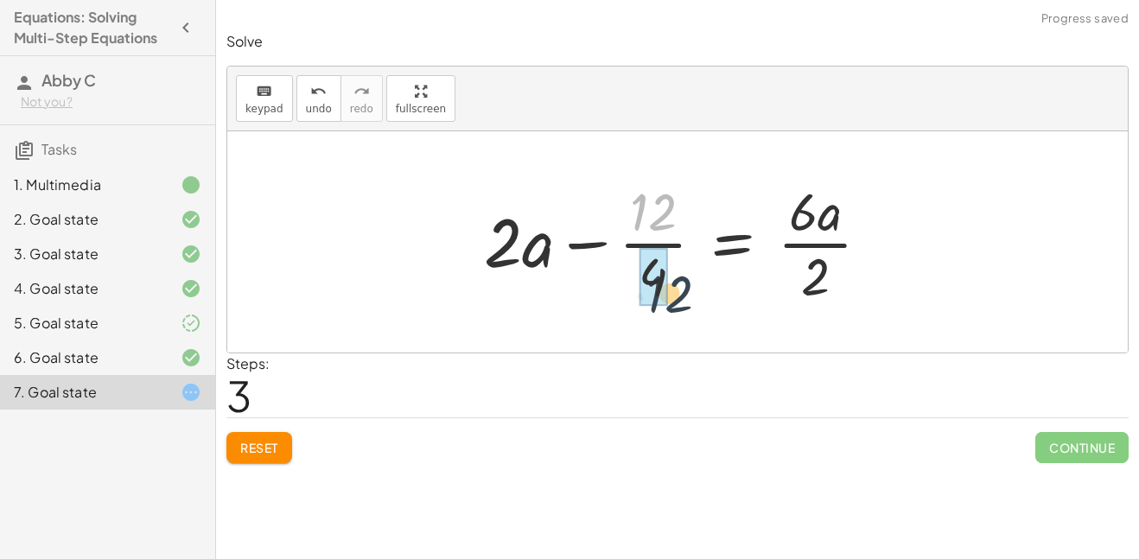
drag, startPoint x: 638, startPoint y: 214, endPoint x: 650, endPoint y: 296, distance: 82.1
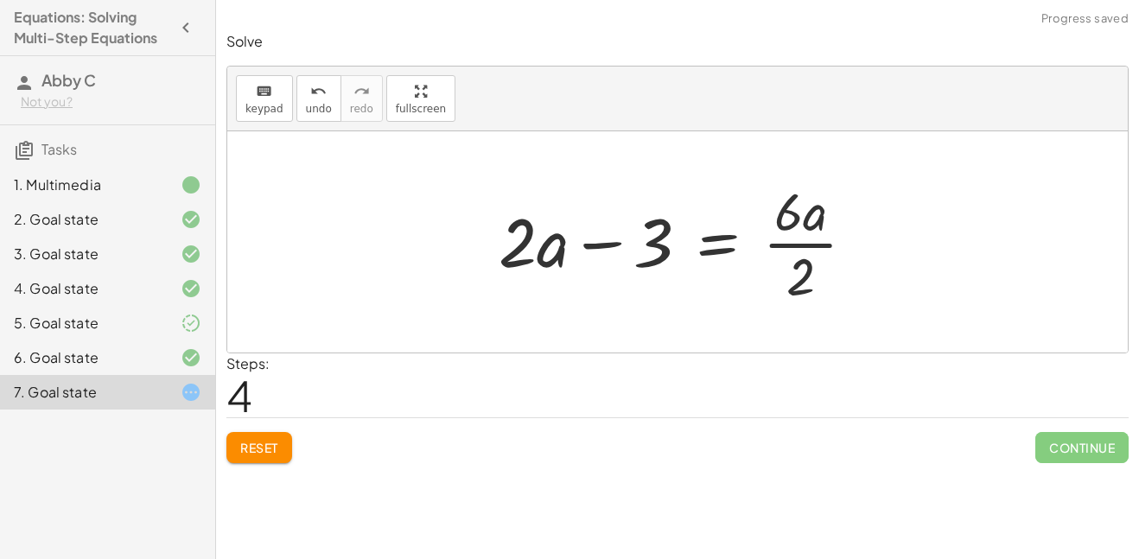
click at [614, 246] on div at bounding box center [683, 241] width 387 height 133
drag, startPoint x: 785, startPoint y: 222, endPoint x: 786, endPoint y: 287, distance: 64.8
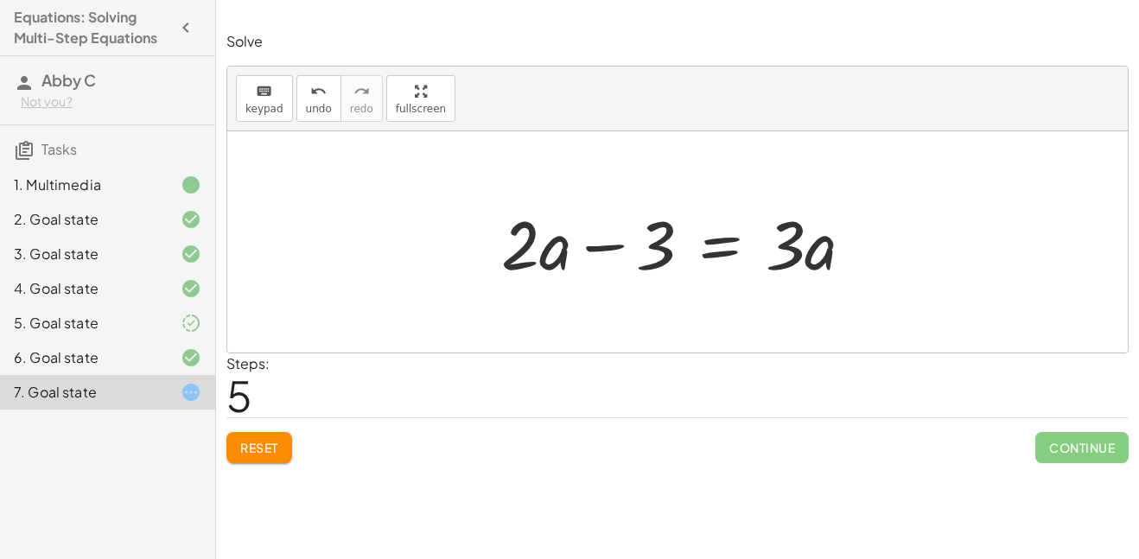
click at [615, 248] on div at bounding box center [685, 242] width 384 height 89
click at [255, 435] on button "Reset" at bounding box center [259, 447] width 66 height 31
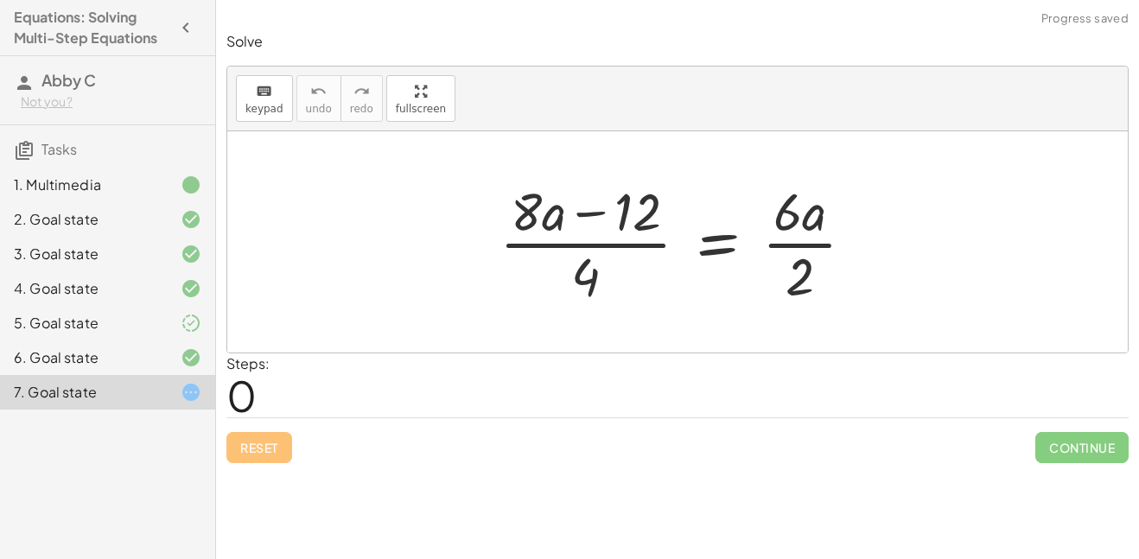
drag, startPoint x: 483, startPoint y: 199, endPoint x: 744, endPoint y: 217, distance: 261.6
click at [744, 217] on div "· ( + · 8 · a − 12 ) · 4 = · 6 · a · 2" at bounding box center [677, 242] width 407 height 142
drag, startPoint x: 598, startPoint y: 277, endPoint x: 537, endPoint y: 207, distance: 92.4
click at [537, 207] on div at bounding box center [683, 241] width 385 height 133
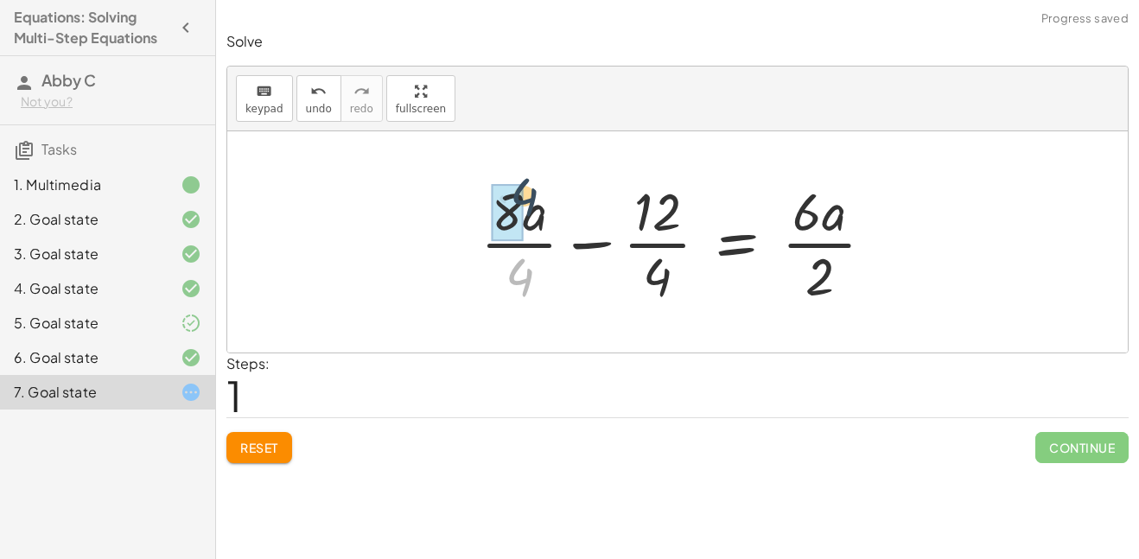
drag, startPoint x: 525, startPoint y: 278, endPoint x: 525, endPoint y: 198, distance: 80.4
click at [525, 198] on div at bounding box center [684, 241] width 424 height 133
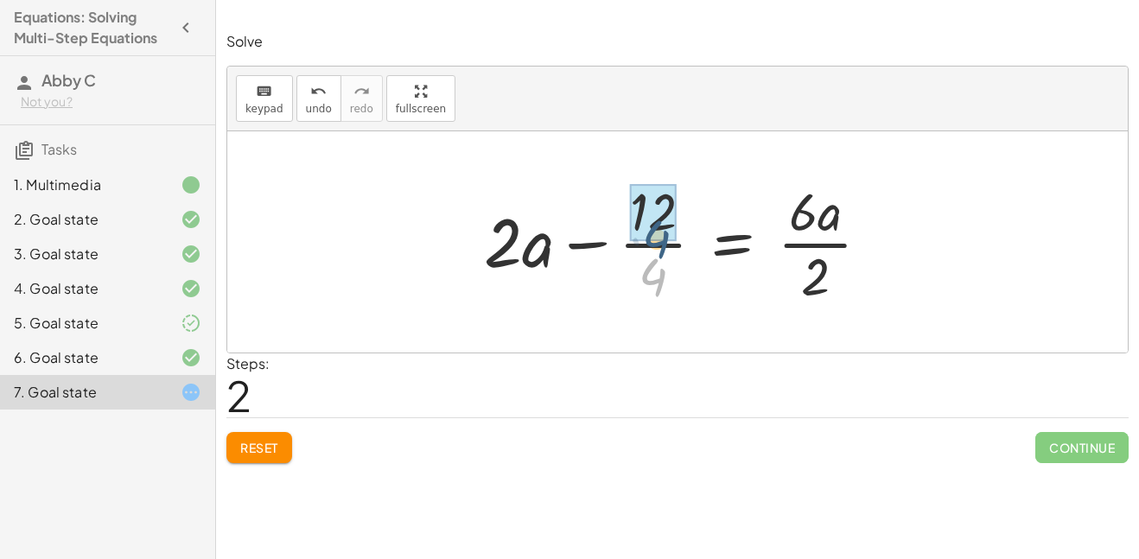
drag, startPoint x: 644, startPoint y: 270, endPoint x: 647, endPoint y: 242, distance: 28.7
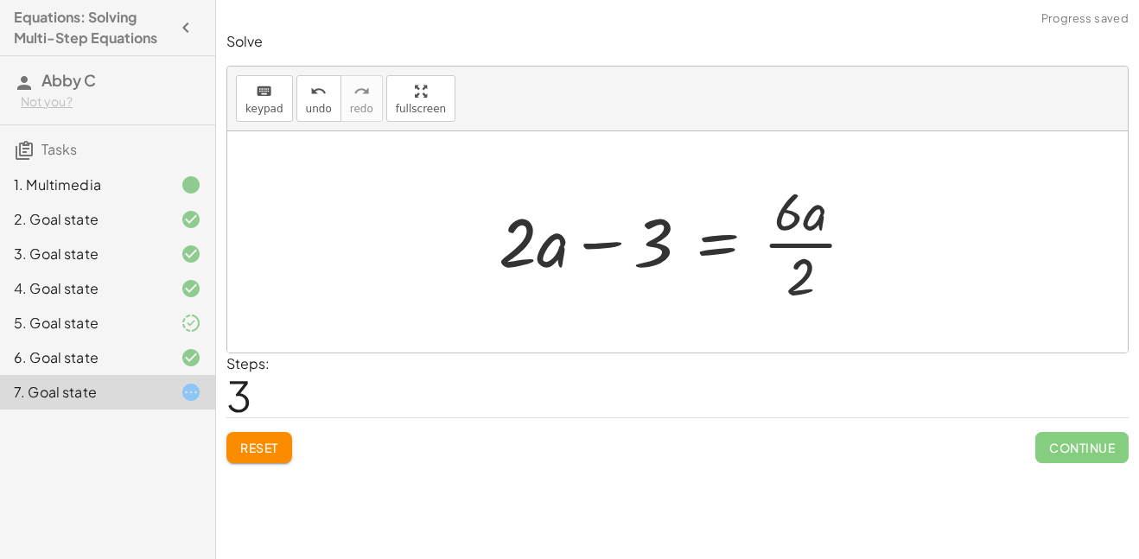
click at [601, 243] on div at bounding box center [683, 241] width 387 height 133
drag, startPoint x: 789, startPoint y: 264, endPoint x: 792, endPoint y: 218, distance: 46.8
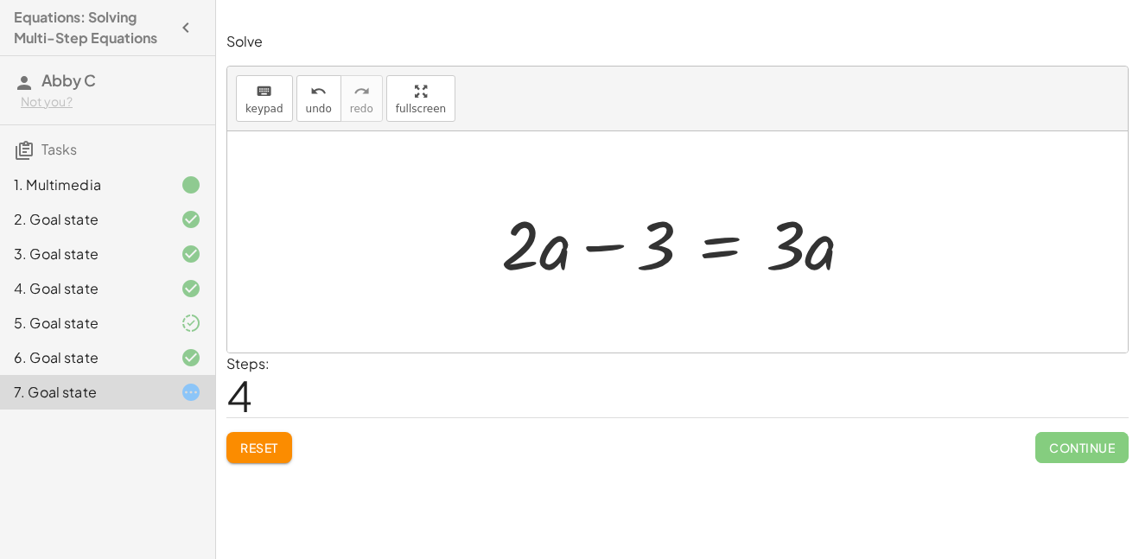
click at [270, 464] on div "Solve keyboard keypad undo undo redo redo fullscreen · ( + · 8 · a − 12 ) · 4 =…" at bounding box center [677, 248] width 923 height 452
click at [268, 445] on span "Reset" at bounding box center [259, 448] width 38 height 16
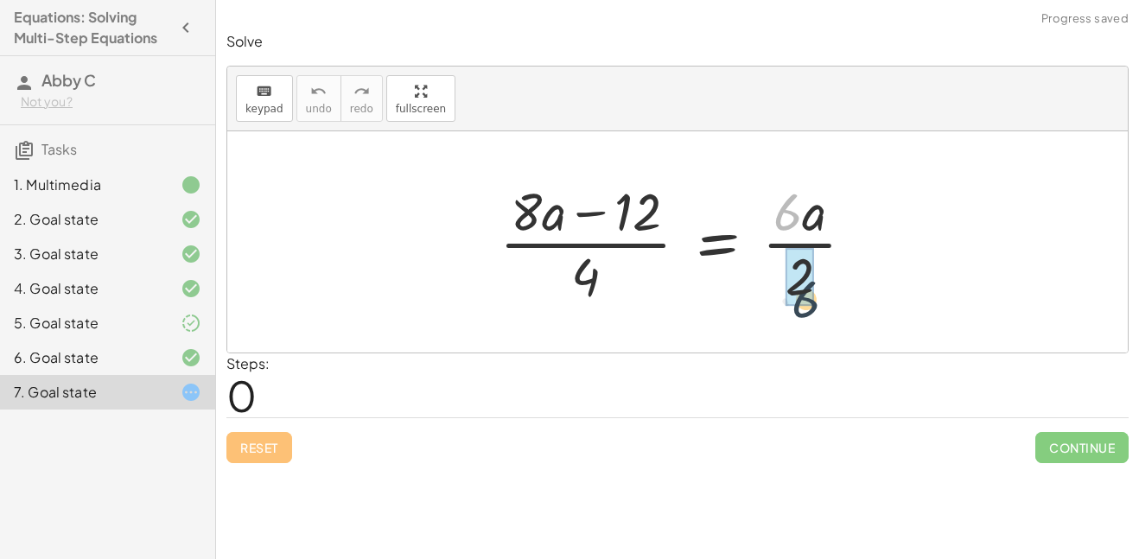
drag, startPoint x: 788, startPoint y: 203, endPoint x: 806, endPoint y: 290, distance: 89.1
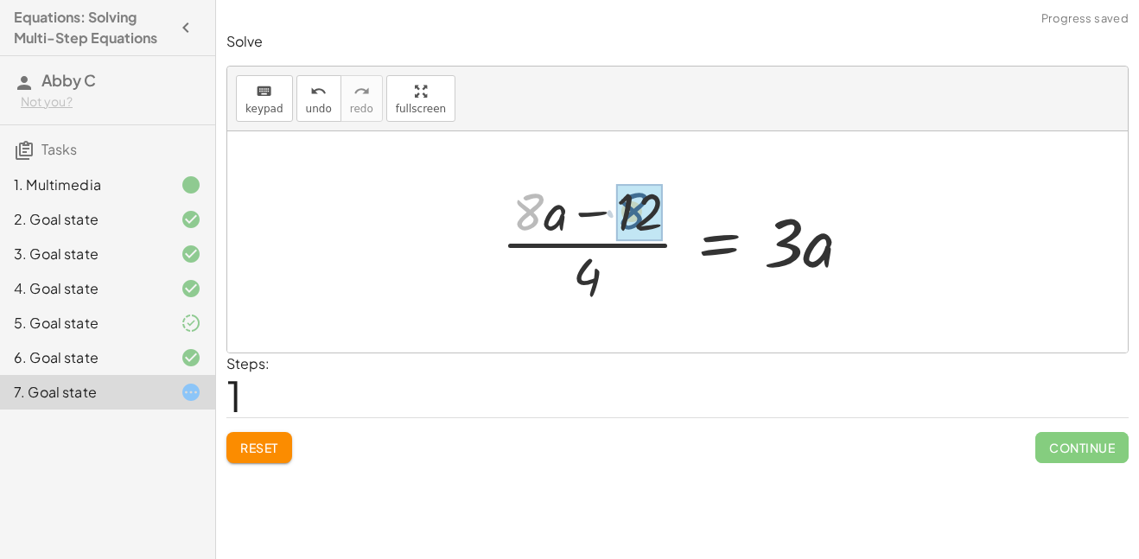
drag, startPoint x: 531, startPoint y: 207, endPoint x: 646, endPoint y: 209, distance: 115.8
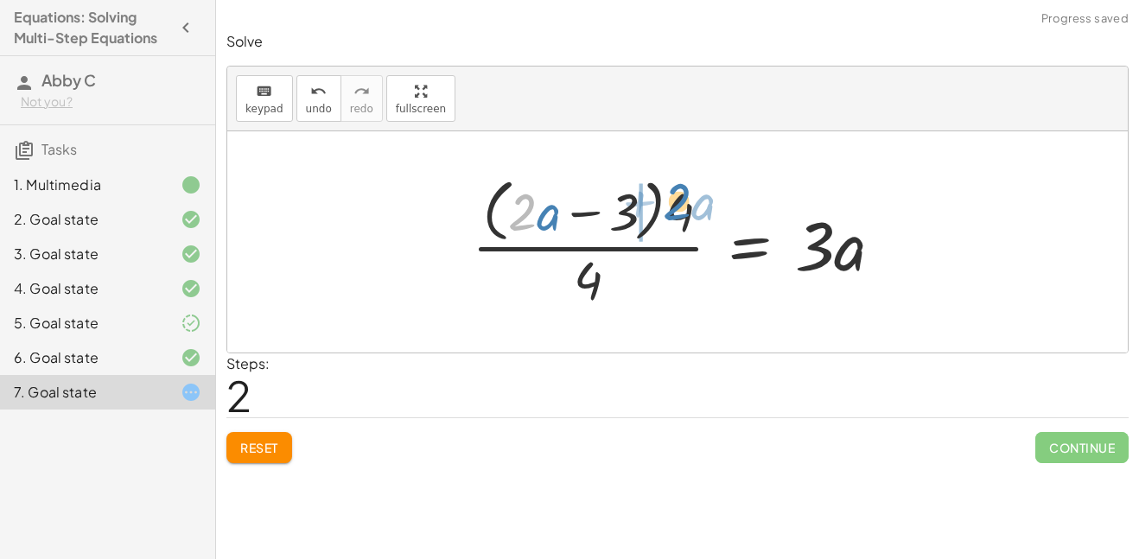
drag, startPoint x: 522, startPoint y: 208, endPoint x: 674, endPoint y: 198, distance: 152.4
click at [674, 198] on div at bounding box center [684, 241] width 442 height 141
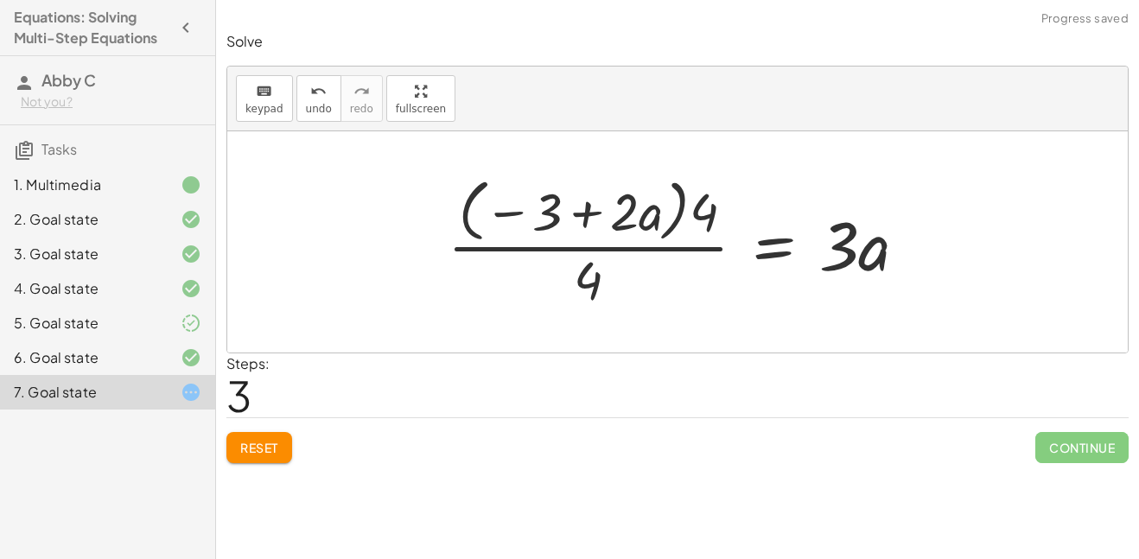
click at [591, 212] on div at bounding box center [684, 241] width 491 height 141
drag, startPoint x: 589, startPoint y: 282, endPoint x: 699, endPoint y: 213, distance: 129.7
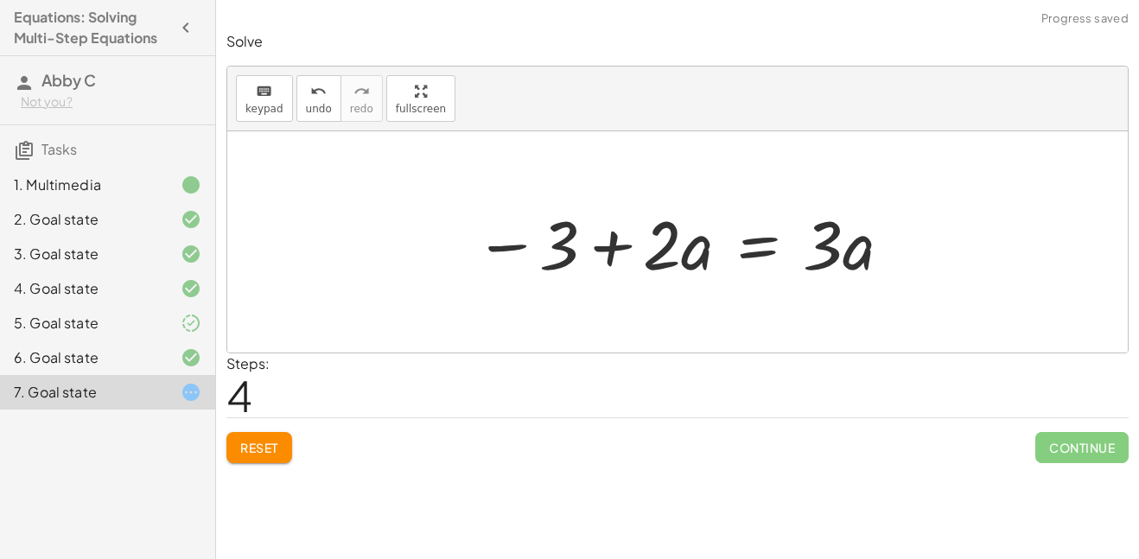
click at [607, 242] on div at bounding box center [684, 242] width 436 height 89
click at [309, 105] on span "undo" at bounding box center [319, 109] width 26 height 12
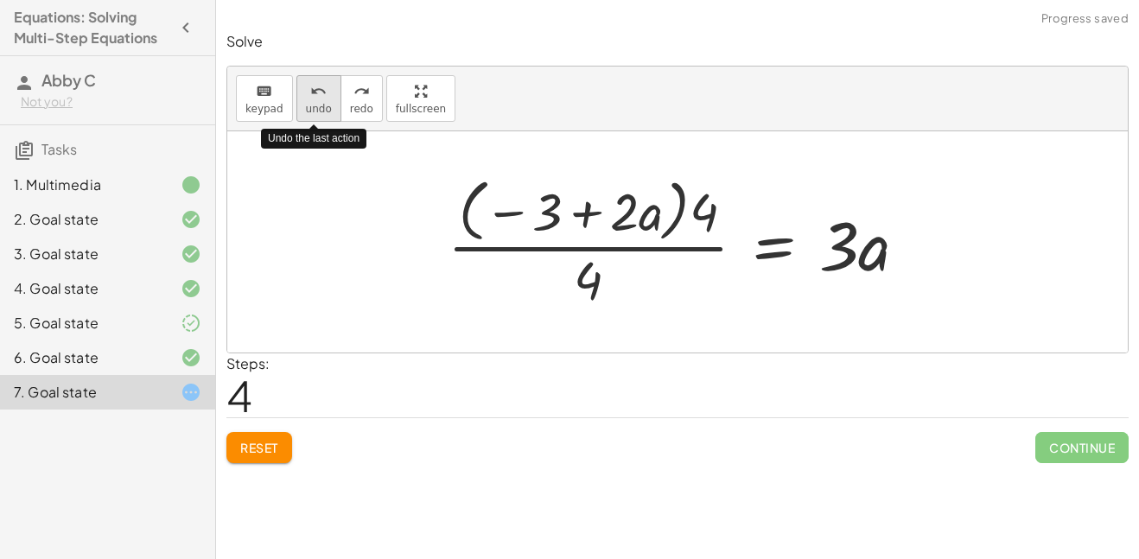
click at [309, 105] on span "undo" at bounding box center [319, 109] width 26 height 12
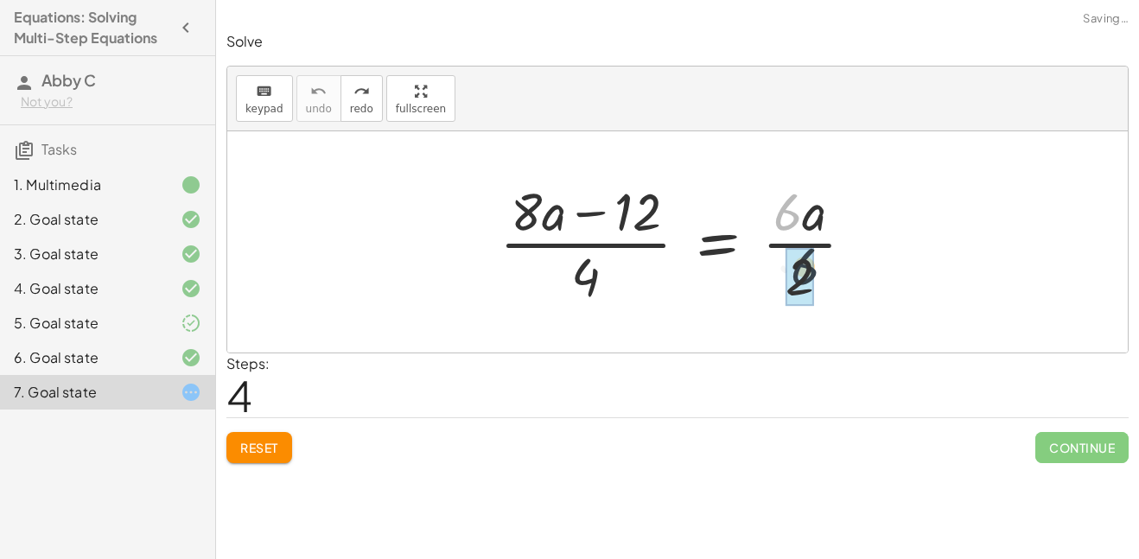
drag, startPoint x: 775, startPoint y: 219, endPoint x: 793, endPoint y: 281, distance: 64.0
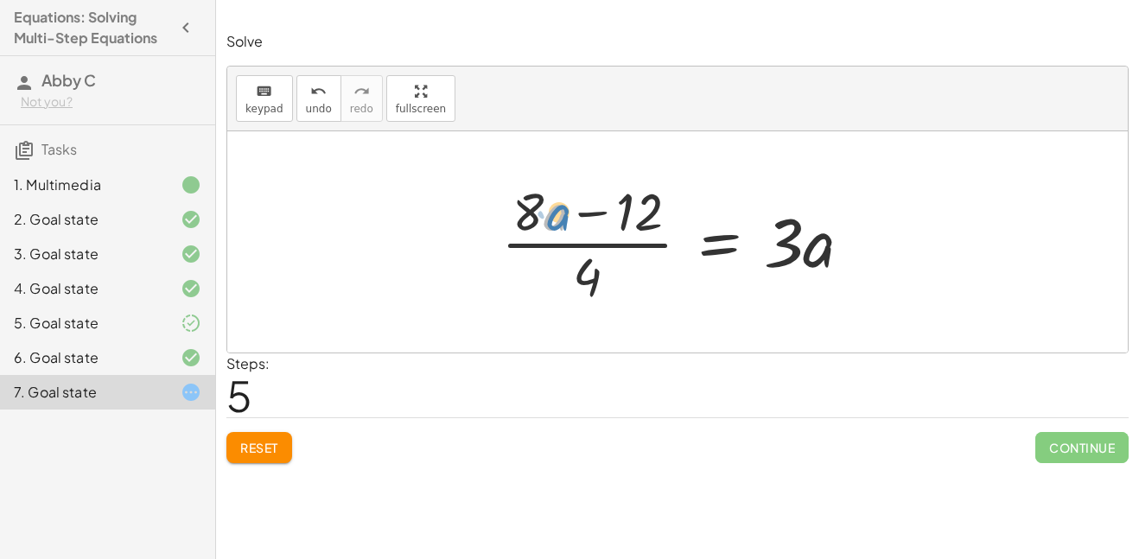
click at [556, 217] on div at bounding box center [684, 241] width 382 height 133
drag, startPoint x: 587, startPoint y: 277, endPoint x: 634, endPoint y: 209, distance: 83.2
click at [634, 209] on div at bounding box center [684, 241] width 382 height 133
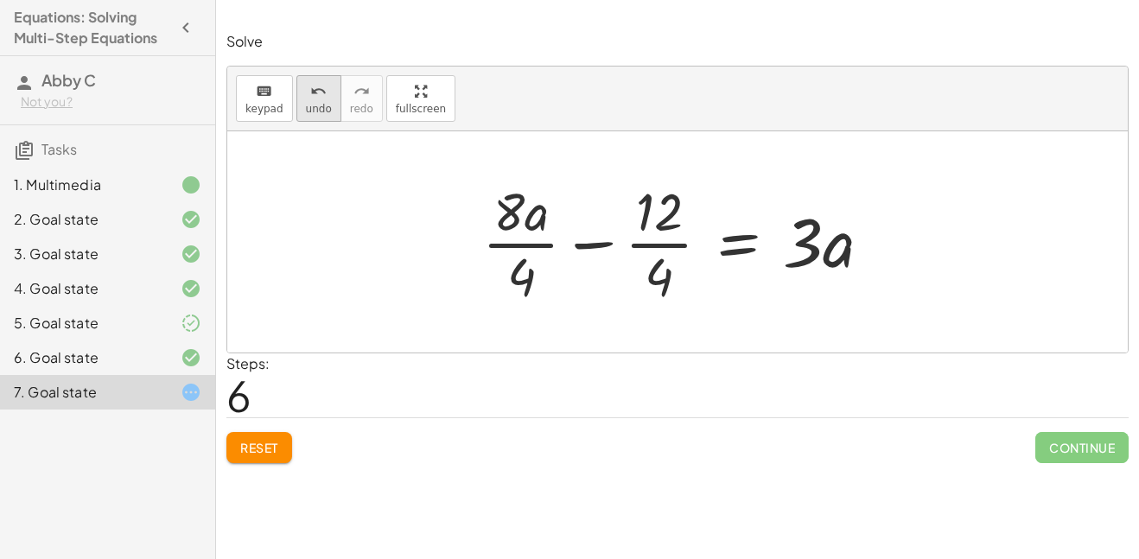
click at [324, 108] on span "undo" at bounding box center [319, 109] width 26 height 12
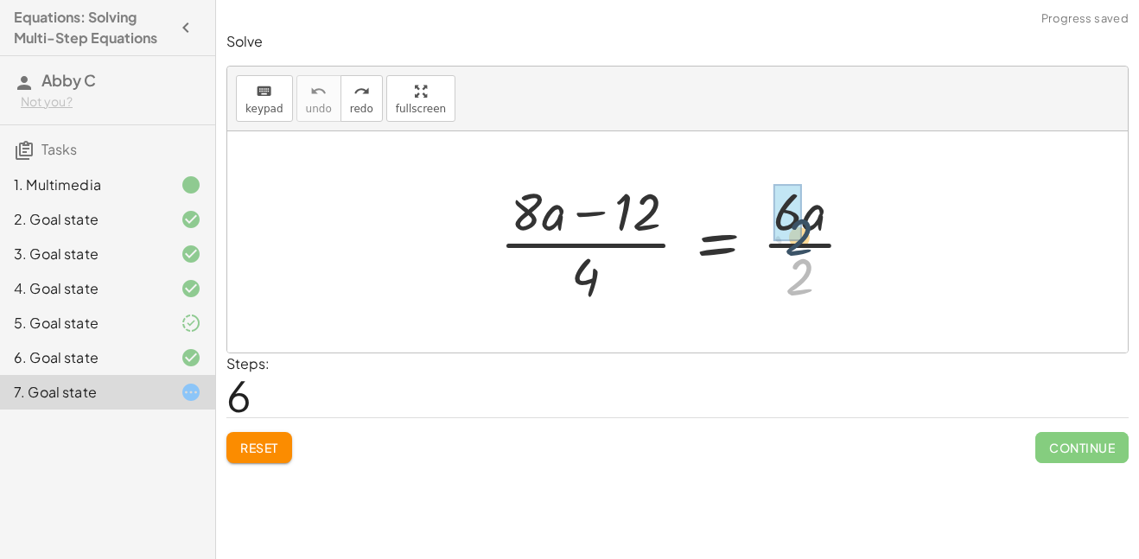
drag, startPoint x: 801, startPoint y: 294, endPoint x: 798, endPoint y: 246, distance: 47.7
click at [798, 246] on div at bounding box center [683, 241] width 385 height 133
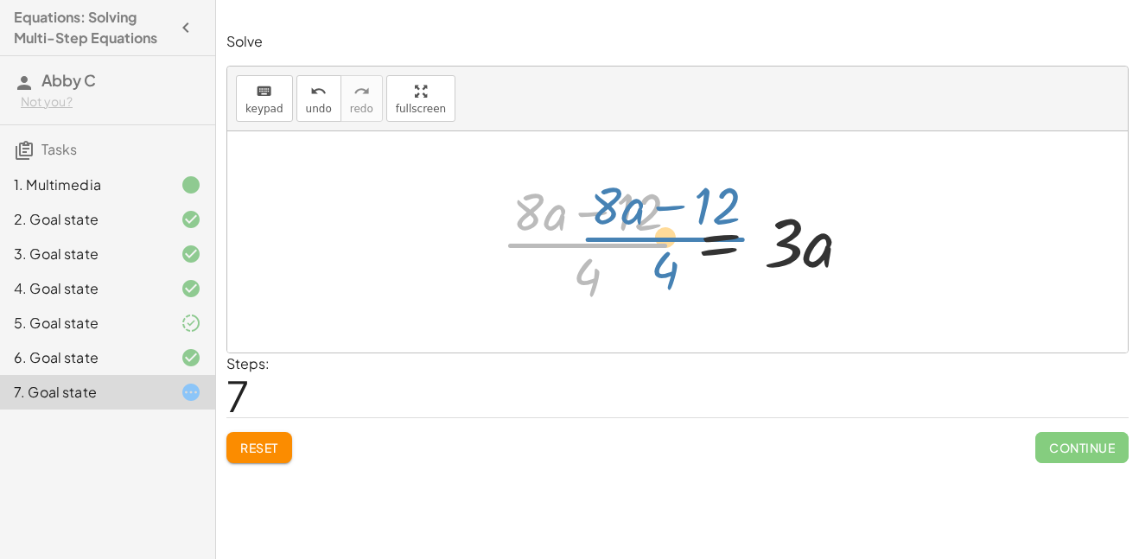
drag, startPoint x: 607, startPoint y: 241, endPoint x: 649, endPoint y: 245, distance: 41.6
click at [649, 245] on div at bounding box center [684, 241] width 382 height 133
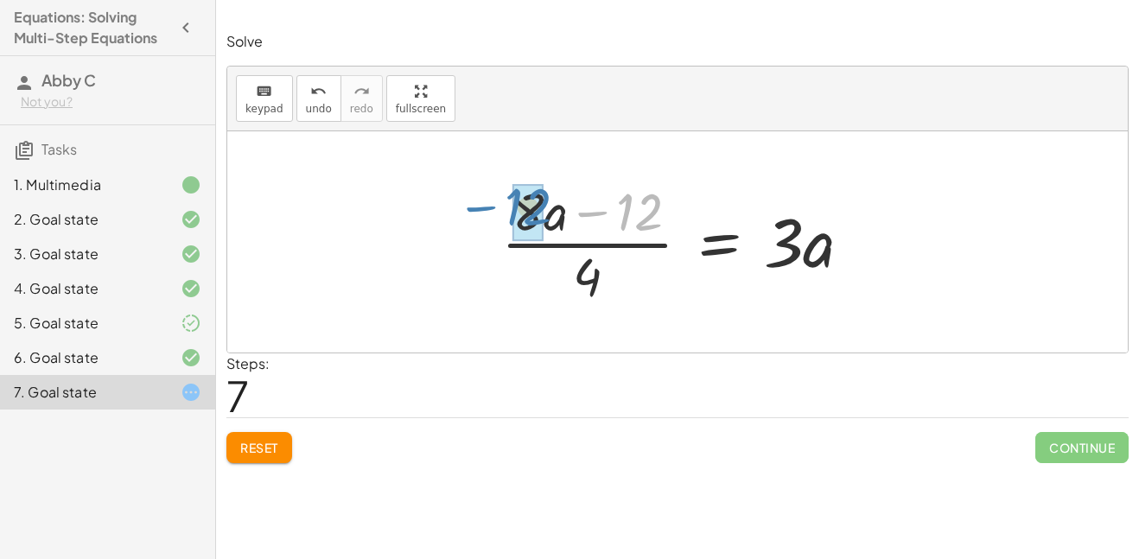
drag, startPoint x: 641, startPoint y: 191, endPoint x: 525, endPoint y: 187, distance: 115.9
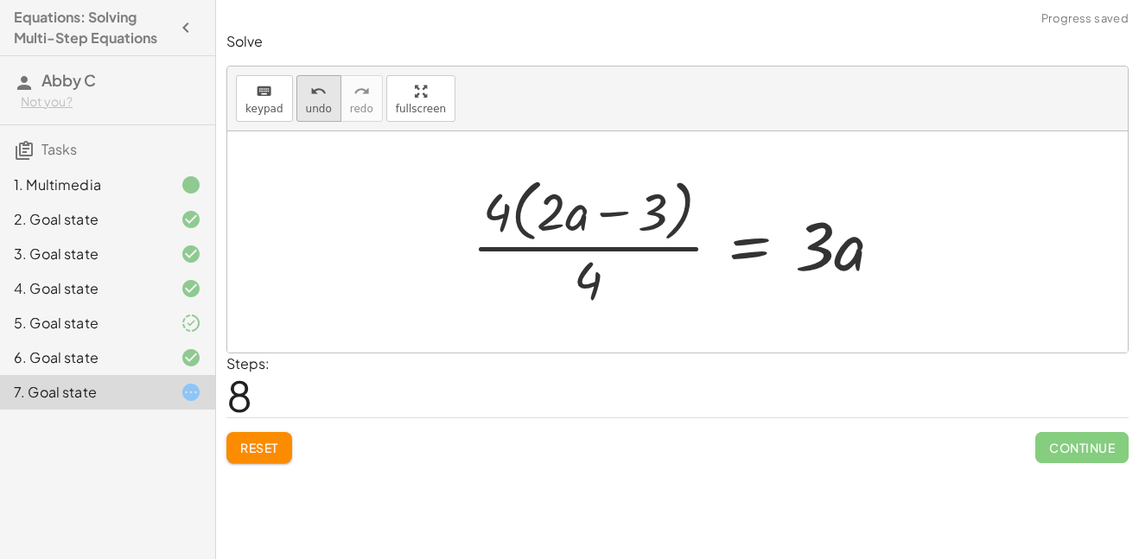
click at [314, 100] on button "undo undo" at bounding box center [318, 98] width 45 height 47
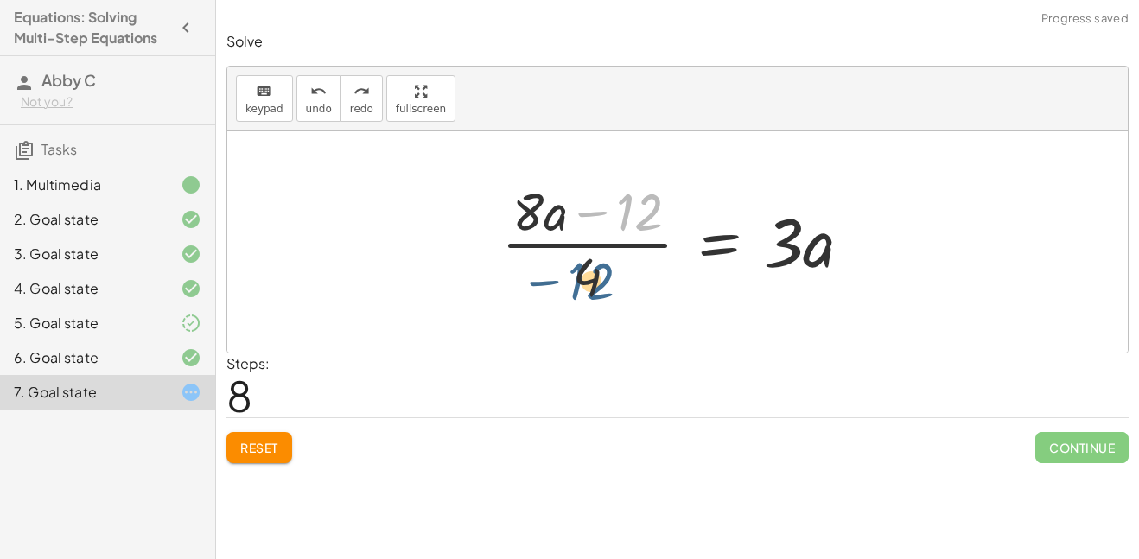
drag, startPoint x: 631, startPoint y: 214, endPoint x: 583, endPoint y: 279, distance: 80.4
click at [583, 279] on div at bounding box center [684, 241] width 382 height 133
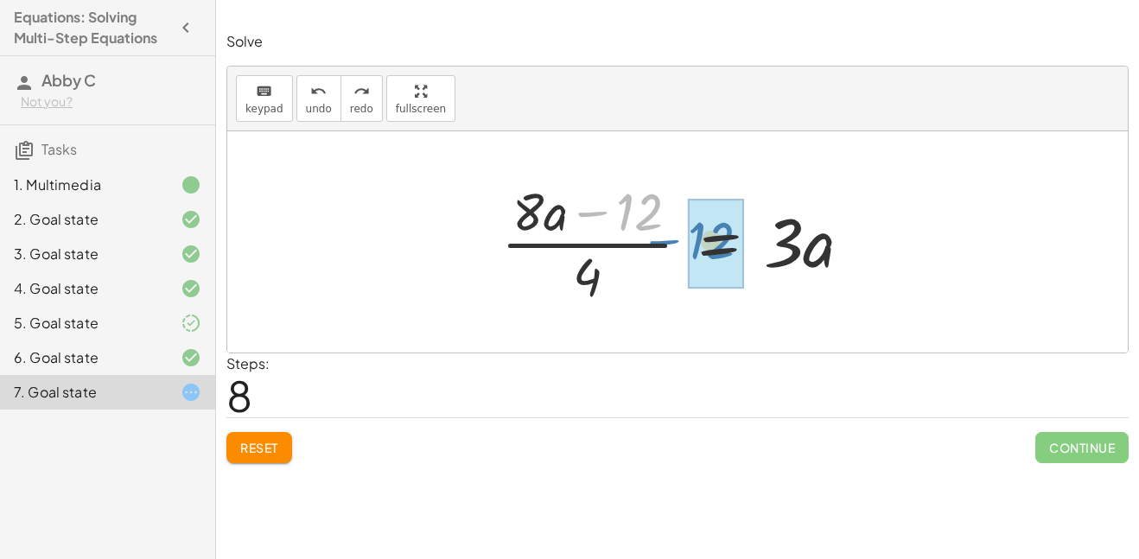
drag, startPoint x: 635, startPoint y: 215, endPoint x: 704, endPoint y: 243, distance: 74.5
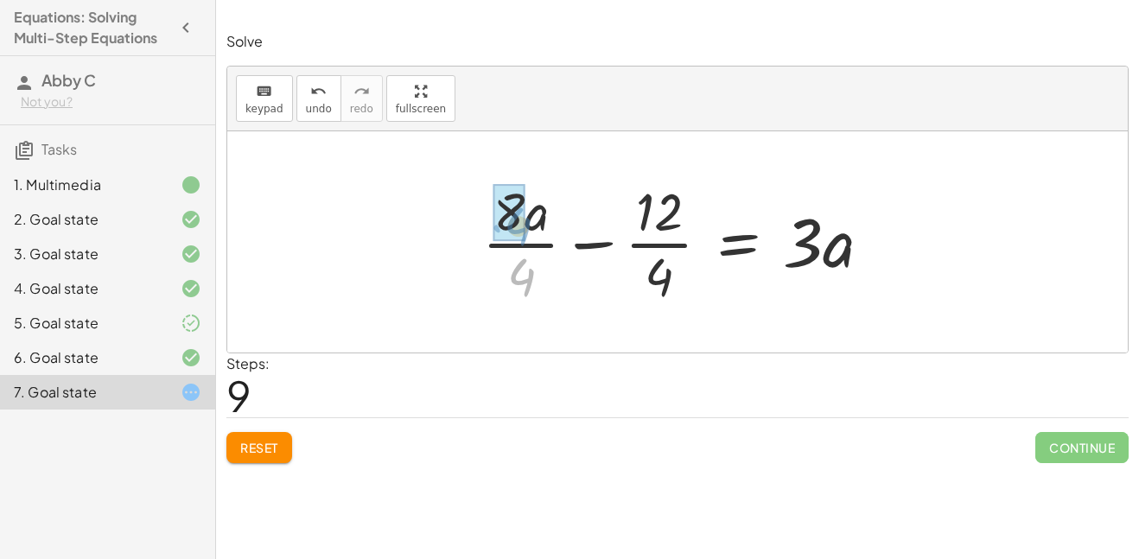
drag, startPoint x: 526, startPoint y: 274, endPoint x: 524, endPoint y: 223, distance: 51.0
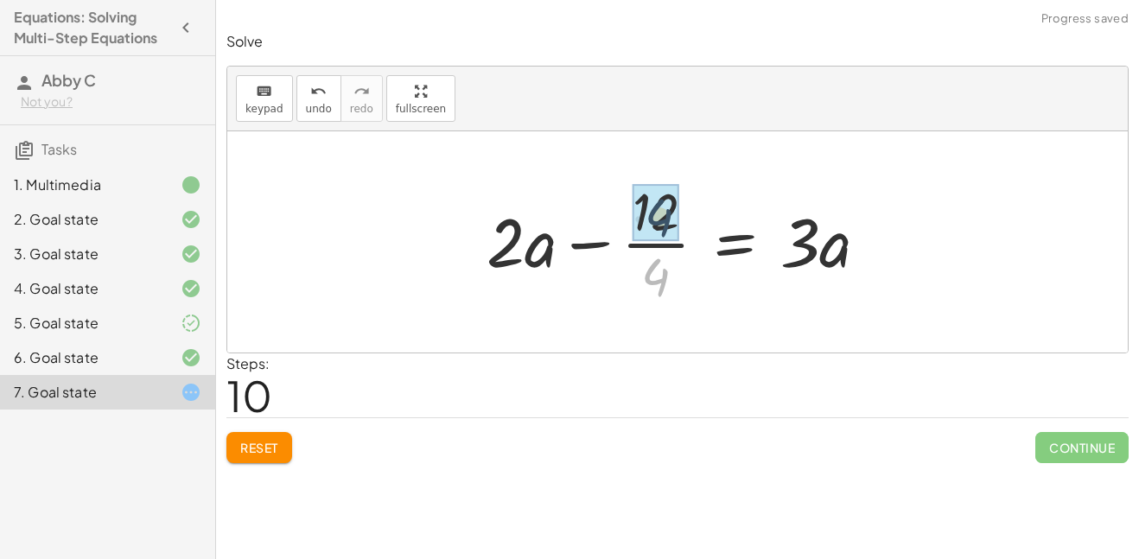
drag, startPoint x: 651, startPoint y: 273, endPoint x: 654, endPoint y: 213, distance: 59.7
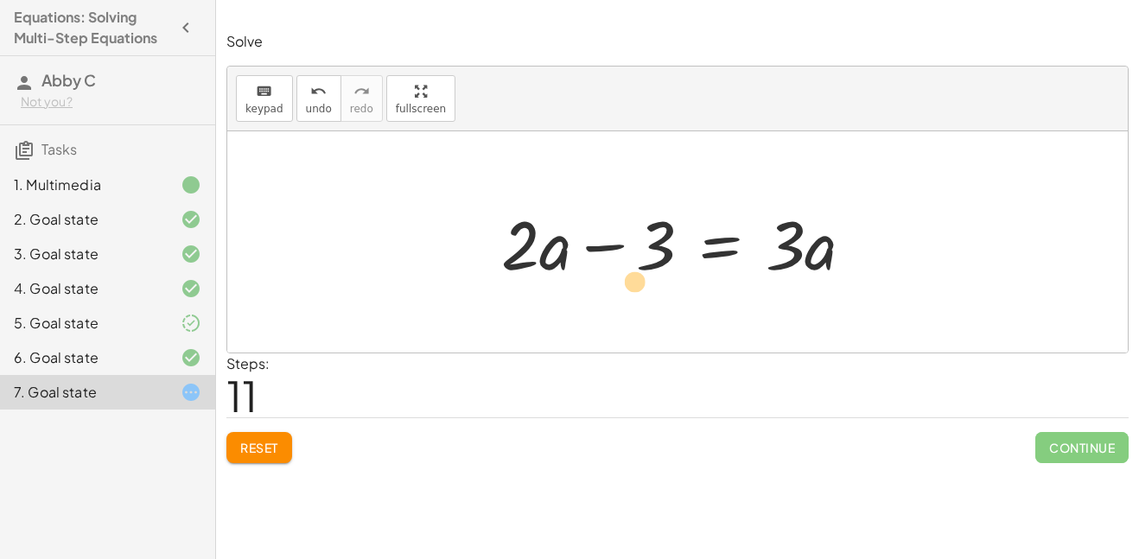
drag, startPoint x: 544, startPoint y: 256, endPoint x: 555, endPoint y: 264, distance: 14.2
click at [555, 264] on div at bounding box center [685, 242] width 384 height 89
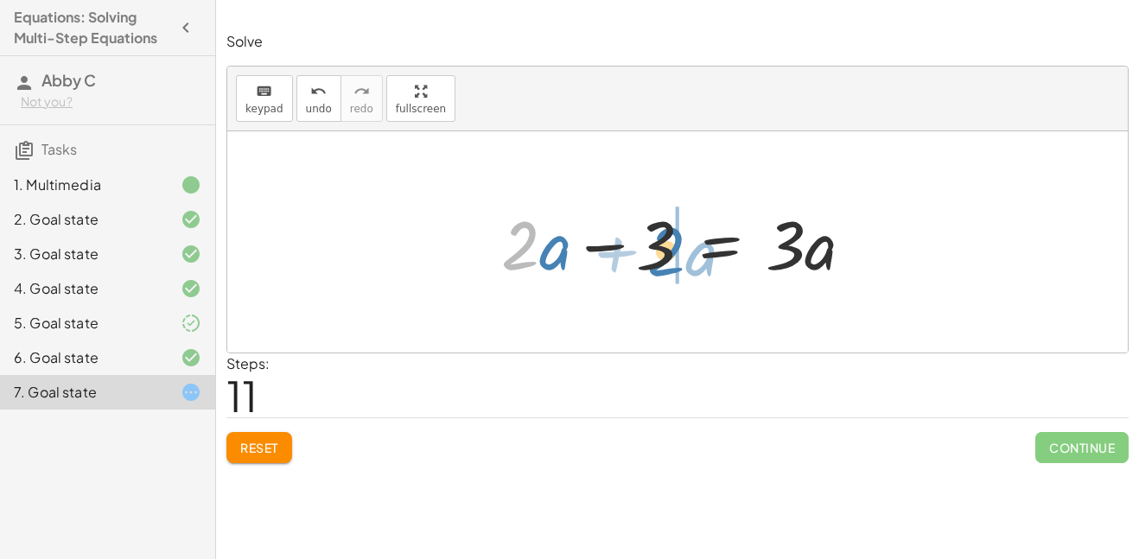
drag, startPoint x: 513, startPoint y: 225, endPoint x: 657, endPoint y: 229, distance: 143.5
click at [657, 229] on div at bounding box center [685, 242] width 384 height 89
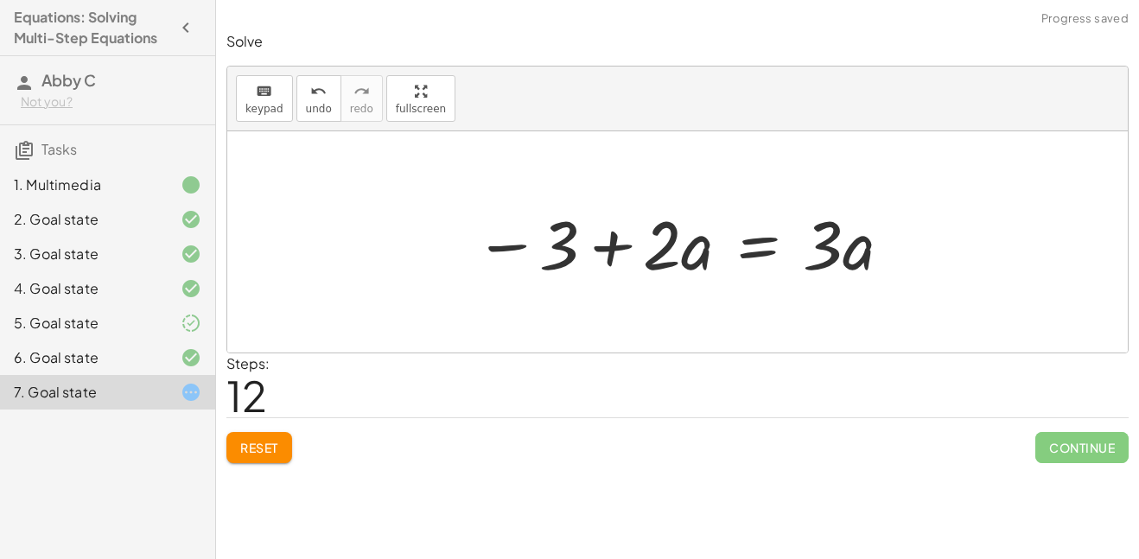
click at [609, 245] on div at bounding box center [684, 242] width 436 height 89
drag, startPoint x: 528, startPoint y: 211, endPoint x: 823, endPoint y: 209, distance: 294.7
click at [823, 209] on div at bounding box center [684, 242] width 436 height 89
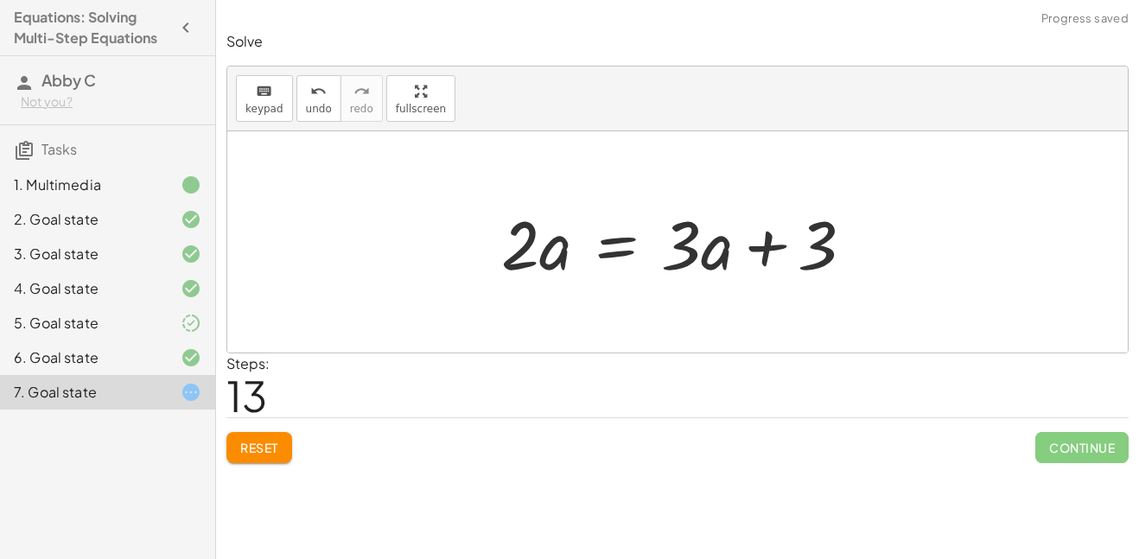
click at [764, 251] on div at bounding box center [685, 242] width 384 height 89
drag, startPoint x: 679, startPoint y: 219, endPoint x: 517, endPoint y: 297, distance: 180.5
click at [517, 297] on div "· ( + · 8 · a − 12 ) · 4 = · 6 · a · 2 · ( + · 8 · a − 12 ) · 4 = · 3 · a + · 8…" at bounding box center [677, 241] width 900 height 221
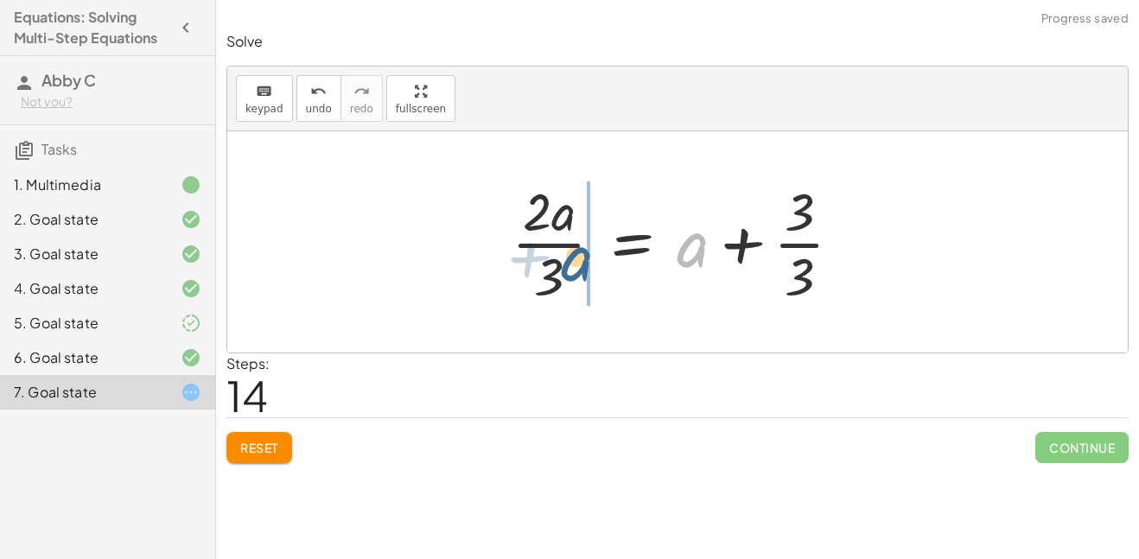
drag, startPoint x: 699, startPoint y: 250, endPoint x: 574, endPoint y: 264, distance: 126.2
click at [574, 264] on div at bounding box center [683, 241] width 361 height 133
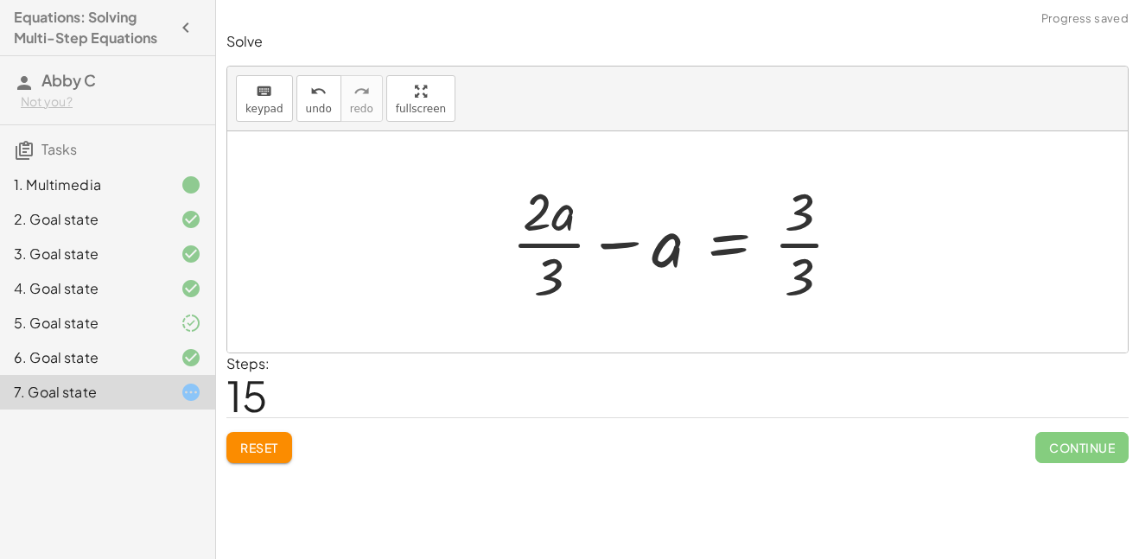
click at [270, 432] on button "Reset" at bounding box center [259, 447] width 66 height 31
